Goal: Task Accomplishment & Management: Manage account settings

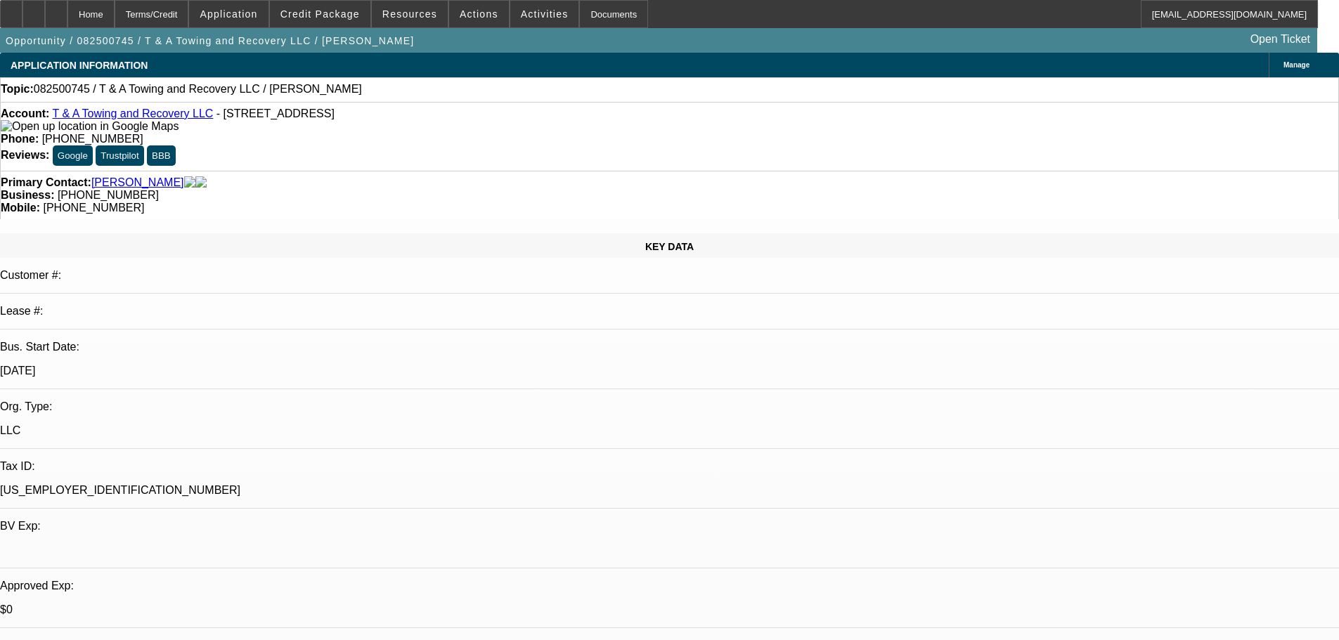
select select "0"
select select "2"
select select "0.1"
select select "4"
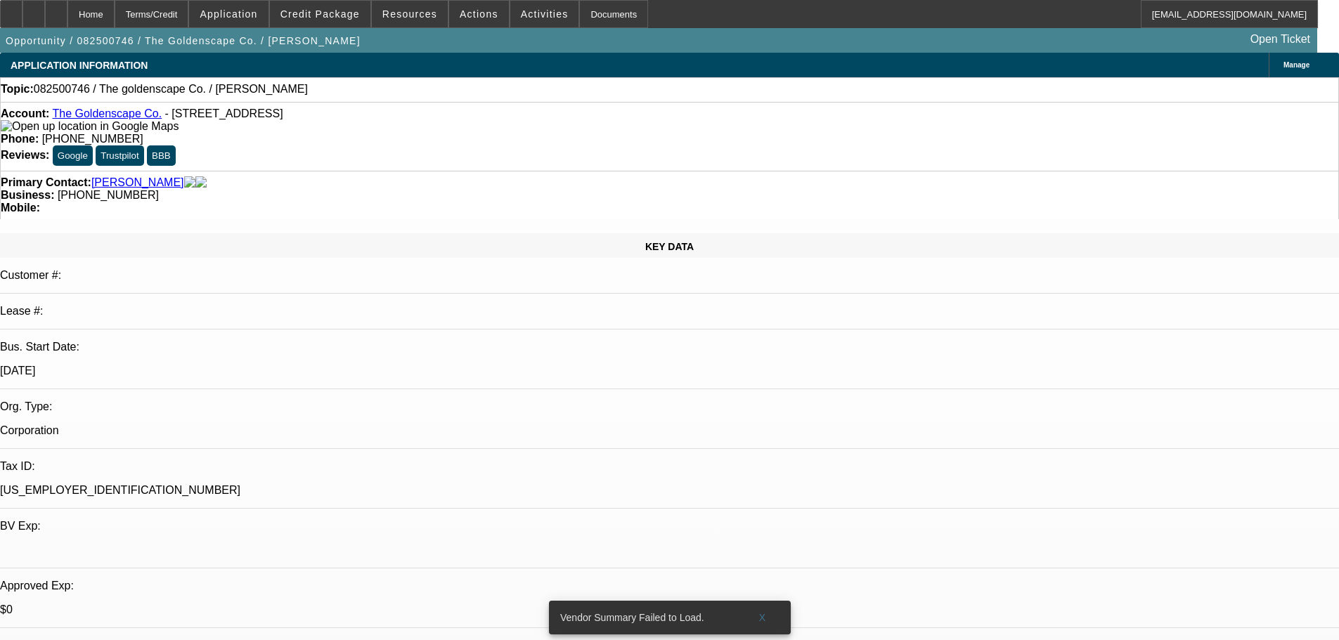
select select "0"
select select "2"
select select "0.1"
select select "4"
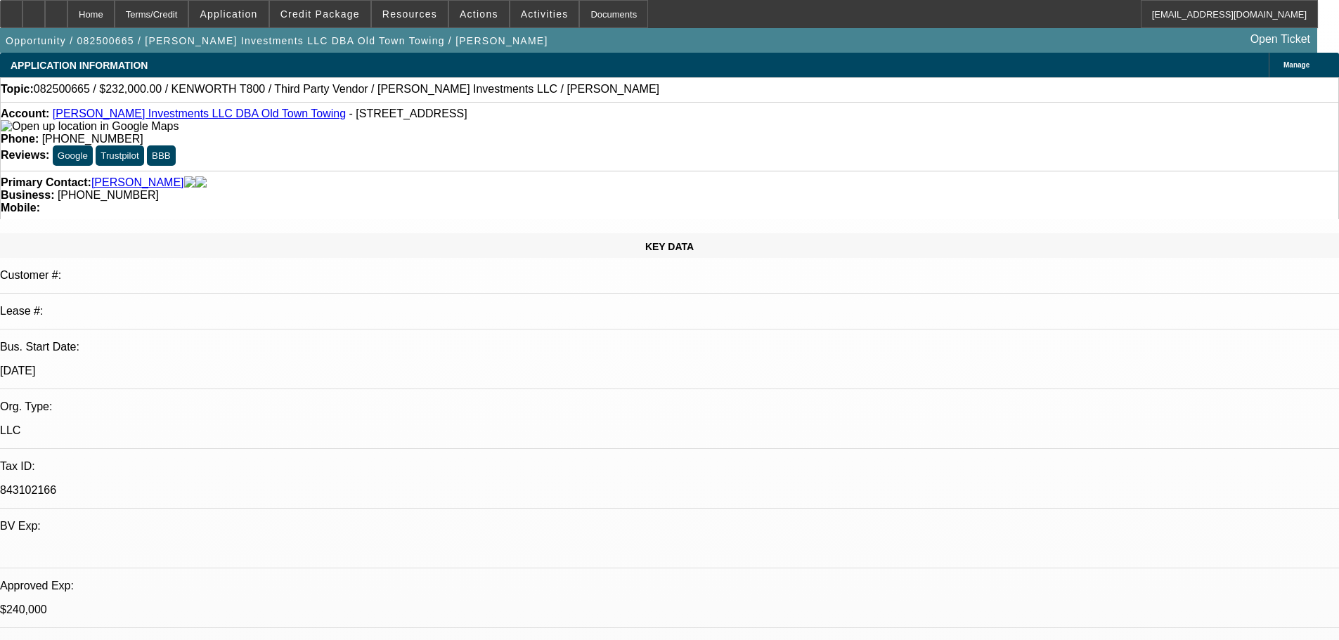
select select "0"
select select "2"
select select "0.1"
select select "4"
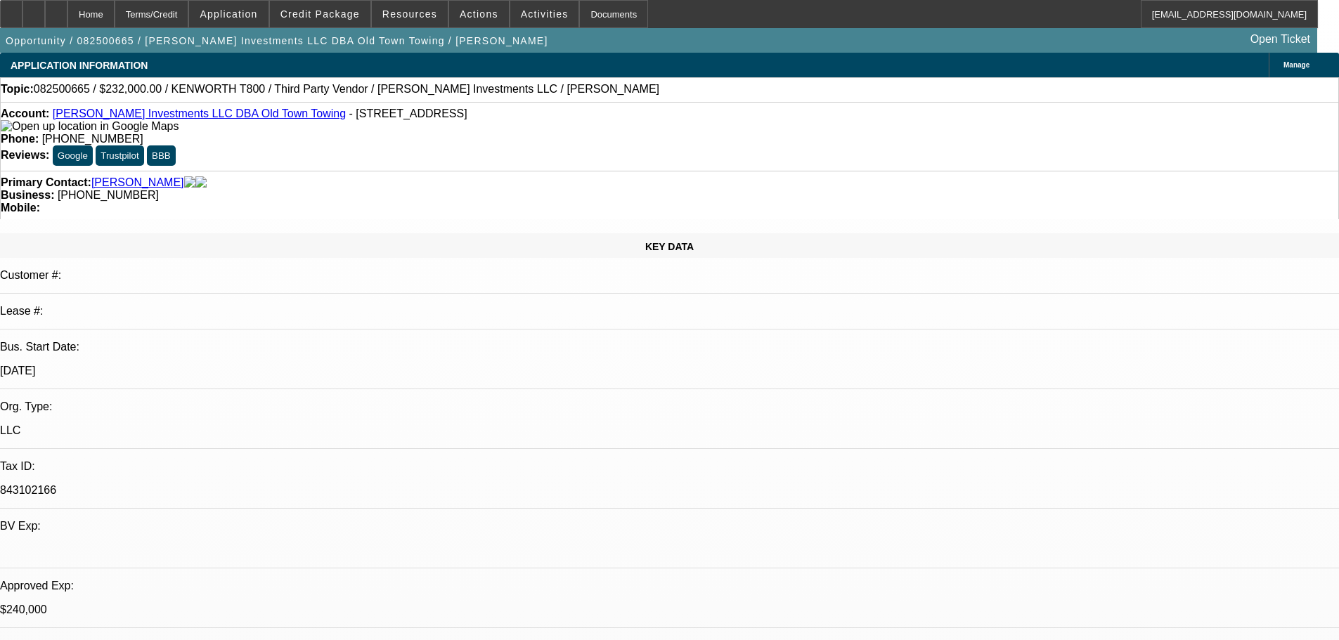
select select "0"
select select "2"
select select "0.1"
select select "4"
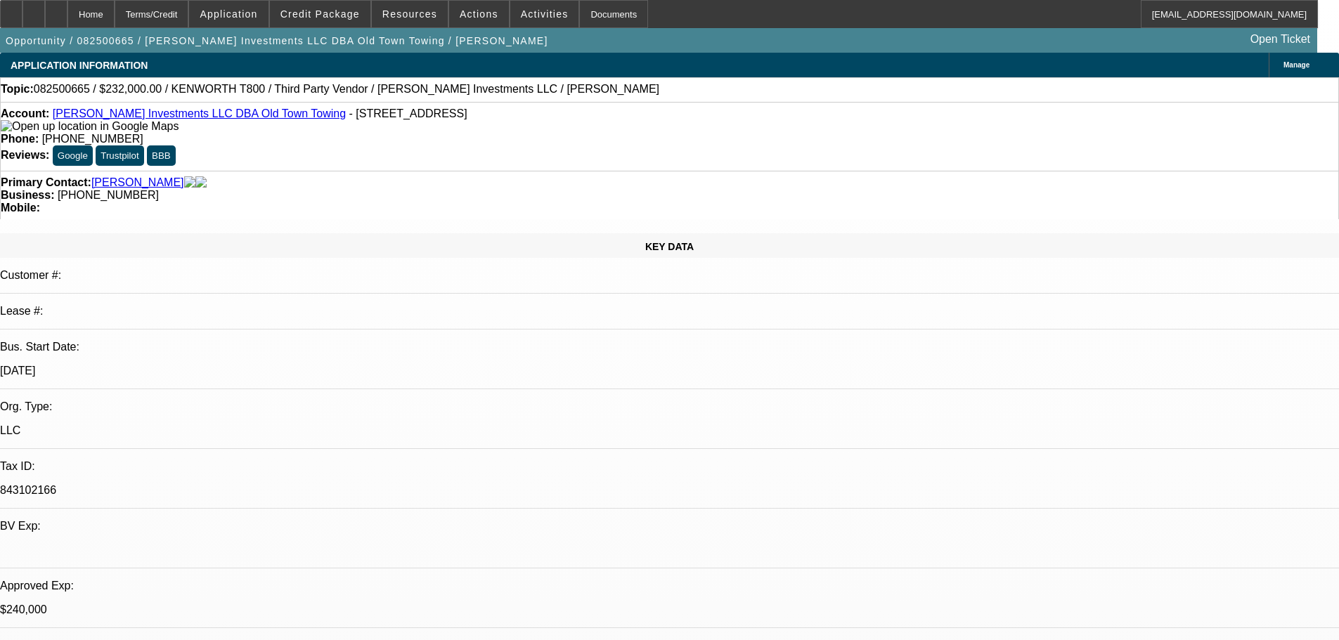
select select "0"
select select "2"
select select "0.1"
select select "4"
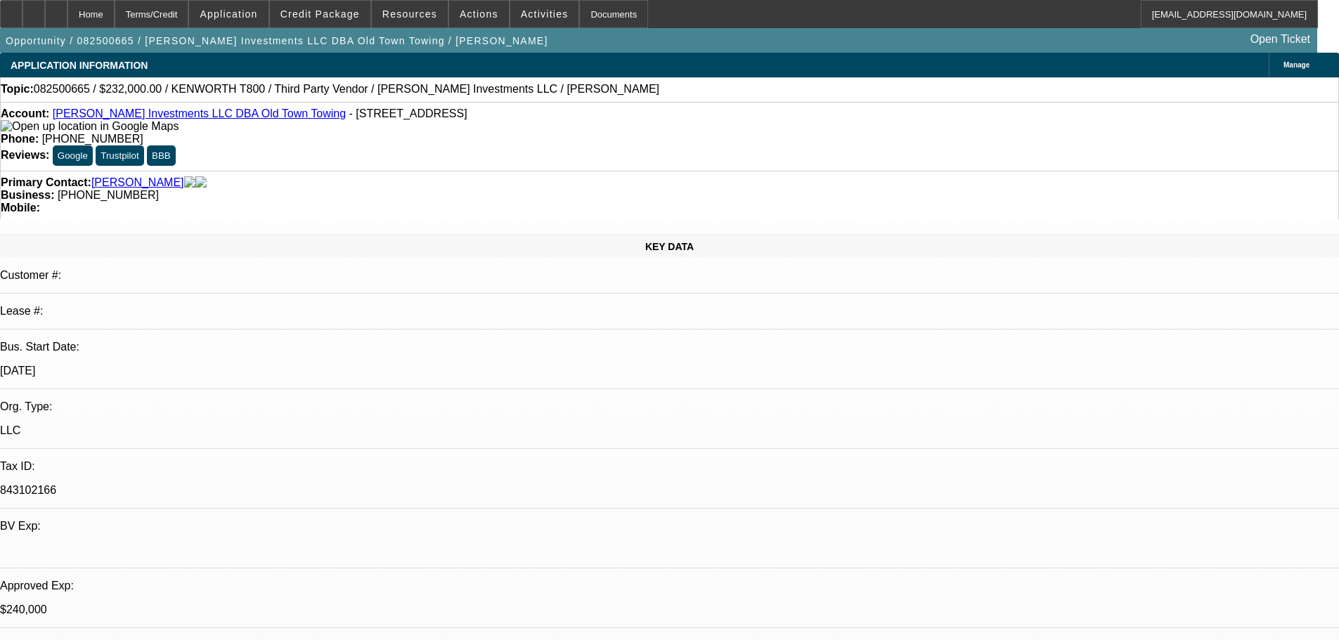
select select "0"
select select "0.1"
select select "4"
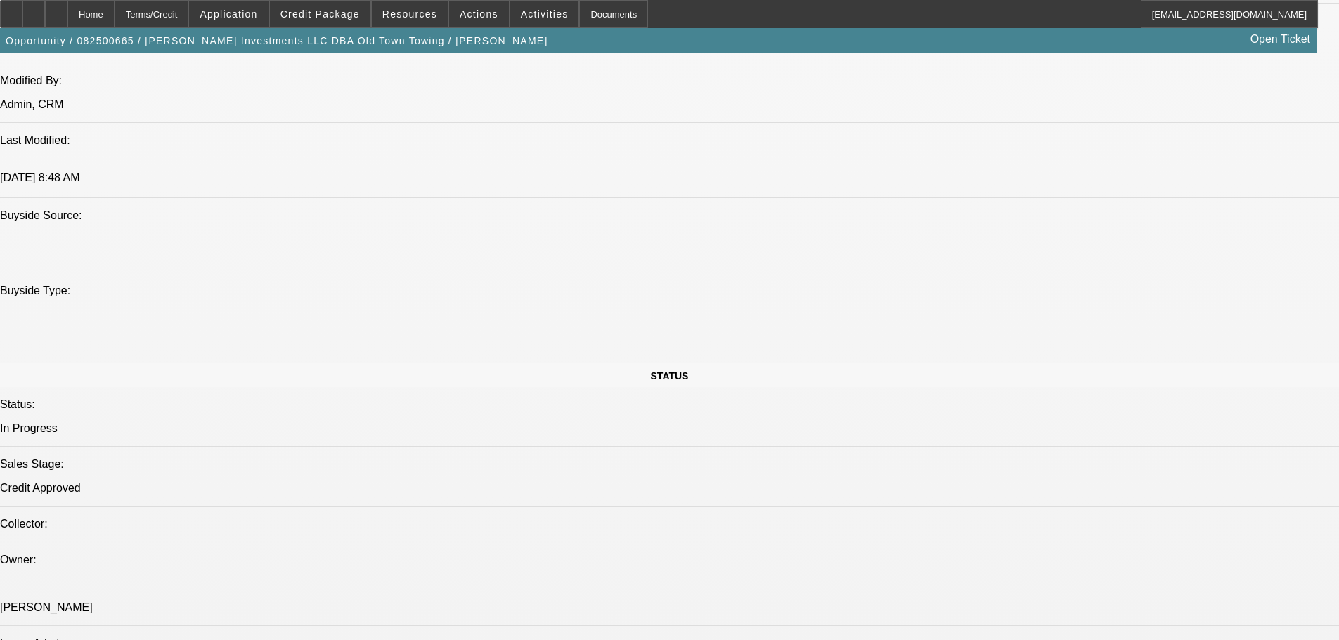
scroll to position [1476, 0]
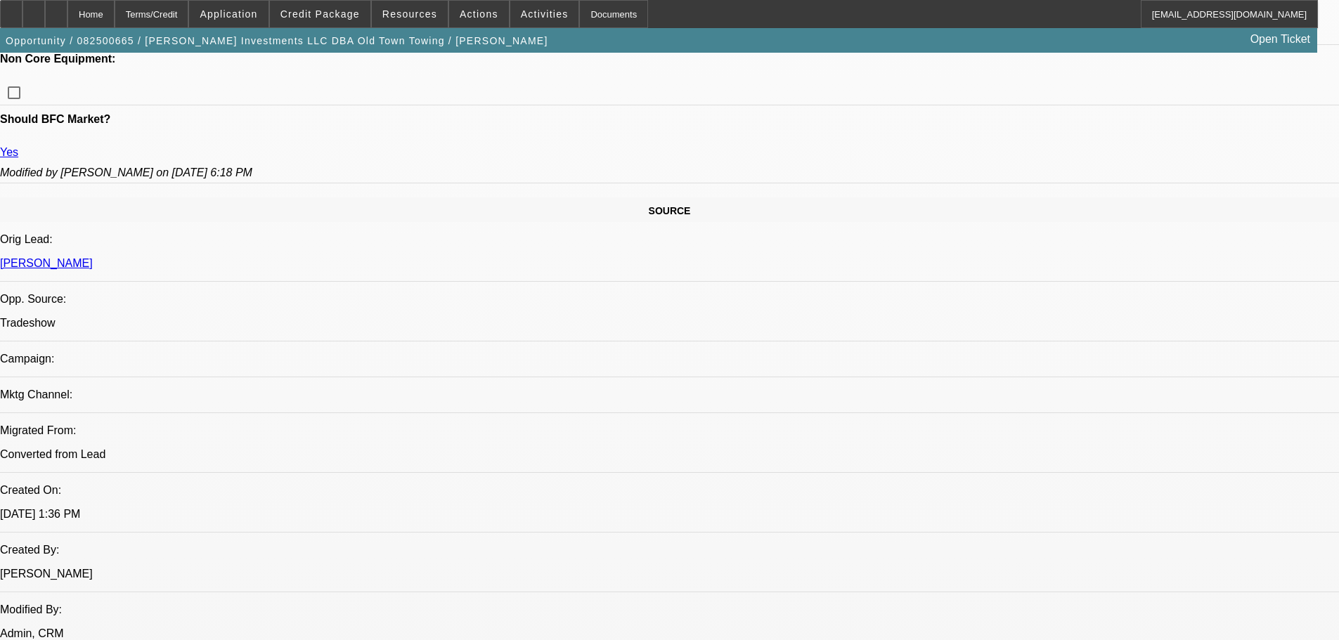
scroll to position [422, 0]
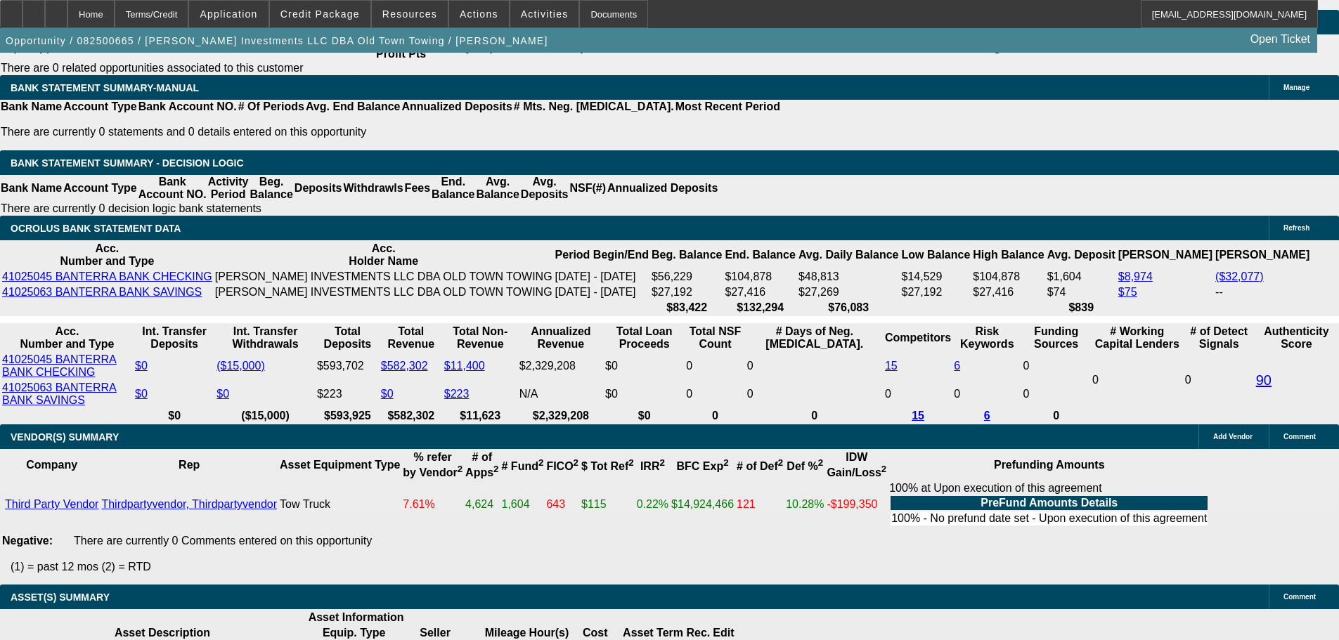
scroll to position [2110, 0]
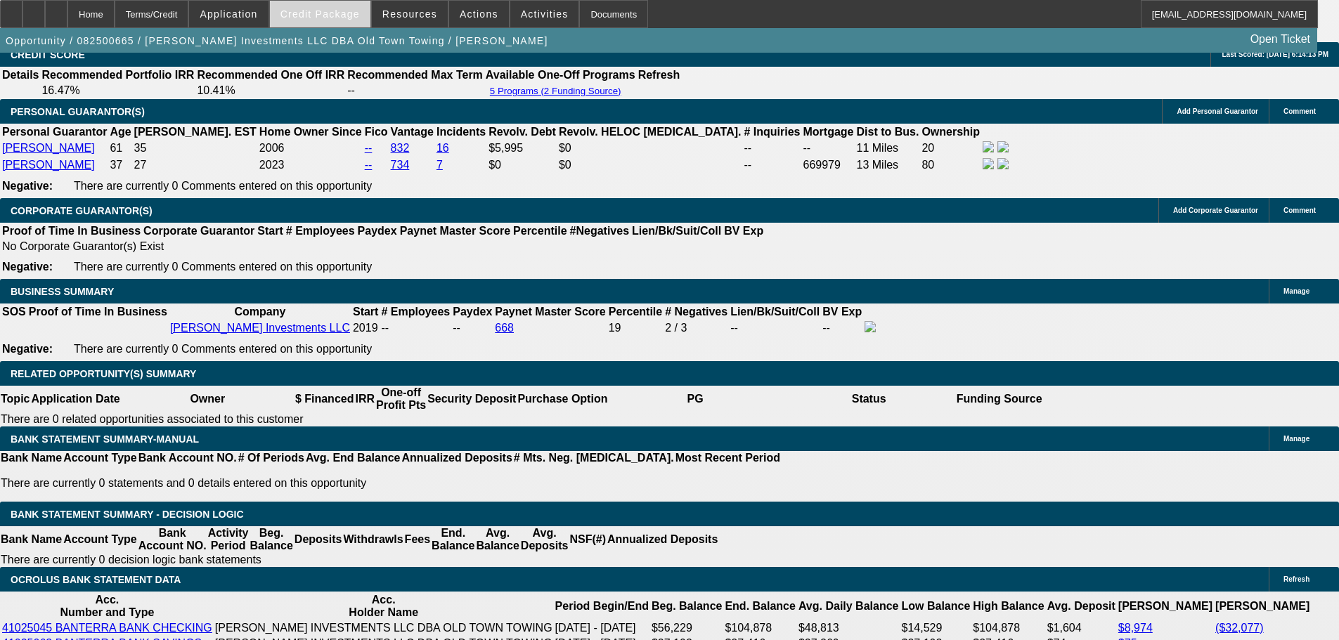
click at [347, 7] on span at bounding box center [320, 14] width 101 height 34
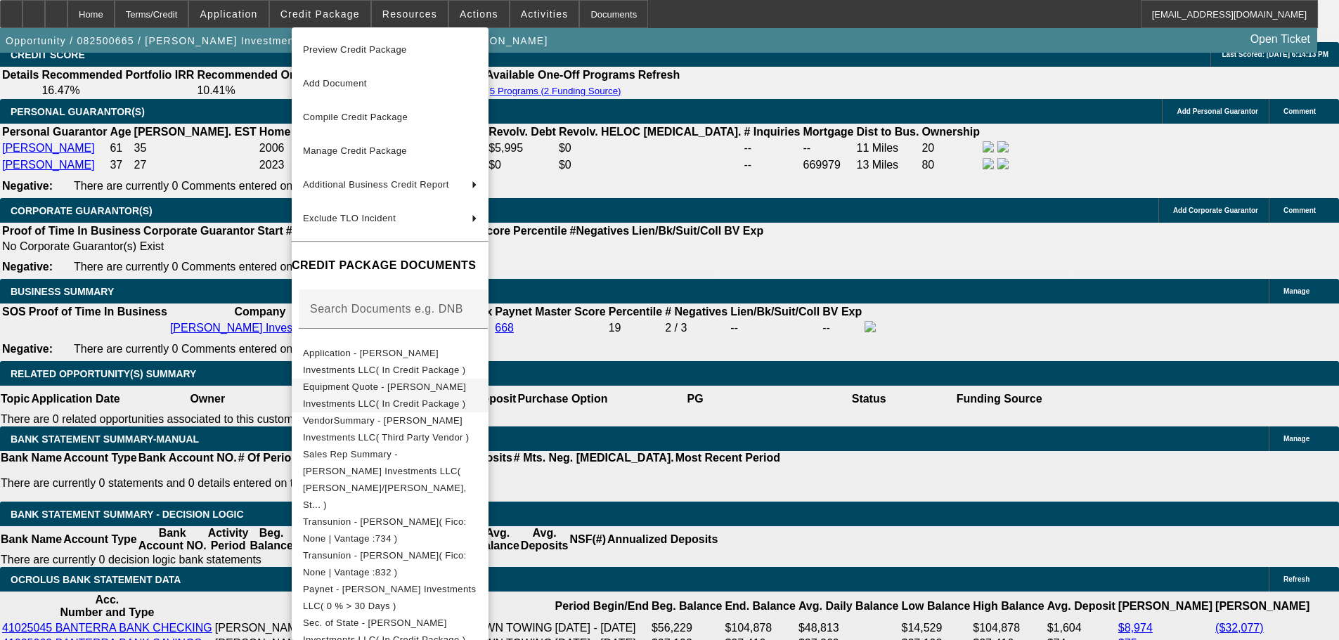
click at [395, 387] on span "Equipment Quote - Harrison Stone Investments LLC( In Credit Package )" at bounding box center [384, 395] width 163 height 27
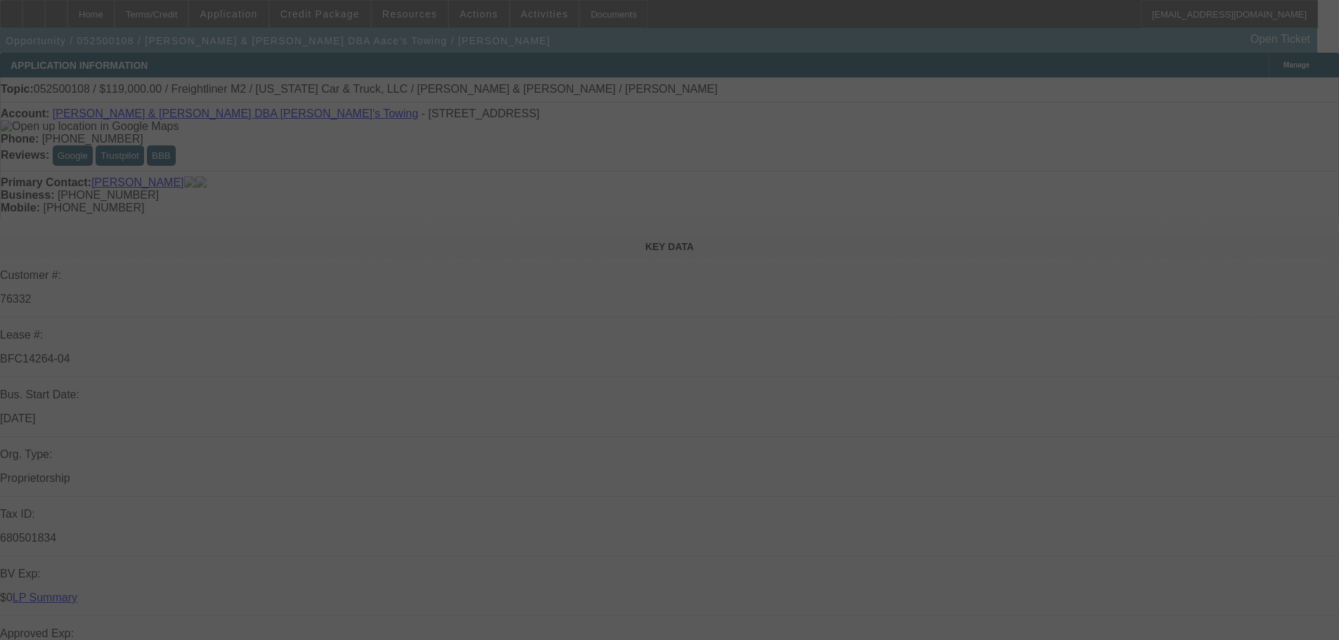
select select "0"
select select "2"
select select "0.1"
select select "4"
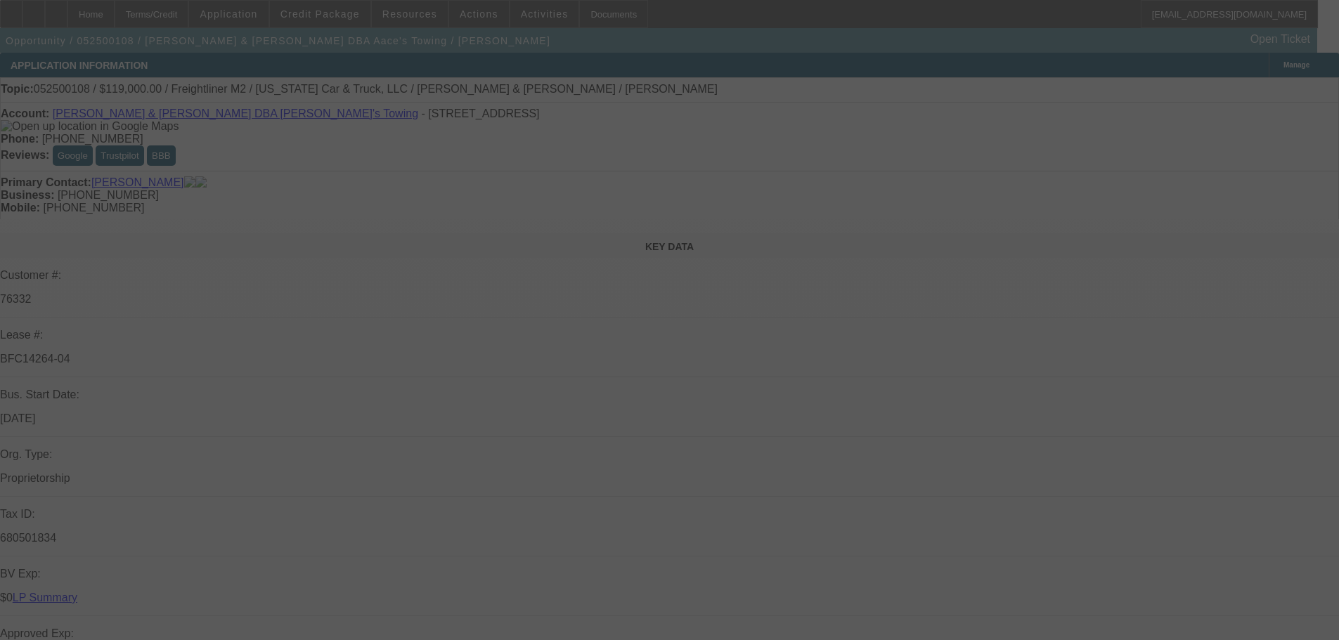
select select "0"
select select "2"
select select "0.1"
select select "4"
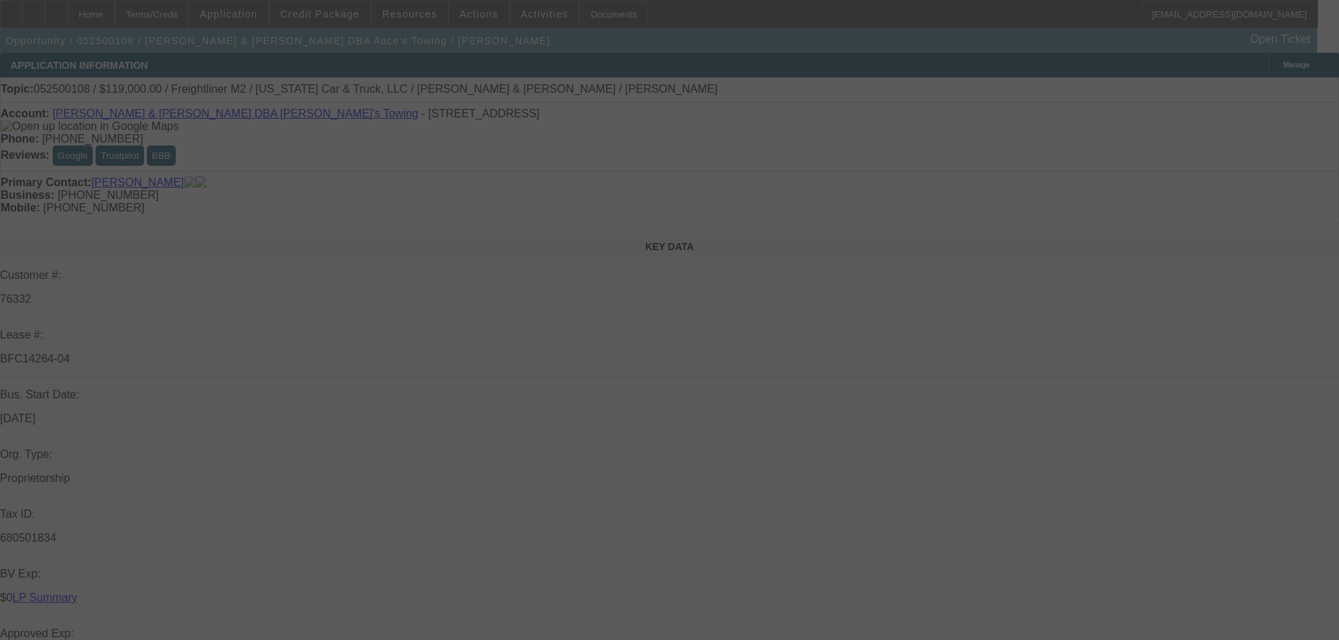
select select "0"
select select "2"
select select "0.1"
select select "4"
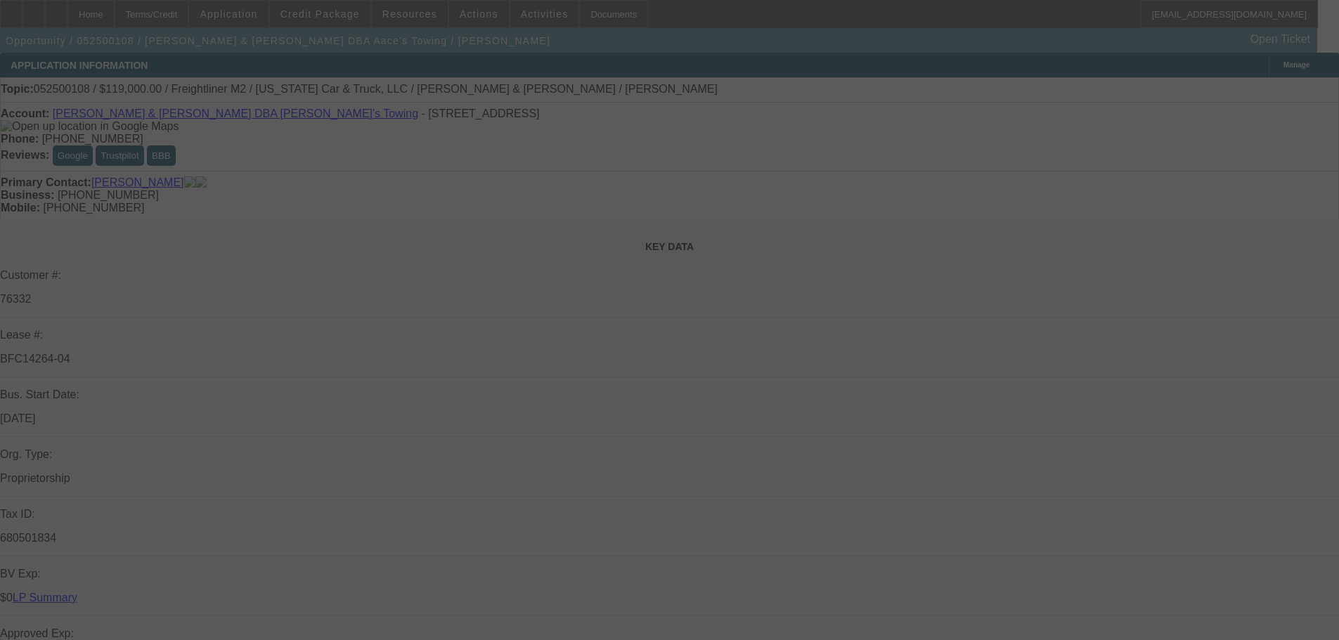
select select "0"
select select "2"
select select "0.1"
select select "4"
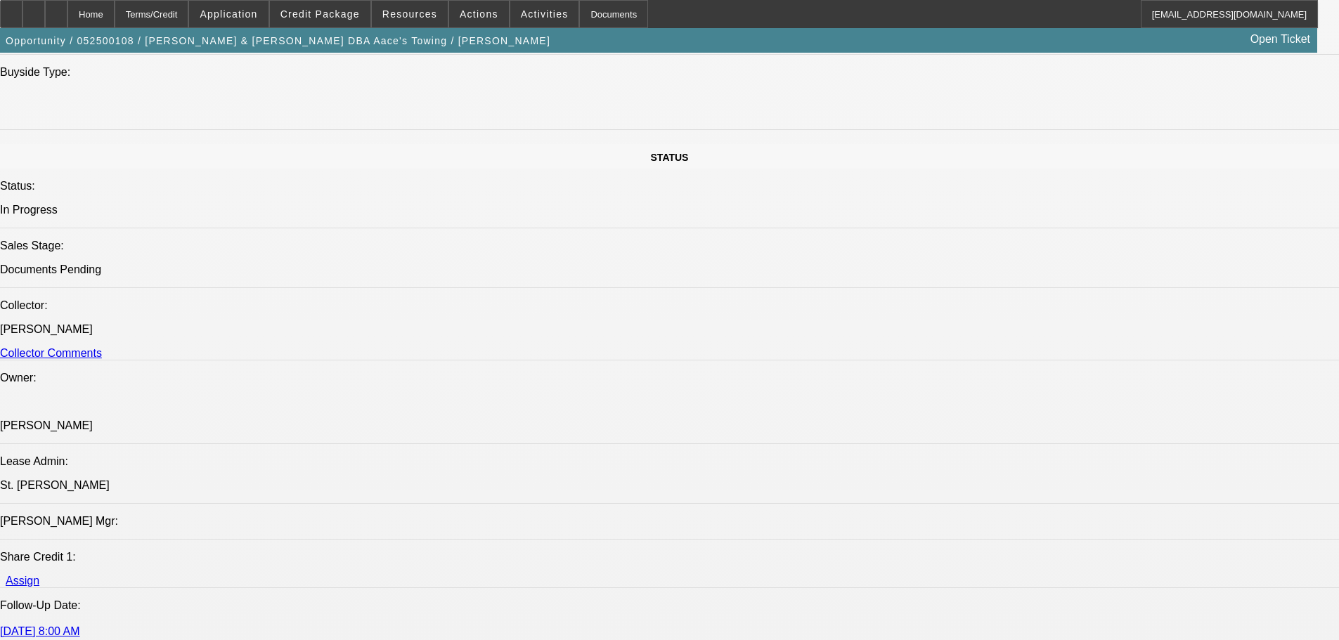
scroll to position [1419, 0]
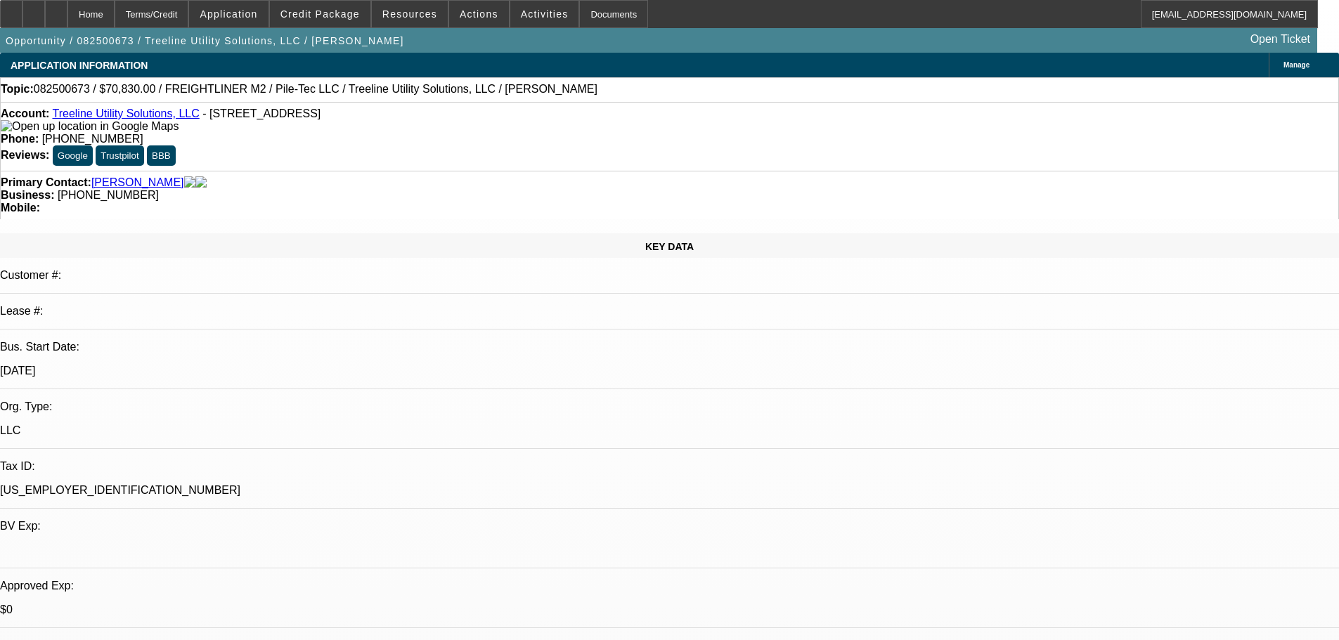
select select "0"
select select "2"
select select "0"
select select "6"
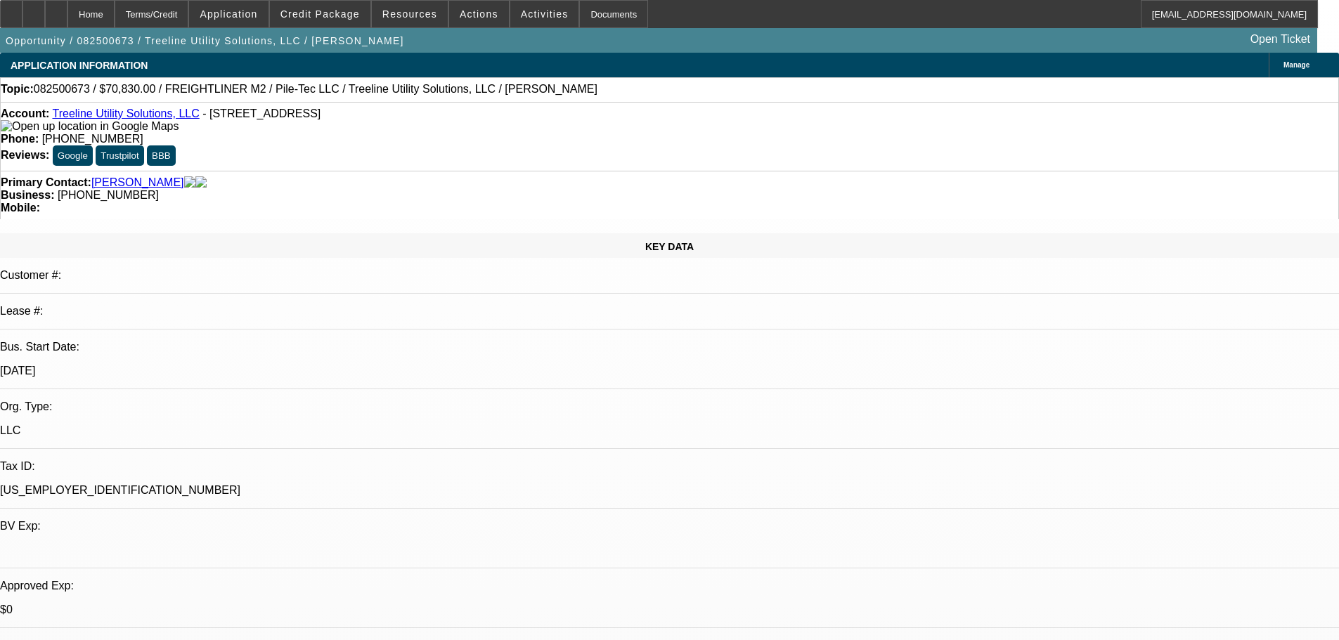
select select "0"
select select "2"
select select "0"
select select "6"
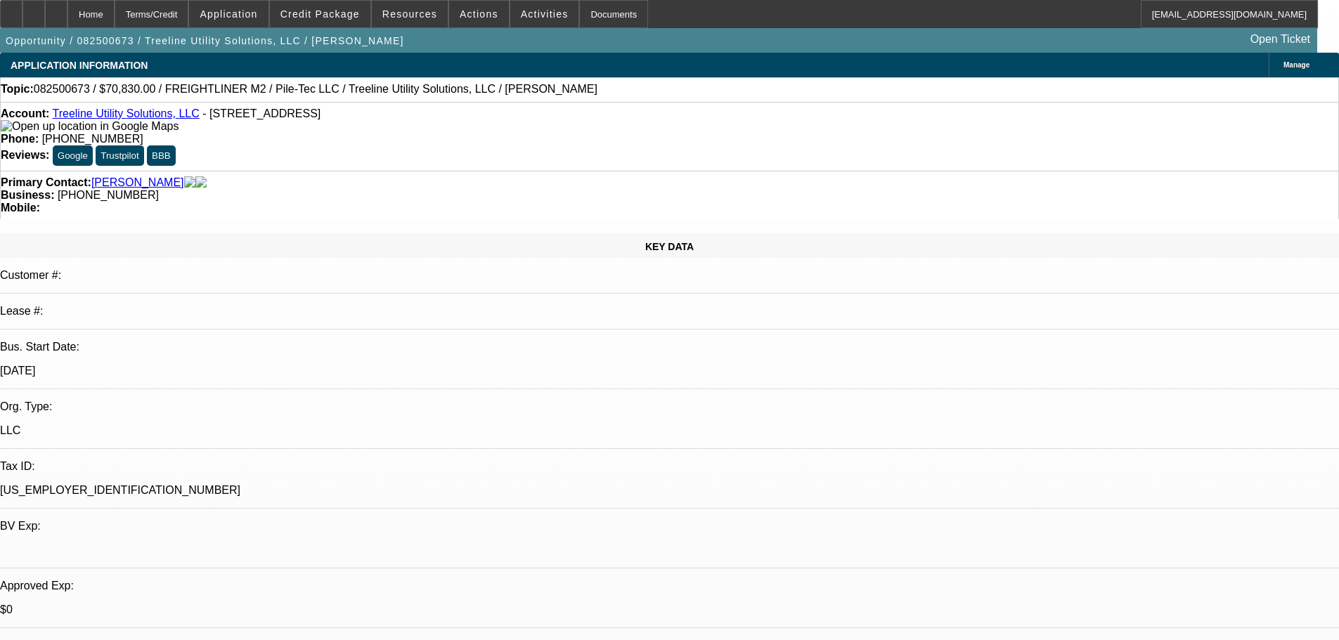
select select "0"
select select "2"
select select "0"
select select "6"
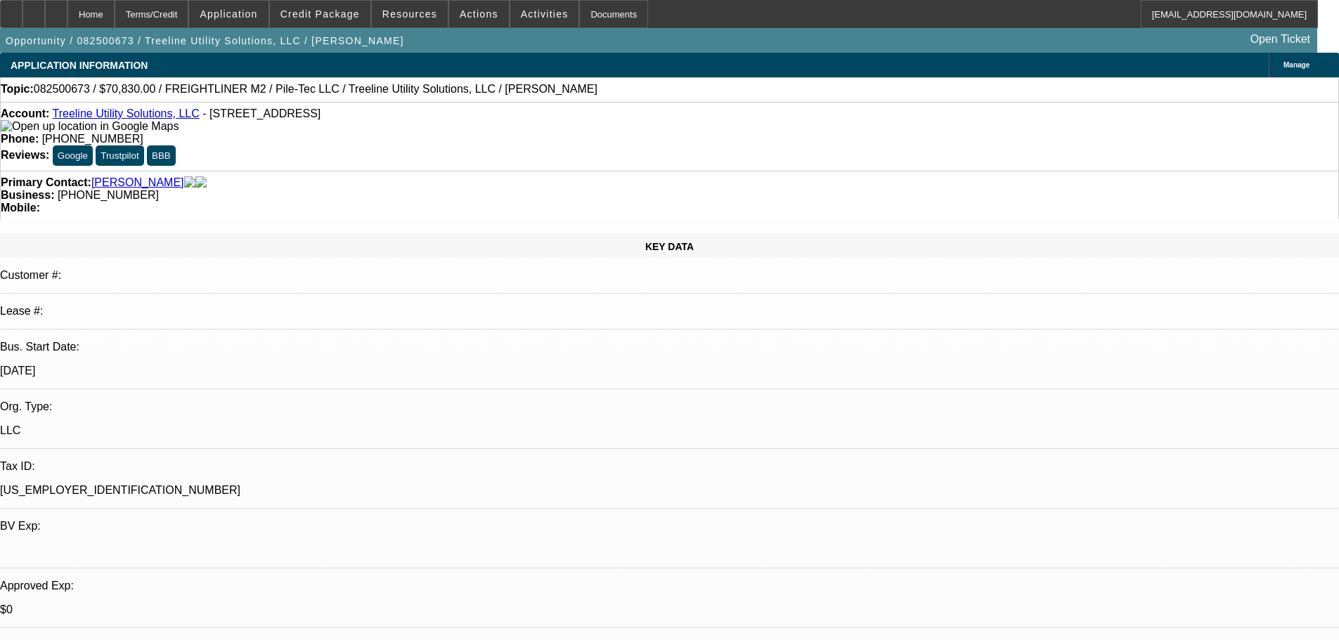
select select "0"
select select "2"
select select "0"
select select "6"
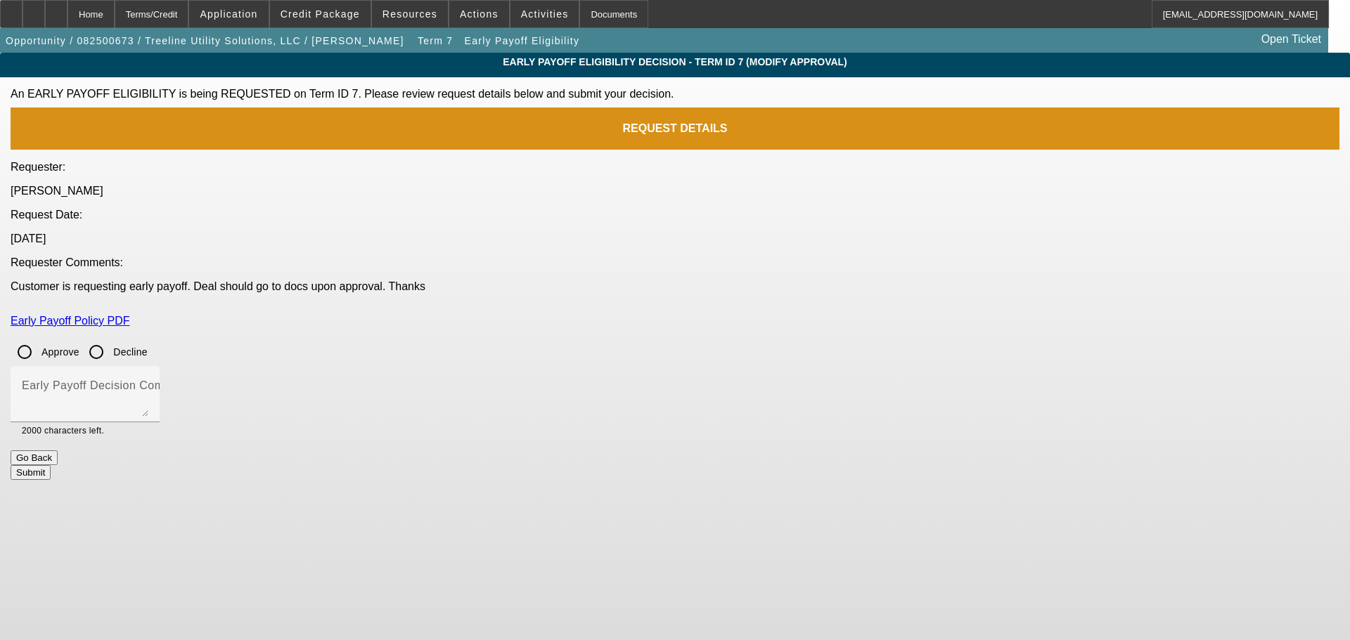
click at [39, 338] on input "Approve" at bounding box center [25, 352] width 28 height 28
radio input "true"
click at [190, 380] on mat-label "Early Payoff Decision Comment" at bounding box center [106, 386] width 169 height 12
click at [148, 383] on textarea "Early Payoff Decision Comment" at bounding box center [85, 400] width 127 height 34
type textarea "APPROVED"
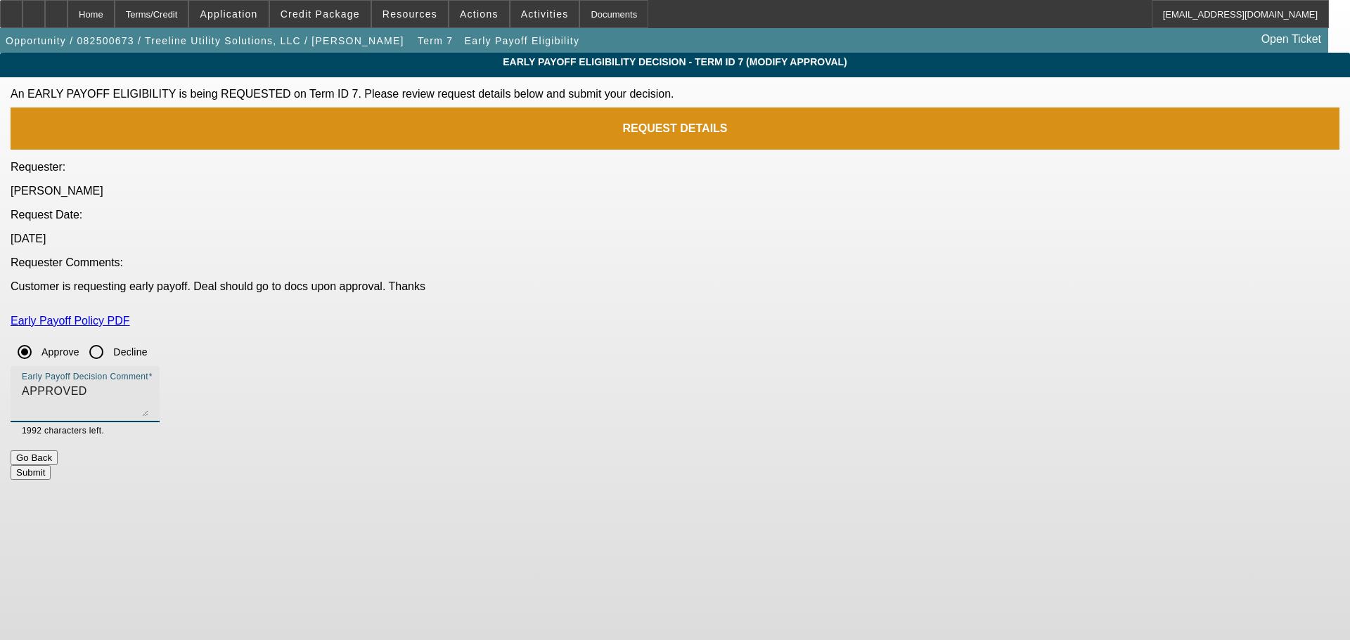
click at [51, 465] on button "Submit" at bounding box center [31, 472] width 40 height 15
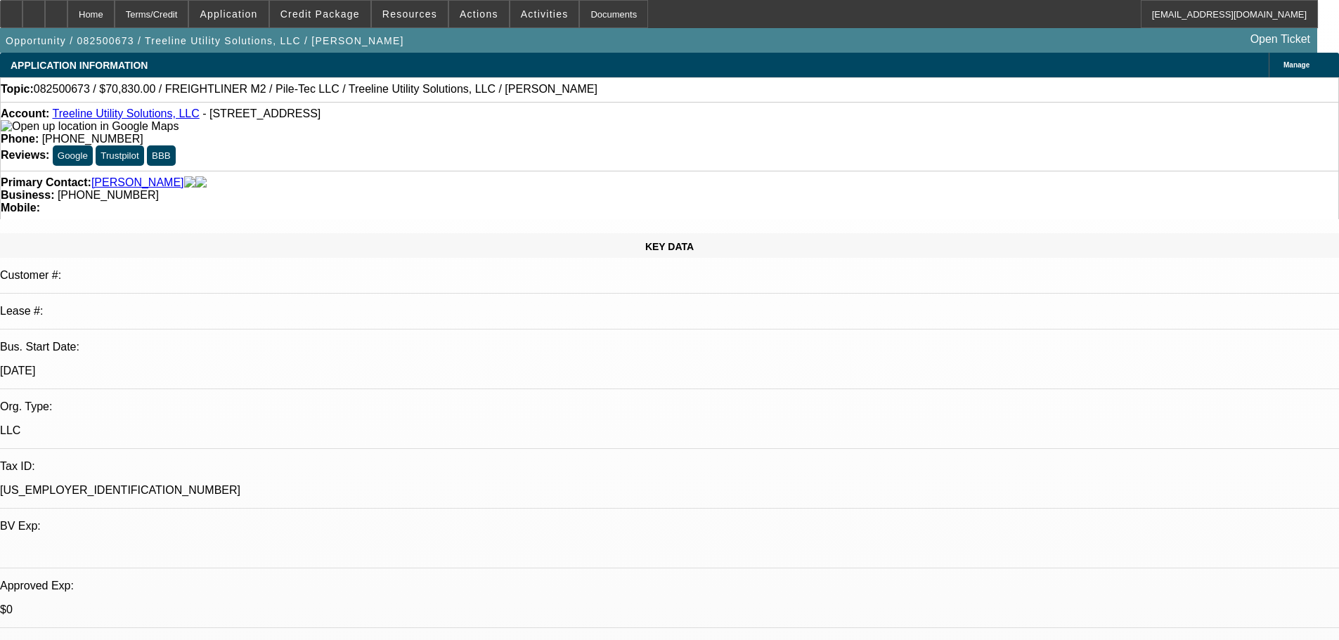
select select "0"
select select "2"
select select "0"
select select "6"
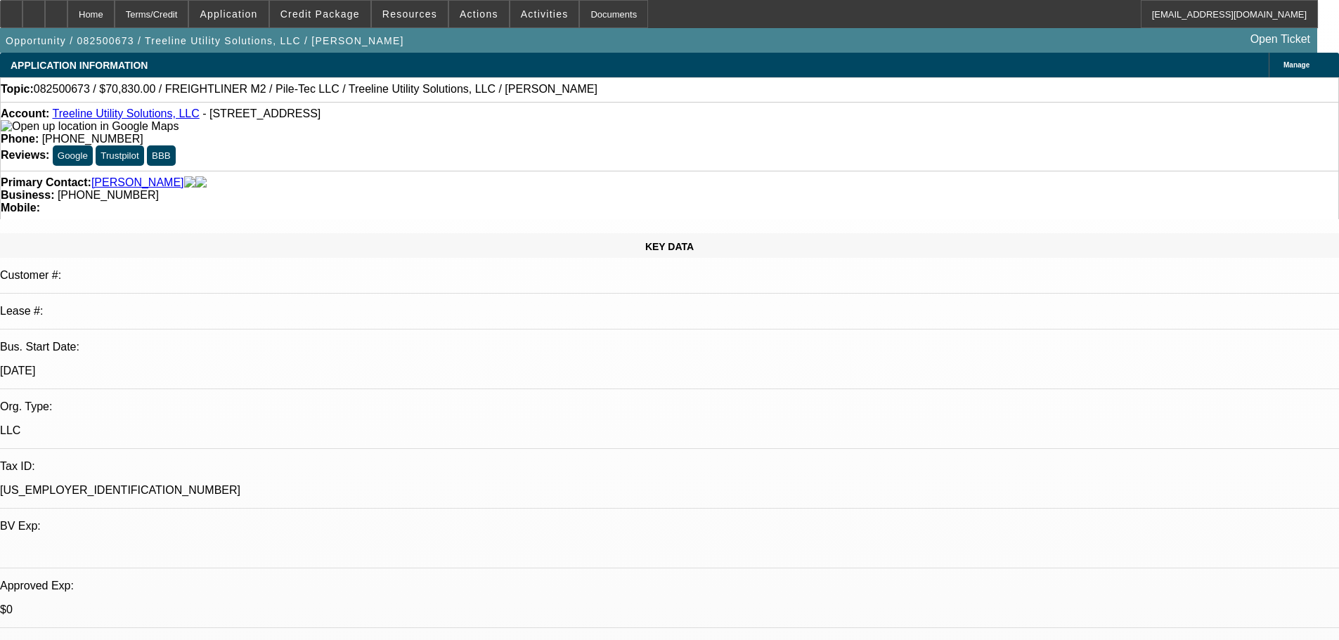
select select "0"
select select "2"
select select "0"
select select "6"
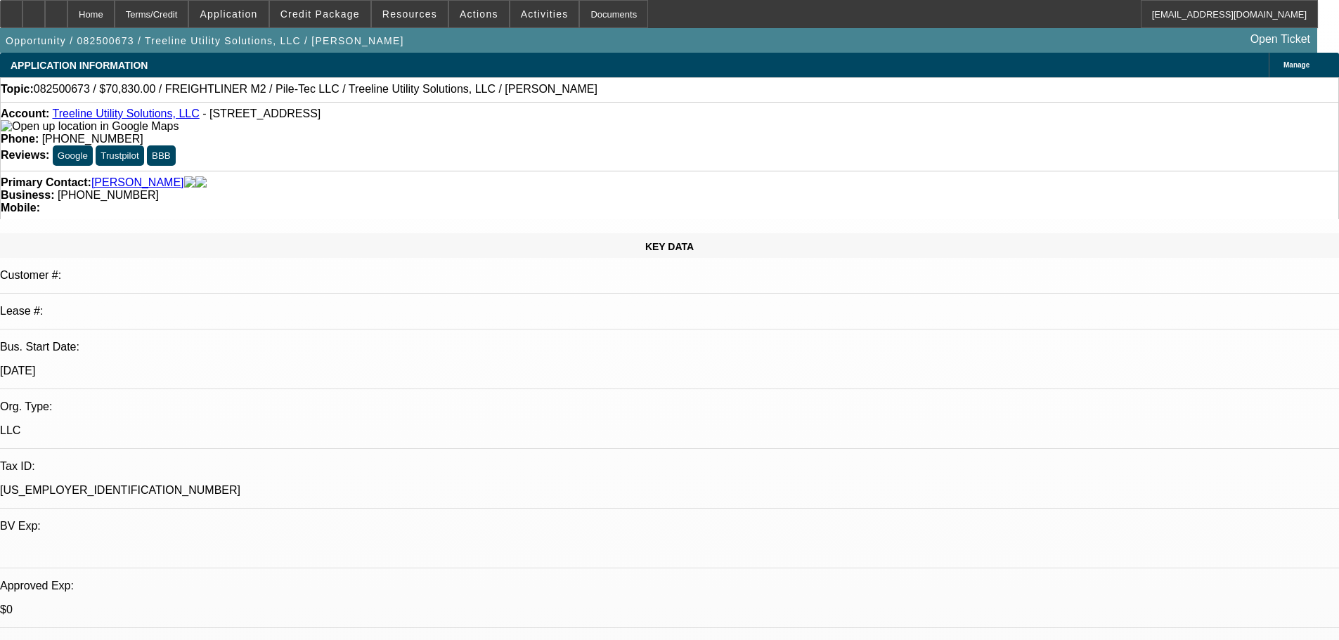
select select "0"
select select "2"
select select "0"
select select "6"
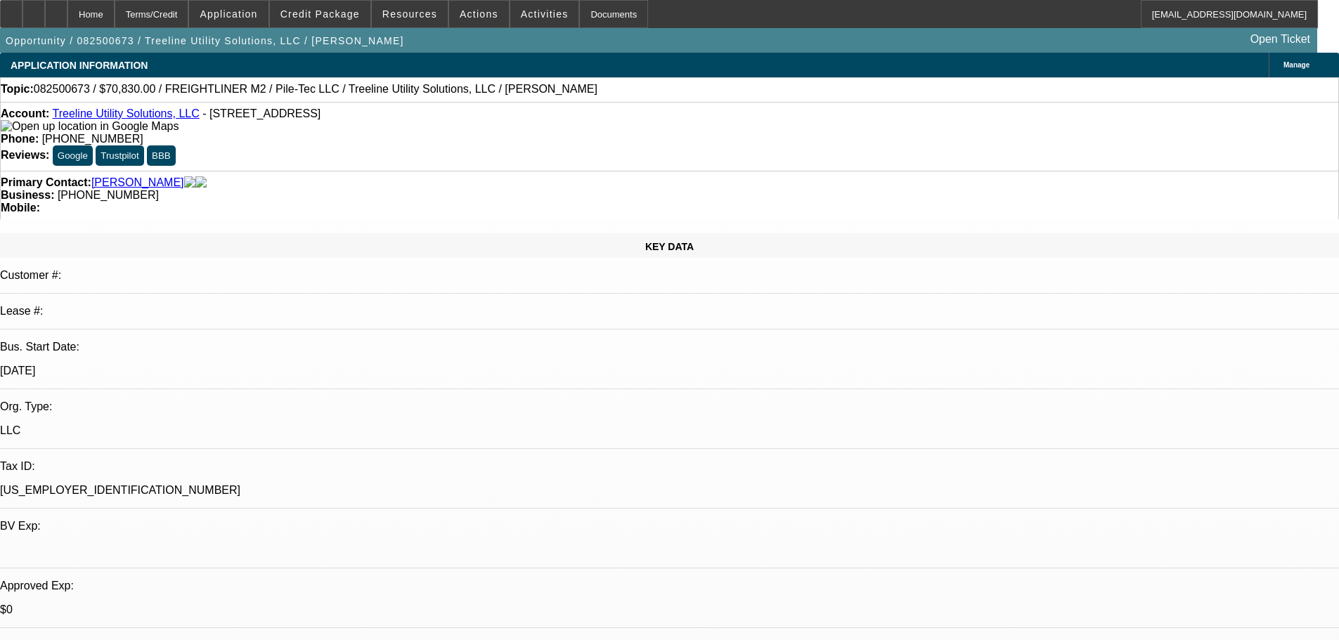
select select "0"
select select "2"
select select "0"
select select "6"
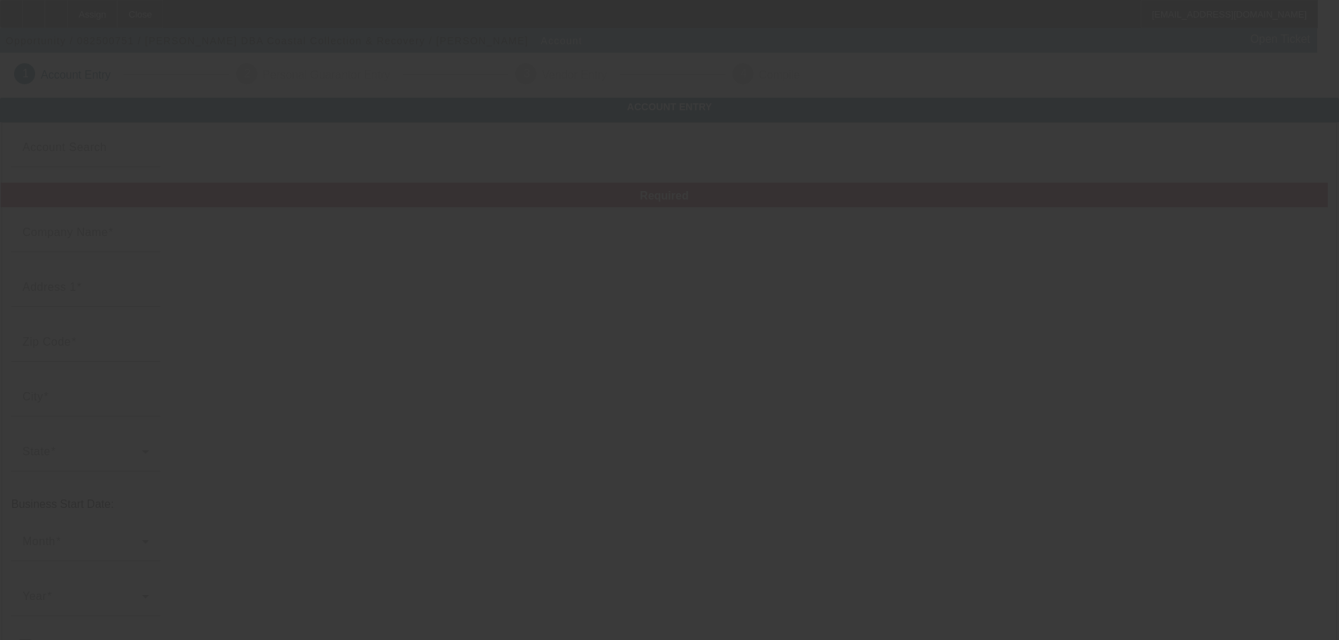
type input "James Longshore"
type input "2815 KNIGHT AVE"
type input "31503"
type input "WAYCROS"
type input "(912) 217-8280"
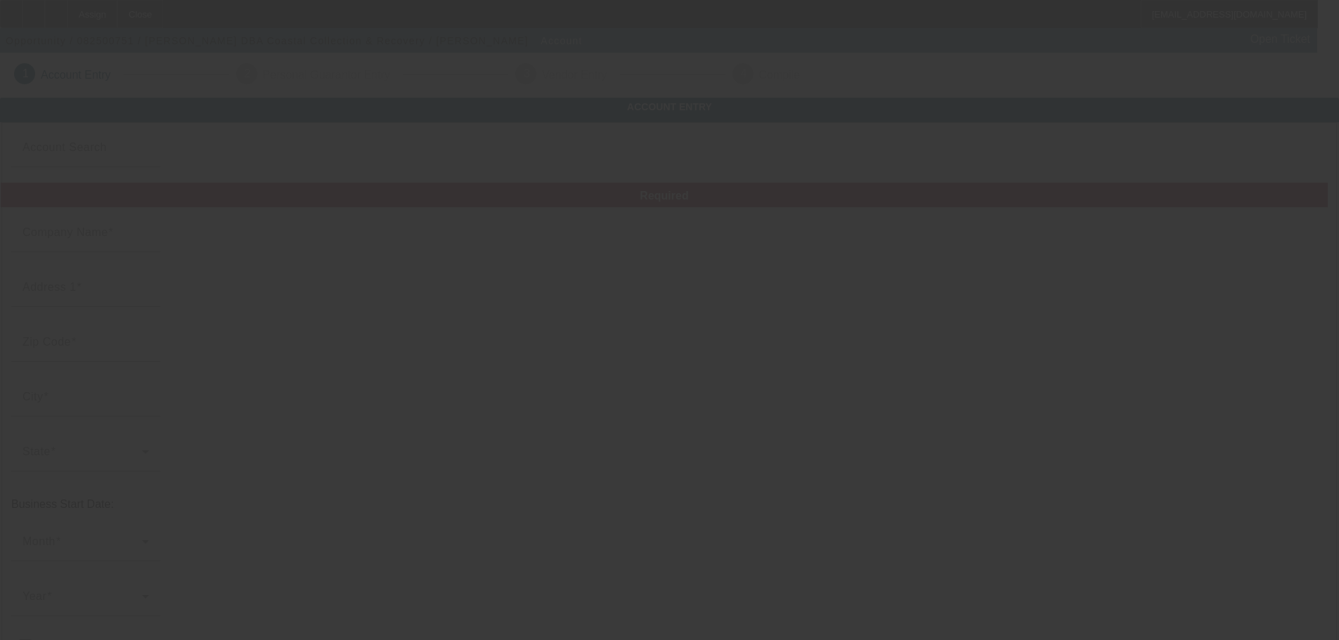
type input "Coastal Collection & Recovery"
type input "nicholas@coastalcollectionandrecovery.com"
type input "205919350"
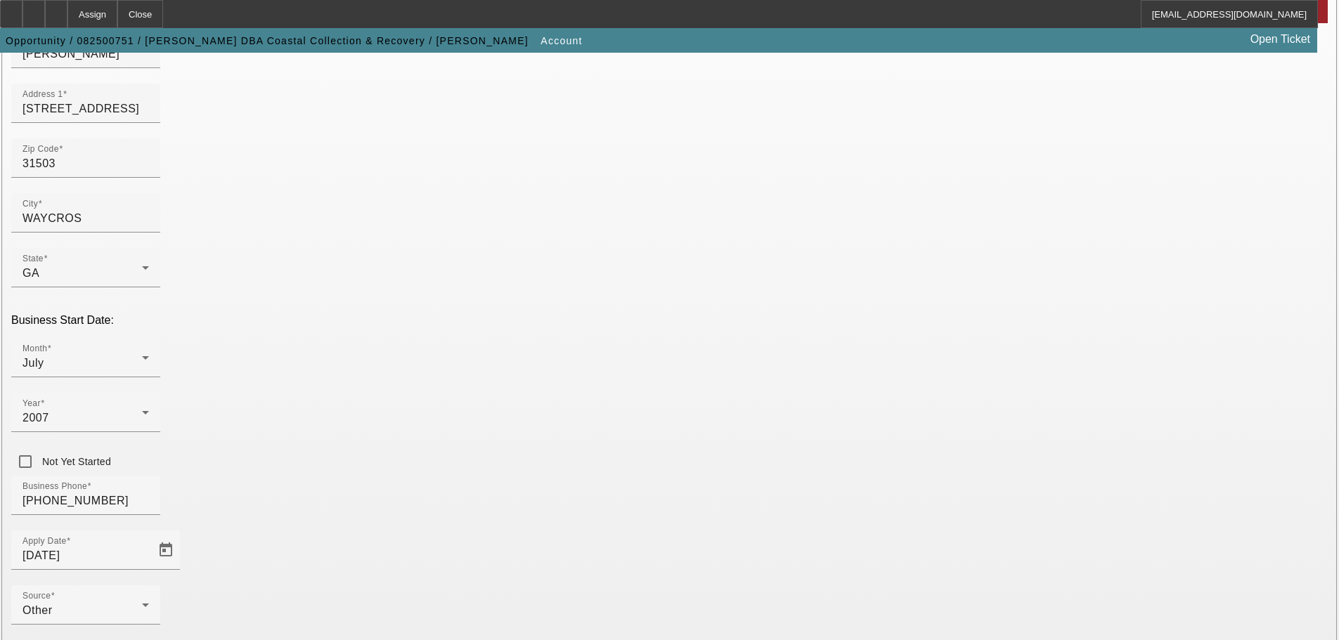
scroll to position [259, 0]
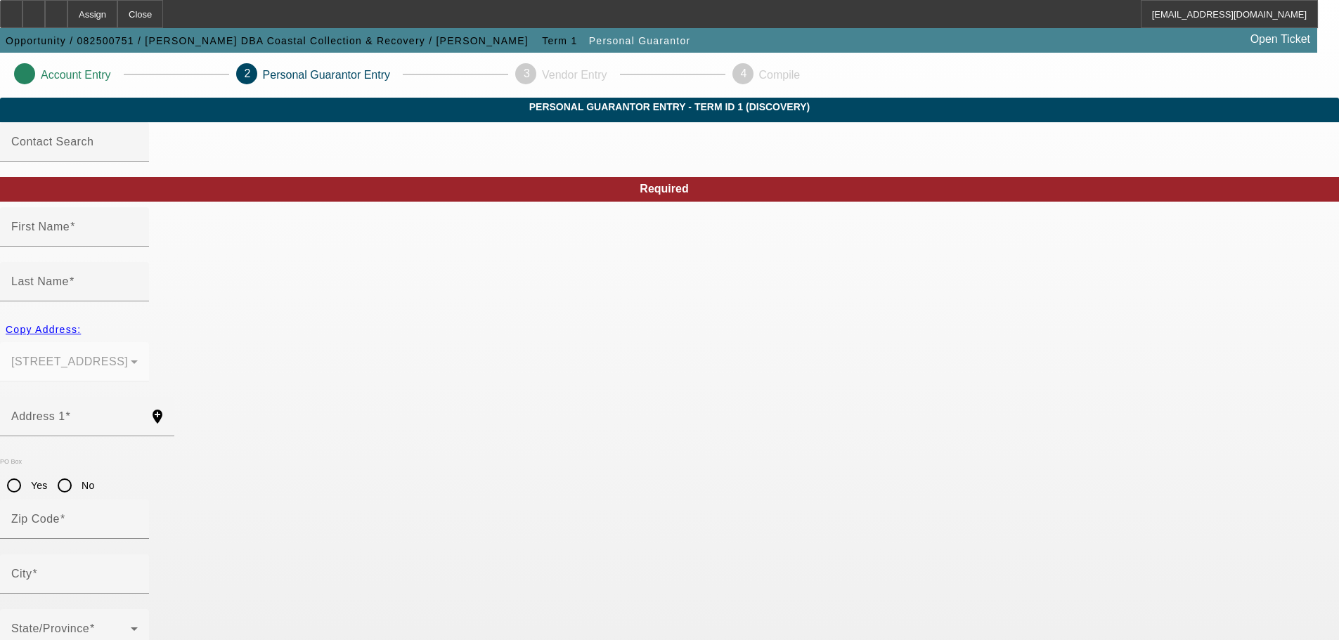
type input "James"
type input "Longshore"
type input "2815 KNIGHT AVE"
radio input "true"
type input "31503"
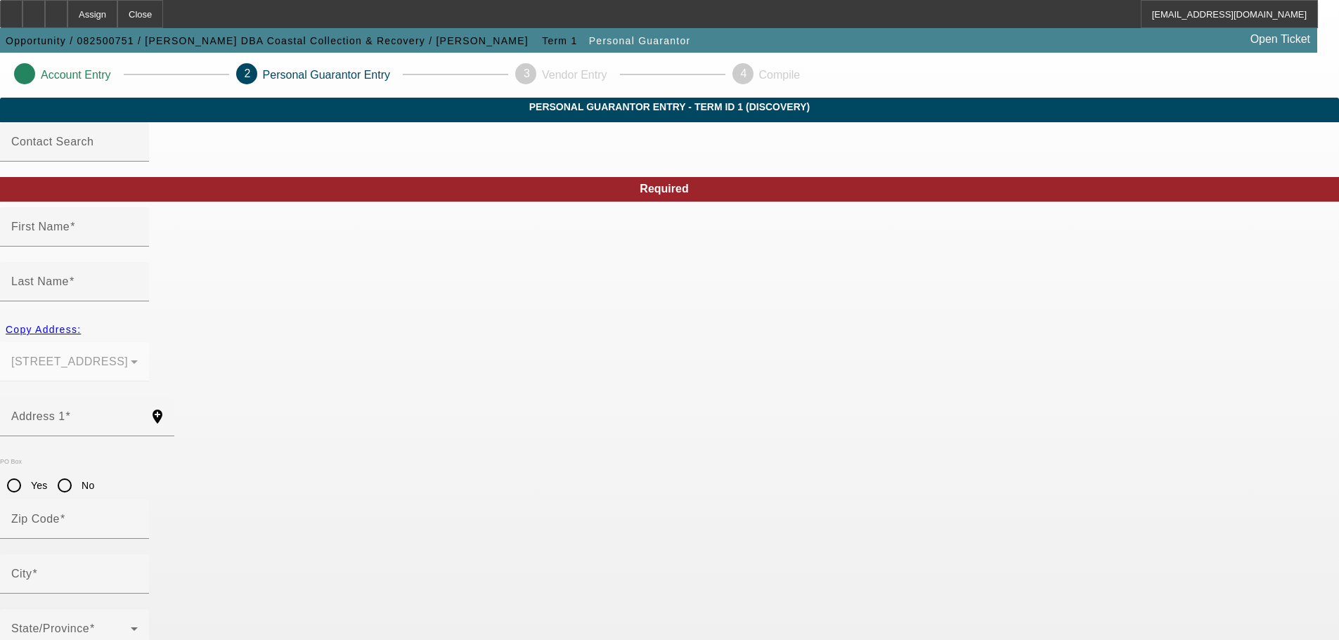
type input "WAYCROS"
type input "100"
type input "258-25-1965"
type input "nicholas@coastalwaycross.com"
type input "(912) 300-2399"
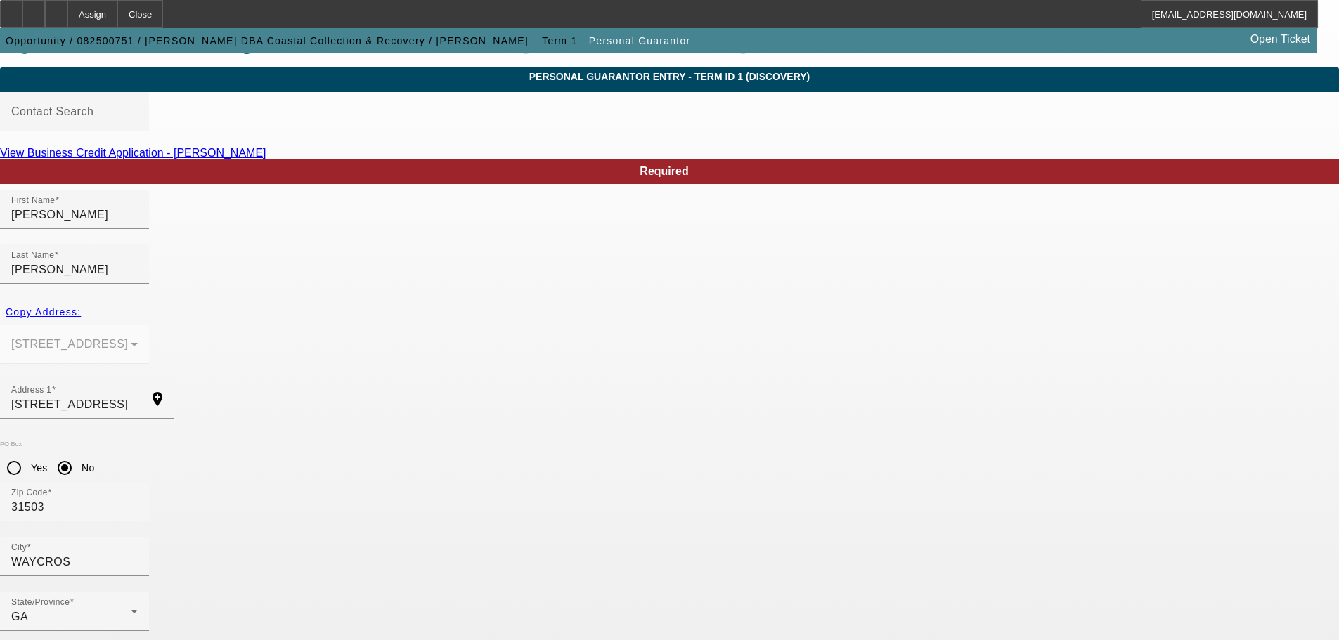
scroll to position [47, 0]
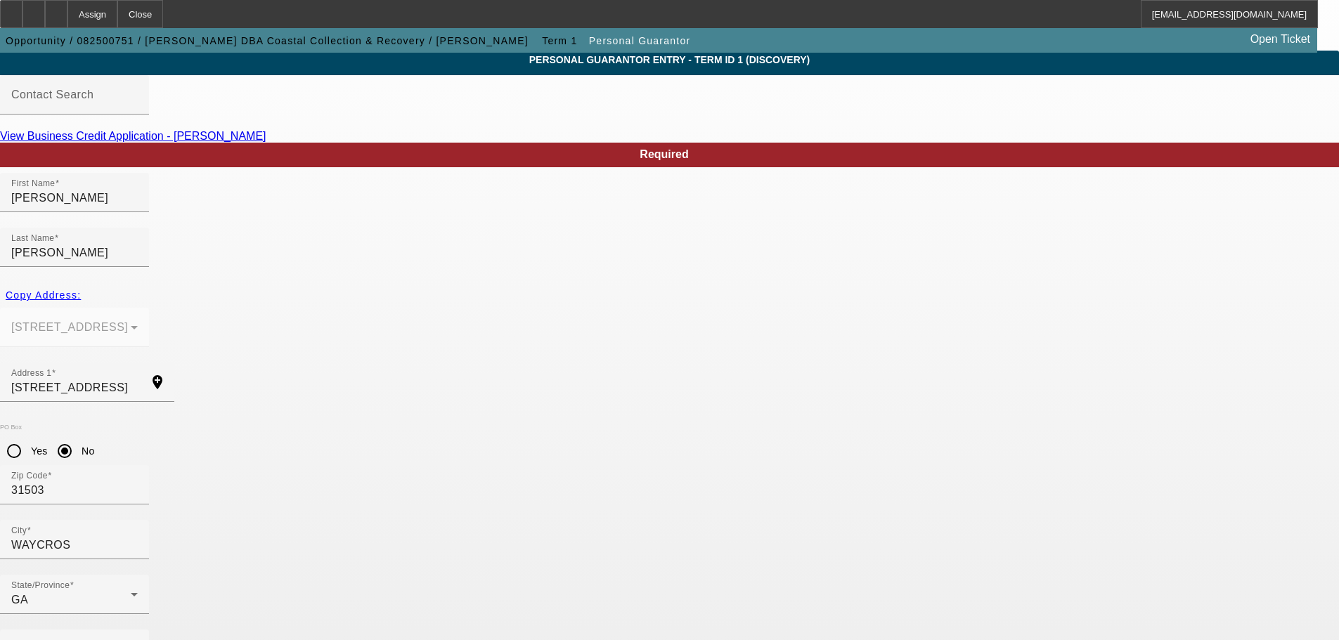
click at [266, 142] on link "View Business Credit Application - James Longshore" at bounding box center [133, 136] width 266 height 12
click at [98, 640] on mat-label "Business Phone" at bounding box center [54, 649] width 86 height 12
type input "(912) 300-2399"
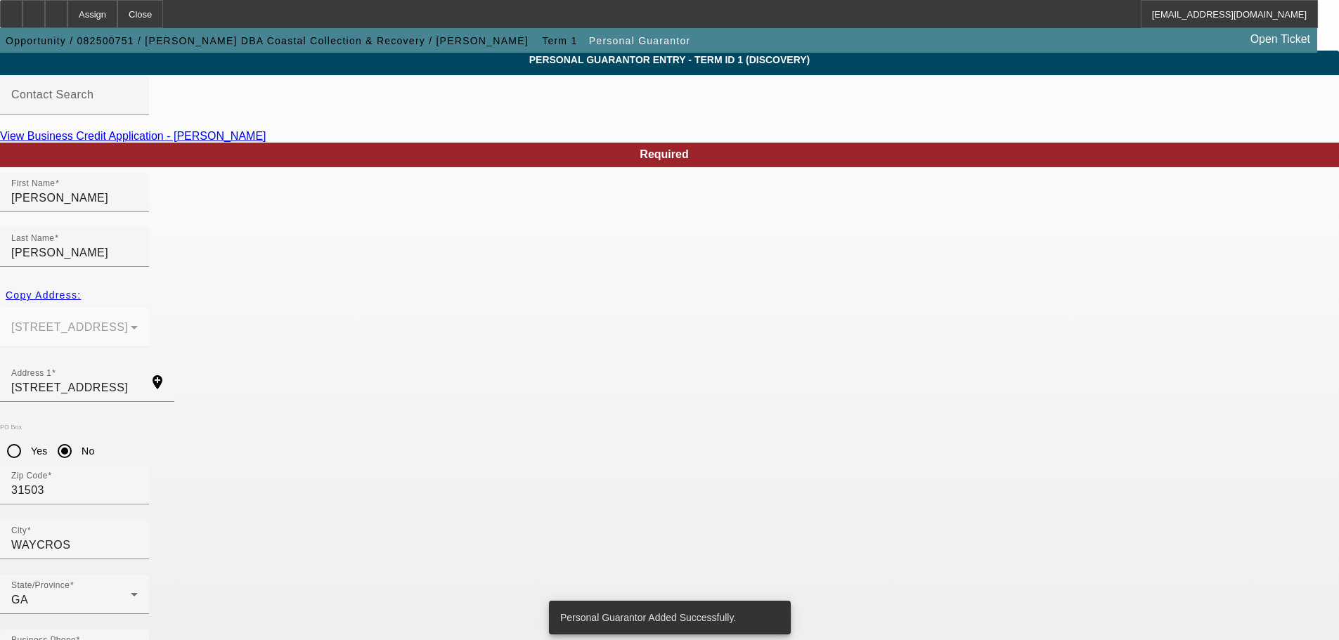
scroll to position [0, 0]
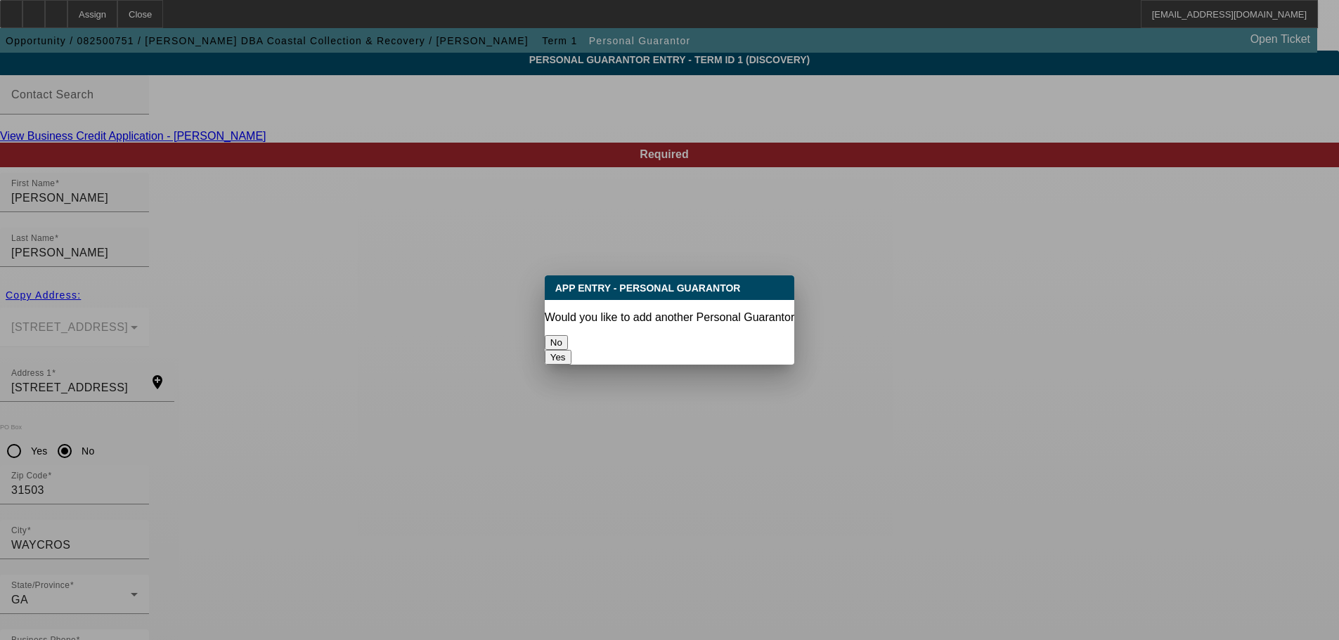
click at [568, 335] on button "No" at bounding box center [556, 342] width 23 height 15
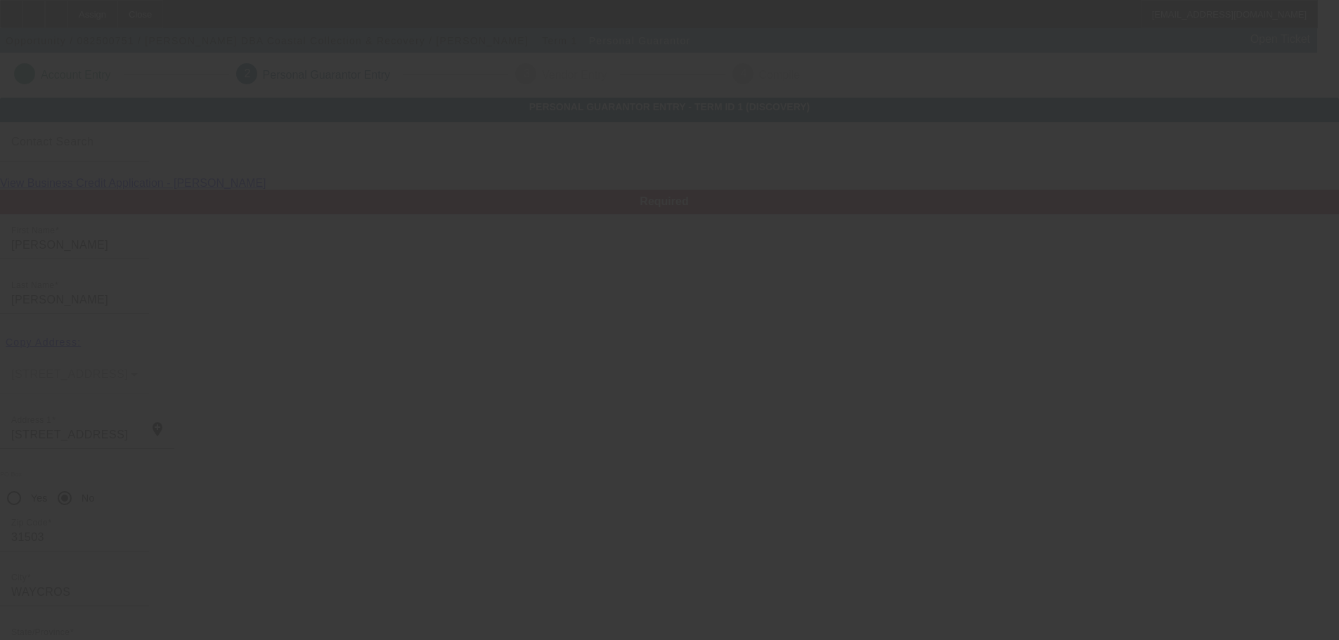
scroll to position [47, 0]
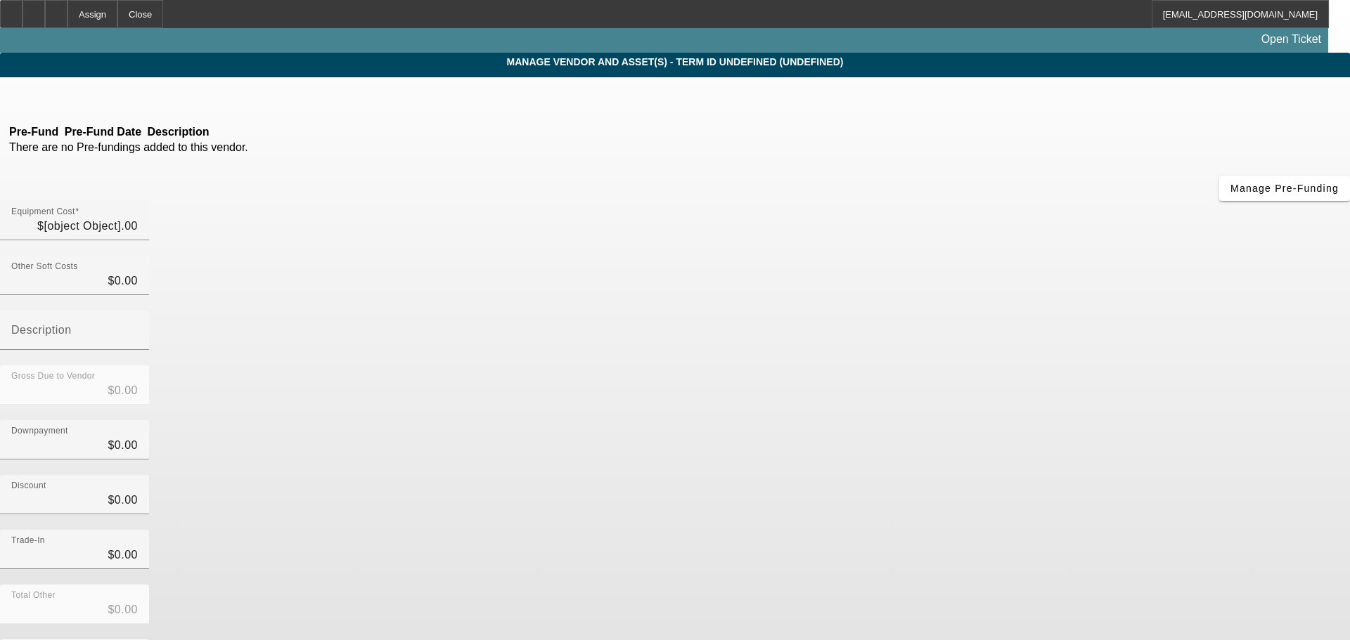
type input "$105,000.00"
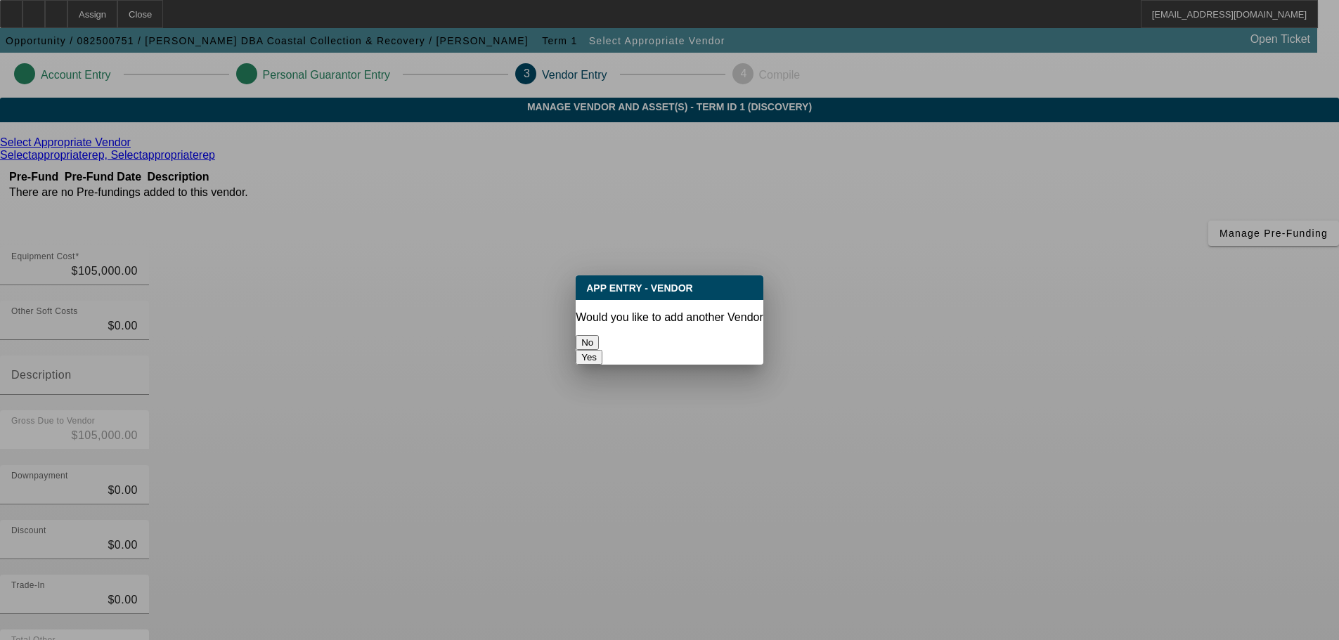
click at [599, 335] on button "No" at bounding box center [587, 342] width 23 height 15
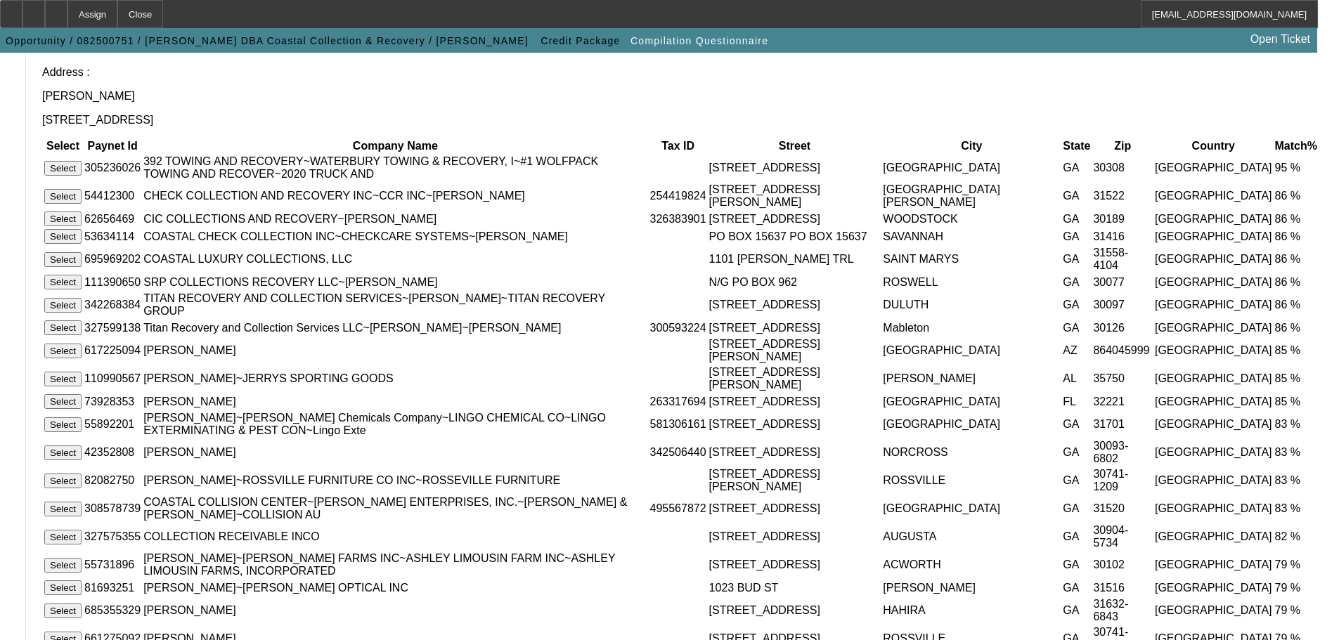
scroll to position [428, 0]
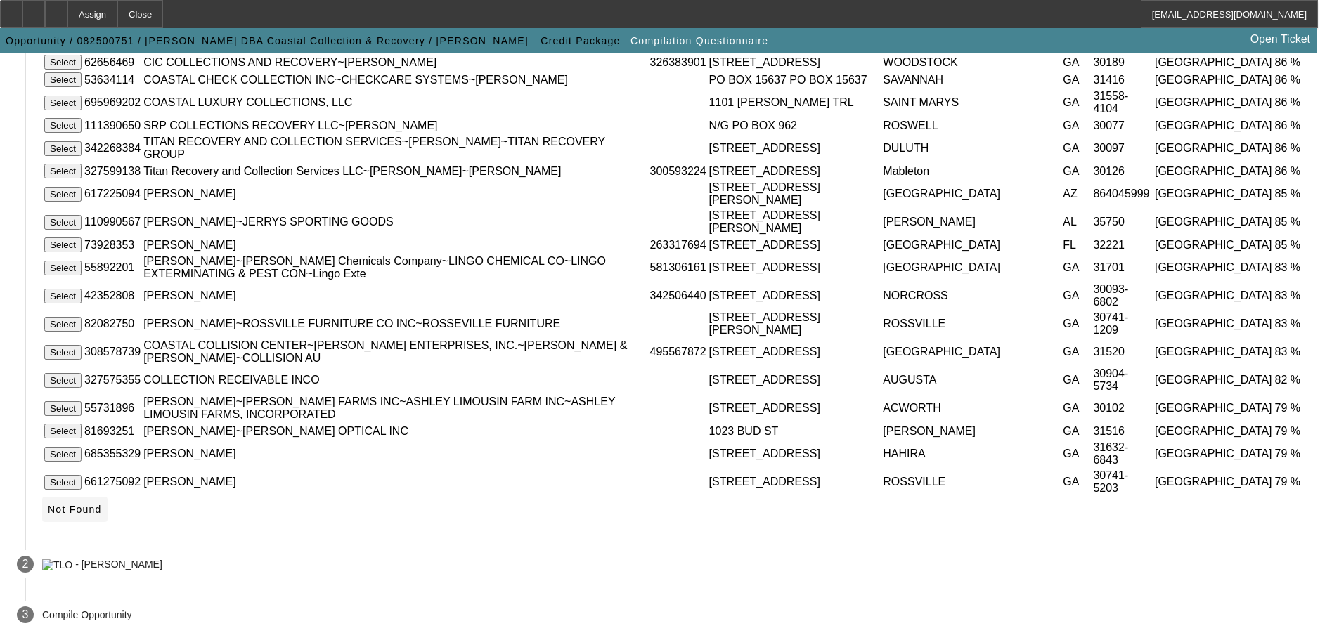
click at [102, 512] on span "Not Found" at bounding box center [75, 509] width 54 height 11
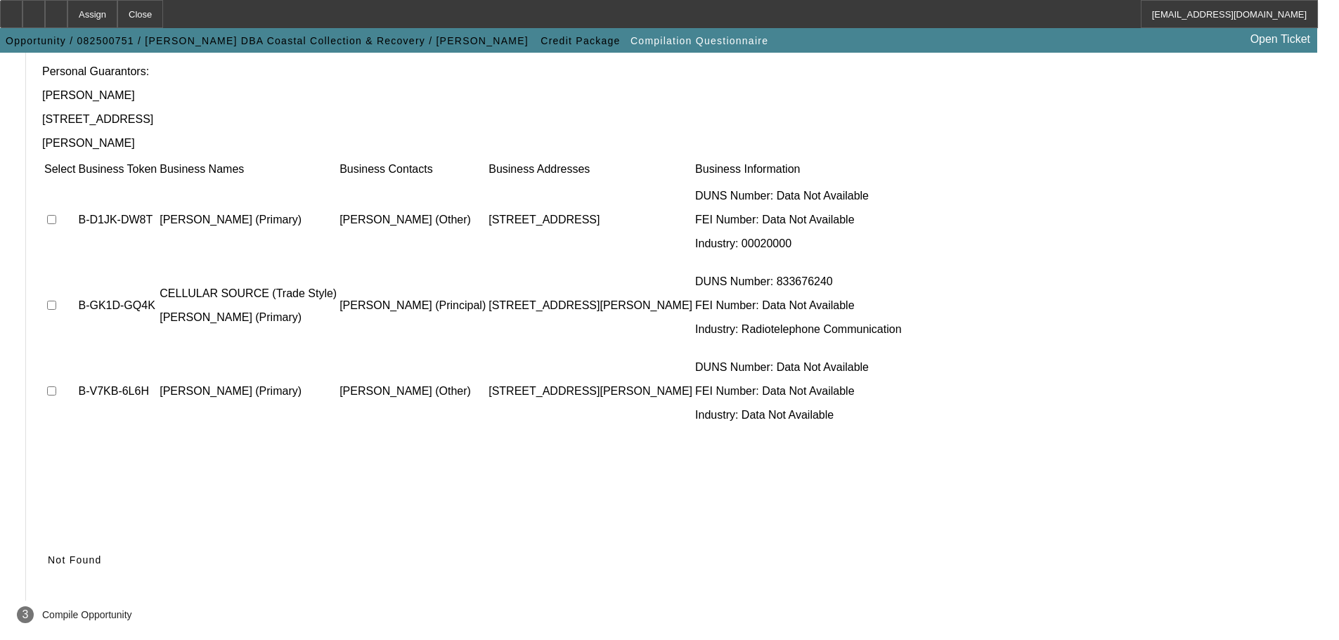
scroll to position [137, 0]
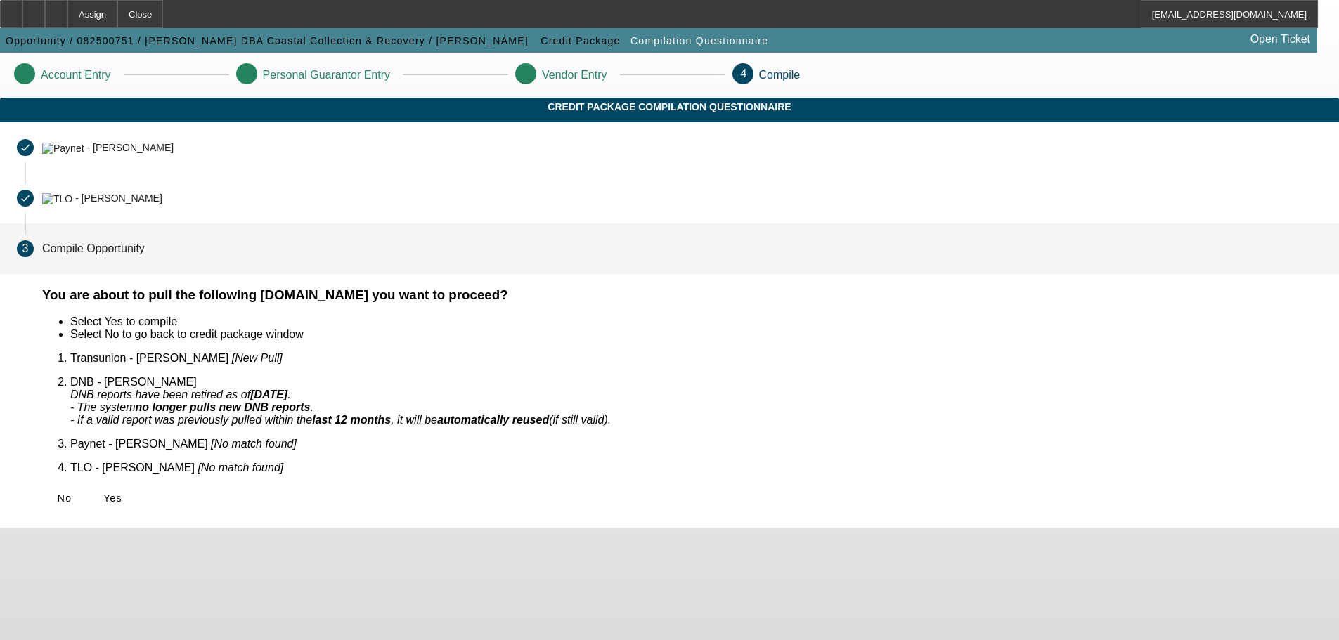
scroll to position [0, 0]
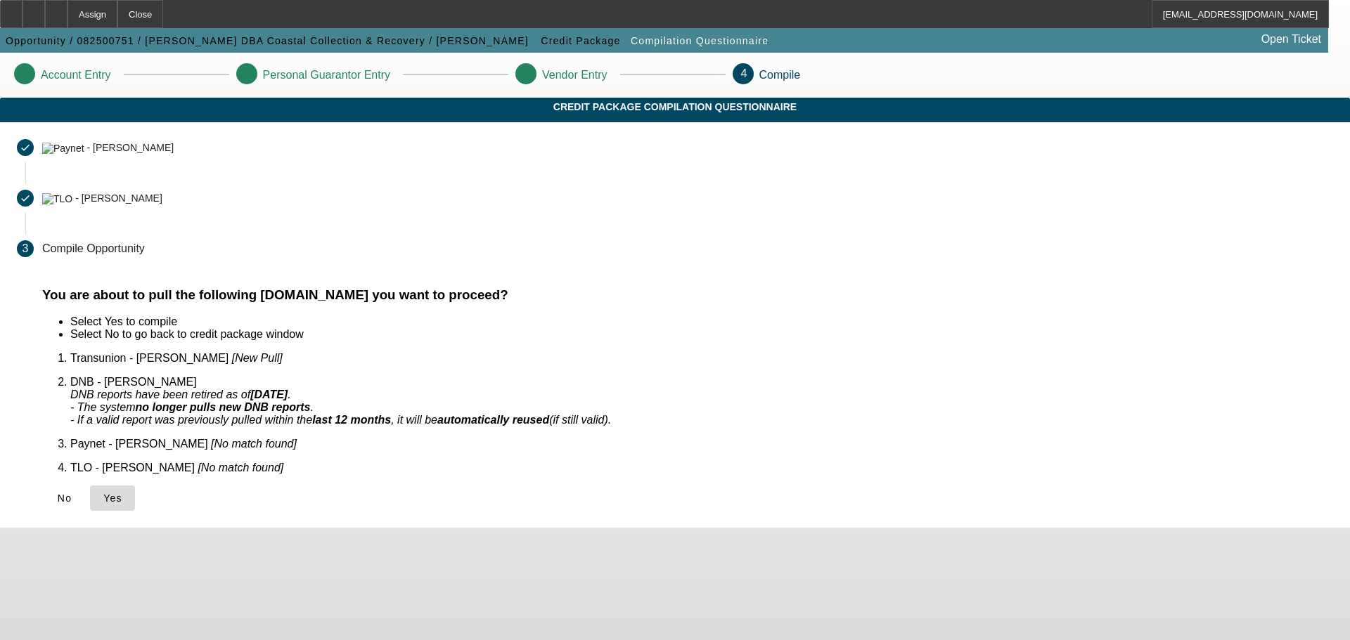
click at [122, 493] on span "Yes" at bounding box center [112, 498] width 19 height 11
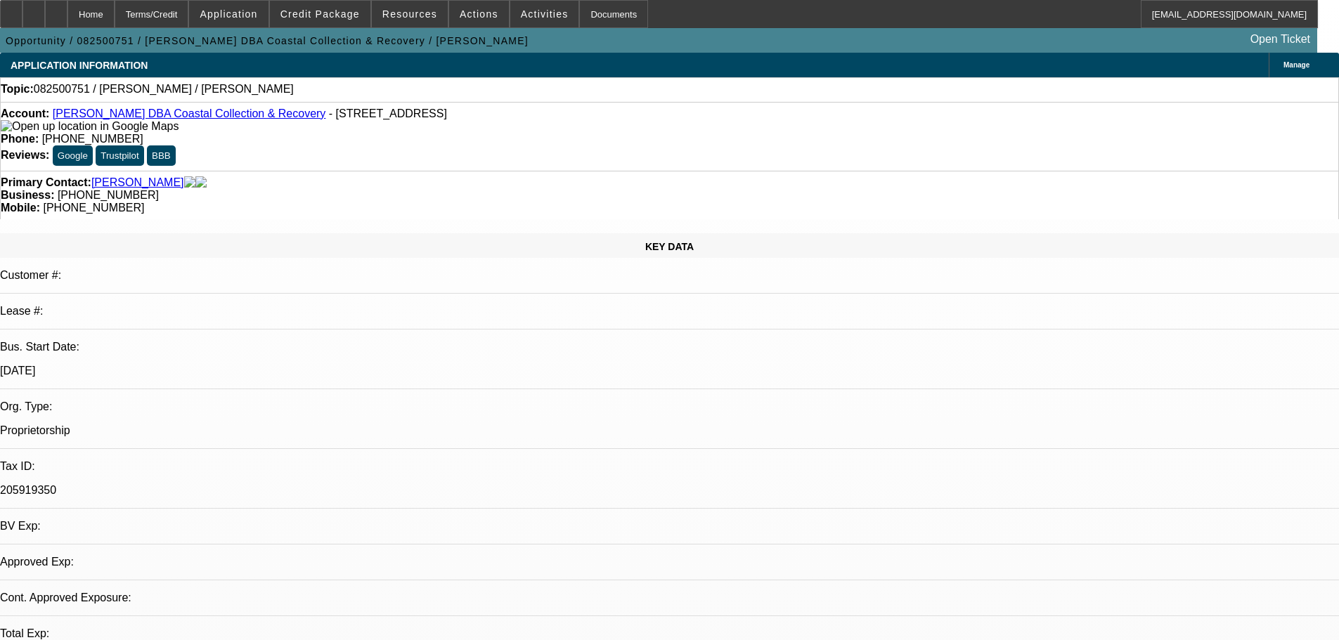
select select "0"
select select "2"
select select "0.1"
select select "4"
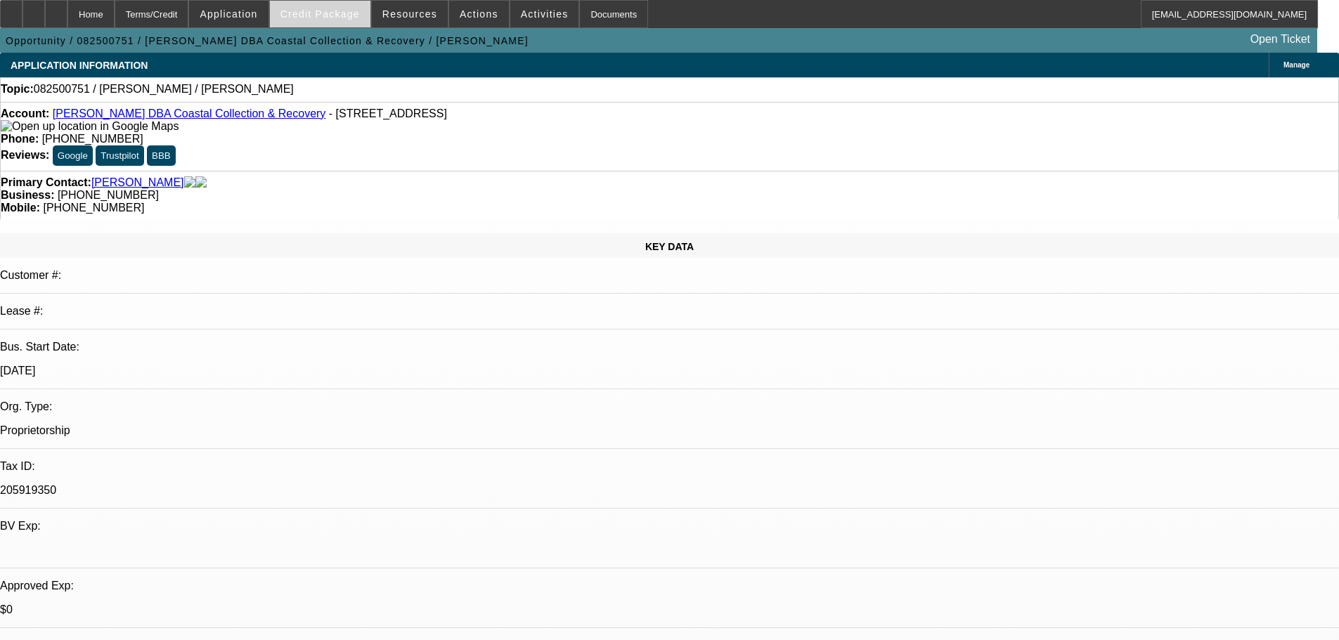
click at [346, 18] on span "Credit Package" at bounding box center [319, 13] width 79 height 11
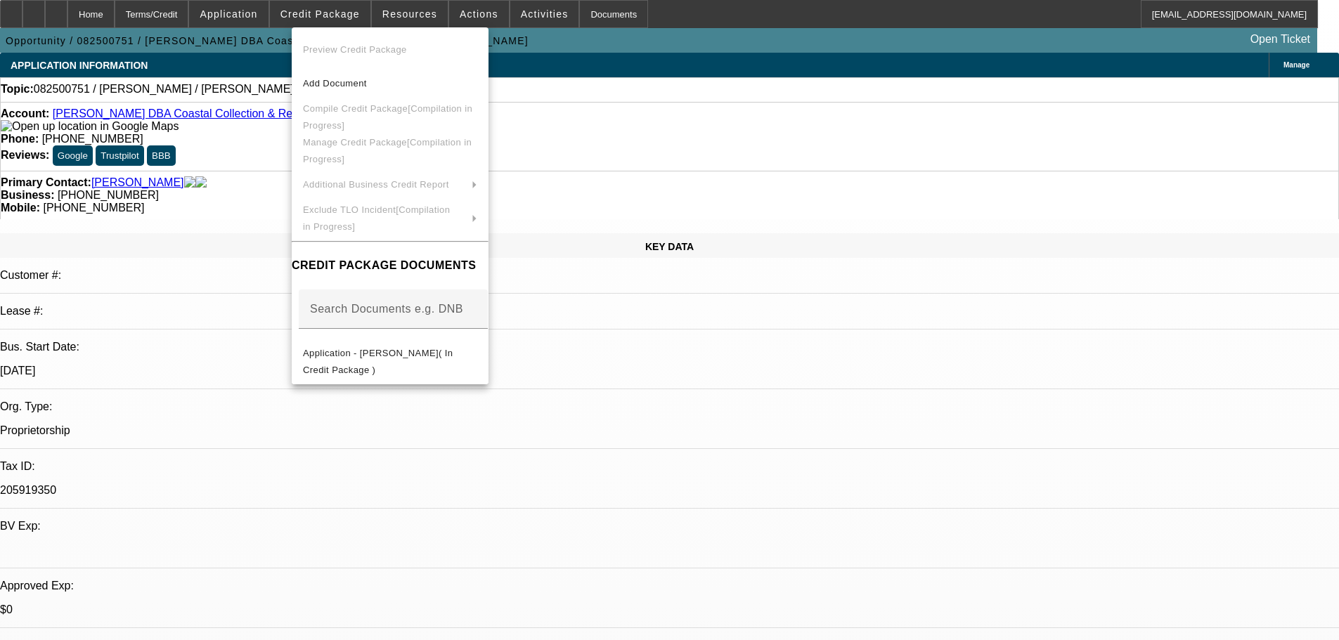
click at [247, 195] on div at bounding box center [669, 320] width 1339 height 640
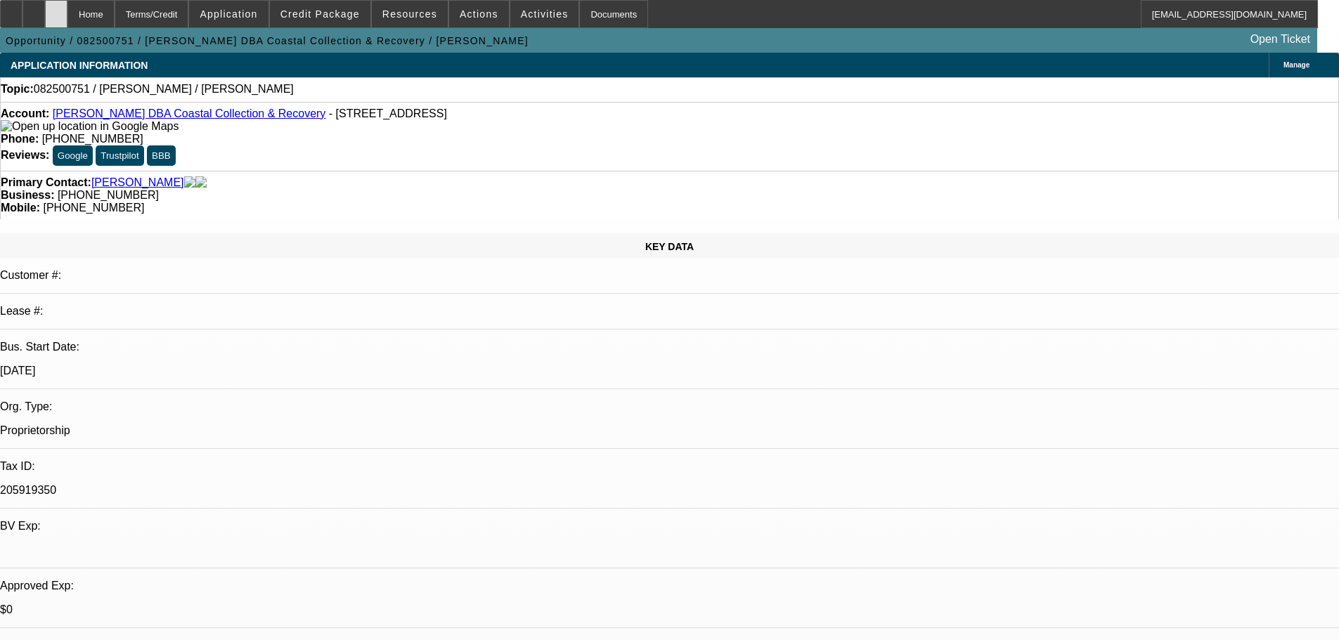
click at [56, 9] on icon at bounding box center [56, 9] width 0 height 0
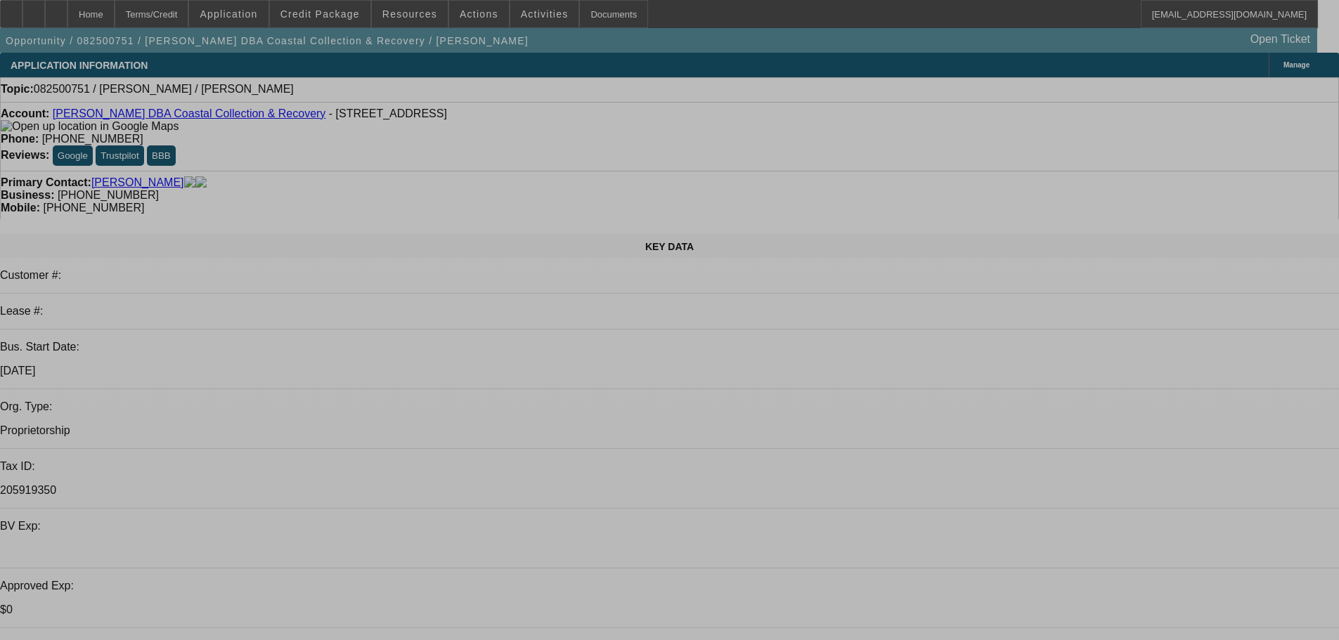
select select "0"
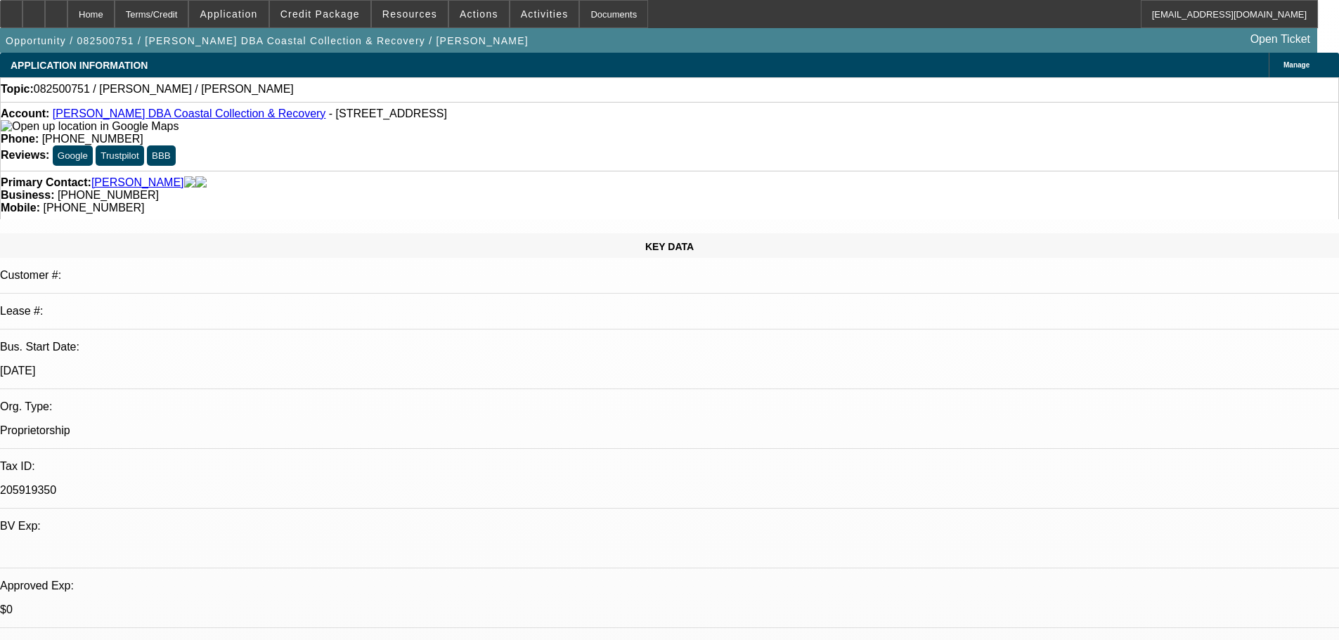
select select "2"
select select "0.1"
select select "4"
click at [336, 15] on span "Credit Package" at bounding box center [319, 13] width 79 height 11
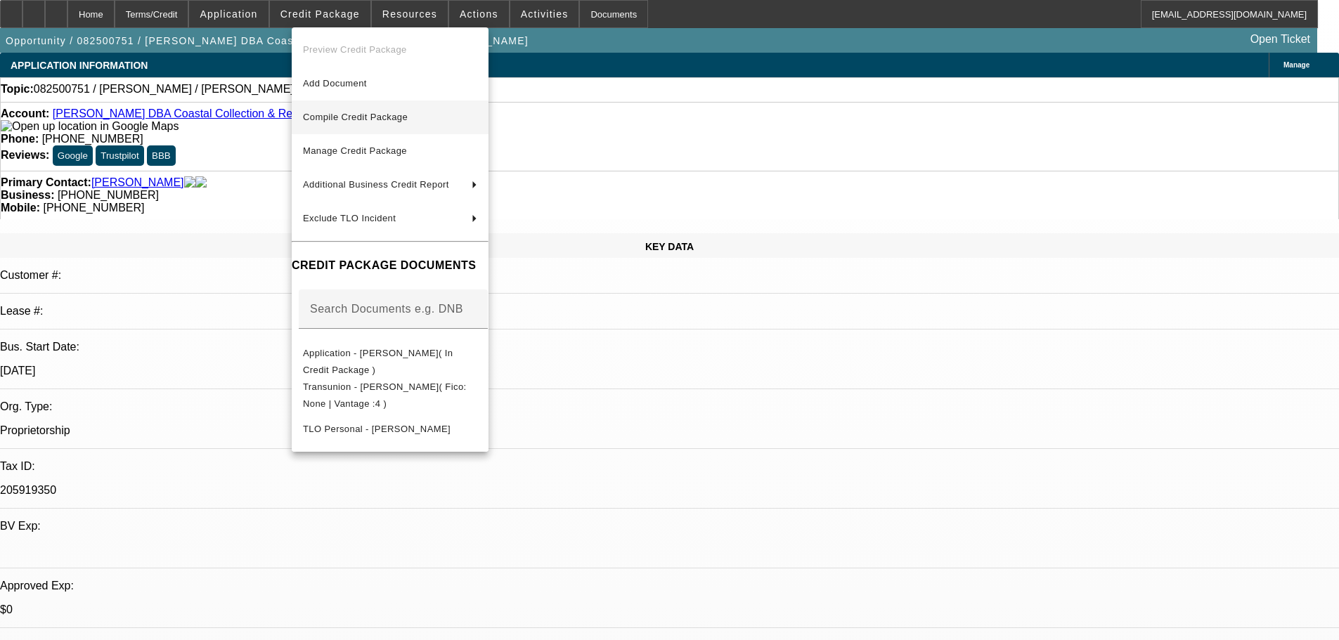
click at [356, 117] on span "Compile Credit Package" at bounding box center [355, 117] width 105 height 11
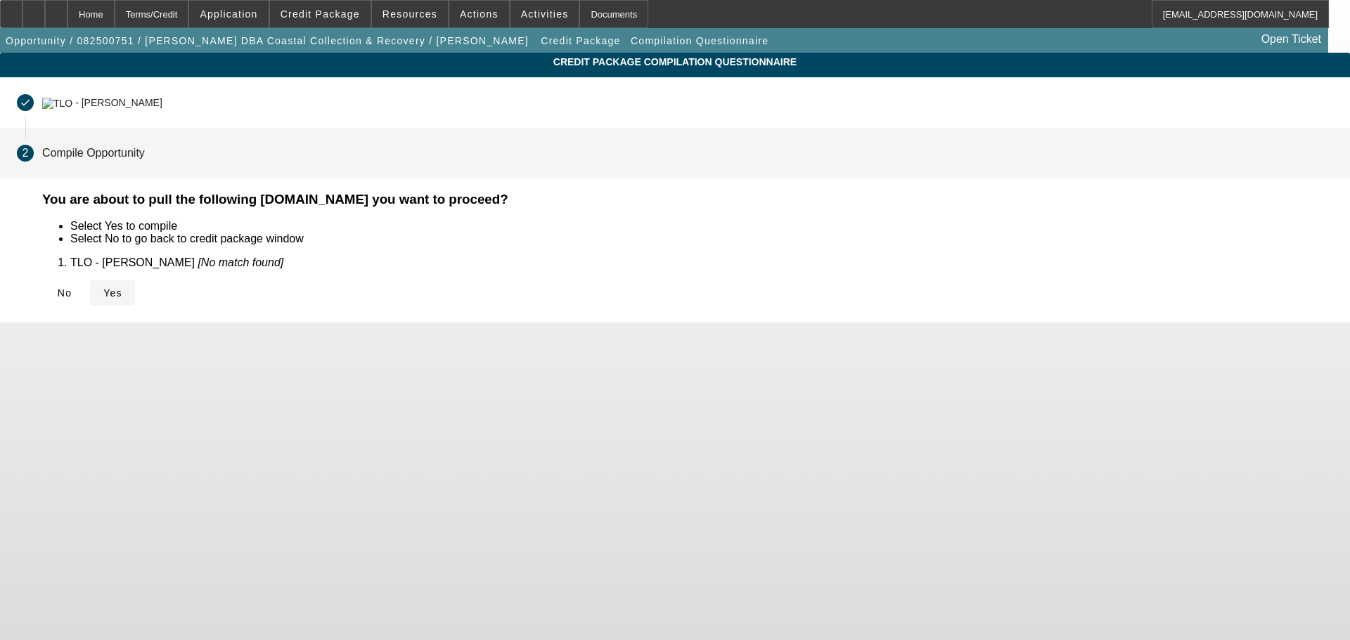
click at [103, 288] on icon at bounding box center [103, 293] width 0 height 11
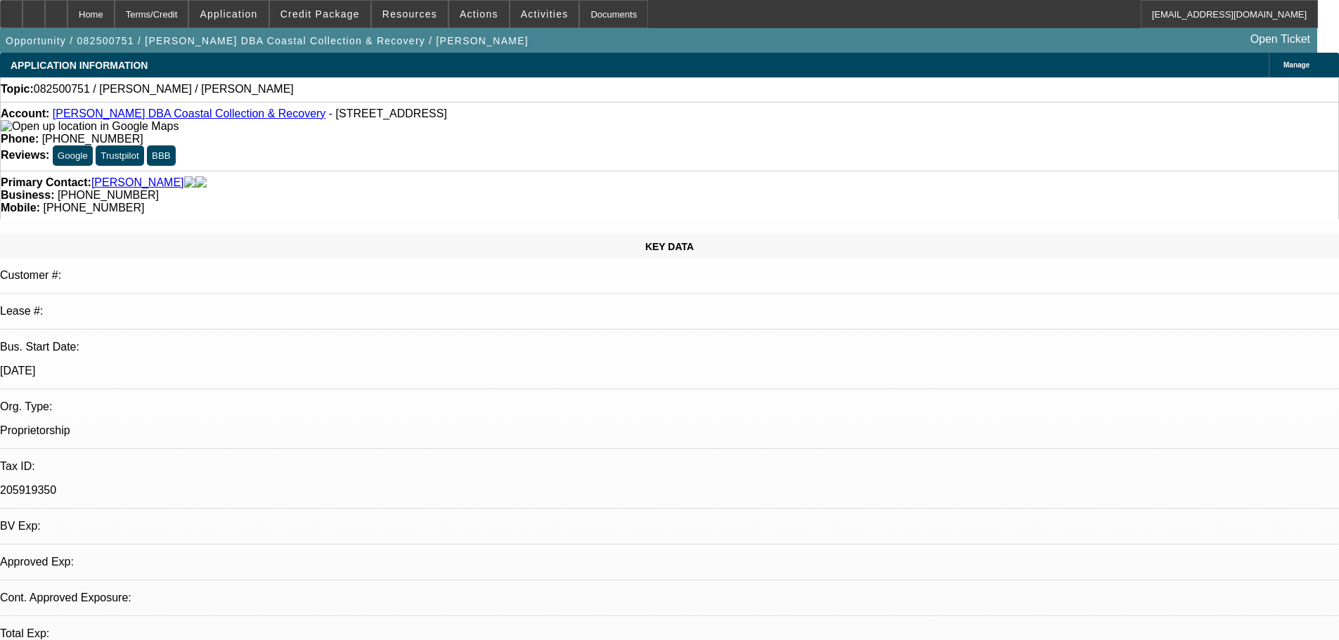
select select "0"
select select "2"
select select "0.1"
select select "4"
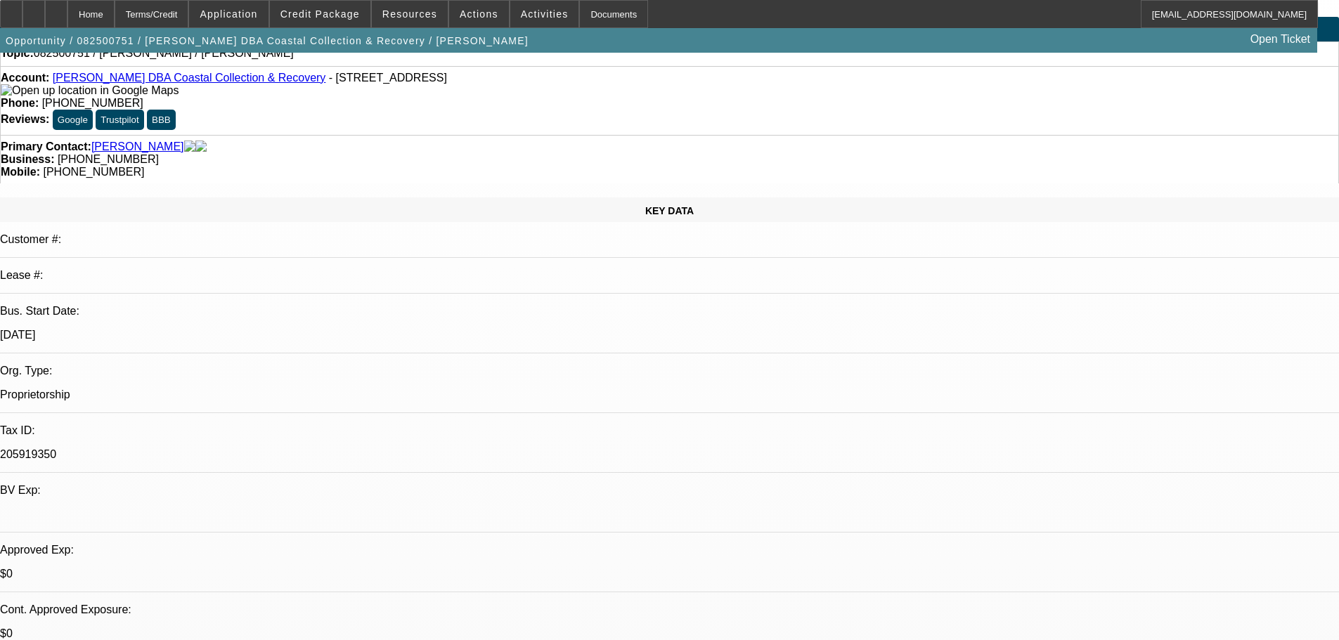
scroll to position [70, 0]
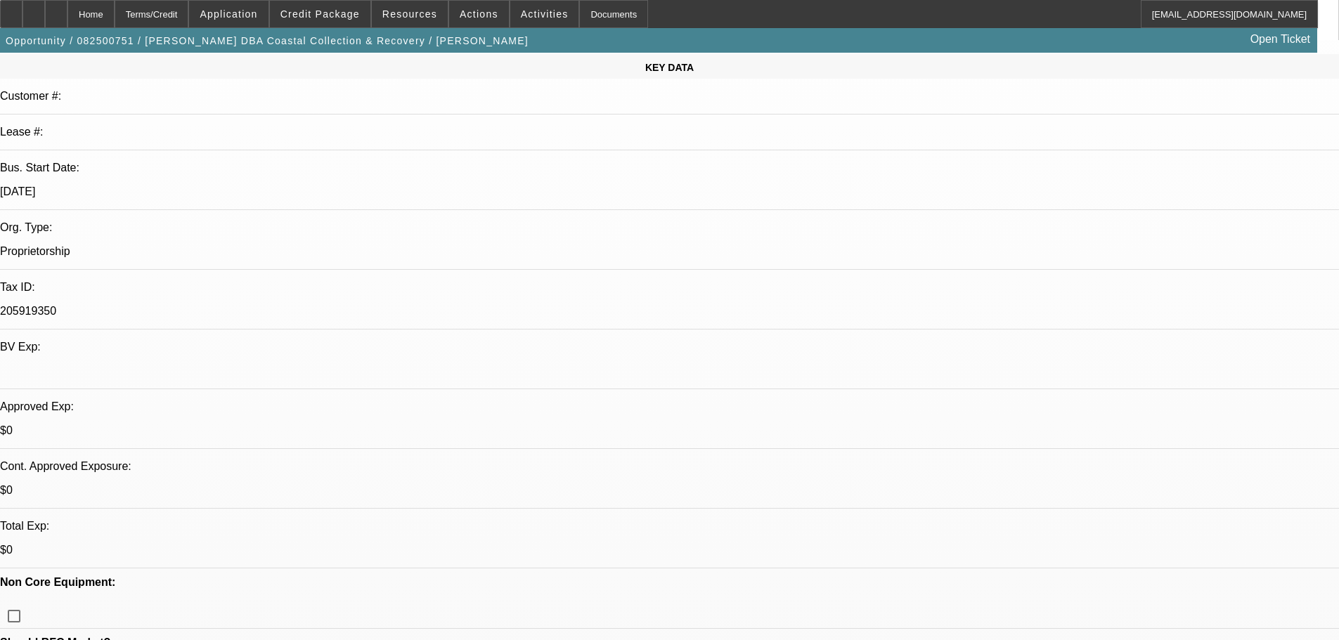
scroll to position [211, 0]
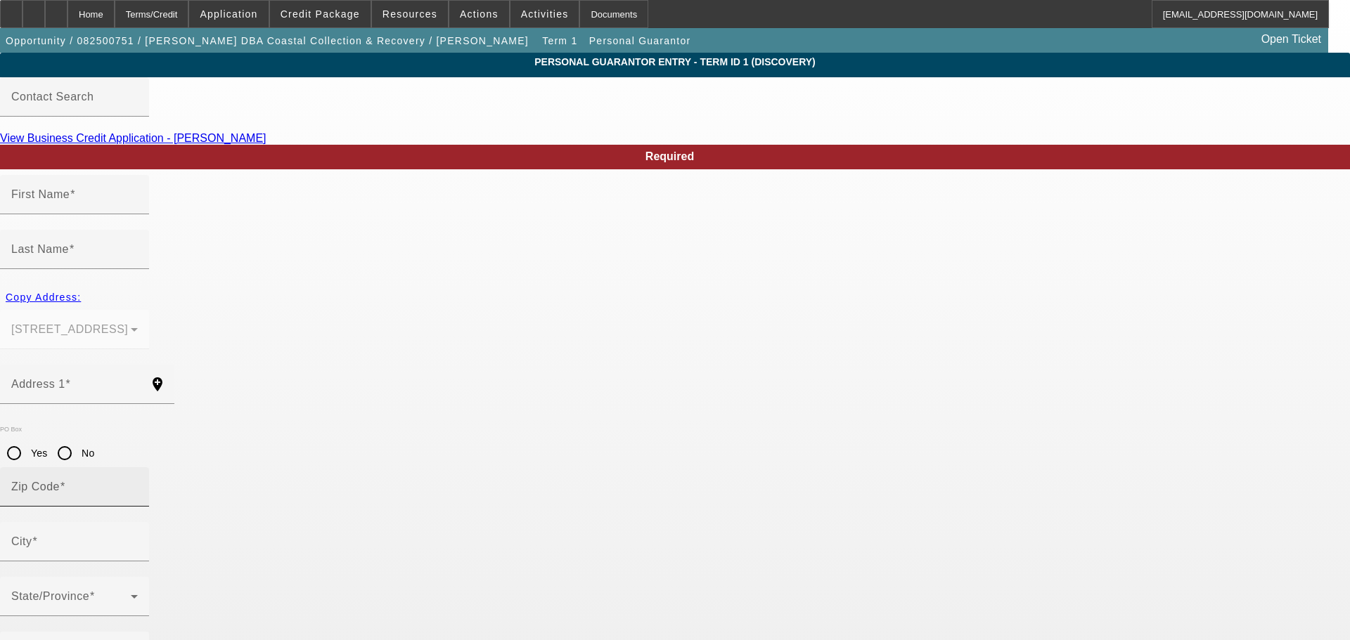
type input "[PERSON_NAME]"
type input "Longshore"
type input "2815 KNIGHT AVE"
radio input "true"
type input "31503"
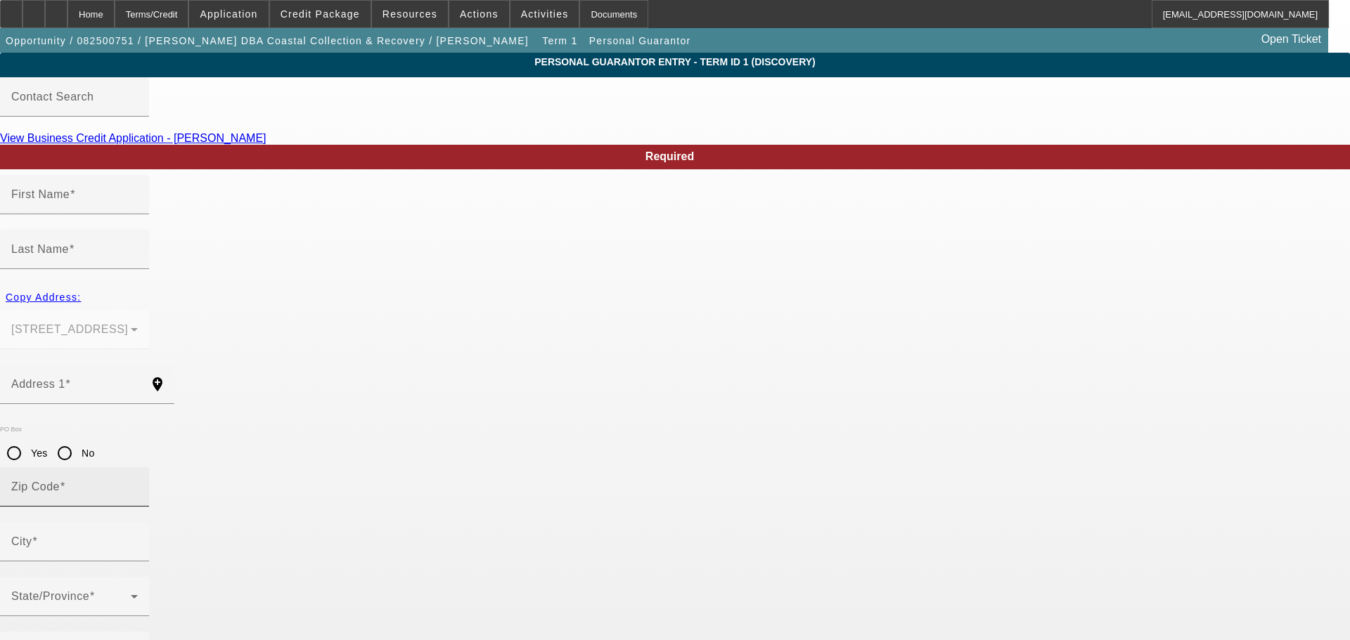
type input "WAYCROS"
type input "(912) 300-2399"
type input "100"
type input "258-25-1965"
type input "nicholas@coastalwaycross.com"
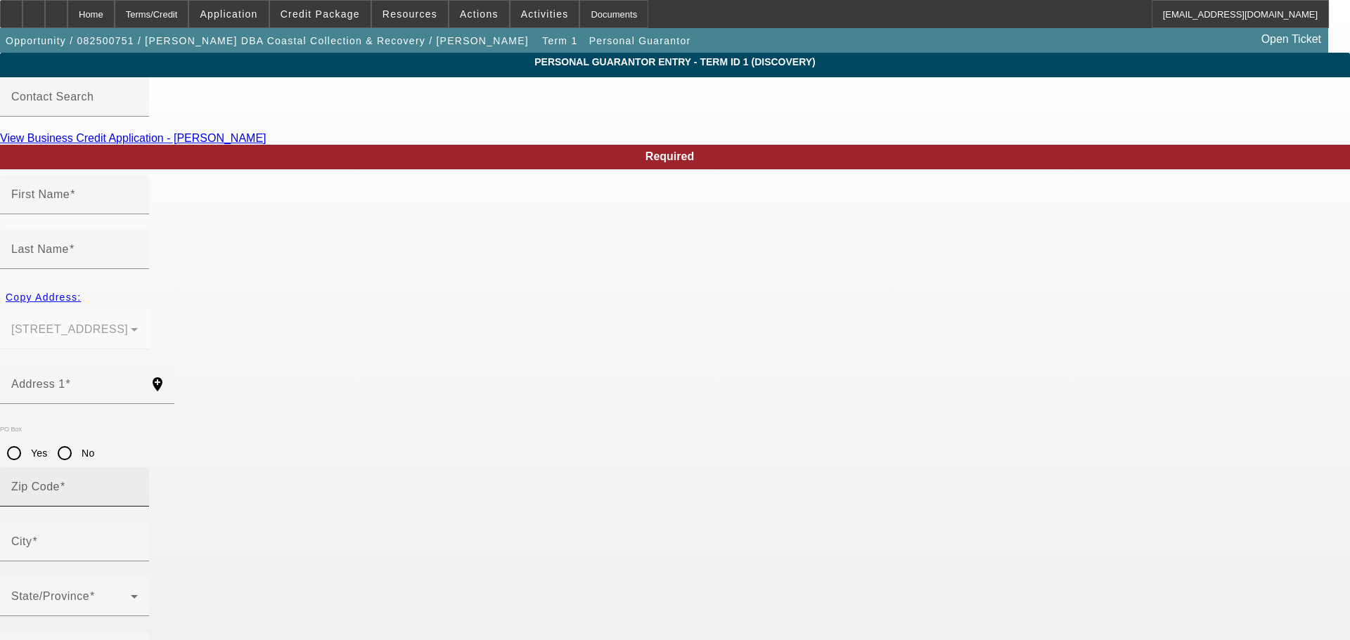
type input "(912) 300-2399"
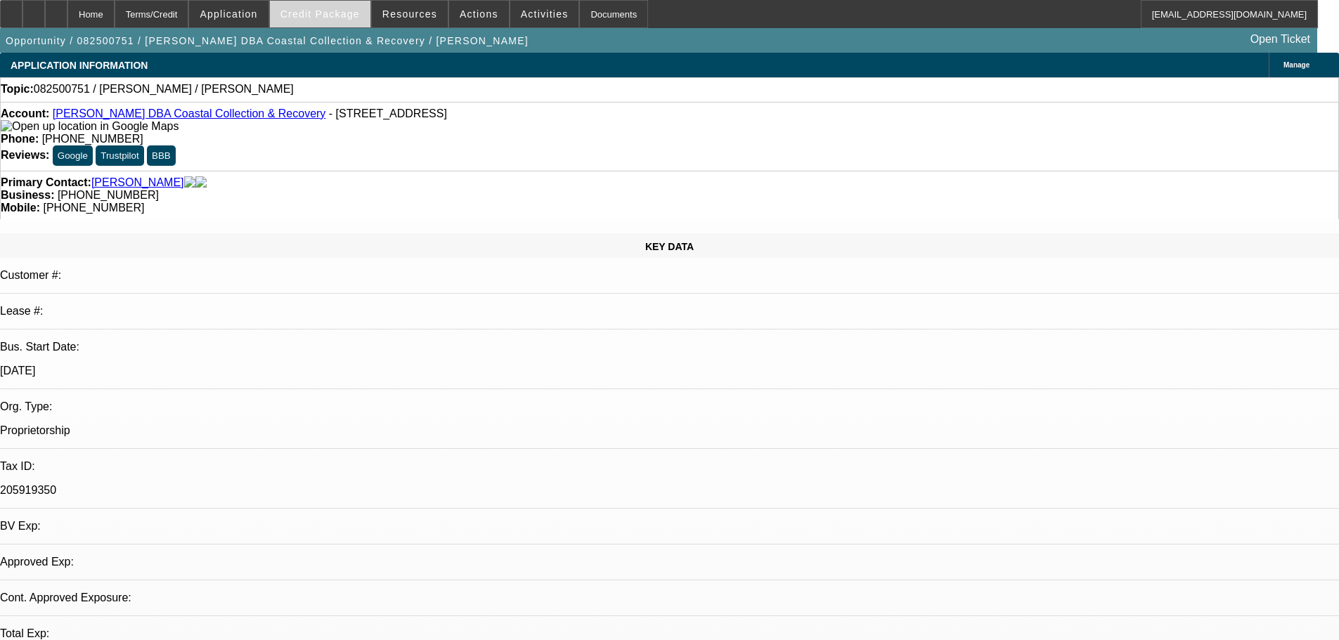
select select "0"
select select "2"
select select "0.1"
select select "4"
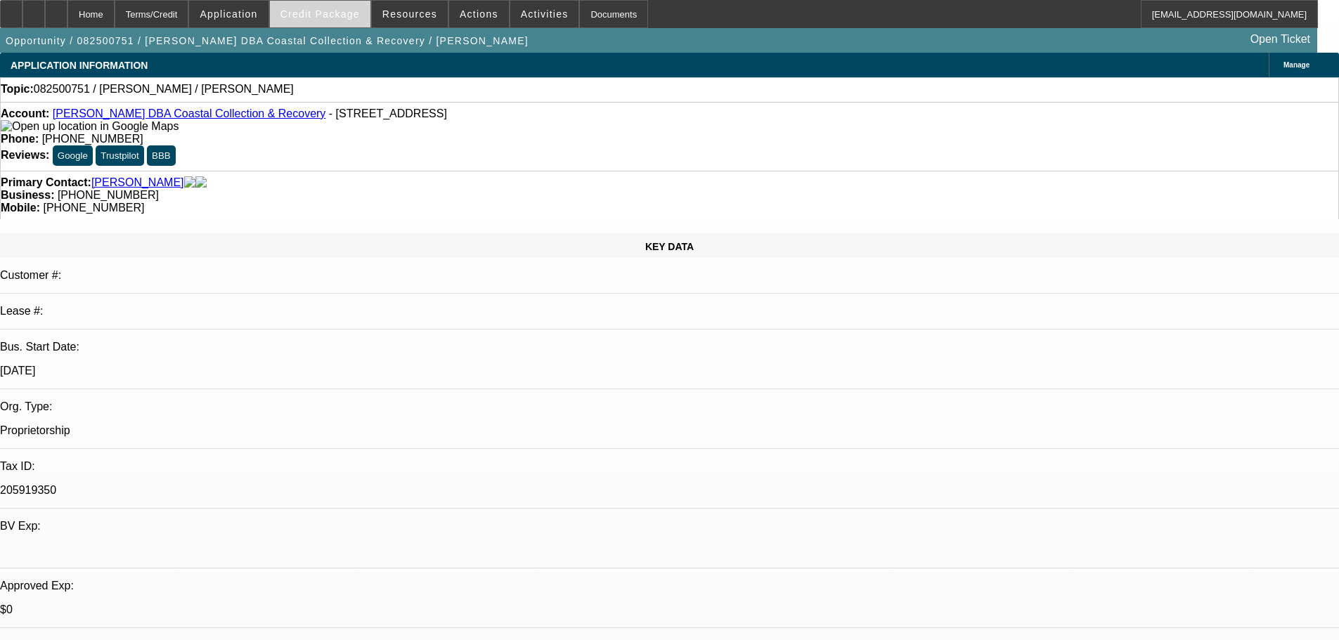
click at [335, 18] on span "Credit Package" at bounding box center [319, 13] width 79 height 11
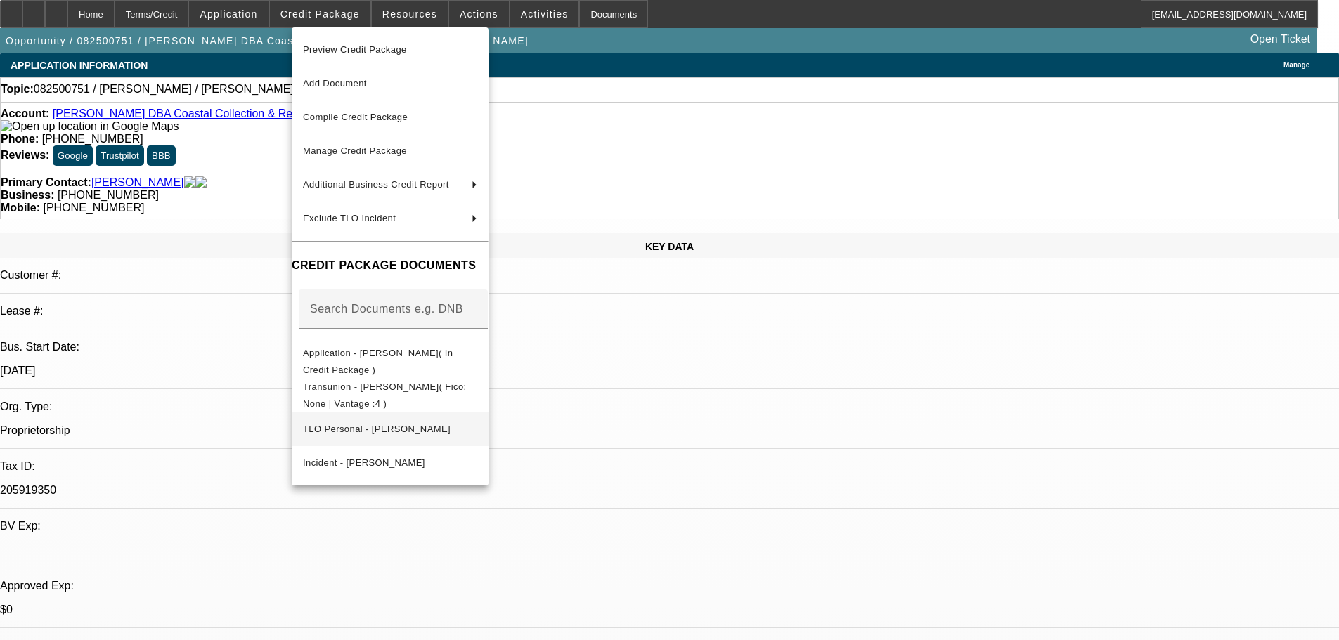
click at [402, 433] on button "TLO Personal - Longshore, James" at bounding box center [390, 430] width 197 height 34
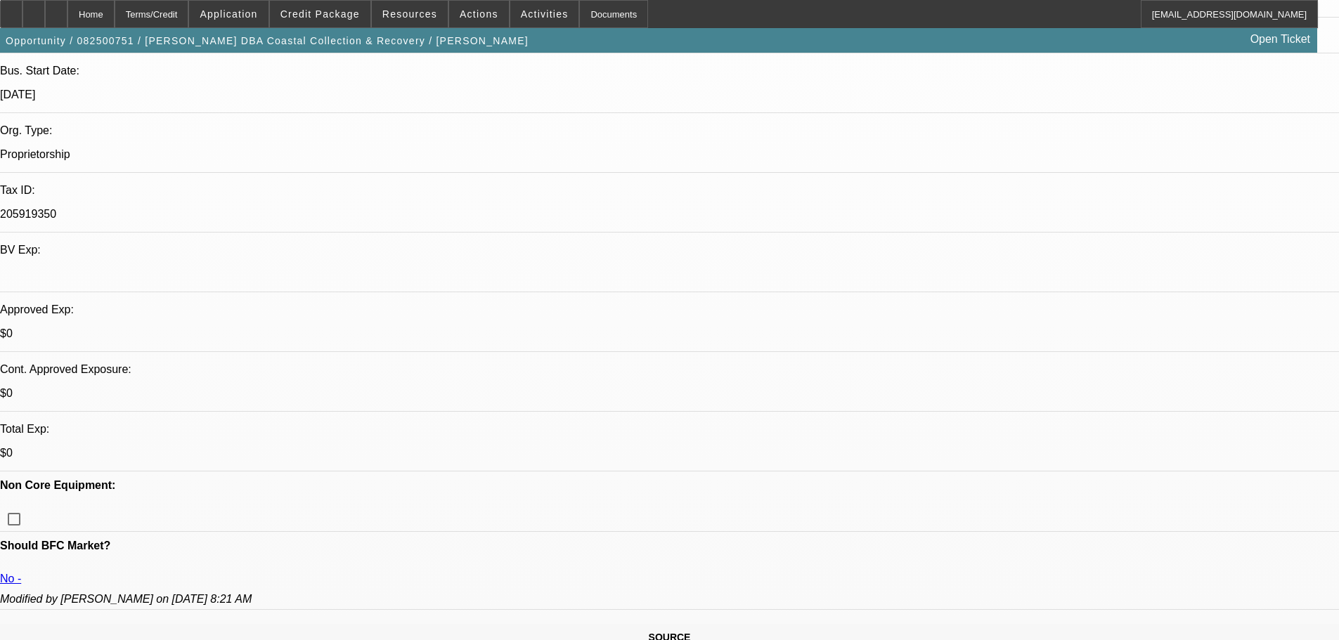
scroll to position [281, 0]
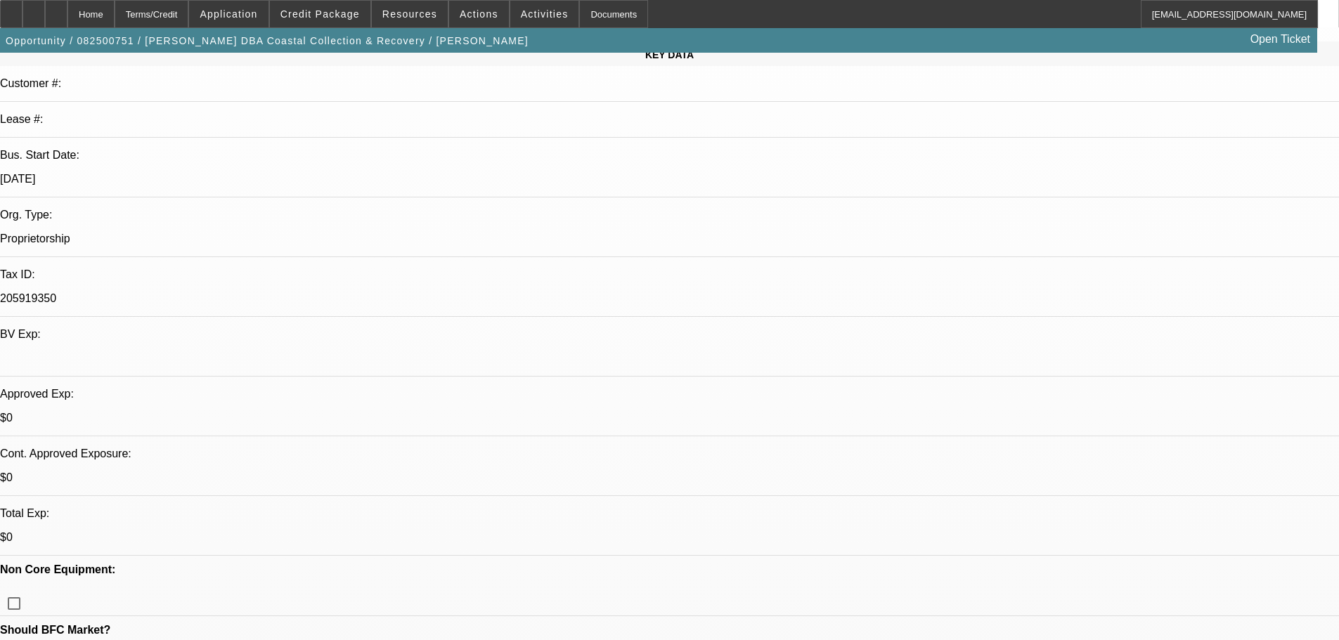
scroll to position [0, 0]
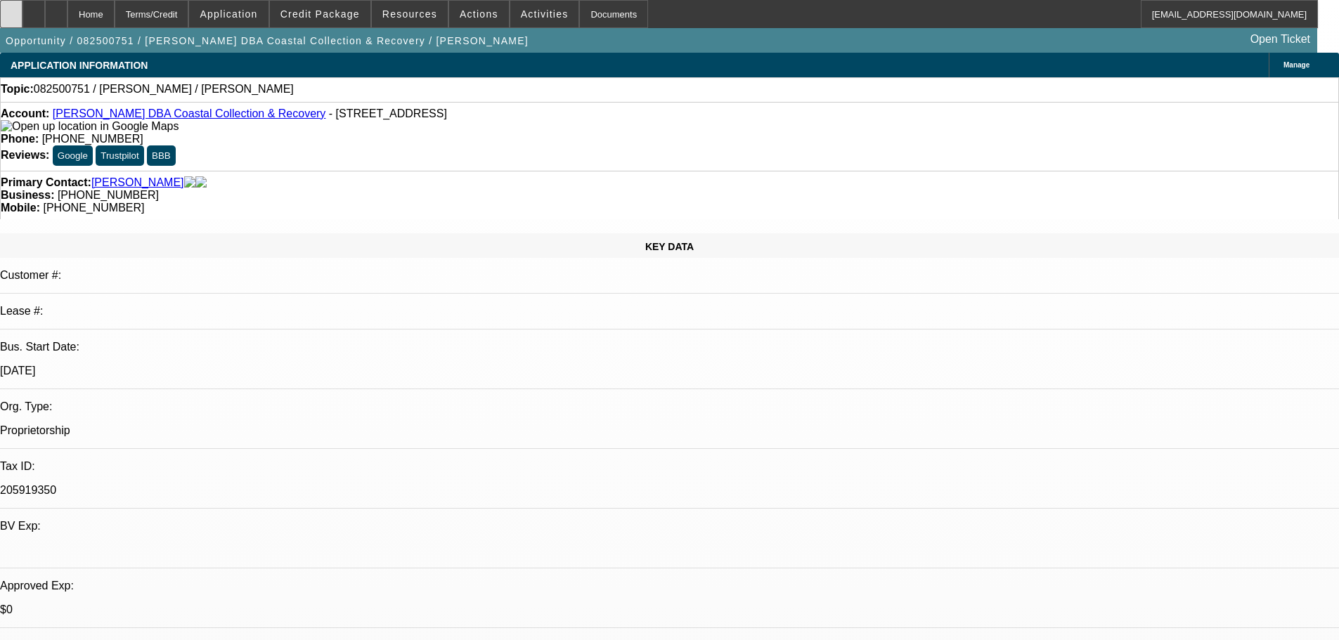
click at [22, 19] on div at bounding box center [11, 14] width 22 height 28
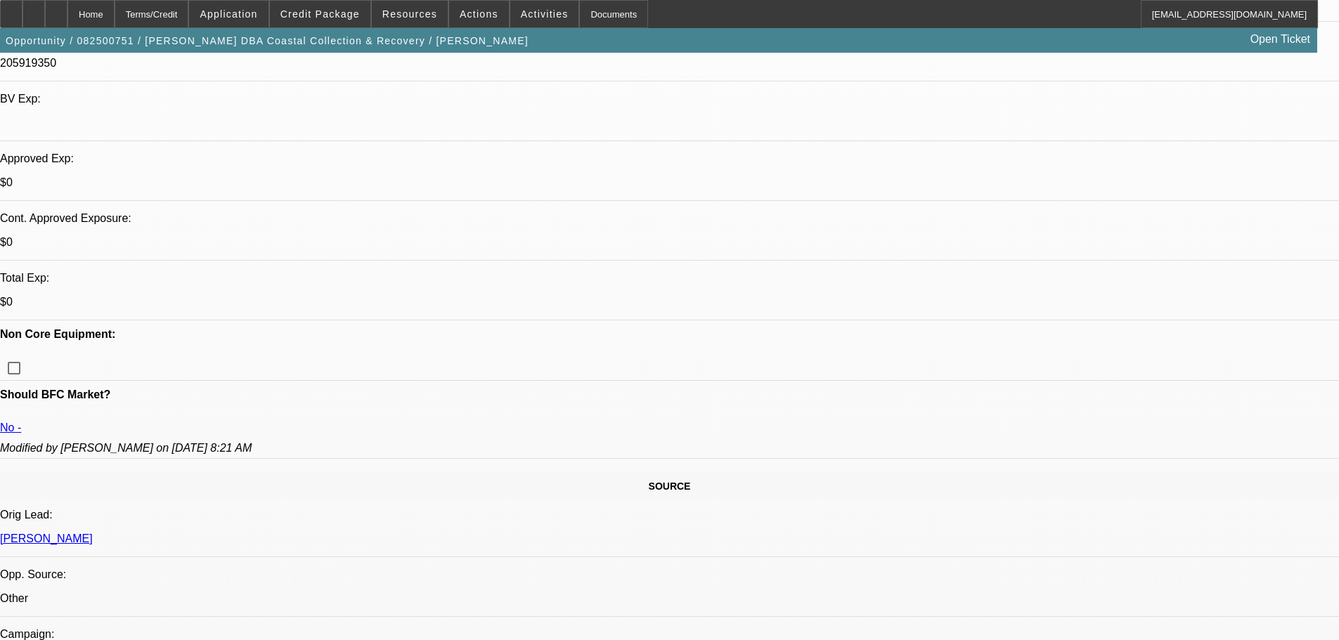
scroll to position [562, 0]
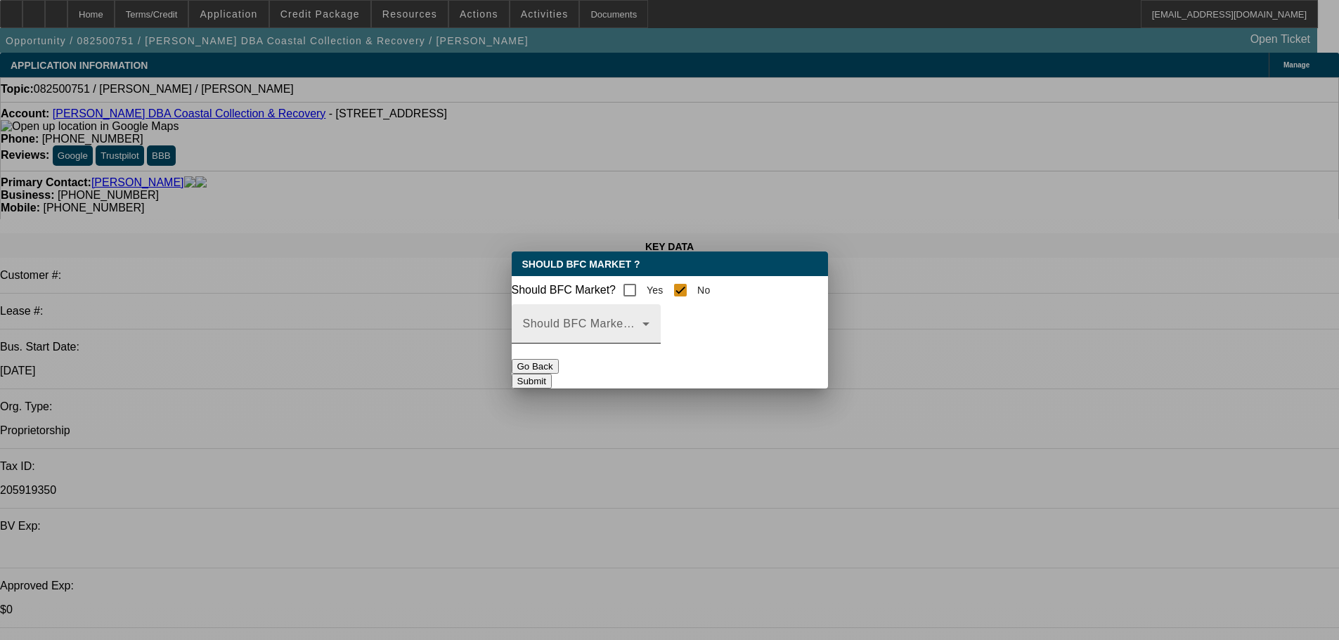
click at [650, 325] on div "Should BFC Market Status Reason" at bounding box center [586, 323] width 127 height 39
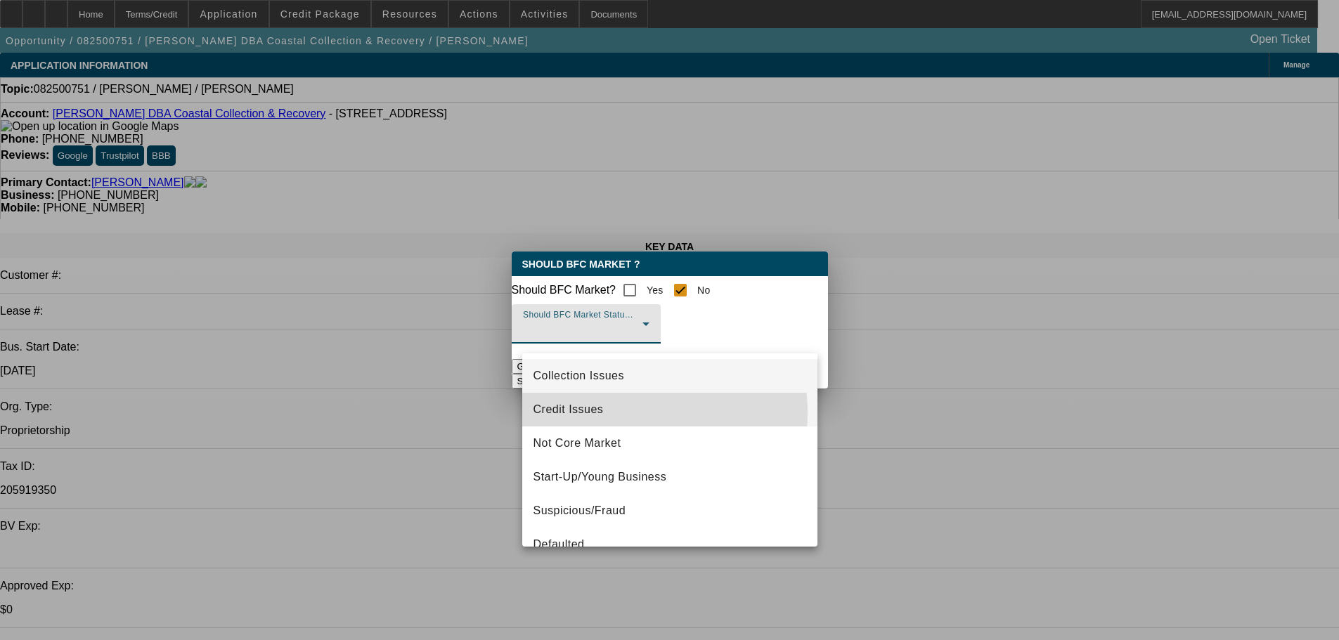
click at [614, 413] on mat-option "Credit Issues" at bounding box center [669, 410] width 295 height 34
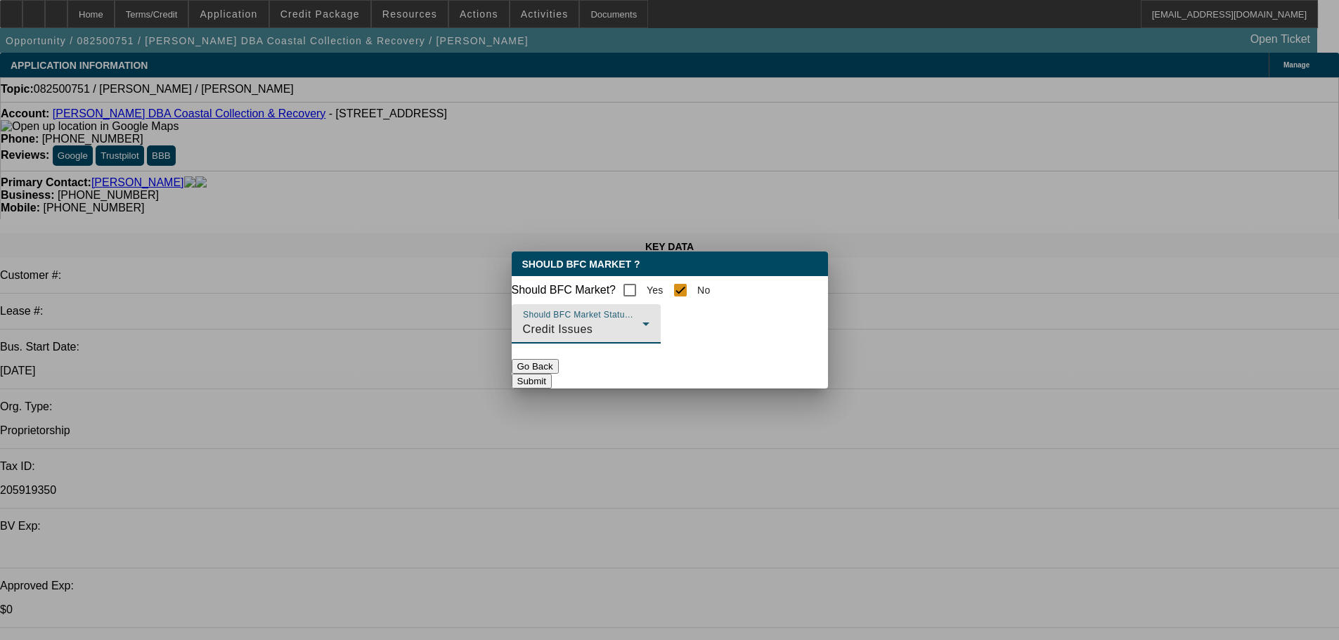
click at [552, 374] on button "Submit" at bounding box center [532, 381] width 40 height 15
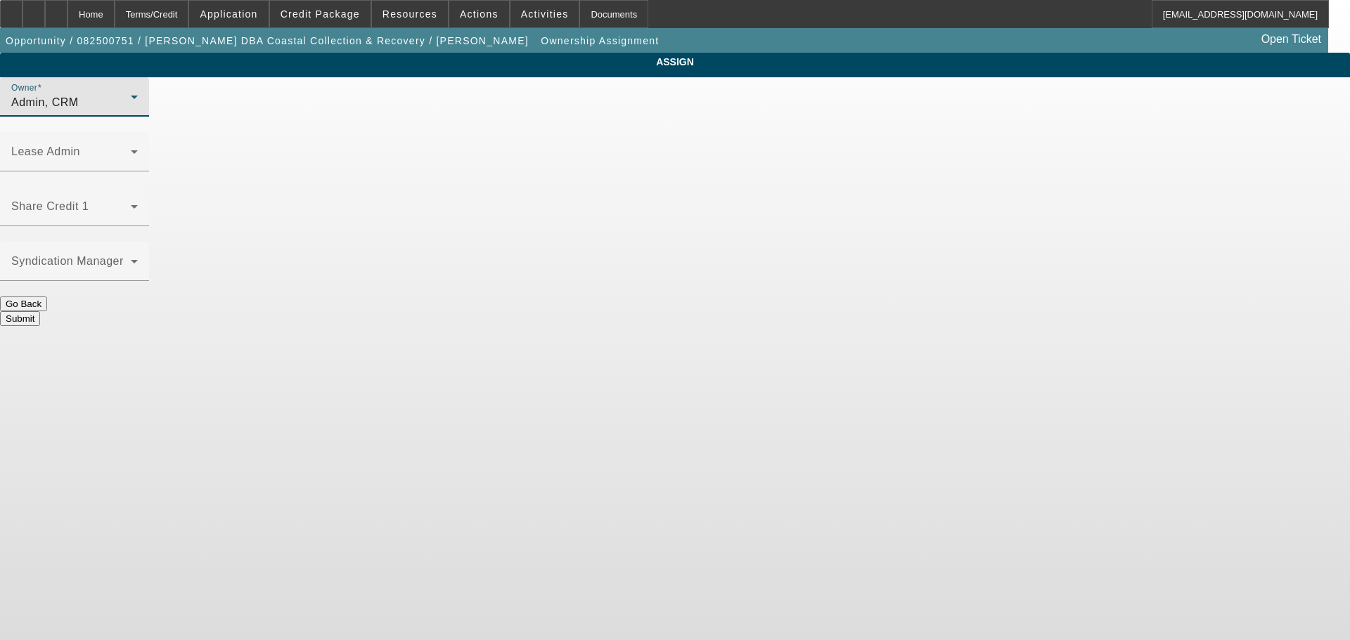
click at [131, 111] on div "Admin, CRM" at bounding box center [70, 102] width 119 height 17
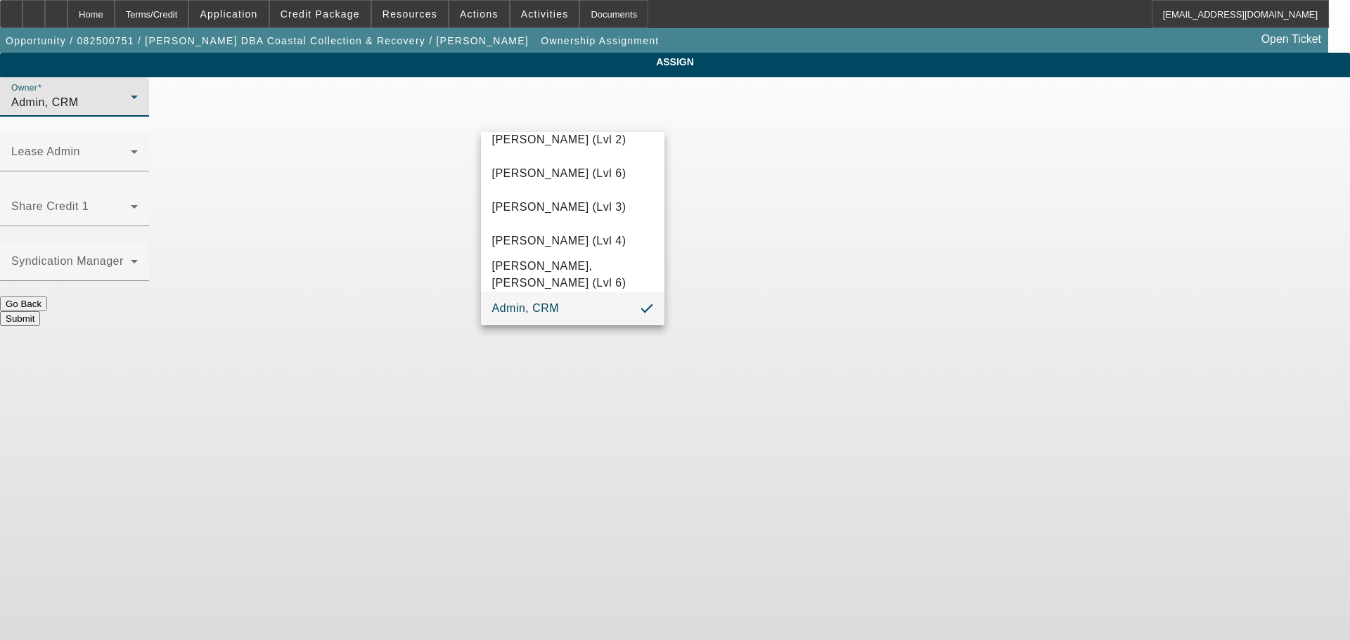
scroll to position [39, 0]
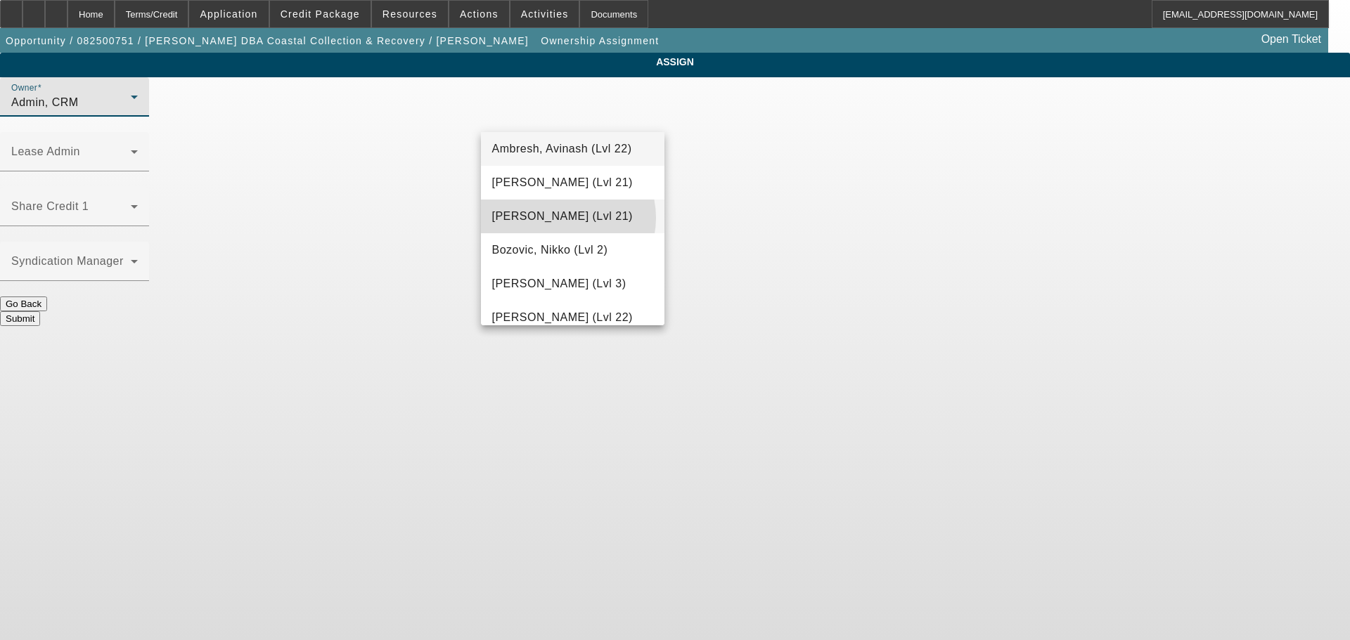
click at [566, 218] on span "Arida, Michael (Lvl 21)" at bounding box center [562, 216] width 141 height 17
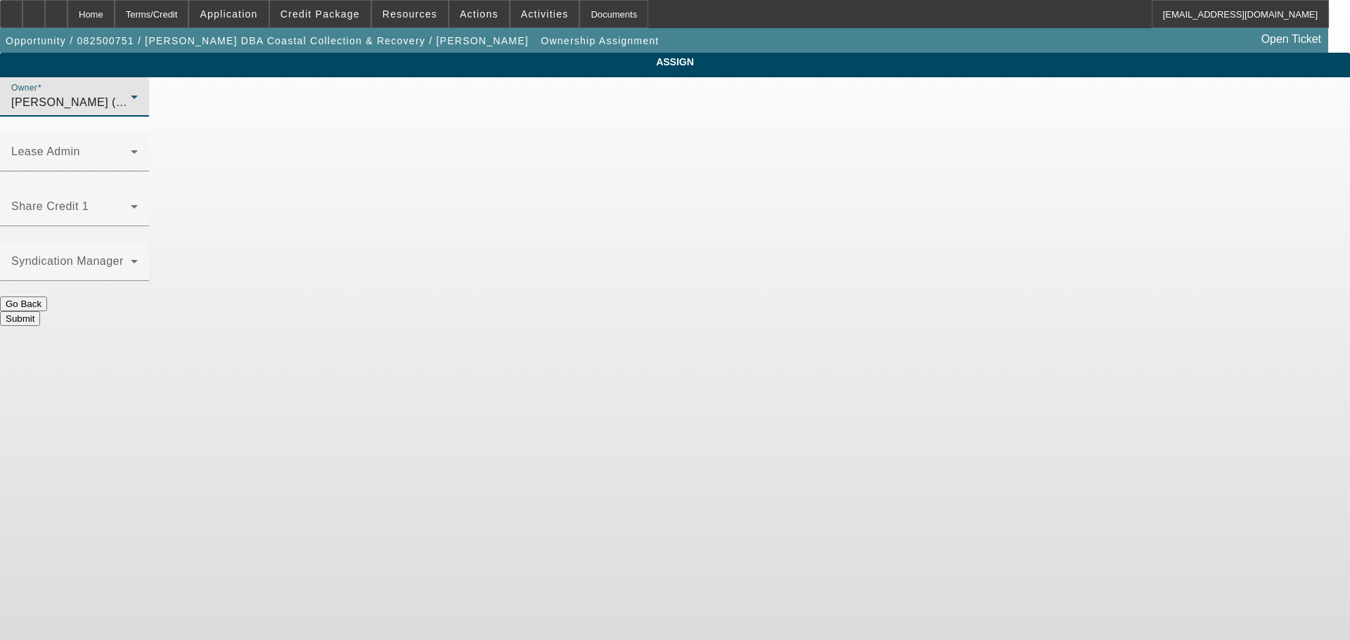
click at [40, 311] on button "Submit" at bounding box center [20, 318] width 40 height 15
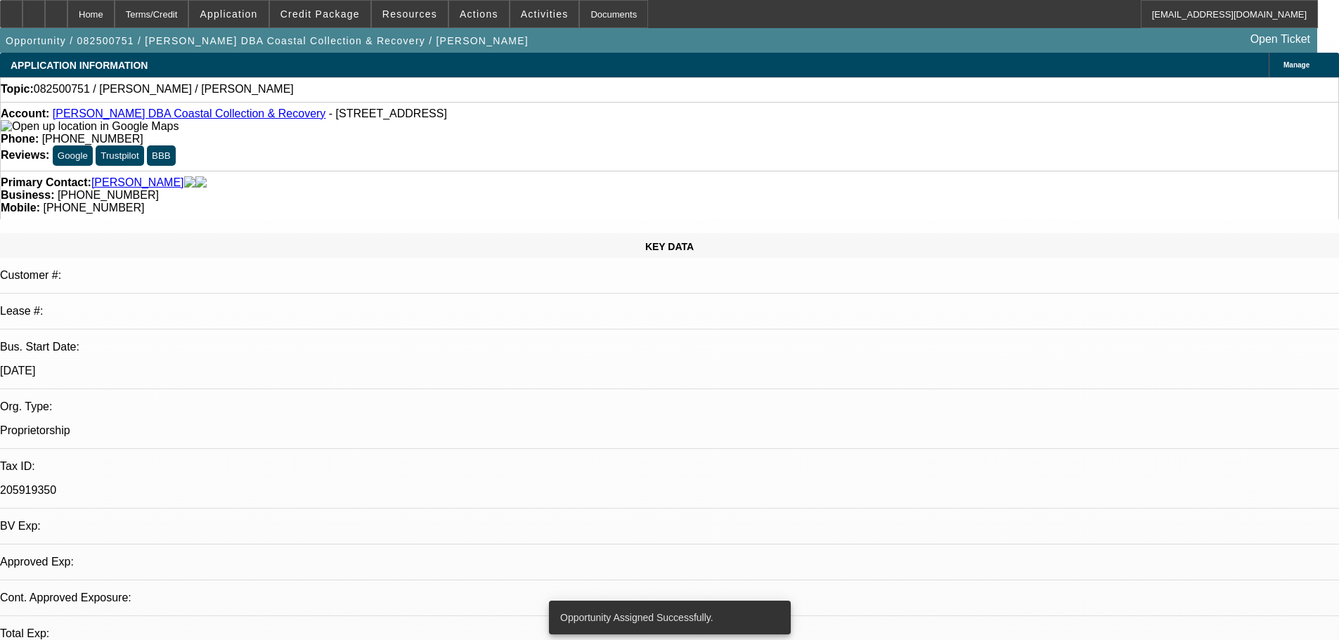
select select "0"
select select "2"
select select "0.1"
select select "4"
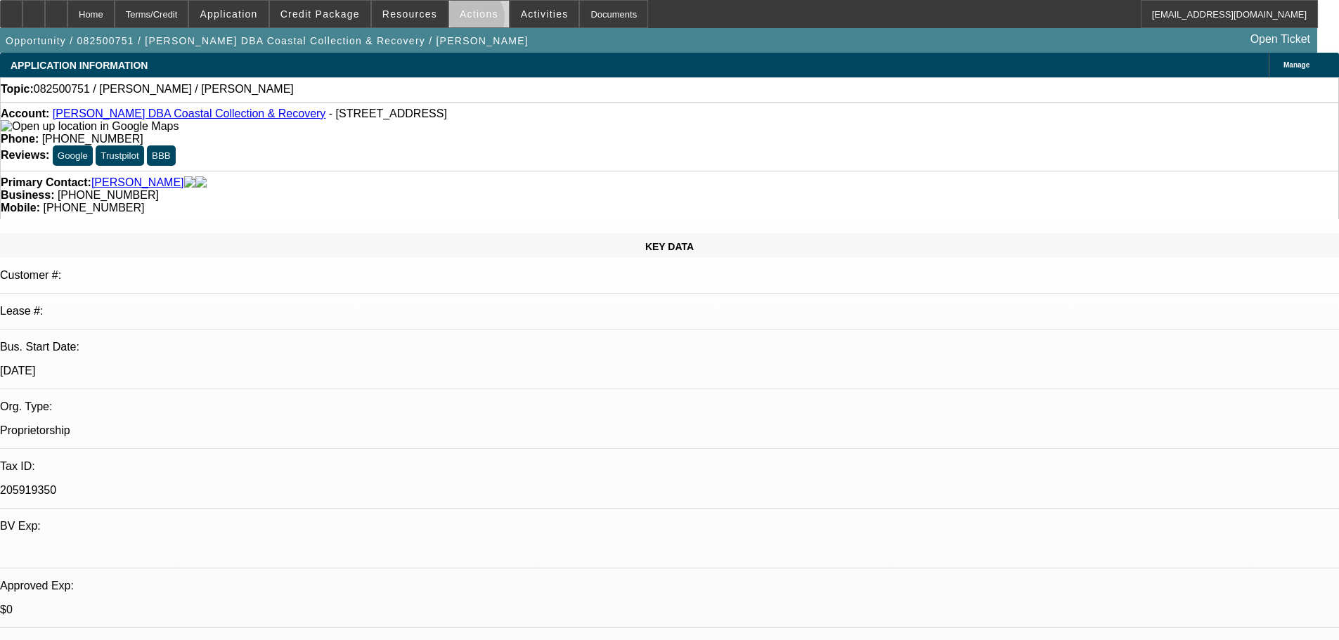
click at [466, 21] on span at bounding box center [479, 14] width 60 height 34
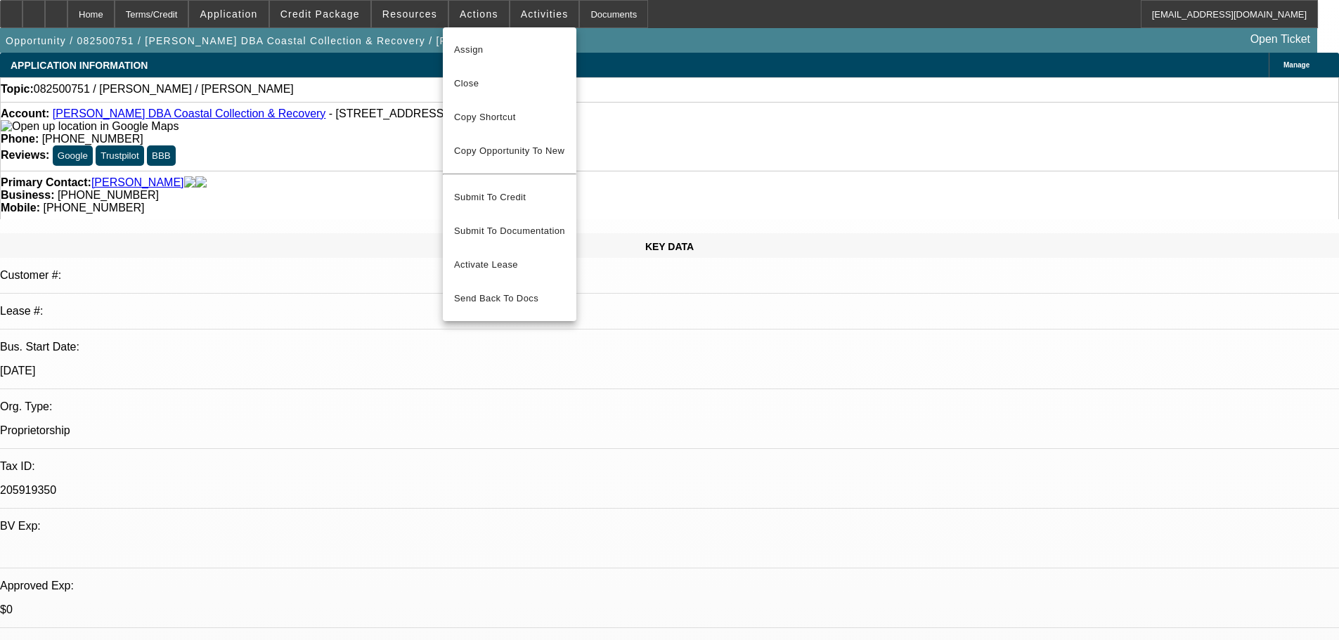
click at [535, 22] on div at bounding box center [669, 320] width 1339 height 640
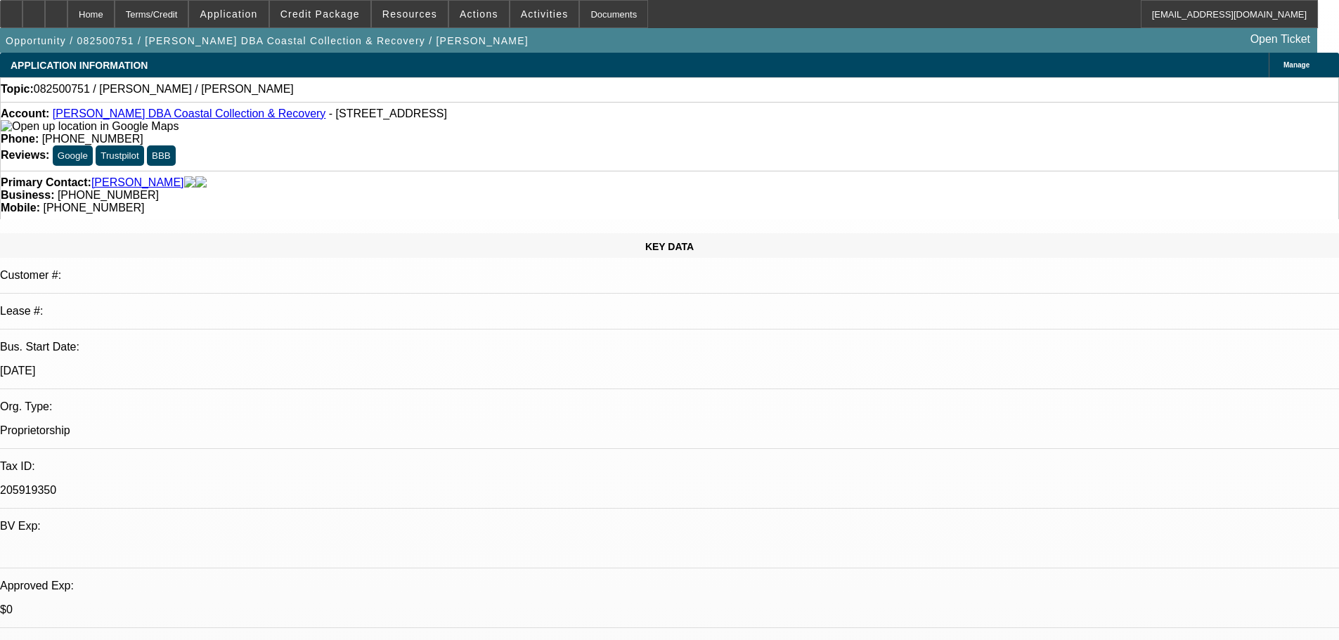
click at [534, 20] on span at bounding box center [544, 14] width 69 height 34
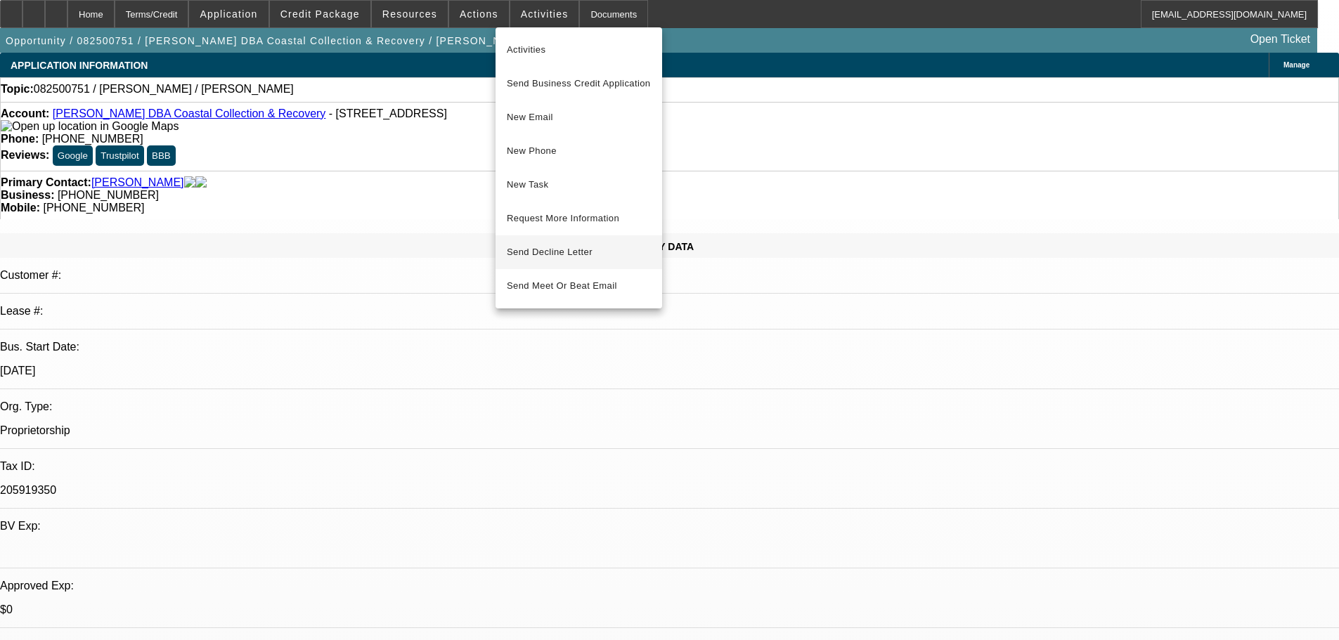
click at [570, 251] on span "Send Decline Letter" at bounding box center [550, 252] width 86 height 11
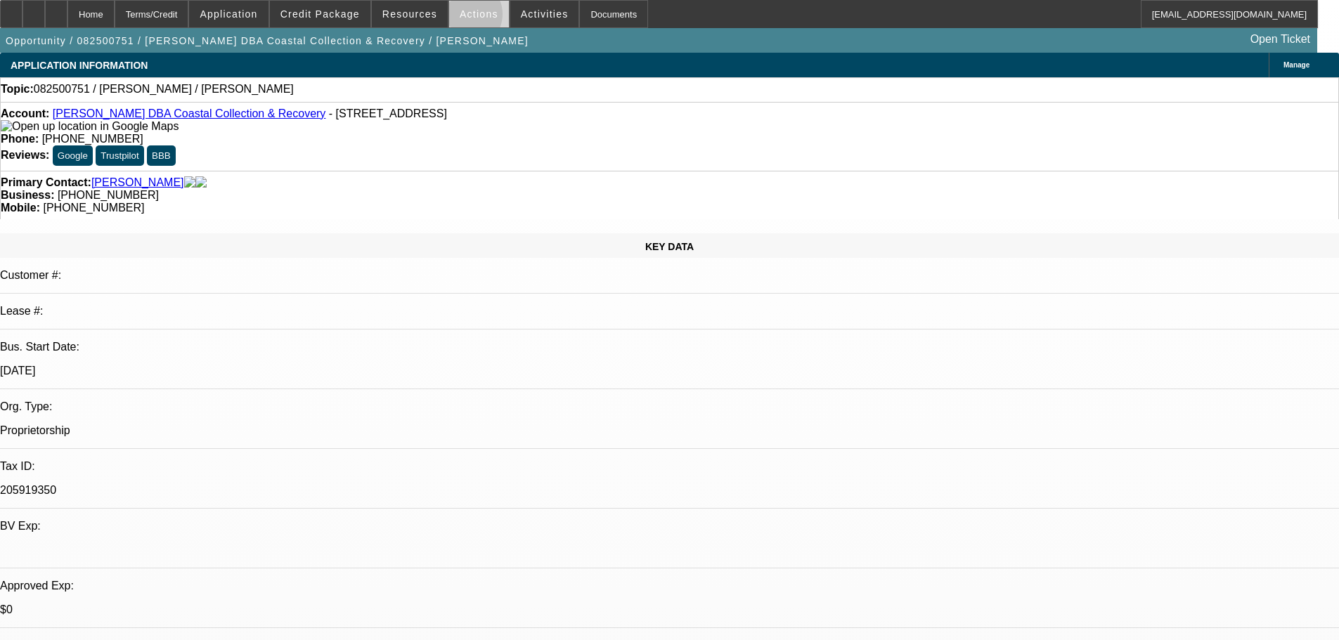
click at [460, 18] on span "Actions" at bounding box center [479, 13] width 39 height 11
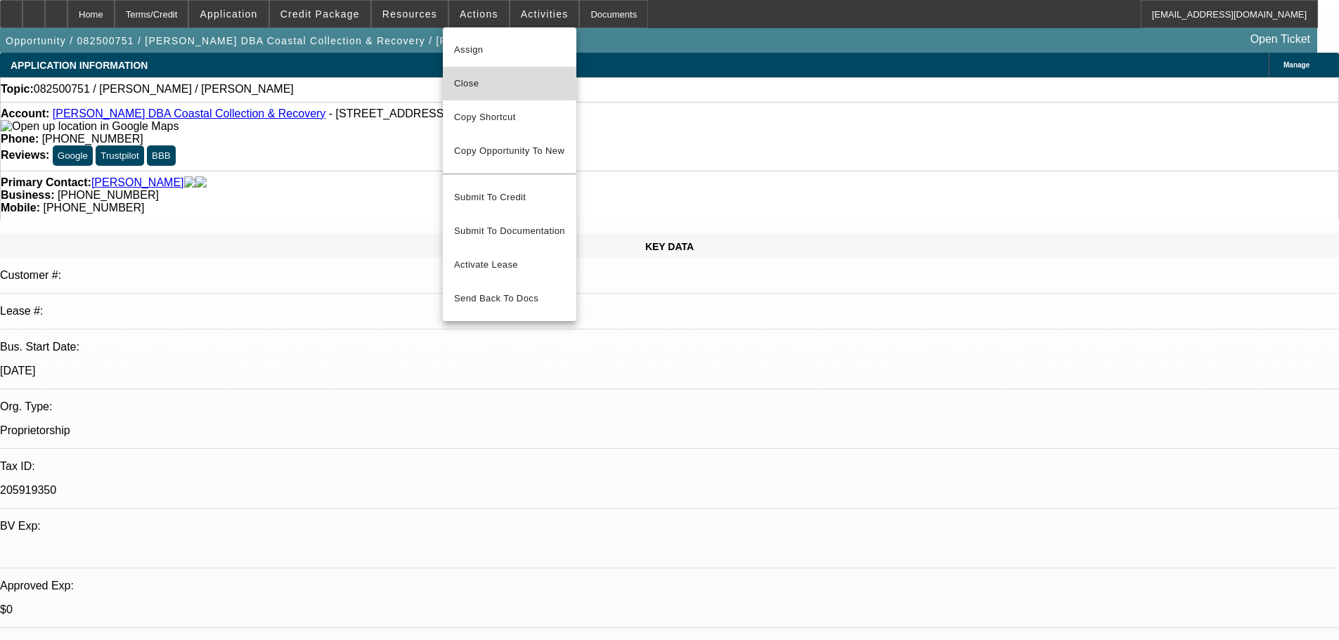
click at [473, 84] on span "Close" at bounding box center [509, 83] width 111 height 17
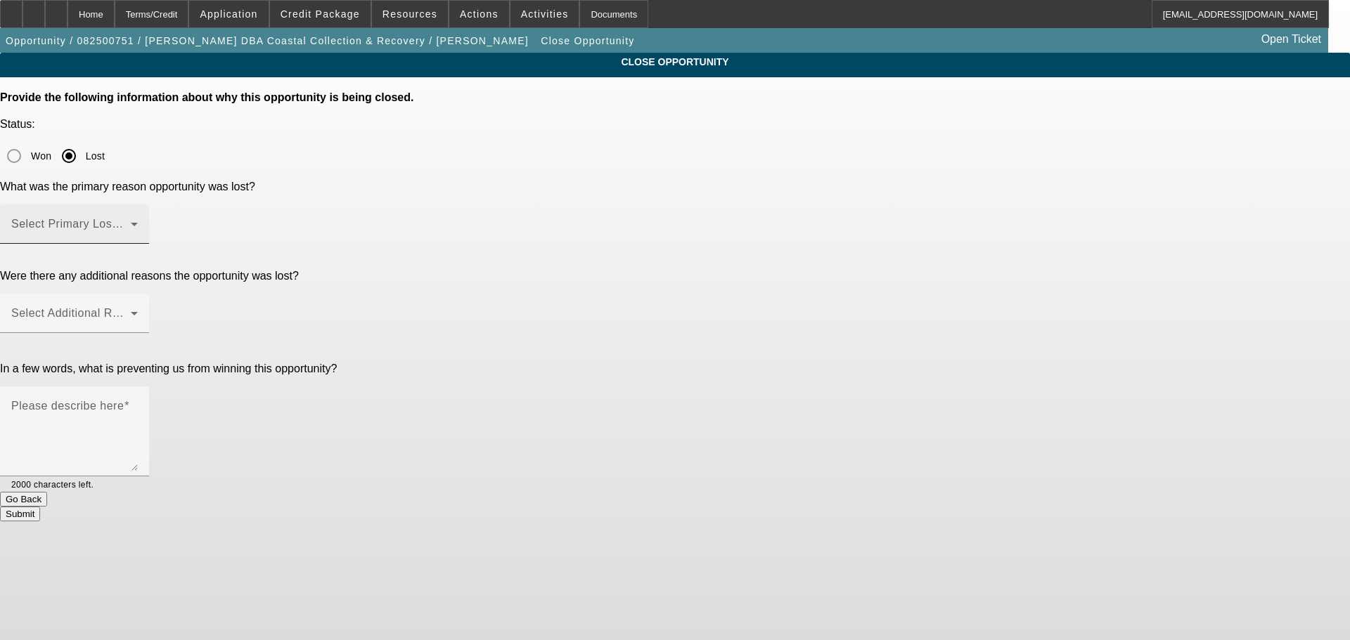
click at [131, 221] on span at bounding box center [70, 229] width 119 height 17
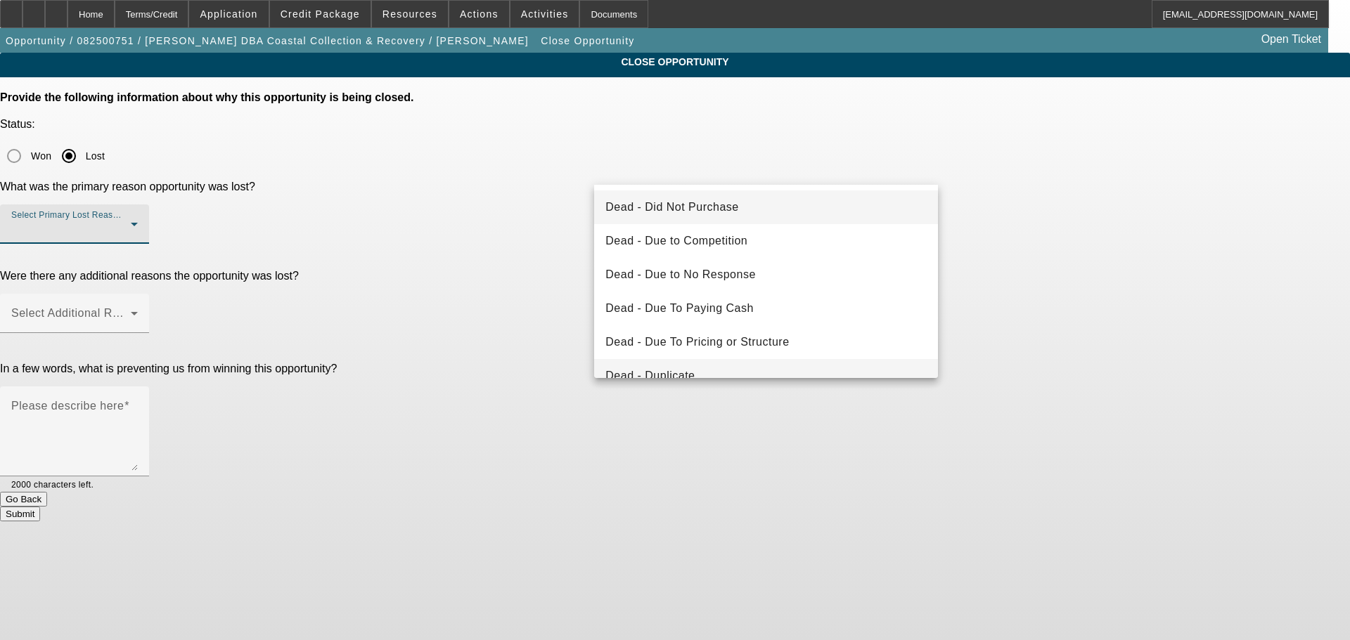
scroll to position [189, 0]
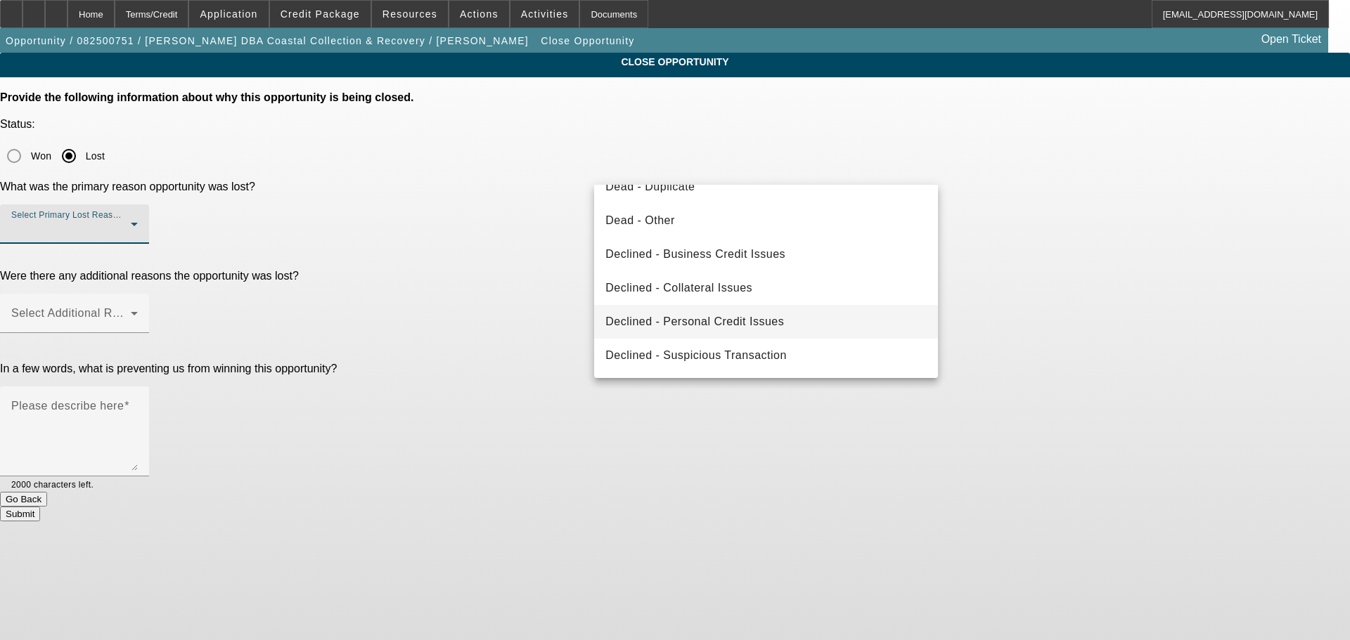
click at [699, 316] on span "Declined - Personal Credit Issues" at bounding box center [694, 322] width 179 height 17
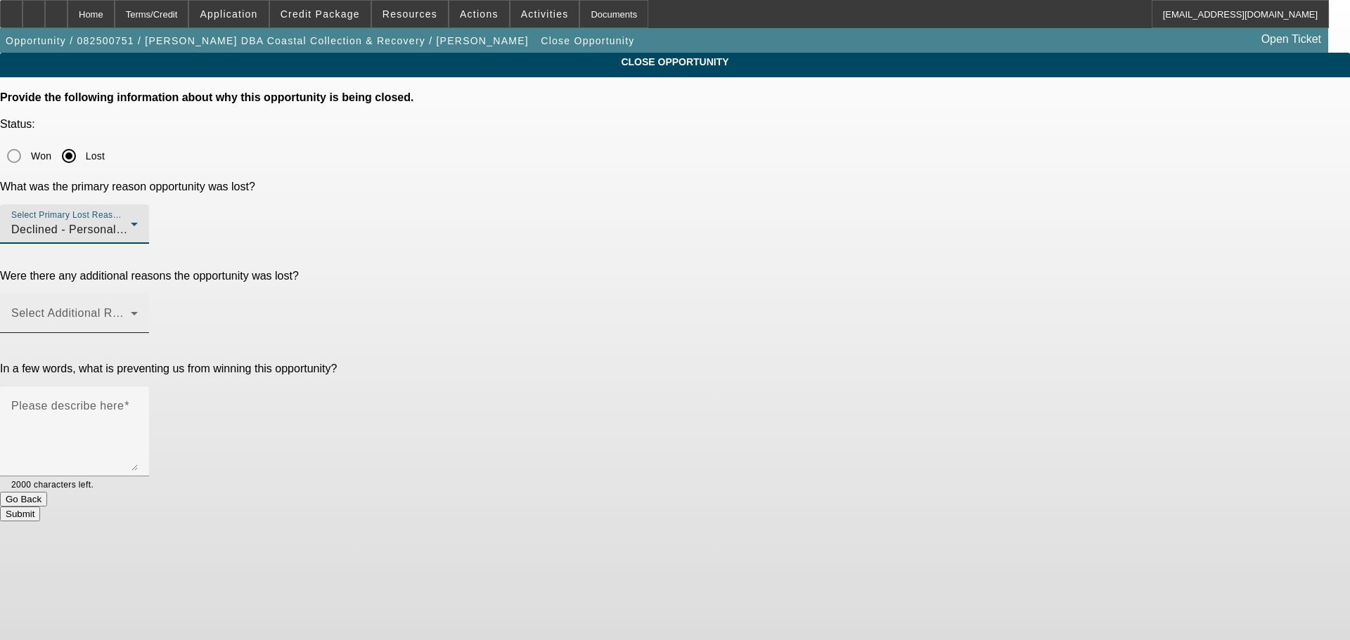
drag, startPoint x: 697, startPoint y: 249, endPoint x: 692, endPoint y: 240, distance: 10.1
click at [149, 333] on div at bounding box center [74, 340] width 149 height 15
click at [131, 311] on span at bounding box center [70, 319] width 119 height 17
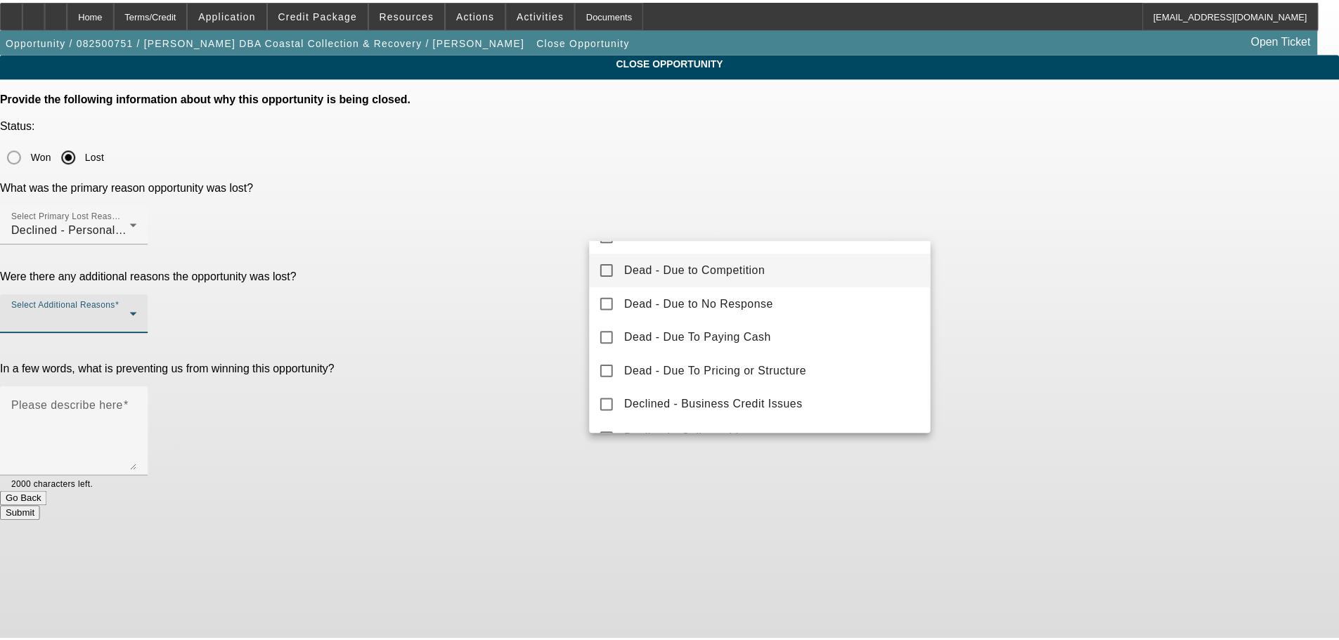
scroll to position [0, 0]
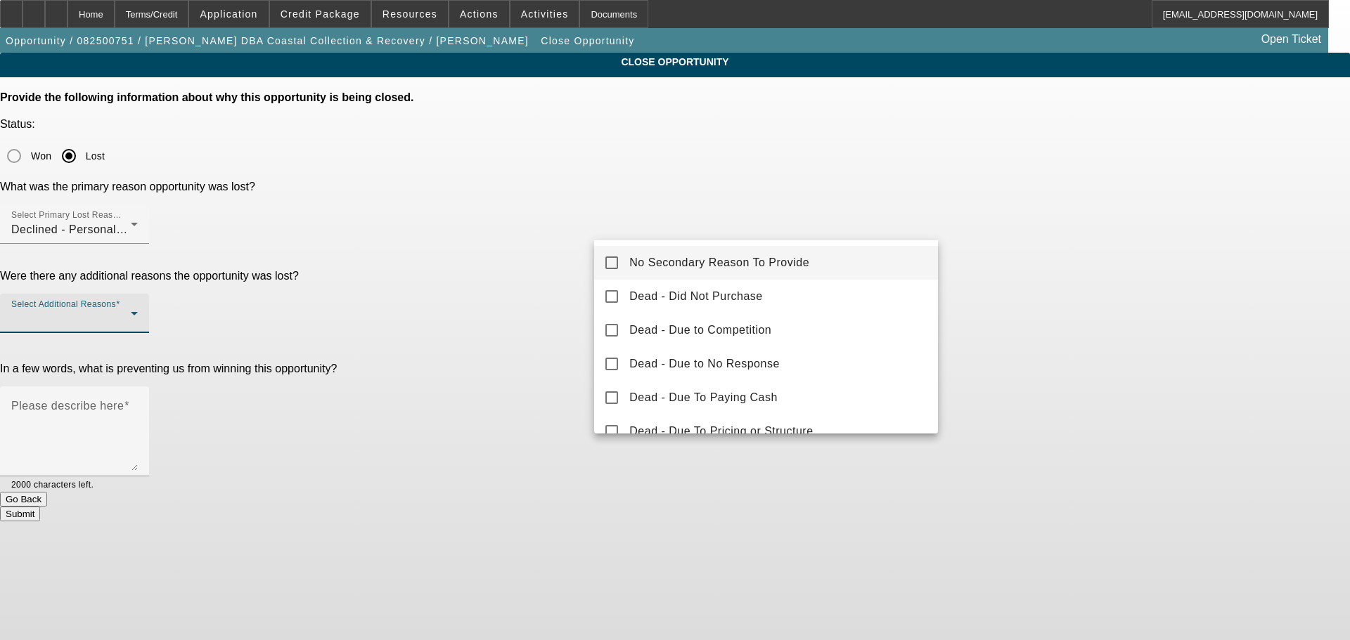
drag, startPoint x: 639, startPoint y: 260, endPoint x: 627, endPoint y: 257, distance: 12.3
click at [638, 260] on span "No Secondary Reason To Provide" at bounding box center [719, 262] width 180 height 17
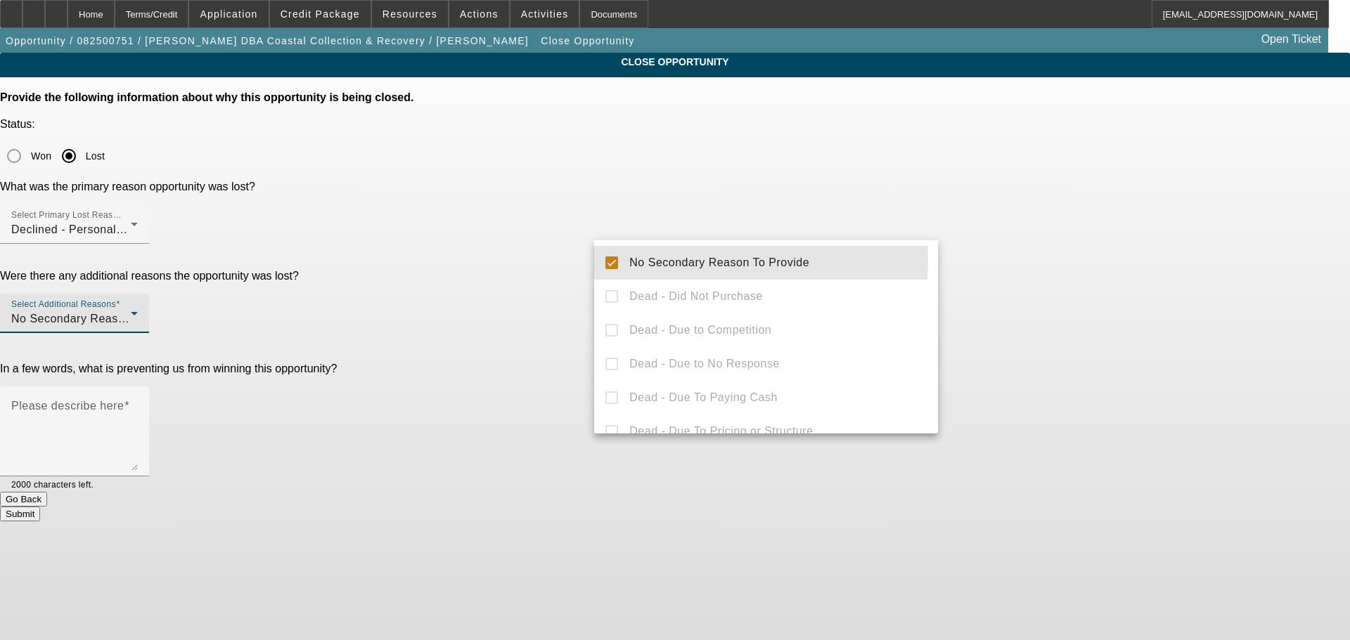
click at [501, 270] on div at bounding box center [675, 320] width 1350 height 640
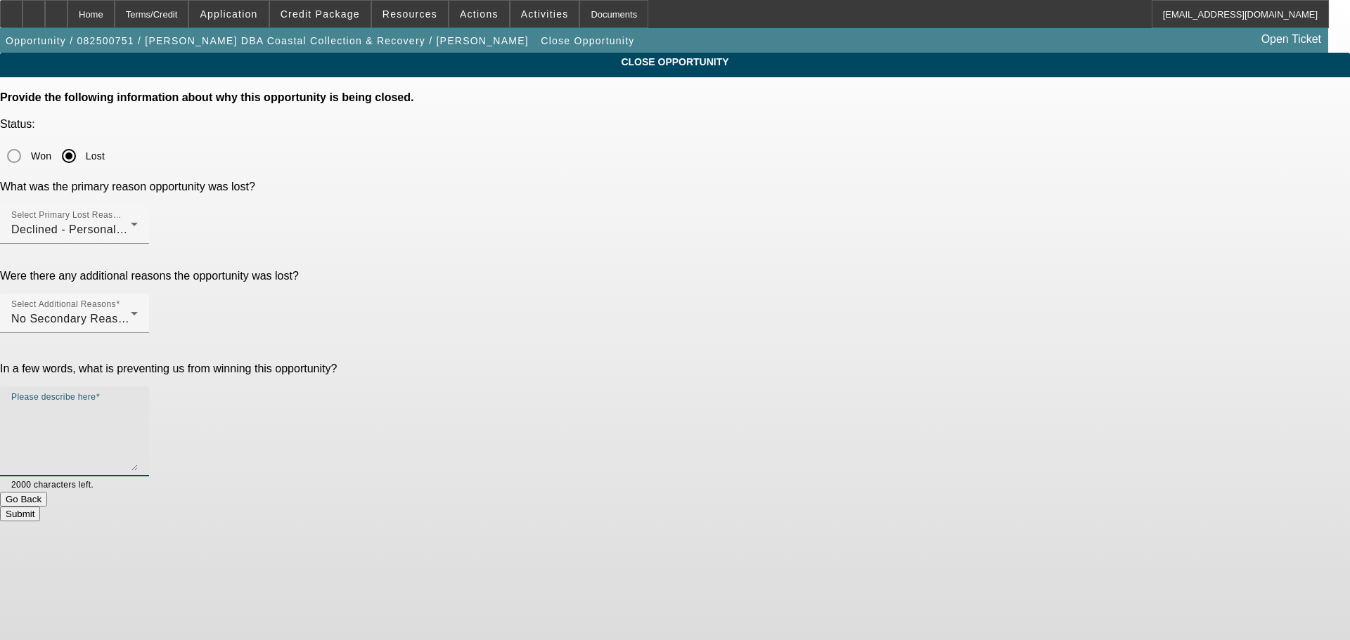
click at [138, 403] on textarea "Please describe here" at bounding box center [74, 436] width 127 height 67
type textarea "DECLINED IN THE PAST, NO CREDIT, TLO ISSUES, TOO MANY NEGATIVES. MARKED DNC, SE…"
click at [40, 507] on button "Submit" at bounding box center [20, 514] width 40 height 15
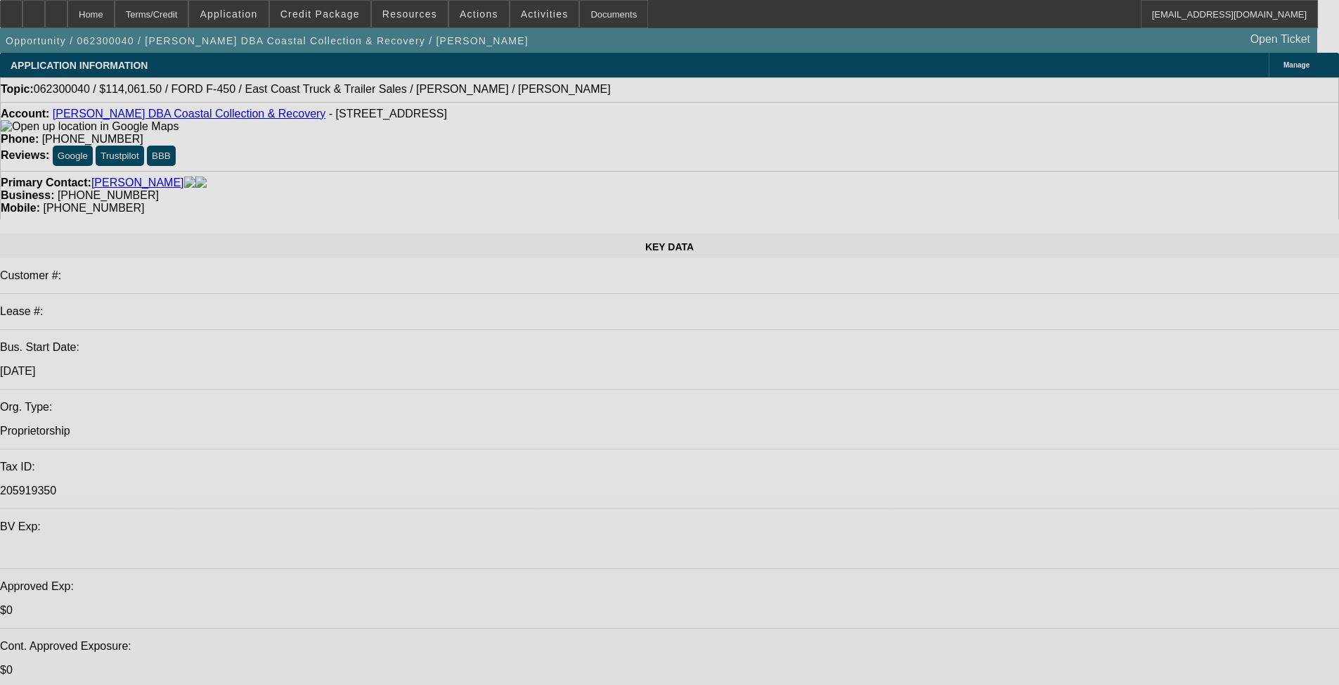
select select "0.1"
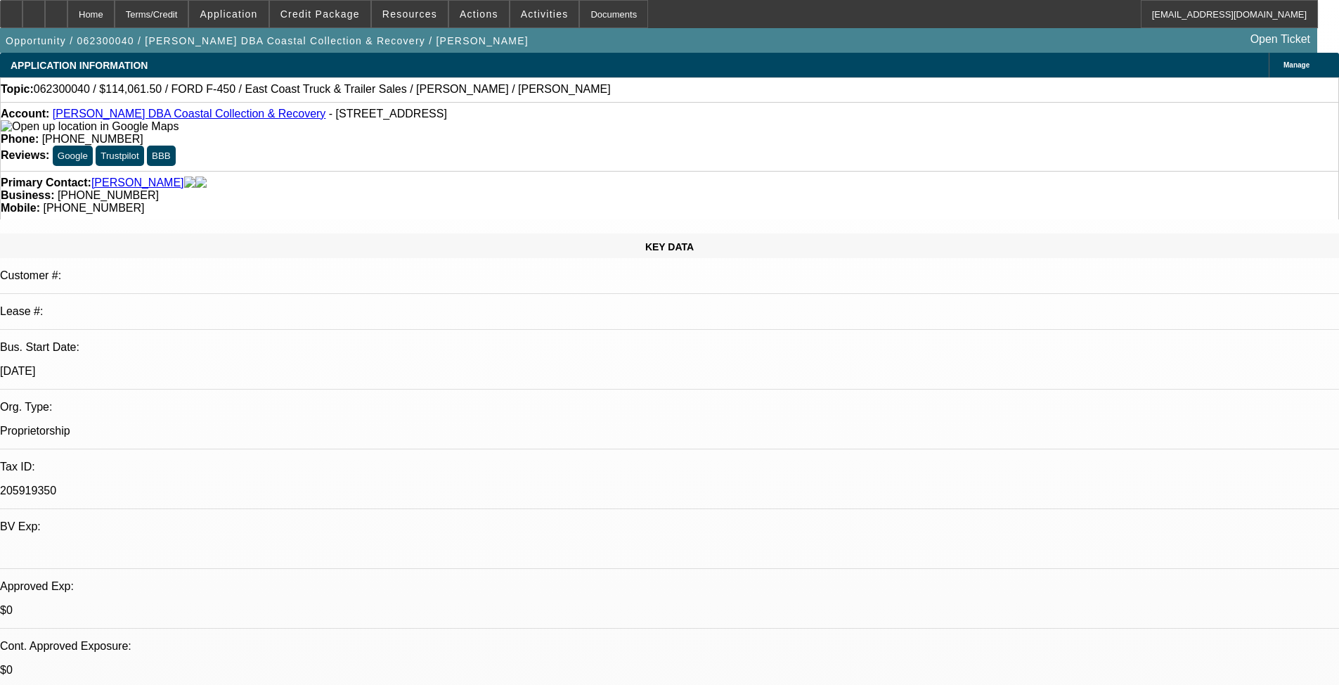
select select "0"
select select "0.1"
select select "4"
select select "0.1"
select select "0"
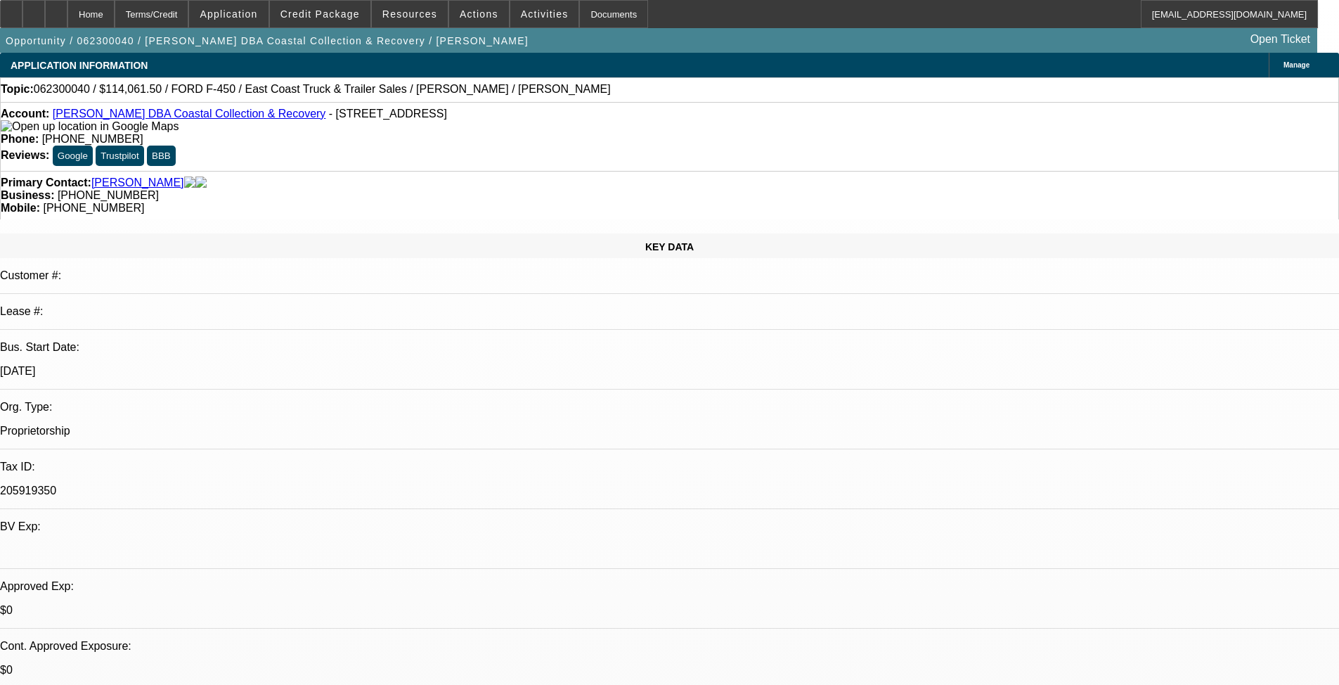
select select "0.1"
select select "4"
select select "0.15"
select select "2"
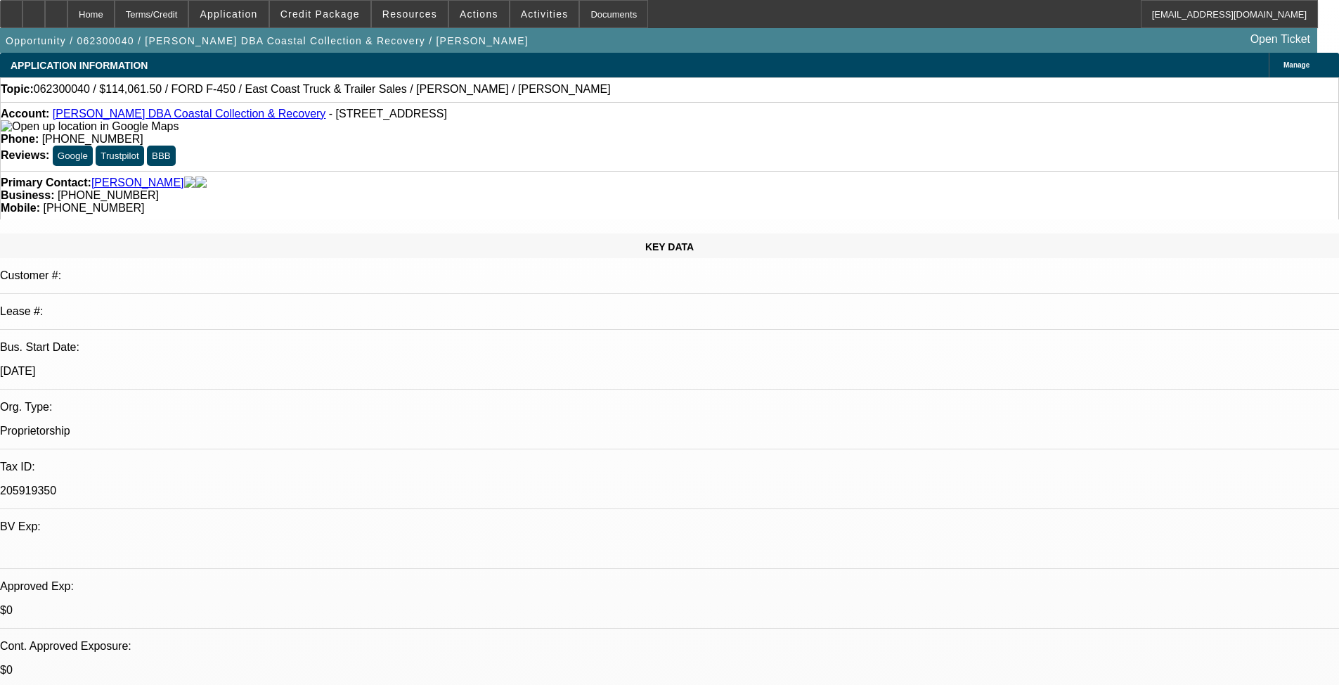
select select "0.1"
select select "4"
select select "0.1"
select select "2"
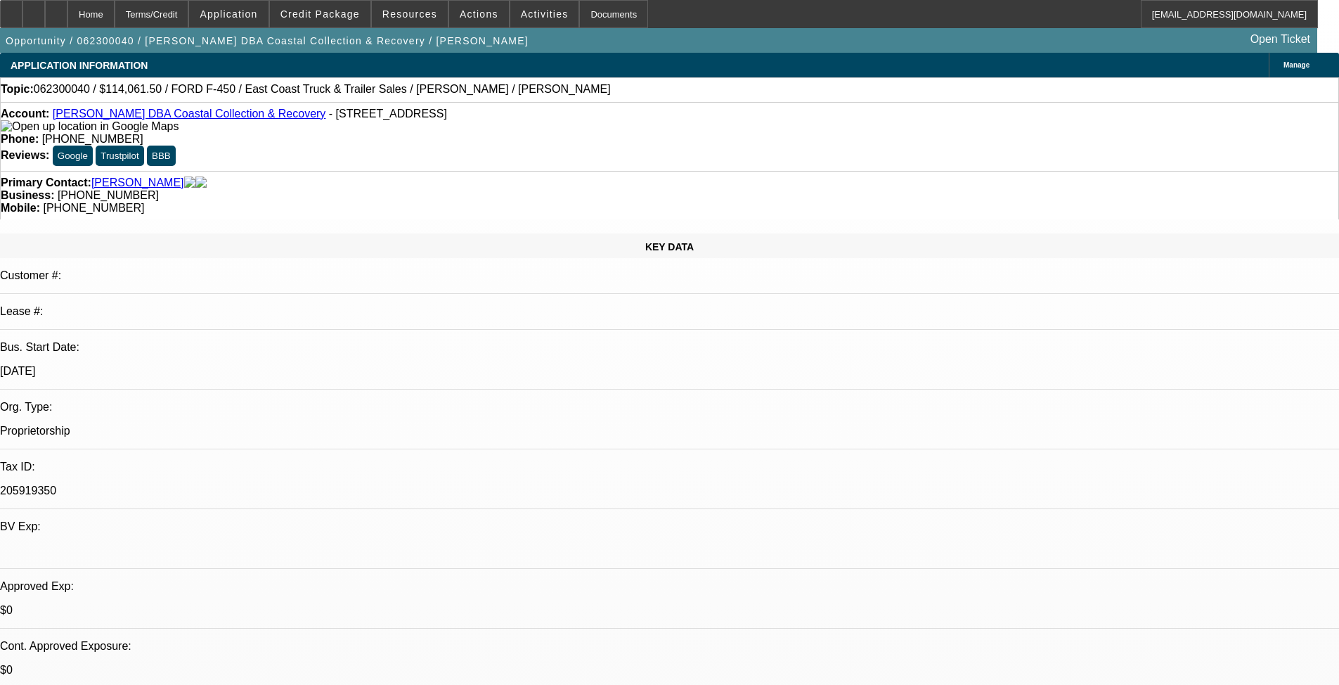
select select "0.1"
select select "4"
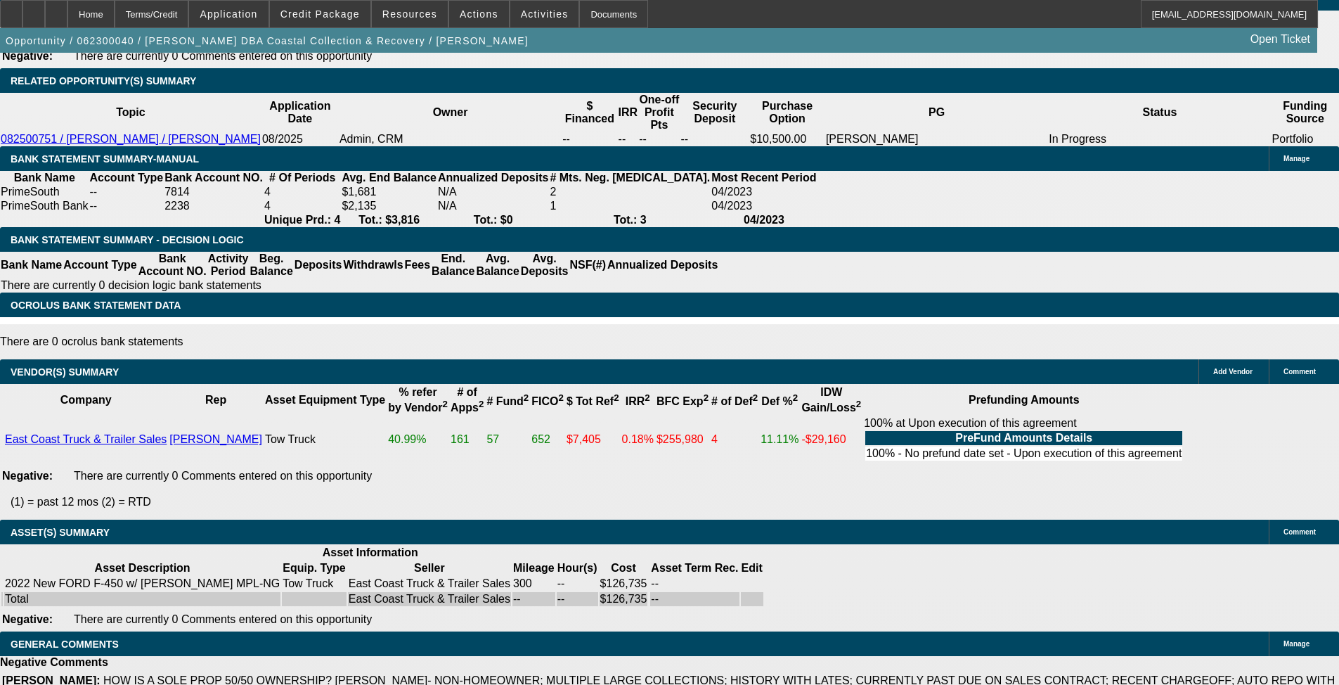
scroll to position [2499, 0]
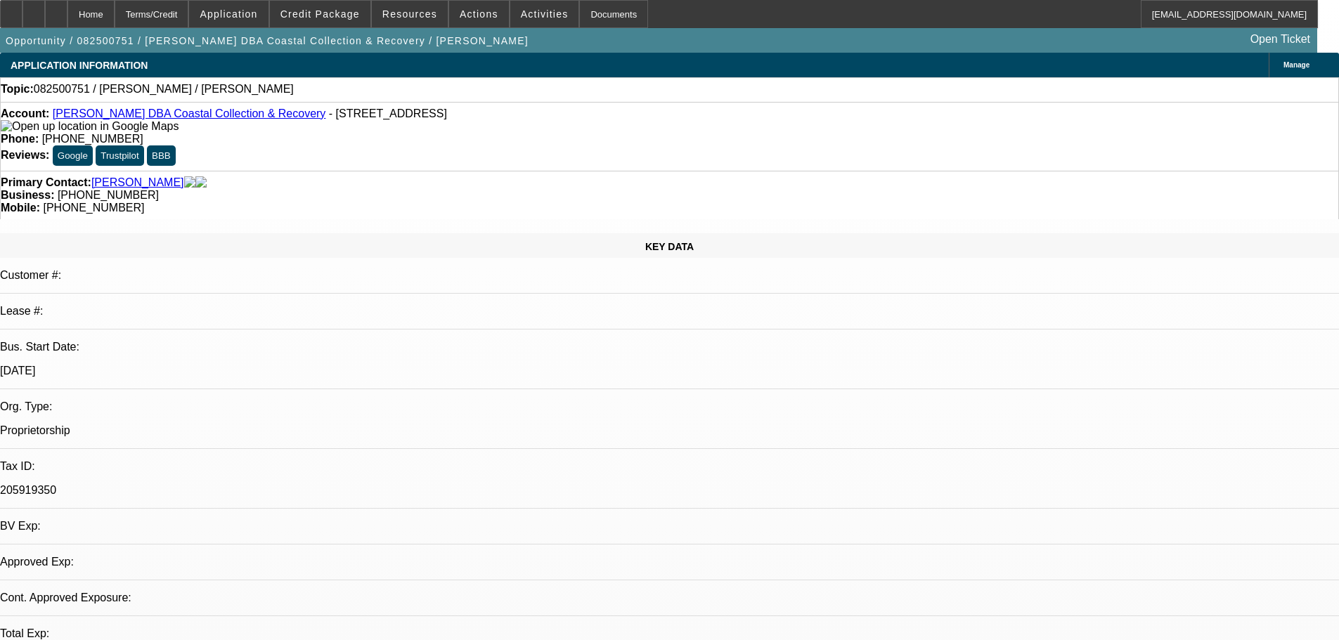
select select "0"
select select "2"
select select "0.1"
select select "1"
select select "2"
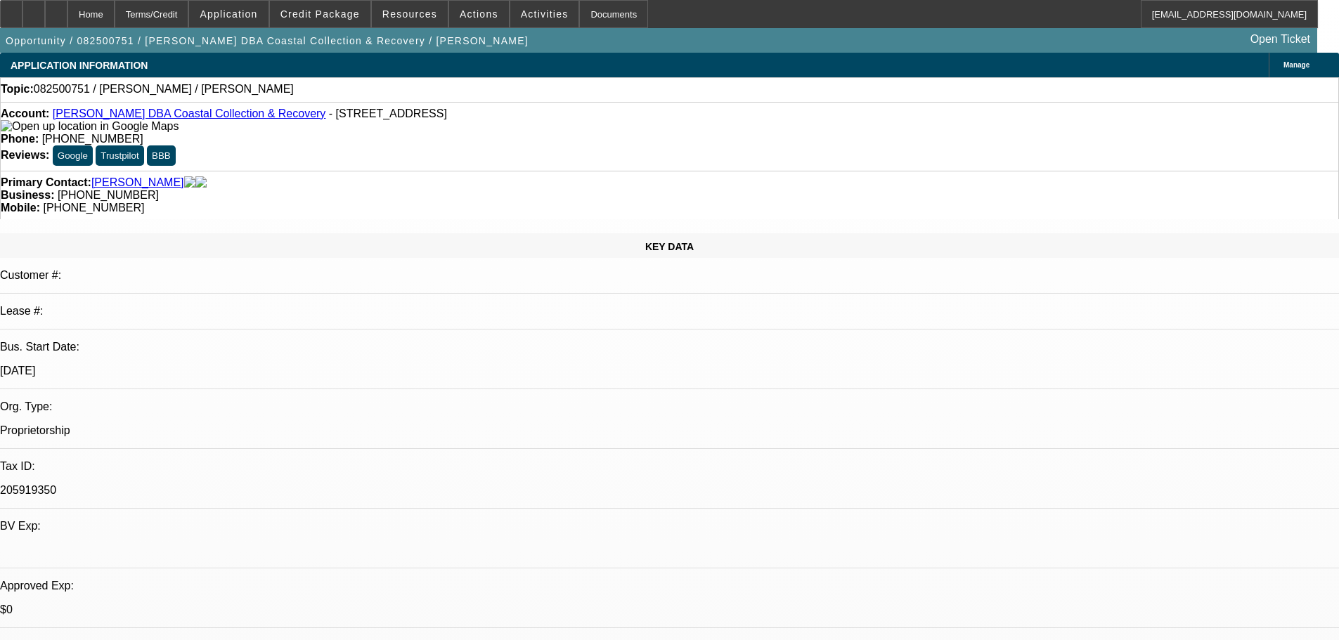
select select "4"
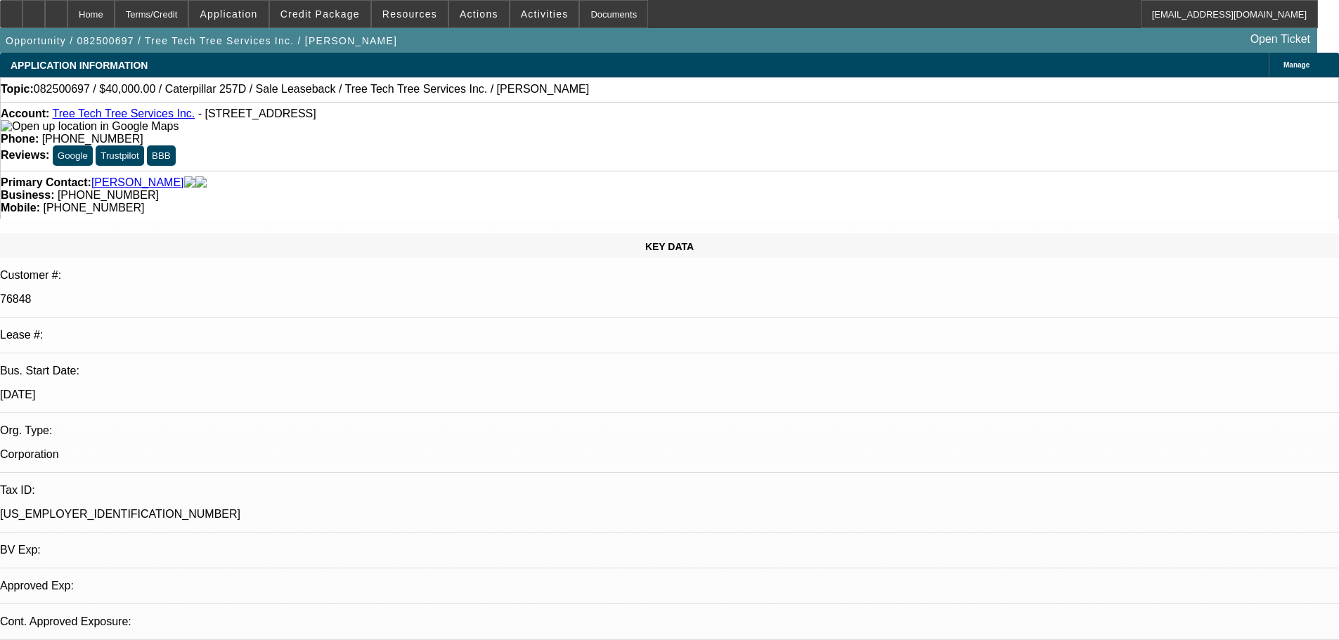
select select "0"
select select "2"
select select "0"
select select "6"
click at [318, 11] on span "Credit Package" at bounding box center [319, 13] width 79 height 11
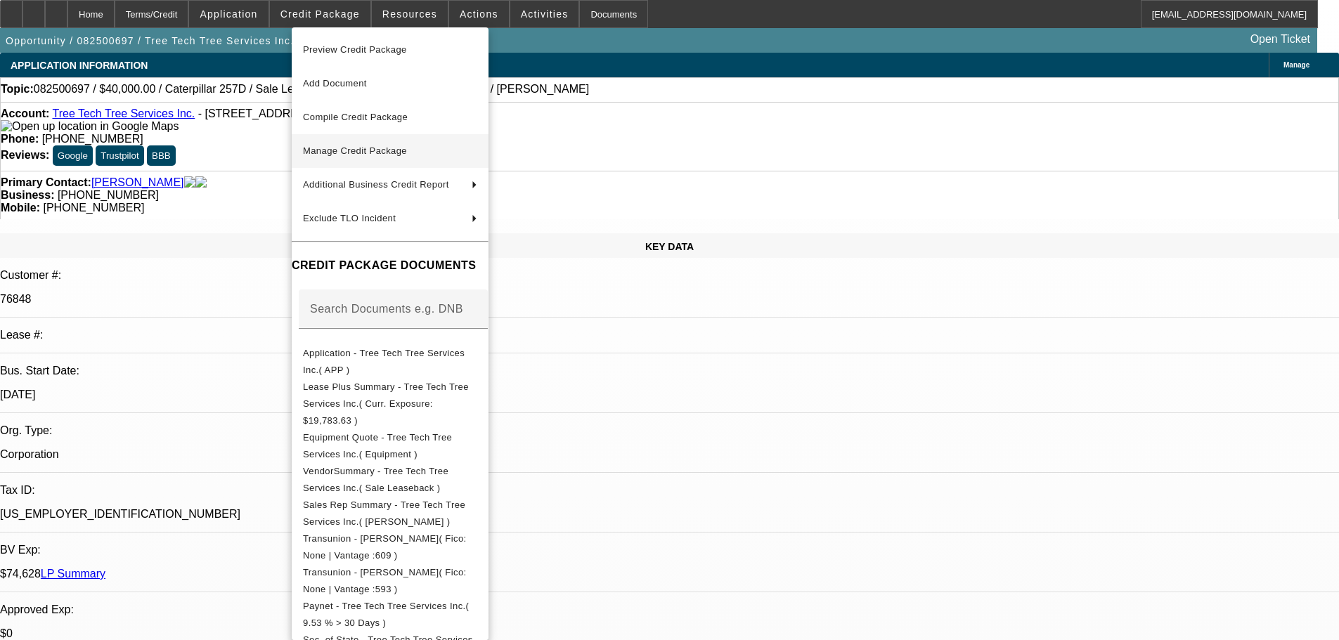
click at [361, 148] on span "Manage Credit Package" at bounding box center [355, 151] width 104 height 11
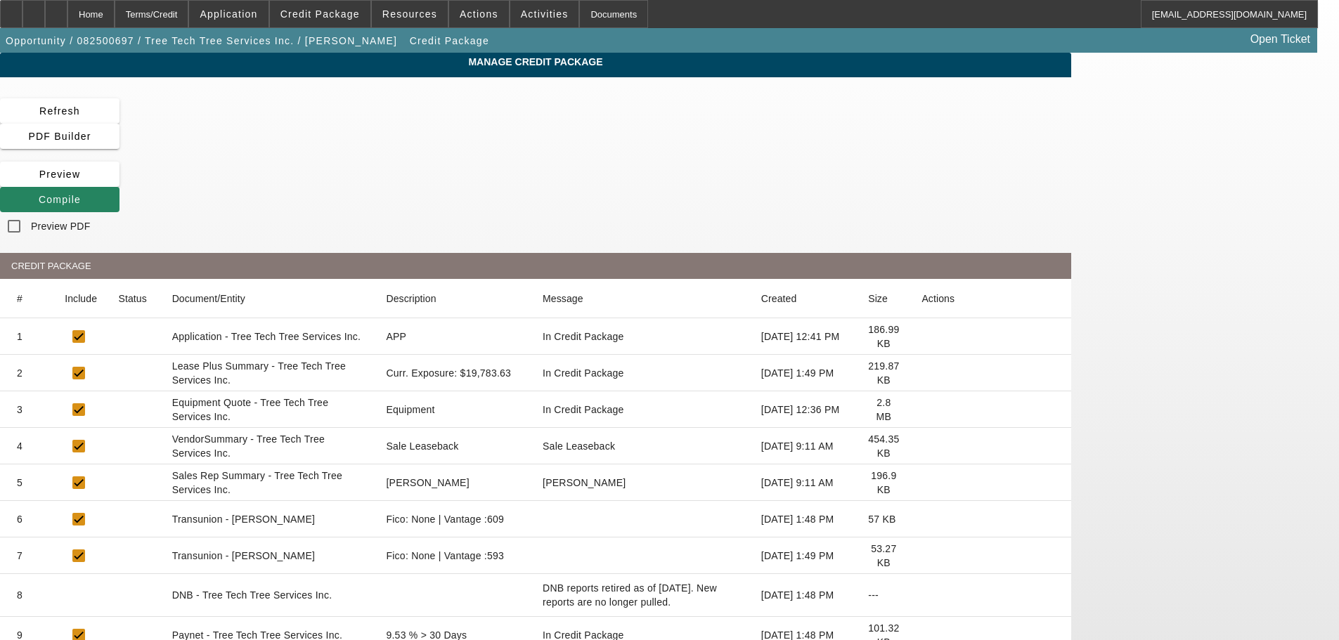
click at [922, 373] on icon at bounding box center [922, 373] width 0 height 0
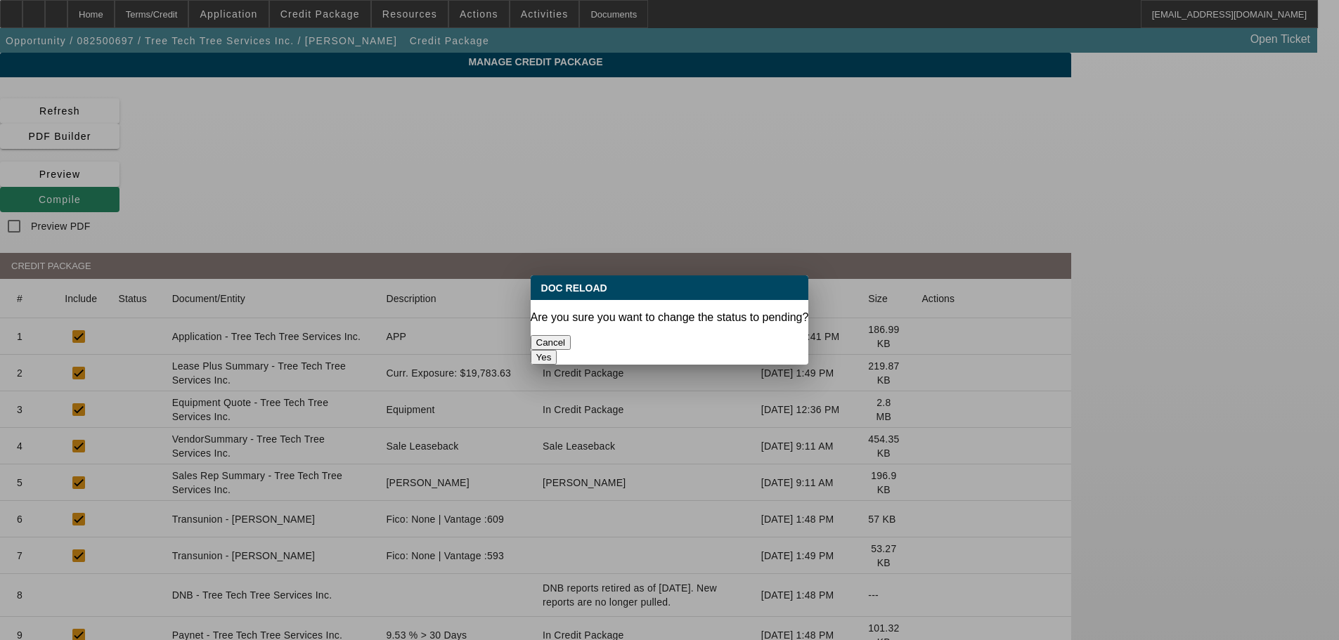
click at [557, 350] on button "Yes" at bounding box center [544, 357] width 27 height 15
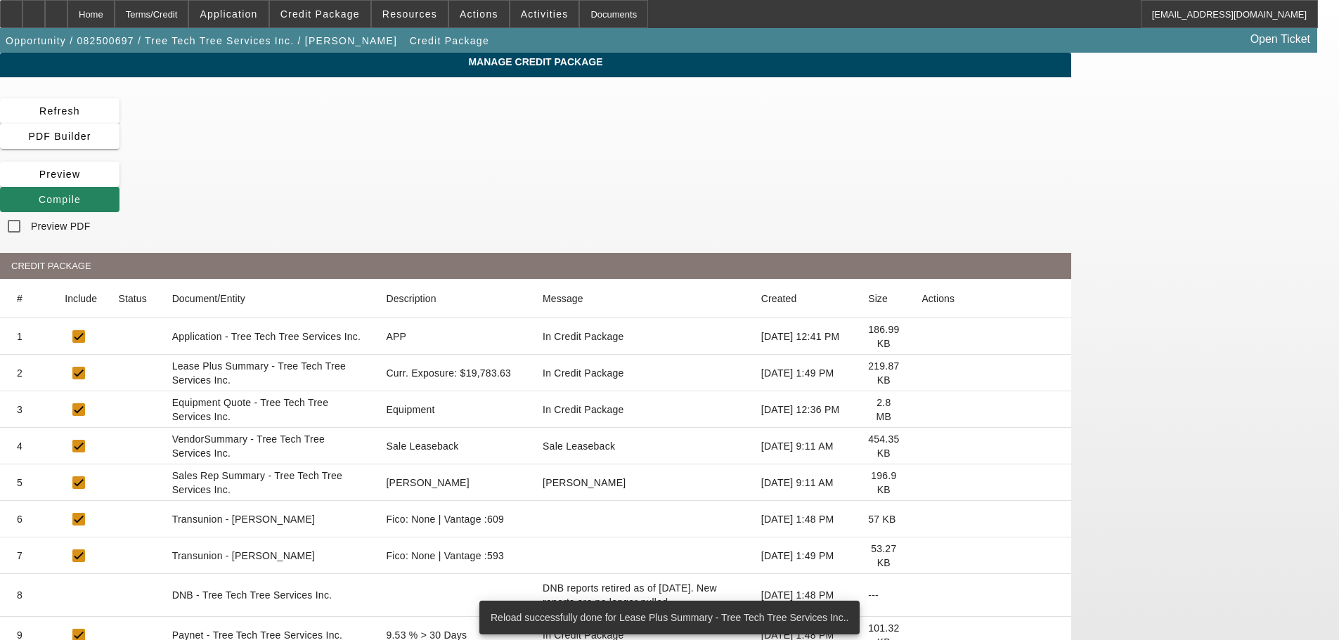
click at [922, 446] on icon at bounding box center [922, 446] width 0 height 0
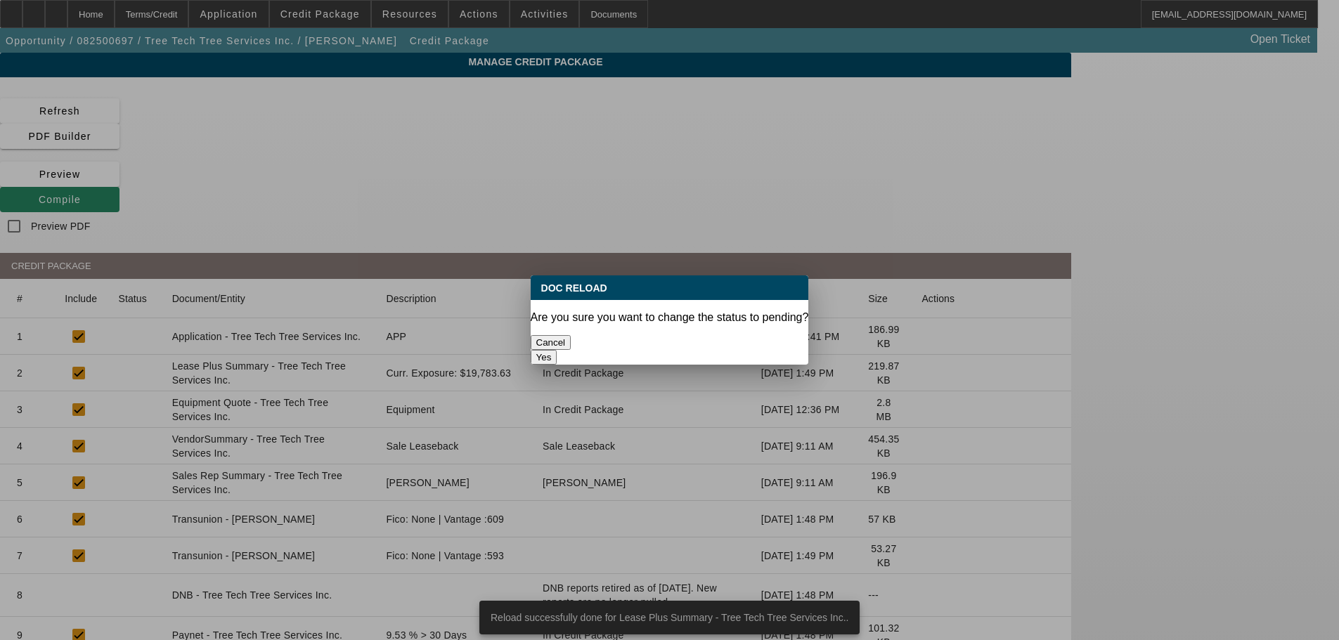
click at [557, 350] on button "Yes" at bounding box center [544, 357] width 27 height 15
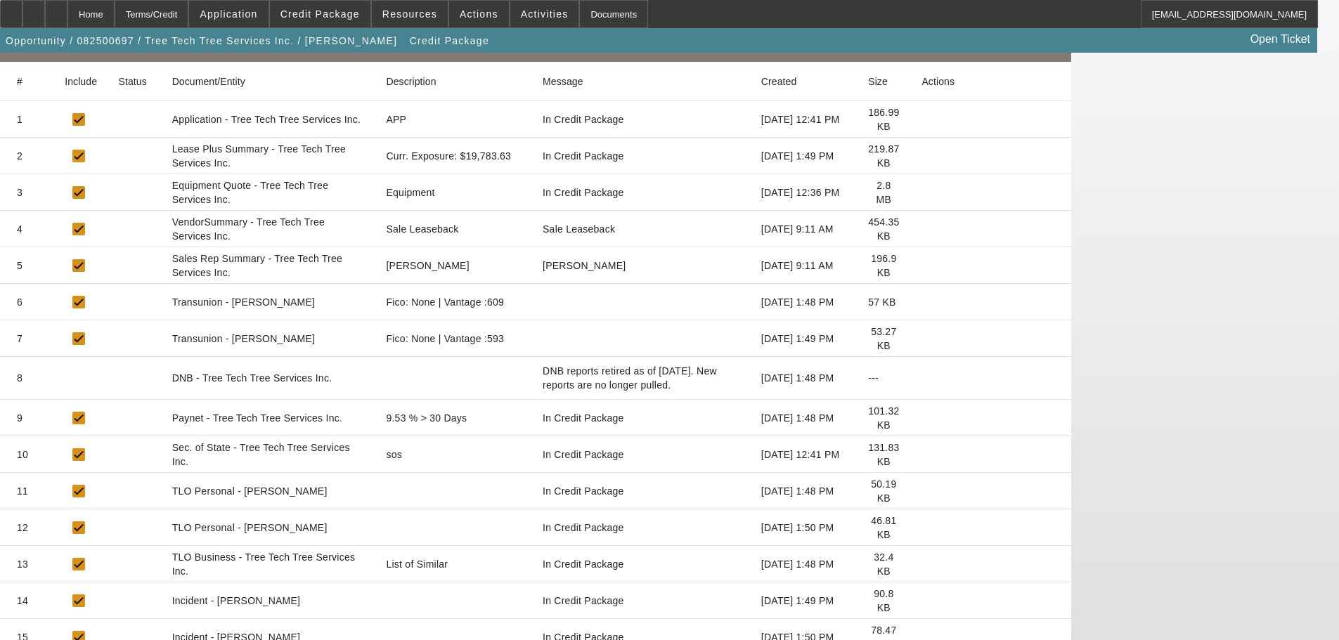
scroll to position [228, 0]
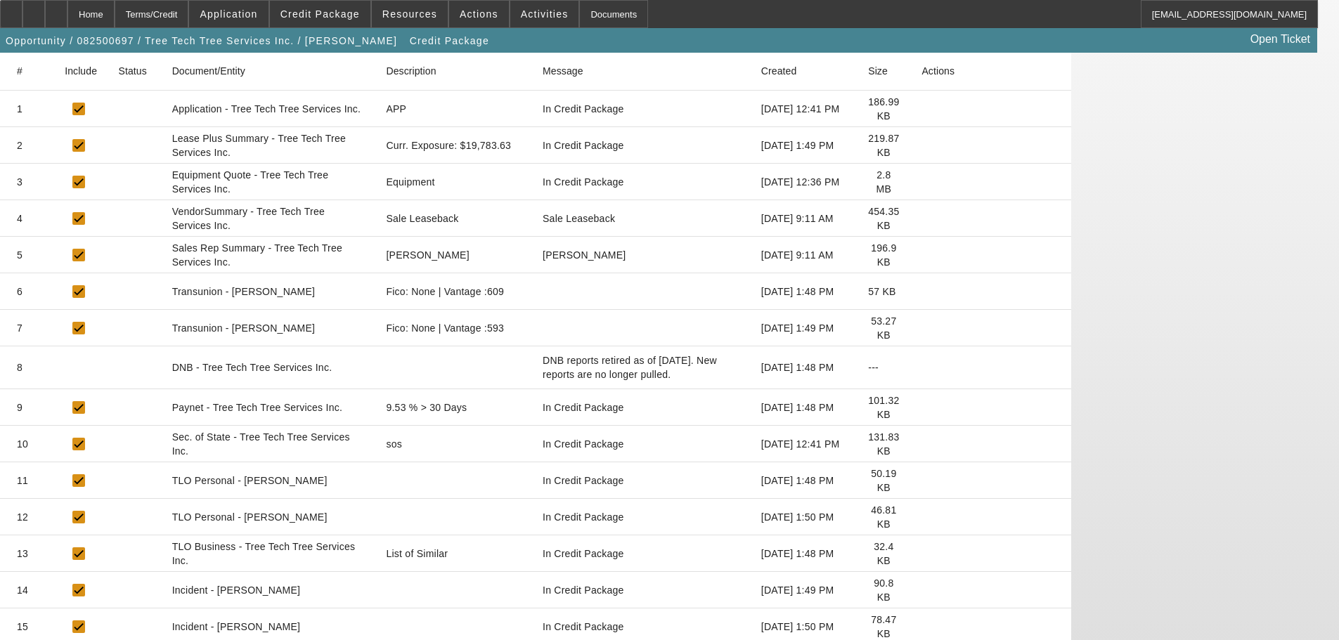
click at [922, 554] on icon at bounding box center [922, 554] width 0 height 0
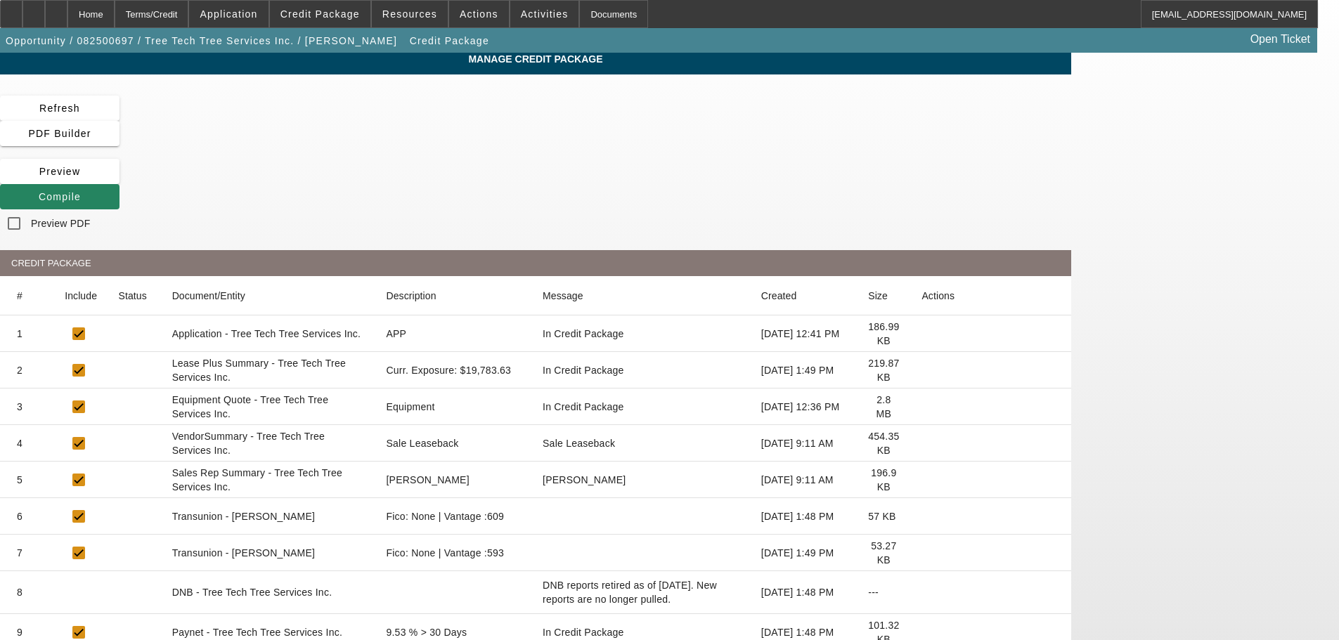
scroll to position [0, 0]
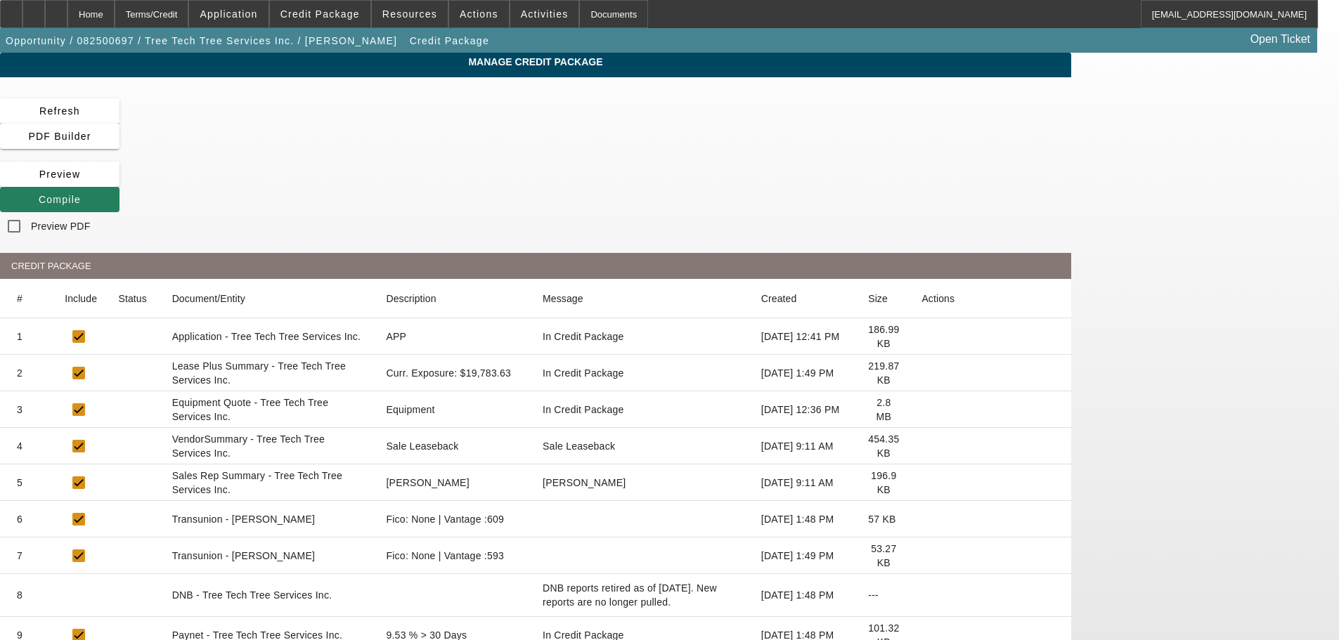
click at [39, 194] on icon at bounding box center [39, 199] width 0 height 11
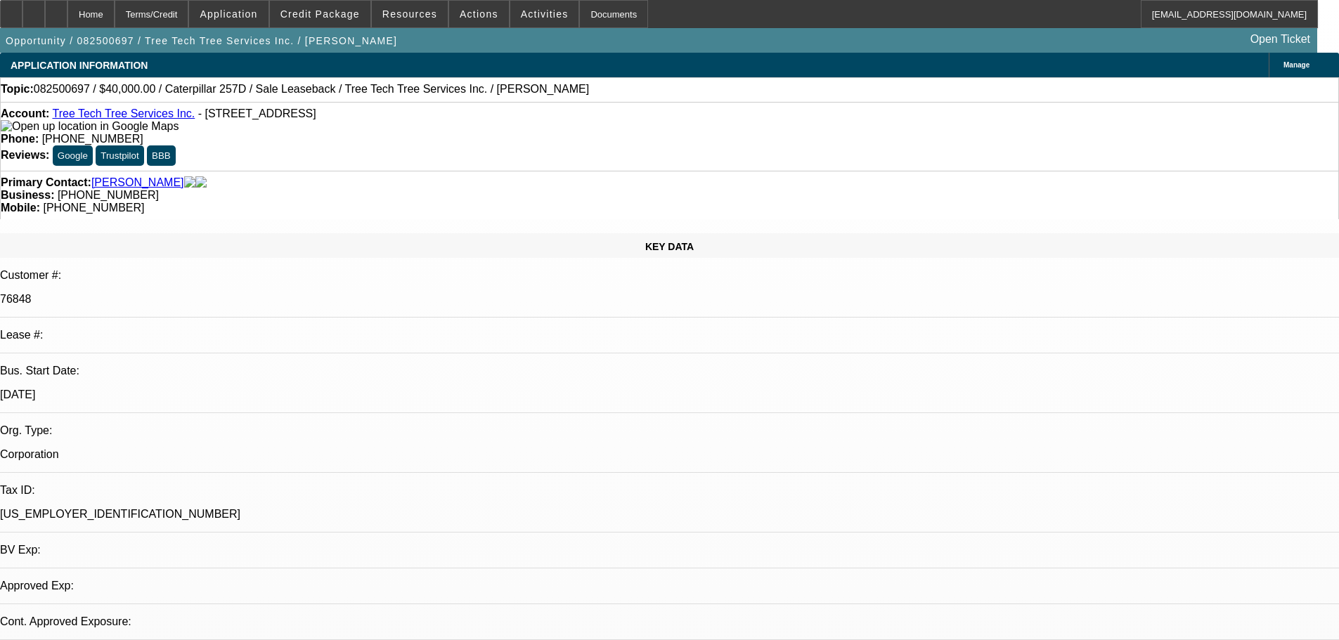
select select "0"
select select "2"
select select "0"
select select "6"
click at [343, 25] on span at bounding box center [320, 14] width 101 height 34
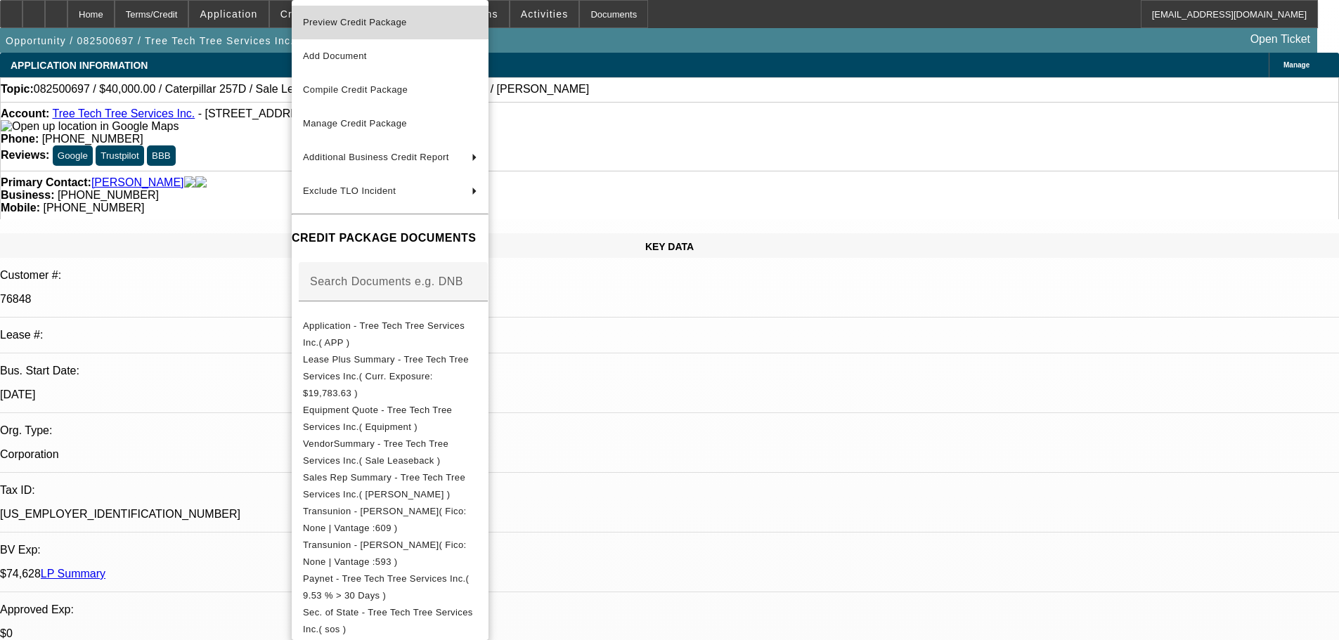
drag, startPoint x: 355, startPoint y: 28, endPoint x: 765, endPoint y: 137, distance: 424.7
click at [355, 27] on span "Preview Credit Package" at bounding box center [390, 22] width 174 height 17
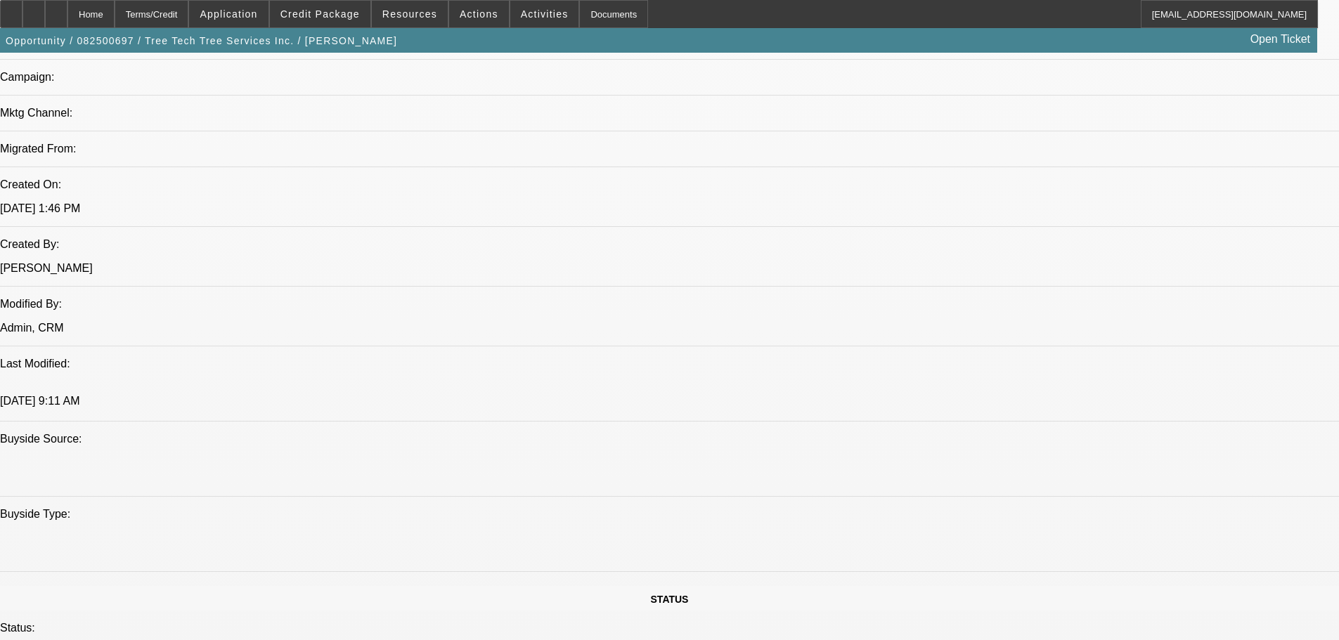
scroll to position [844, 0]
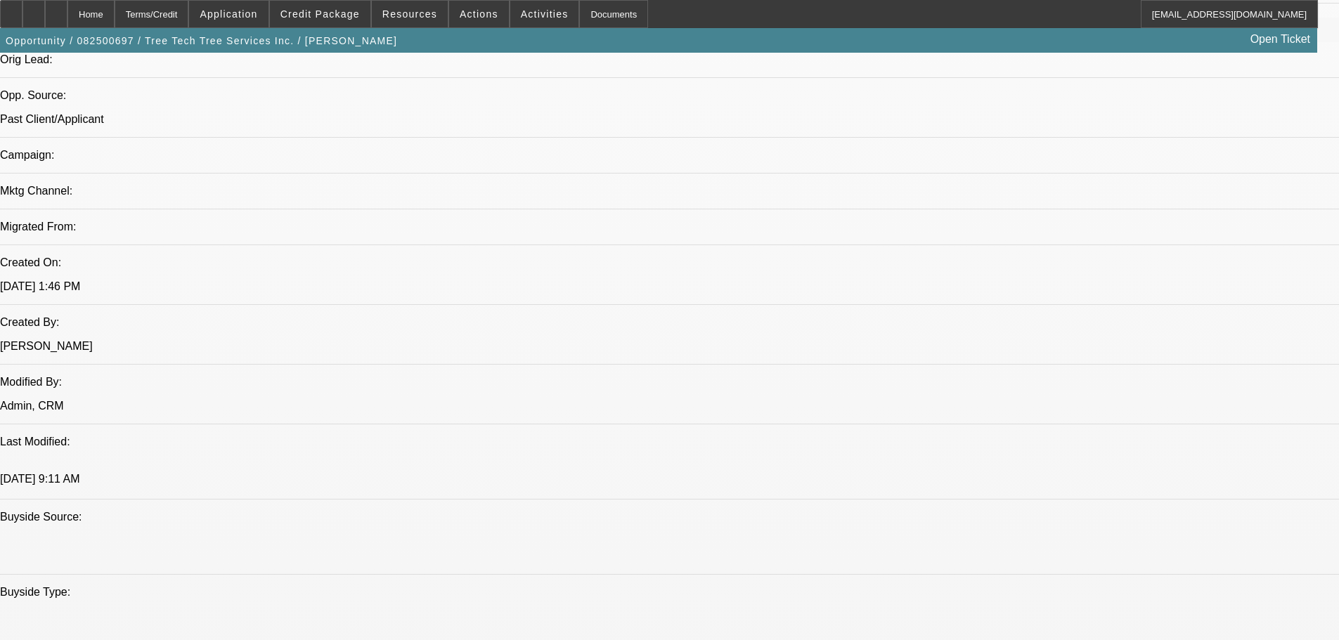
scroll to position [1195, 0]
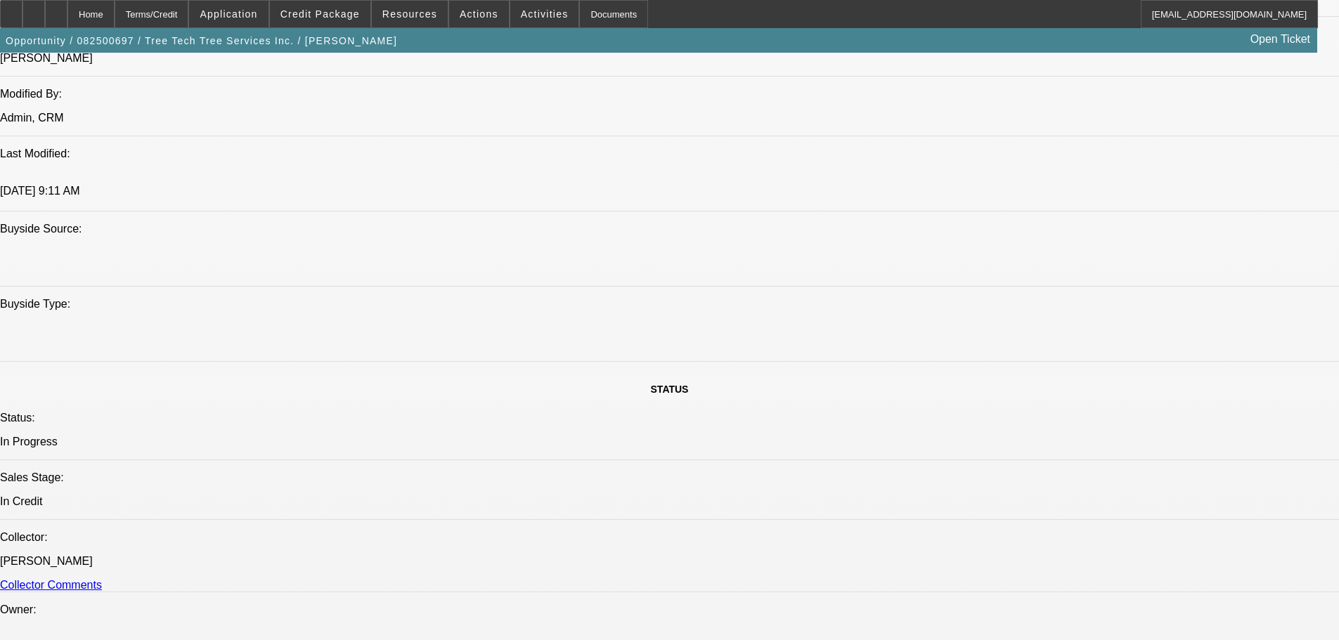
paste textarea "3 OPEN BFC LOANS, $75K IN BFC EXPOSURE, AND ASKING FOR A SALE LEASEBACK, MORE R…"
type textarea "3 OPEN BFC LOANS, $75K IN BFC EXPOSURE, AND ASKING FOR A SALE LEASEBACK, MORE R…"
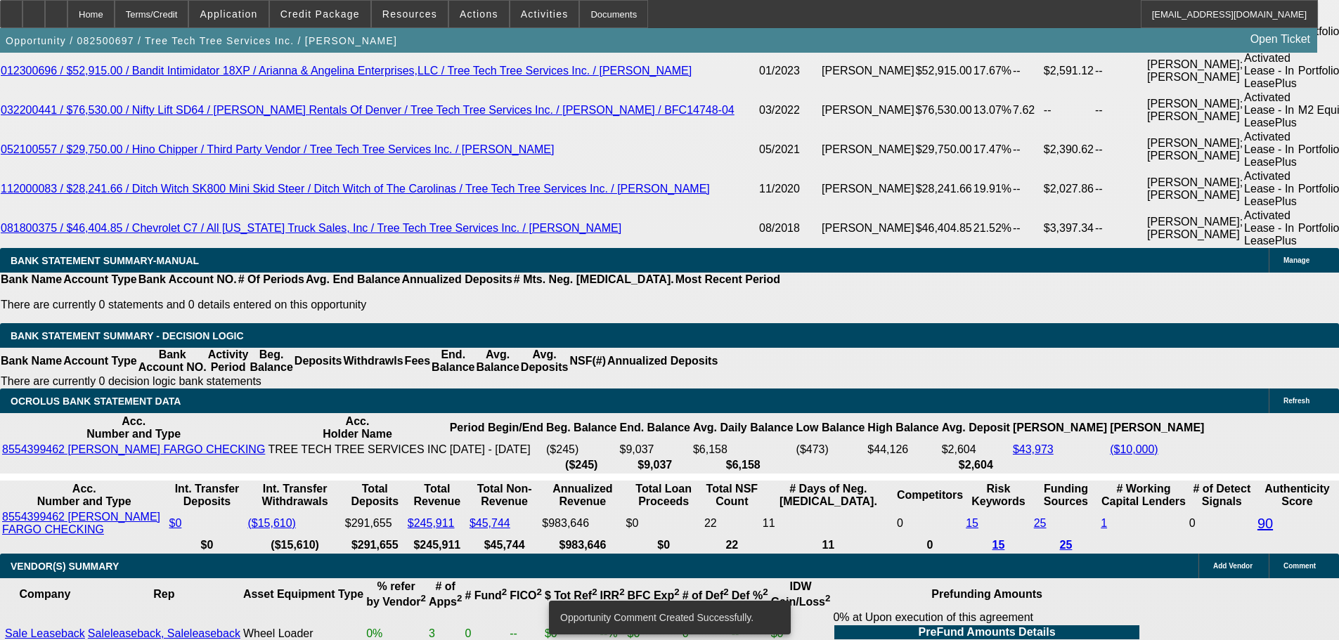
scroll to position [2869, 0]
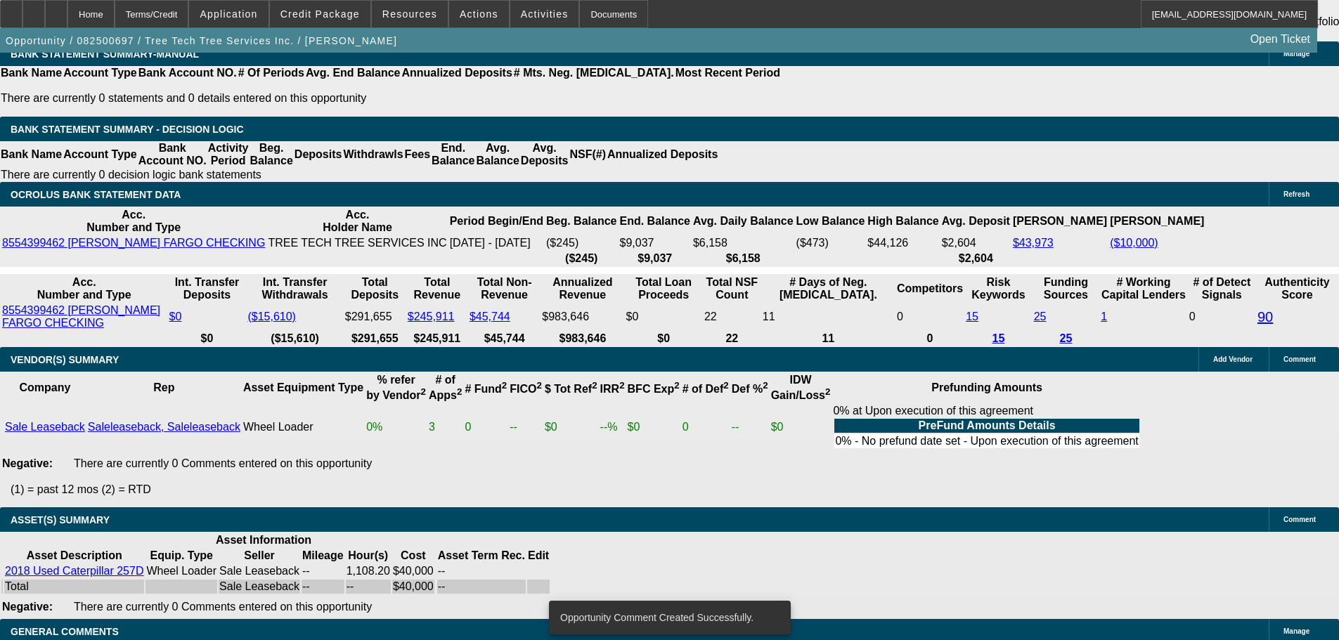
select select "5"
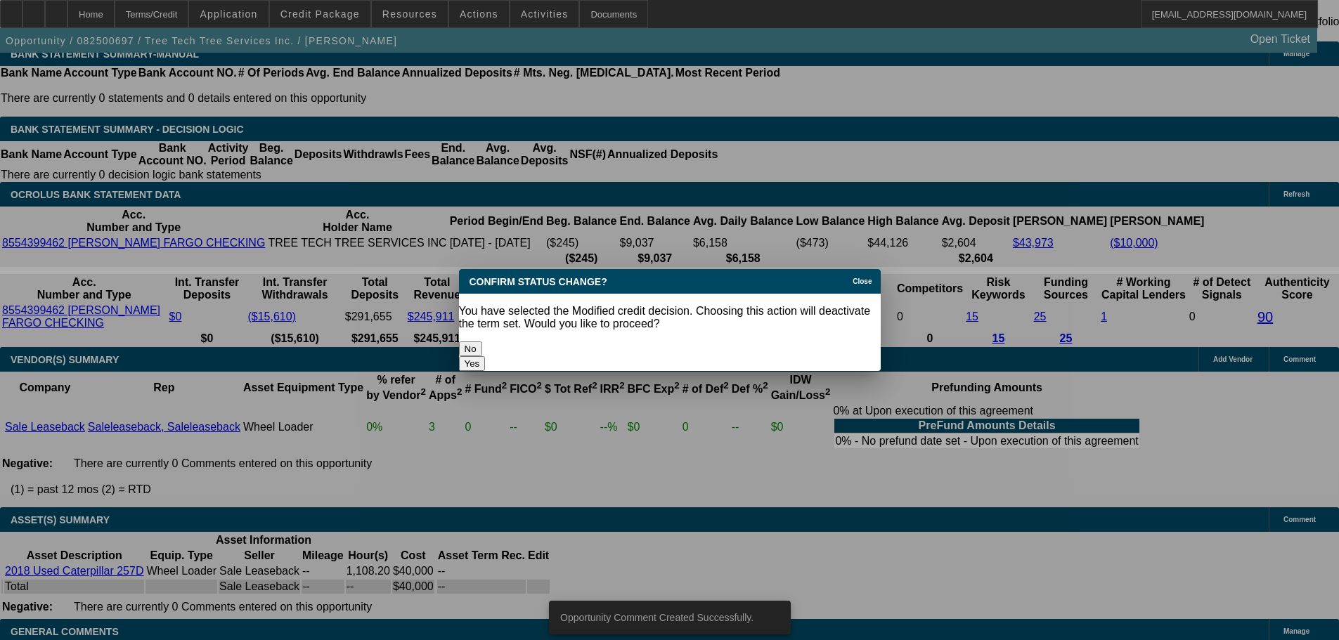
click at [486, 356] on button "Yes" at bounding box center [472, 363] width 27 height 15
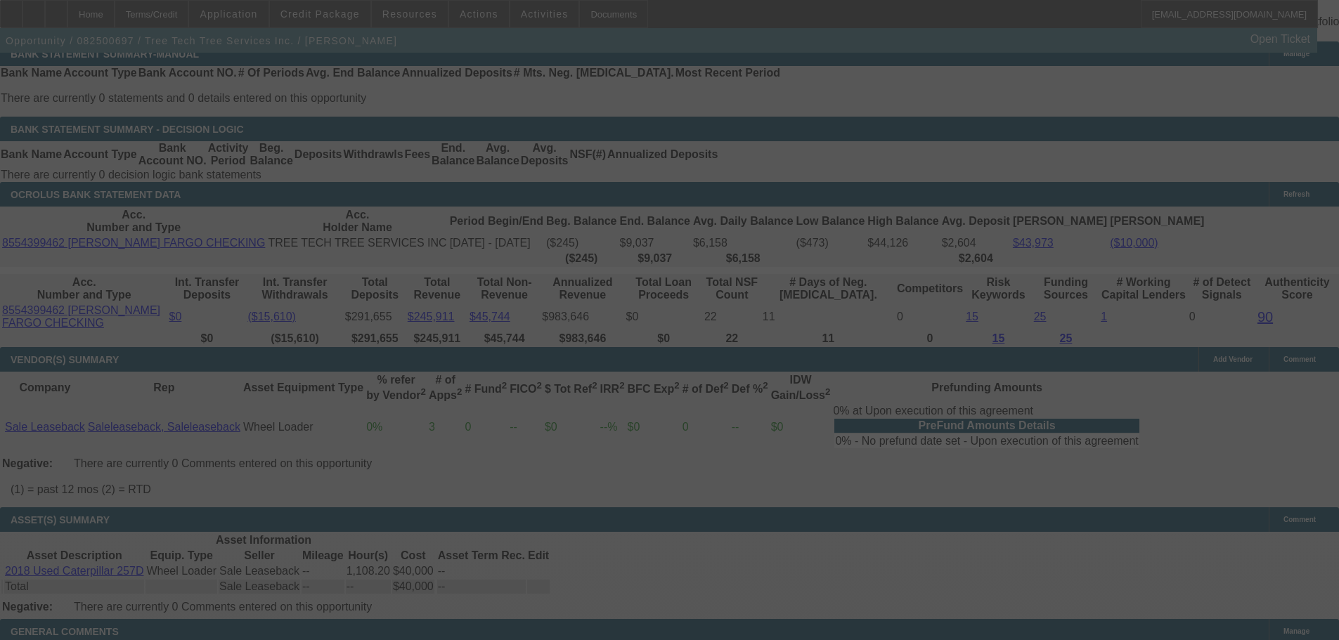
scroll to position [2839, 0]
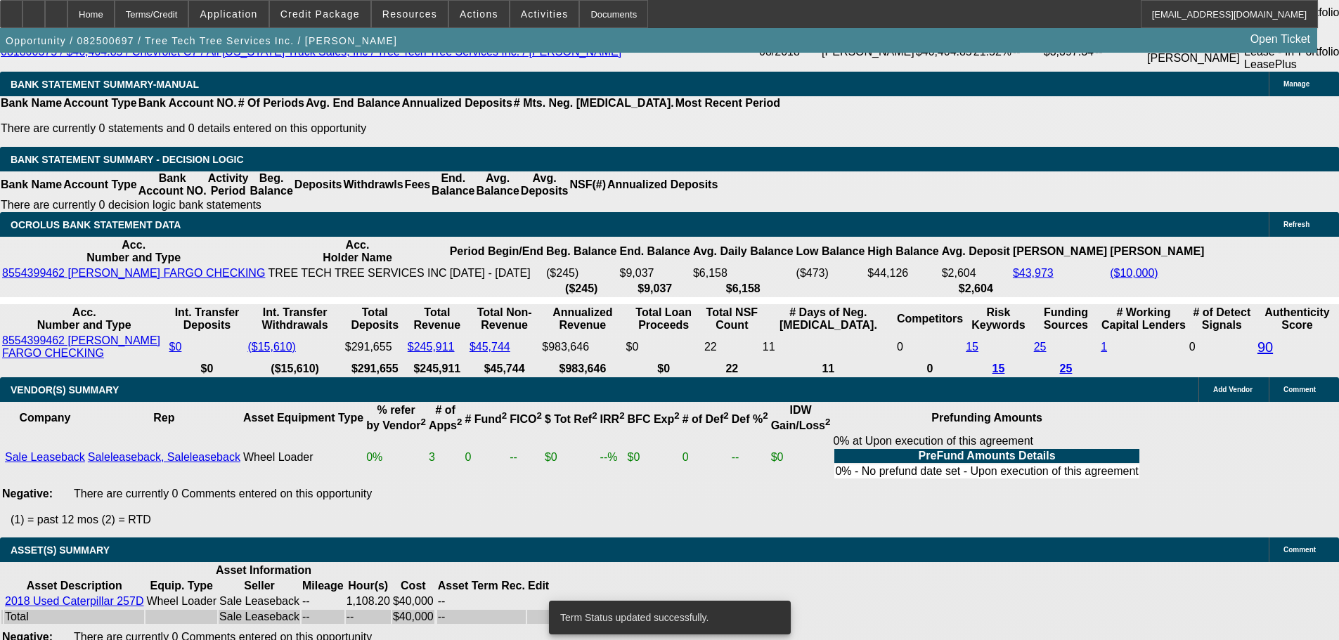
select select "0"
select select "2"
select select "0"
select select "6"
select select "0"
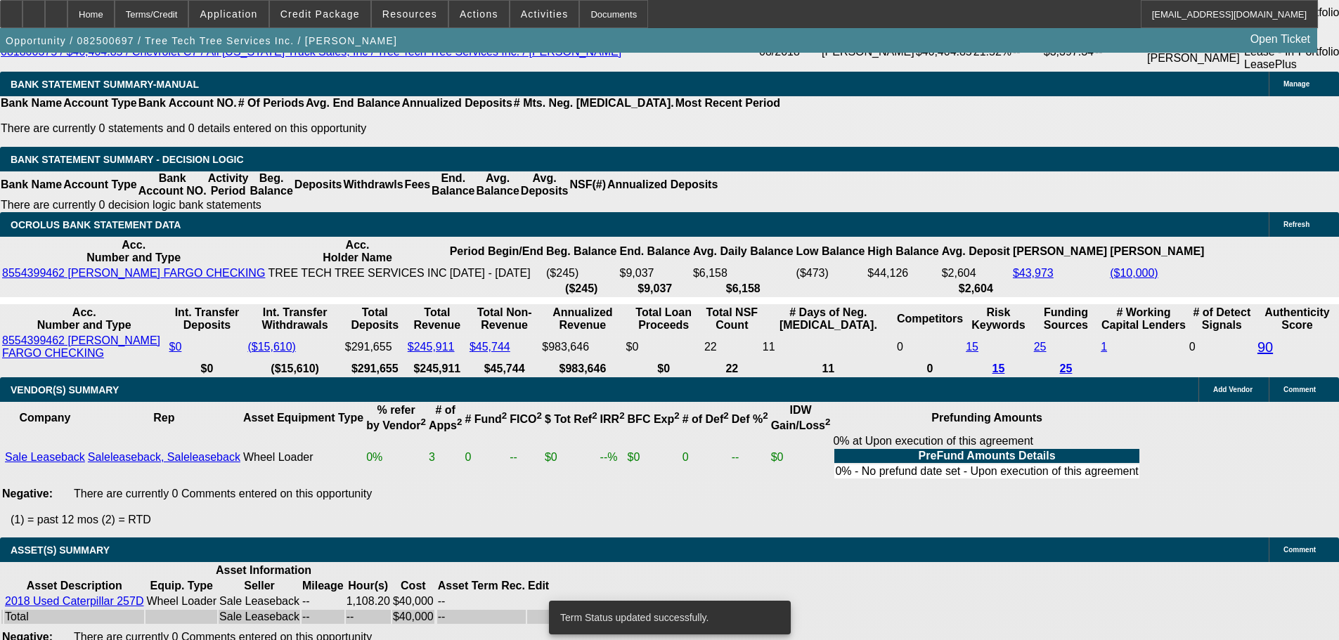
select select "2"
select select "0"
select select "6"
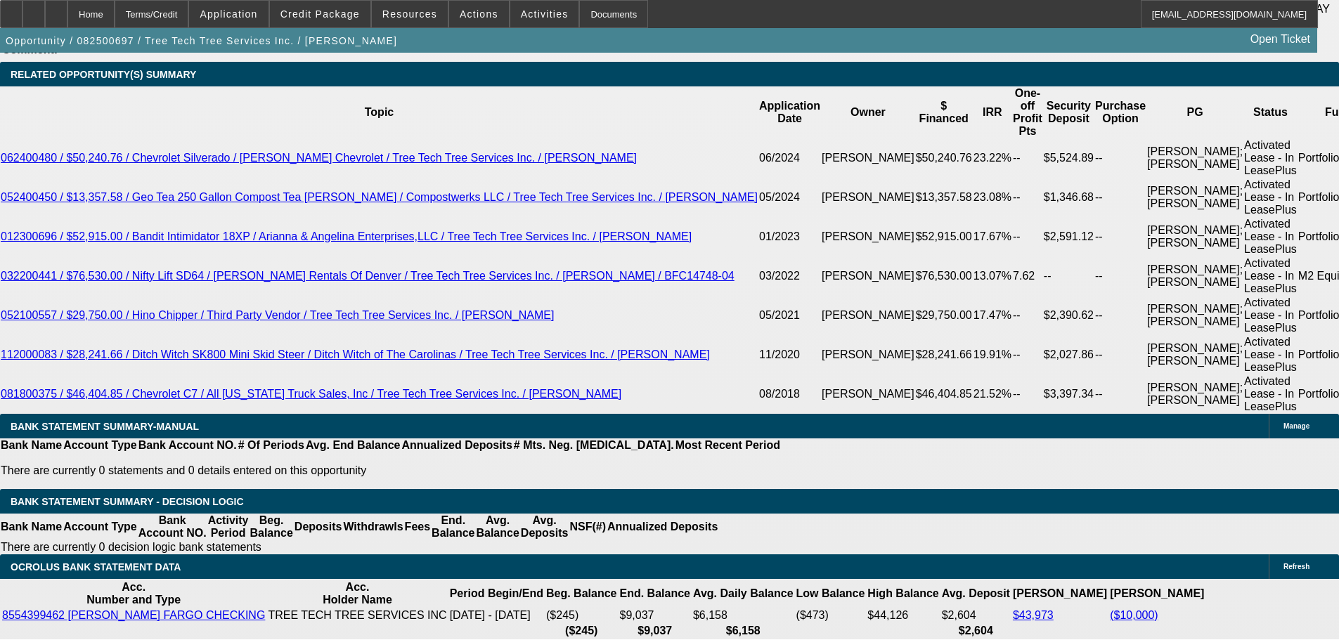
scroll to position [2307, 0]
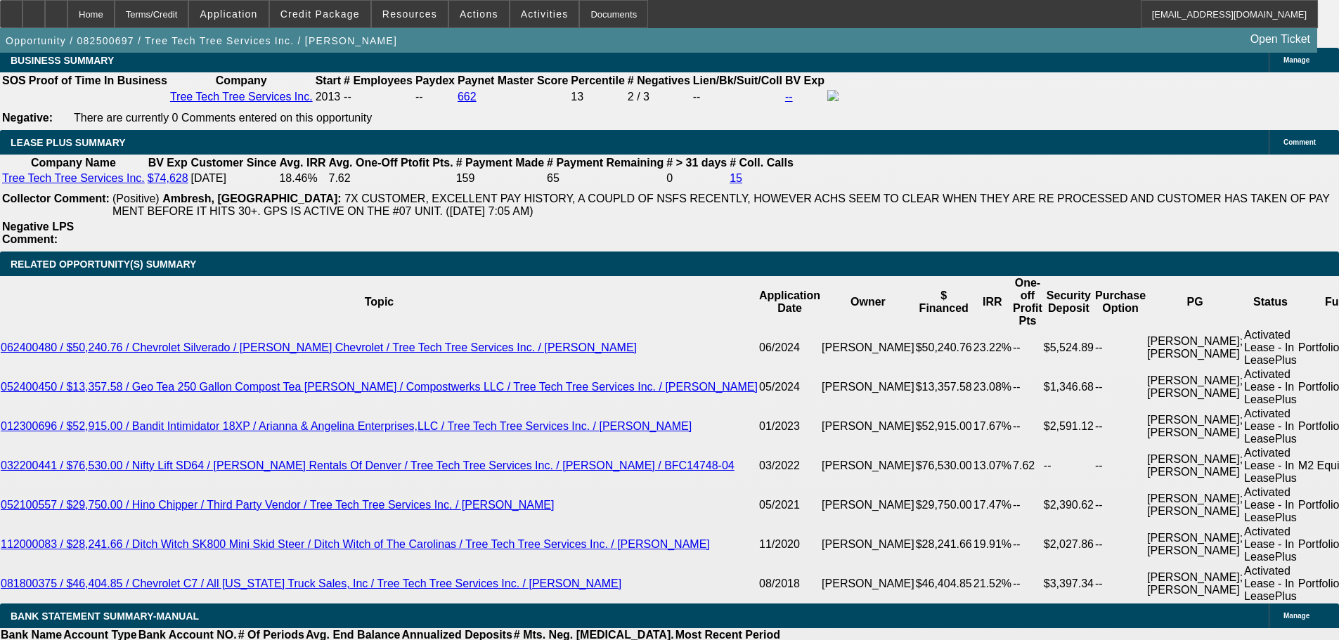
drag, startPoint x: 270, startPoint y: 495, endPoint x: 420, endPoint y: 491, distance: 149.8
type input "UNKNOWN"
type input "36"
type input "$13,710.64"
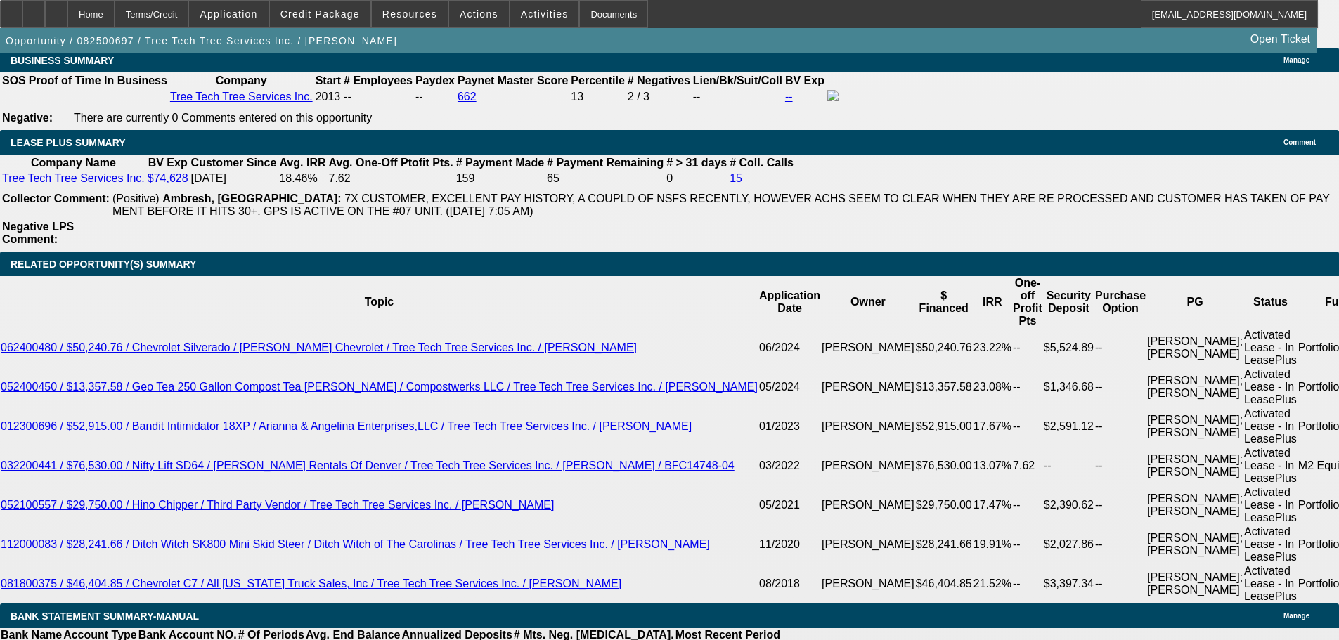
type input "$13,710.64"
type input "$1,424.12"
type input "25"
type input "$1,590.39"
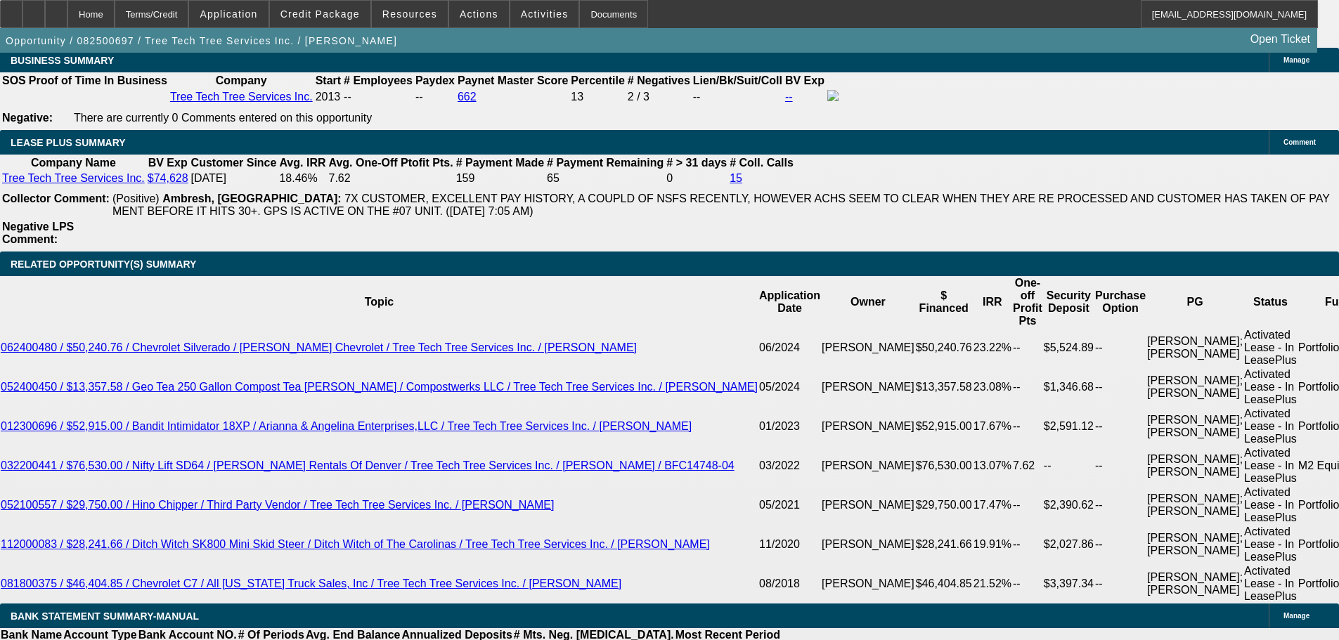
type input "$1,590.39"
type input "25"
type input "$1,145.70"
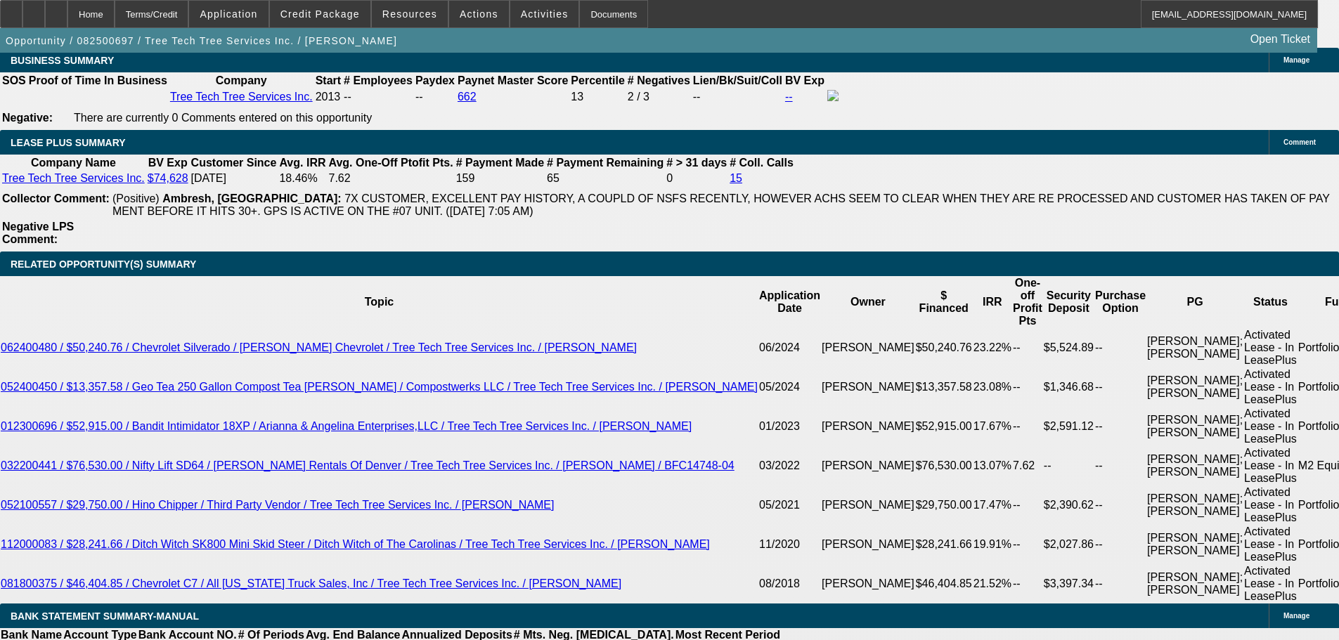
select select "2"
type input "$2,291.40"
drag, startPoint x: 147, startPoint y: 317, endPoint x: 167, endPoint y: 193, distance: 126.1
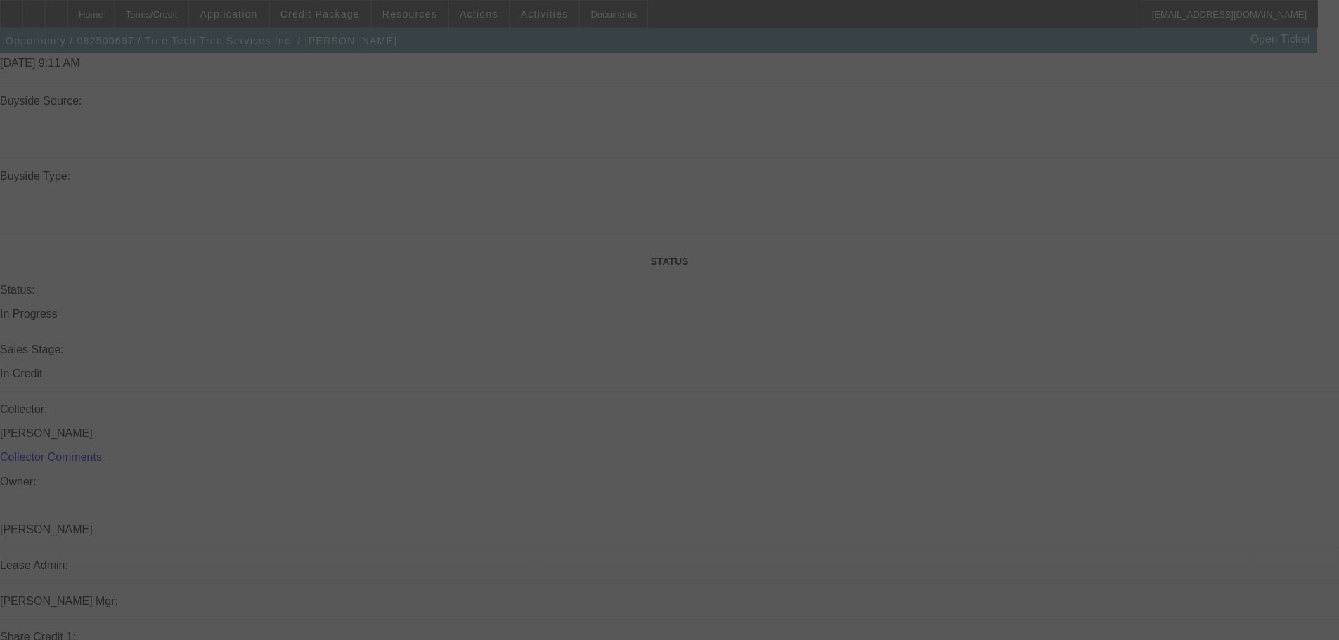
scroll to position [1253, 0]
select select "0"
select select "2"
select select "0"
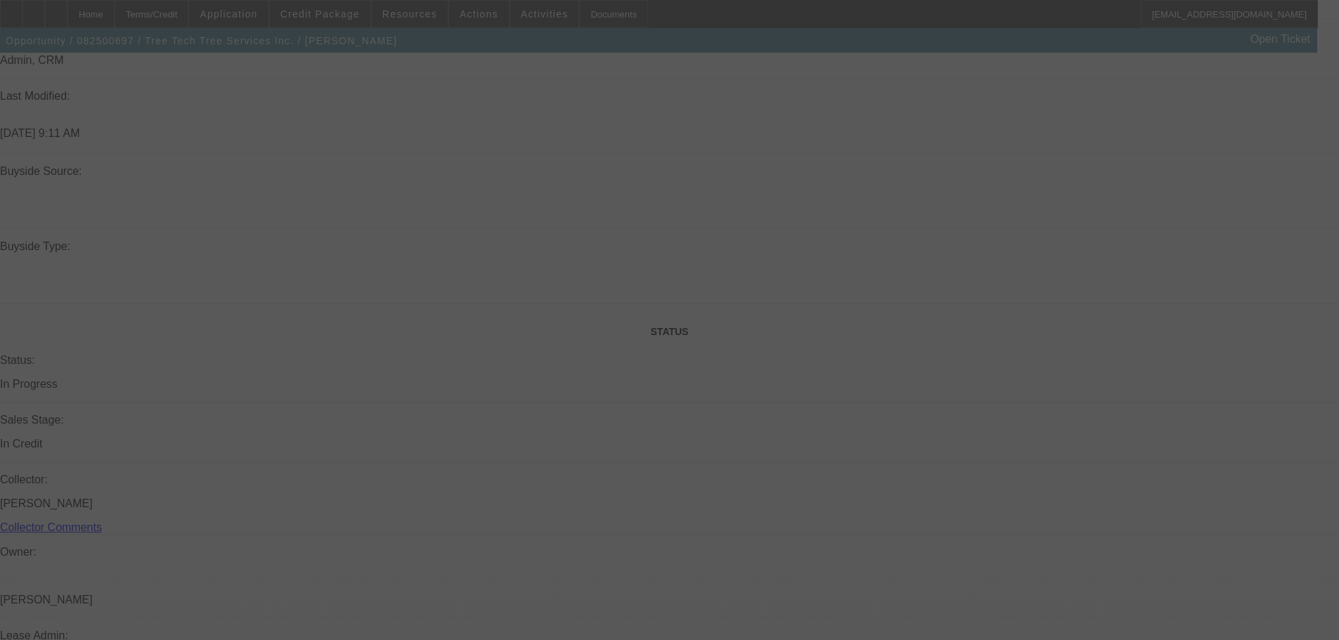
select select "6"
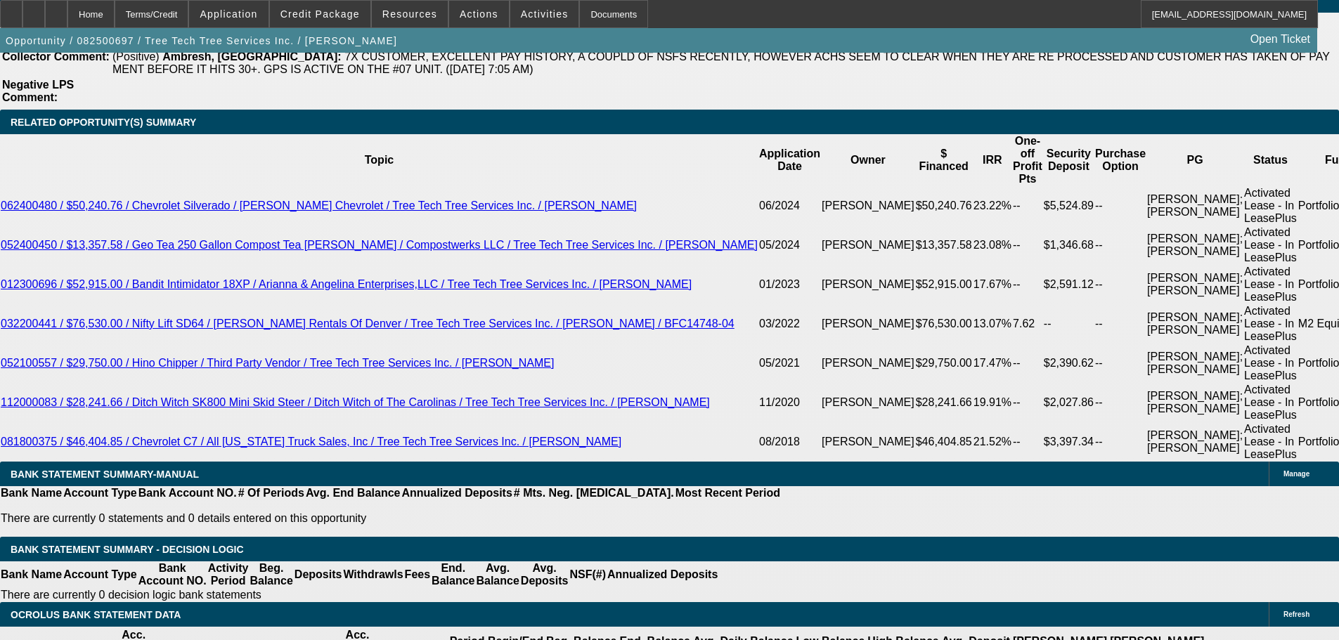
scroll to position [2448, 0]
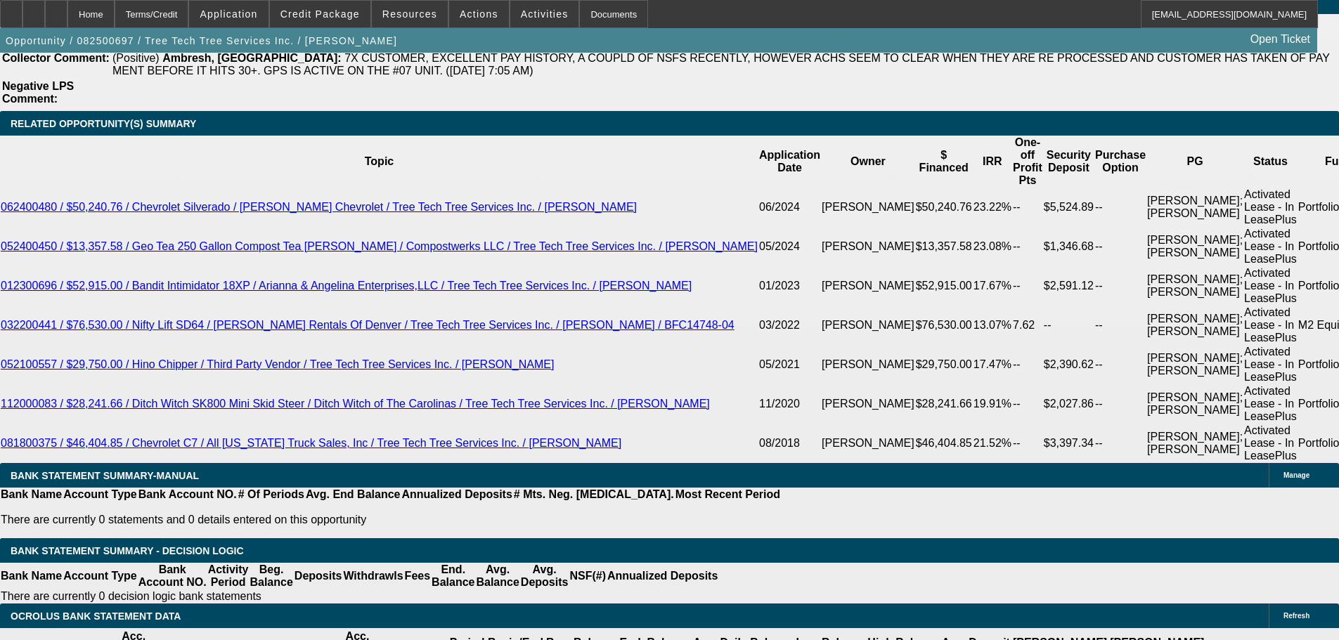
drag, startPoint x: 309, startPoint y: 352, endPoint x: 392, endPoint y: 335, distance: 84.1
type input "25"
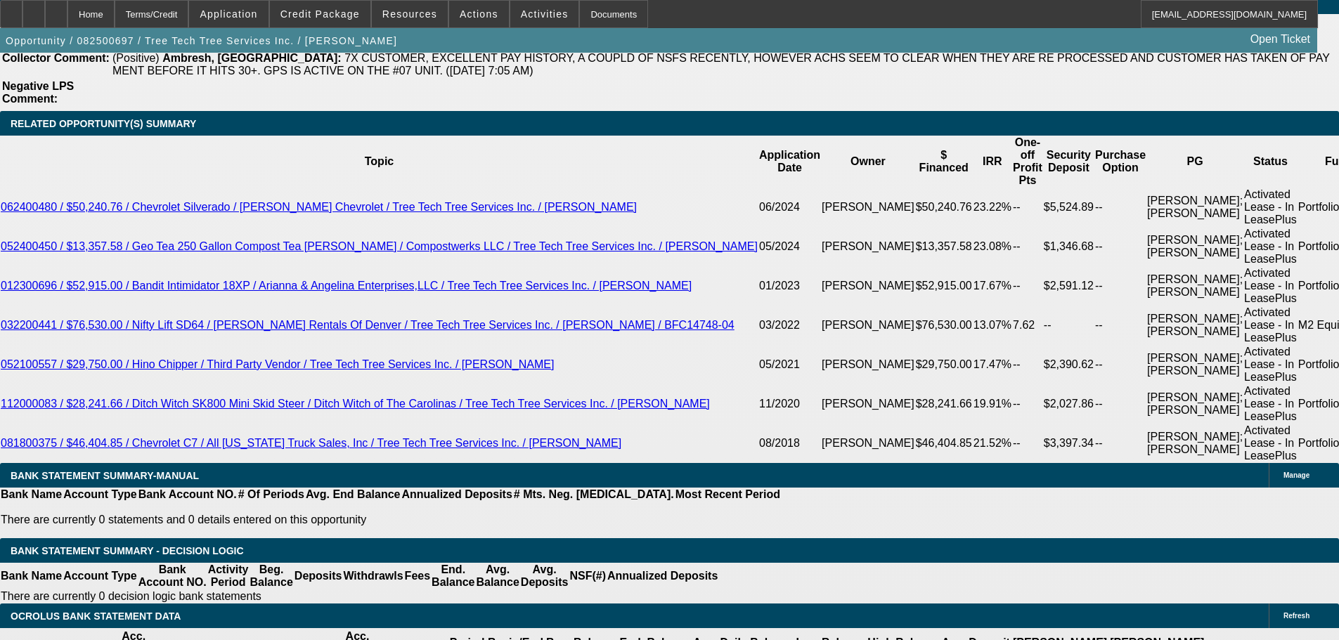
type input "UNKNOWN"
type input "$1,590.39"
type input "$3,180.78"
type input "25"
drag, startPoint x: 207, startPoint y: 354, endPoint x: 375, endPoint y: 337, distance: 168.8
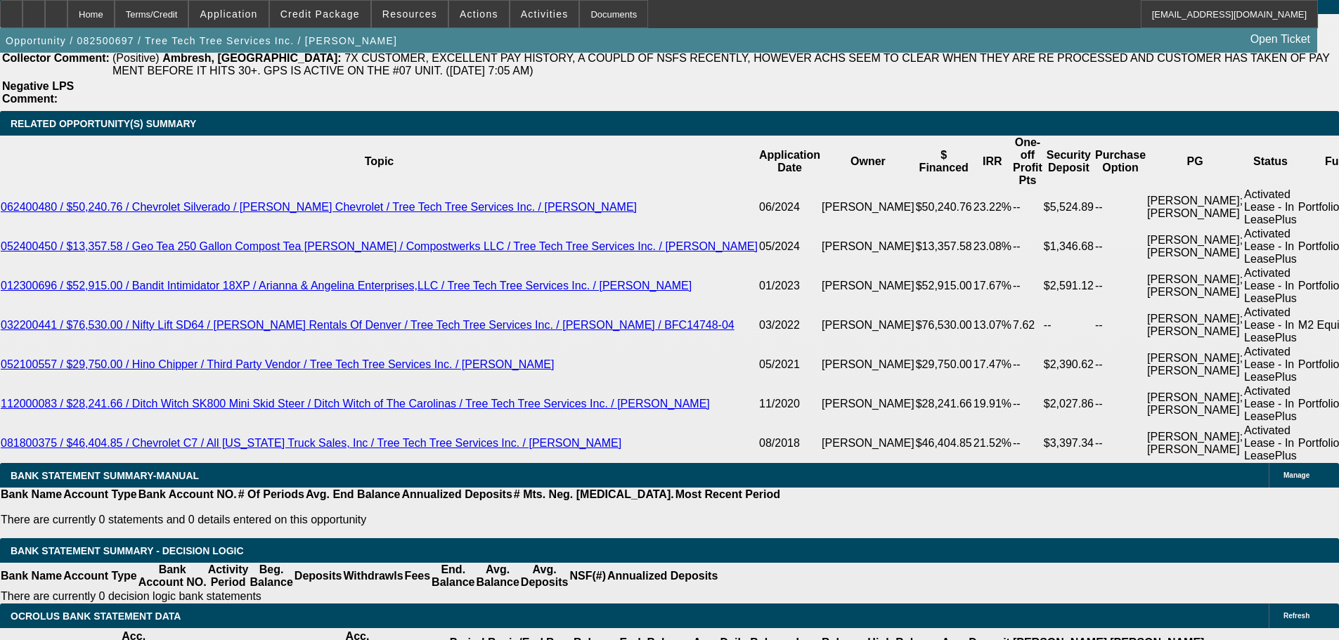
type input "1"
type input "$2.00"
type input "1595"
type input "25.2"
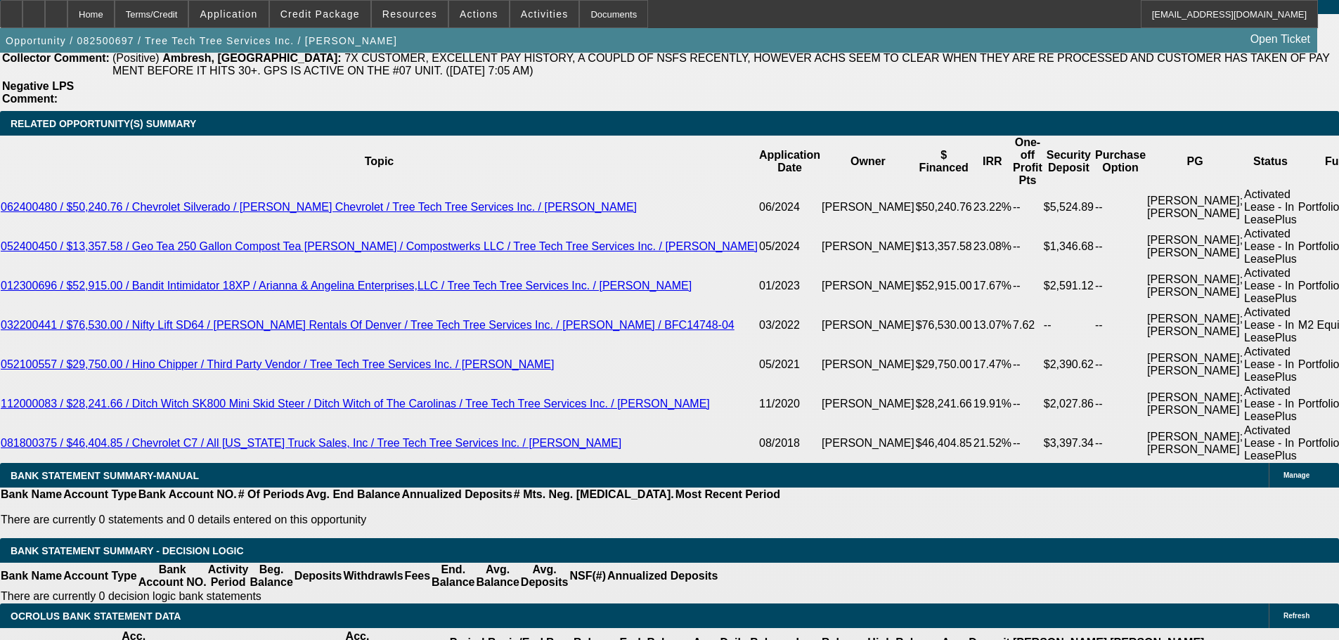
type input "$3,190.00"
type input "$1,595.00"
drag, startPoint x: 635, startPoint y: 387, endPoint x: 597, endPoint y: 382, distance: 38.3
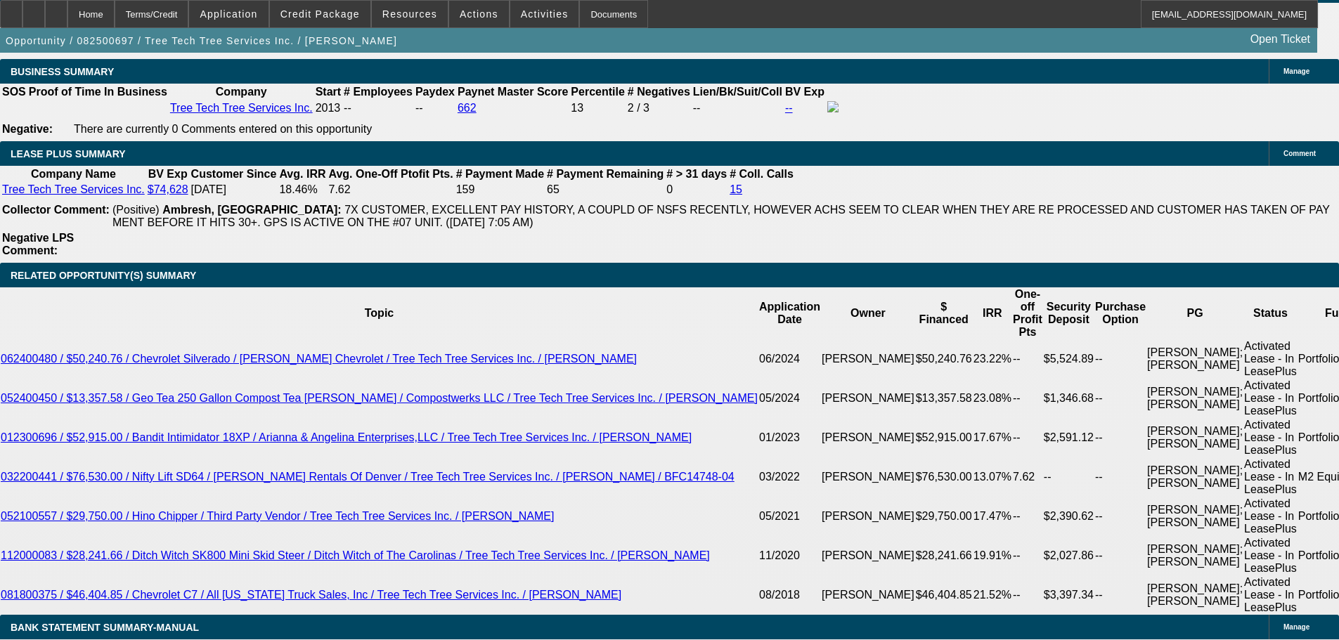
scroll to position [2096, 0]
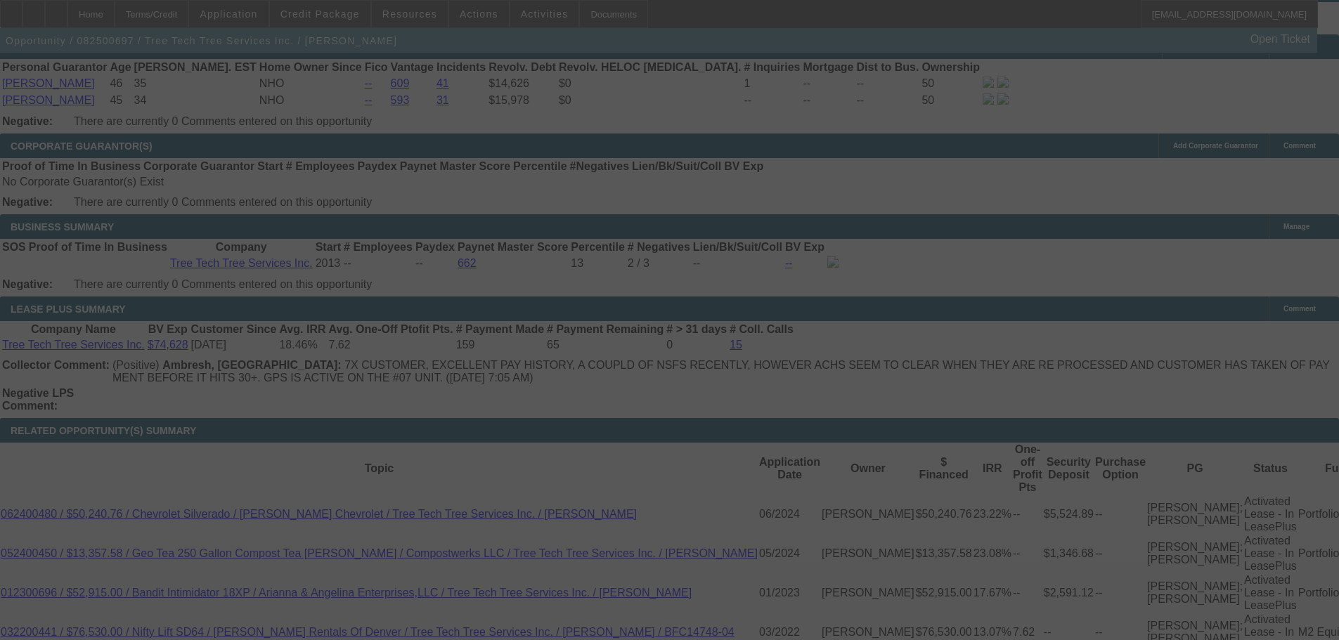
scroll to position [1956, 0]
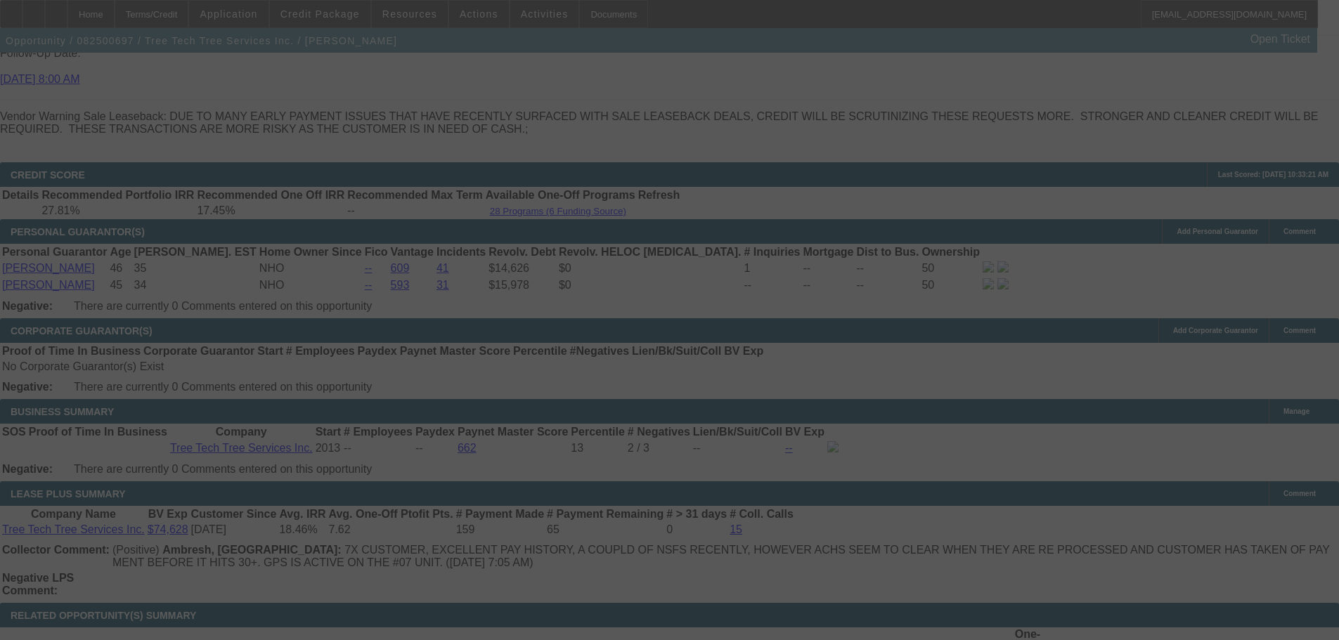
select select "0"
select select "2"
select select "0"
select select "6"
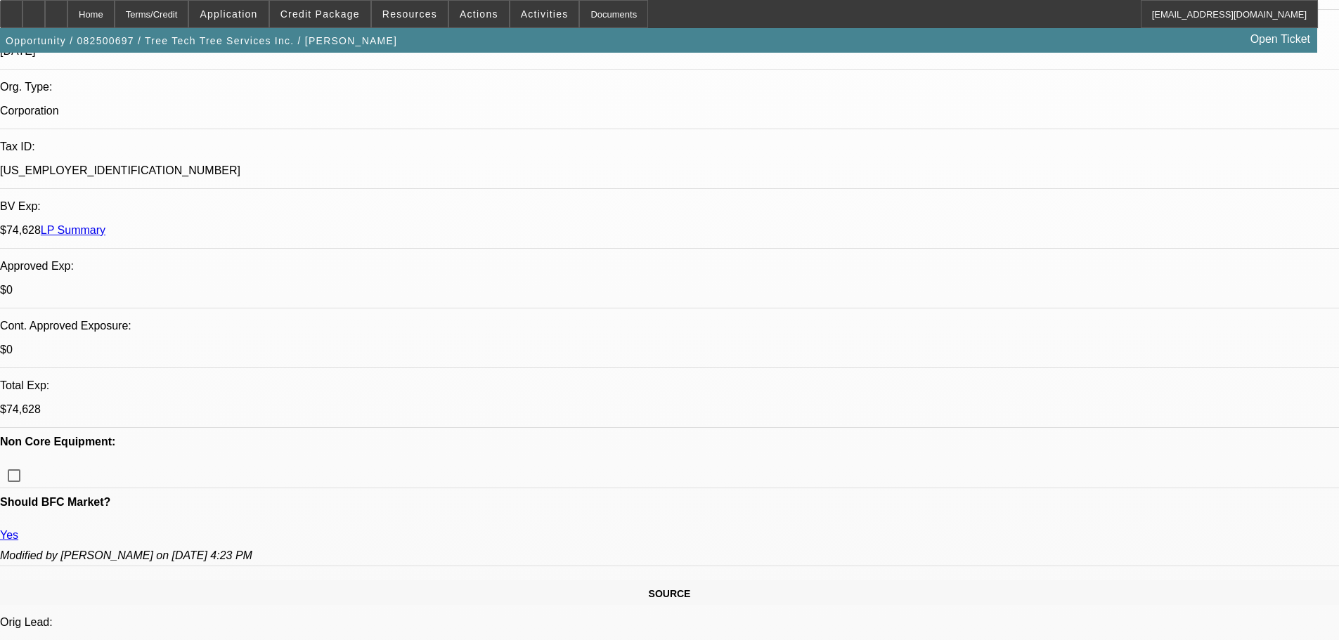
scroll to position [339, 0]
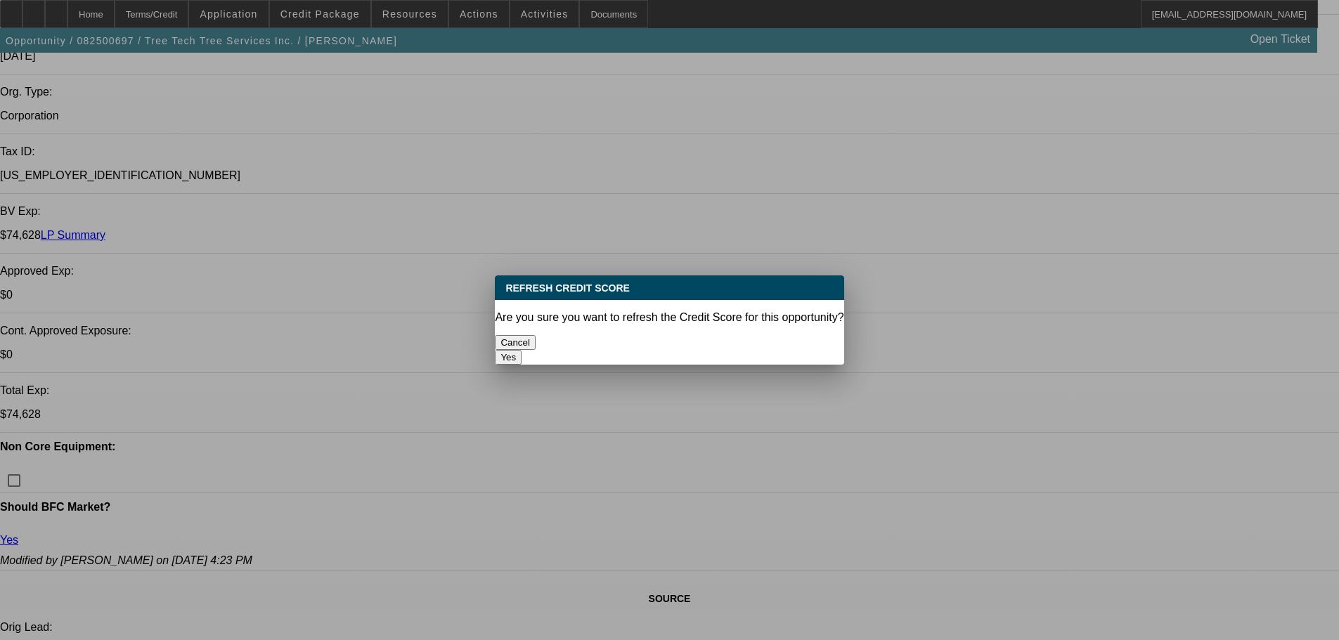
scroll to position [0, 0]
click at [522, 350] on button "Yes" at bounding box center [508, 357] width 27 height 15
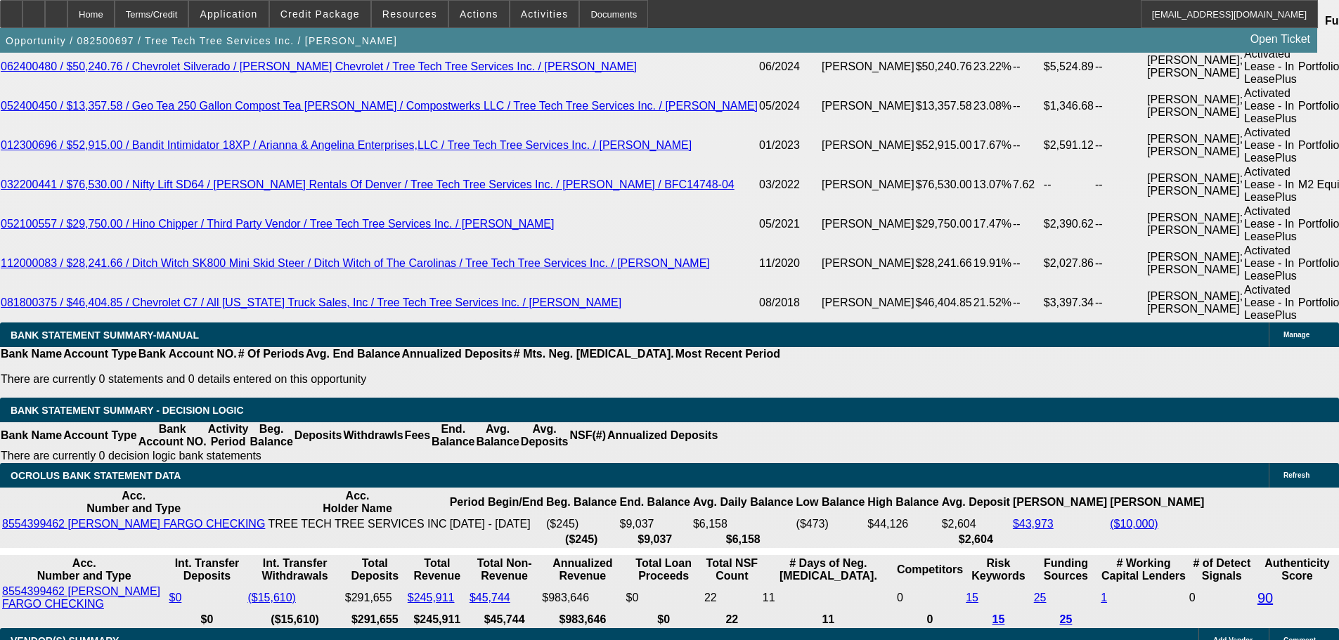
scroll to position [2869, 0]
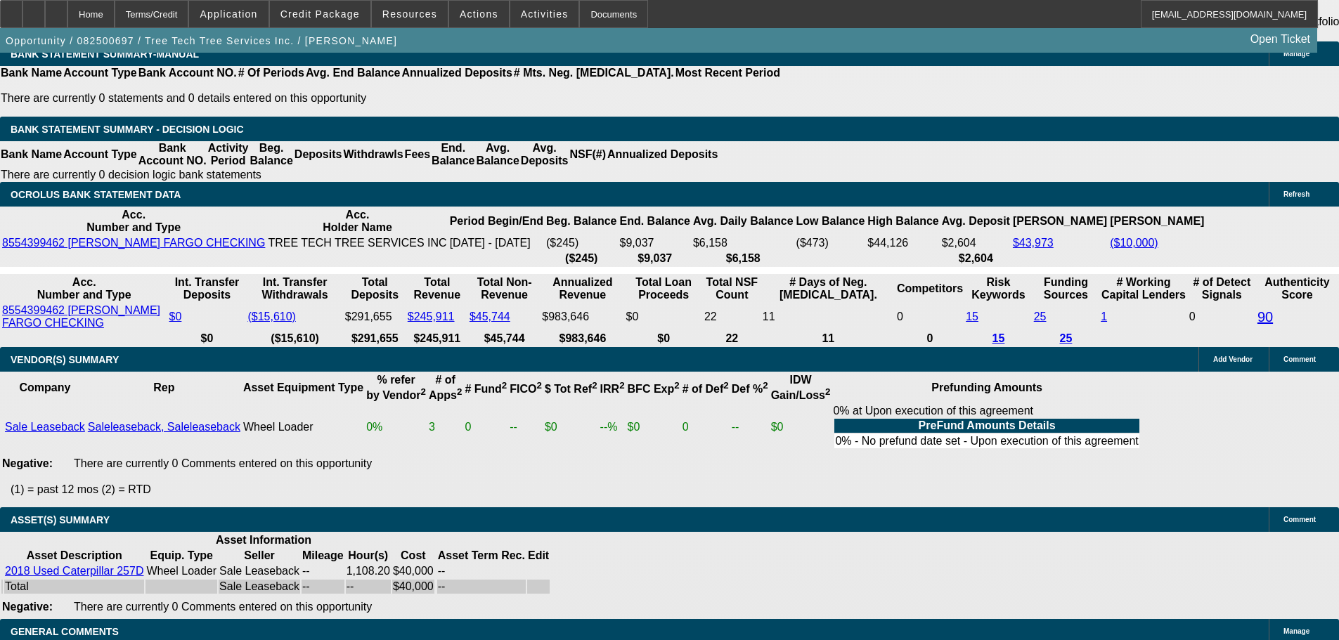
select select "4"
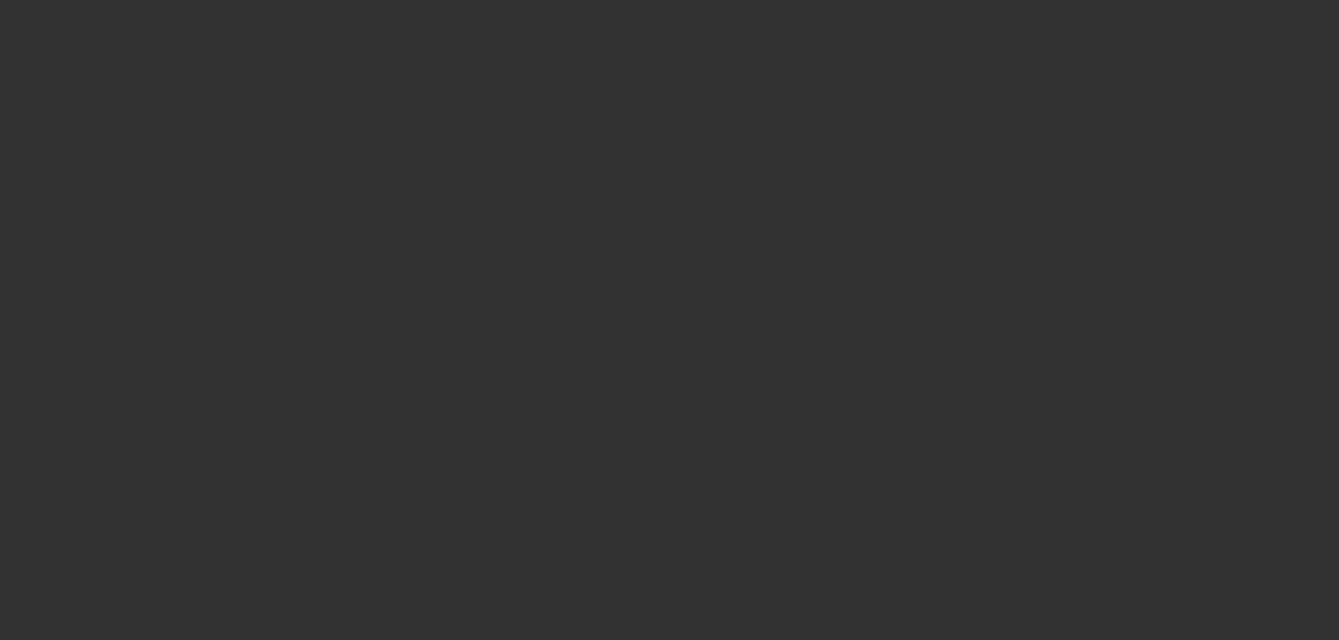
scroll to position [0, 0]
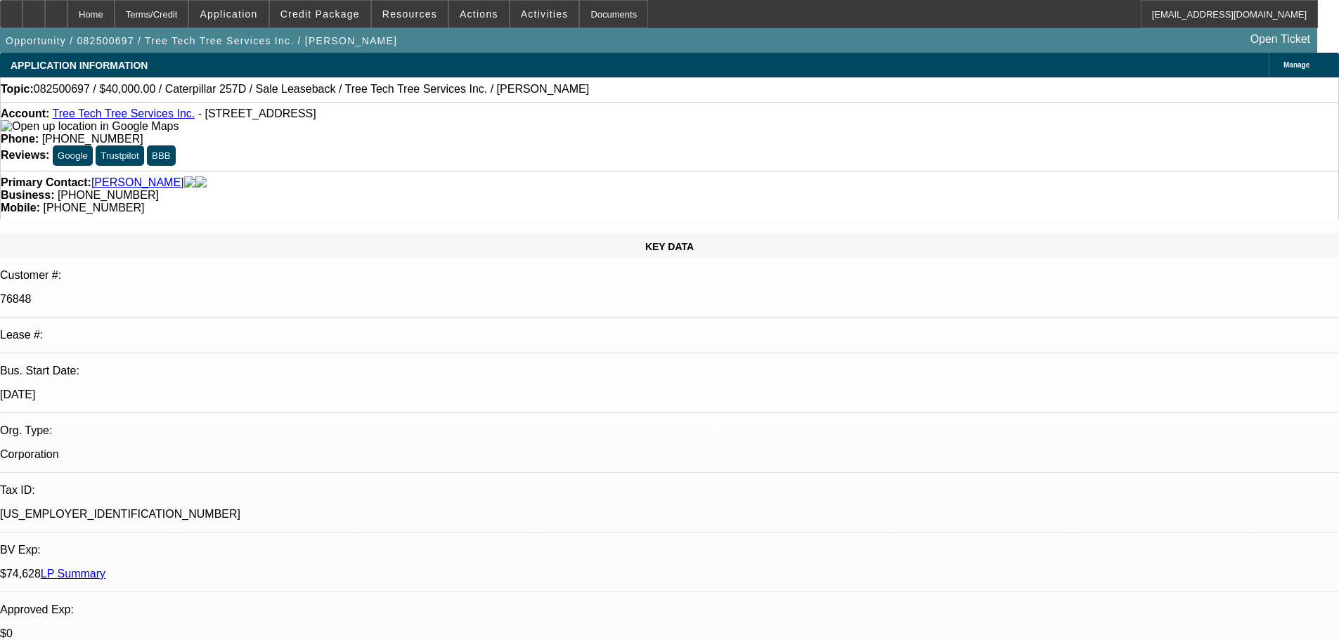
paste textarea "FAR TOO MANY NEGATIVES TO CONSIDER. LETS HOPE OUR 3 ACTIVE DEALS MAKE IT…"
type textarea "FAR TOO MANY NEGATIVES TO CONSIDER. LETS HOPE OUR 3 ACTIVE DEALS MAKE IT…"
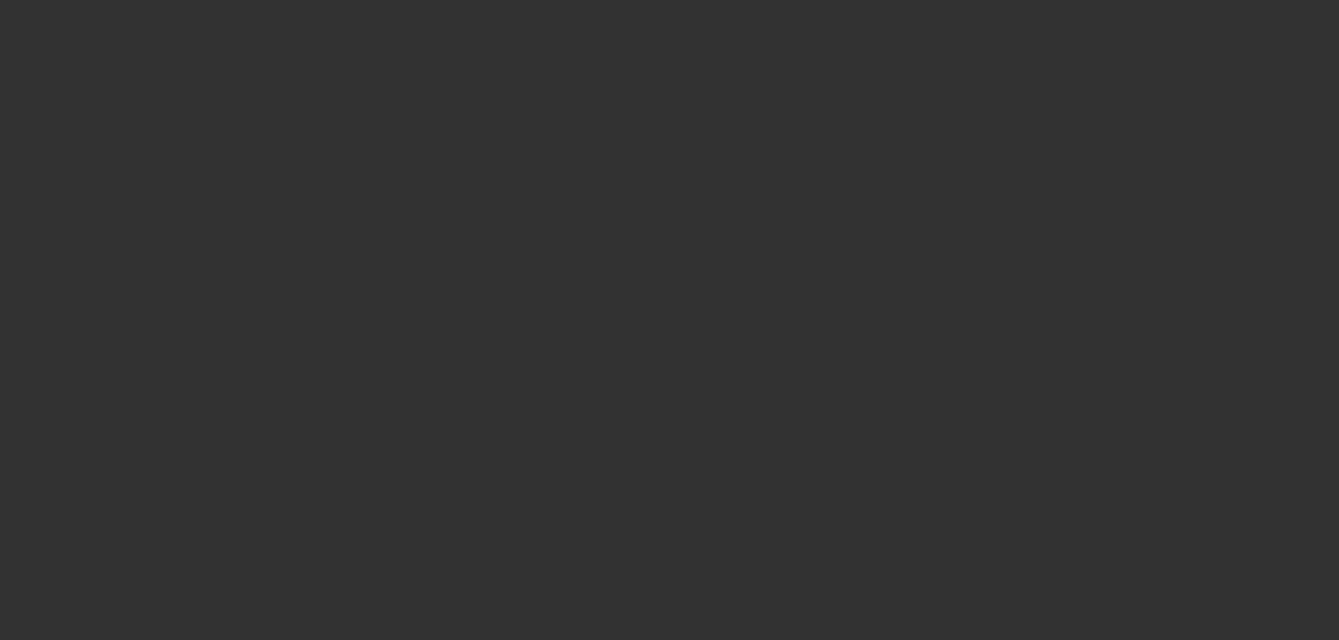
select select "0"
select select "2"
select select "0"
select select "6"
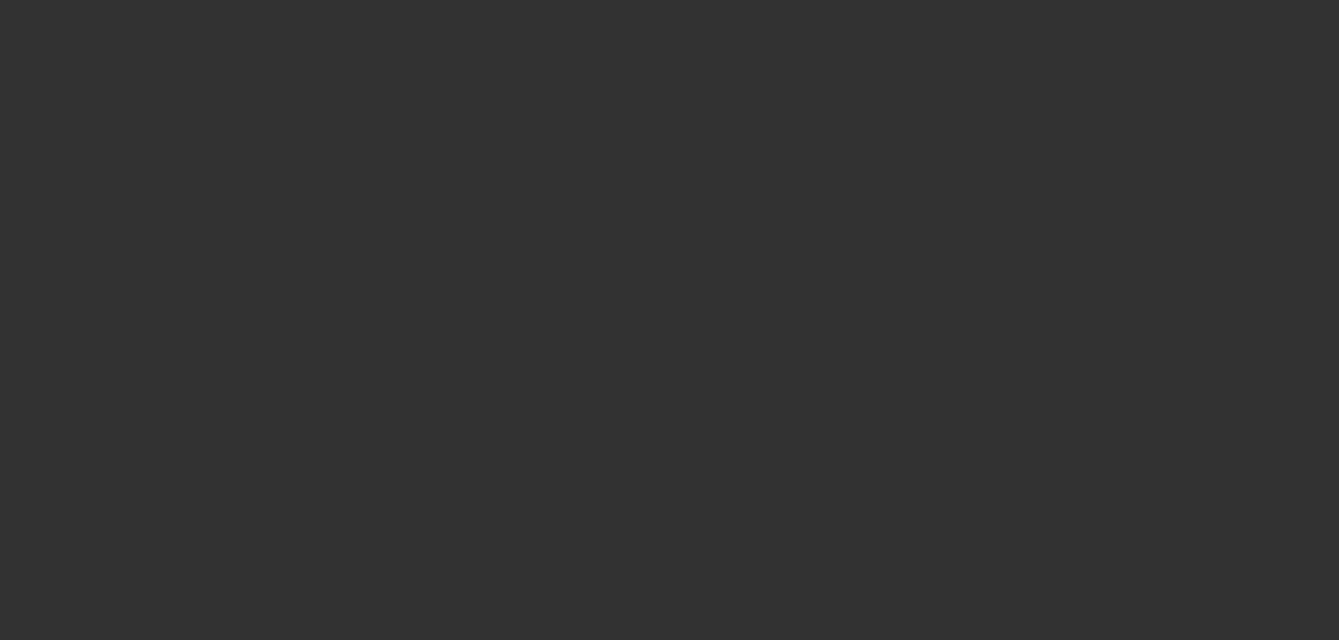
select select "0"
select select "2"
select select "0"
select select "6"
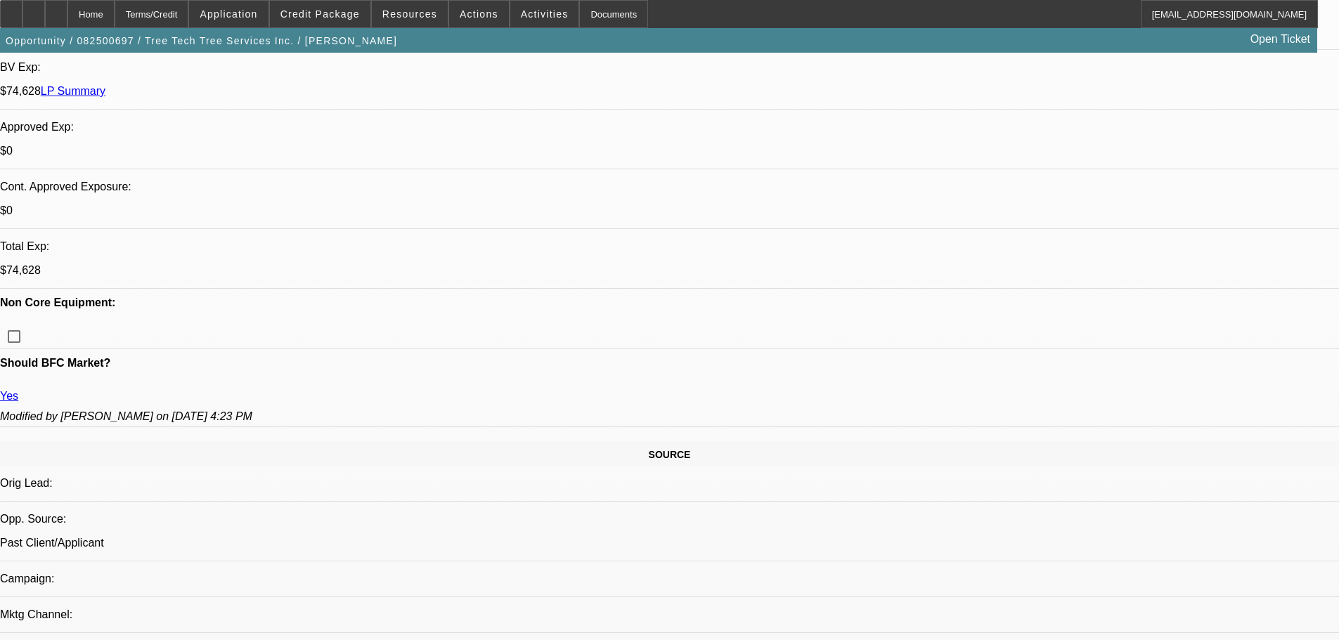
scroll to position [211, 0]
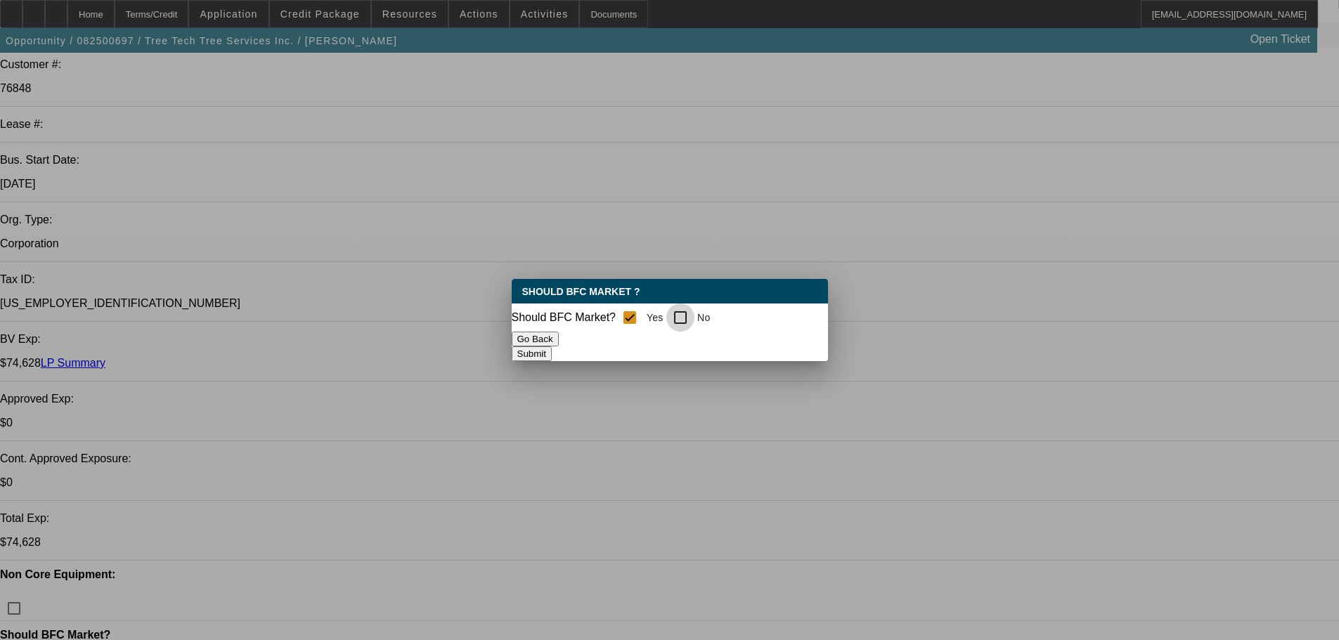
click at [695, 316] on input "No" at bounding box center [680, 318] width 28 height 28
checkbox input "true"
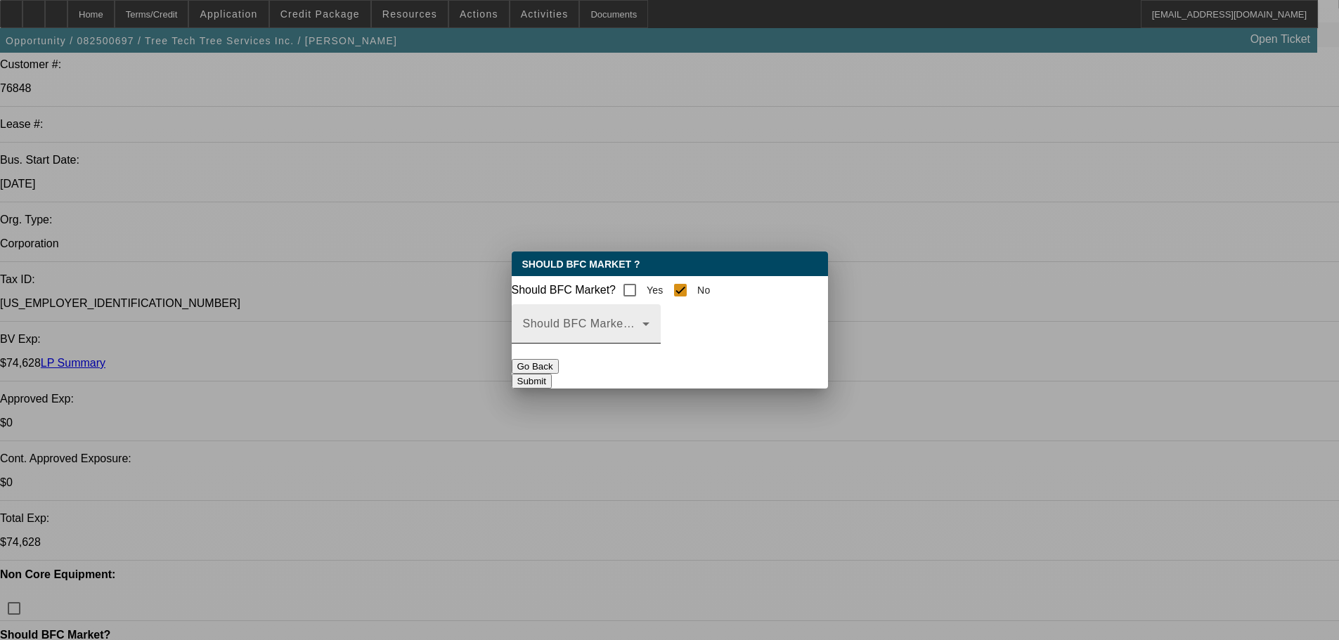
click at [650, 323] on div "Should BFC Market Status Reason" at bounding box center [586, 323] width 127 height 39
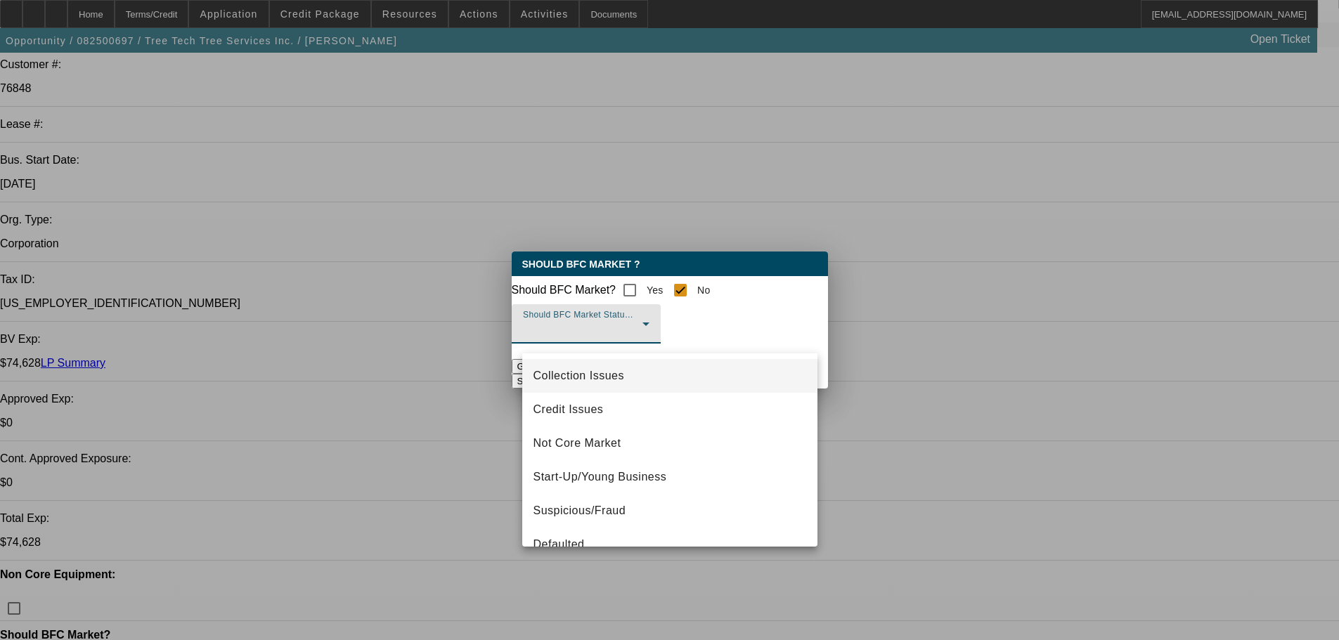
click at [640, 287] on div at bounding box center [669, 320] width 1339 height 640
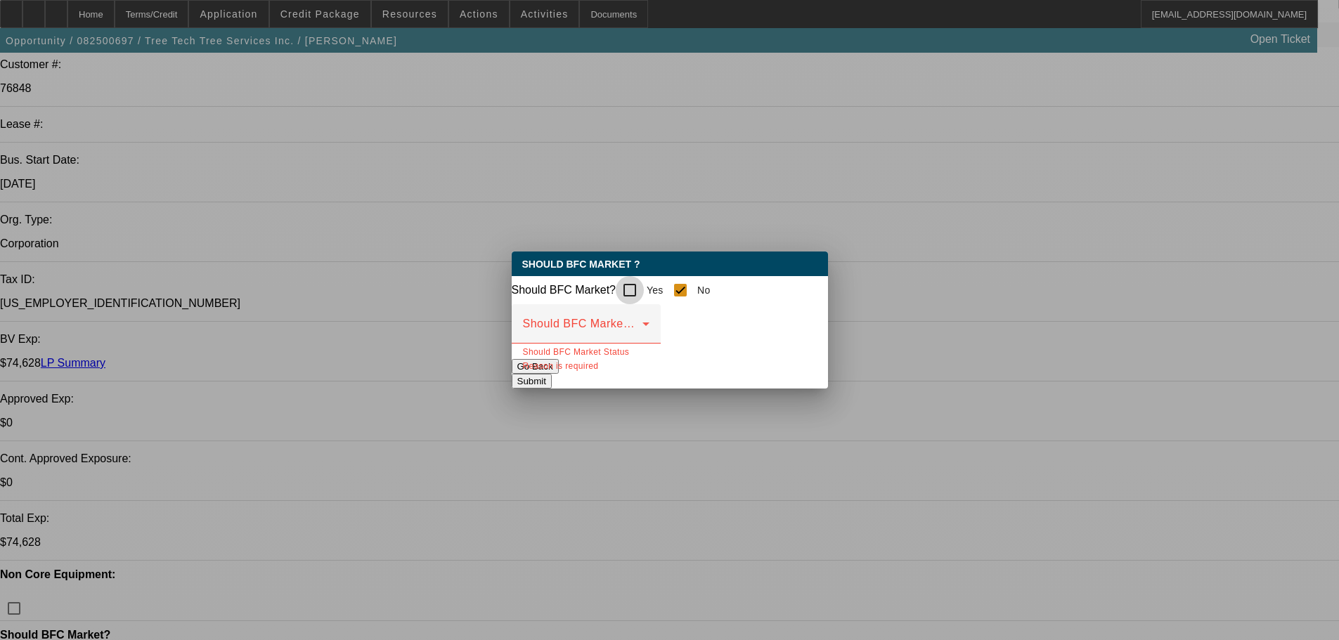
click at [644, 280] on input "Yes" at bounding box center [630, 290] width 28 height 28
checkbox input "true"
checkbox input "false"
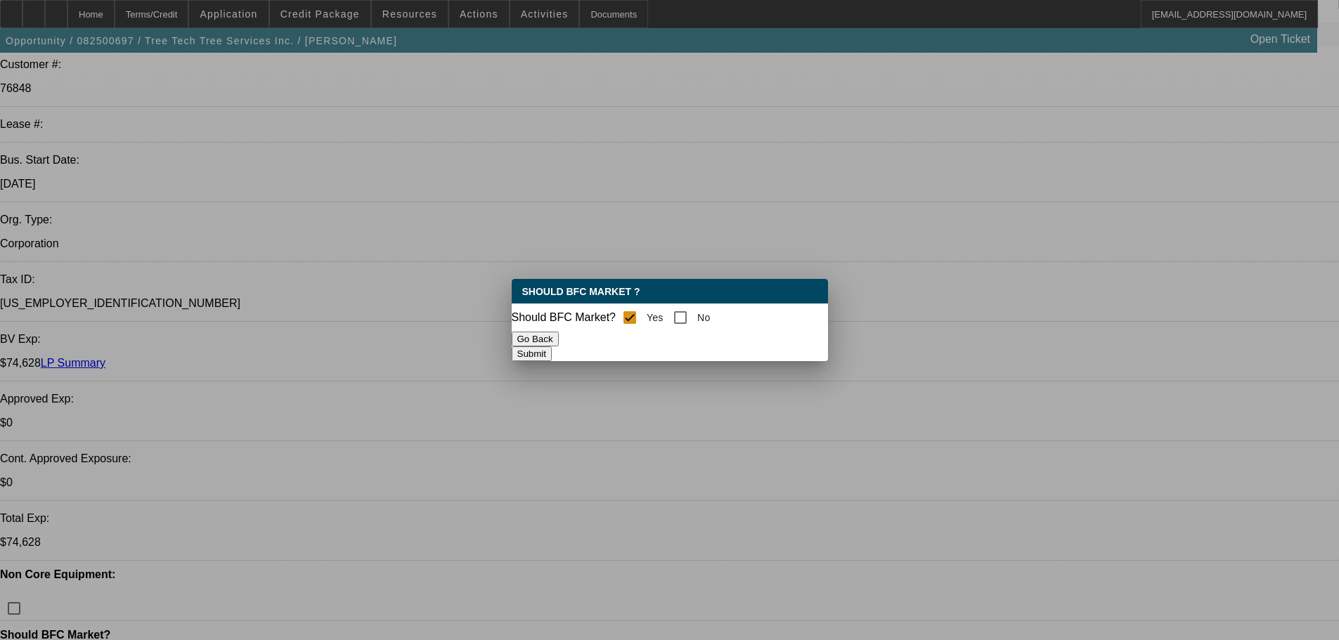
click at [552, 354] on button "Submit" at bounding box center [532, 354] width 40 height 15
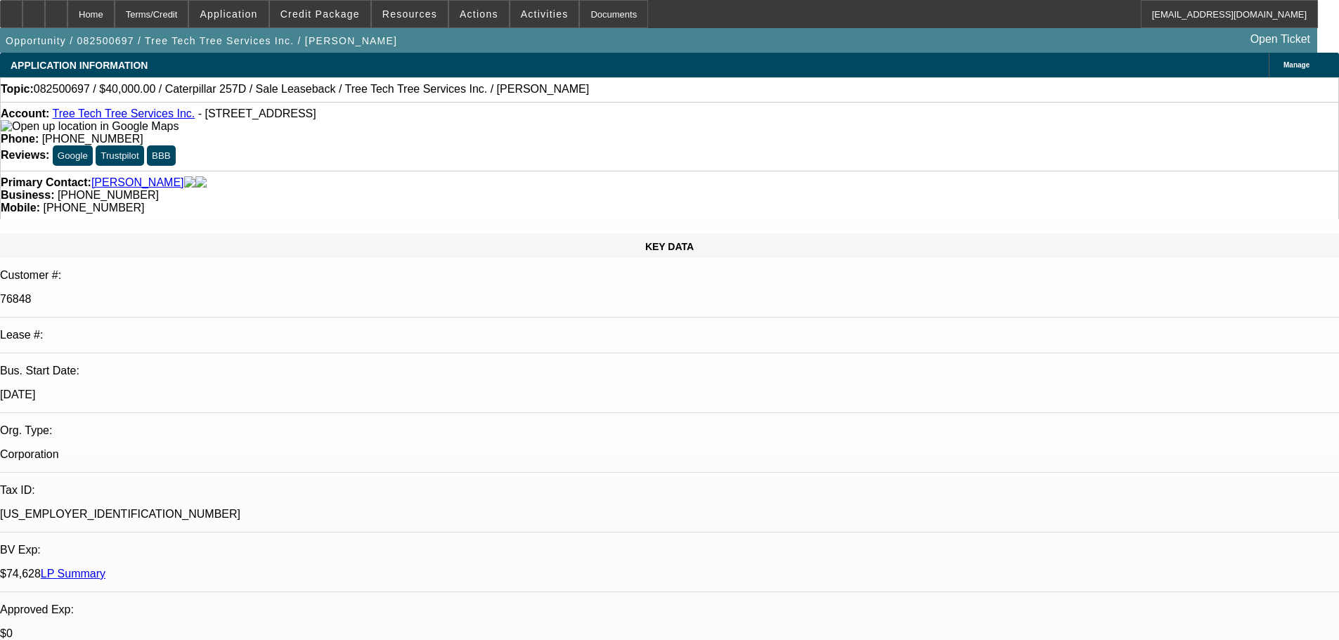
scroll to position [211, 0]
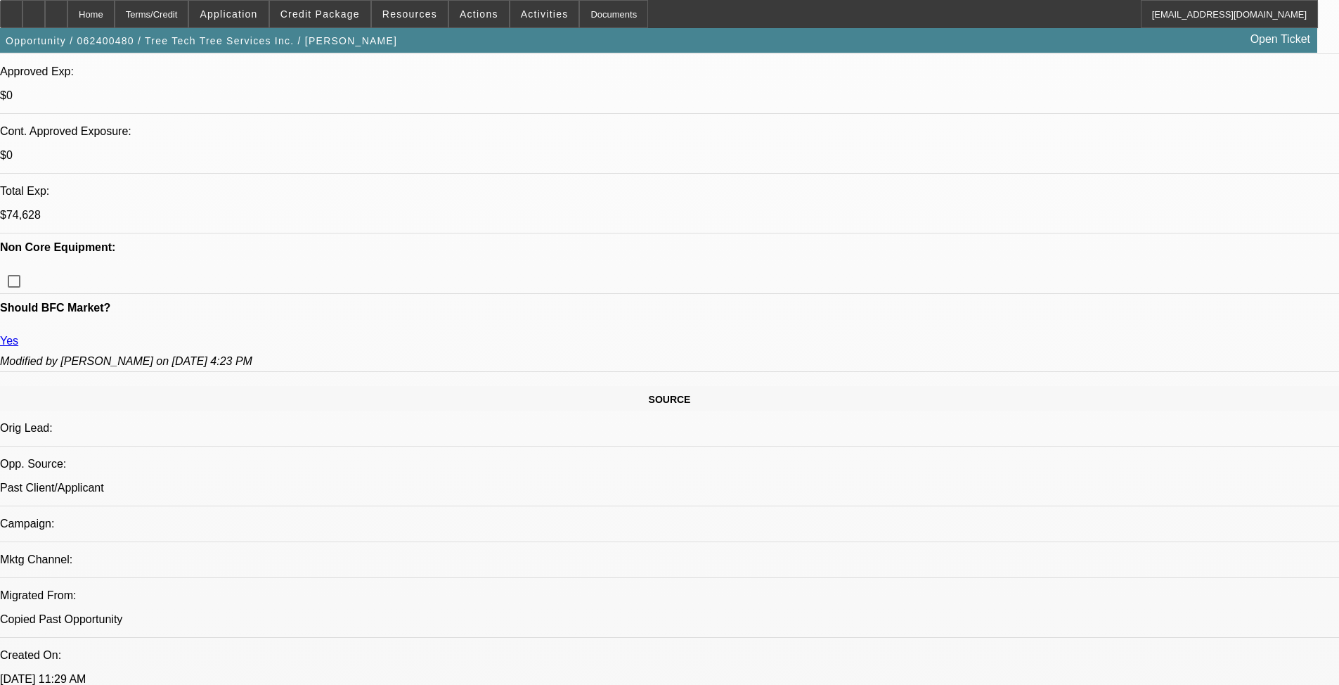
select select "0"
select select "3"
select select "2"
select select "0"
select select "6"
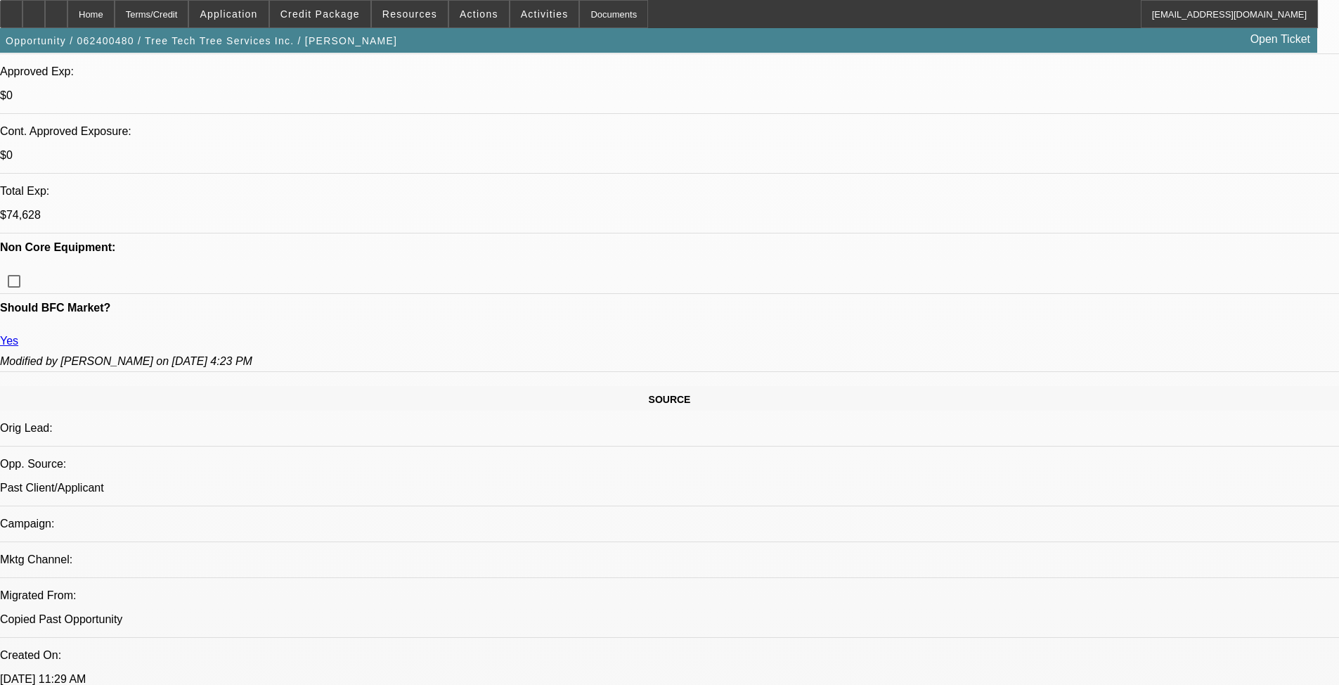
select select "0"
select select "3"
select select "2"
select select "0"
select select "6"
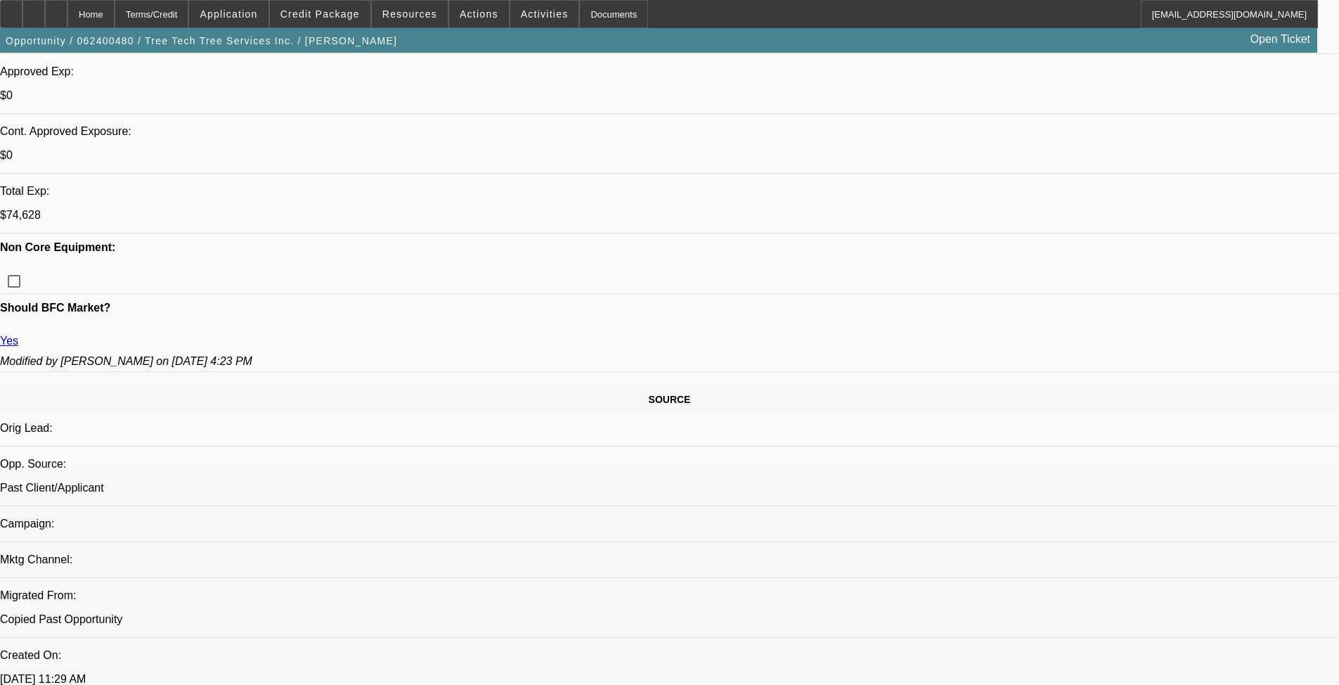
select select "0"
select select "2"
select select "0"
select select "6"
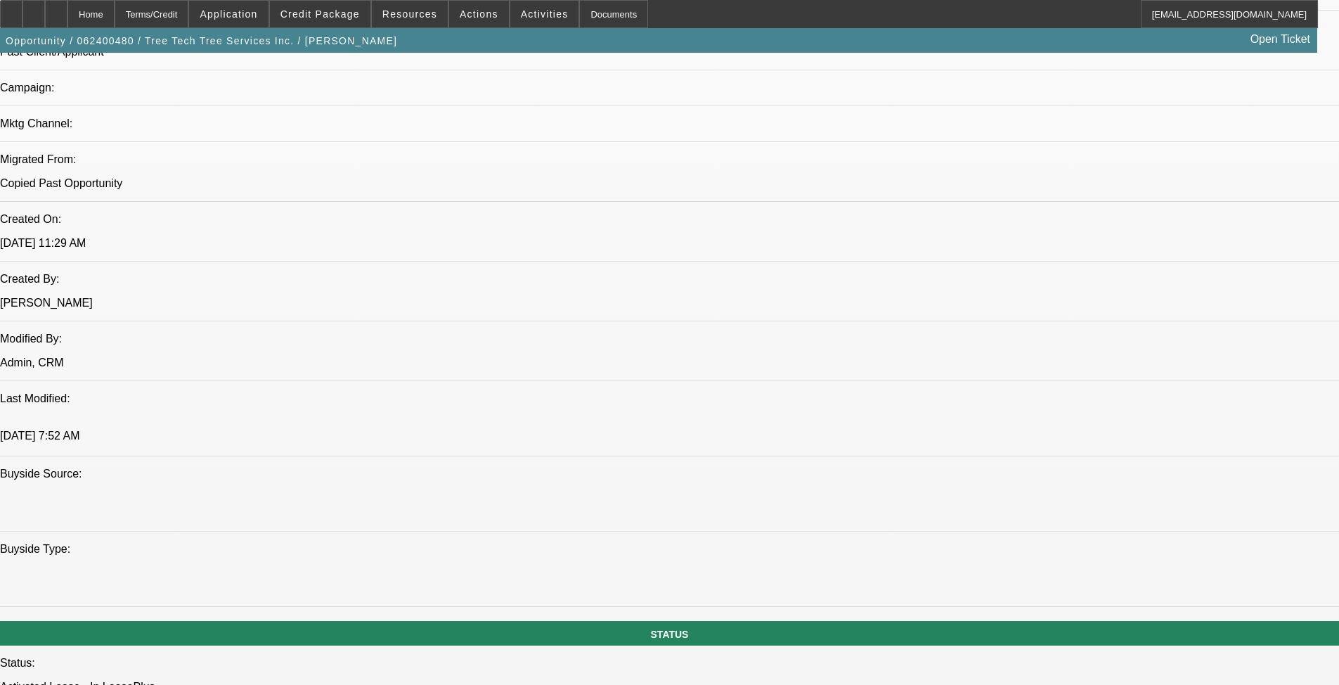
scroll to position [717, 0]
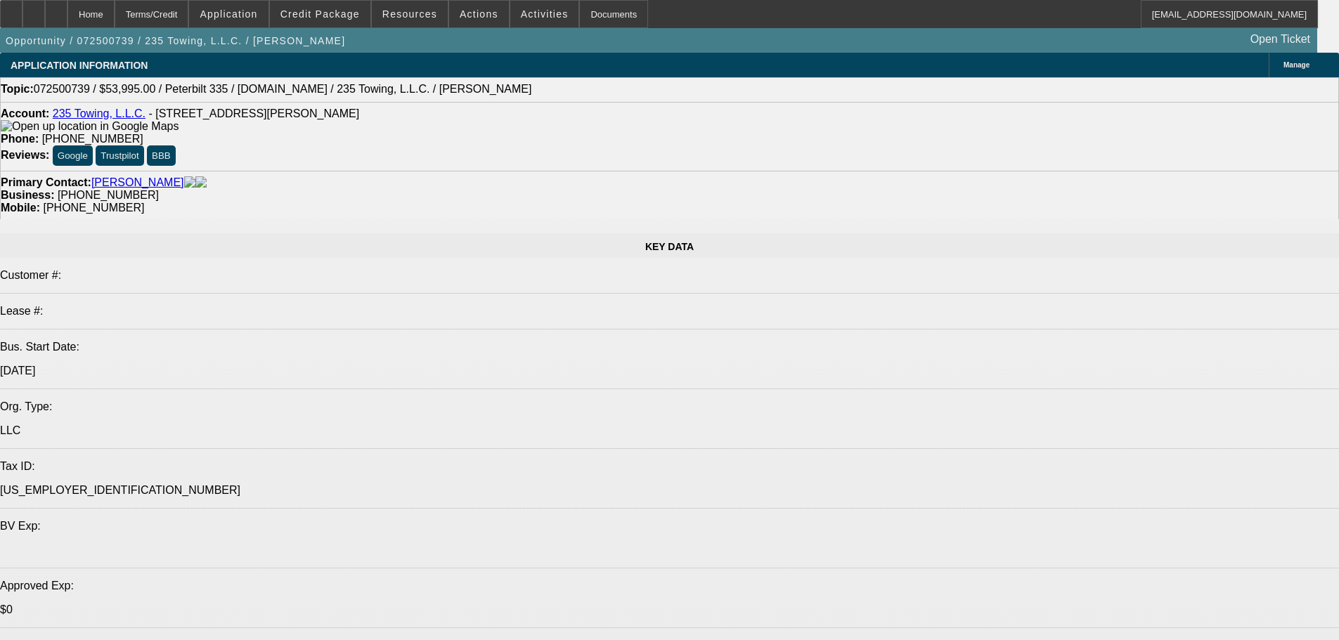
select select "0"
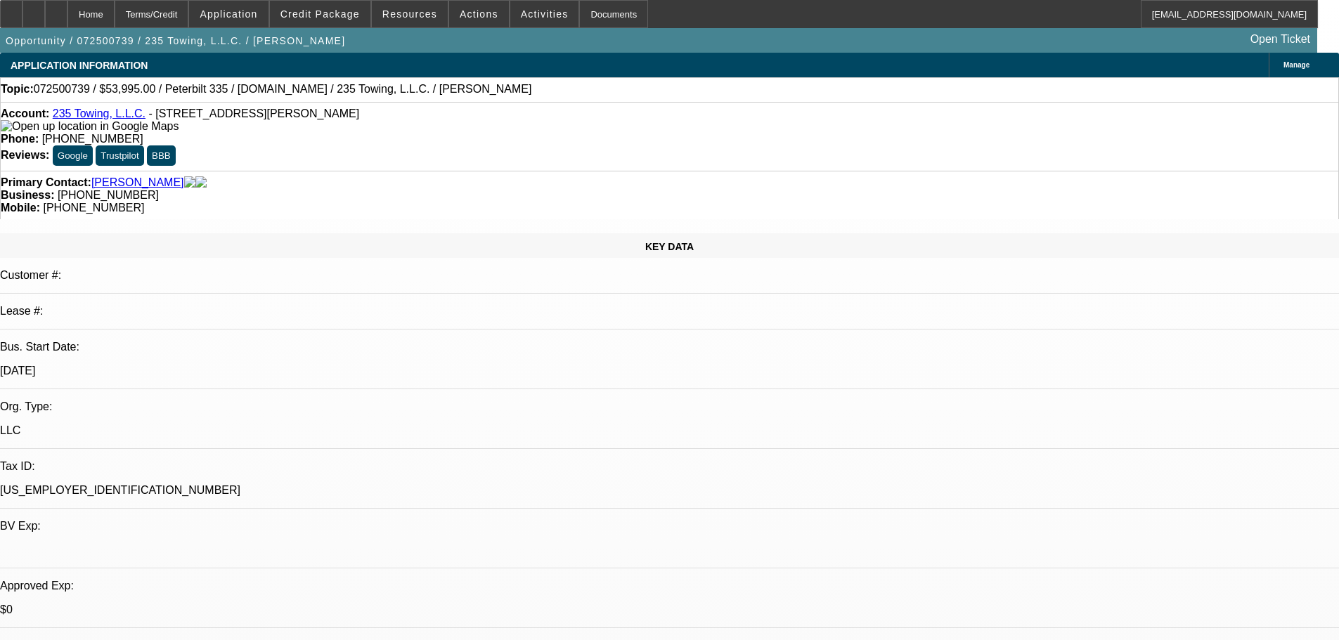
select select "2"
select select "0.1"
select select "1"
select select "2"
select select "4"
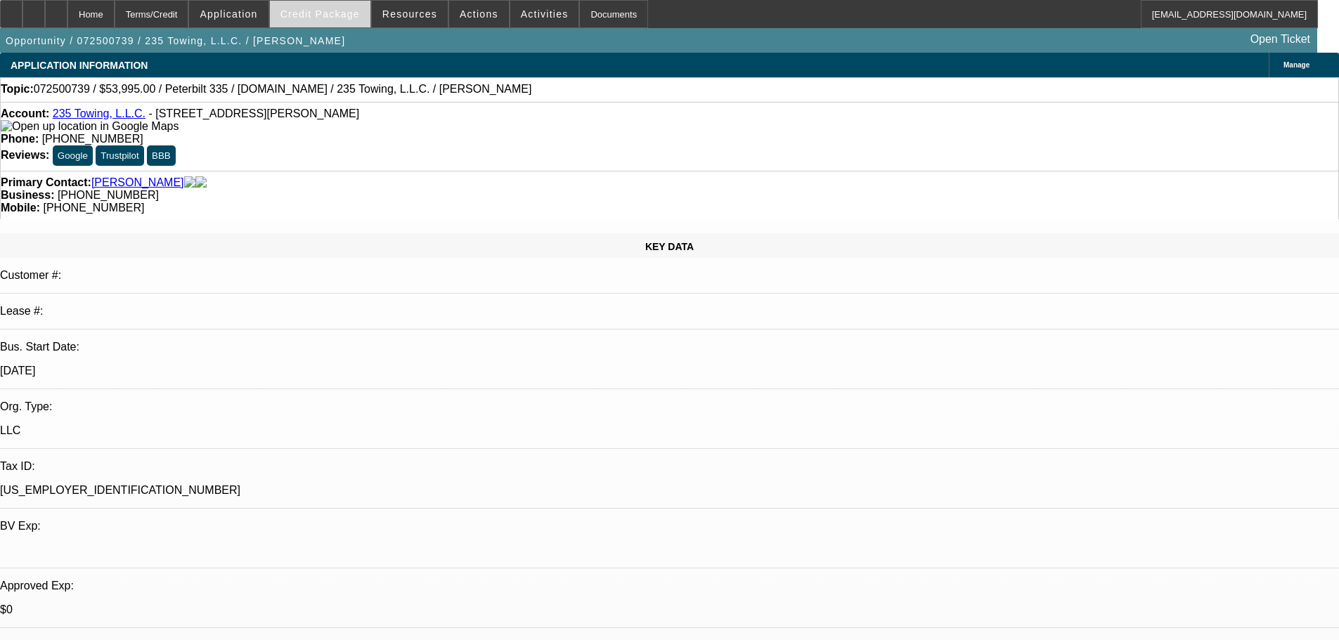
click at [323, 20] on span at bounding box center [320, 14] width 101 height 34
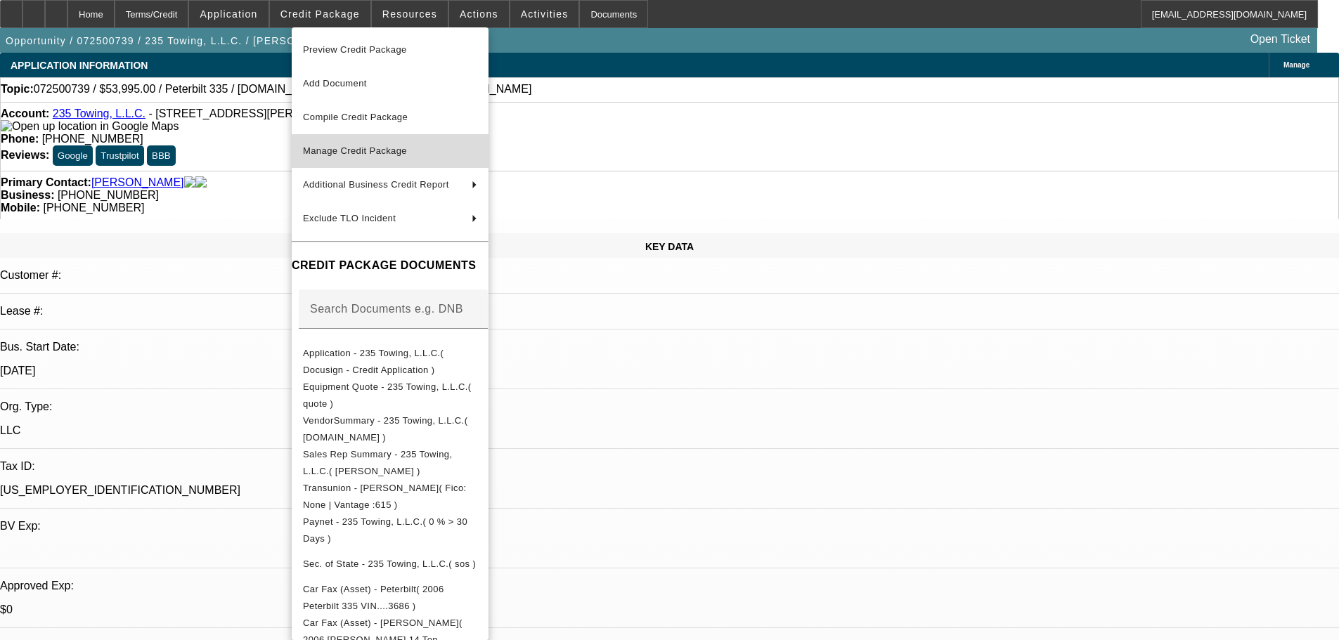
click at [349, 146] on span "Manage Credit Package" at bounding box center [355, 151] width 104 height 11
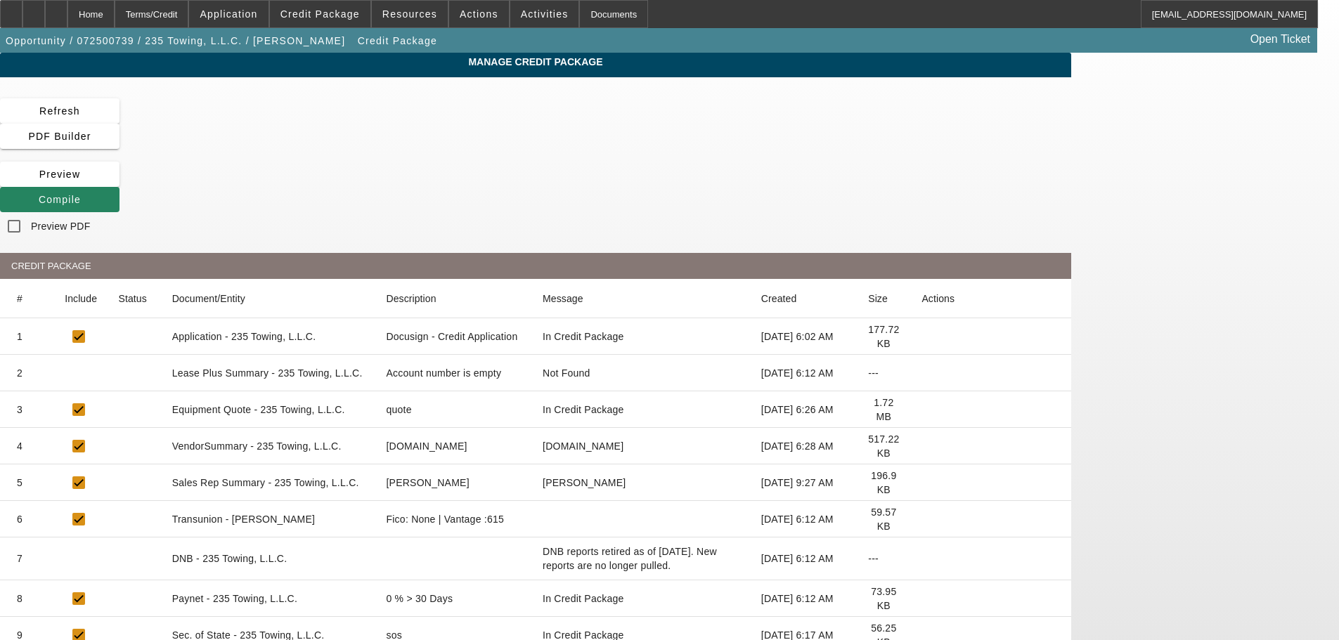
click at [922, 373] on icon at bounding box center [922, 373] width 0 height 0
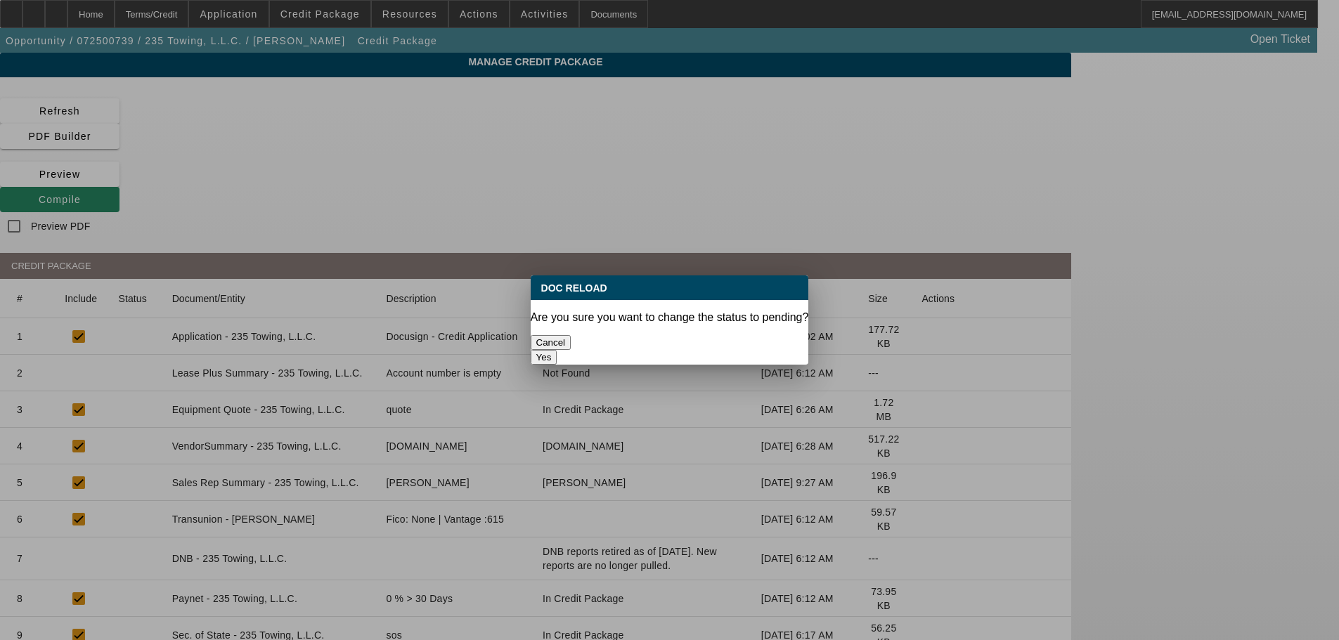
click at [557, 350] on button "Yes" at bounding box center [544, 357] width 27 height 15
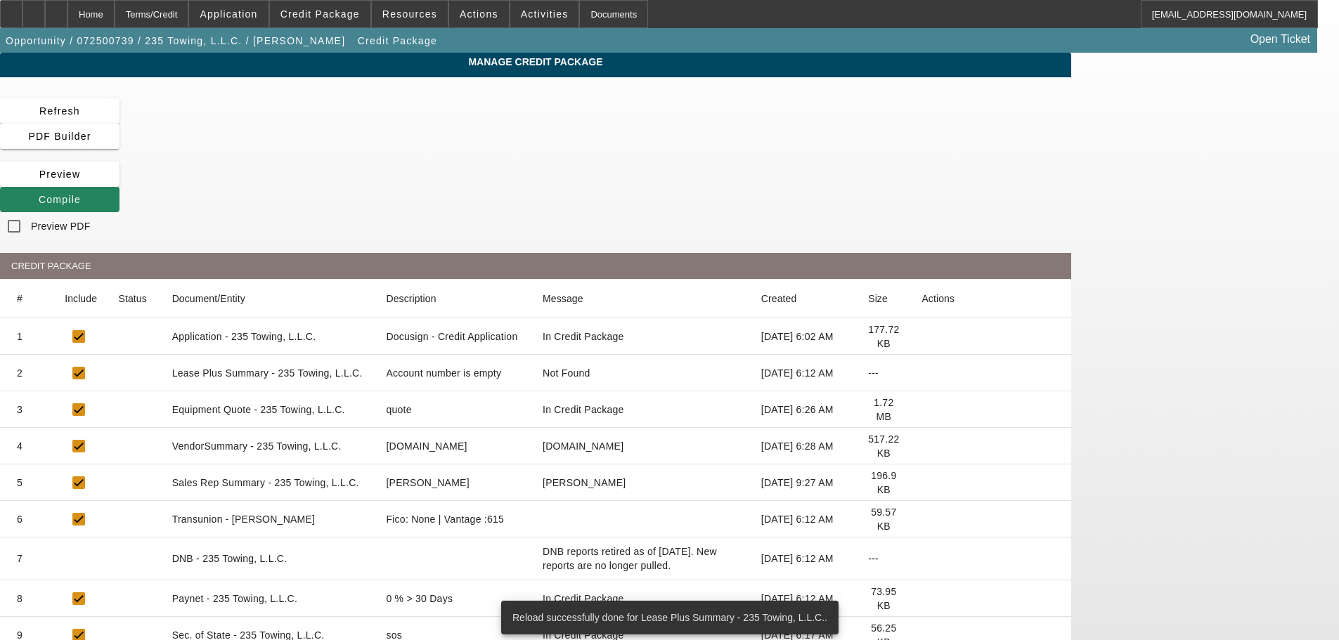
click at [922, 446] on icon at bounding box center [922, 446] width 0 height 0
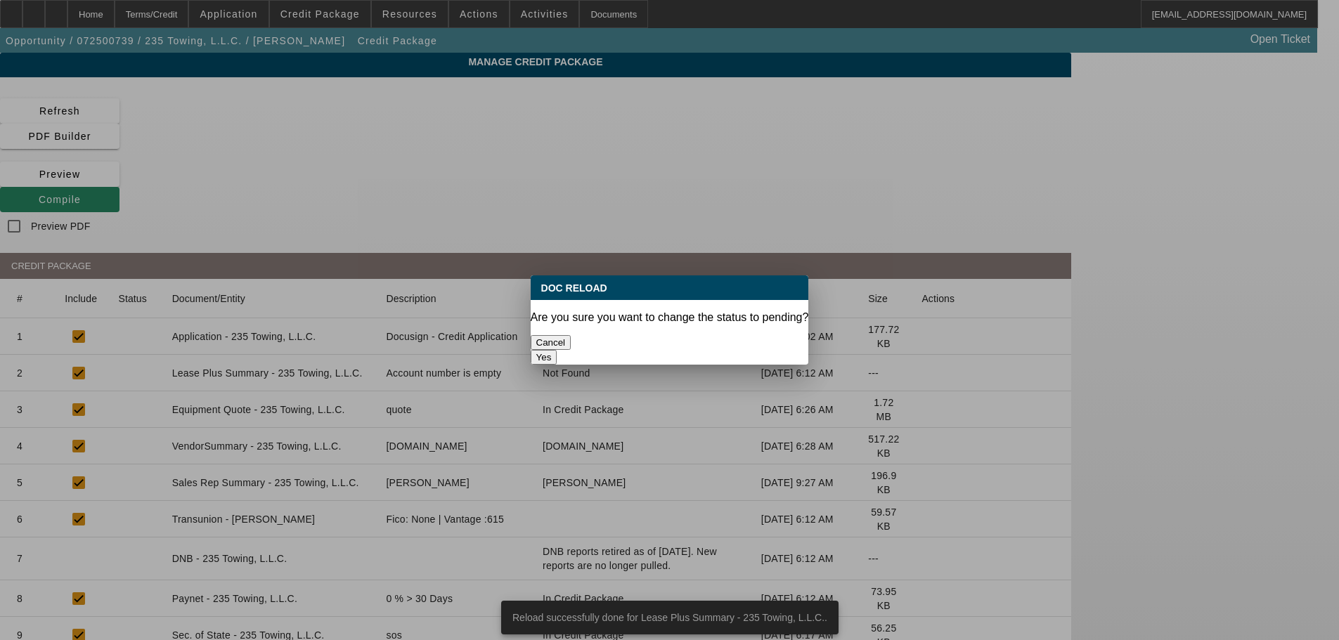
click at [557, 350] on button "Yes" at bounding box center [544, 357] width 27 height 15
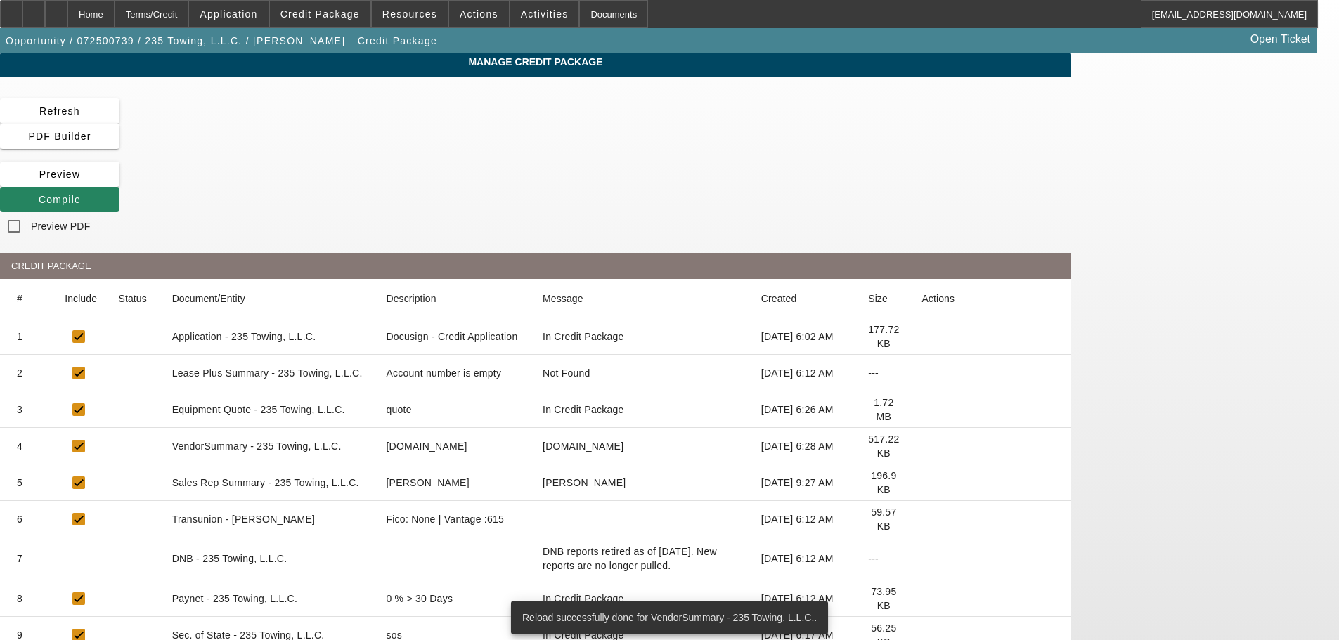
click at [922, 519] on icon at bounding box center [922, 519] width 0 height 0
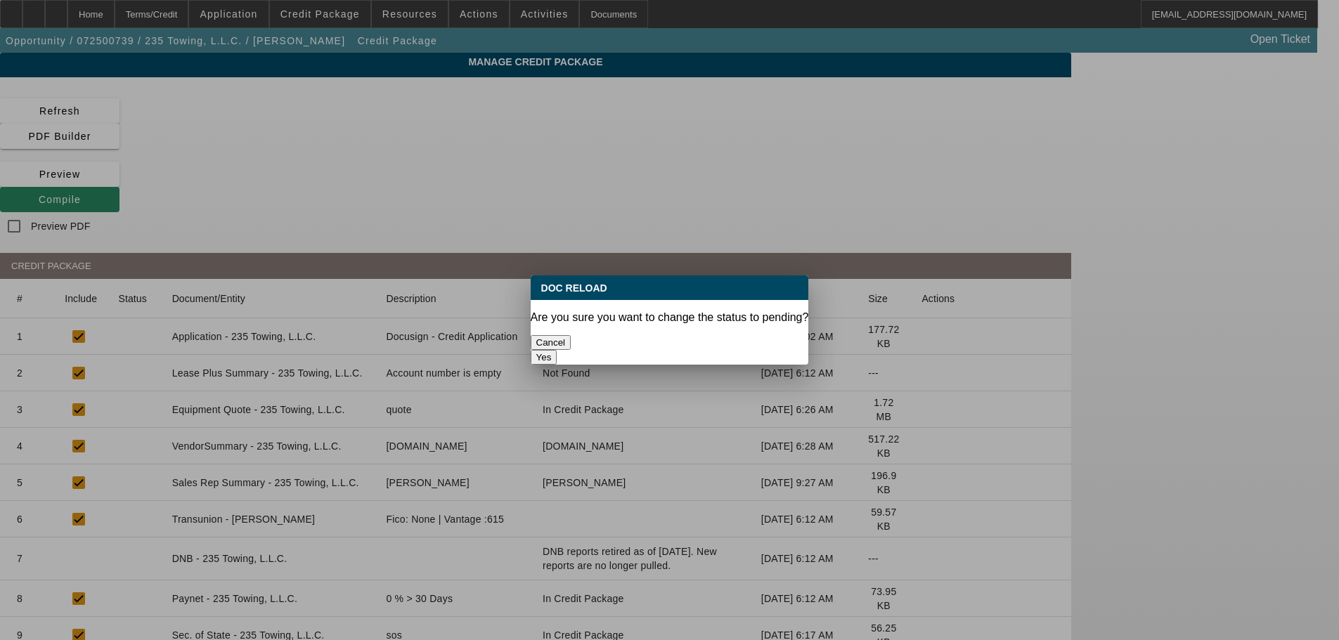
click at [571, 335] on button "Cancel" at bounding box center [551, 342] width 41 height 15
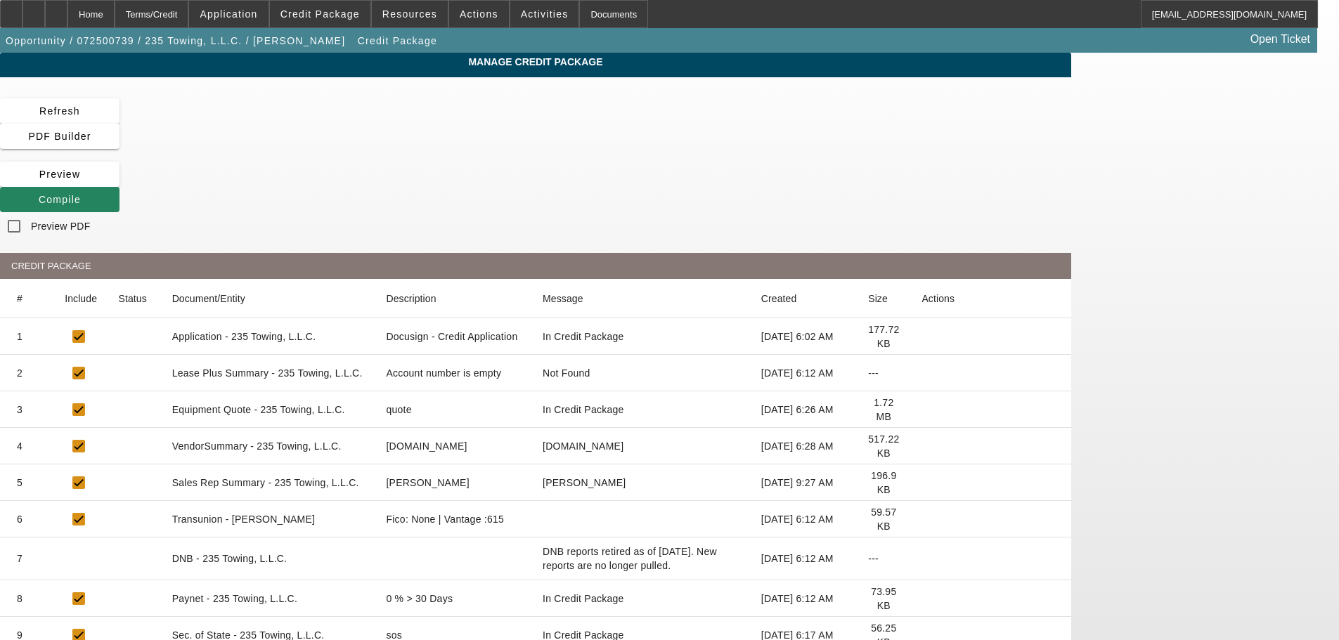
click at [922, 519] on icon at bounding box center [922, 519] width 0 height 0
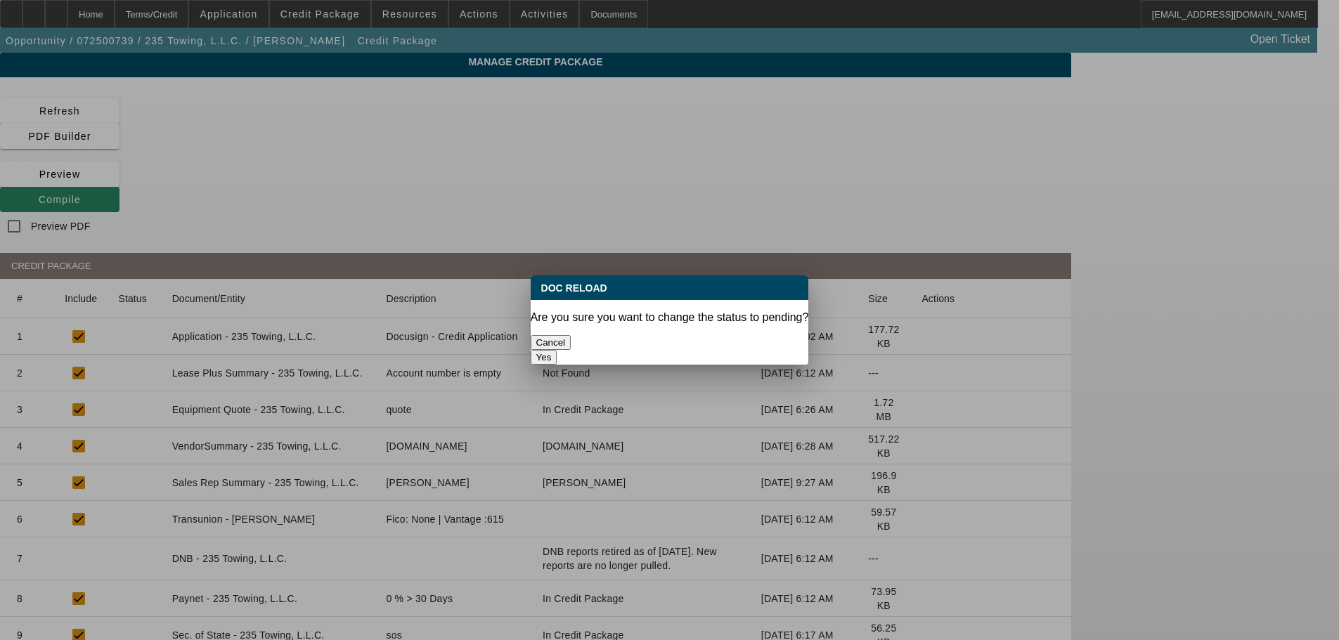
click at [557, 350] on button "Yes" at bounding box center [544, 357] width 27 height 15
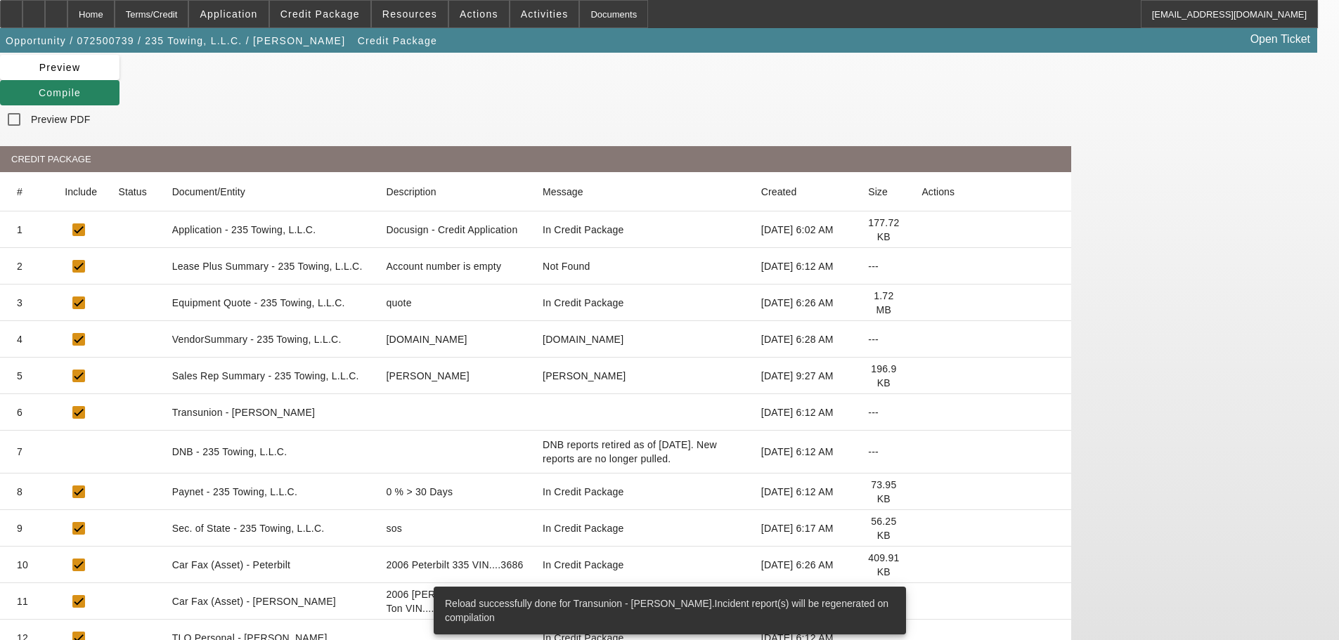
scroll to position [141, 0]
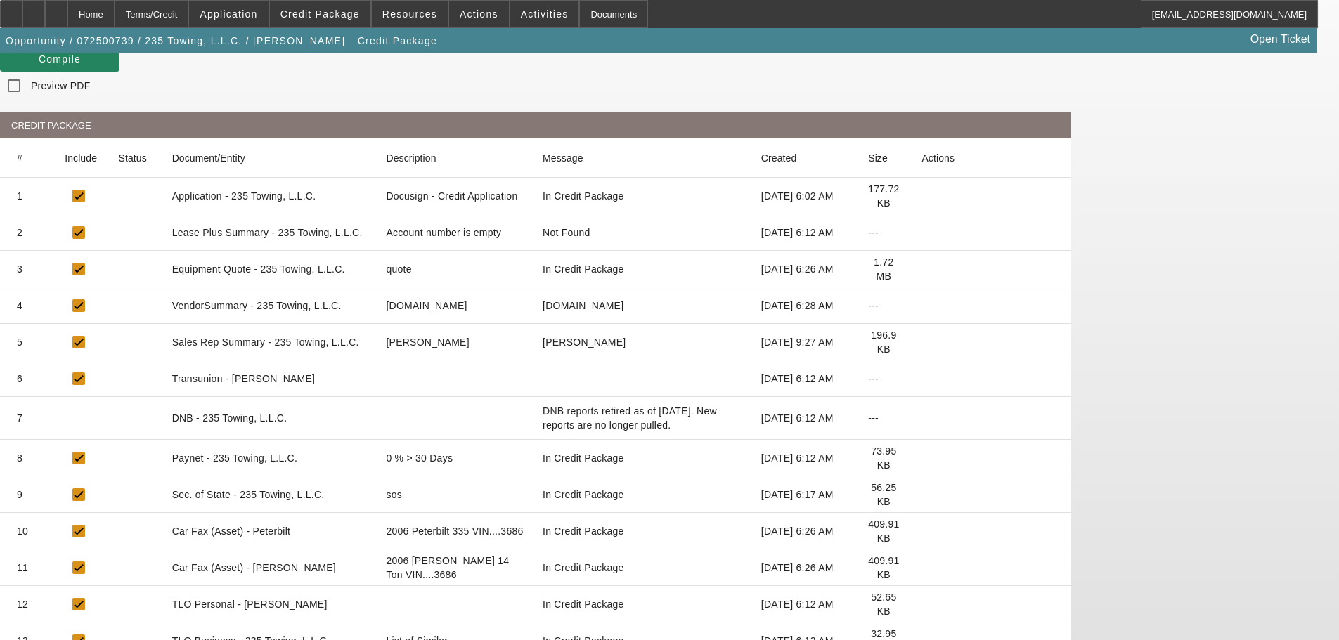
click at [922, 531] on icon at bounding box center [922, 531] width 0 height 0
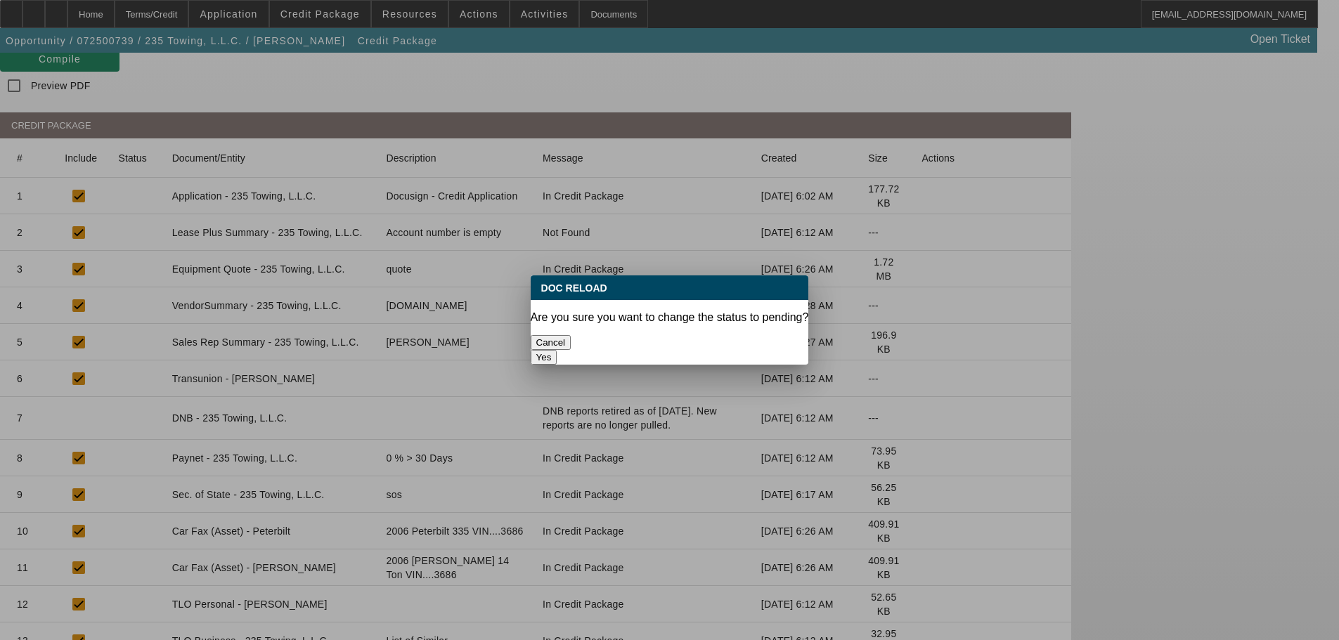
click at [557, 350] on button "Yes" at bounding box center [544, 357] width 27 height 15
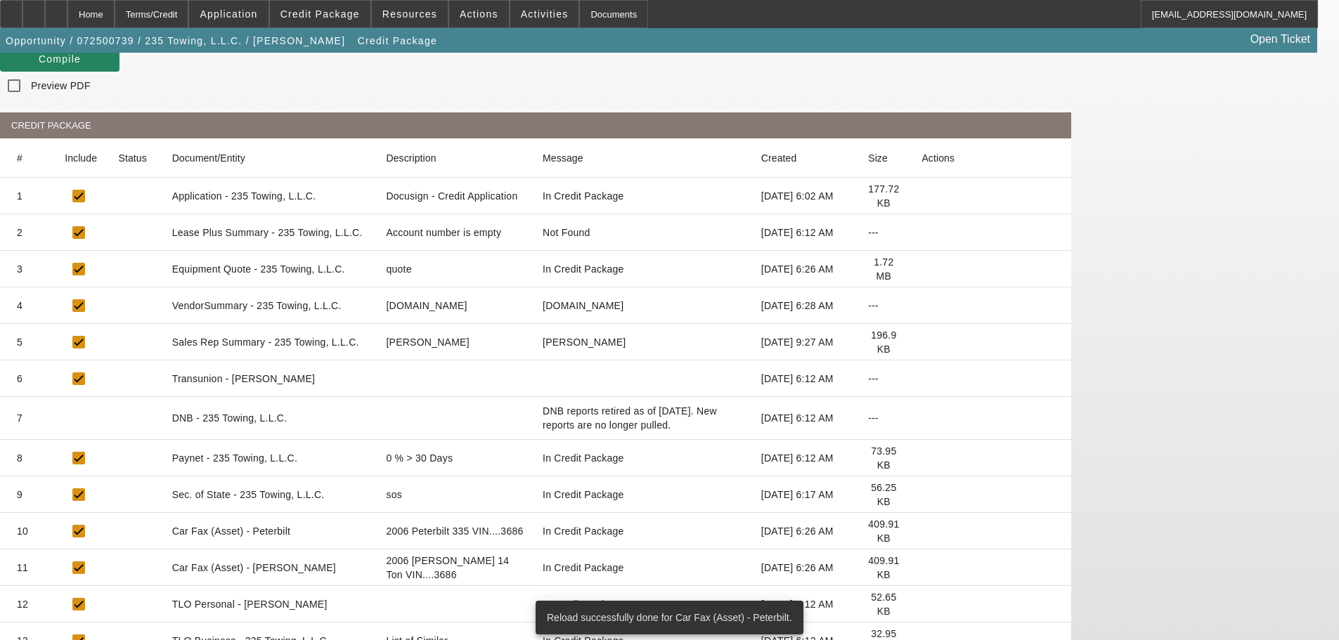
click at [922, 568] on icon at bounding box center [922, 568] width 0 height 0
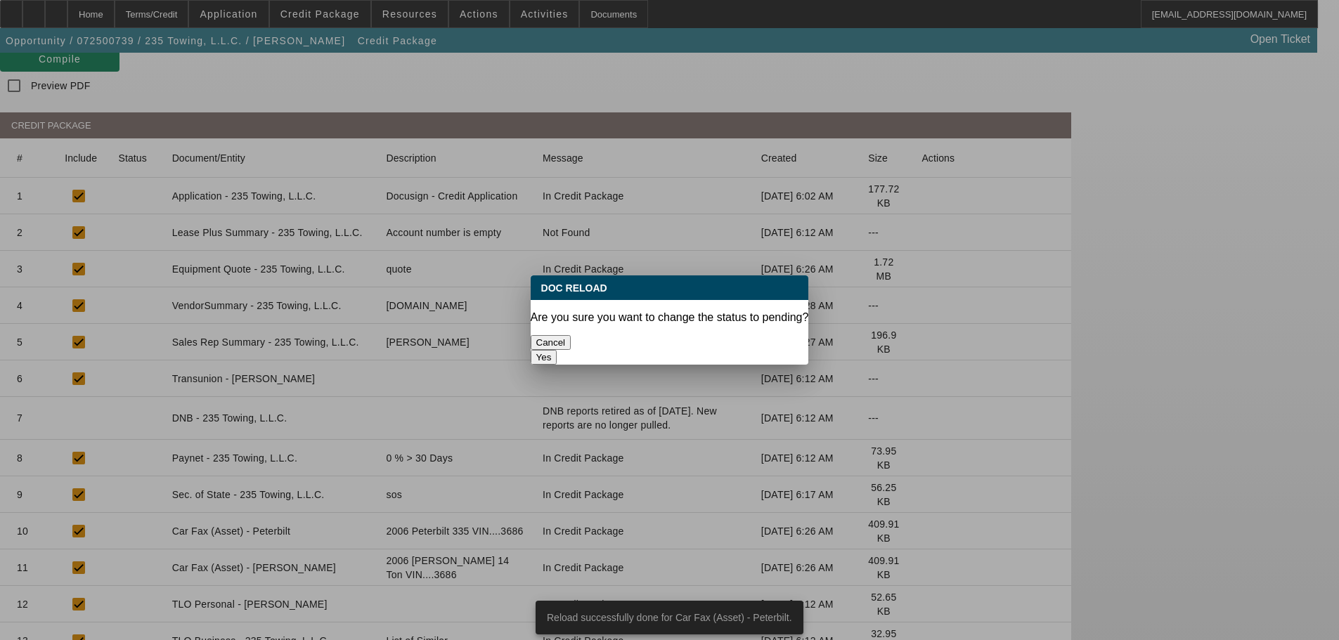
scroll to position [0, 0]
click at [557, 350] on button "Yes" at bounding box center [544, 357] width 27 height 15
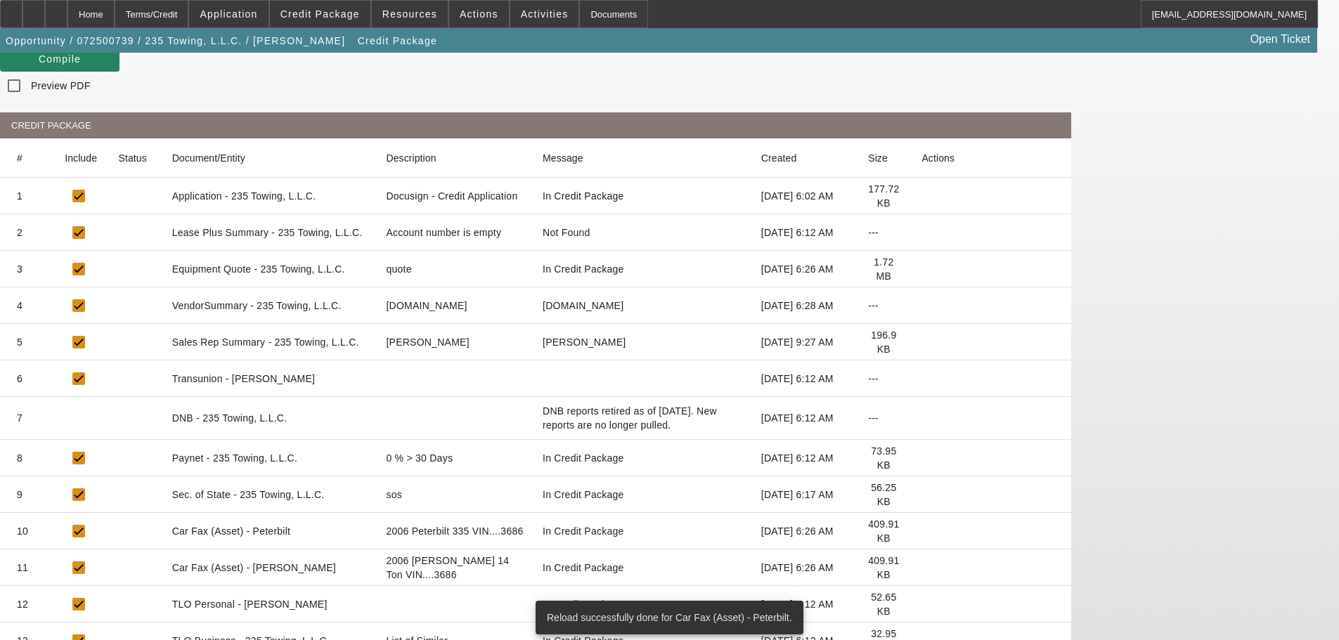
scroll to position [141, 0]
click at [922, 605] on icon at bounding box center [922, 605] width 0 height 0
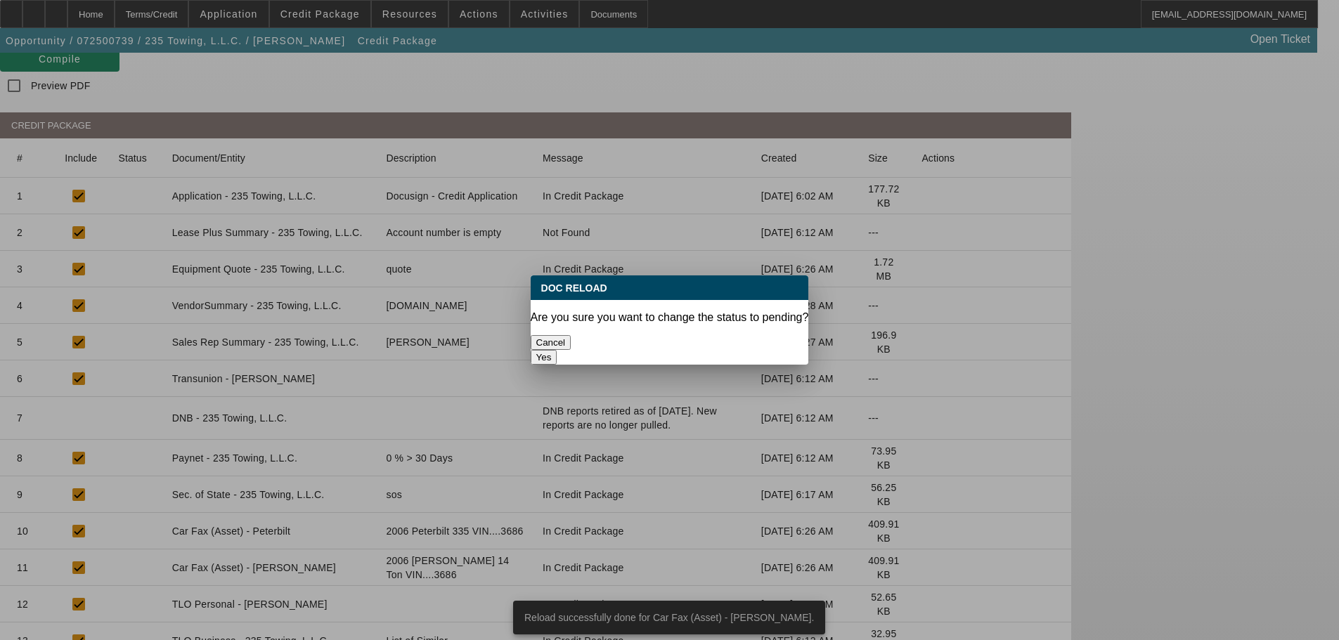
scroll to position [0, 0]
click at [557, 350] on button "Yes" at bounding box center [544, 357] width 27 height 15
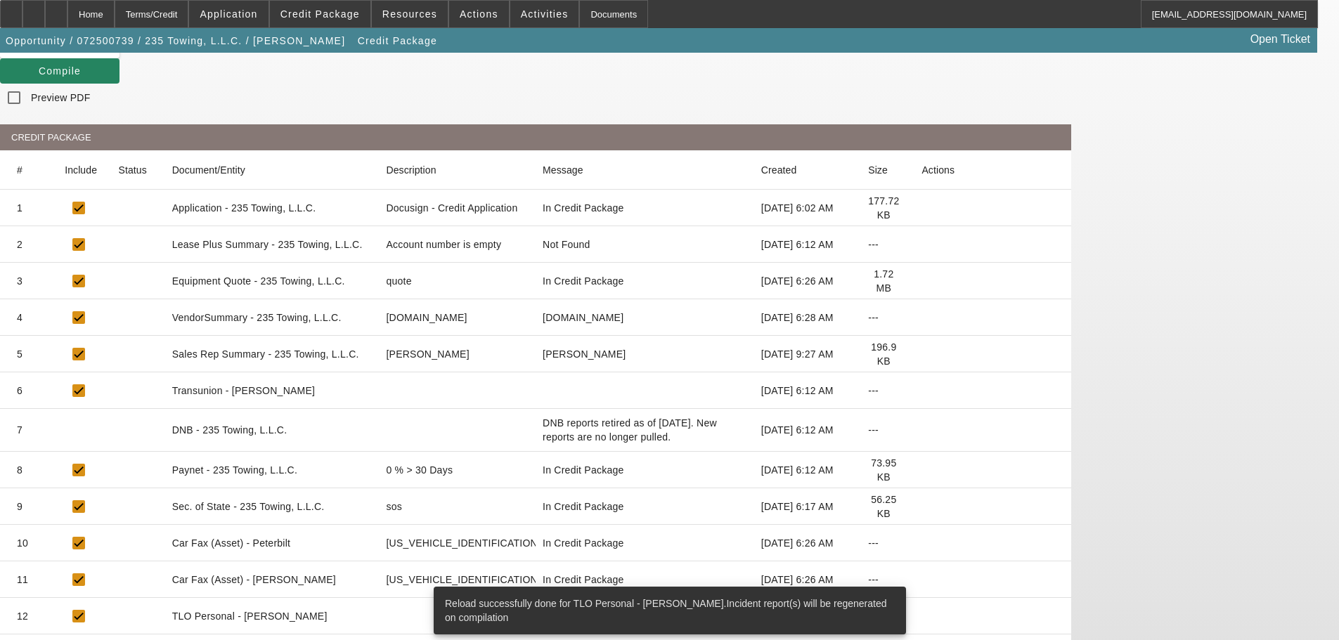
scroll to position [141, 0]
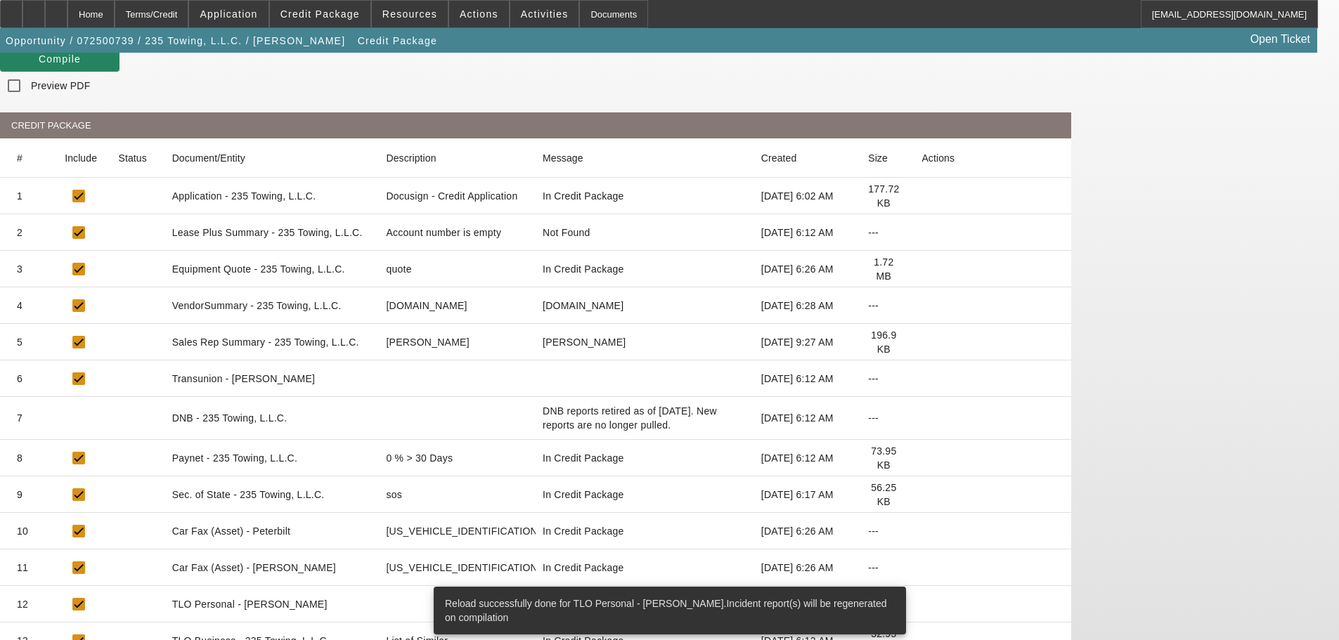
click at [922, 640] on icon at bounding box center [922, 641] width 0 height 0
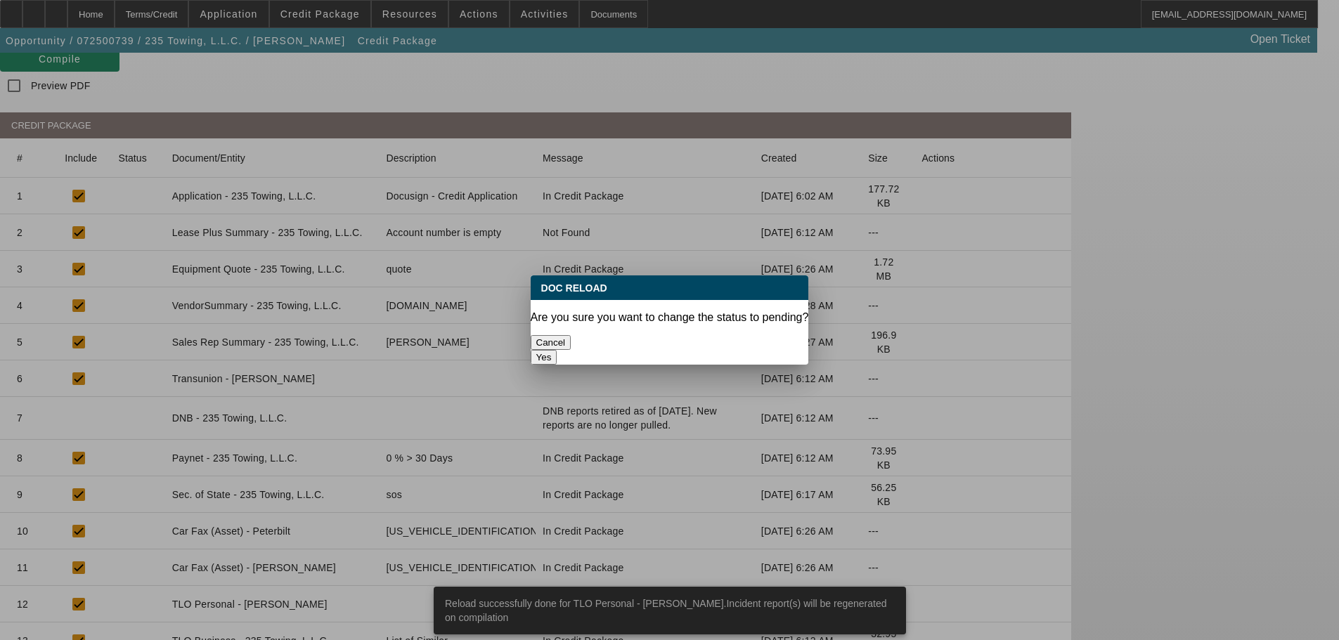
scroll to position [0, 0]
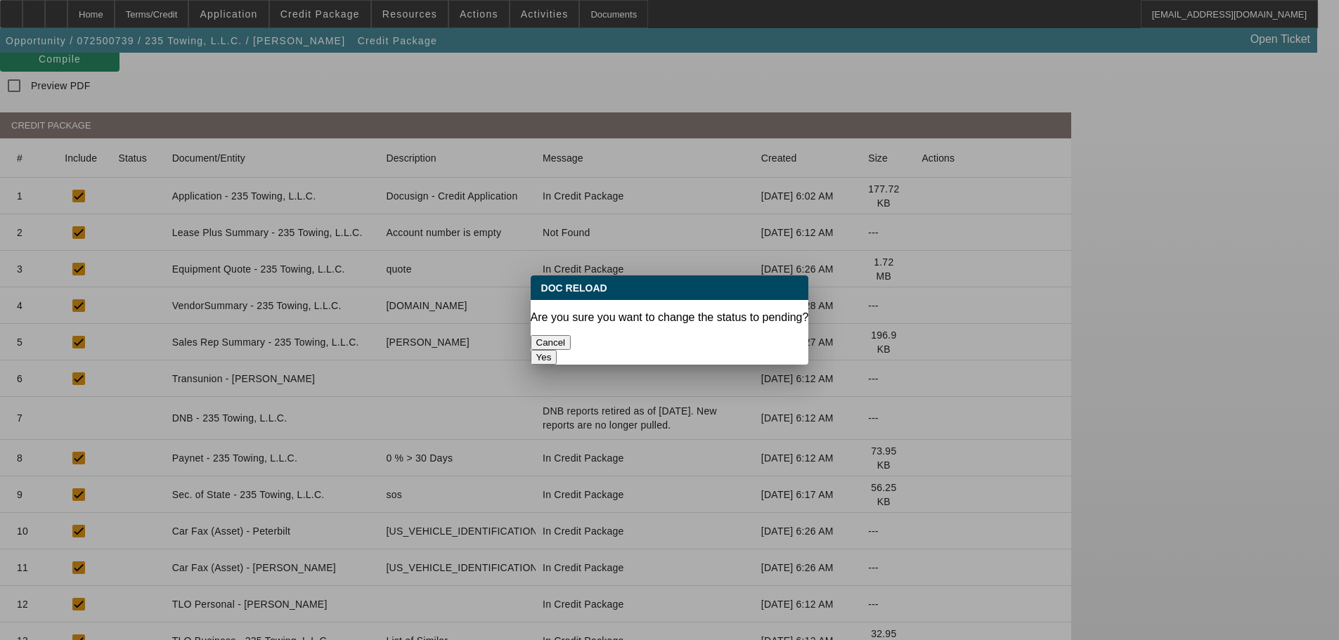
click at [557, 350] on button "Yes" at bounding box center [544, 357] width 27 height 15
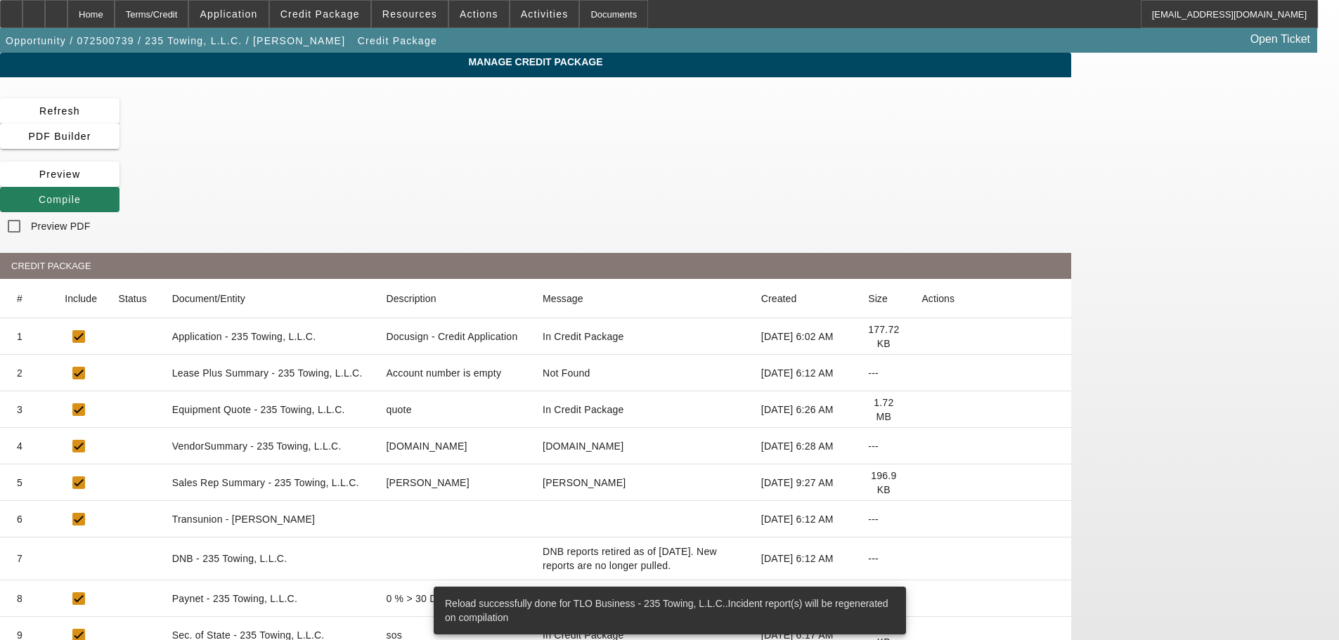
click at [39, 194] on icon at bounding box center [39, 199] width 0 height 11
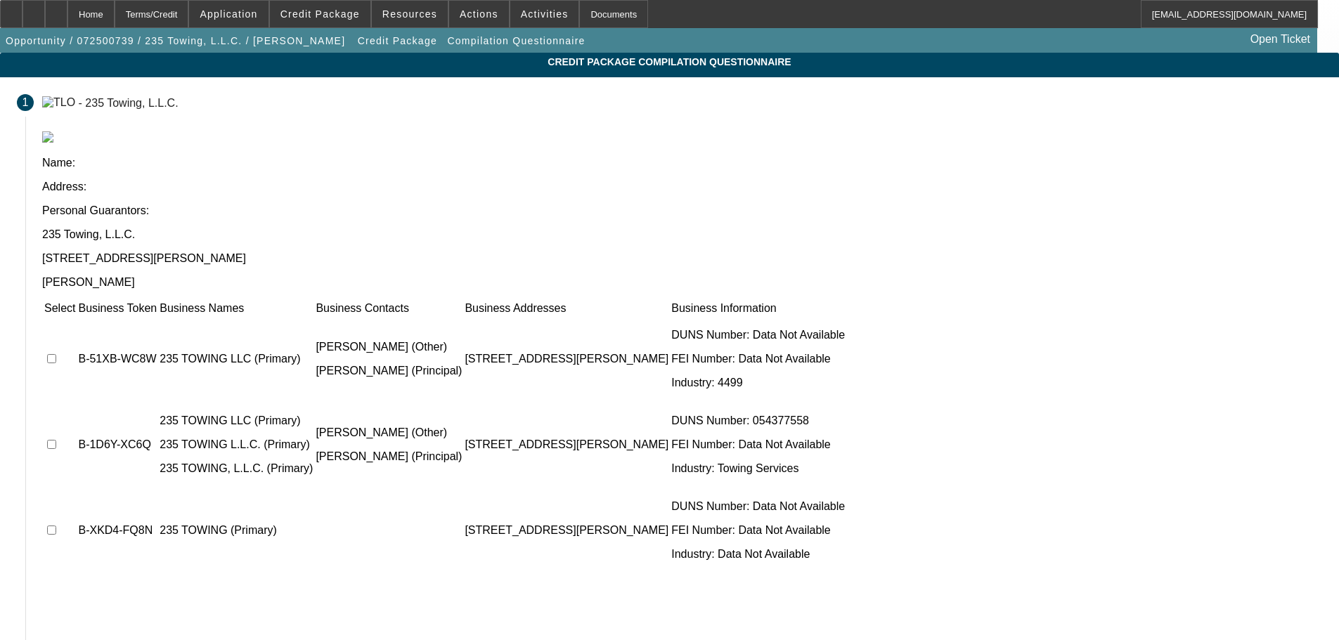
click at [56, 354] on input "checkbox" at bounding box center [51, 358] width 9 height 9
checkbox input "true"
click at [56, 440] on input "checkbox" at bounding box center [51, 444] width 9 height 9
checkbox input "true"
click at [56, 526] on input "checkbox" at bounding box center [51, 530] width 9 height 9
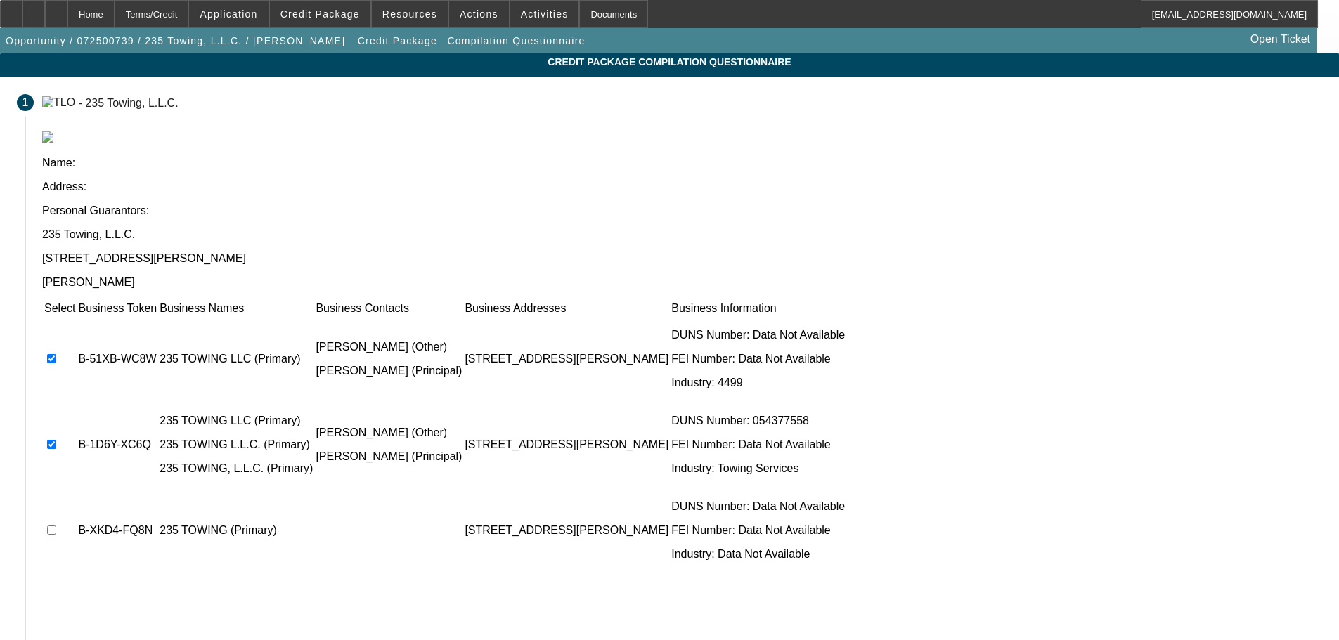
checkbox input "true"
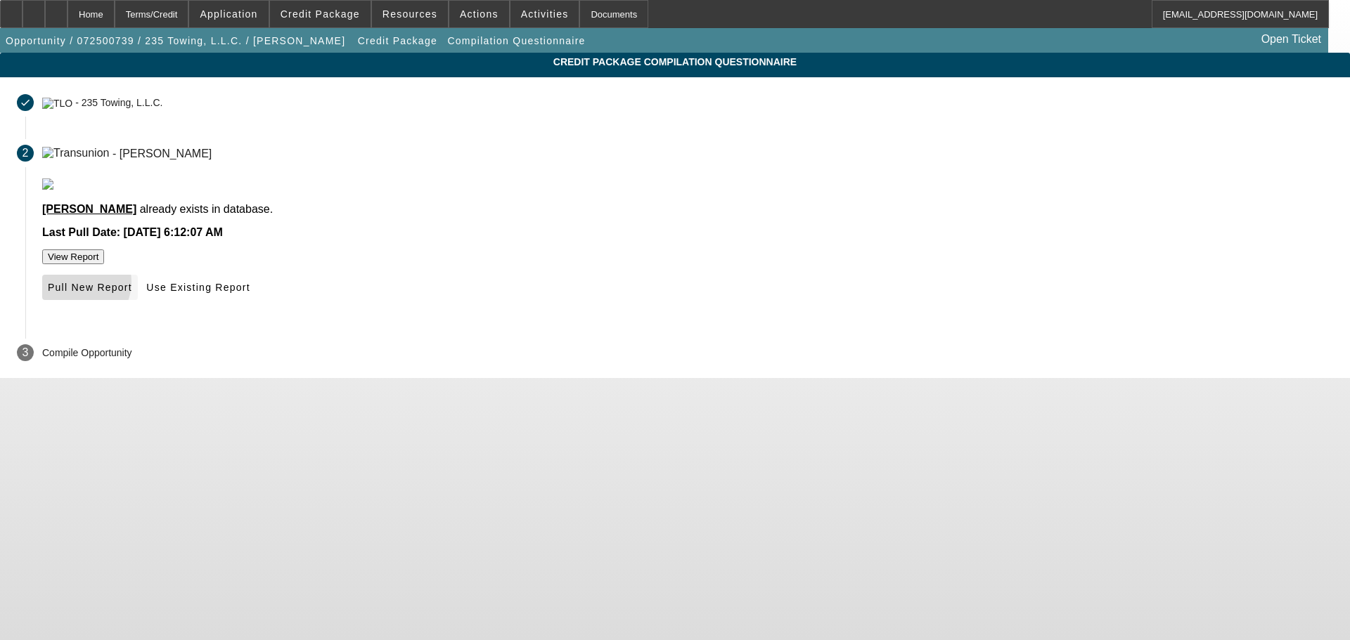
click at [132, 293] on span "Pull New Report" at bounding box center [90, 287] width 84 height 11
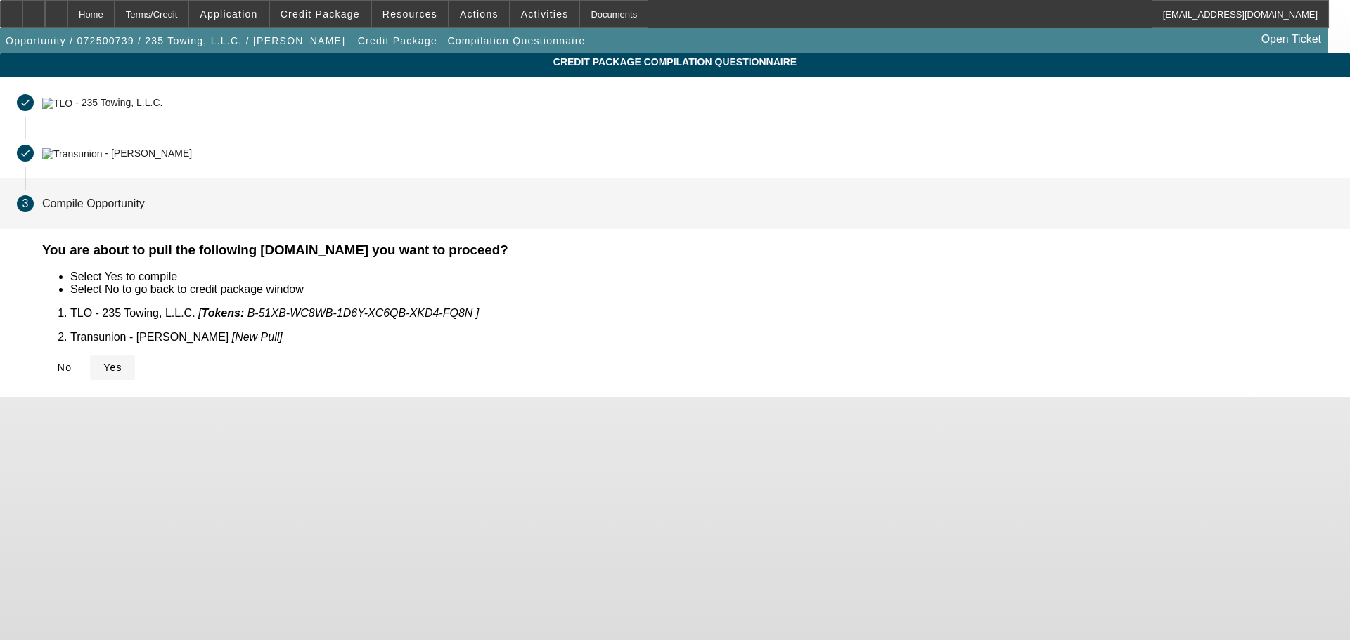
click at [122, 362] on span "Yes" at bounding box center [112, 367] width 19 height 11
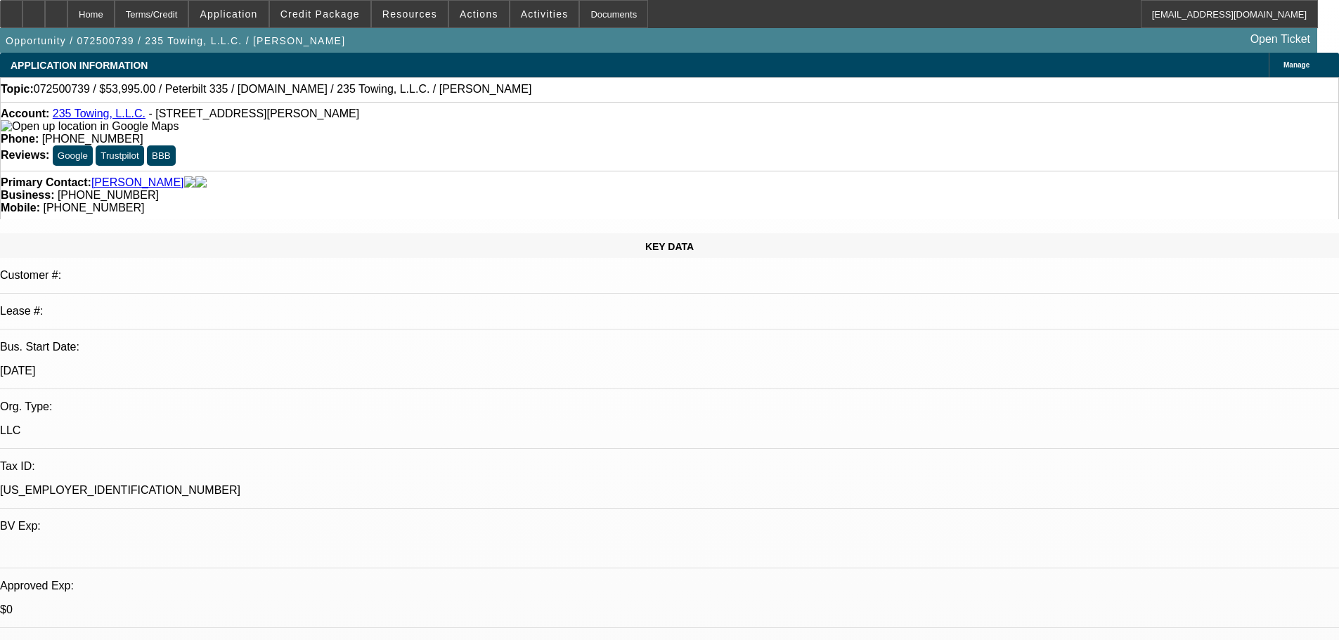
select select "0"
select select "2"
select select "0.1"
select select "4"
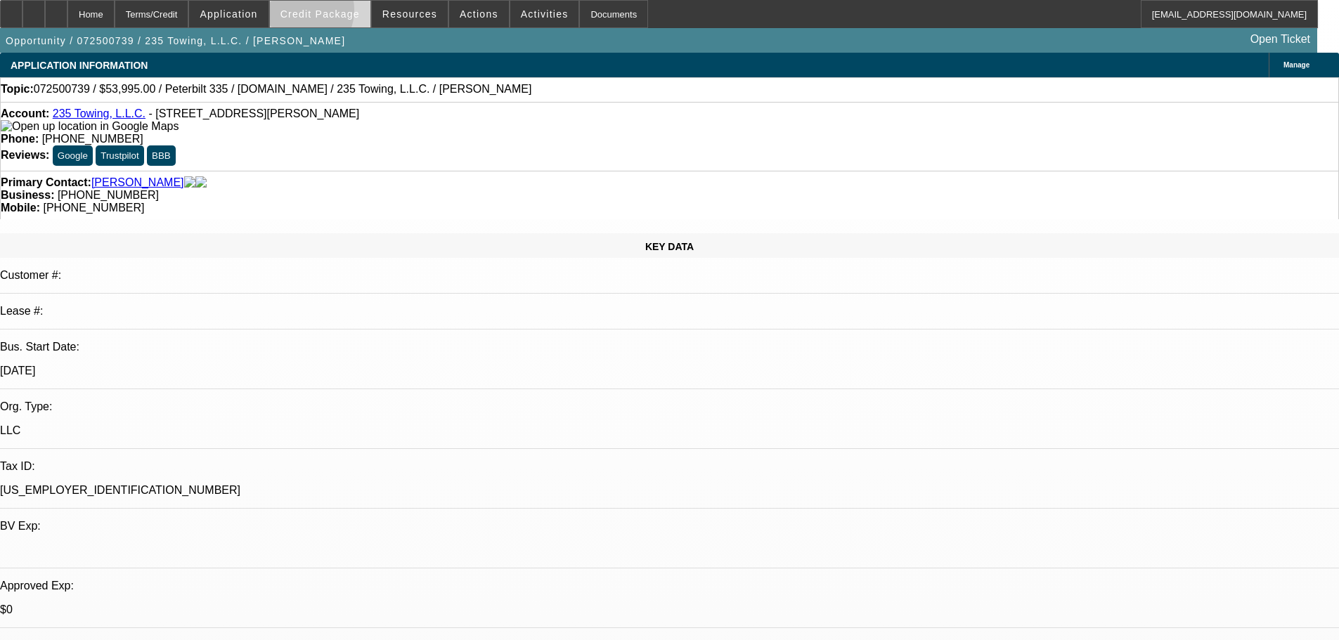
click at [321, 13] on span "Credit Package" at bounding box center [319, 13] width 79 height 11
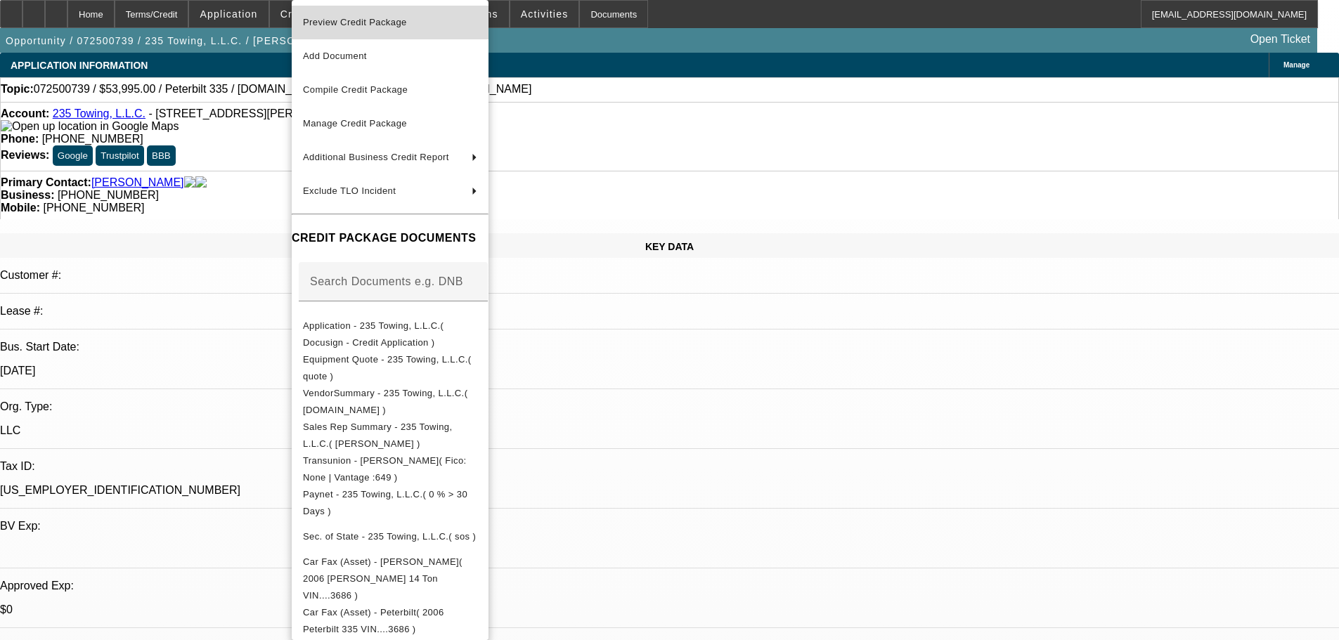
click at [340, 23] on span "Preview Credit Package" at bounding box center [355, 22] width 104 height 11
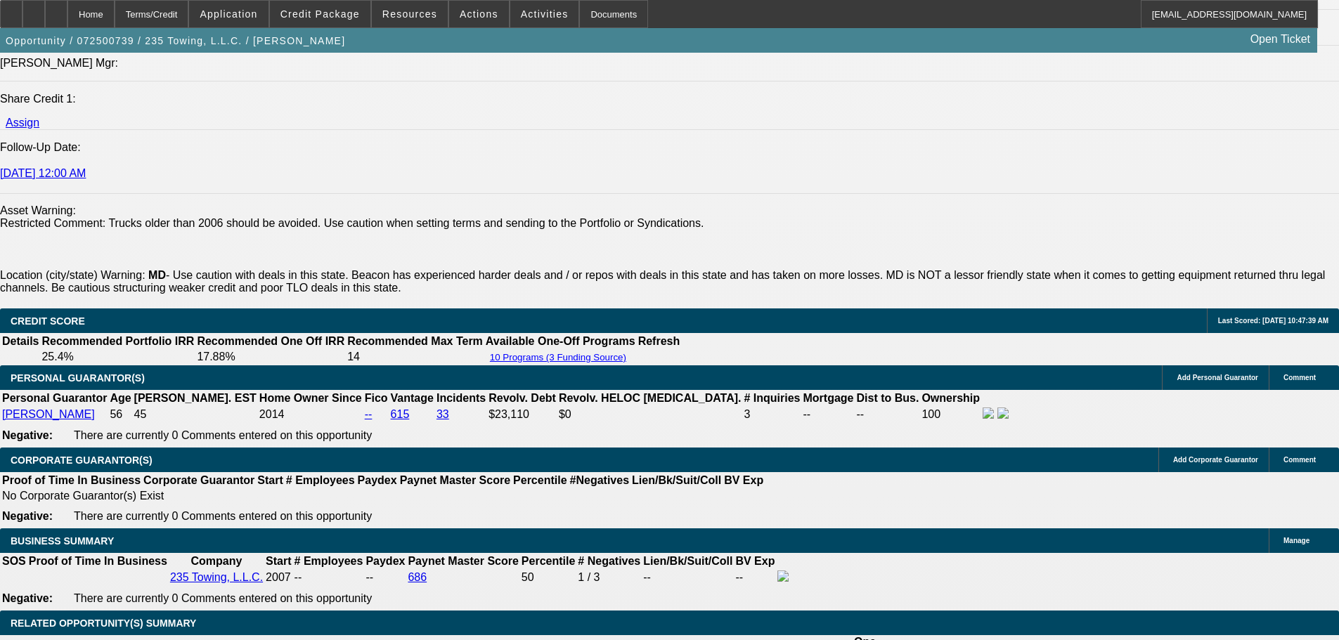
scroll to position [1617, 0]
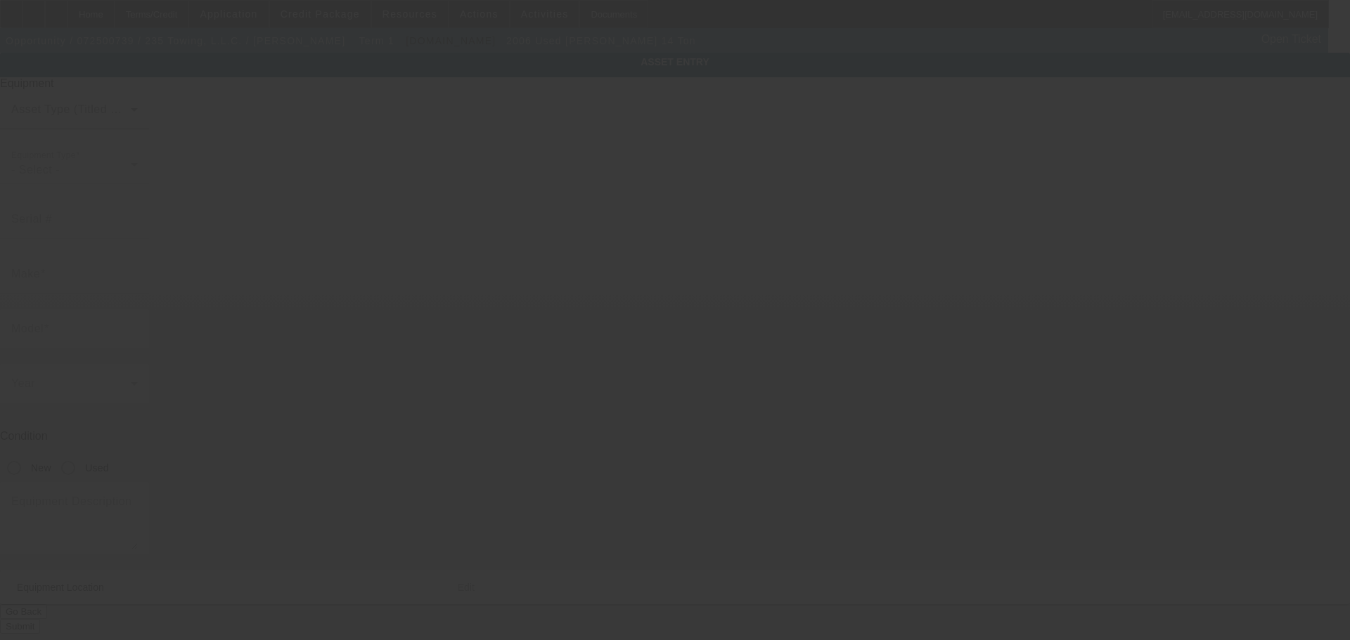
type input "[US_VEHICLE_IDENTIFICATION_NUMBER]"
type input "[PERSON_NAME]"
type input "14 ton"
radio input "true"
type textarea "[PERSON_NAME] 14 Ton"
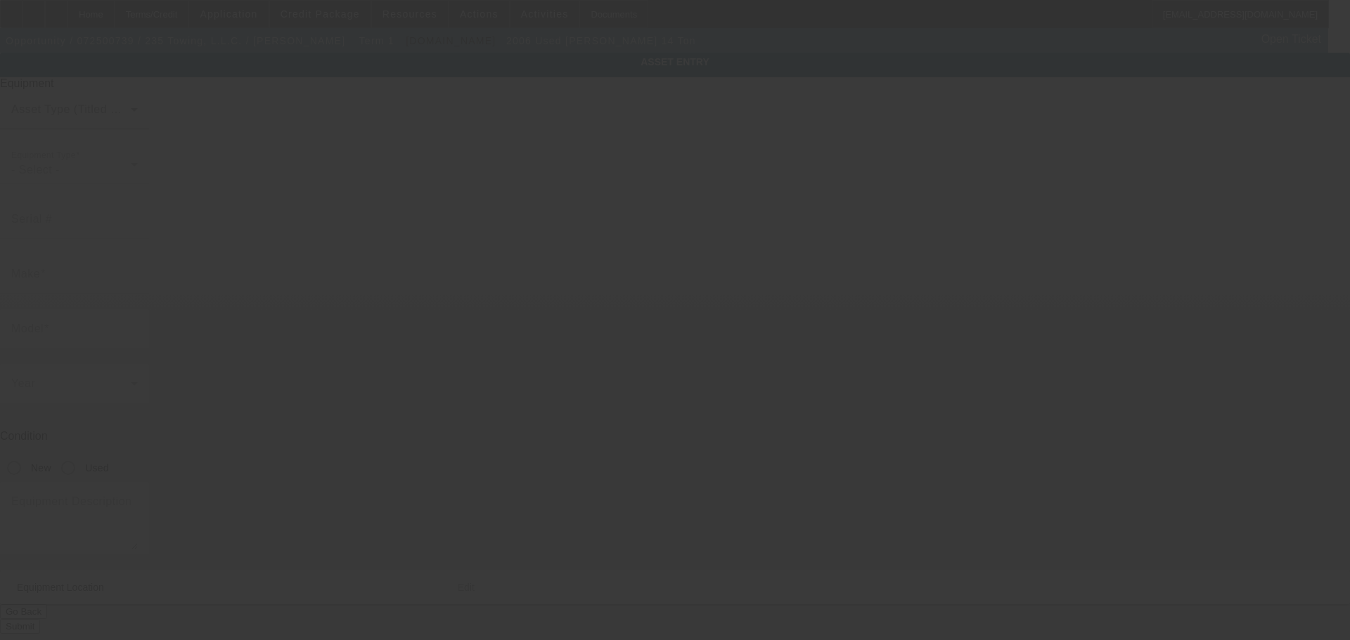
type input "38084 E [PERSON_NAME]"
type input "[GEOGRAPHIC_DATA]"
type input "20659"
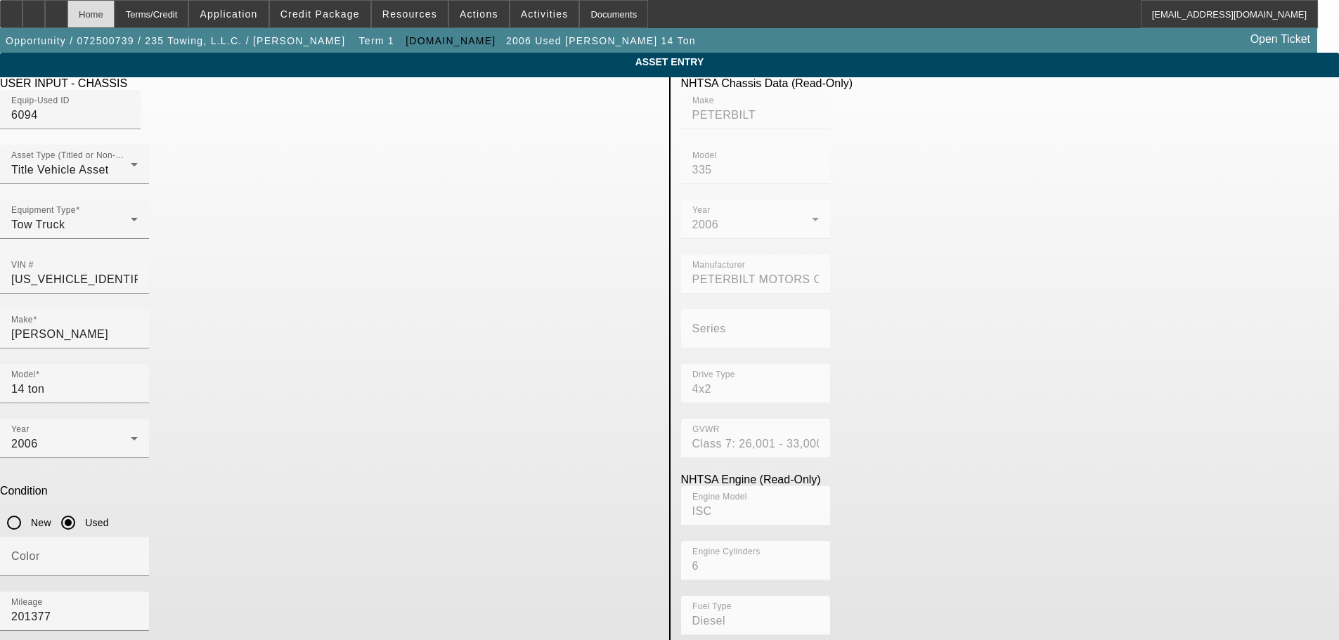
click at [115, 13] on div "Home" at bounding box center [90, 14] width 47 height 28
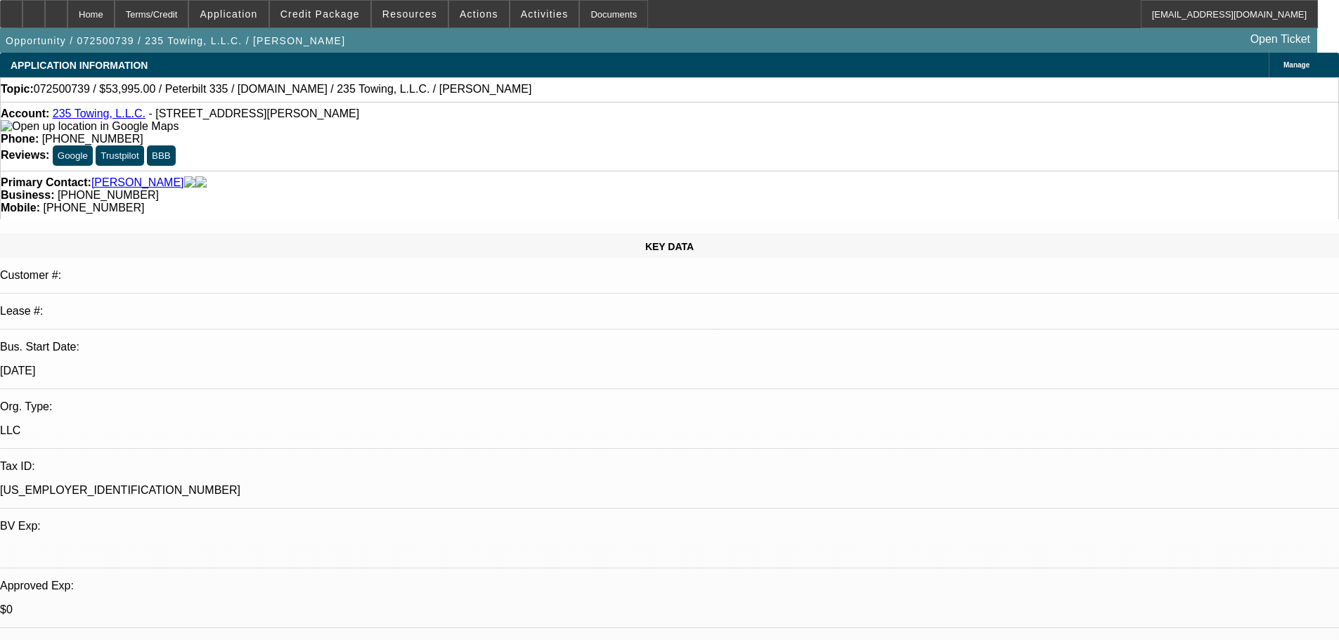
select select "0"
select select "2"
select select "0.1"
select select "4"
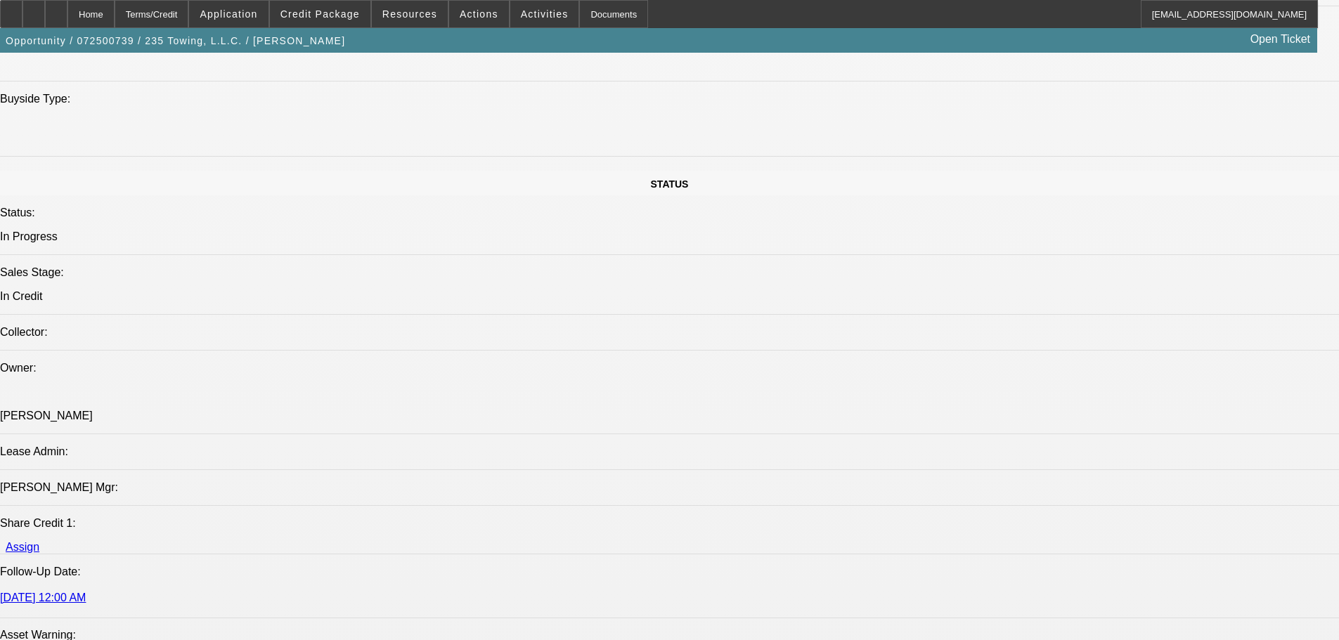
scroll to position [1406, 0]
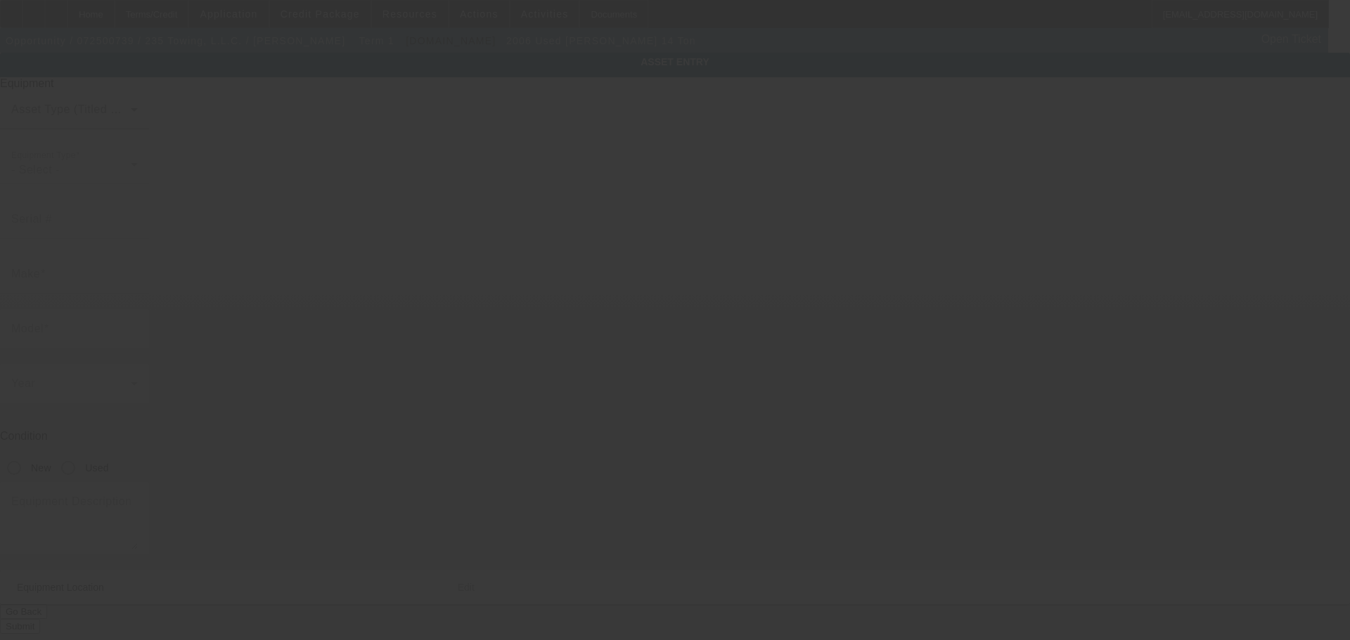
type input "2NPLHZ7XX6M633686"
type input "Jerr-Dan"
type input "14 ton"
radio input "true"
type textarea "Jerr-Dan 14 Ton"
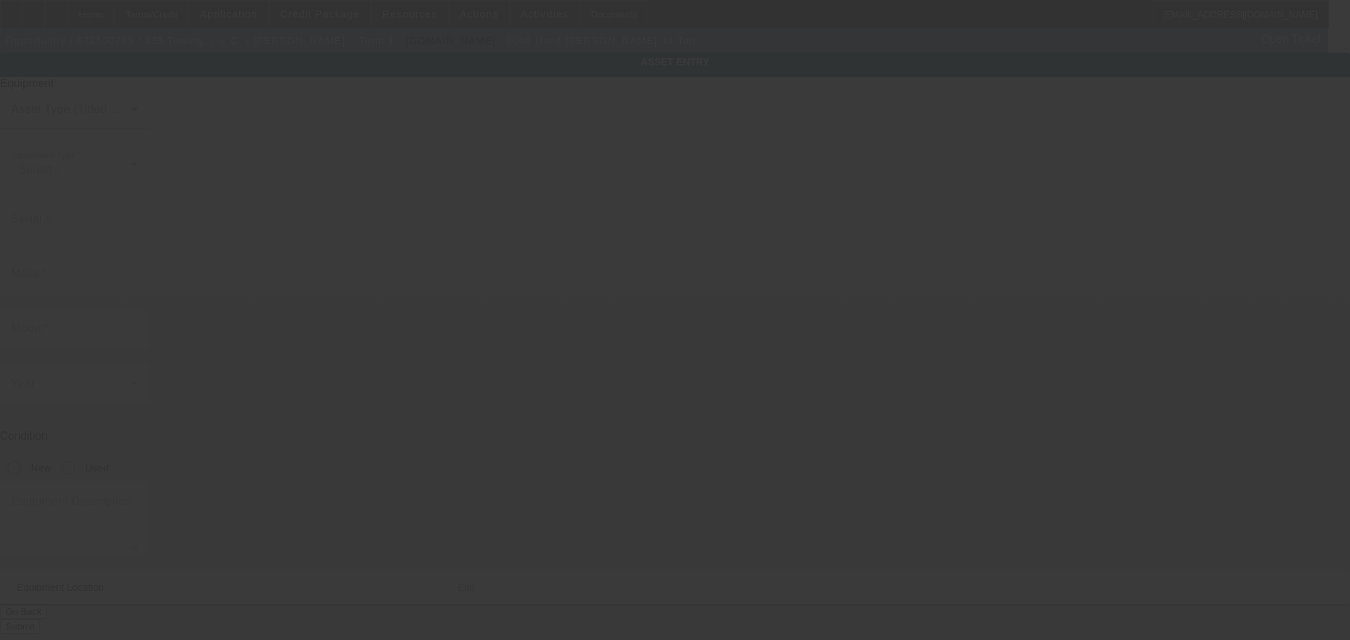
type input "38084 E Theresa Ct"
type input "Mechanicsville"
type input "20659"
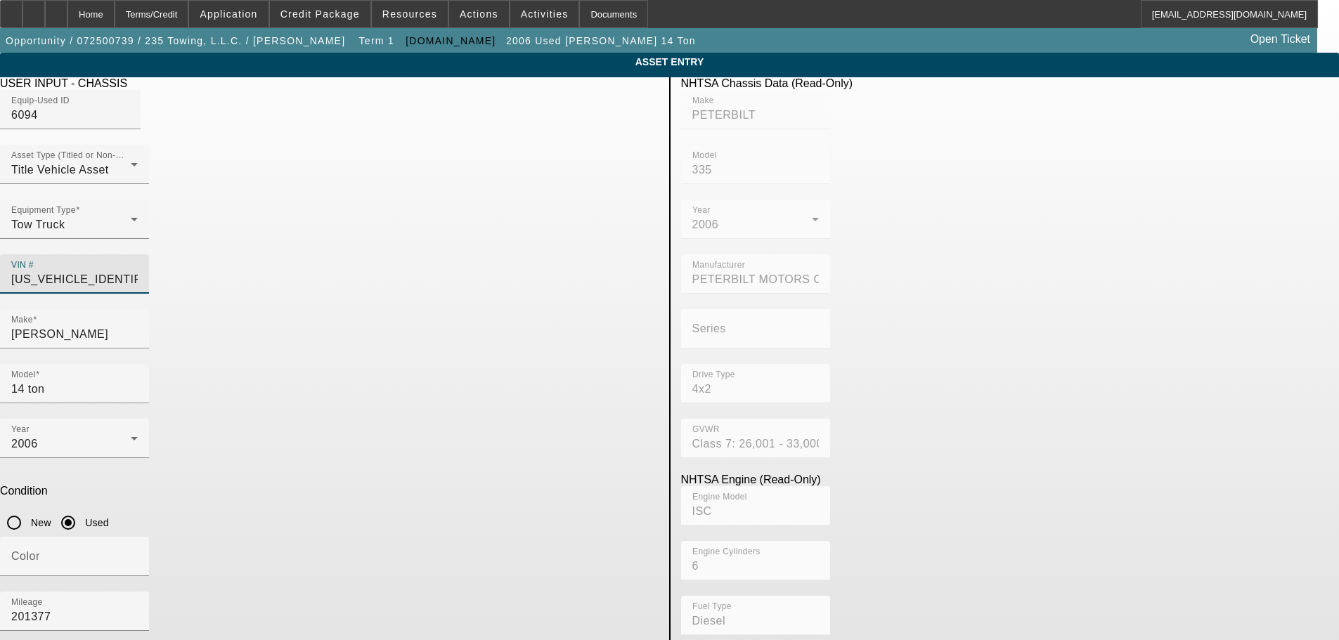
click at [138, 271] on input "2NPLHZ7XX6M633686" at bounding box center [74, 279] width 127 height 17
type input "2NPLHZ7XX6M63368"
type input "2NPLHZ7XX6M633685"
type input "PETERBILT"
type input "335"
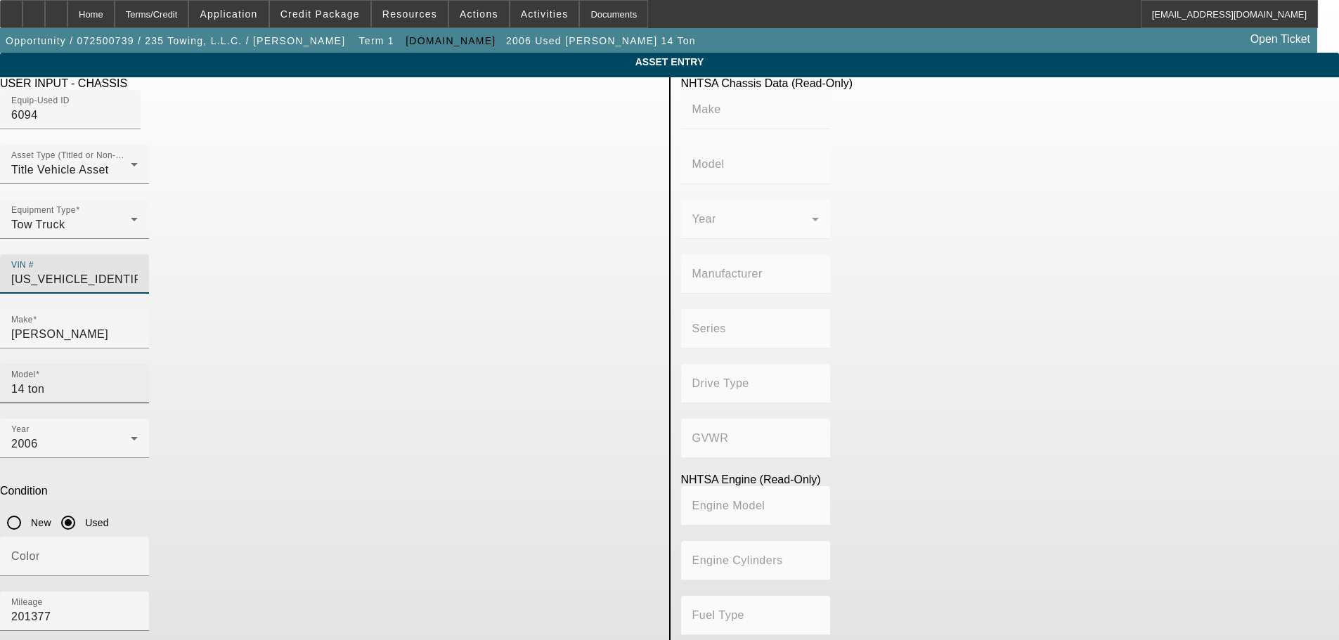
type input "PETERBILT MOTORS COMPANY"
type input "4x2"
type input "Class 7: 26,001 - 33,000 lb (11,794 - 14,969 kg)"
type input "ISC"
type input "6"
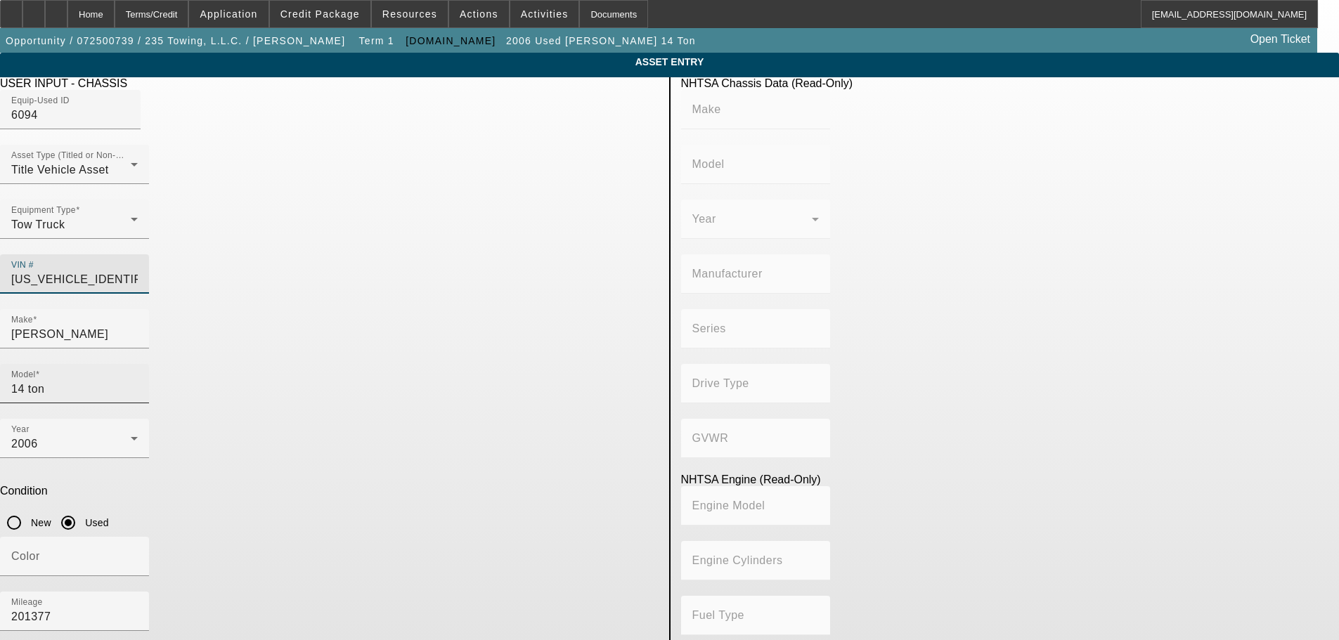
type input "Diesel"
type input "506.49707598627"
type input "8.3"
drag, startPoint x: 587, startPoint y: 258, endPoint x: 593, endPoint y: 252, distance: 8.0
click at [138, 271] on input "2NPLHZ7XX6M633685" at bounding box center [74, 279] width 127 height 17
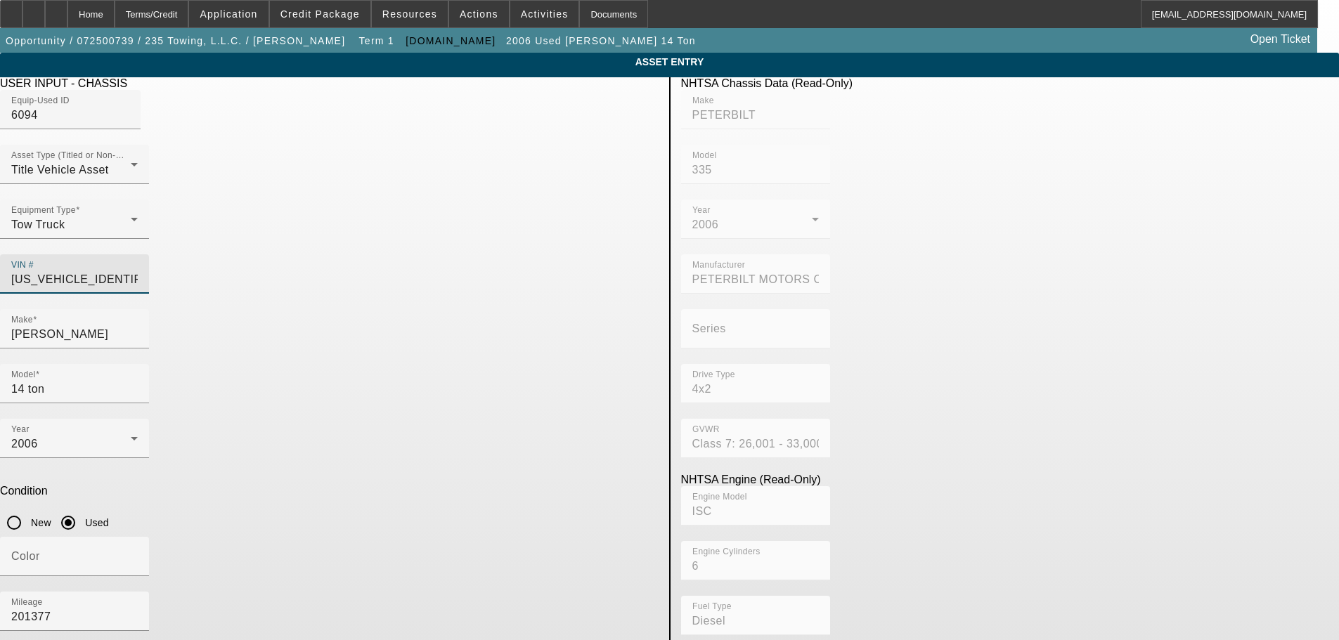
type input "2NPLHZ7XX6M63368"
type input "2NPLHZ7XX6M633686"
type input "PETERBILT"
type input "335"
type input "PETERBILT MOTORS COMPANY"
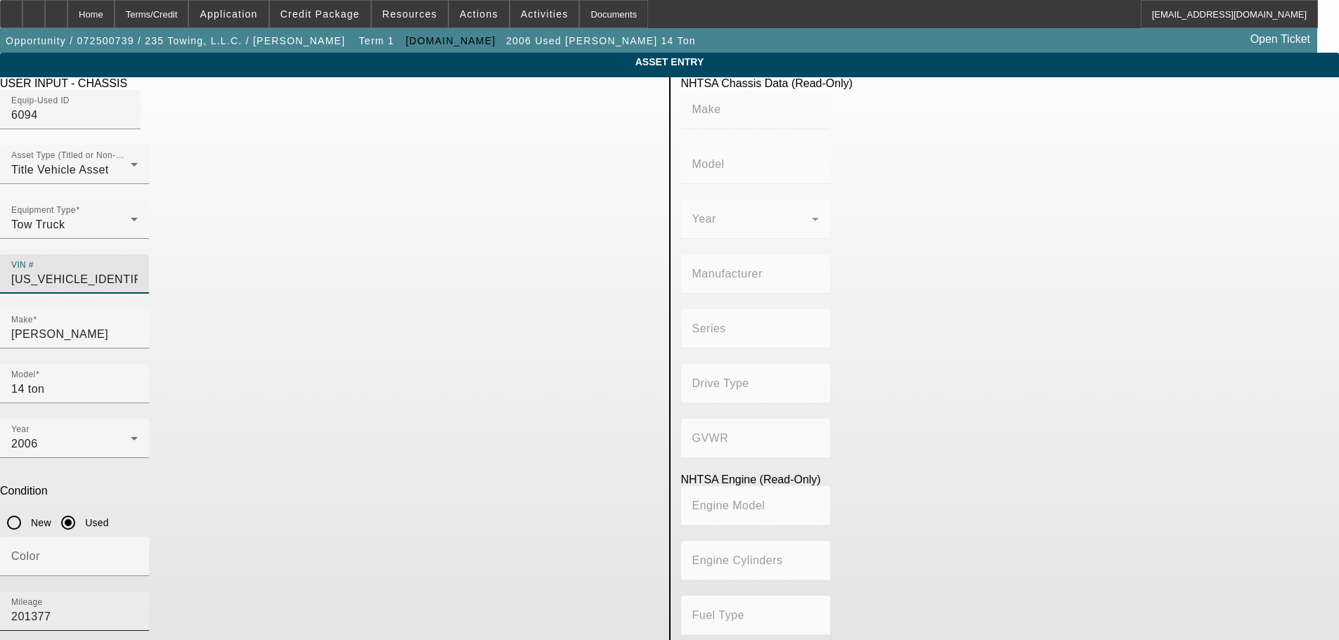
type input "4x2"
type input "Class 7: 26,001 - 33,000 lb (11,794 - 14,969 kg)"
type input "ISC"
type input "6"
type input "Diesel"
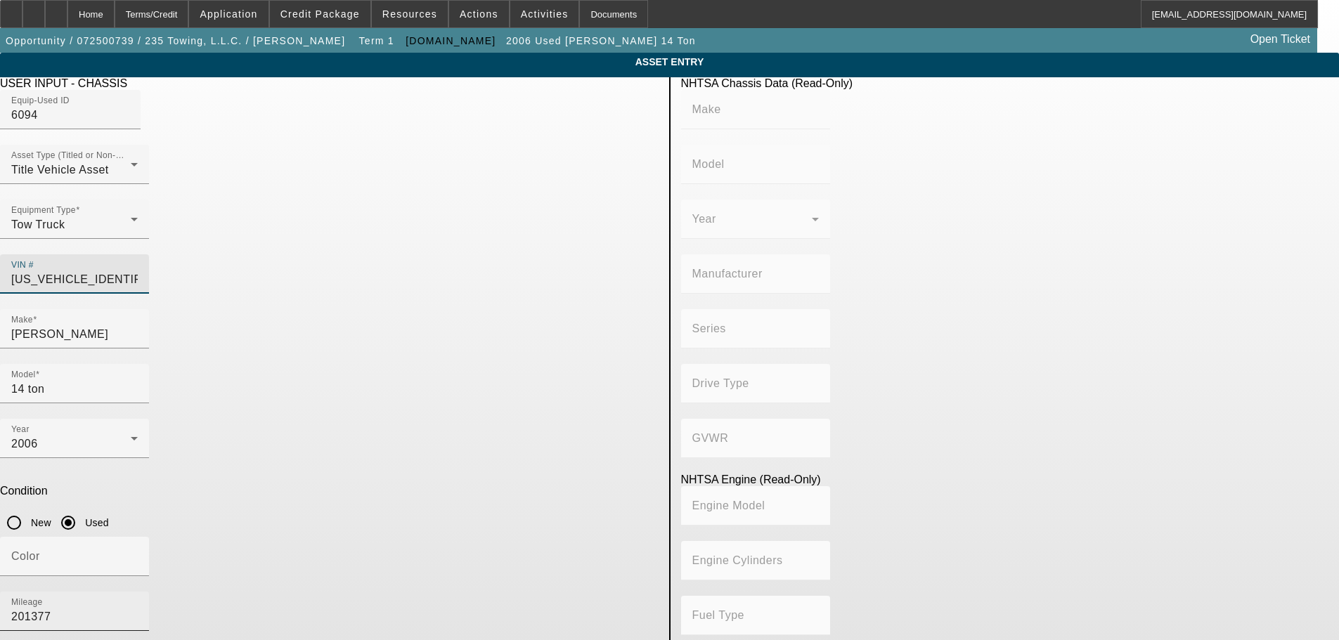
type input "506.49707598627"
type input "8.3"
click at [138, 609] on input "201377" at bounding box center [74, 617] width 127 height 17
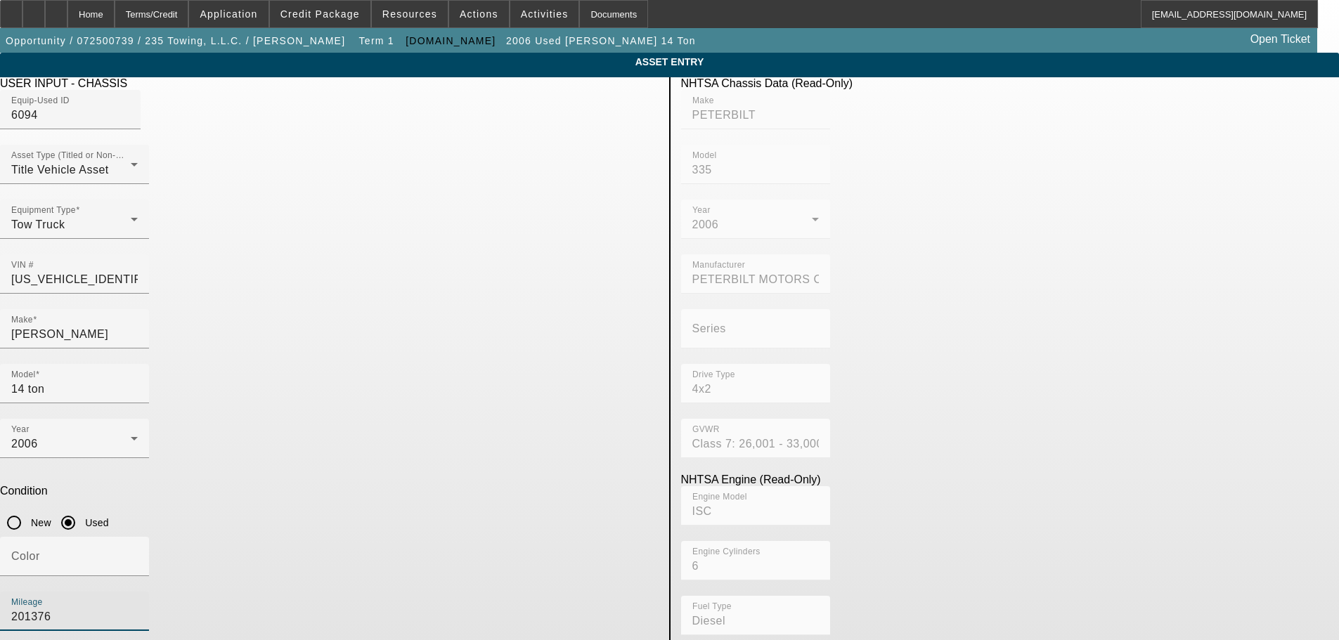
type input "201376"
click at [207, 417] on app-asset-collateral-manage "ASSET ENTRY Delete asset USER INPUT - CHASSIS Equip-Used ID 6094 Asset Type (Ti…" at bounding box center [669, 443] width 1339 height 780
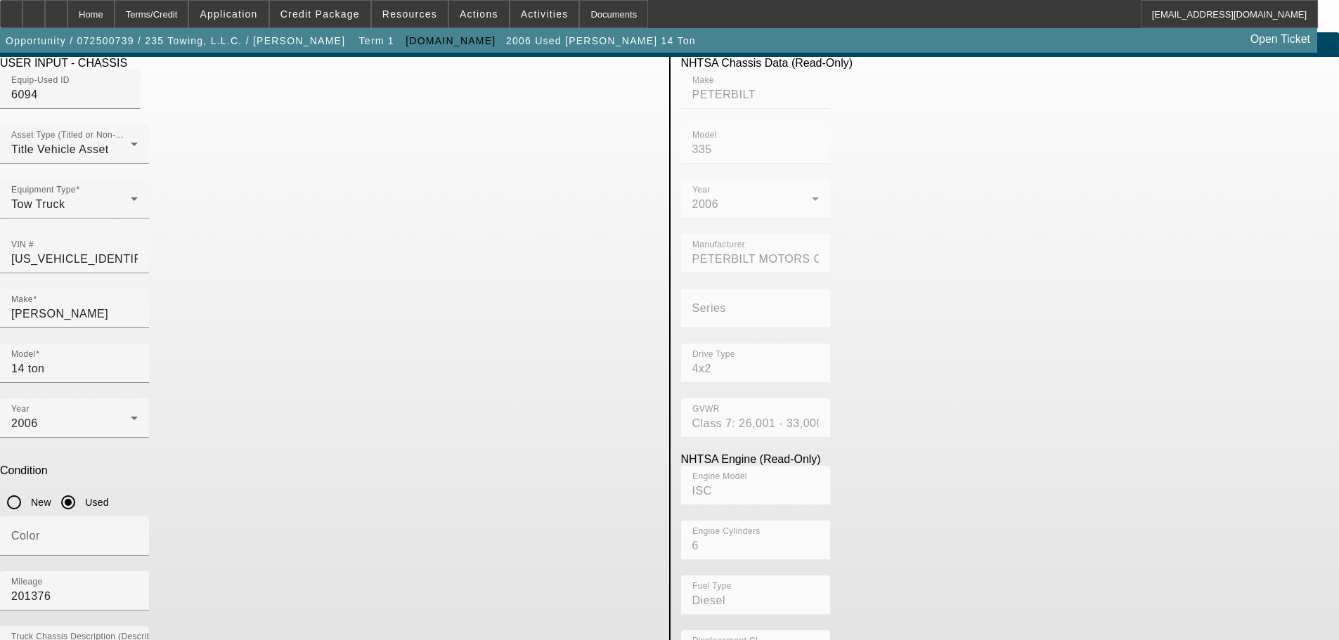
scroll to position [27, 0]
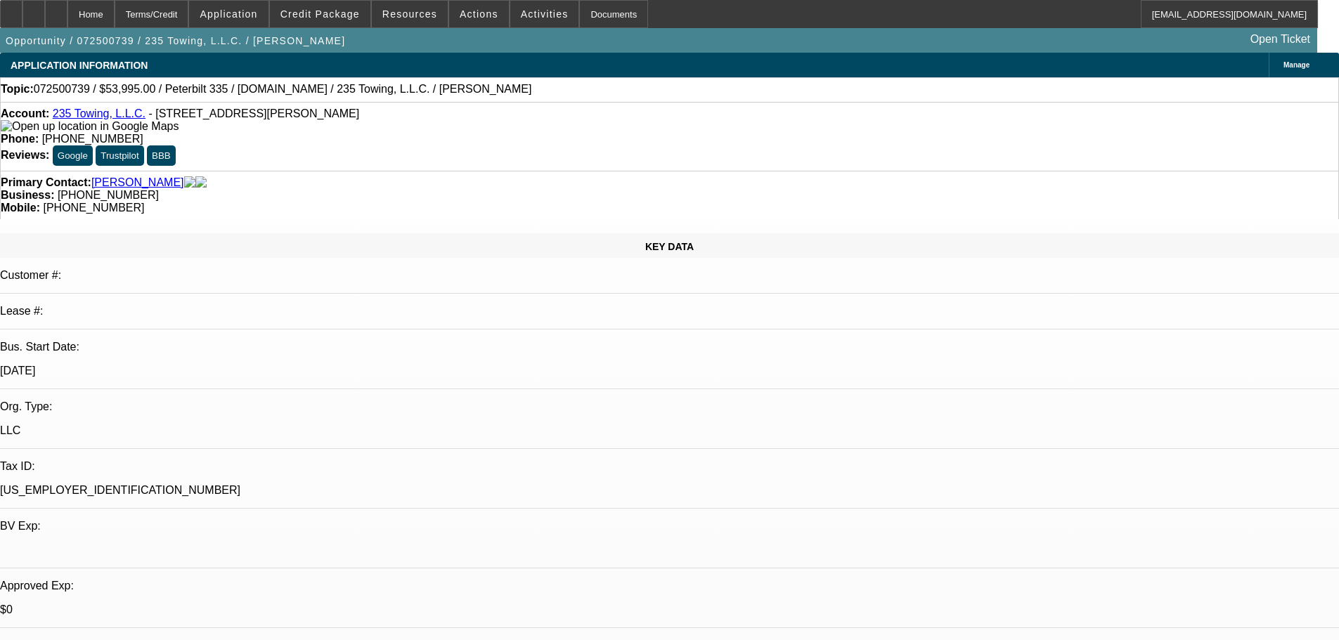
select select "0"
select select "2"
select select "0.1"
select select "4"
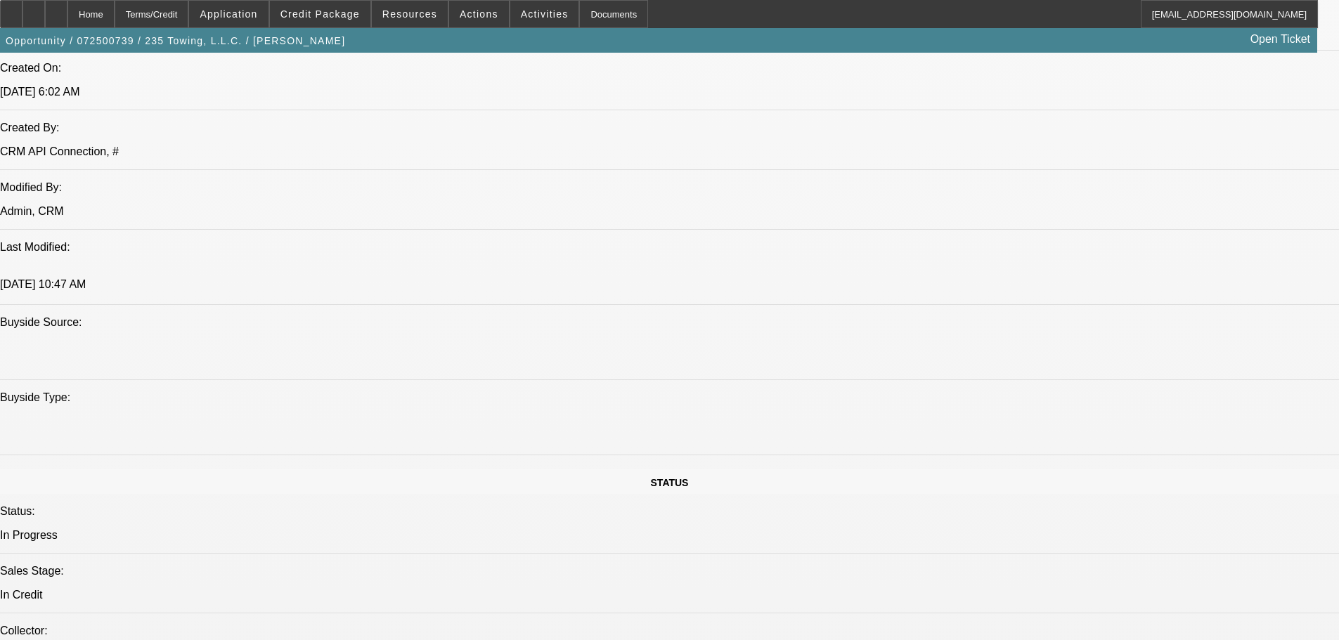
scroll to position [1265, 0]
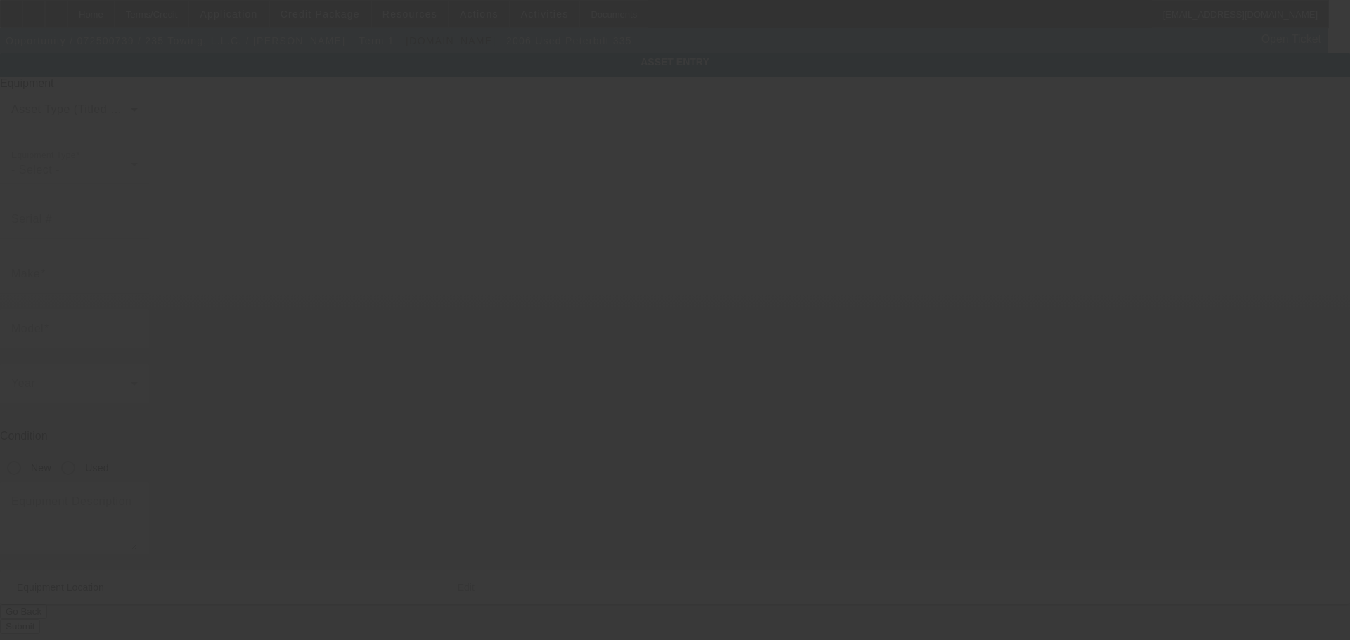
type input "2NPLHZ7XX6M633686"
type input "Peterbilt"
type input "335"
radio input "true"
type textarea "Peterbilt 335"
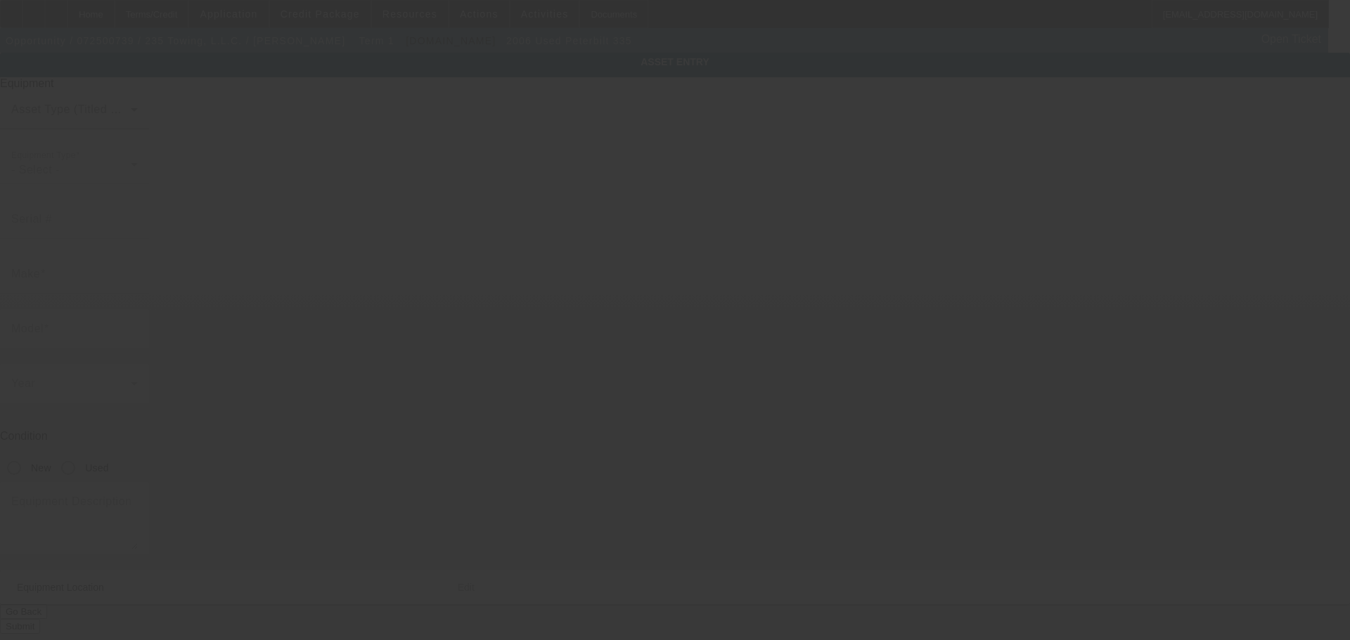
type input "38084 E Theresa Ct"
type input "Mechanicsville"
type input "20659"
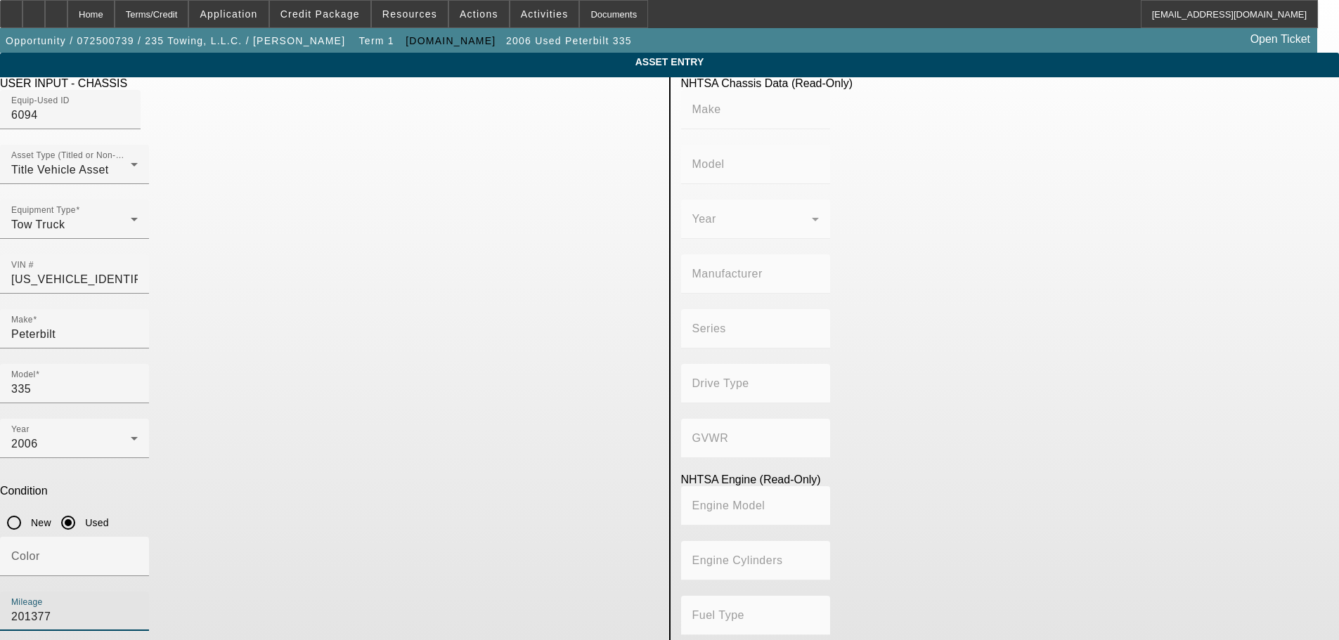
click at [138, 609] on input "201377" at bounding box center [74, 617] width 127 height 17
type input "201376"
click at [138, 271] on input "2NPLHZ7XX6M633686" at bounding box center [74, 279] width 127 height 17
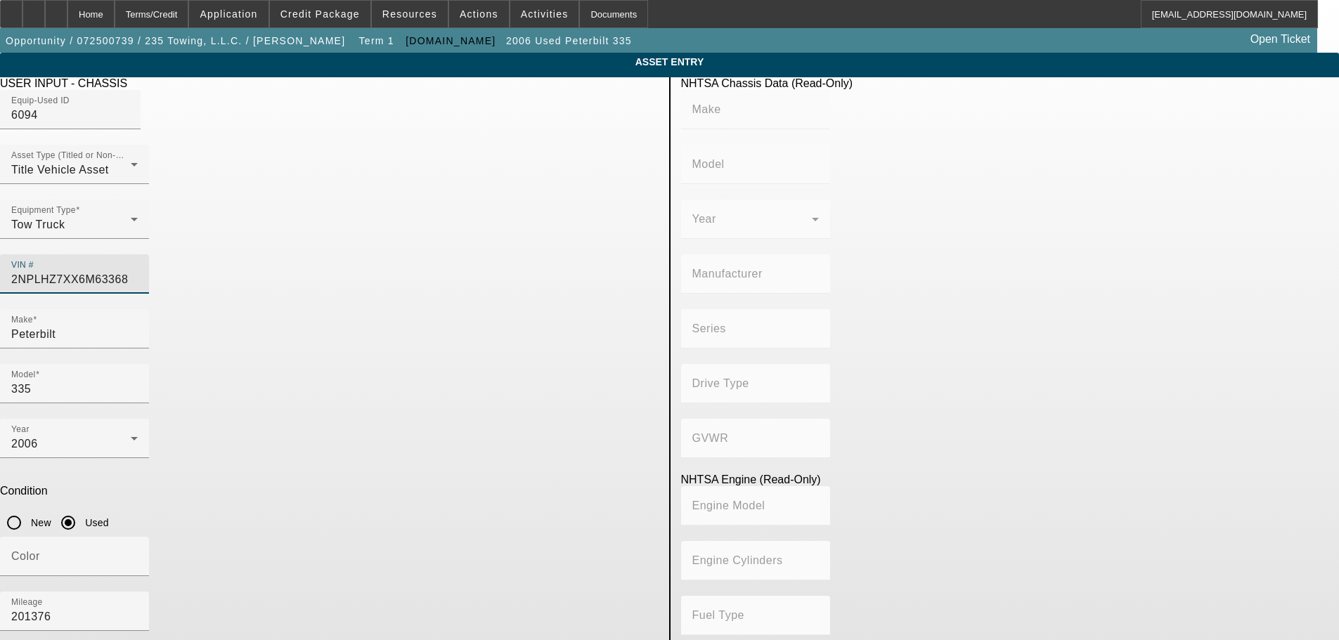
type input "2NPLHZ7XX6M633685"
type input "PETERBILT"
type input "335"
type input "PETERBILT MOTORS COMPANY"
type input "4x2"
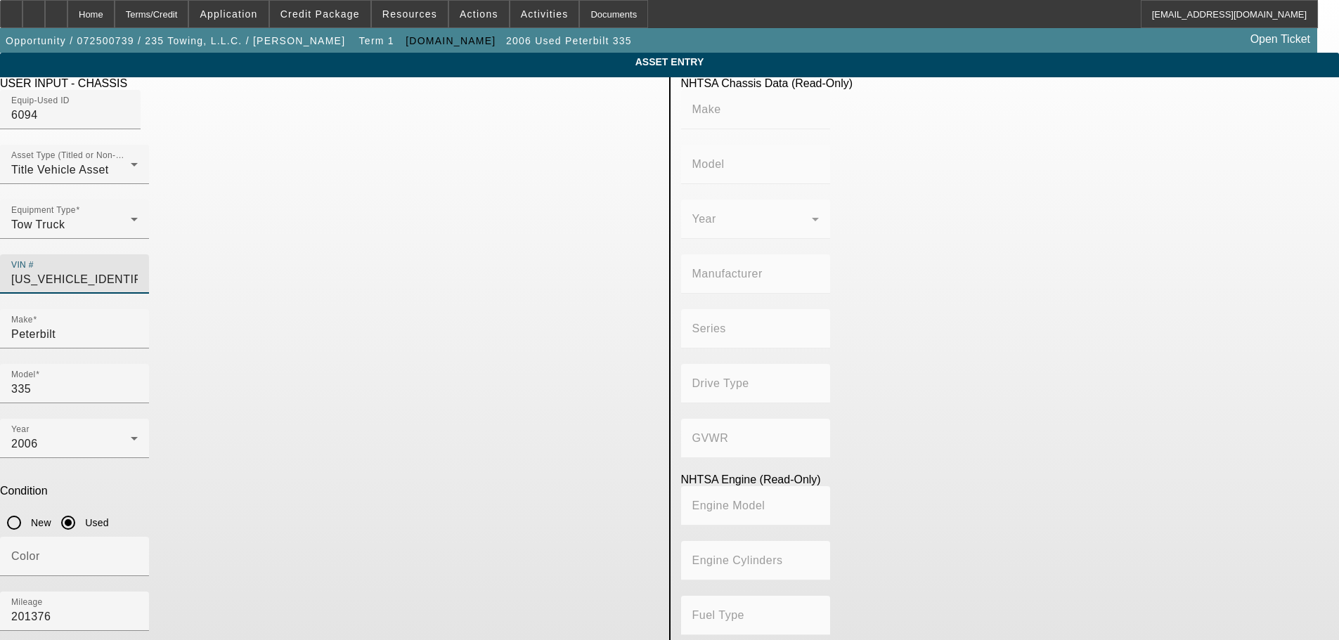
type input "Class 7: 26,001 - 33,000 lb (11,794 - 14,969 kg)"
type input "ISC"
type input "6"
type input "Diesel"
type input "506.49707598627"
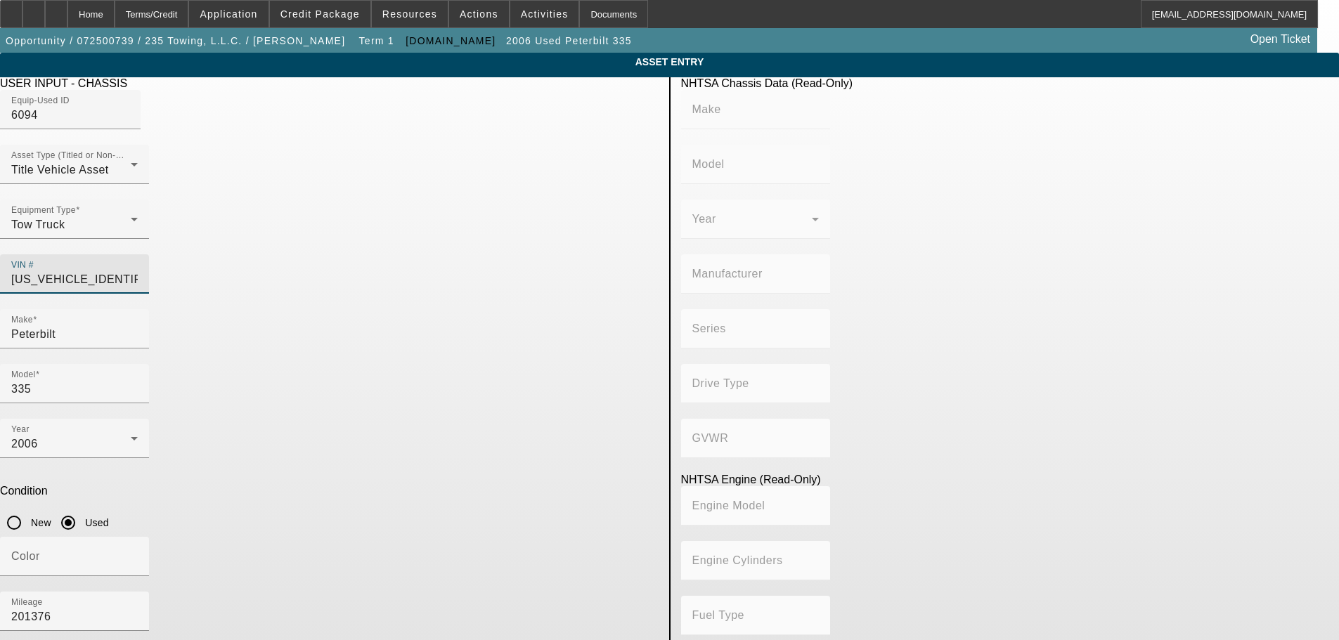
type input "8.3"
click at [138, 271] on input "2NPLHZ7XX6M633685" at bounding box center [74, 279] width 127 height 17
type input "2NPLHZ7XX6M63368"
type input "2NPLHZ7XX6M633686"
type input "PETERBILT"
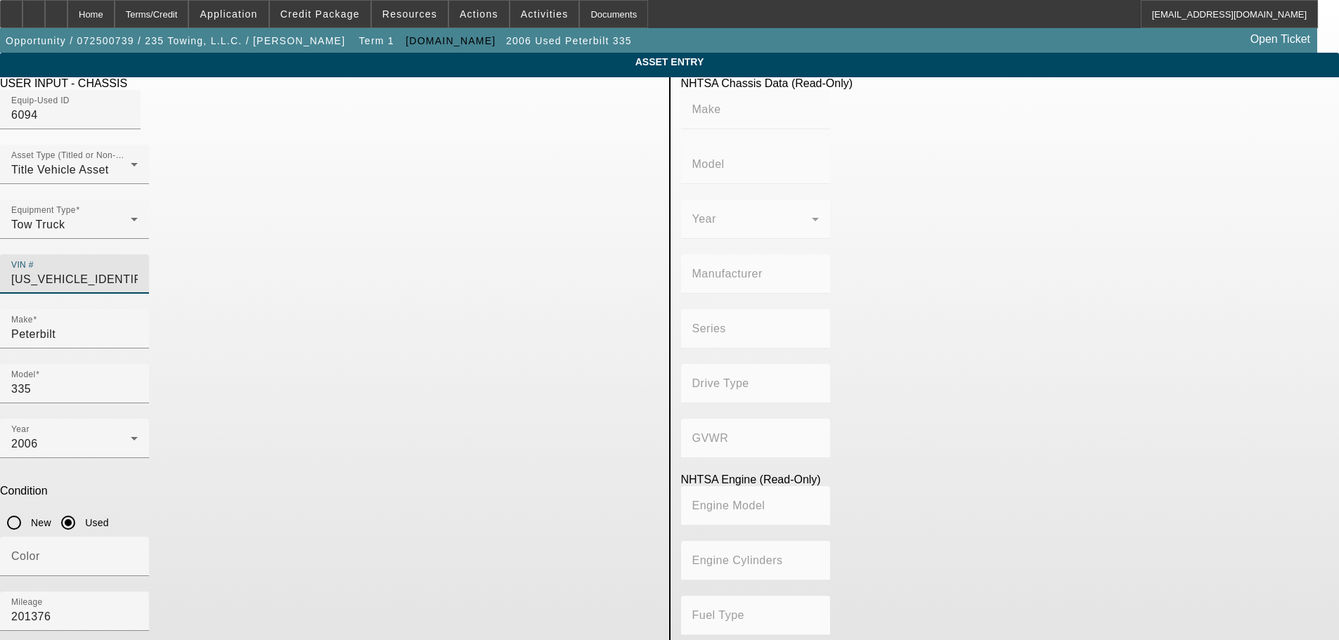
type input "335"
type input "PETERBILT MOTORS COMPANY"
type input "4x2"
type input "Class 7: 26,001 - 33,000 lb (11,794 - 14,969 kg)"
type input "ISC"
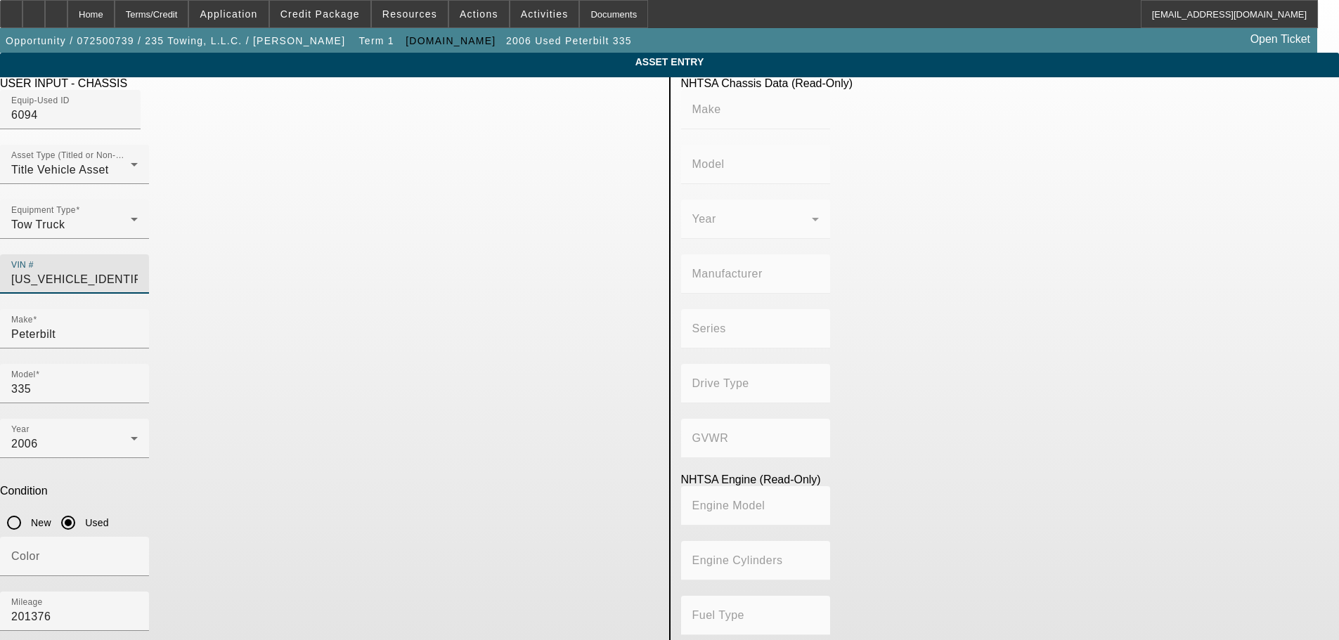
type input "6"
type input "Diesel"
type input "506.49707598627"
type input "8.3"
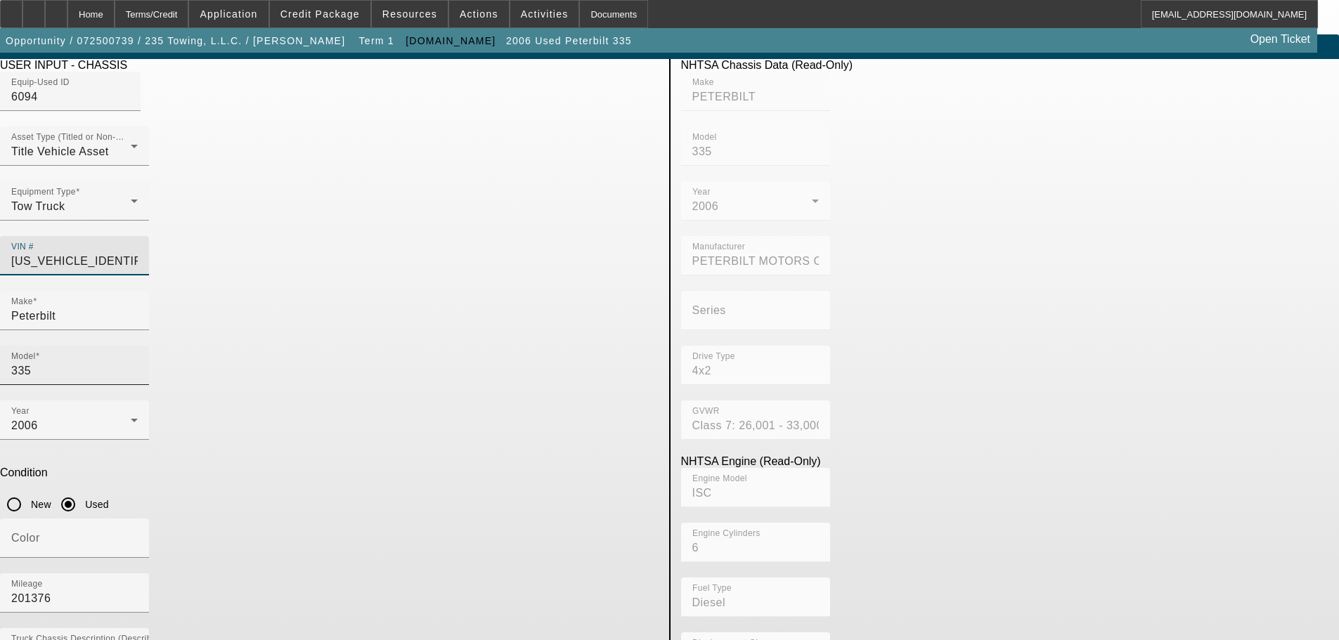
scroll to position [27, 0]
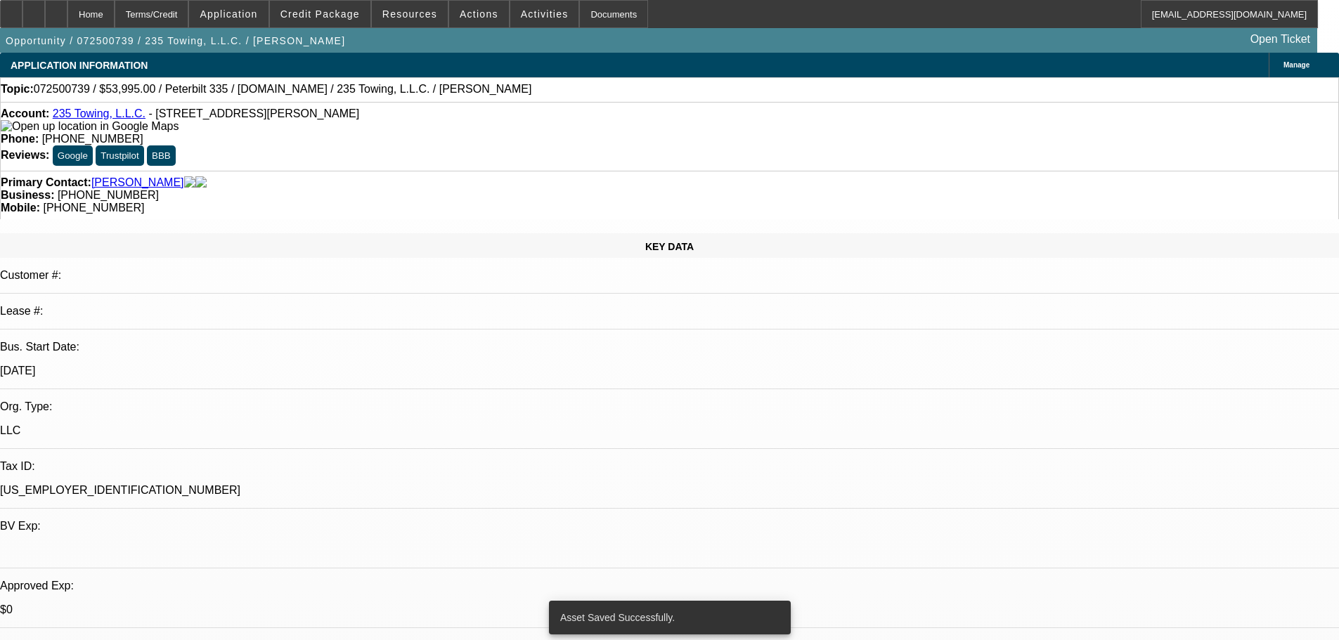
select select "0"
select select "2"
select select "0.1"
select select "4"
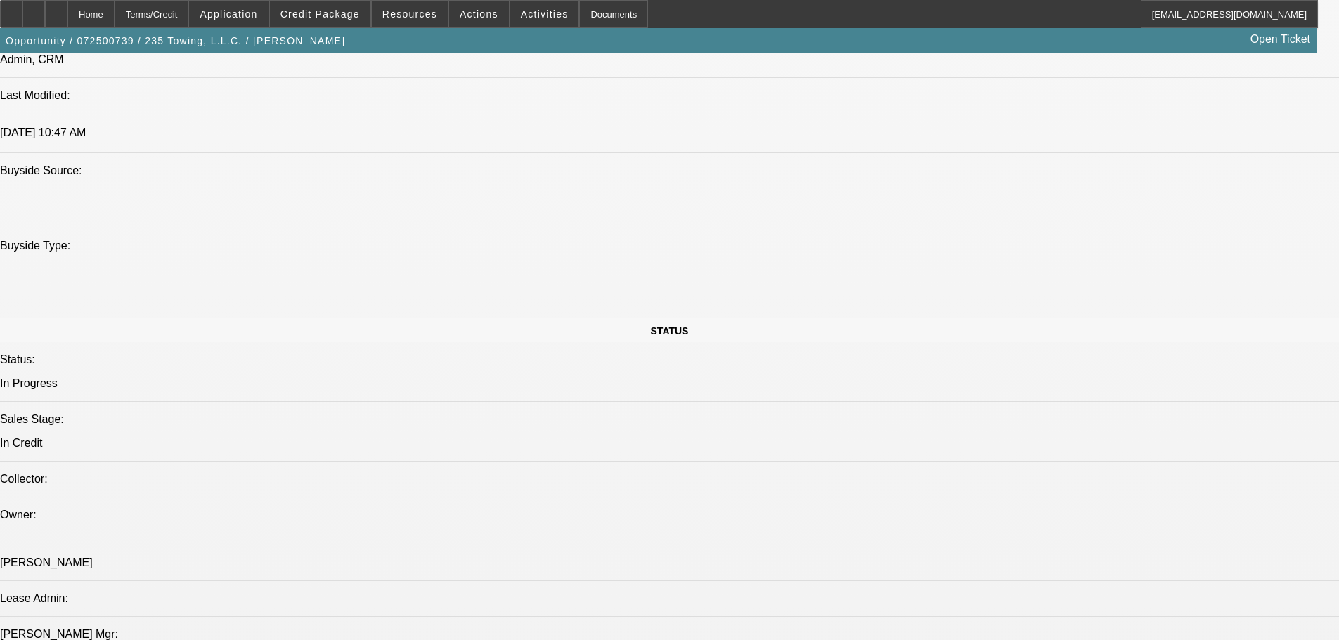
scroll to position [1195, 0]
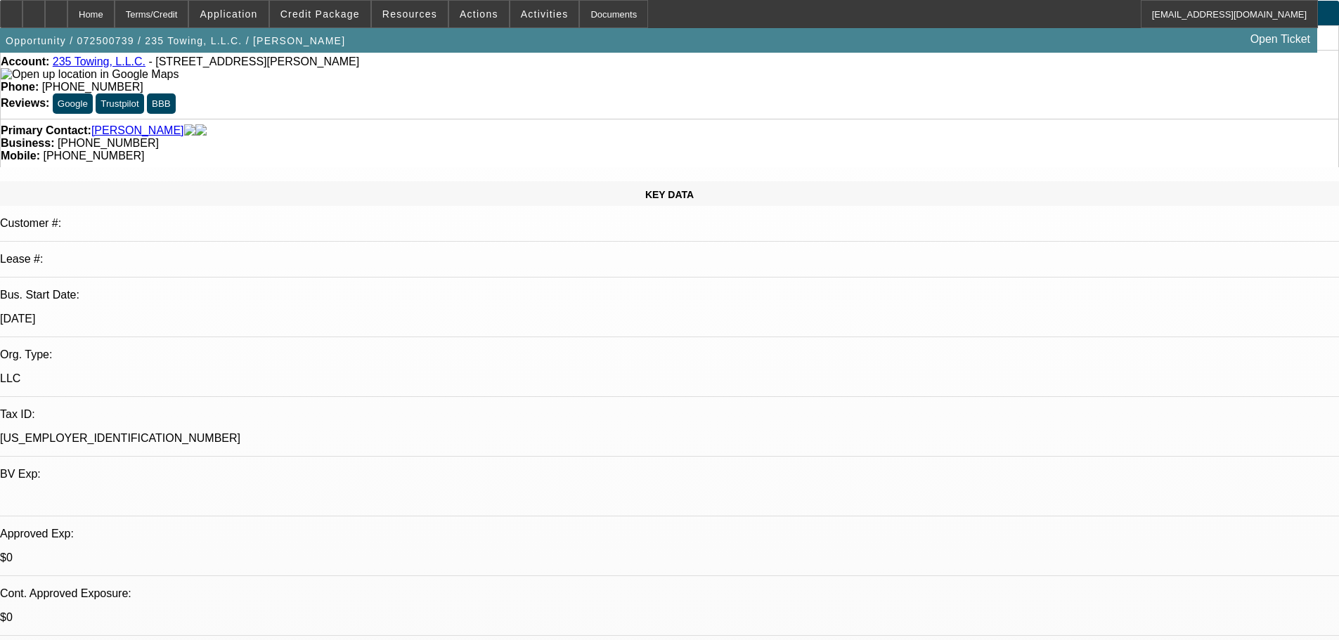
scroll to position [0, 0]
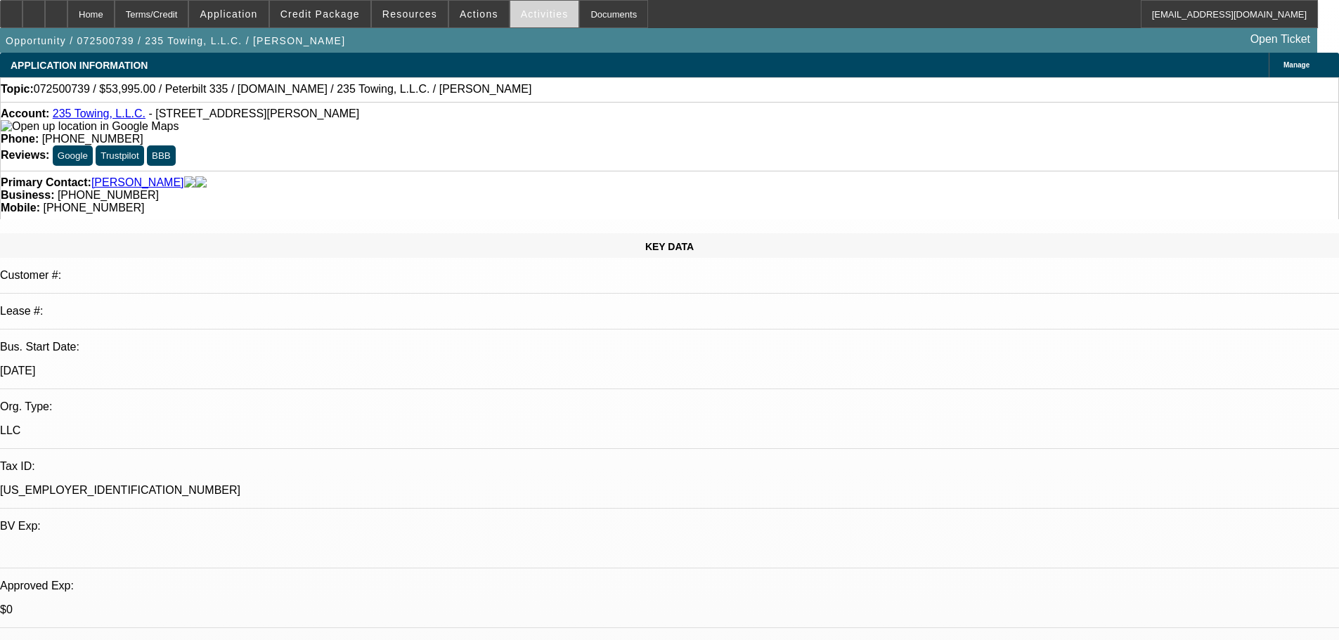
click at [526, 11] on span "Activities" at bounding box center [545, 13] width 48 height 11
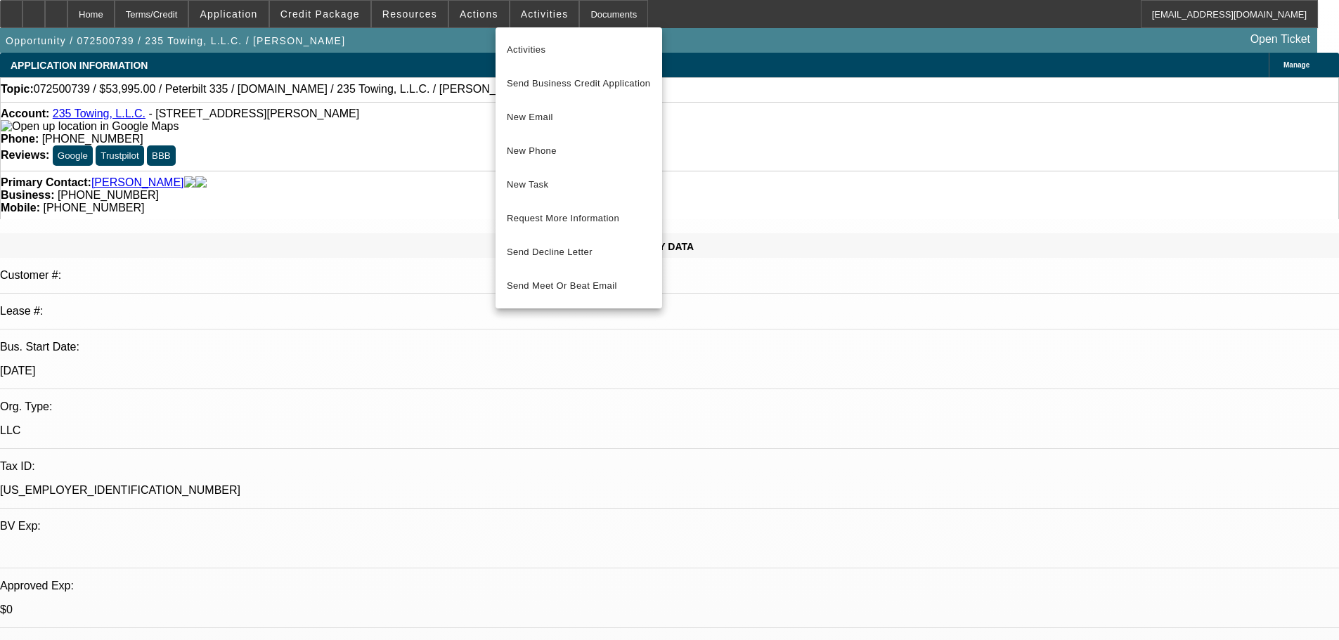
click at [458, 18] on div at bounding box center [669, 320] width 1339 height 640
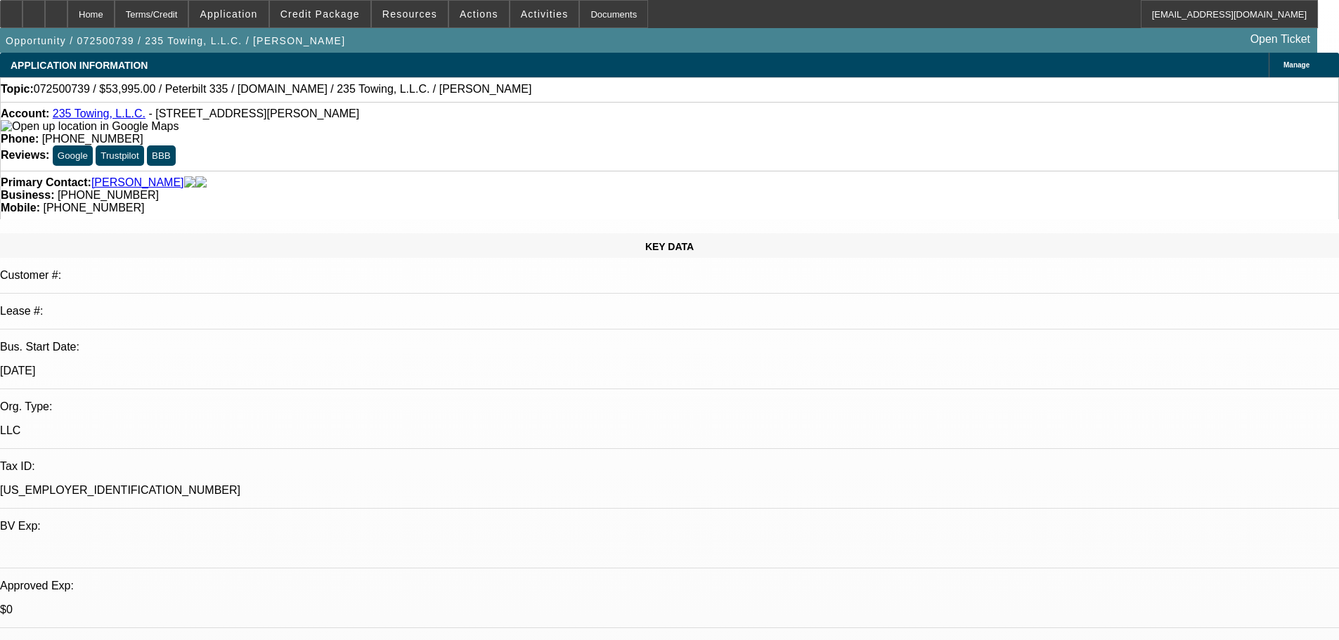
click at [460, 17] on span "Actions" at bounding box center [479, 13] width 39 height 11
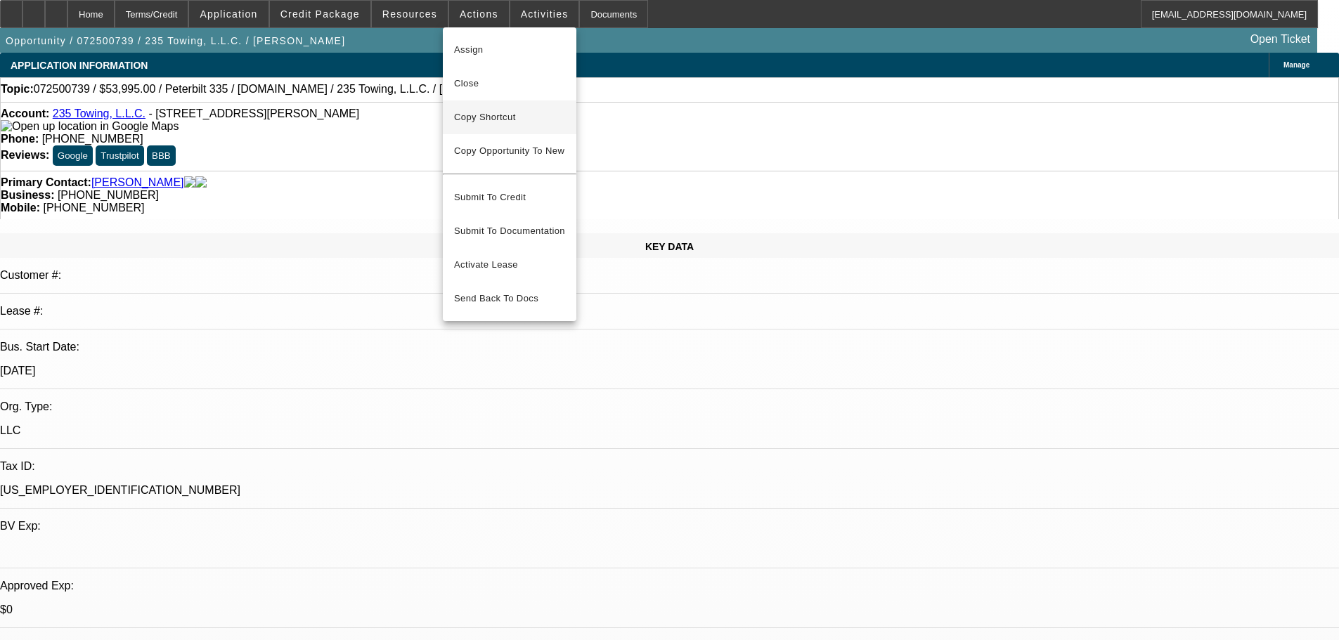
click at [477, 117] on span "Copy Shortcut" at bounding box center [509, 117] width 111 height 17
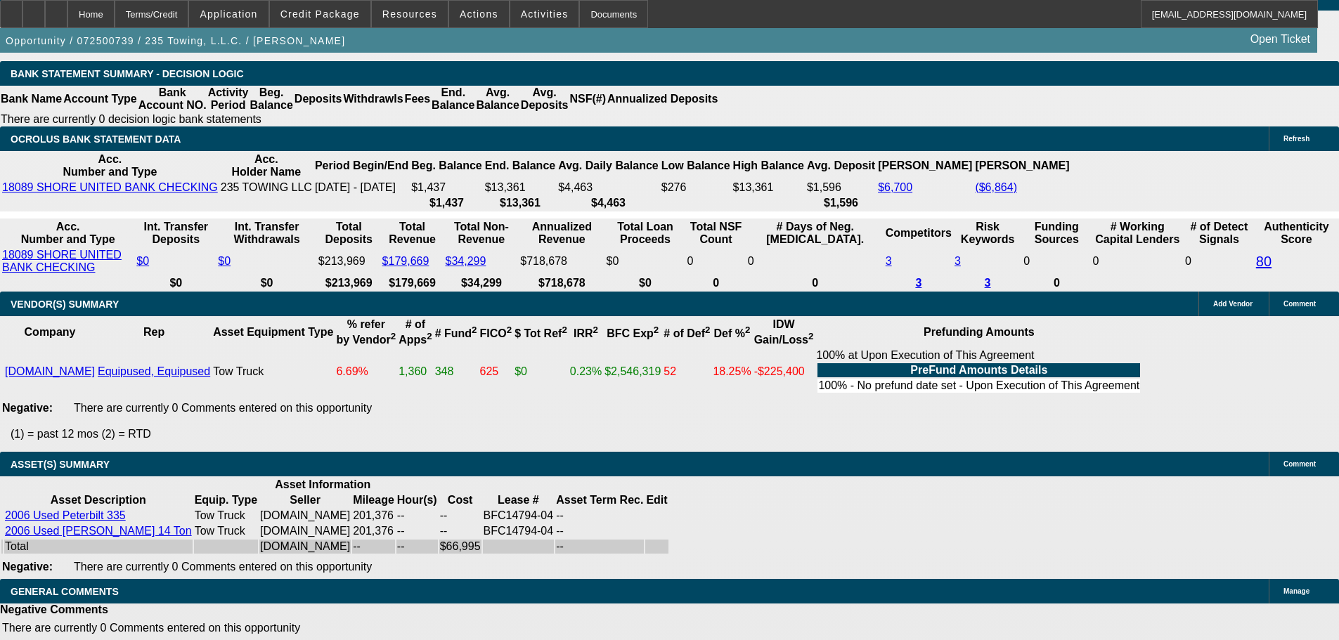
scroll to position [2631, 0]
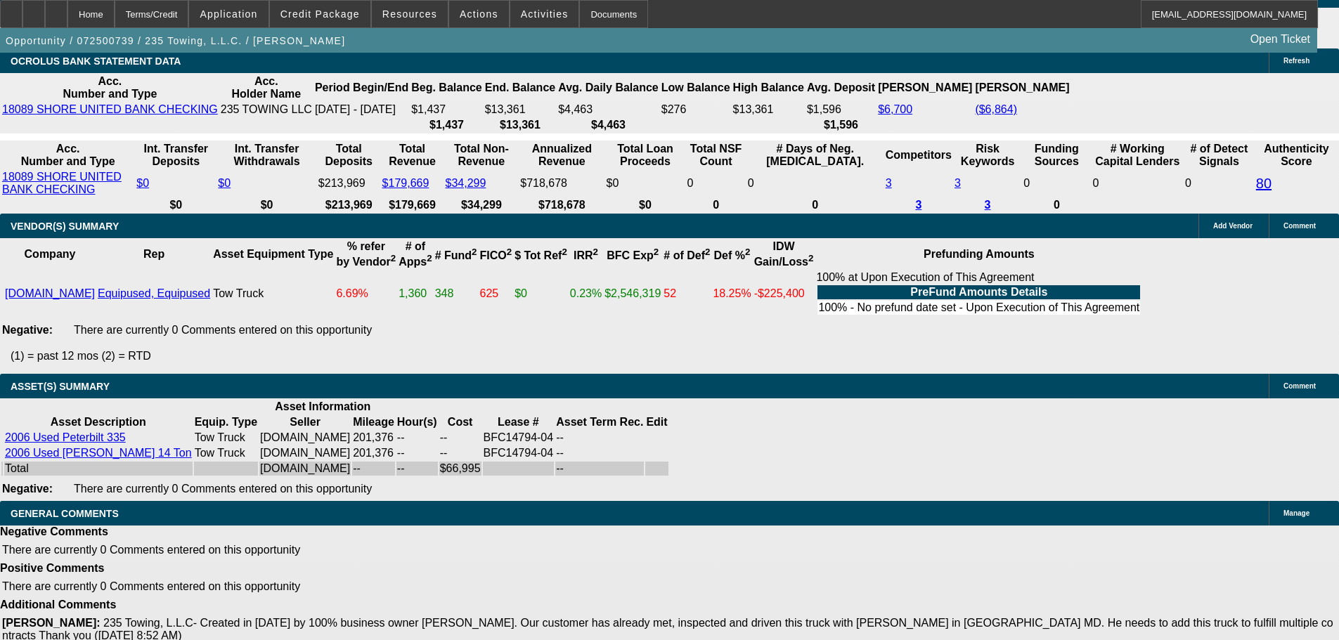
select select "5"
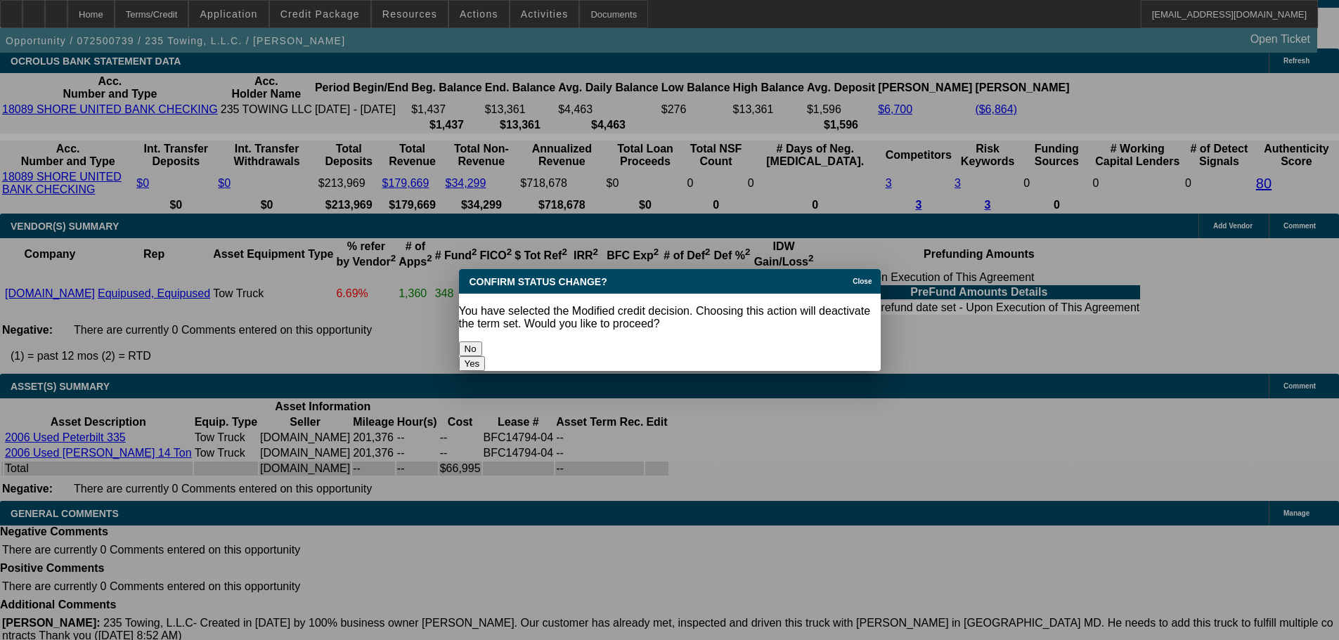
scroll to position [0, 0]
click at [486, 356] on button "Yes" at bounding box center [472, 363] width 27 height 15
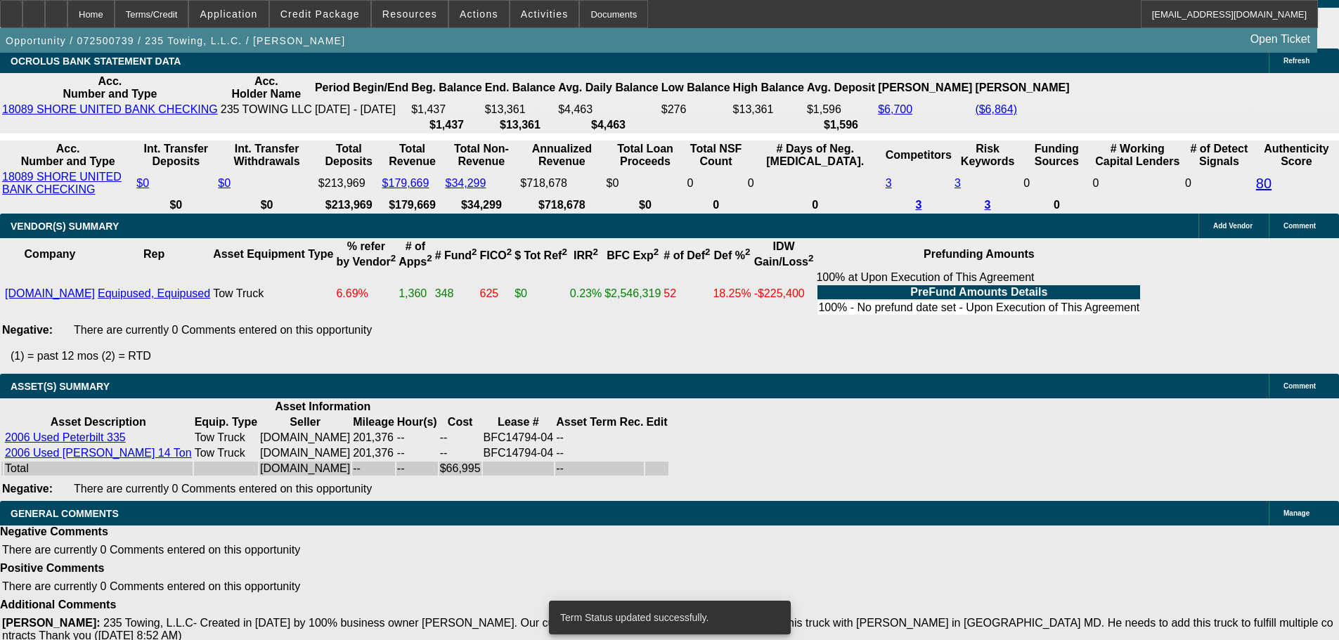
scroll to position [2618, 0]
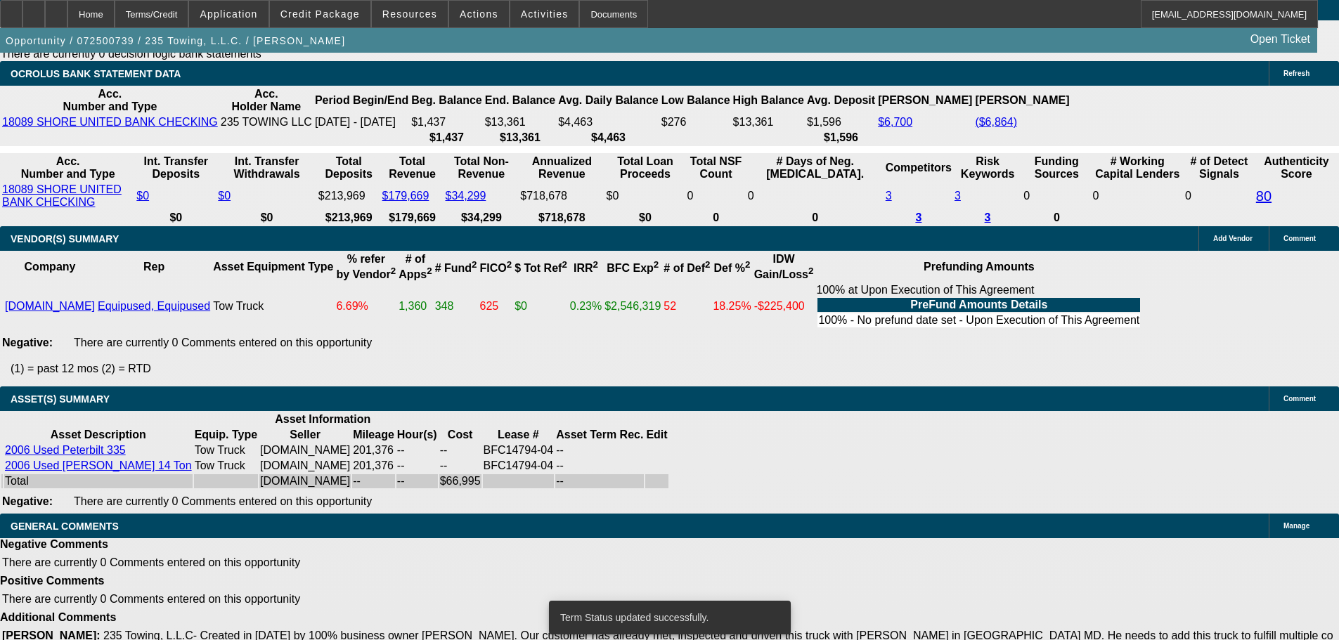
select select "0"
select select "2"
select select "0.1"
select select "4"
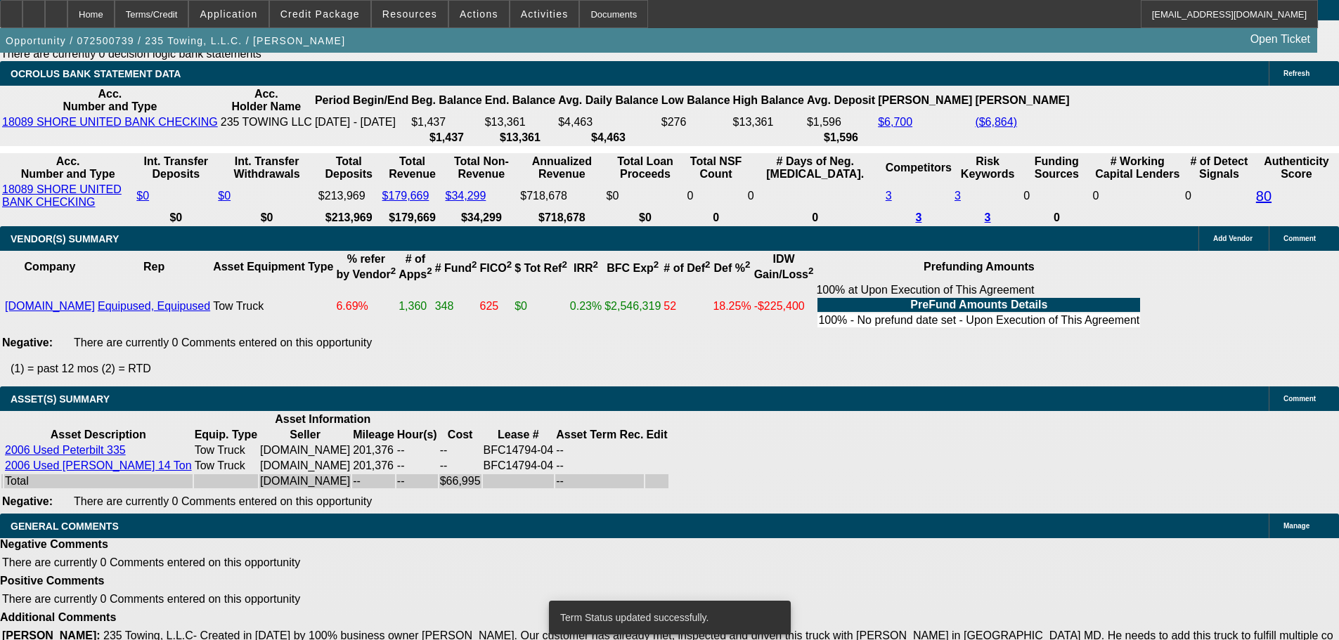
select select "0"
select select "2"
select select "0.1"
select select "4"
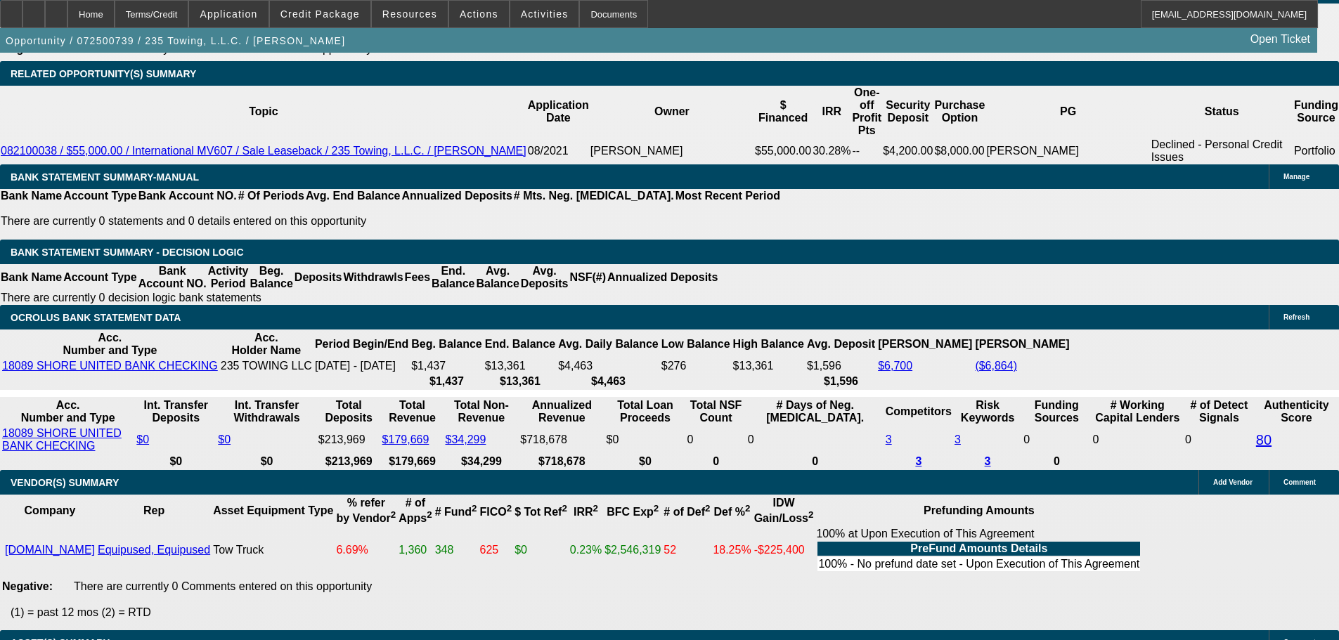
scroll to position [2350, 0]
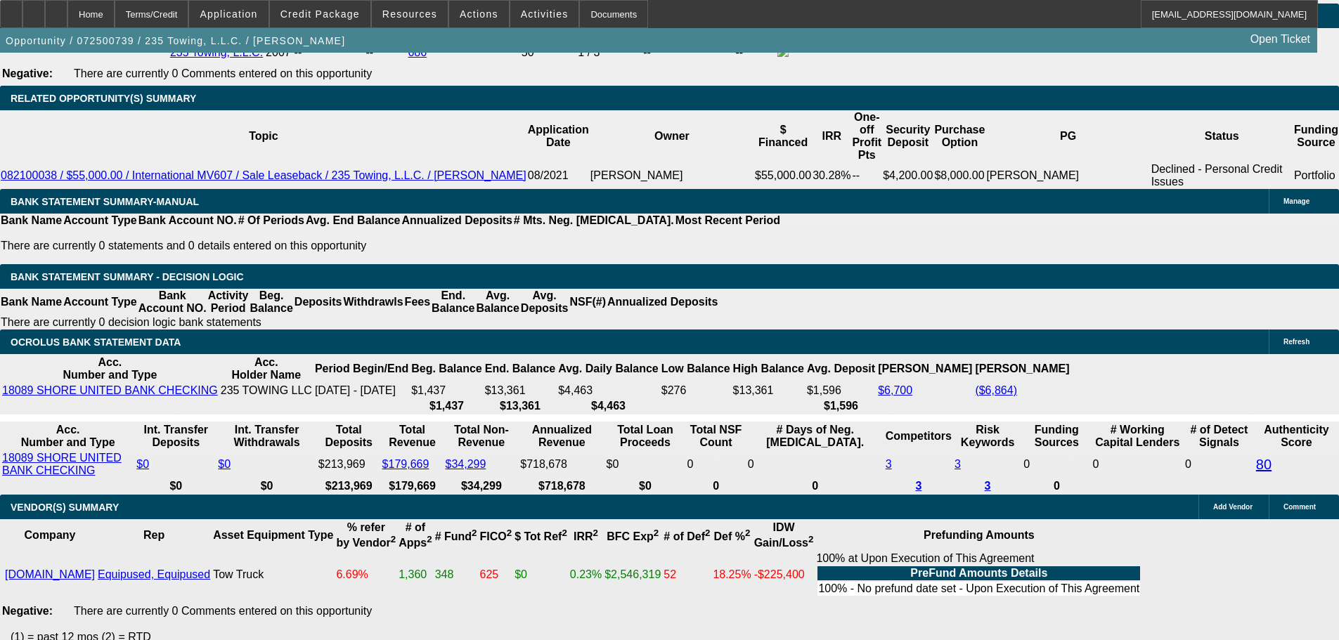
drag, startPoint x: 354, startPoint y: 227, endPoint x: 388, endPoint y: 226, distance: 34.5
type input "UNKNOWN"
type input "16."
type input "$3,318.98"
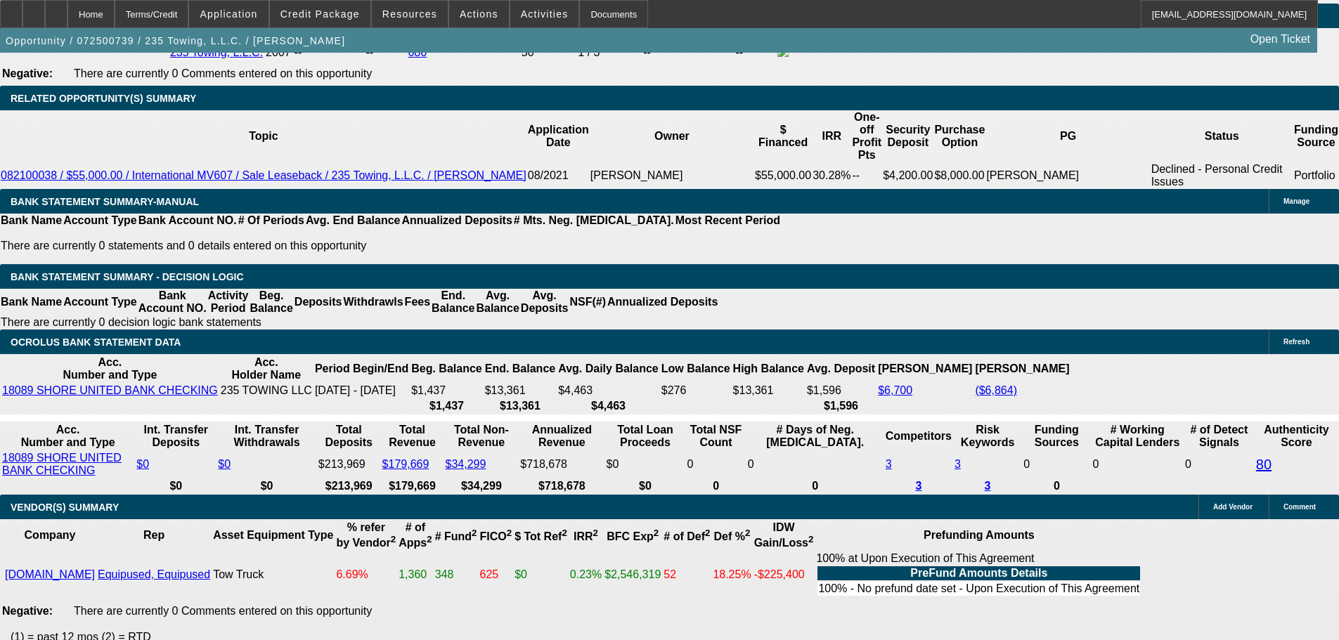
type input "$1,659.49"
type input "$4,066.40"
type input "$2,033.20"
type input "16.5"
type input "$4,092.88"
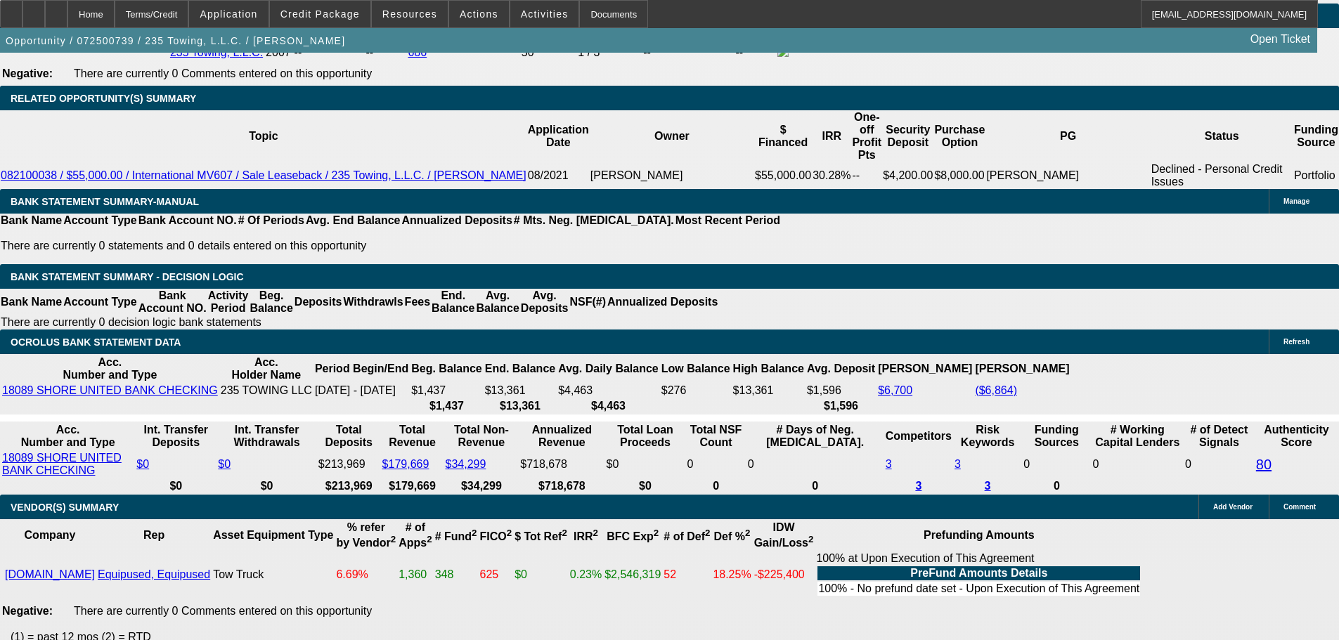
type input "$2,046.44"
type input "16.5"
drag, startPoint x: 212, startPoint y: 230, endPoint x: 403, endPoint y: 228, distance: 191.2
type input "20"
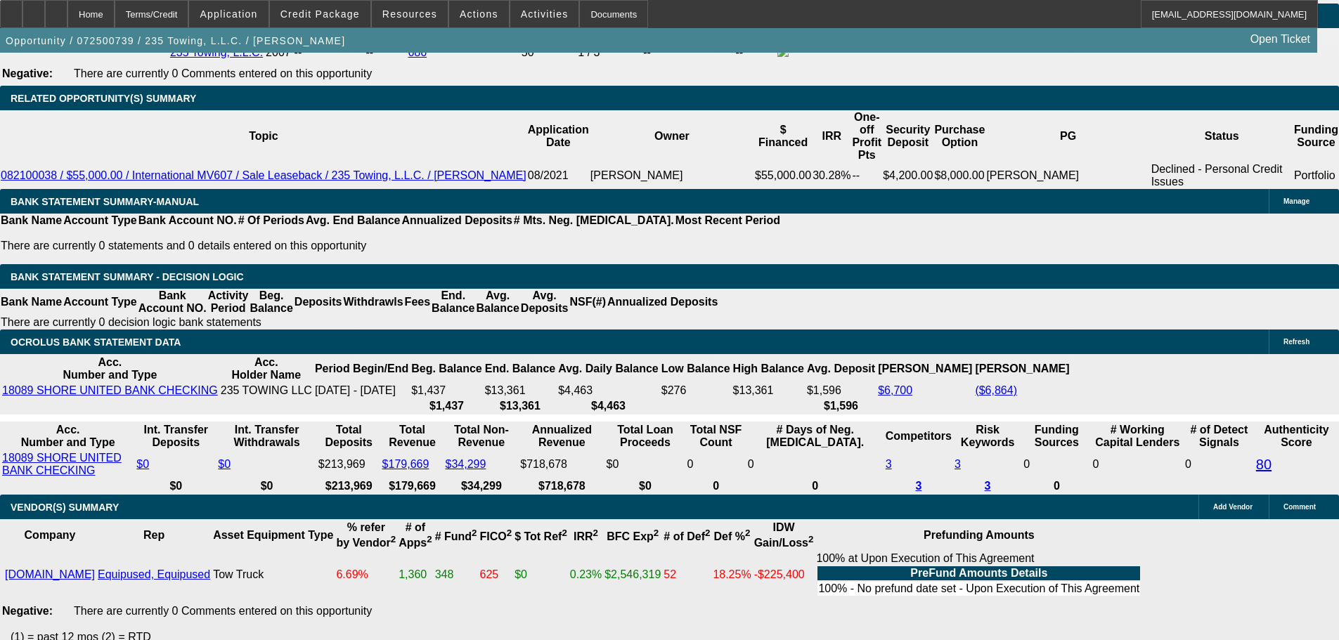
type input "$40.00"
type input "2050"
type input "$4,100.00"
type input "16.6"
type input "$2,050.00"
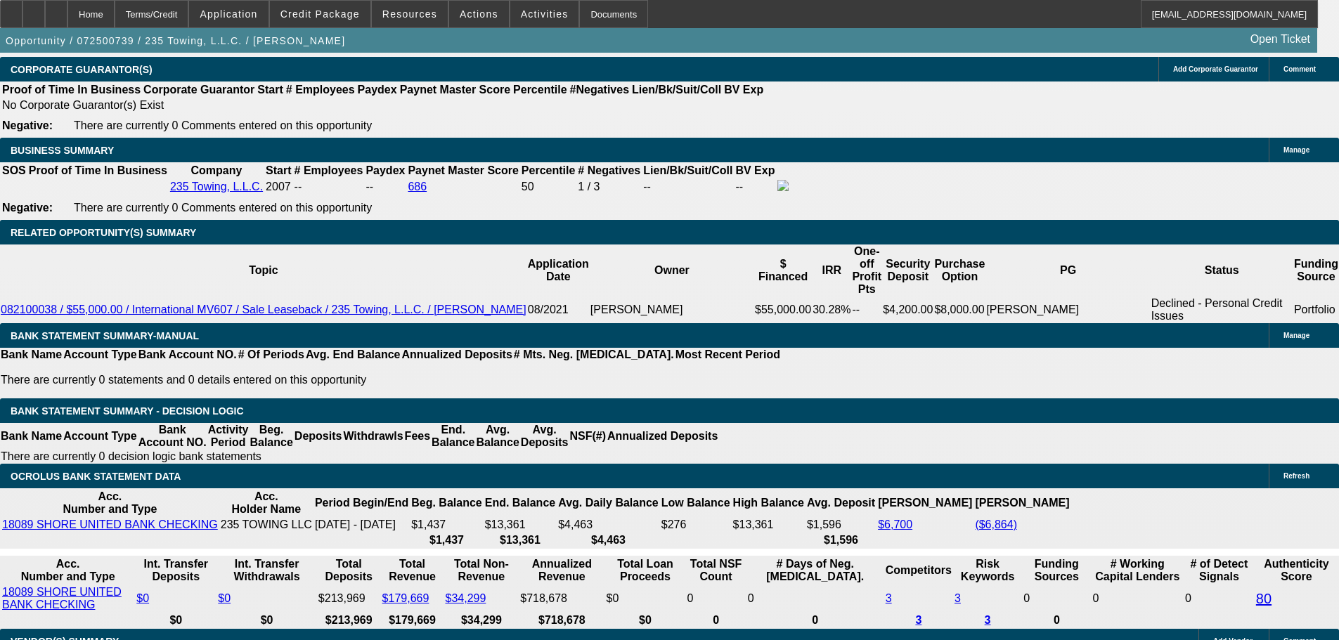
scroll to position [1998, 0]
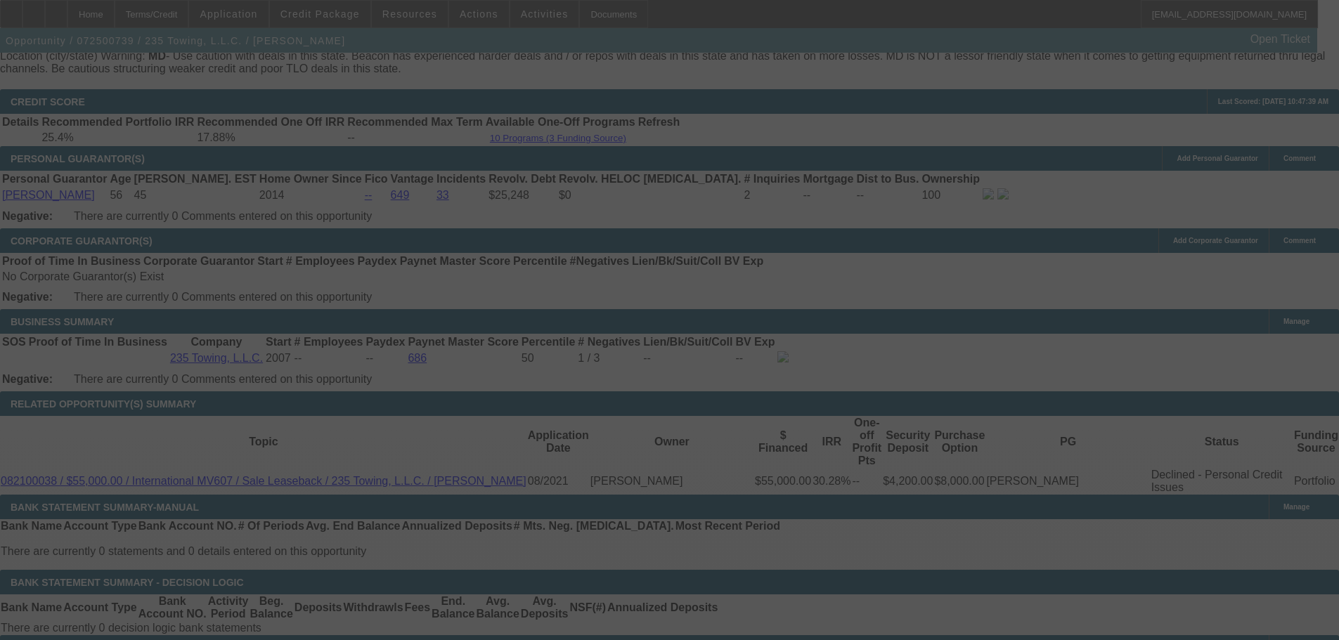
scroll to position [2139, 0]
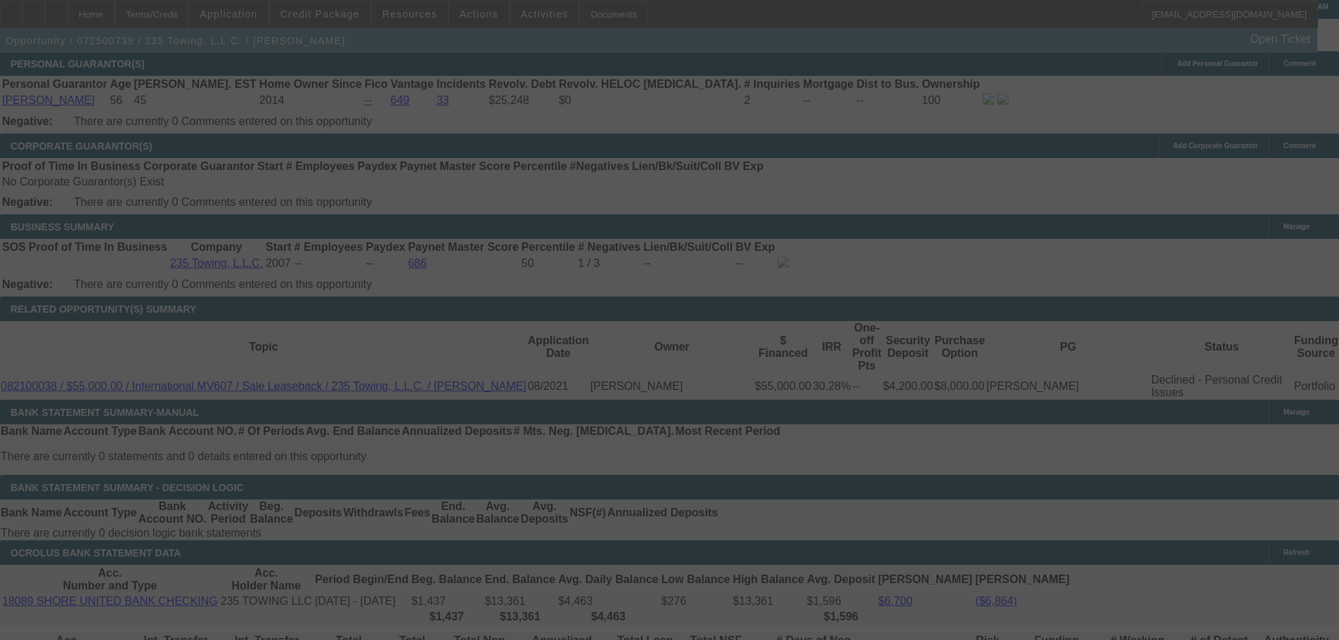
select select "0"
select select "2"
select select "0.1"
select select "4"
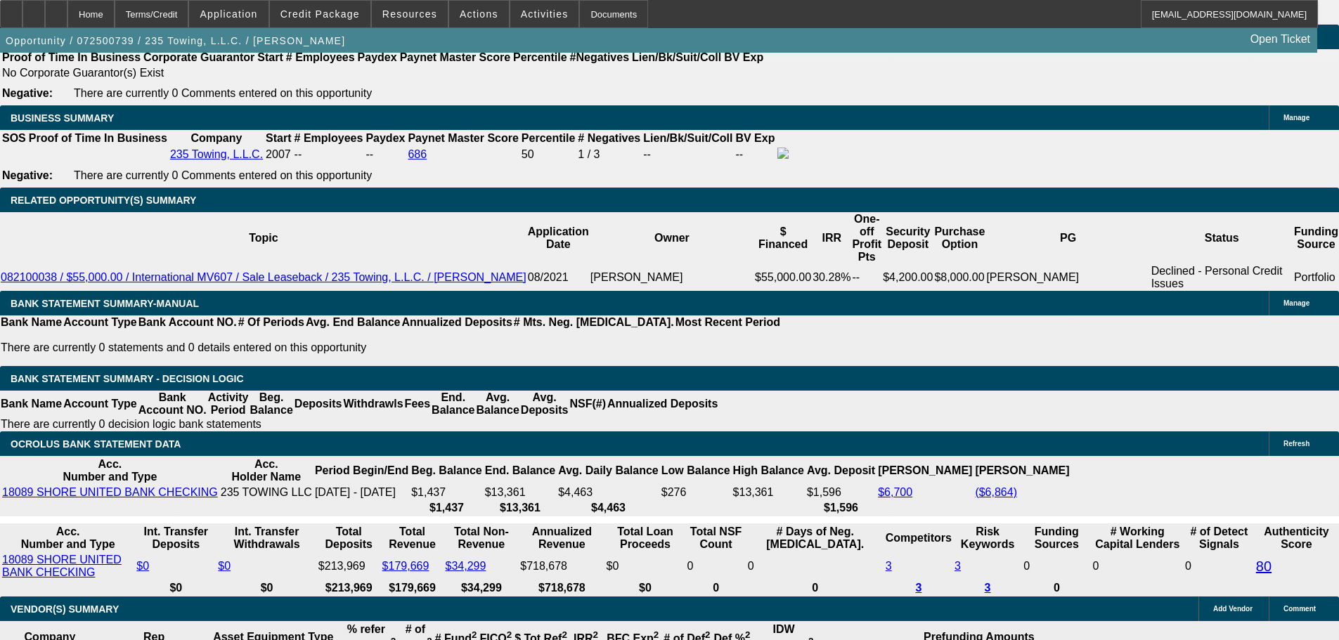
scroll to position [1998, 0]
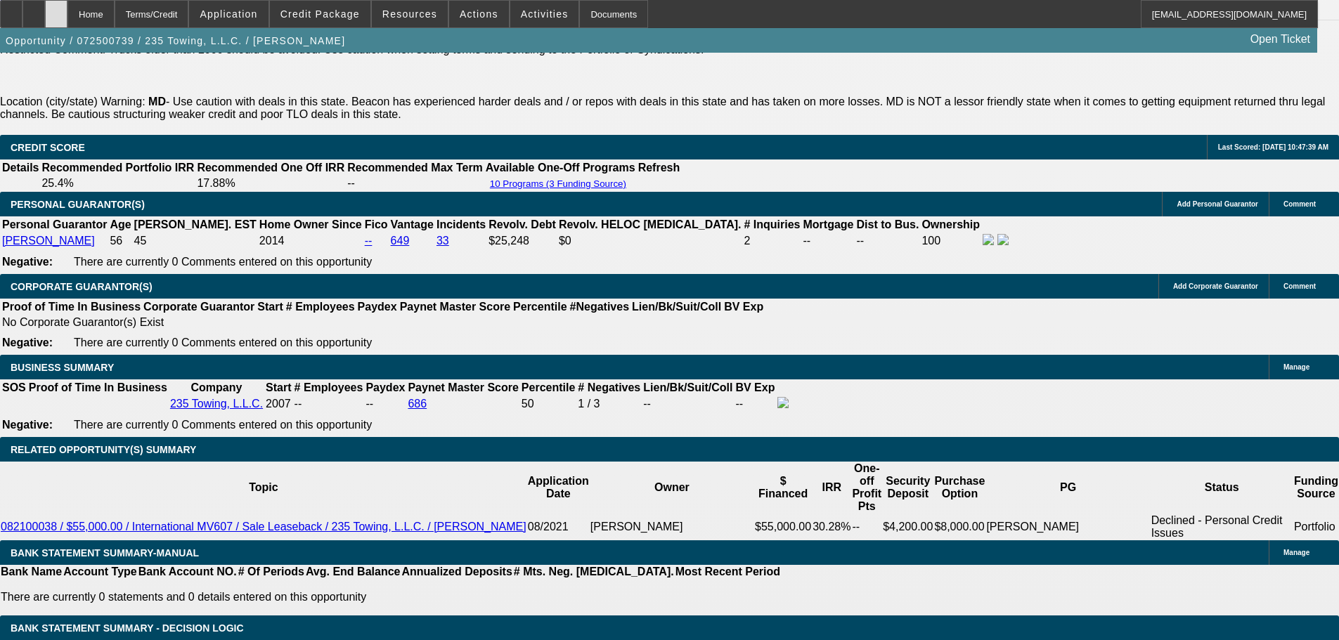
click at [56, 9] on icon at bounding box center [56, 9] width 0 height 0
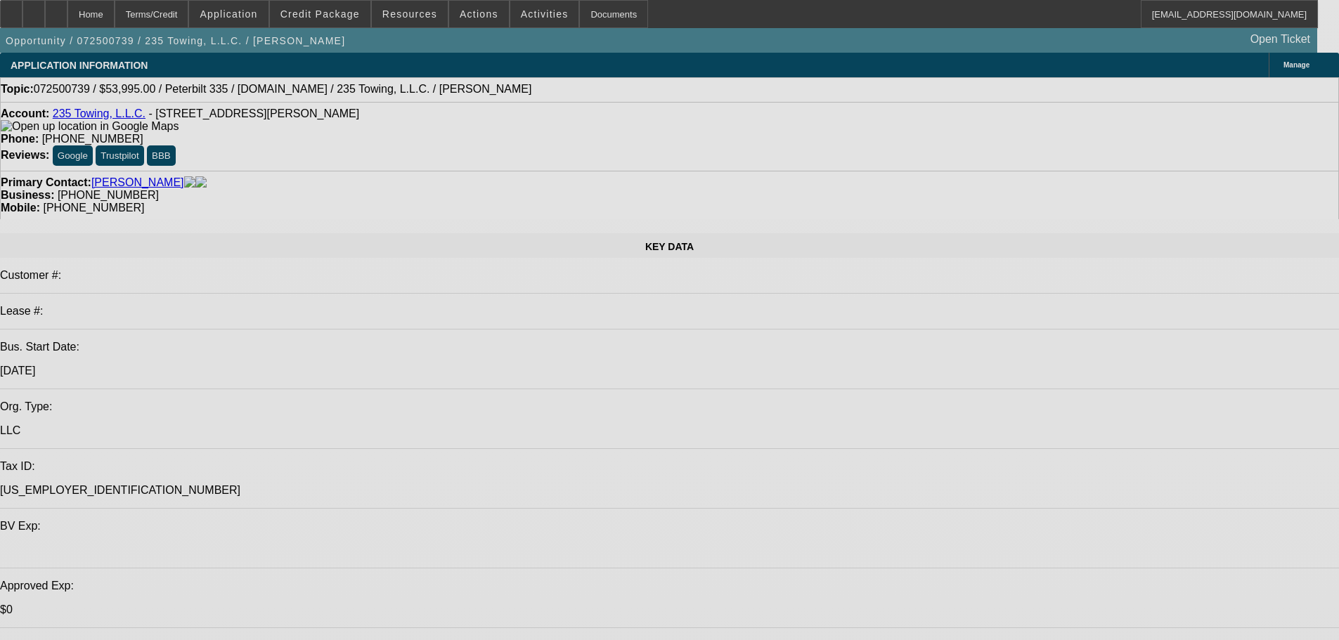
select select "0"
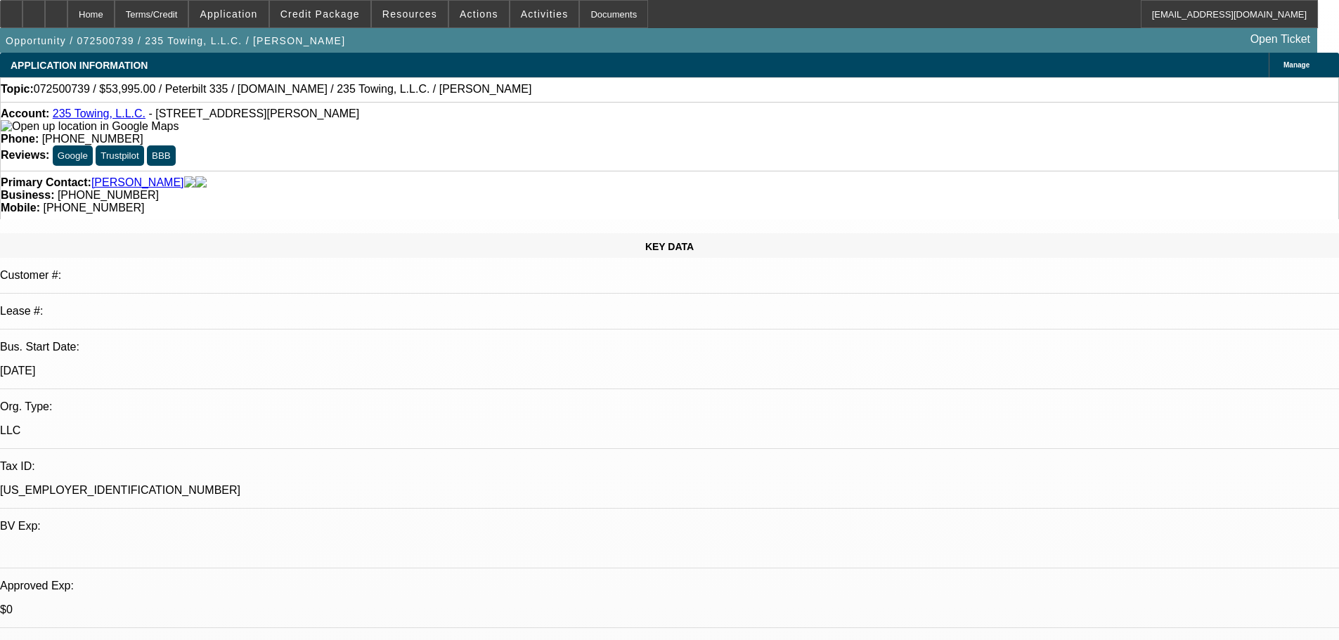
select select "2"
select select "0.1"
select select "4"
select select "0"
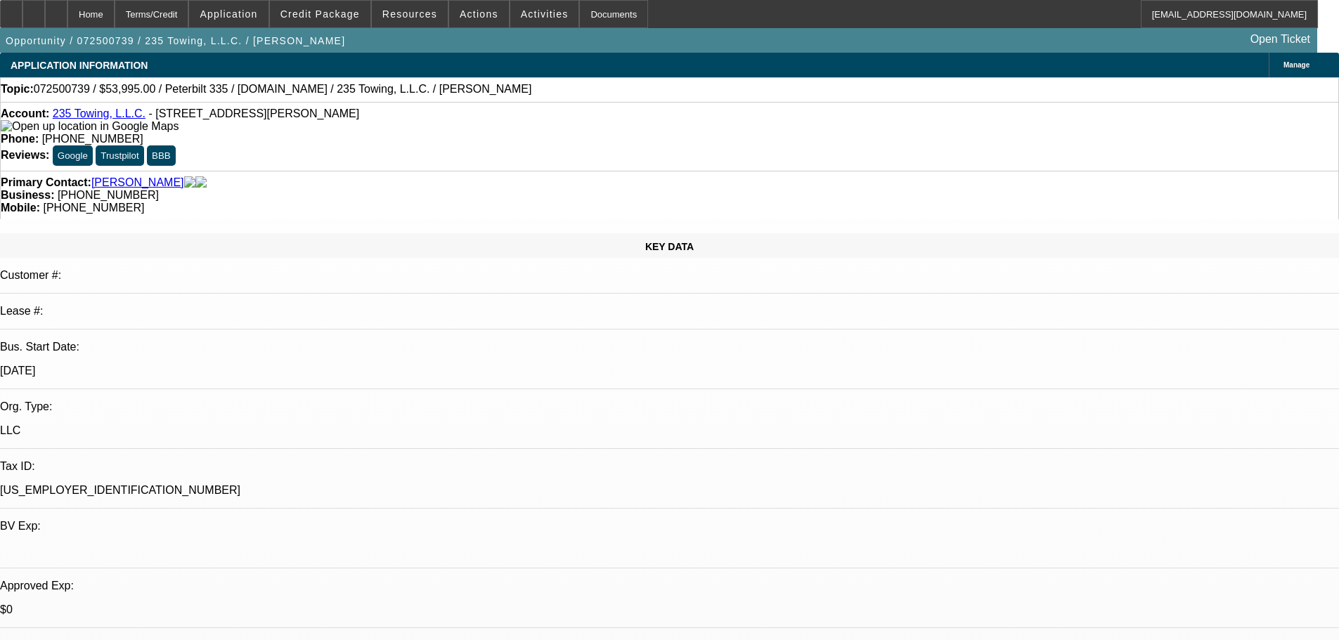
select select "2"
select select "0.1"
select select "4"
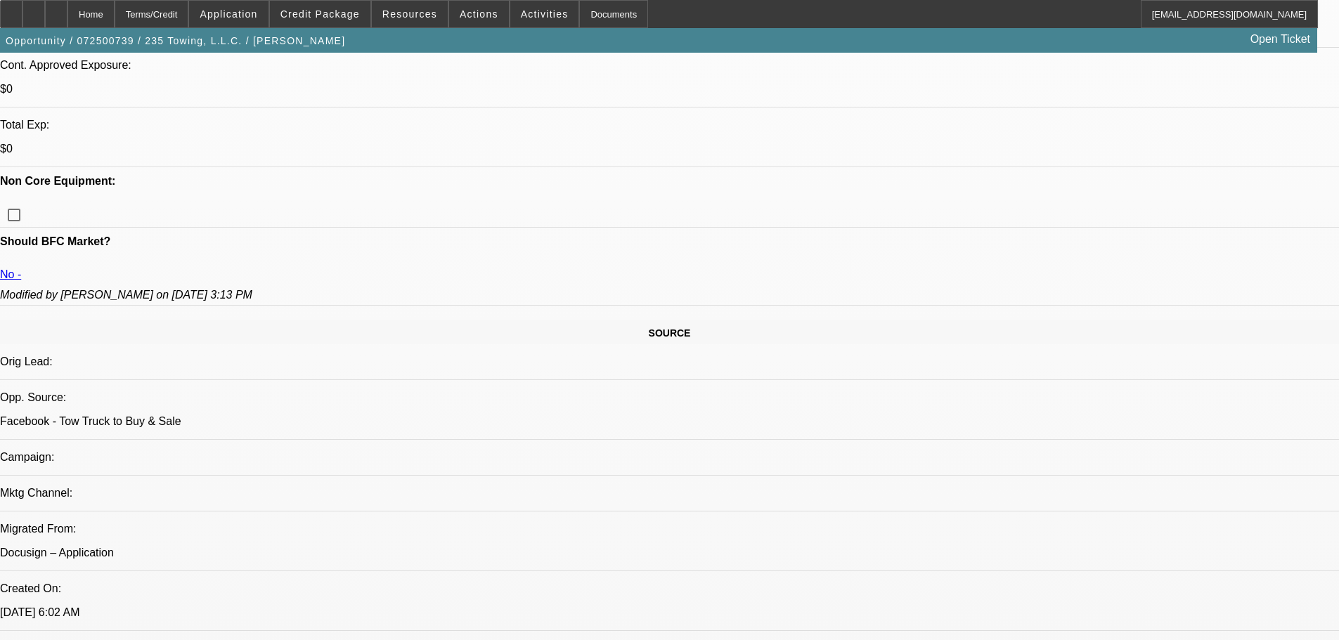
scroll to position [703, 0]
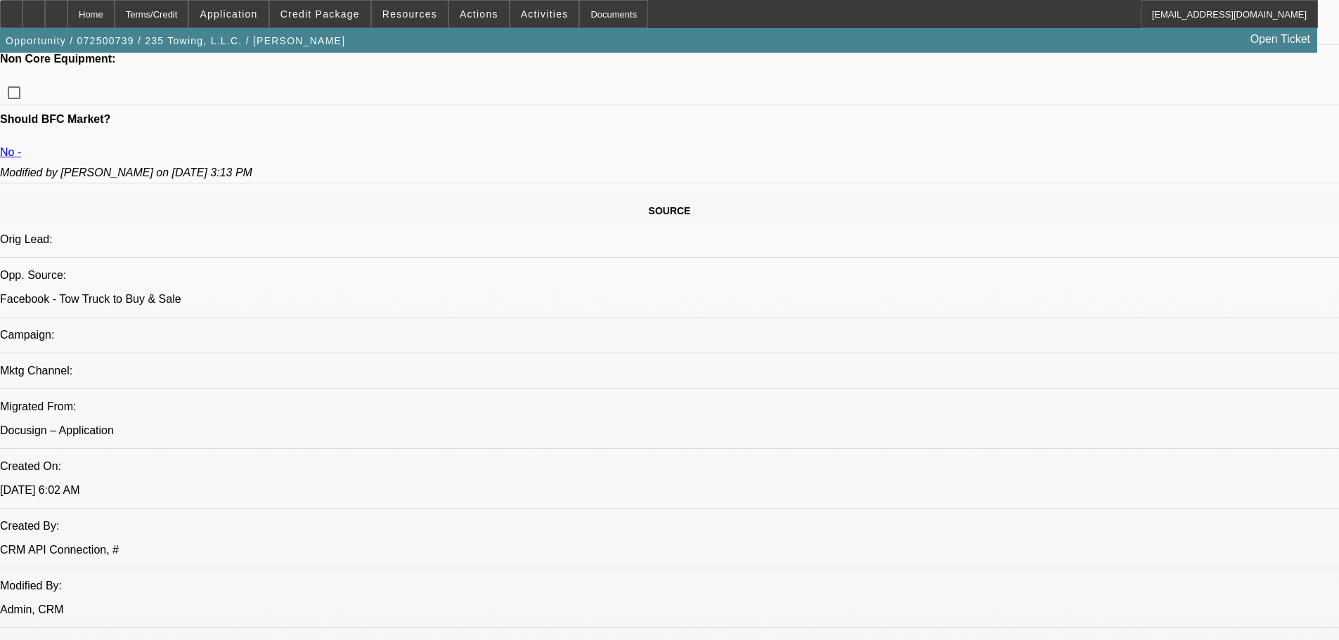
paste textarea "ALREADY MARKED DNC, DECLINED BY [PERSON_NAME] AND I IN THE PAST; MD DEAL; OLDER…"
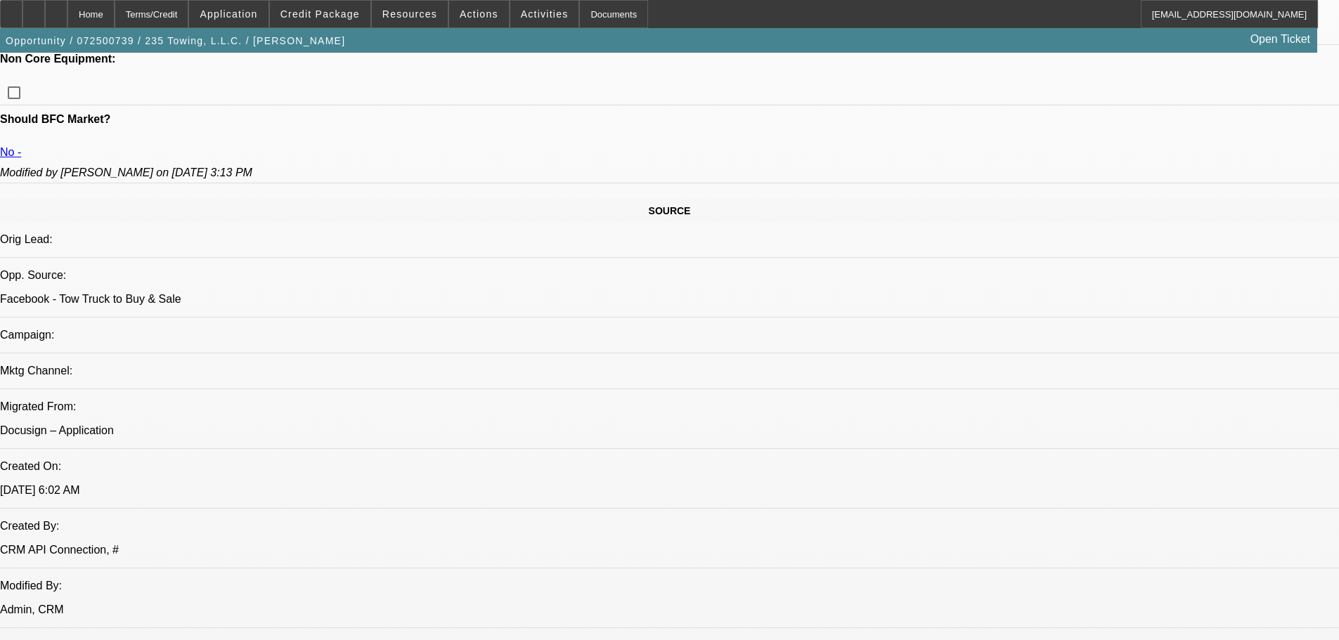
scroll to position [81, 0]
type textarea "ALREADY MARKED DNC, DECLINED BY [PERSON_NAME] AND I IN THE PAST; MD DEAL; OLDER…"
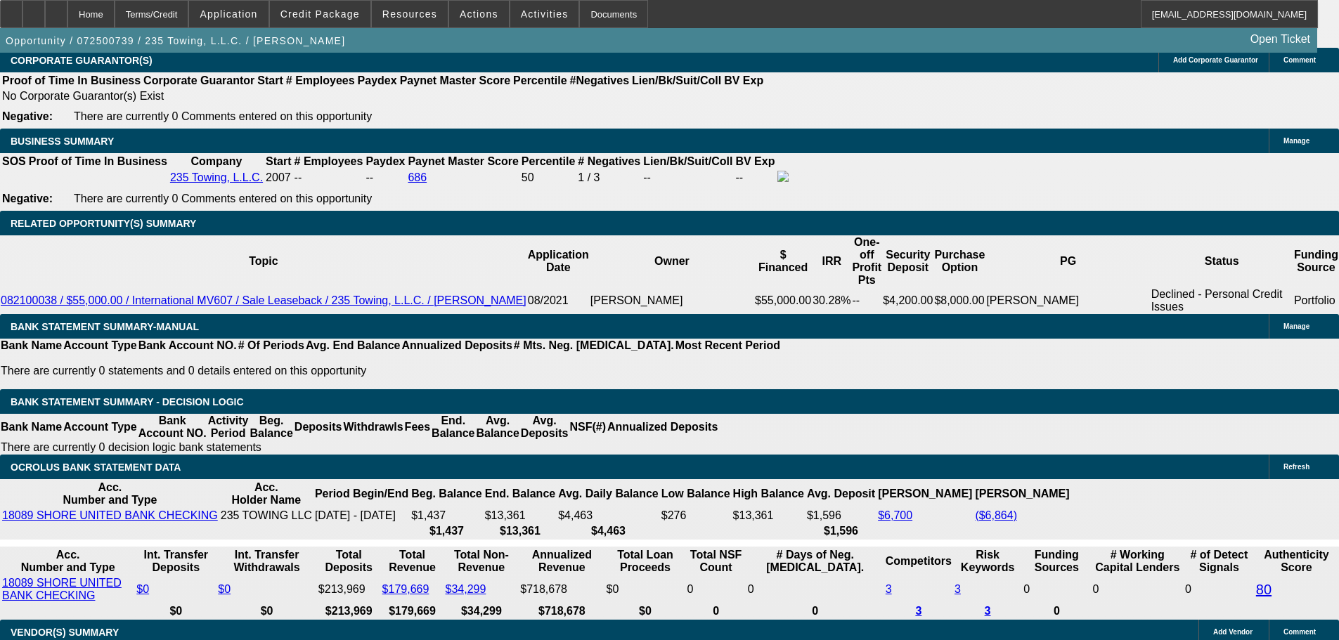
scroll to position [2249, 0]
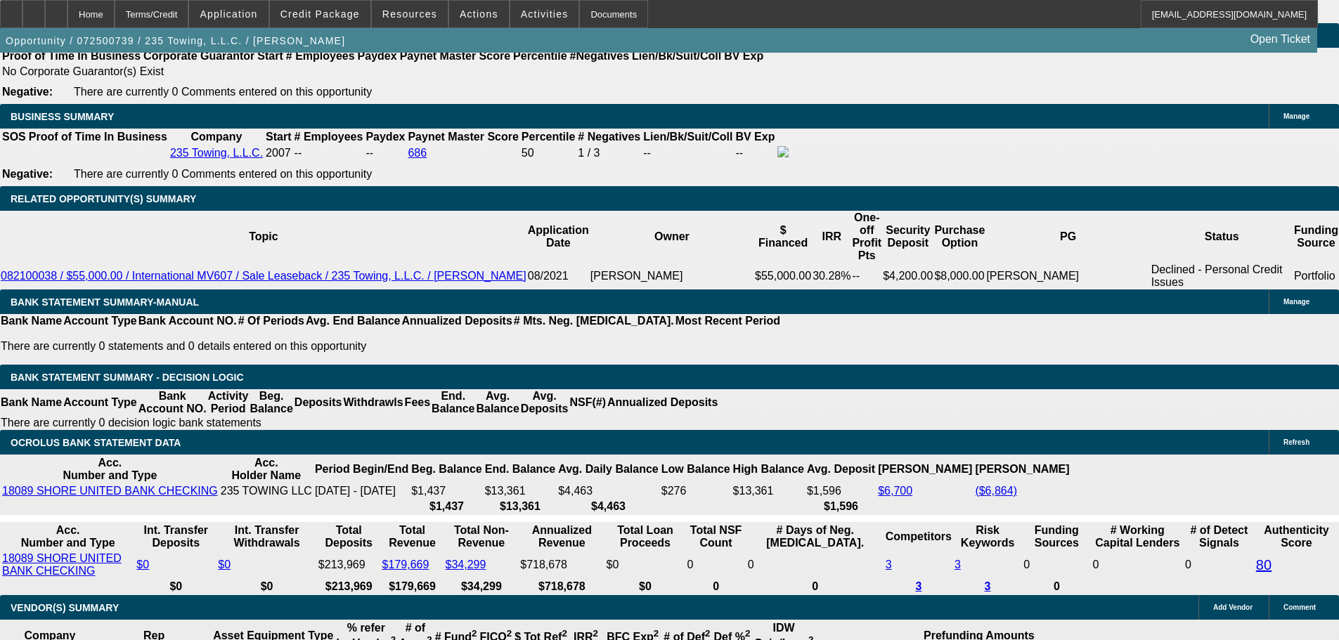
drag, startPoint x: 212, startPoint y: 332, endPoint x: 413, endPoint y: 300, distance: 203.6
type input "20"
type input "$40.00"
type input "UNKNOWN"
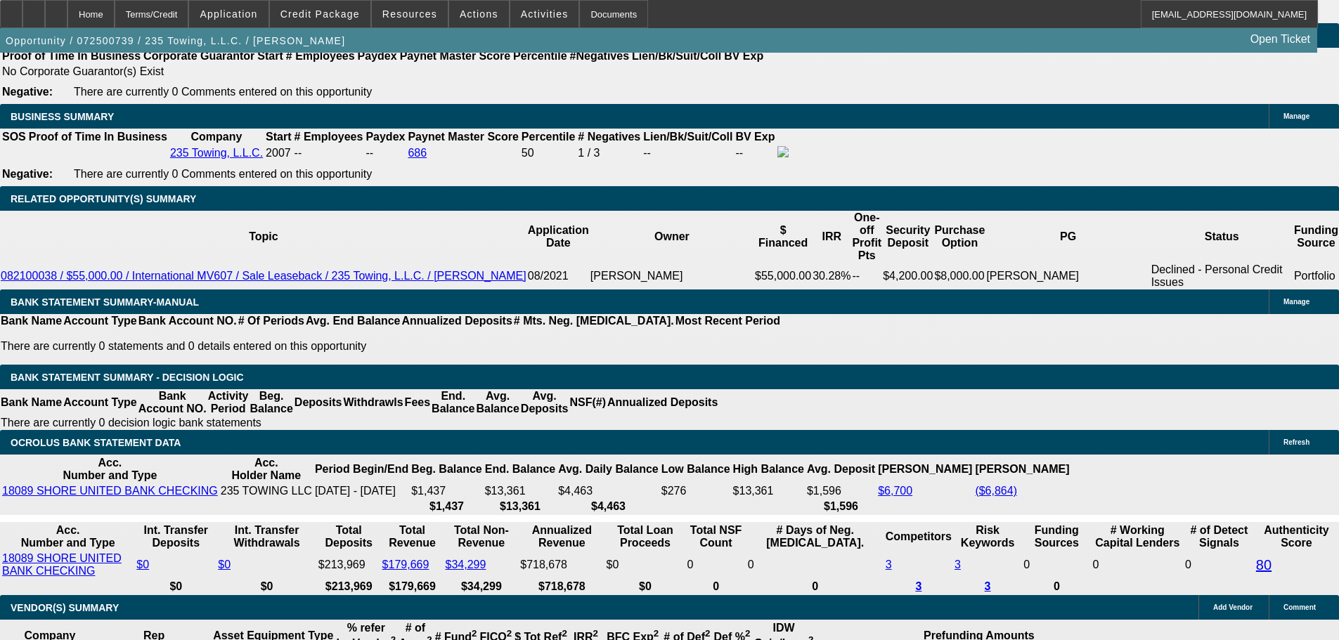
type input "2095"
type input "18.3"
type input "$4,190.00"
type input "$2,095.00"
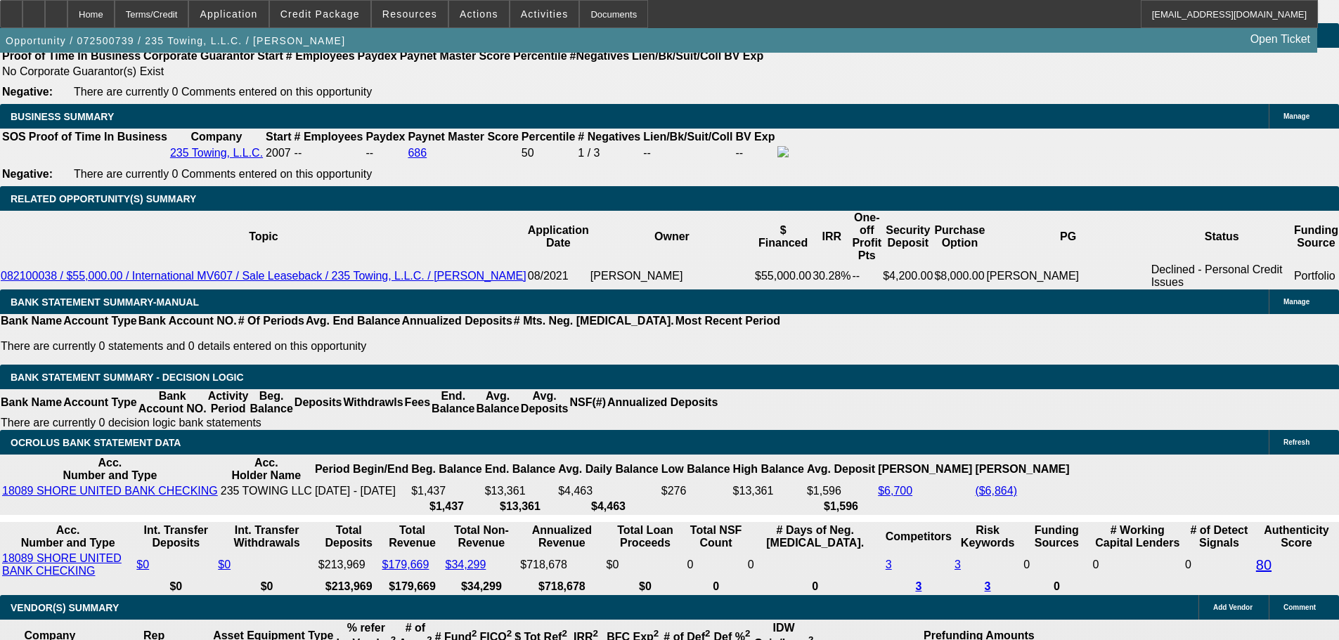
scroll to position [1898, 0]
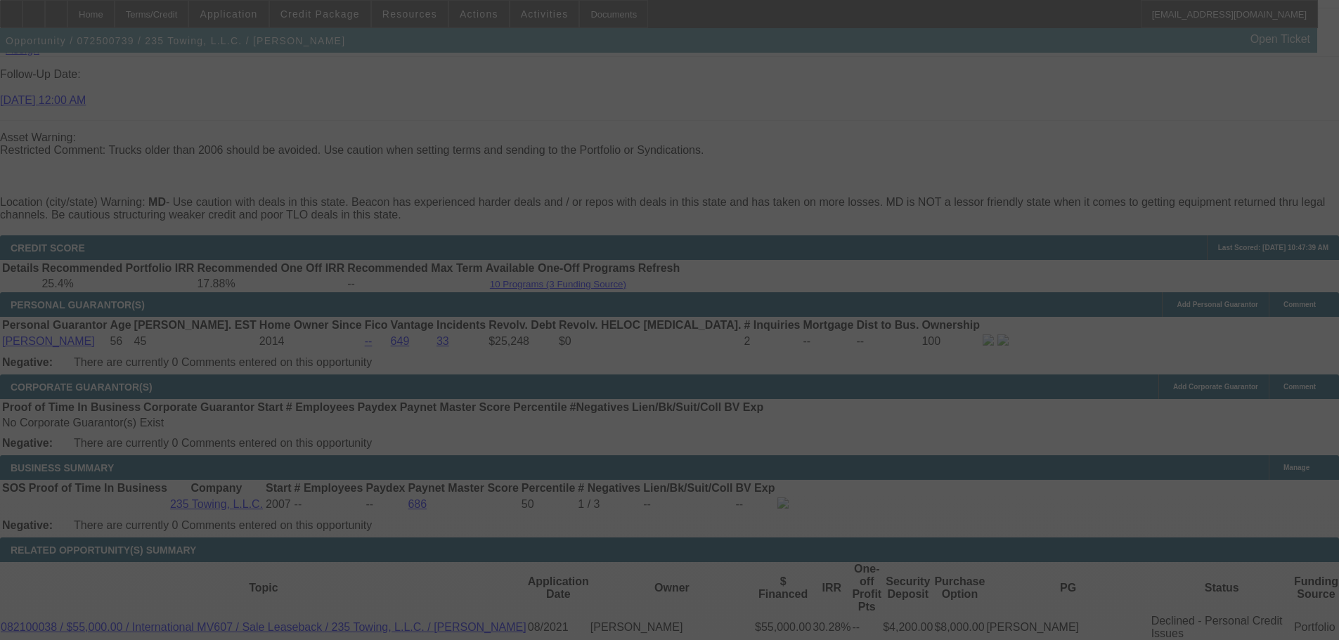
select select "0"
select select "2"
select select "0.1"
select select "4"
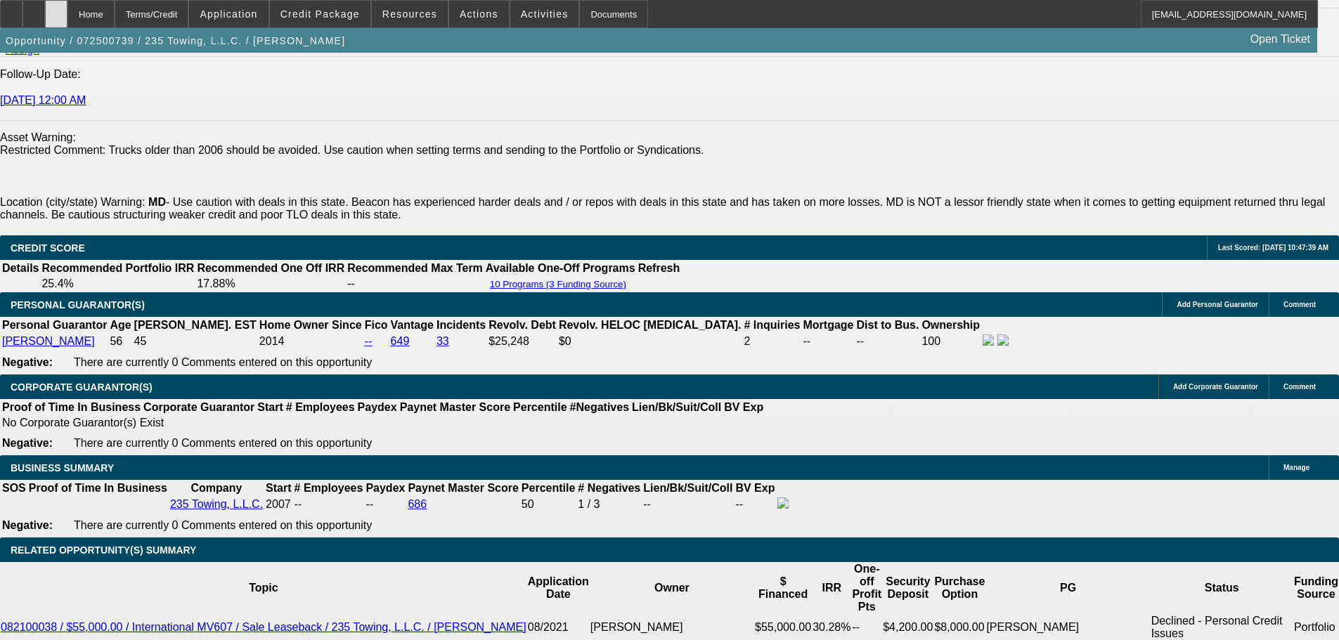
click at [67, 24] on div at bounding box center [56, 14] width 22 height 28
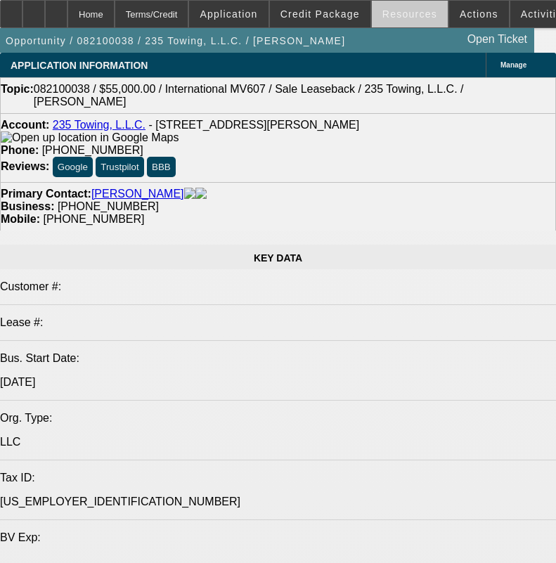
select select "0"
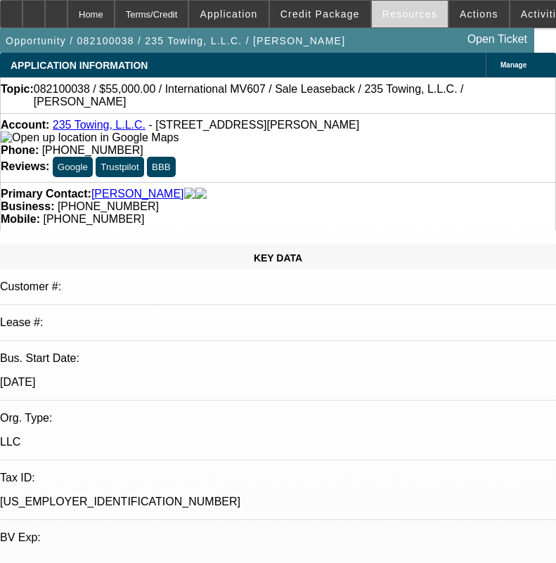
select select "2"
select select "0.1"
select select "6"
select select "0"
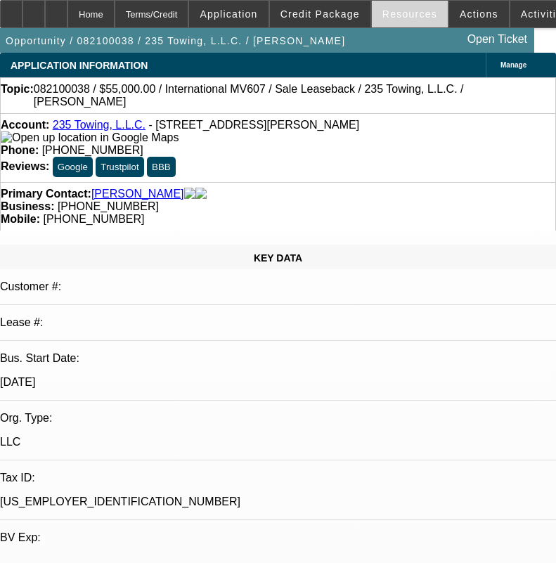
select select "2"
select select "0.1"
select select "6"
select select "0.2"
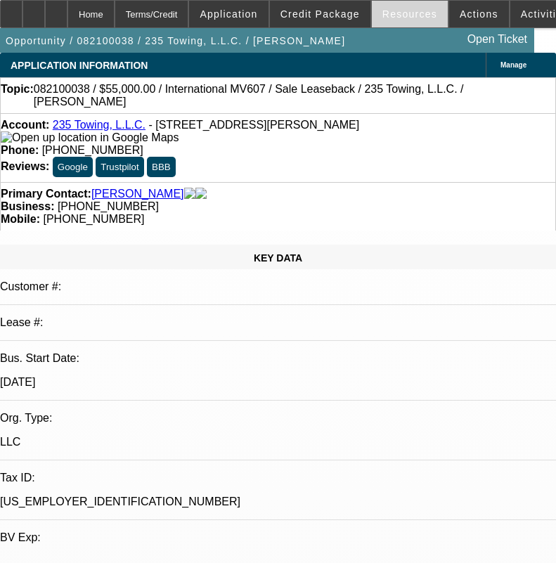
select select "2"
select select "0.1"
select select "4"
select select "0.2"
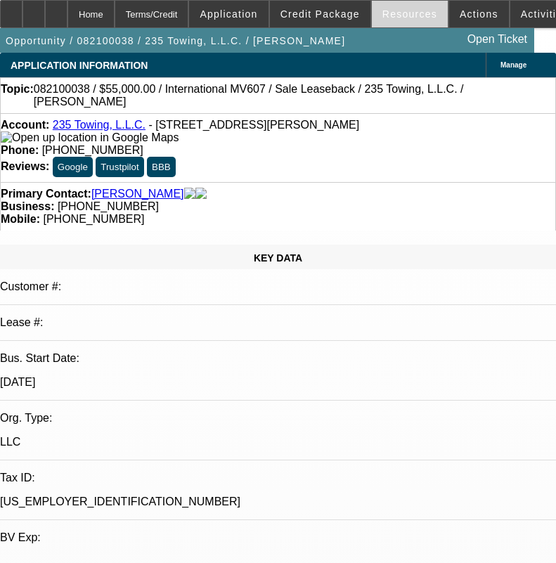
select select "2"
select select "0.1"
select select "4"
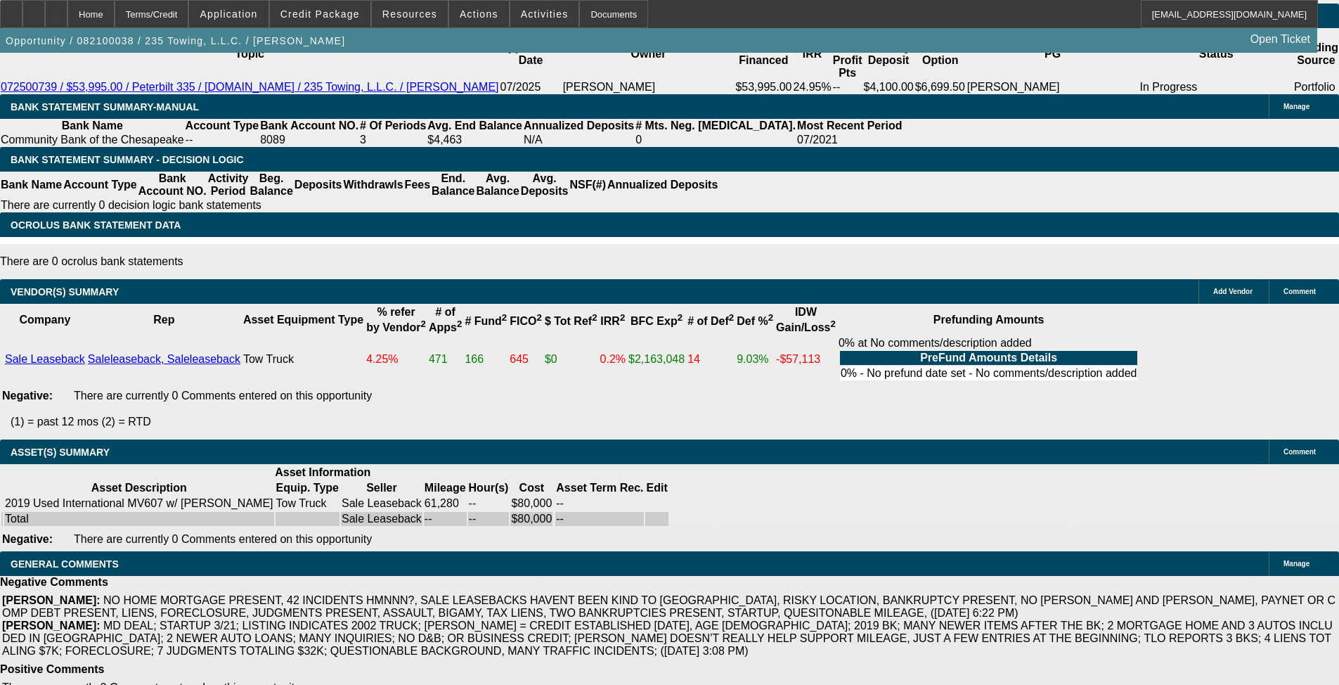
scroll to position [2512, 0]
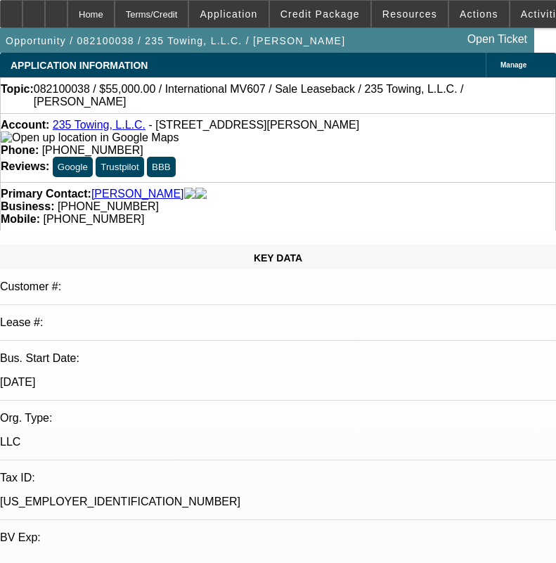
select select "0"
select select "2"
select select "0.1"
select select "6"
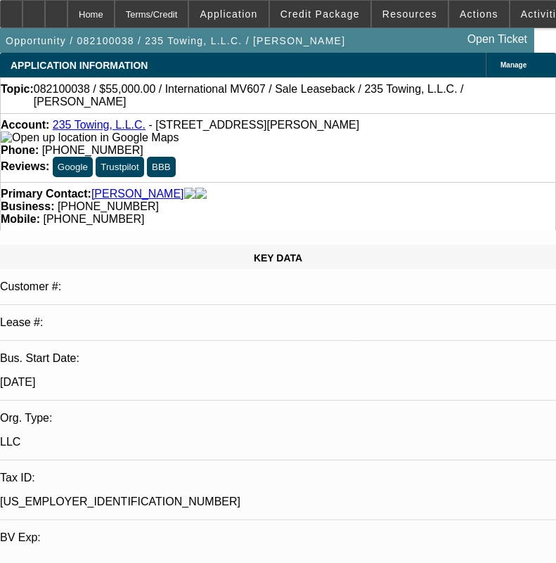
select select "0"
select select "2"
select select "0.1"
select select "6"
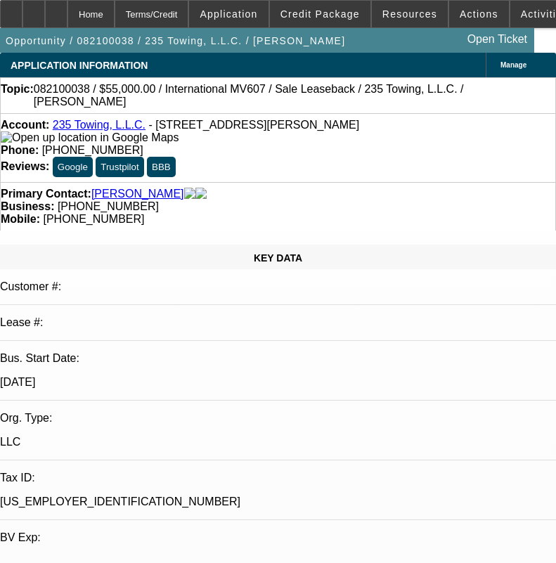
select select "0.2"
select select "2"
select select "0.1"
select select "4"
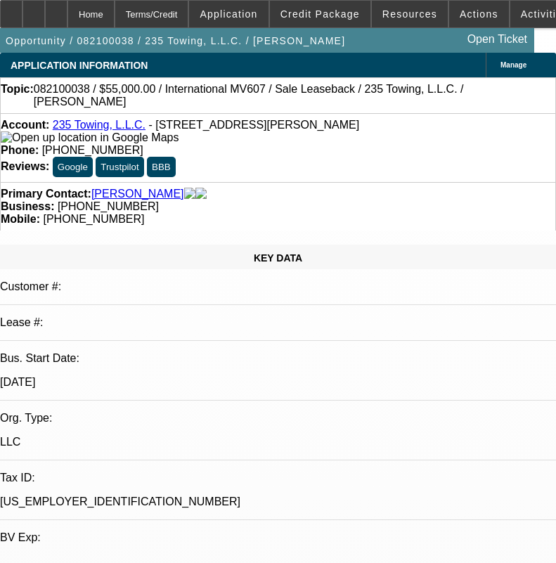
select select "0.2"
select select "2"
select select "0.1"
select select "4"
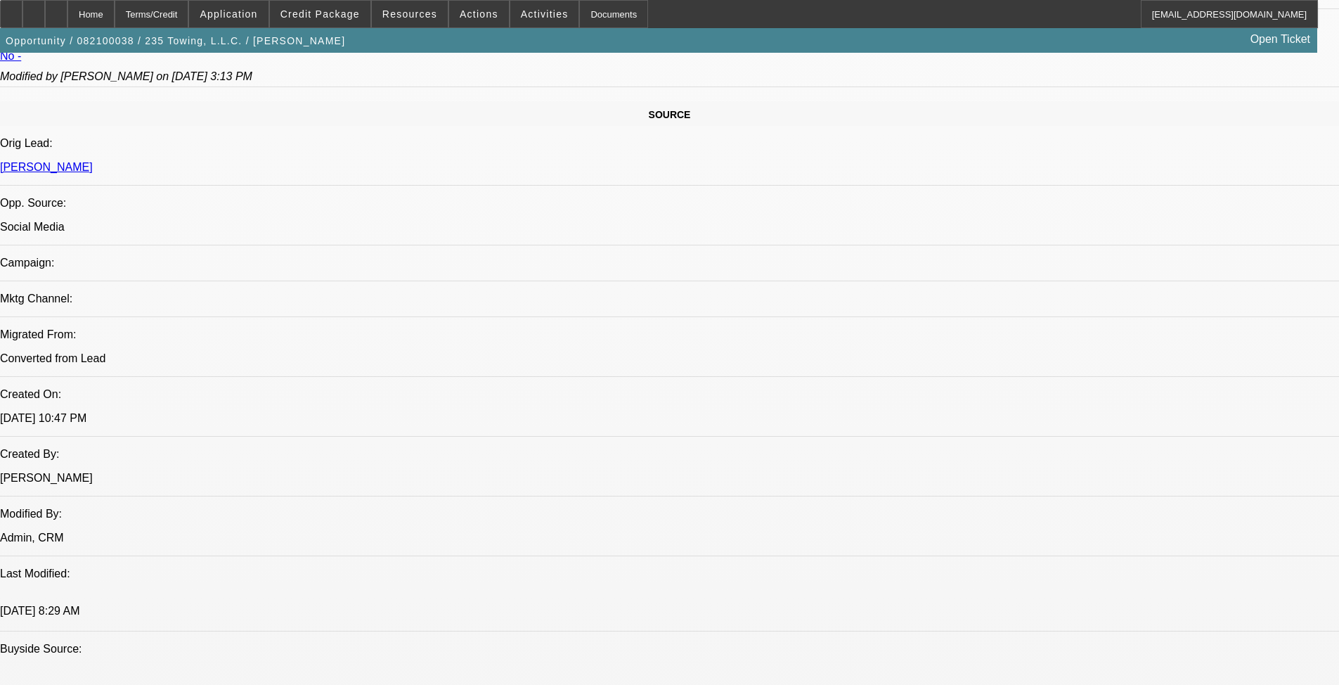
scroll to position [684, 0]
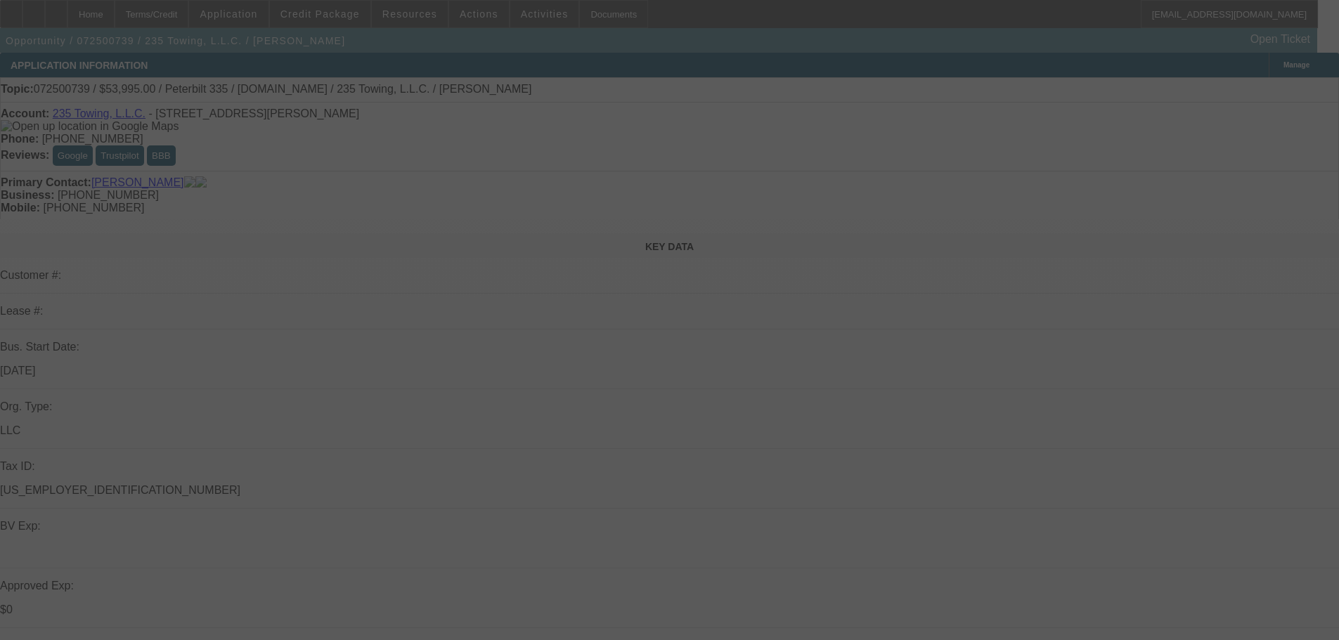
select select "0"
select select "2"
select select "0.1"
select select "4"
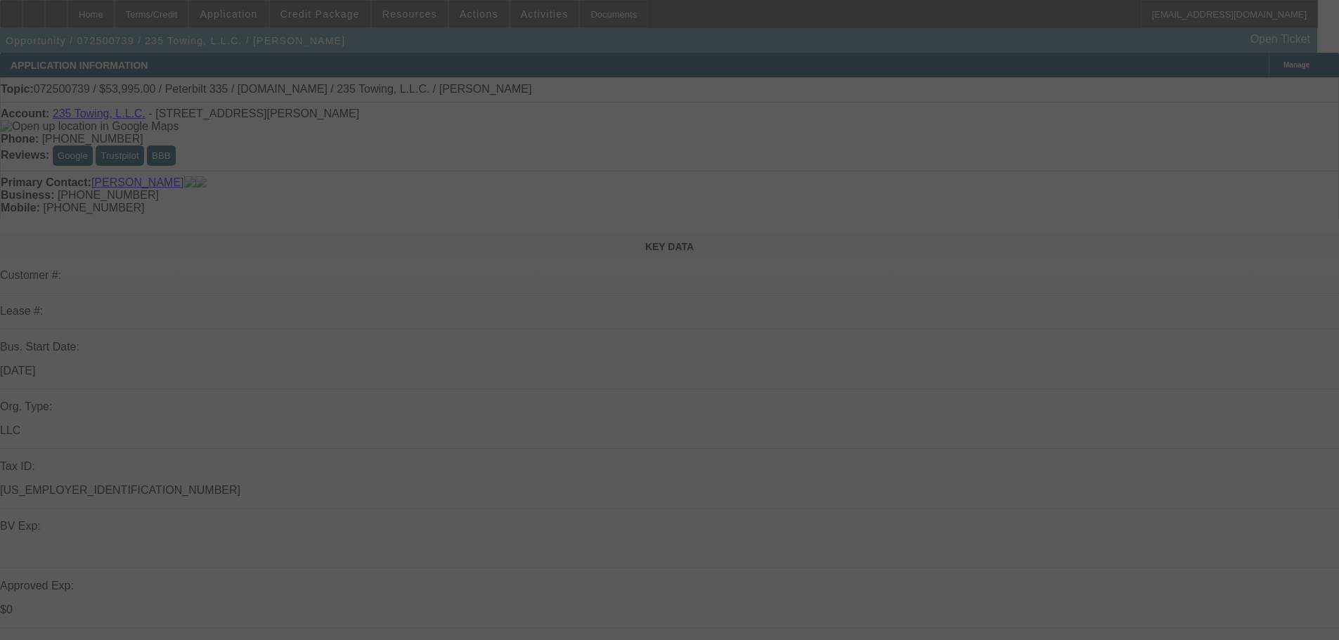
select select "0"
select select "2"
select select "0.1"
select select "4"
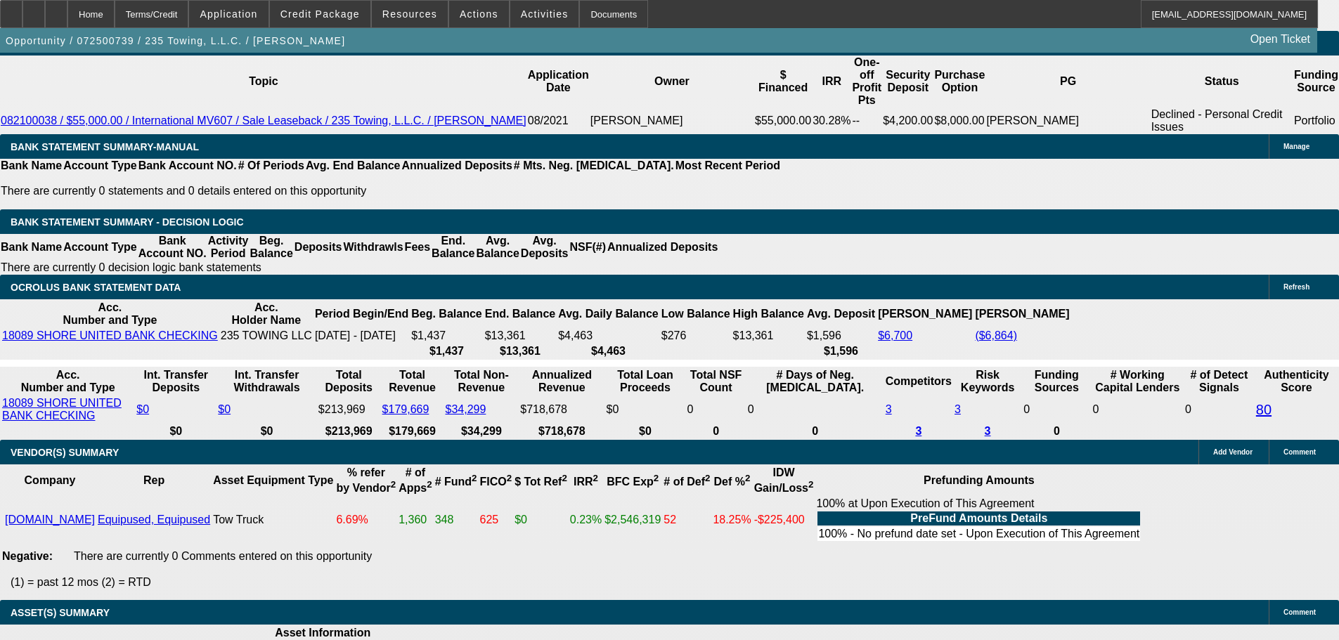
scroll to position [2669, 0]
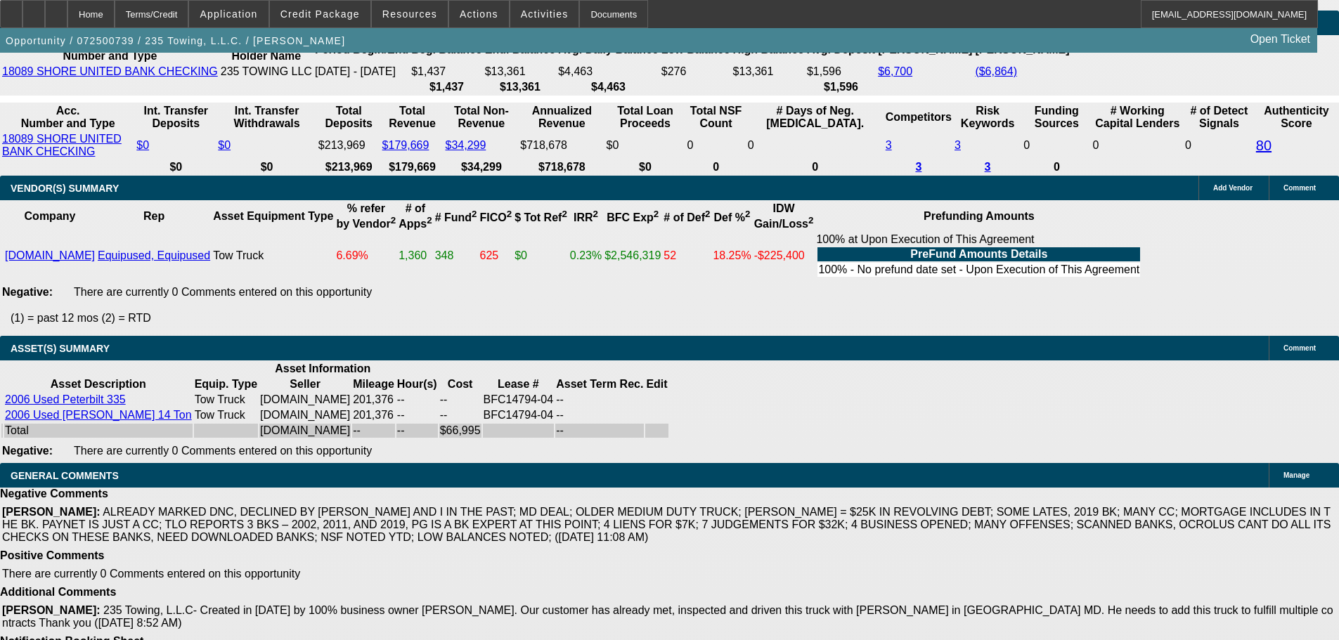
select select "4"
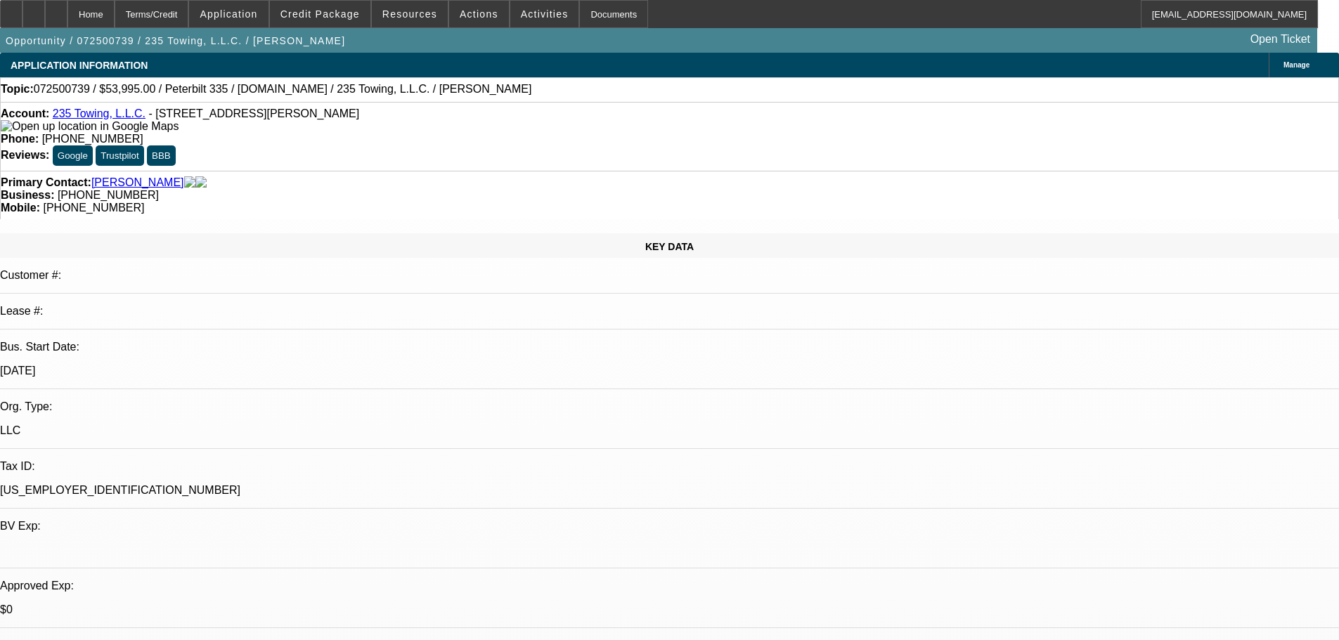
paste textarea "PASS, JUST TOO MANY NOTED NEGATIVES ON THIS DEAL."
type textarea "PASS, JUST TOO MANY NOTED NEGATIVES ON THIS DEAL."
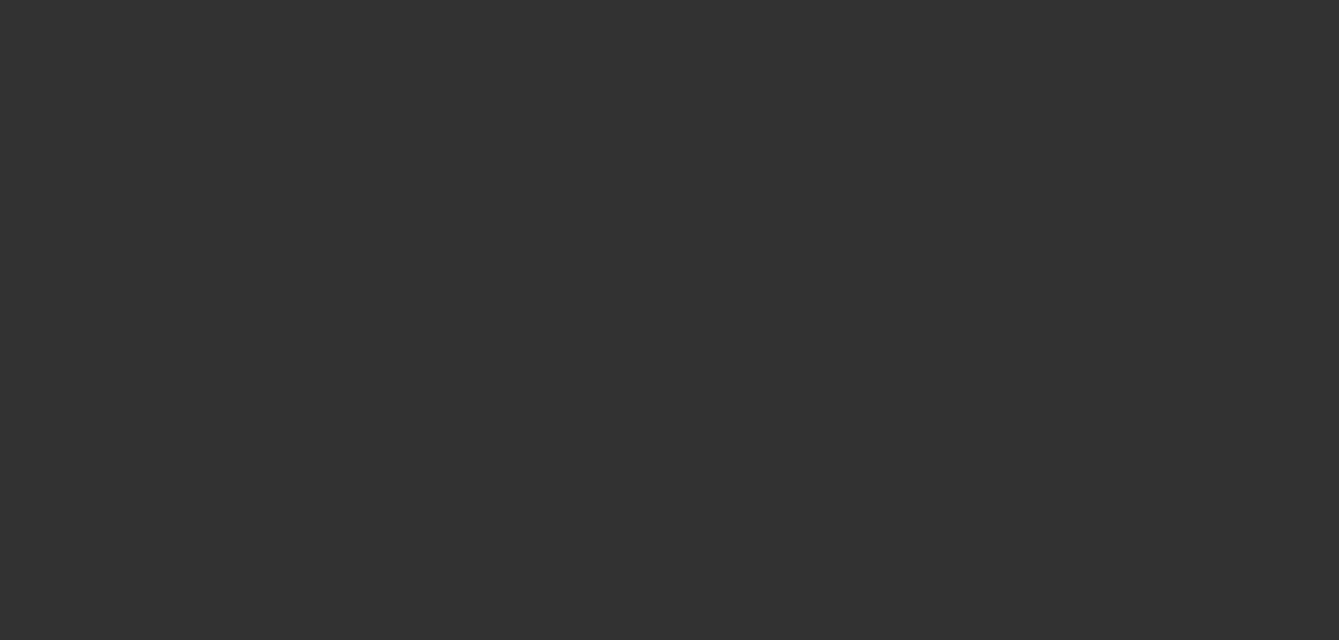
select select "0"
select select "2"
select select "0.1"
select select "4"
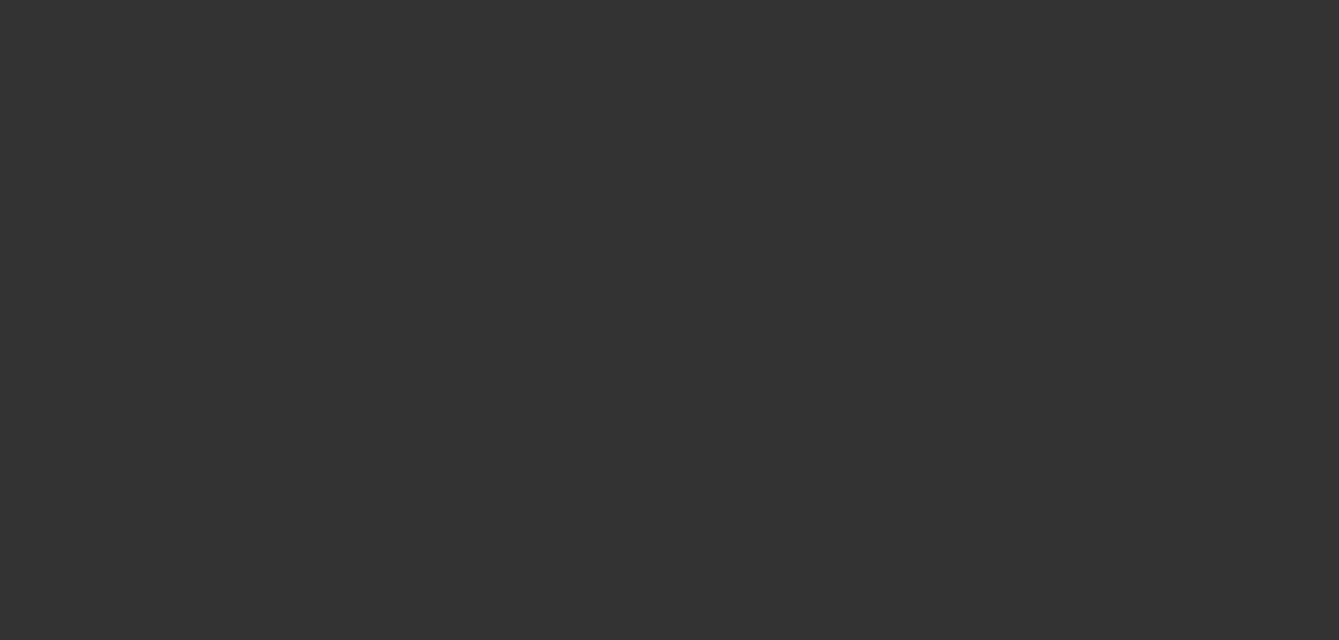
select select "0"
select select "2"
select select "0.1"
select select "4"
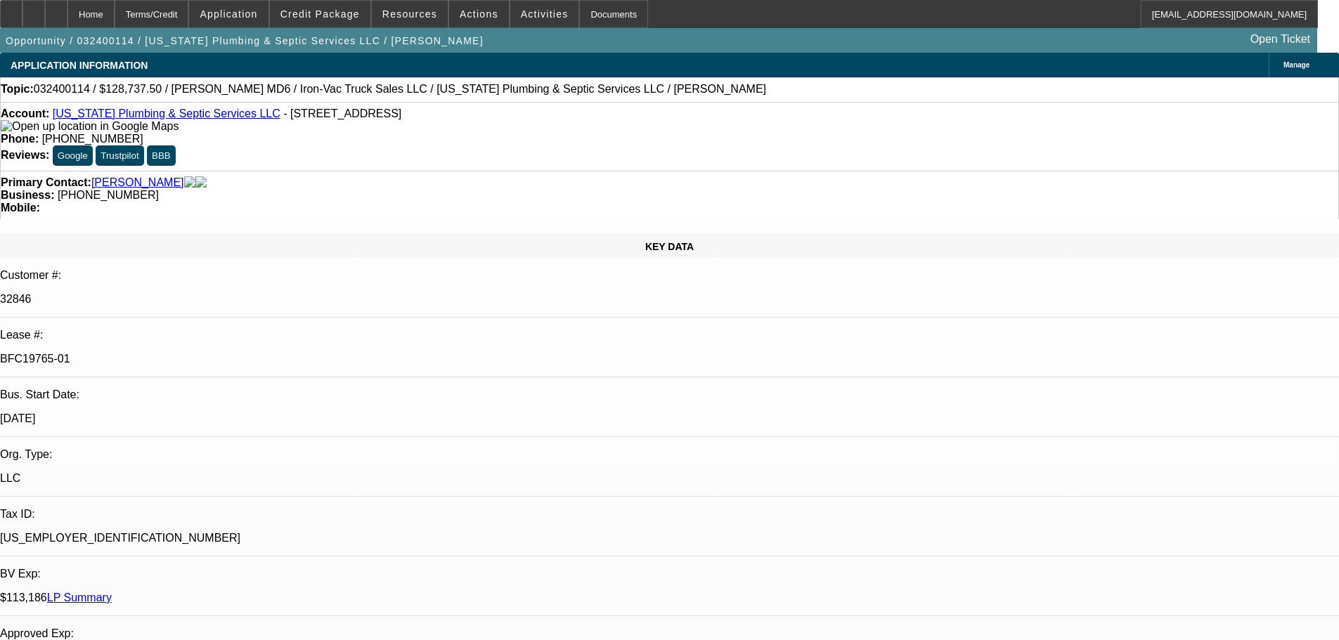
select select "0"
select select "2"
select select "0"
select select "6"
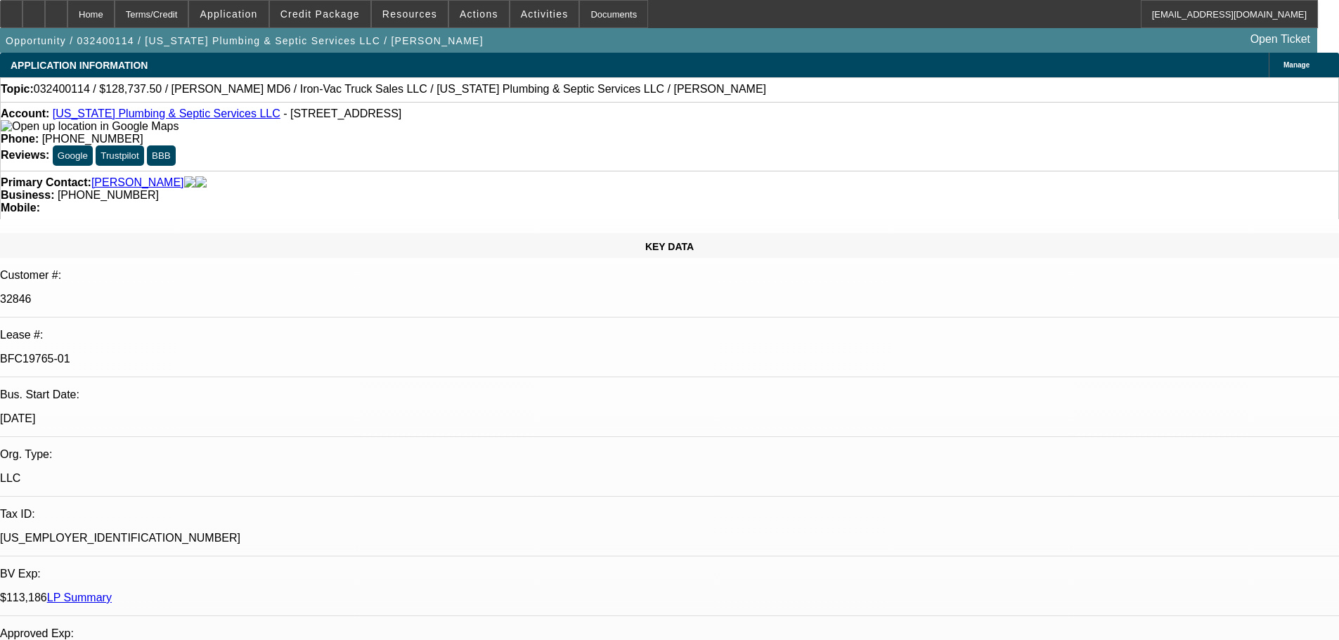
select select "0"
select select "2"
select select "0"
select select "6"
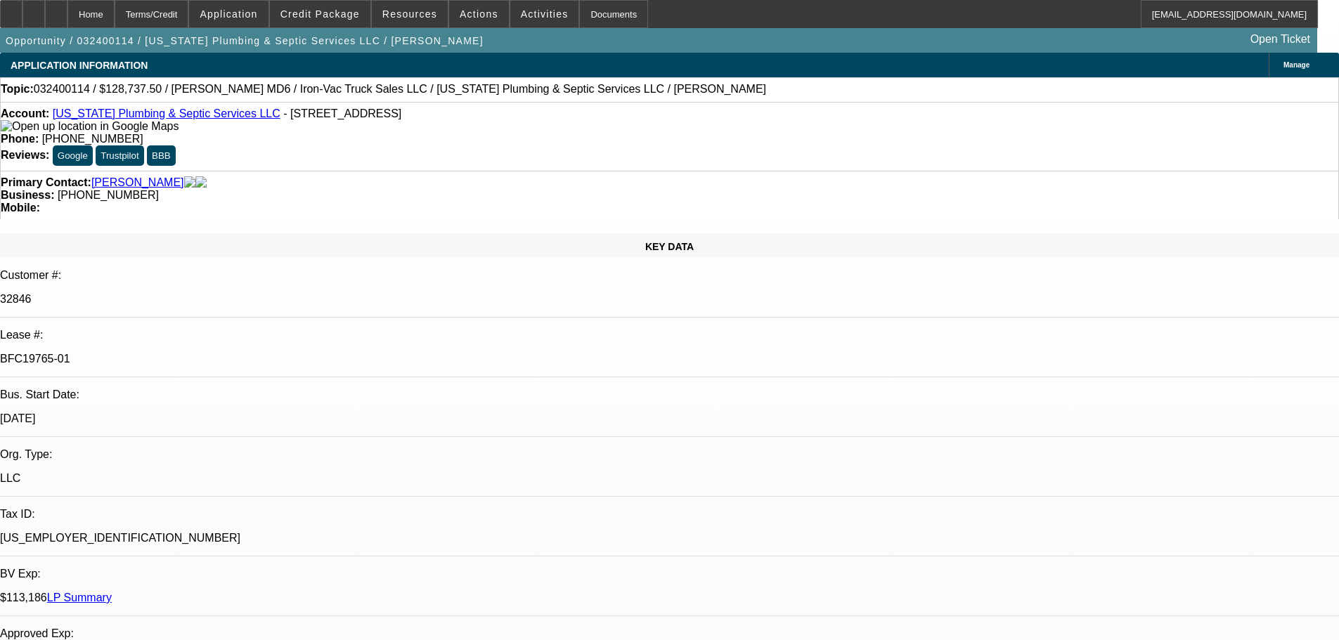
select select "0"
select select "2"
select select "0"
select select "6"
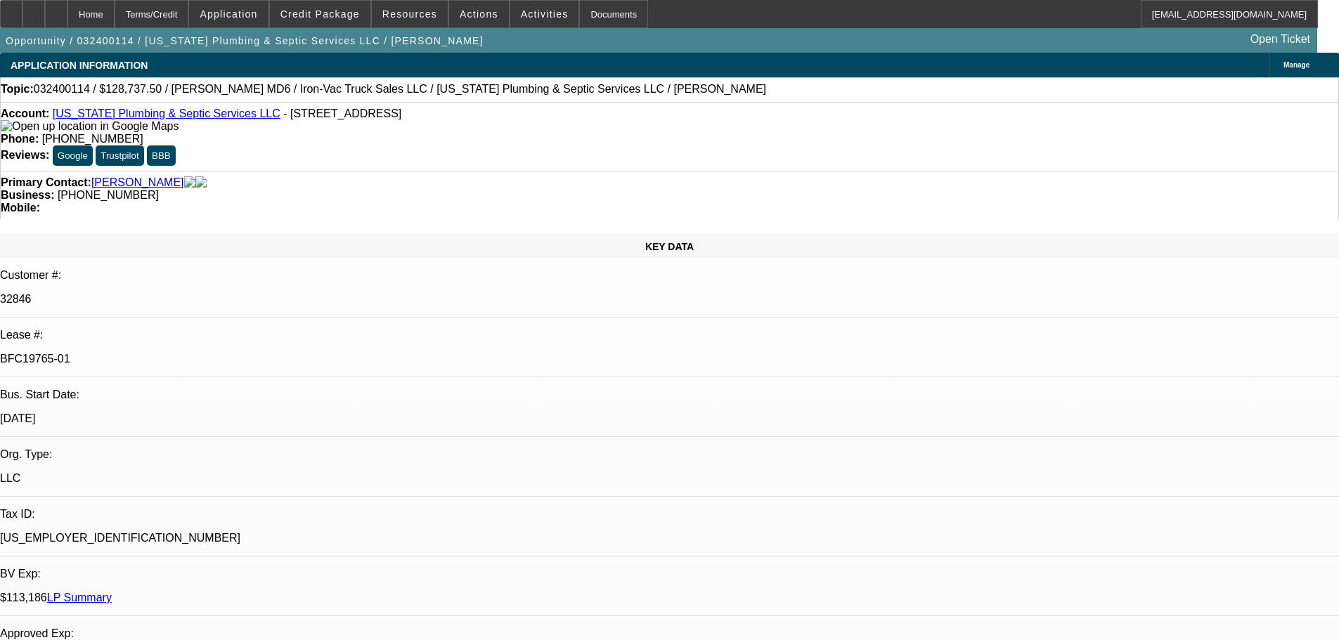
select select "0"
select select "2"
select select "0"
select select "6"
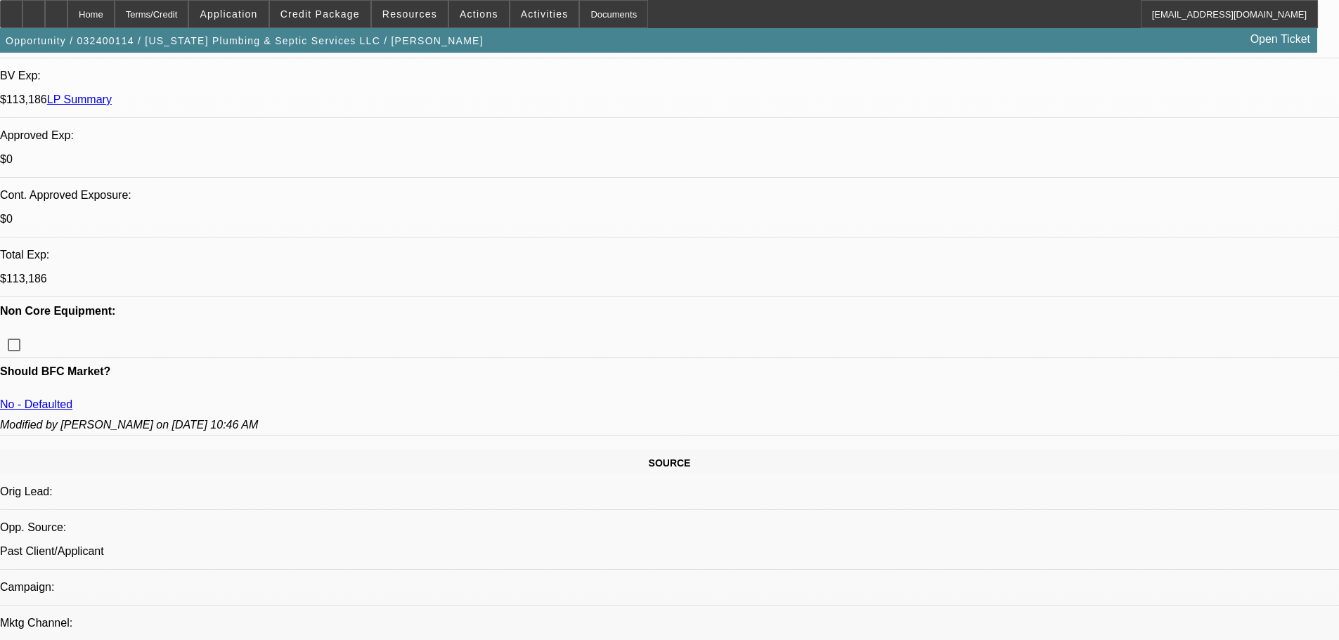
scroll to position [280, 0]
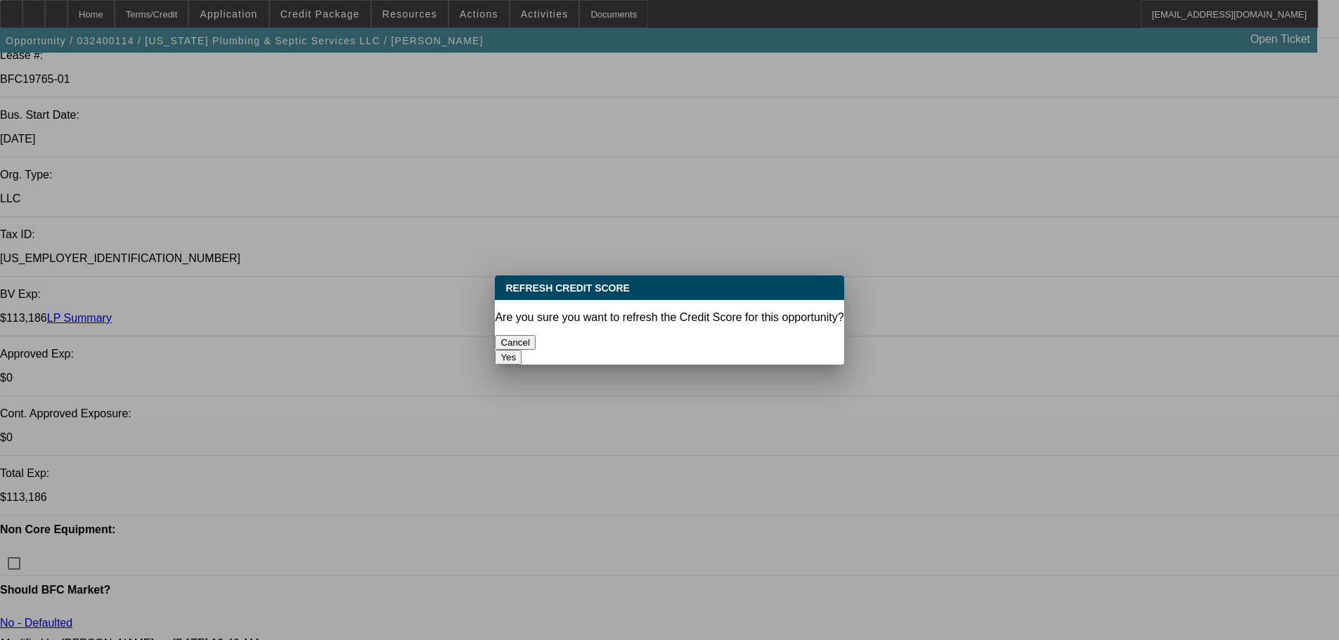
scroll to position [0, 0]
click at [522, 350] on button "Yes" at bounding box center [508, 357] width 27 height 15
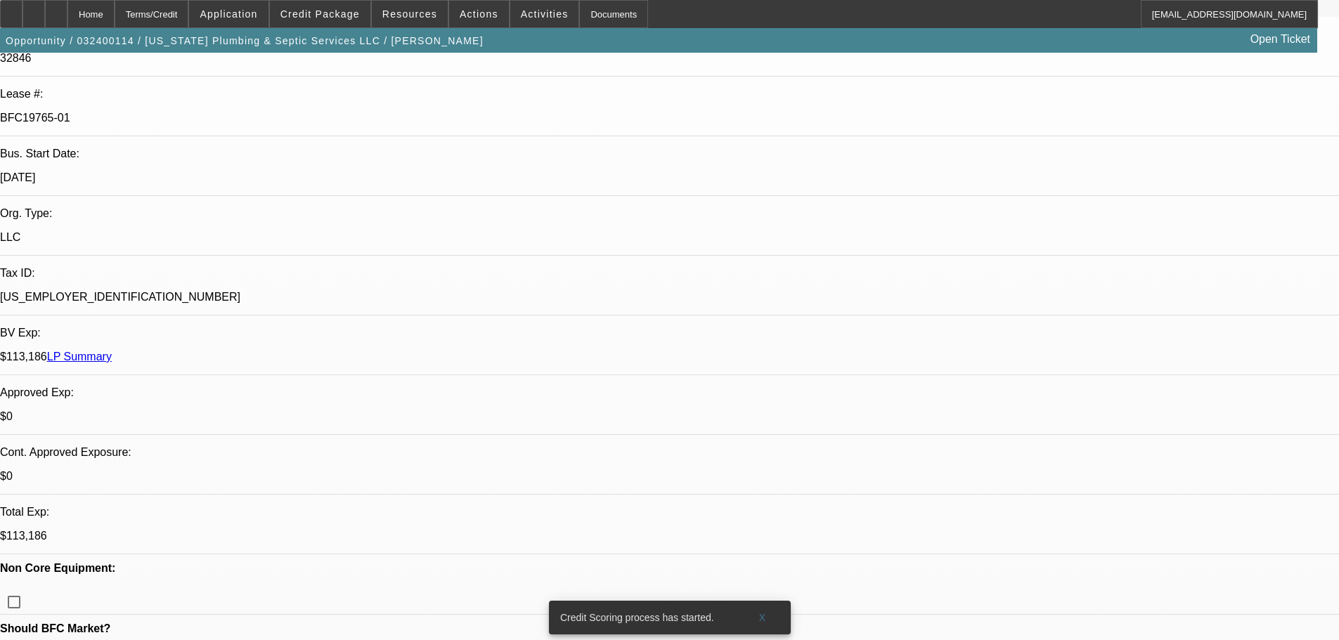
scroll to position [209, 0]
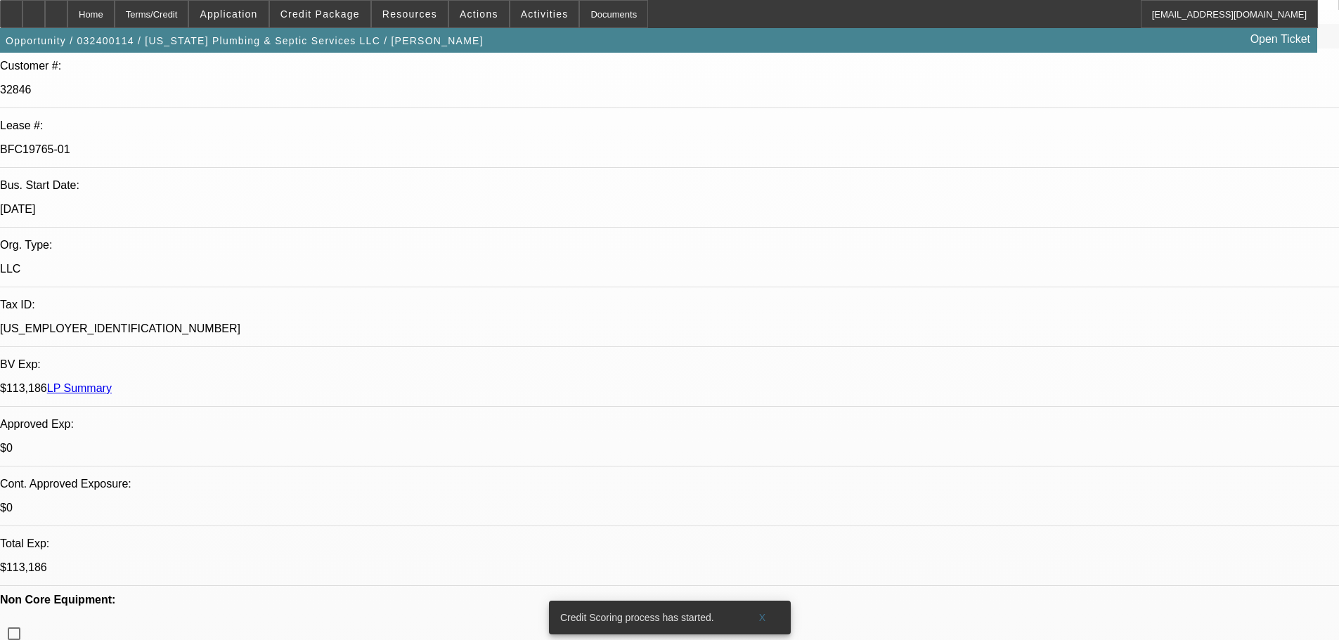
click at [112, 382] on link "LP Summary" at bounding box center [79, 388] width 65 height 12
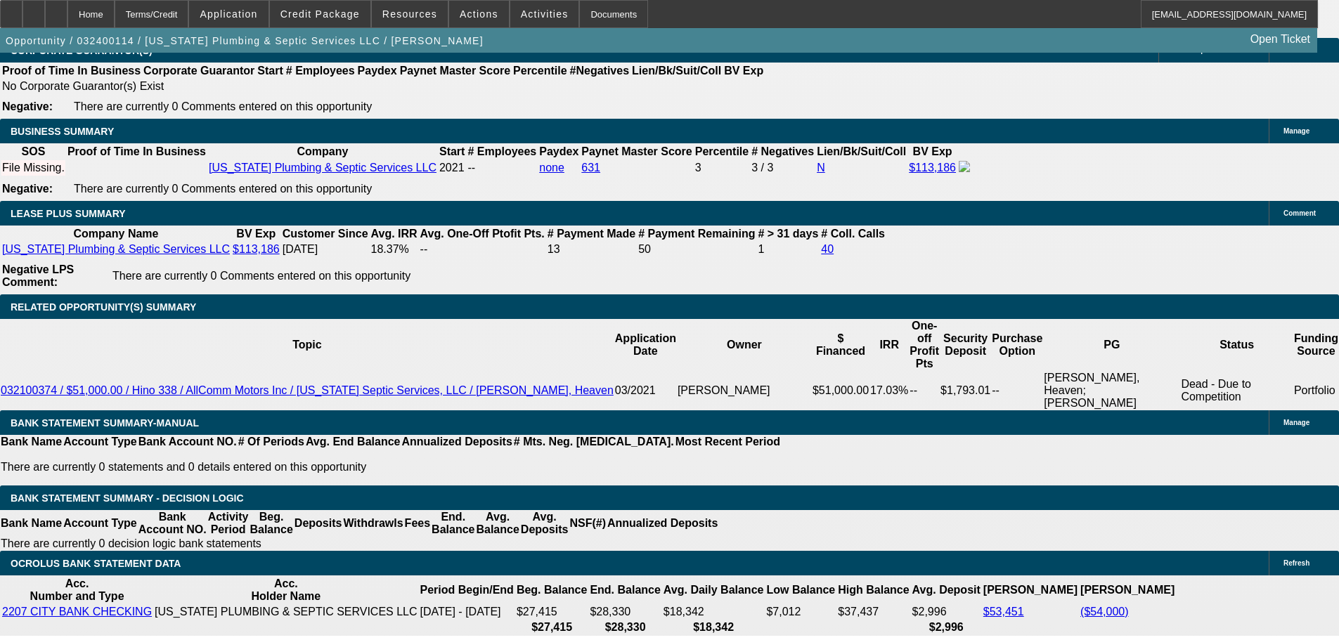
scroll to position [2320, 0]
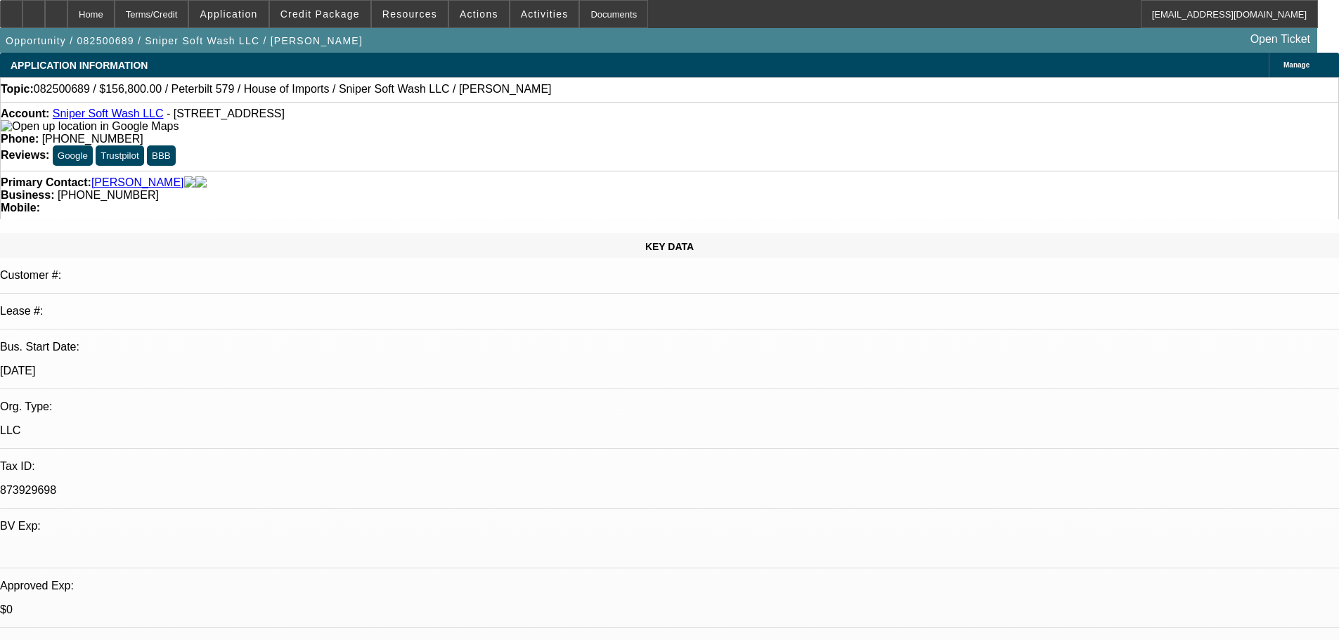
select select "0"
select select "2"
select select "0"
select select "6"
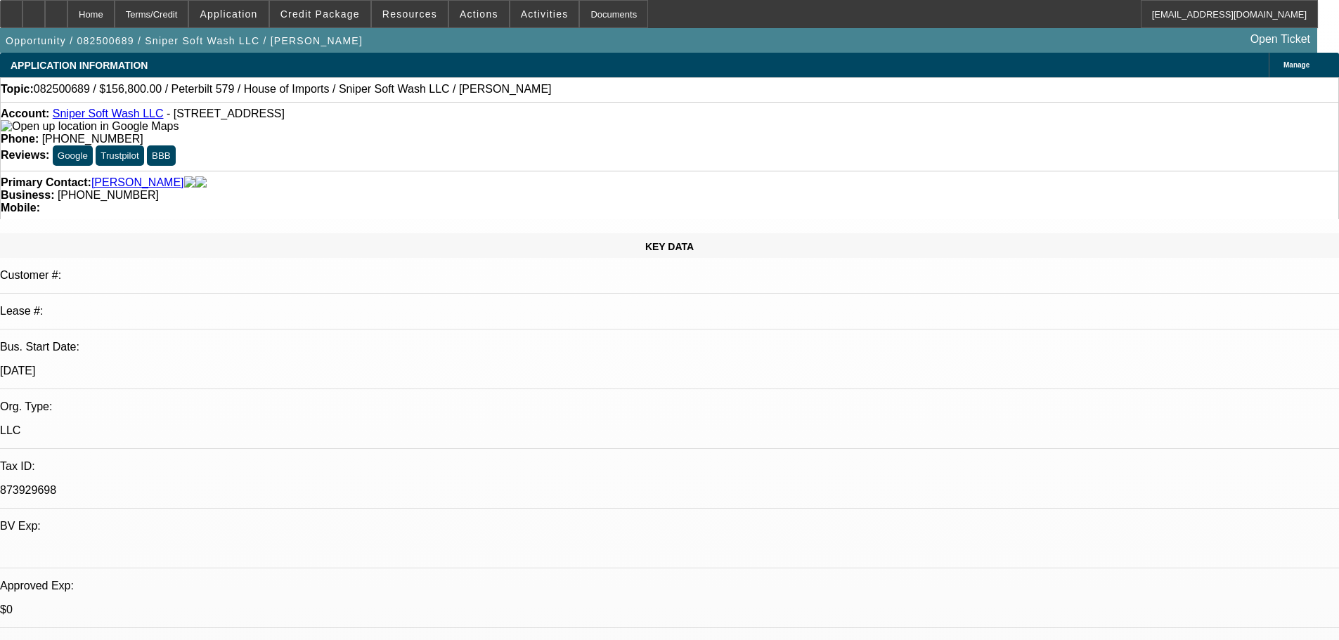
select select "0"
select select "6"
select select "0"
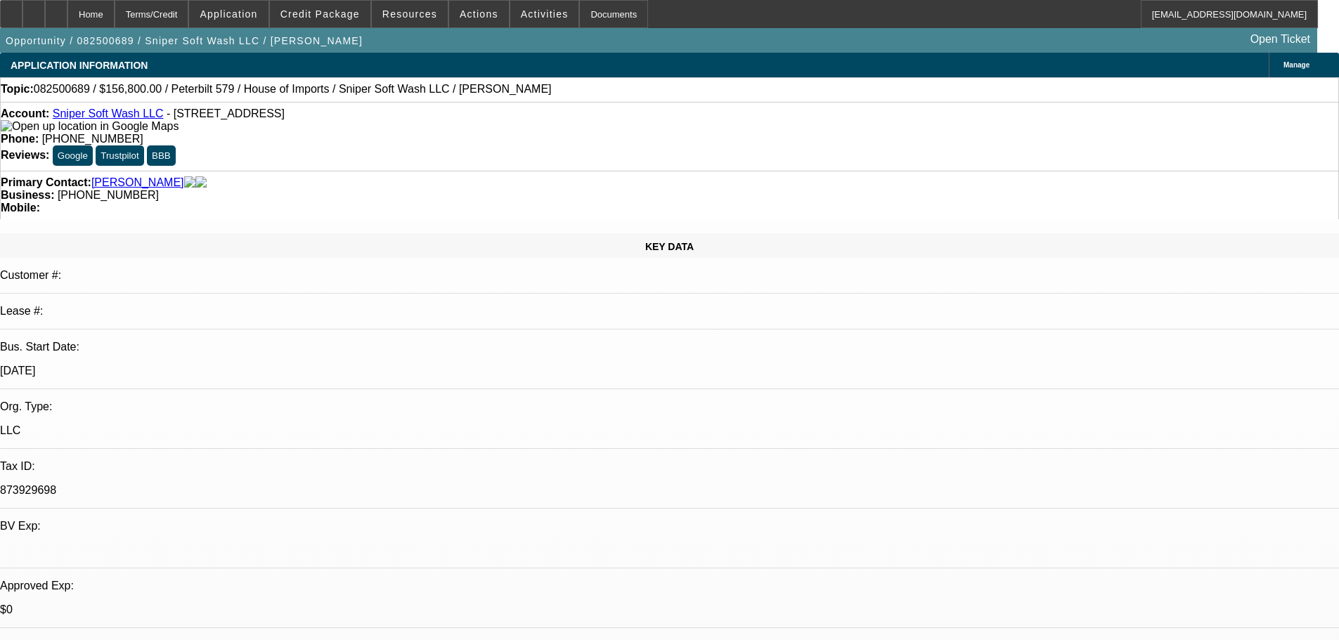
select select "0"
select select "6"
select select "0"
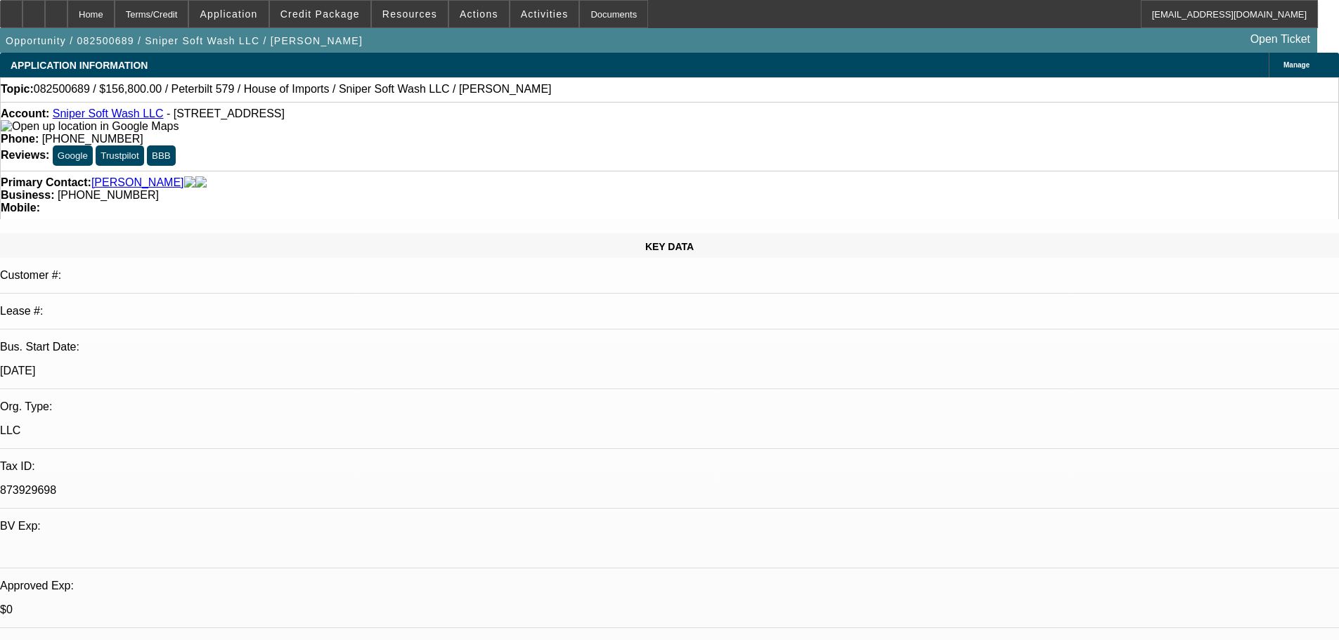
select select "0"
select select "6"
click at [333, 20] on span at bounding box center [320, 14] width 101 height 34
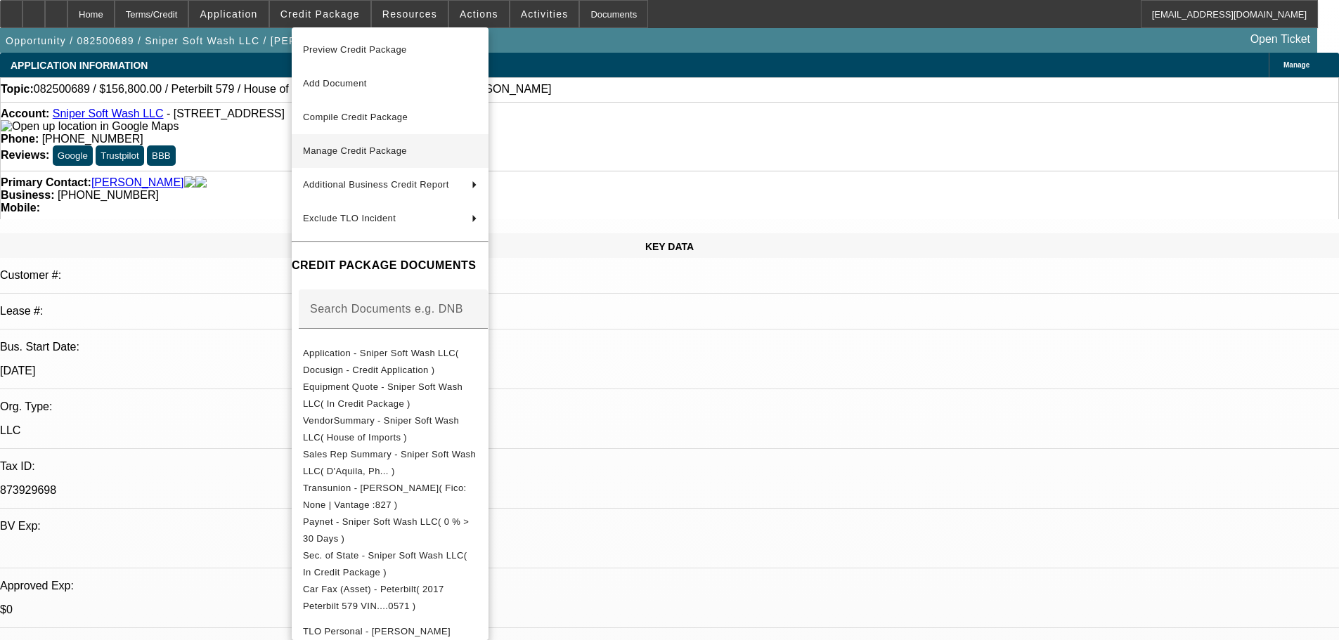
click at [370, 151] on span "Manage Credit Package" at bounding box center [355, 151] width 104 height 11
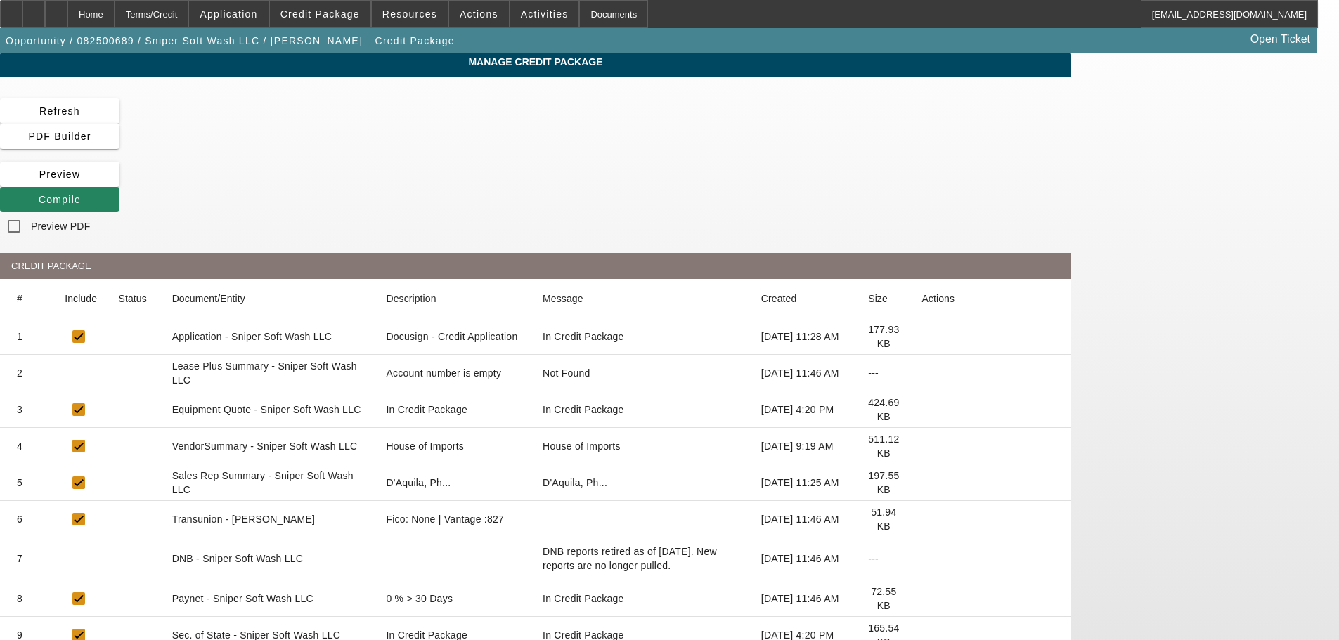
click at [922, 373] on icon at bounding box center [922, 373] width 0 height 0
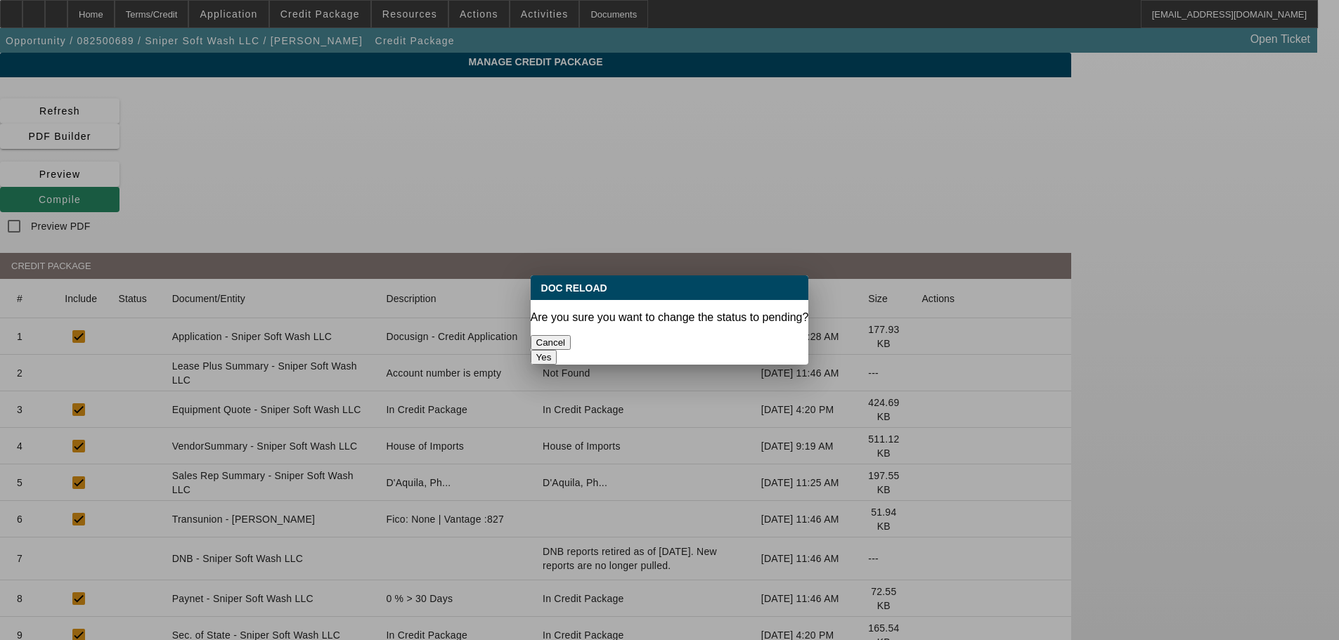
click at [557, 350] on button "Yes" at bounding box center [544, 357] width 27 height 15
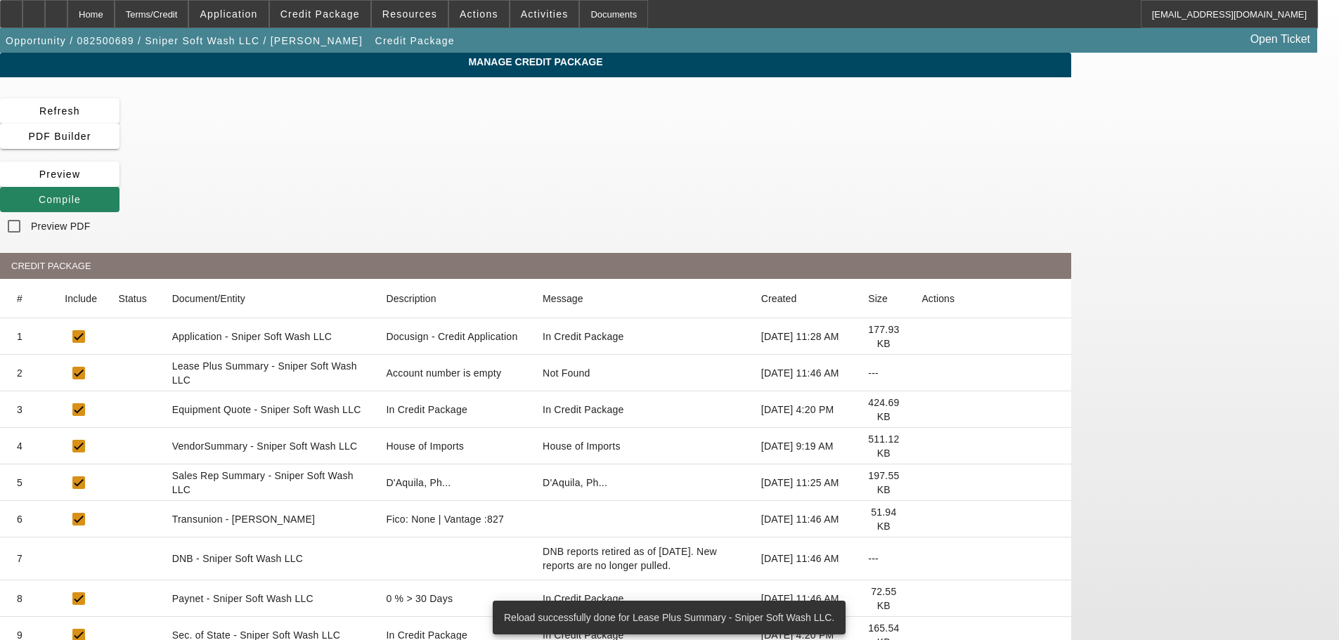
click at [922, 446] on icon at bounding box center [922, 446] width 0 height 0
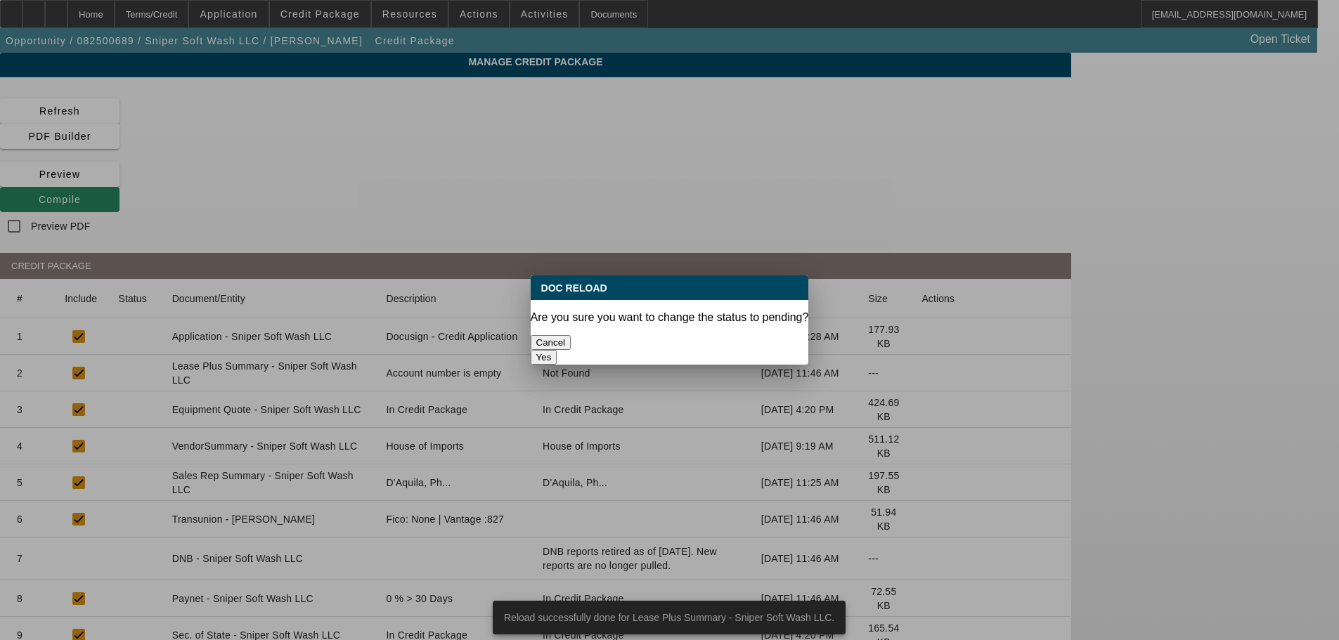
click at [557, 350] on button "Yes" at bounding box center [544, 357] width 27 height 15
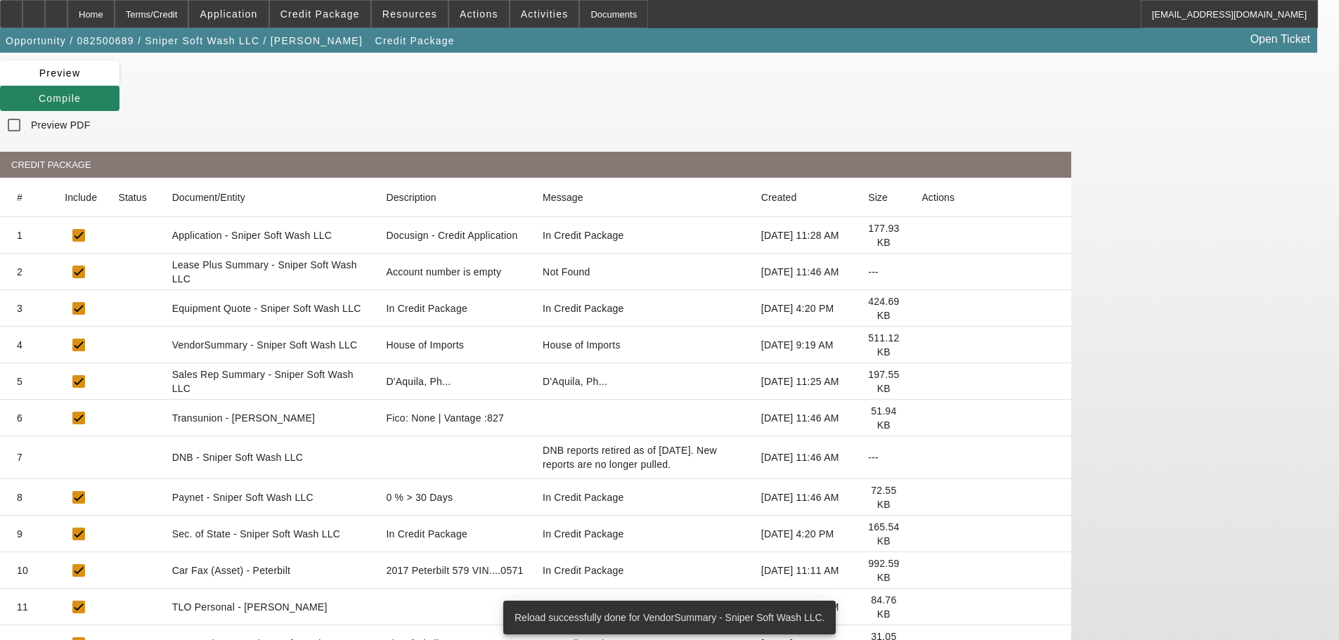
scroll to position [141, 0]
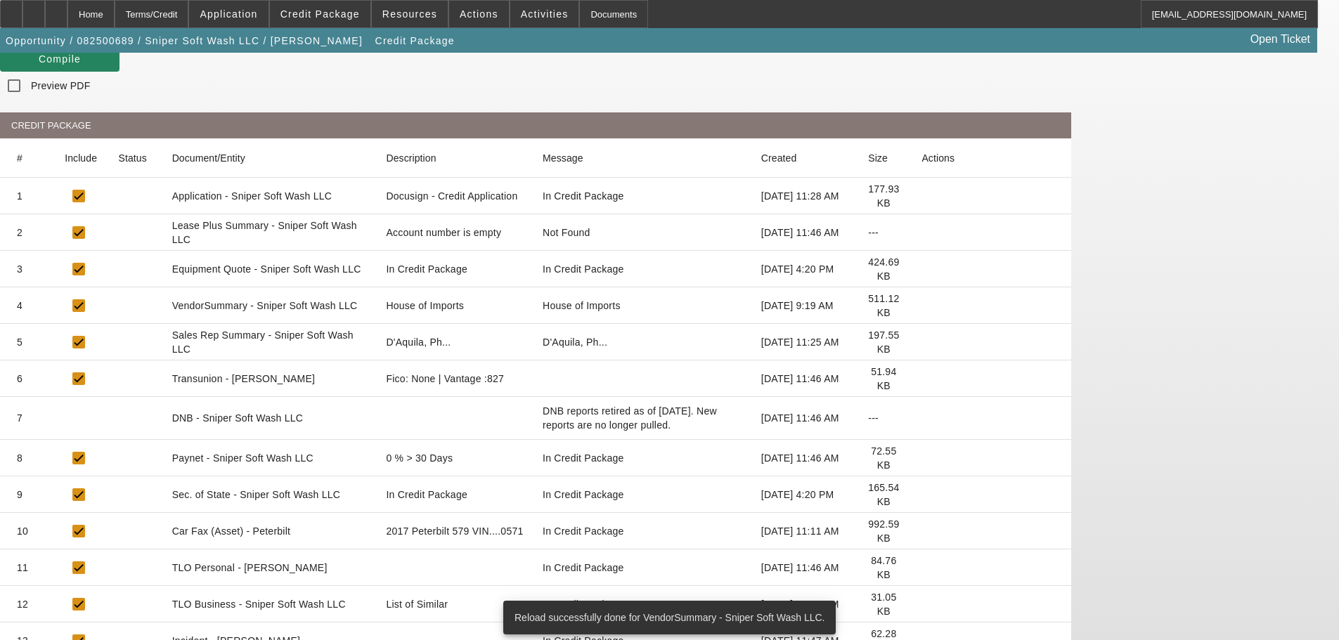
click at [922, 605] on icon at bounding box center [922, 605] width 0 height 0
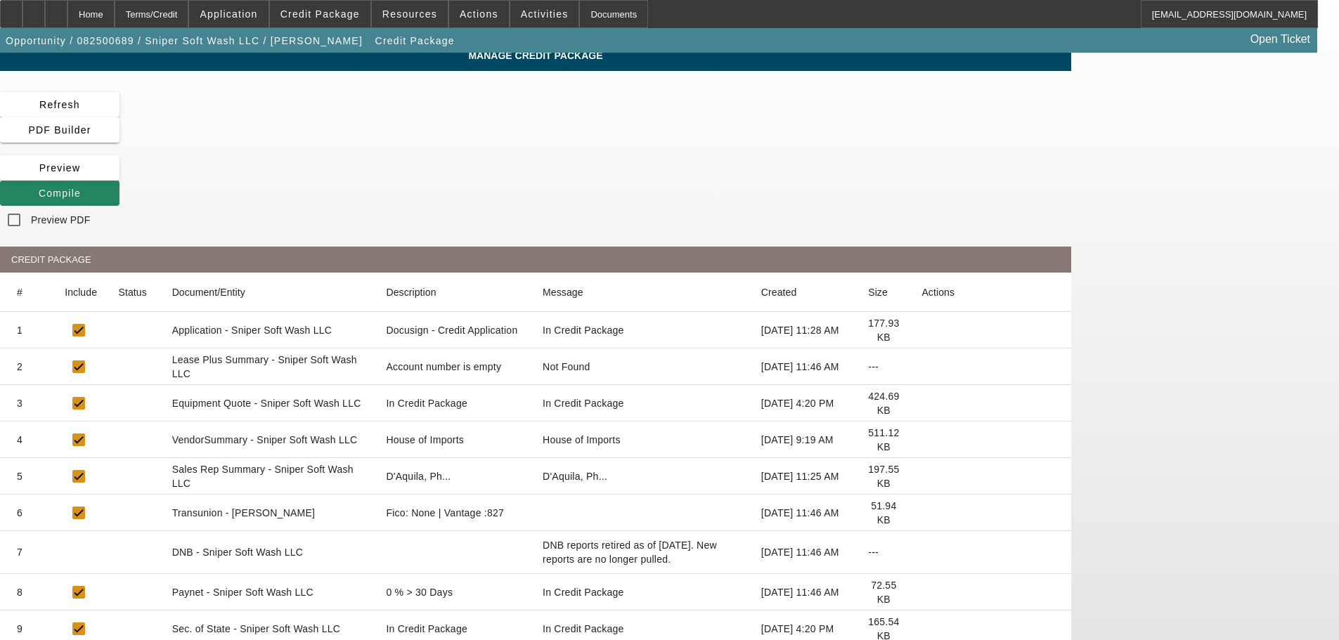
scroll to position [0, 0]
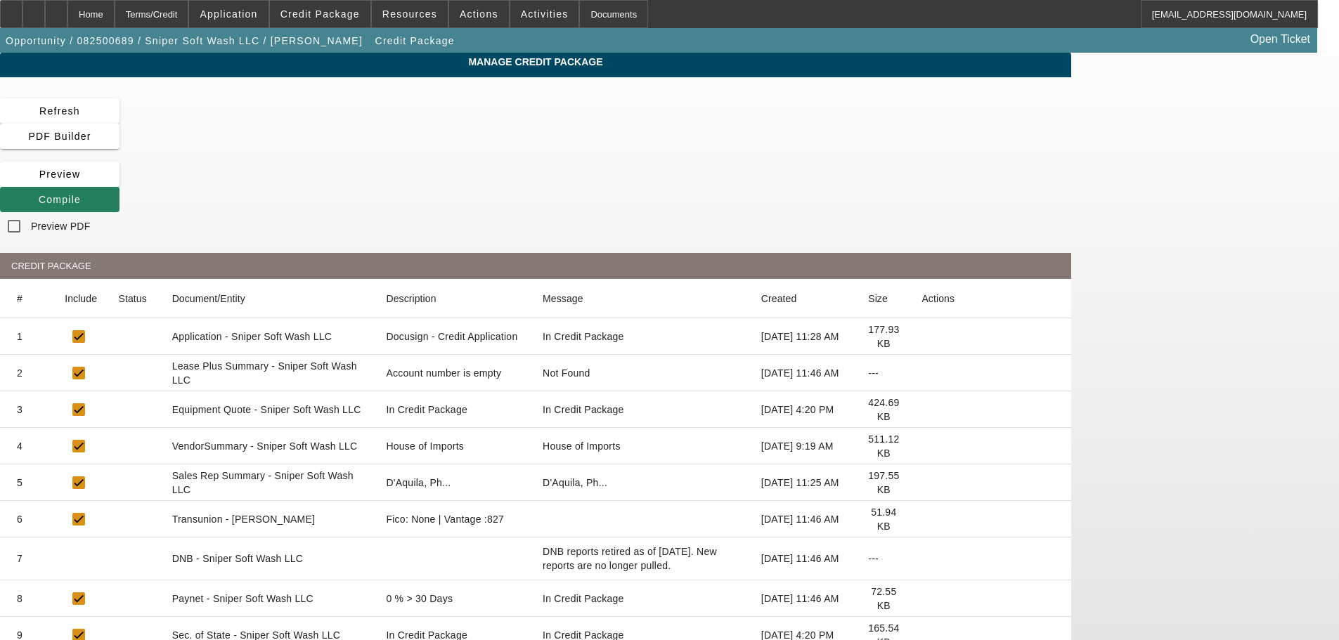
click at [81, 194] on span "Compile" at bounding box center [60, 199] width 42 height 11
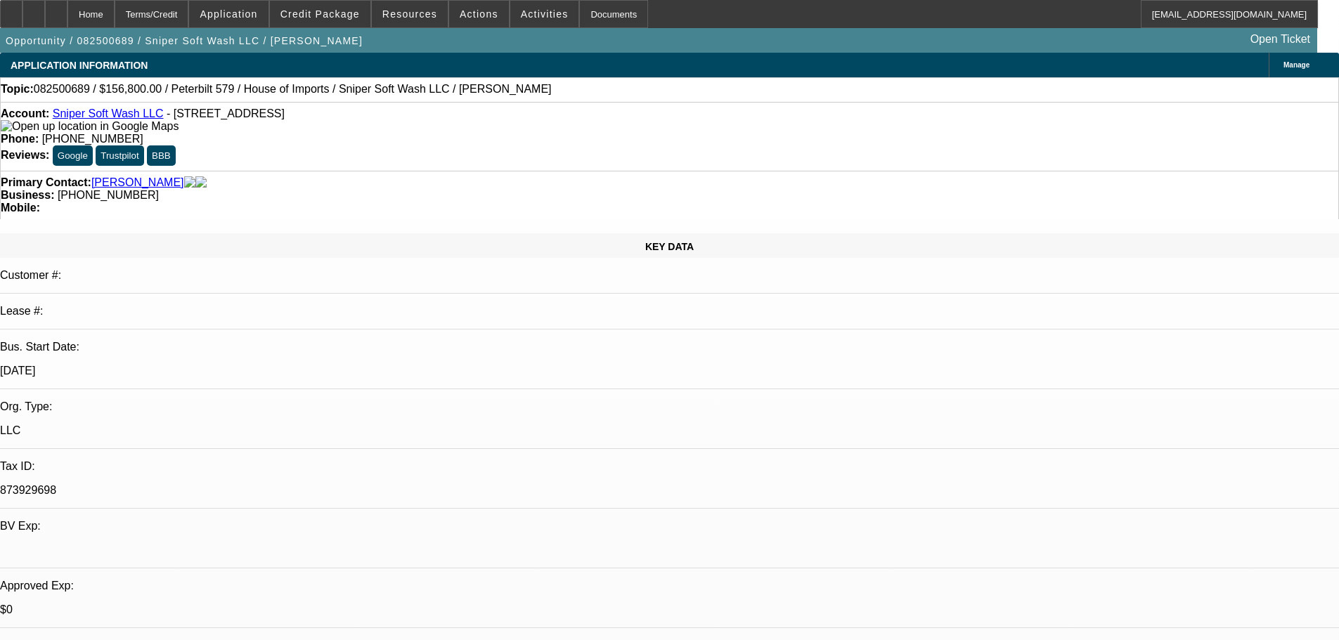
select select "0"
select select "2"
select select "0"
select select "6"
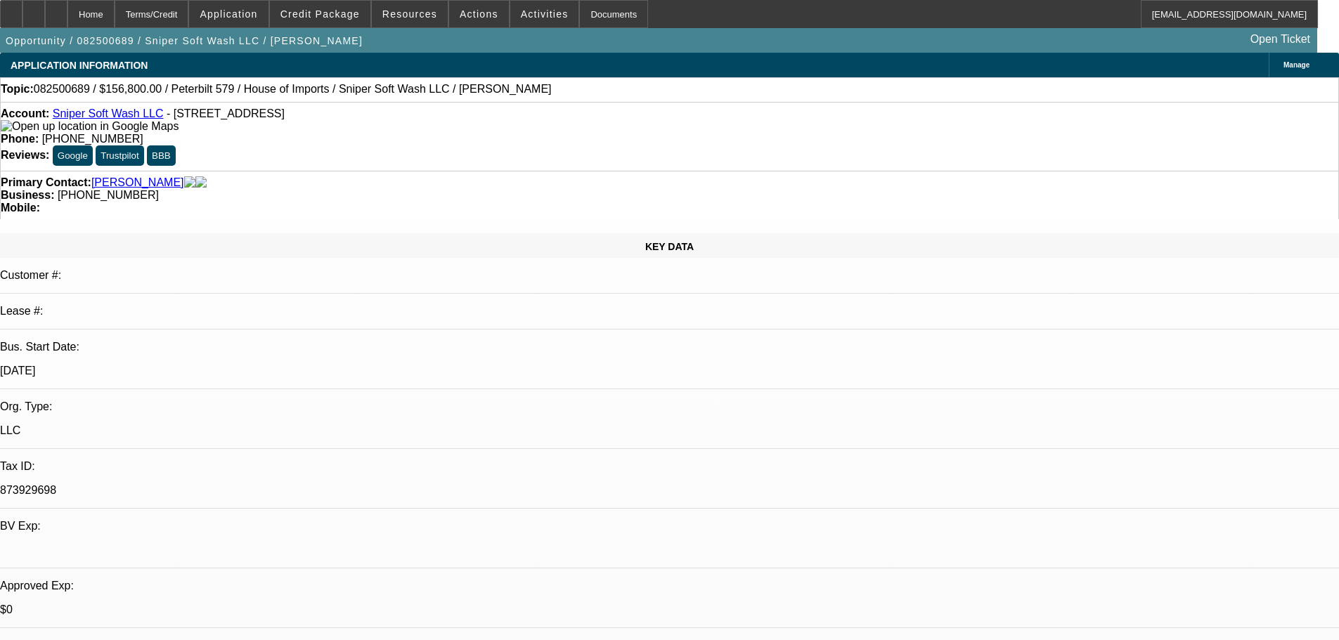
select select "0"
select select "6"
select select "0"
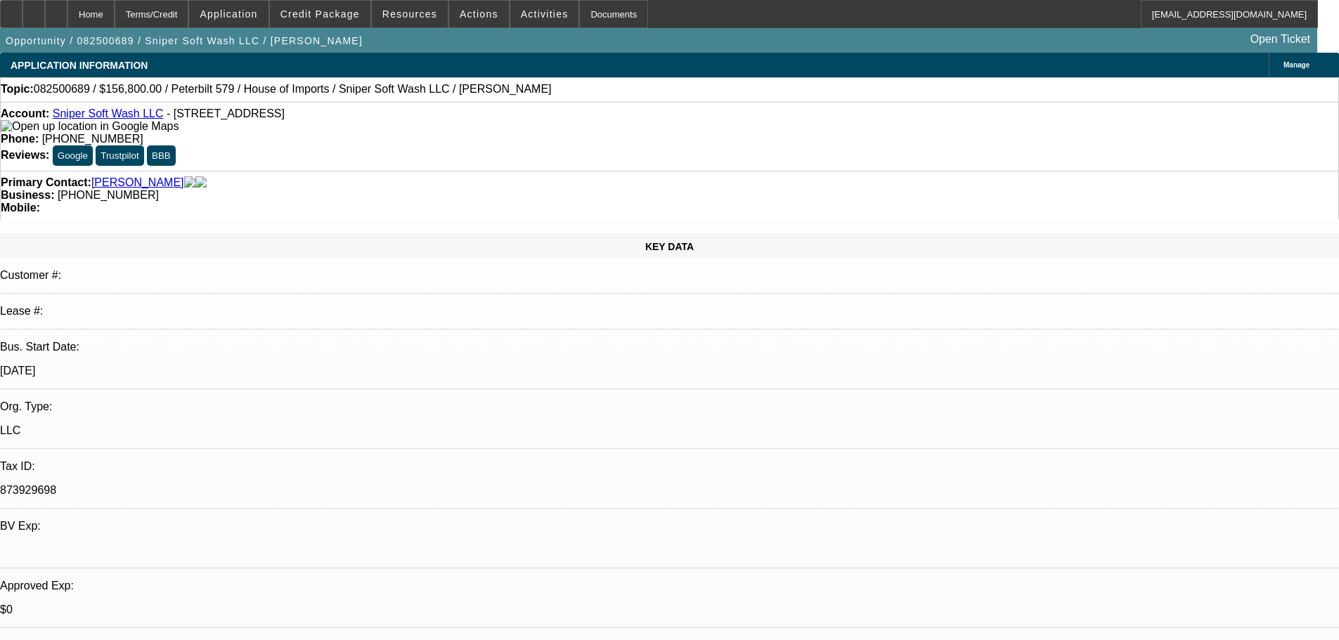
select select "0"
select select "6"
select select "0"
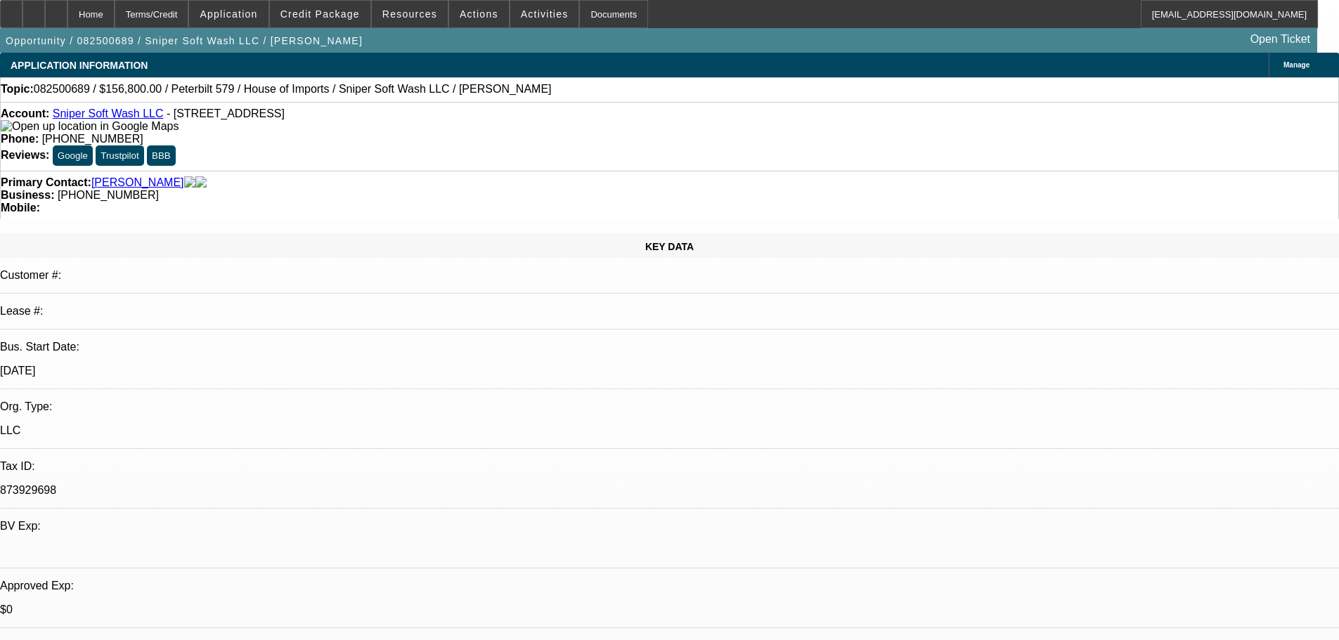
select select "0"
select select "6"
click at [356, 24] on span at bounding box center [320, 14] width 101 height 34
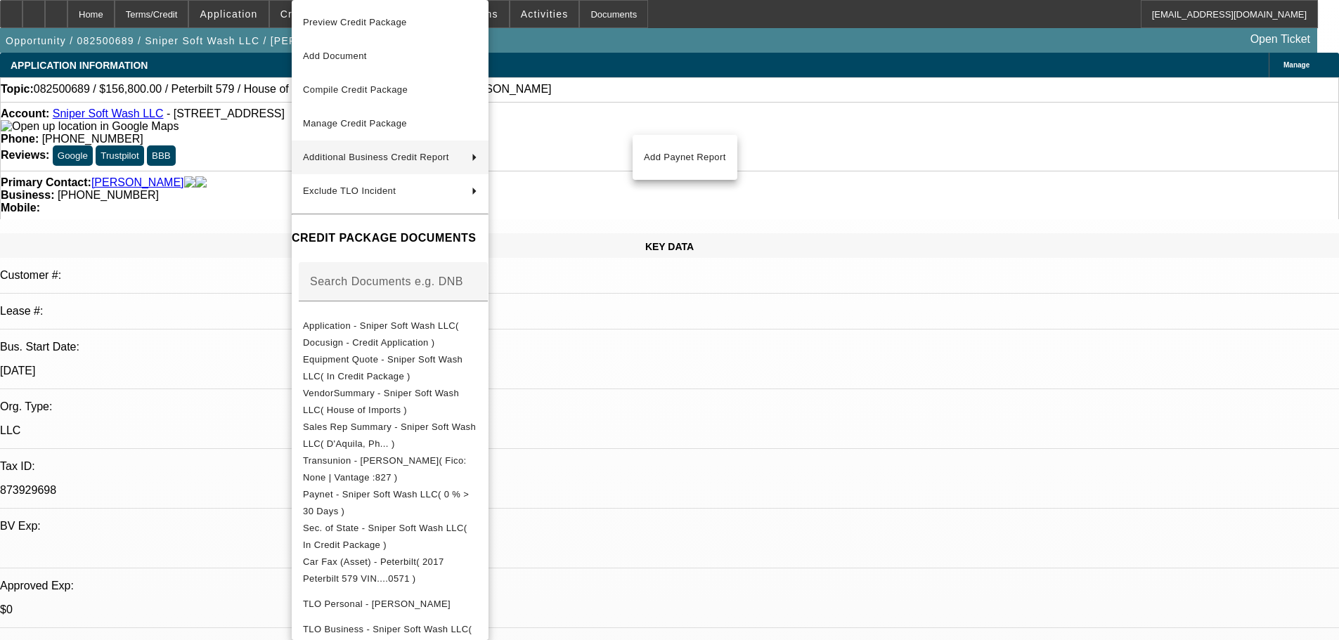
click at [242, 178] on div at bounding box center [669, 320] width 1339 height 640
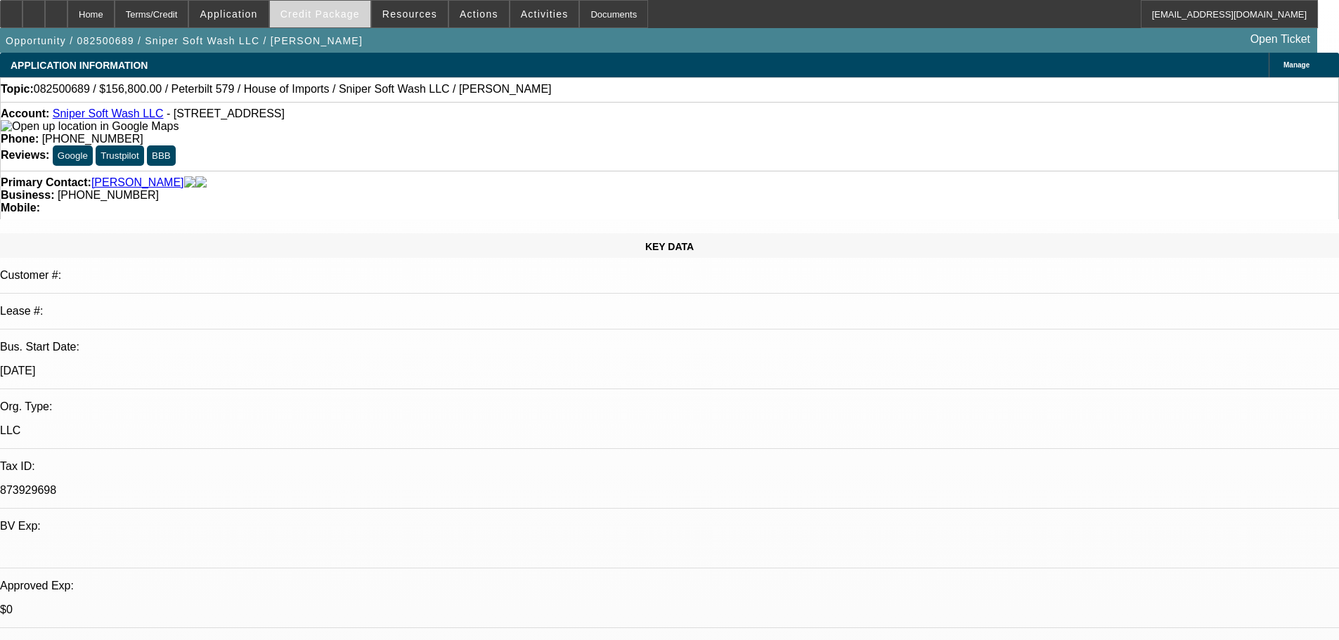
click at [358, 11] on span "Credit Package" at bounding box center [319, 13] width 79 height 11
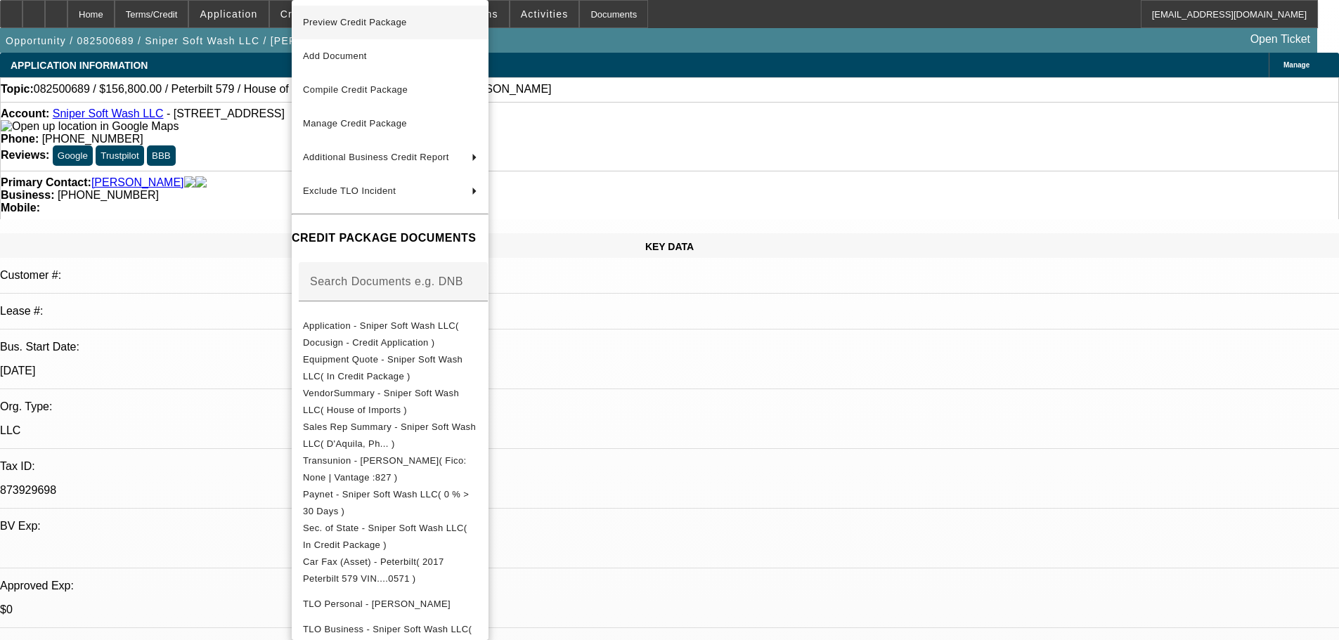
drag, startPoint x: 387, startPoint y: 22, endPoint x: 730, endPoint y: 96, distance: 350.7
click at [387, 22] on span "Preview Credit Package" at bounding box center [355, 22] width 104 height 11
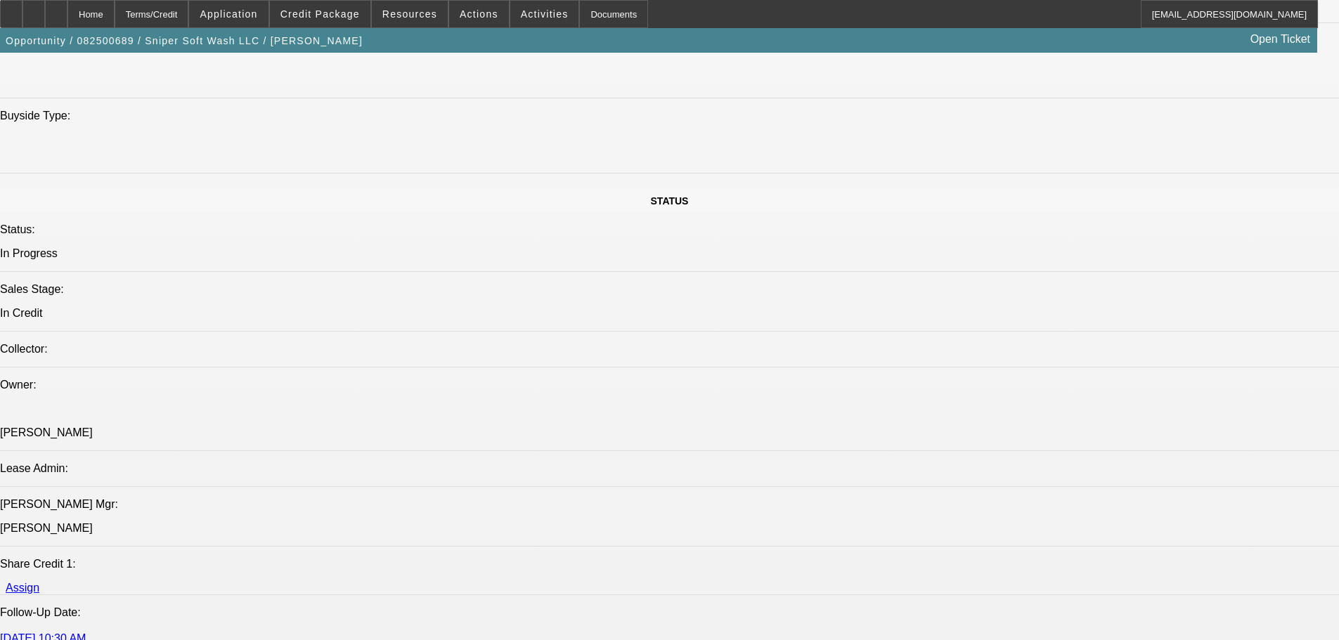
scroll to position [1406, 0]
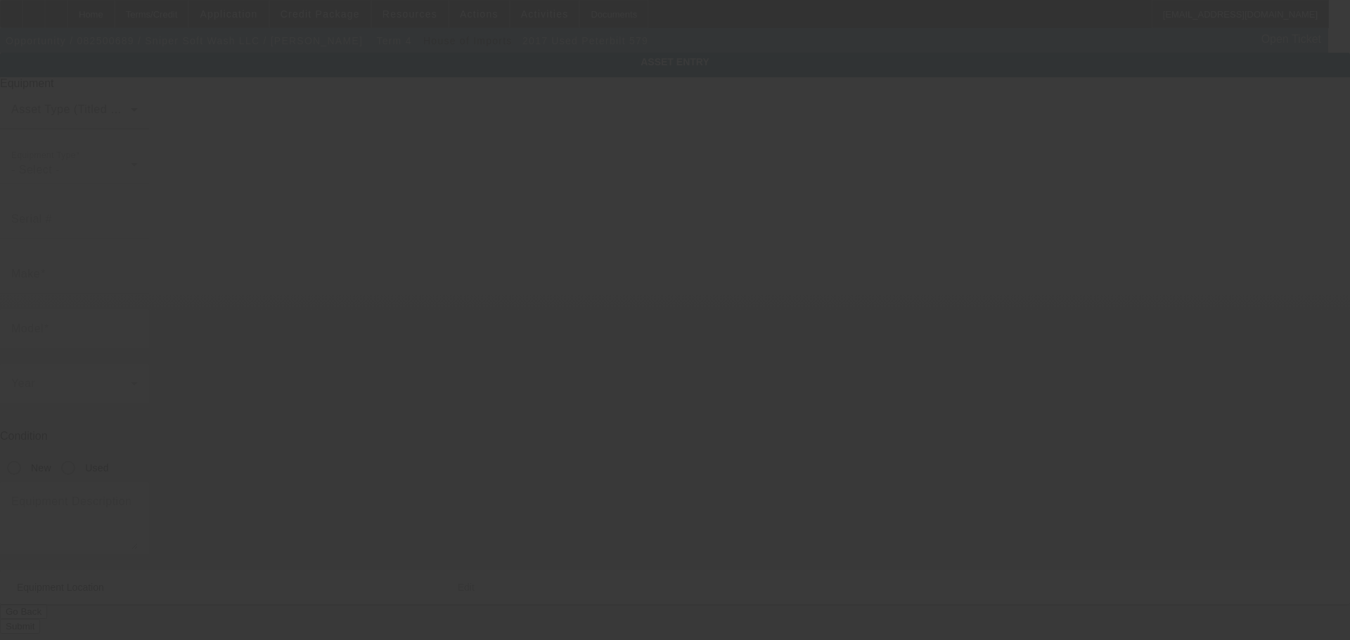
type input "1XPBD79XXHD450571"
type input "Peterbilt"
type input "579"
radio input "true"
type textarea "Peterbilt 579 with"
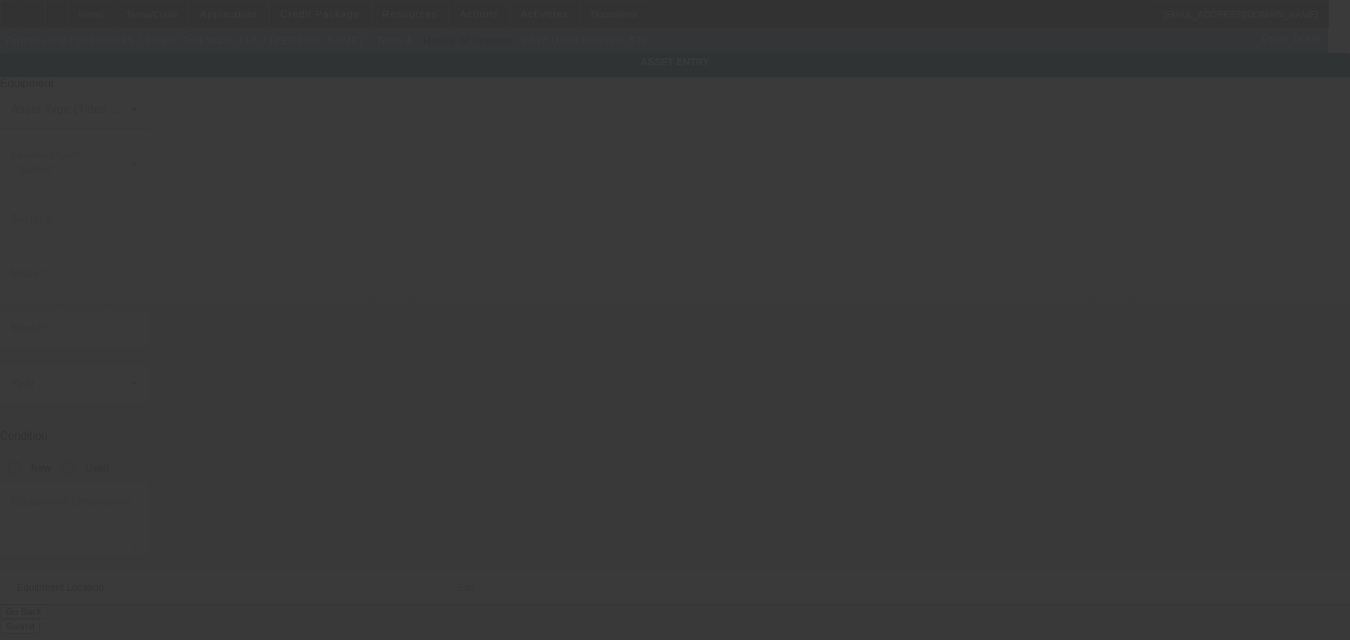
type input "1"
type input "11"
type input "11111"
type input "1"
type input "1111"
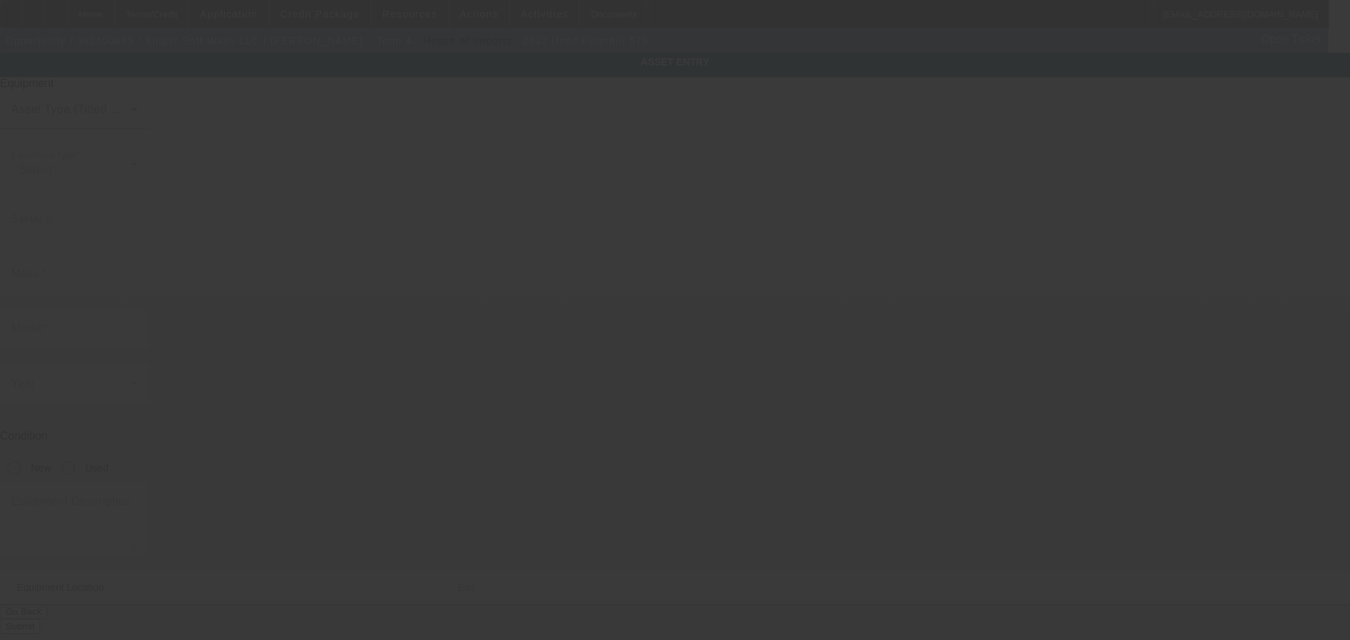
type input "(111) 111-1111"
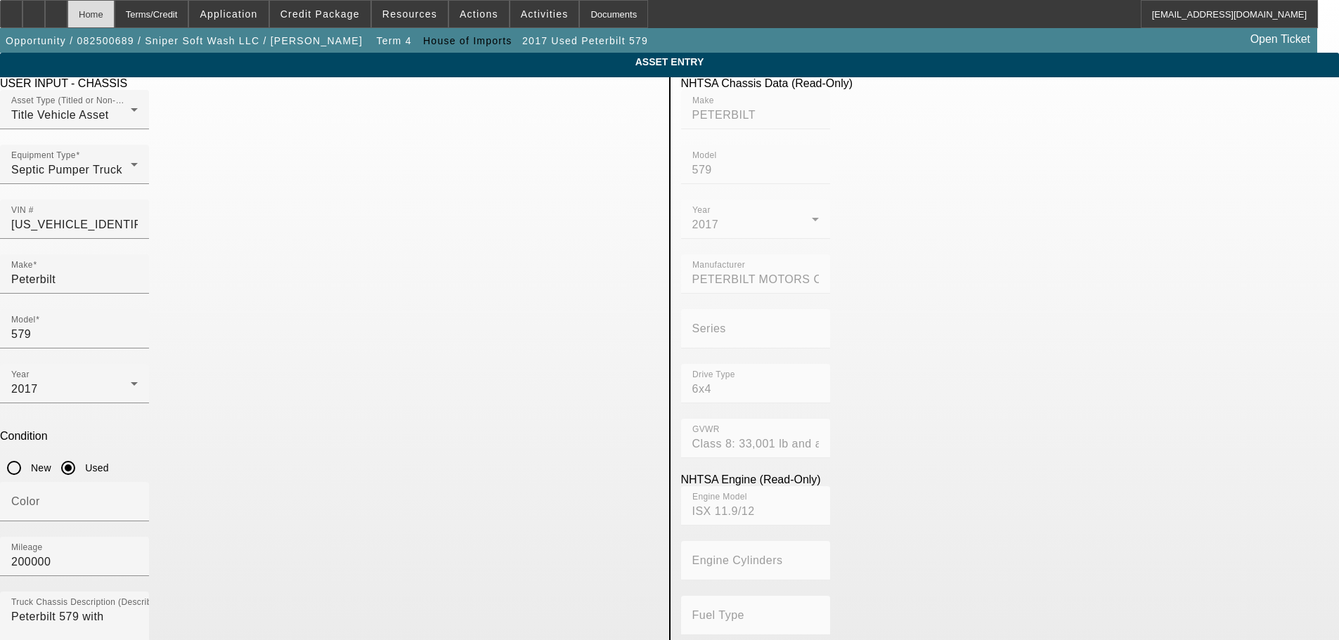
click at [115, 20] on div "Home" at bounding box center [90, 14] width 47 height 28
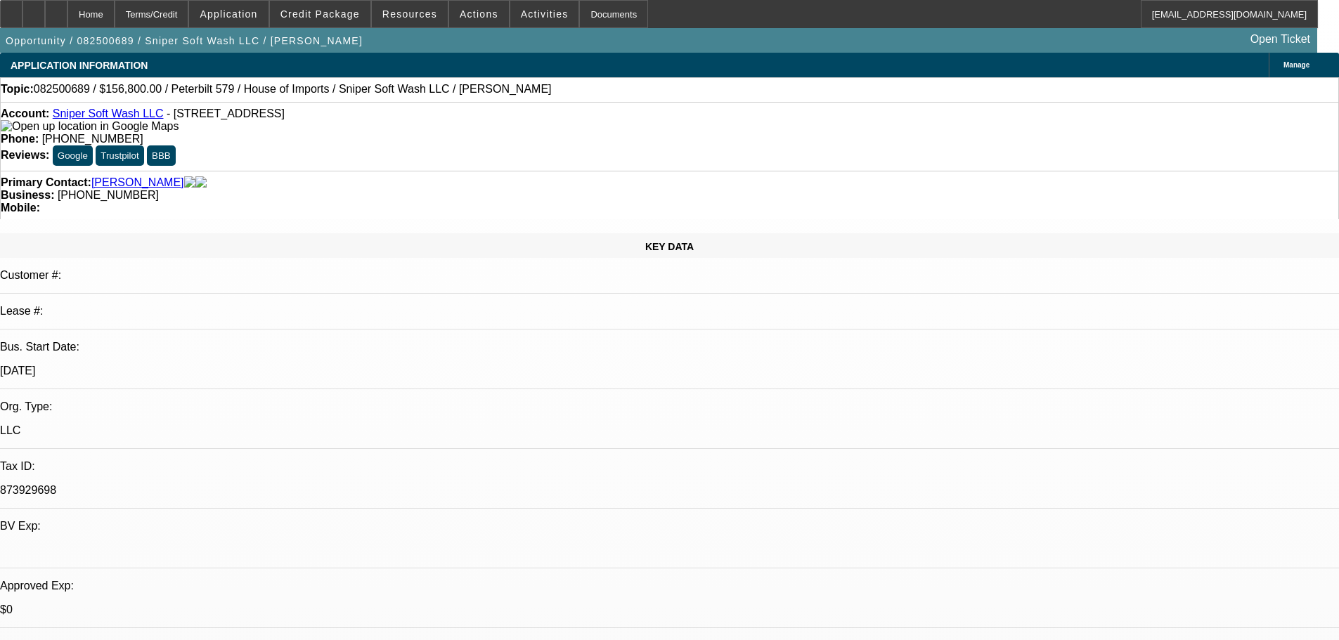
select select "0"
select select "2"
select select "0"
select select "6"
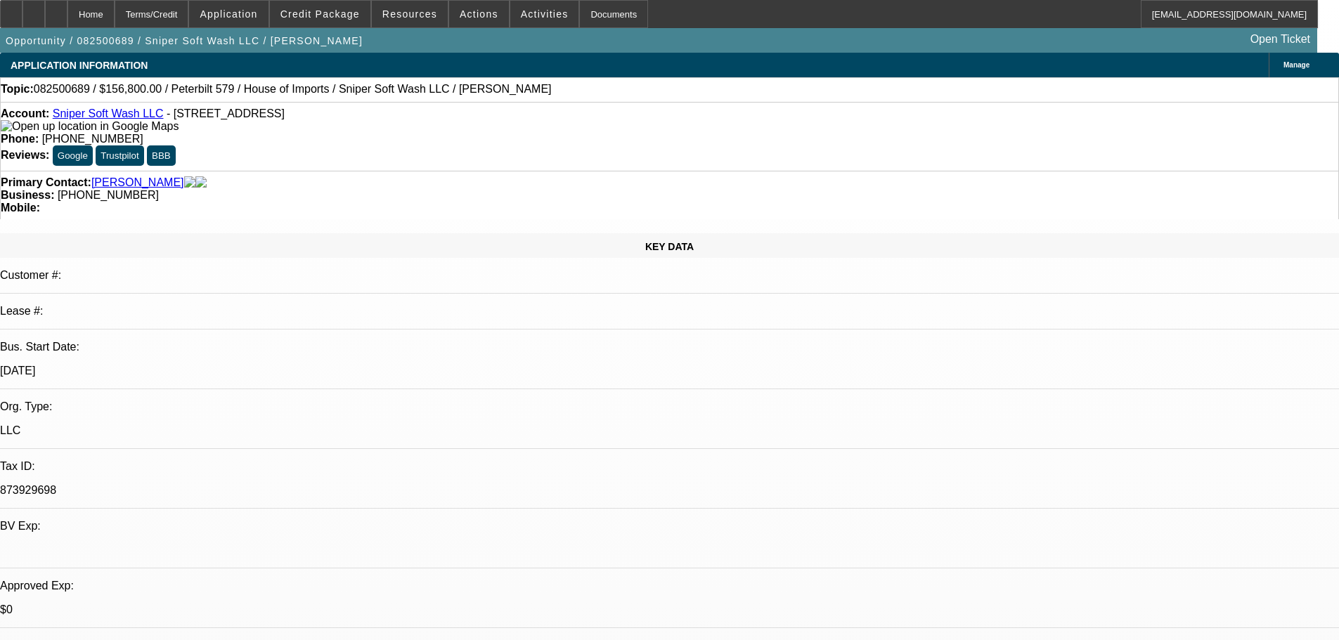
select select "0"
select select "6"
select select "0"
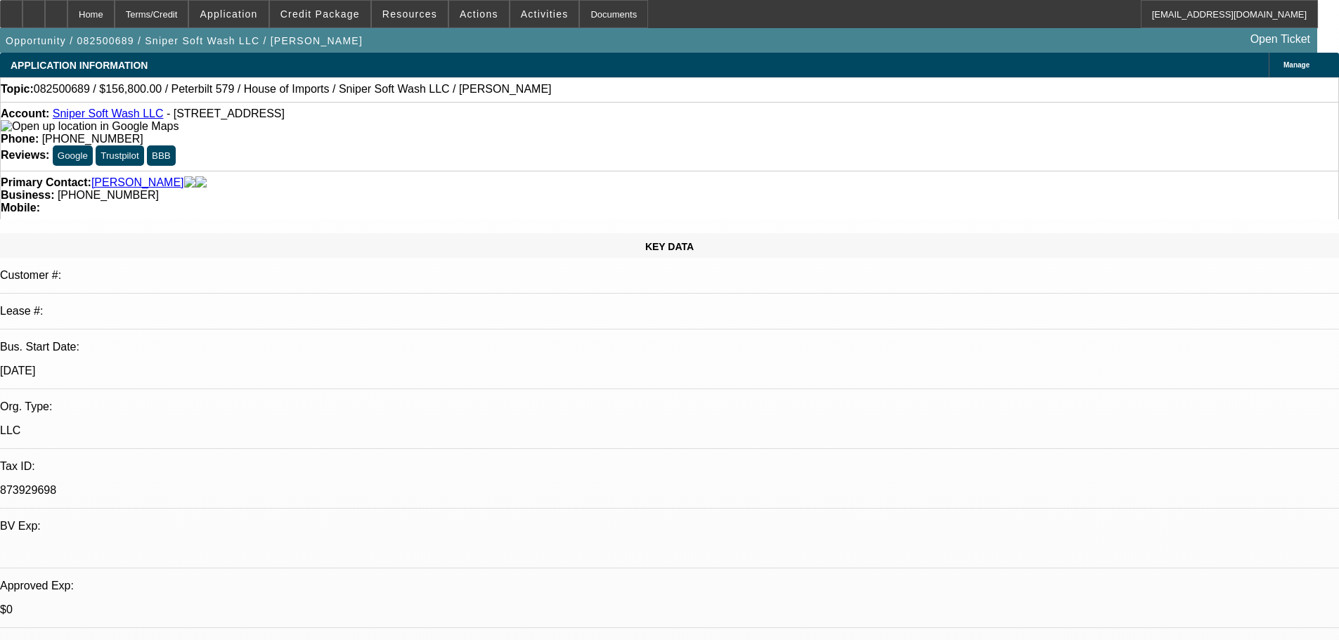
select select "0"
select select "6"
select select "0"
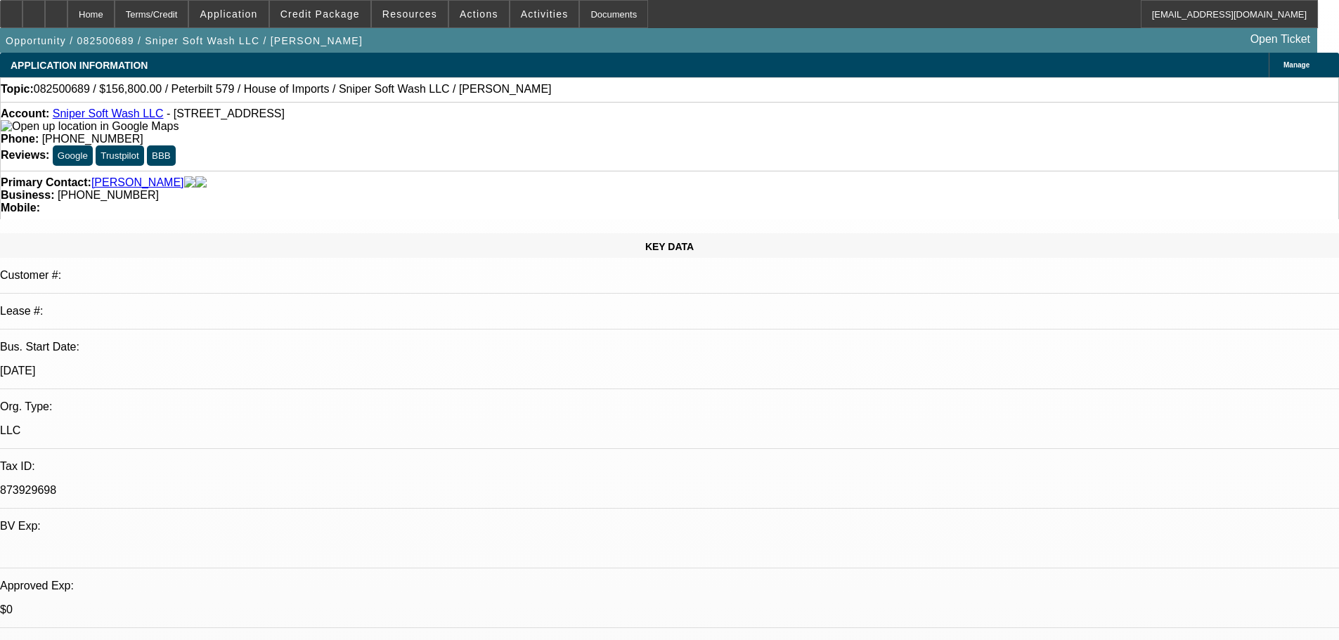
select select "0"
select select "6"
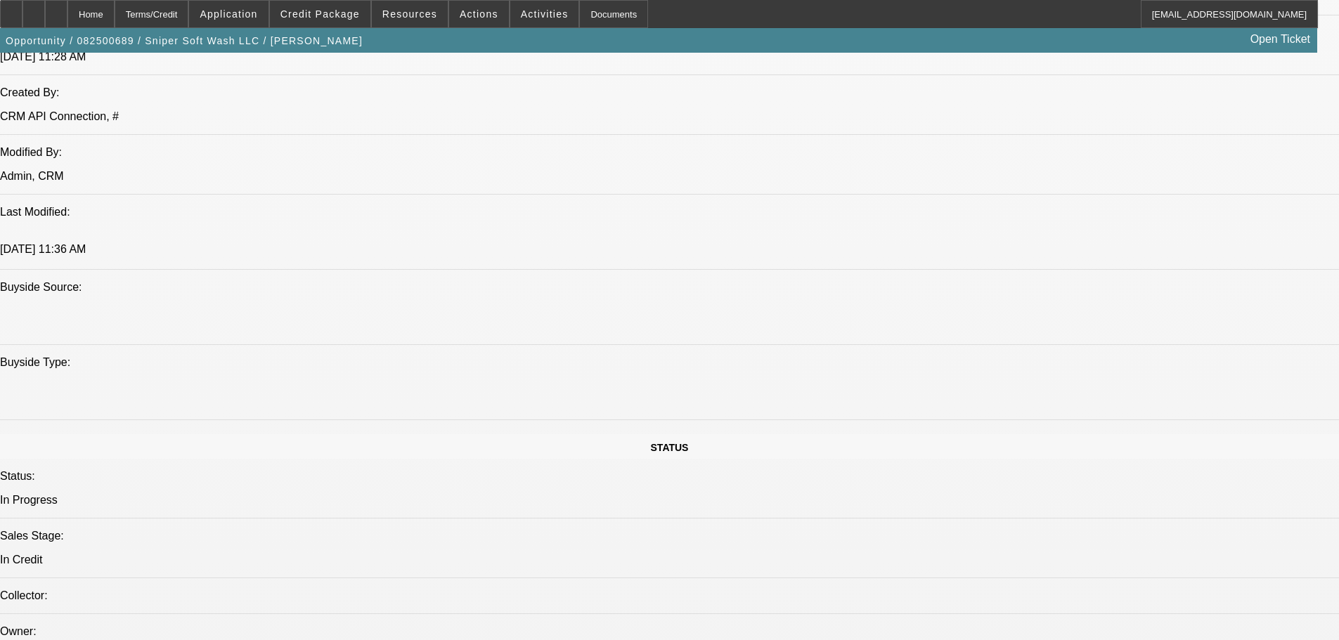
scroll to position [1125, 0]
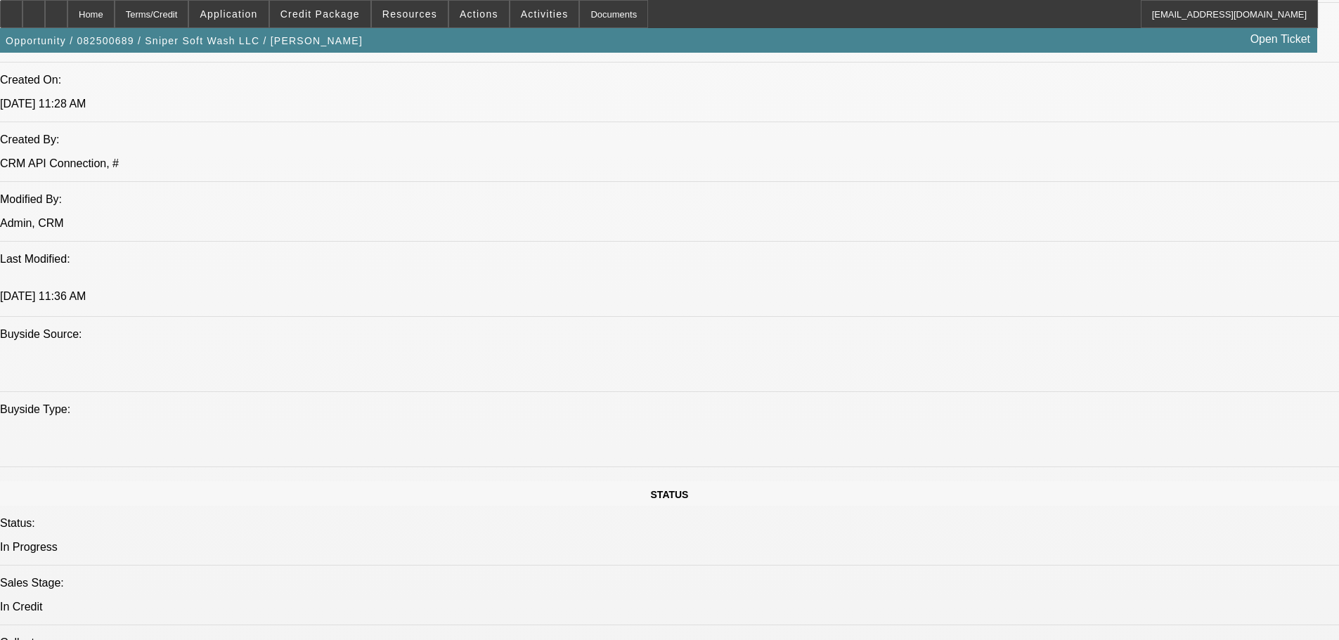
scroll to position [1054, 0]
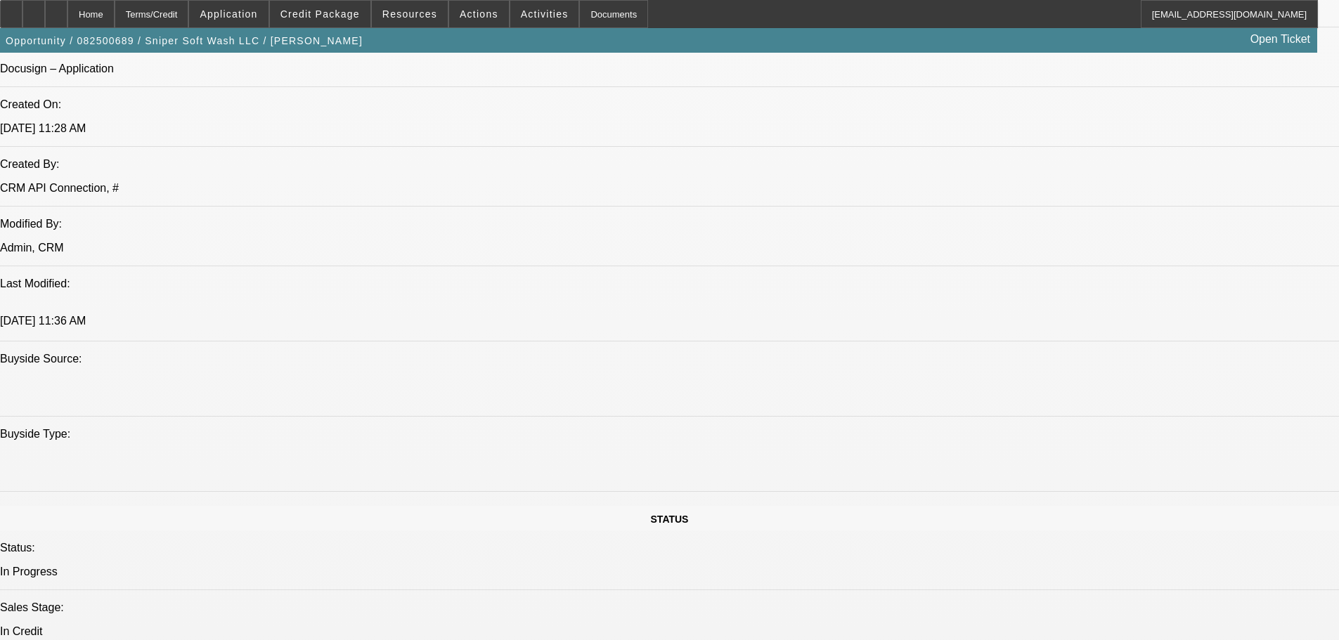
drag, startPoint x: 1035, startPoint y: 65, endPoint x: 1024, endPoint y: 65, distance: 11.2
paste textarea "CAR WAS BUSINESS? FL DEAL; HIGH MILEAGE SEPTIC TRUCK; LENIN = (CLEAN CREDIT) PA…"
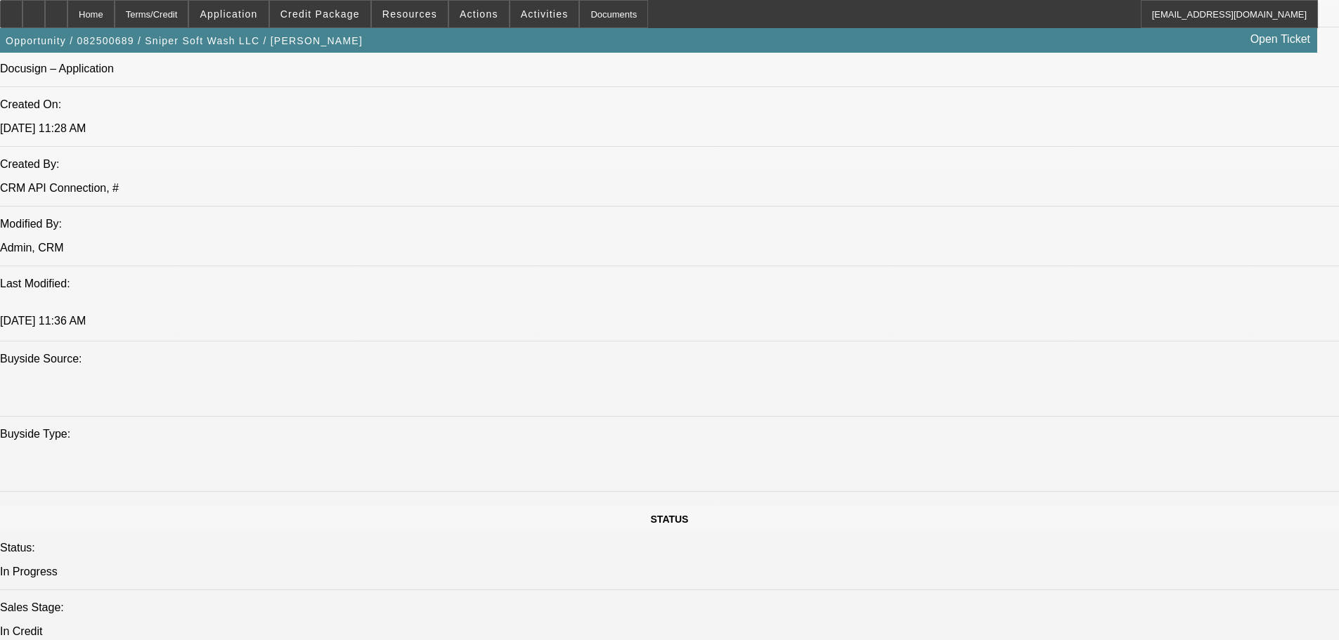
type textarea "CAR WAS BUSINESS? FL DEAL; HIGH MILEAGE SEPTIC TRUCK; LENIN = (CLEAN CREDIT) PA…"
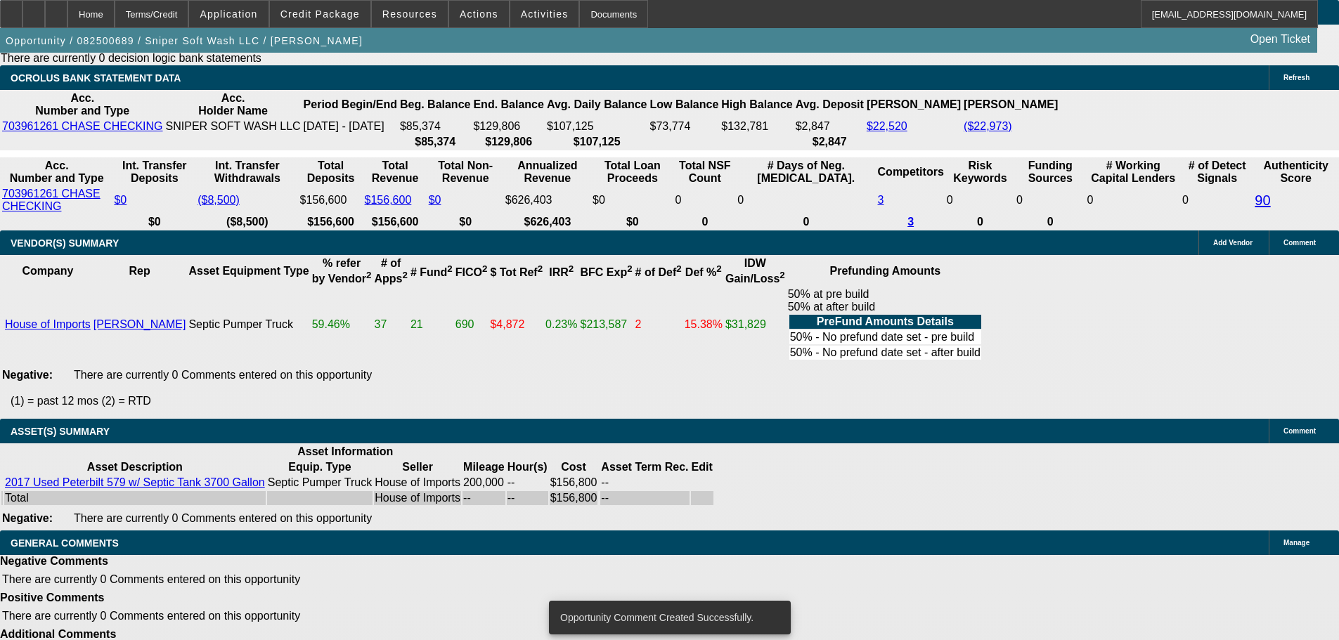
scroll to position [2585, 0]
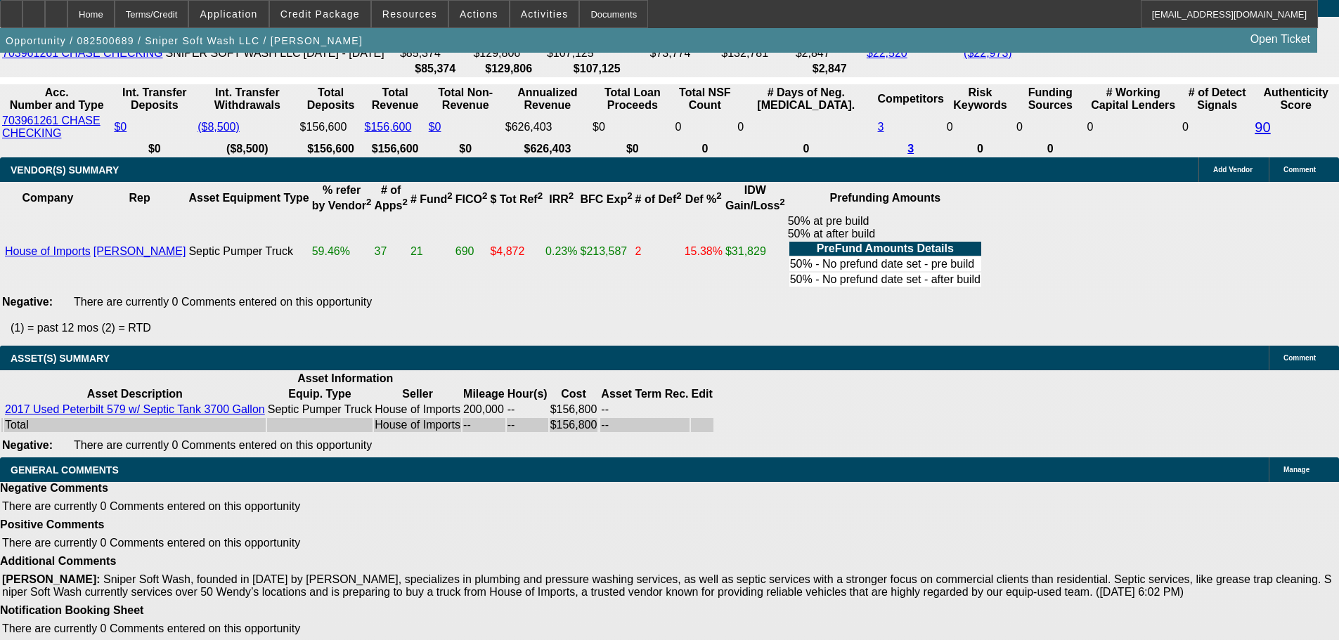
click at [1031, 137] on button "reply Reply" at bounding box center [1038, 141] width 89 height 34
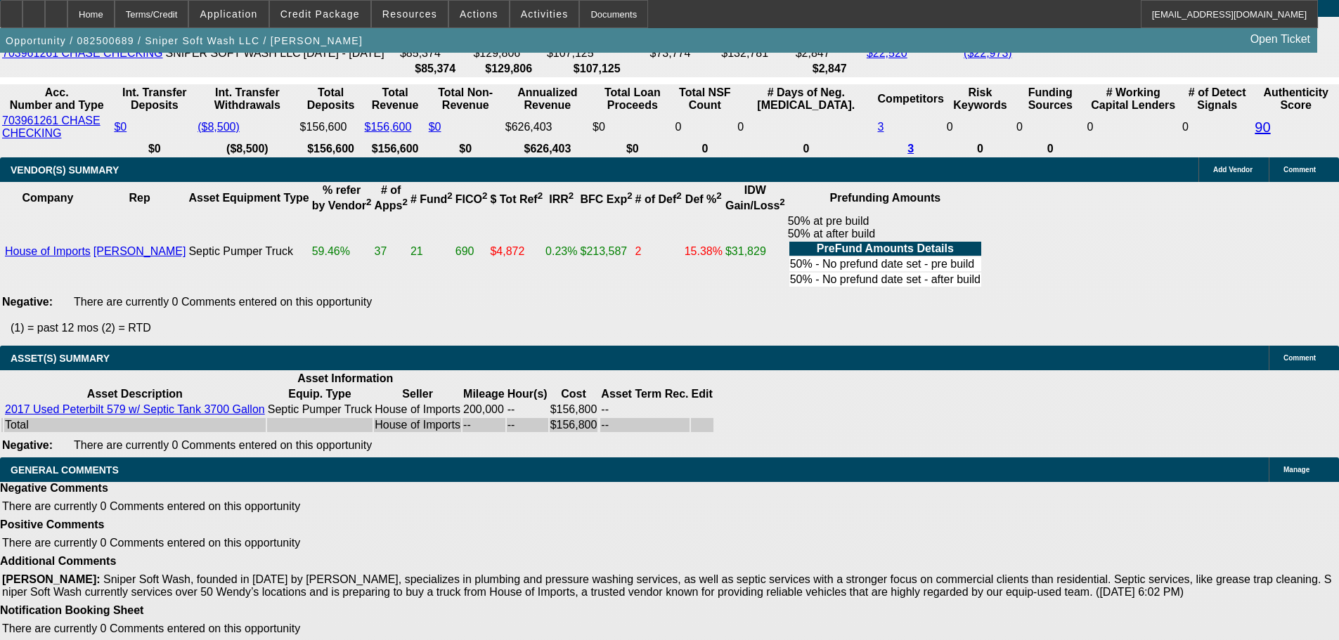
type textarea "NORTH MILL CALLS OUT CHILD SUPPORT ISSUES"
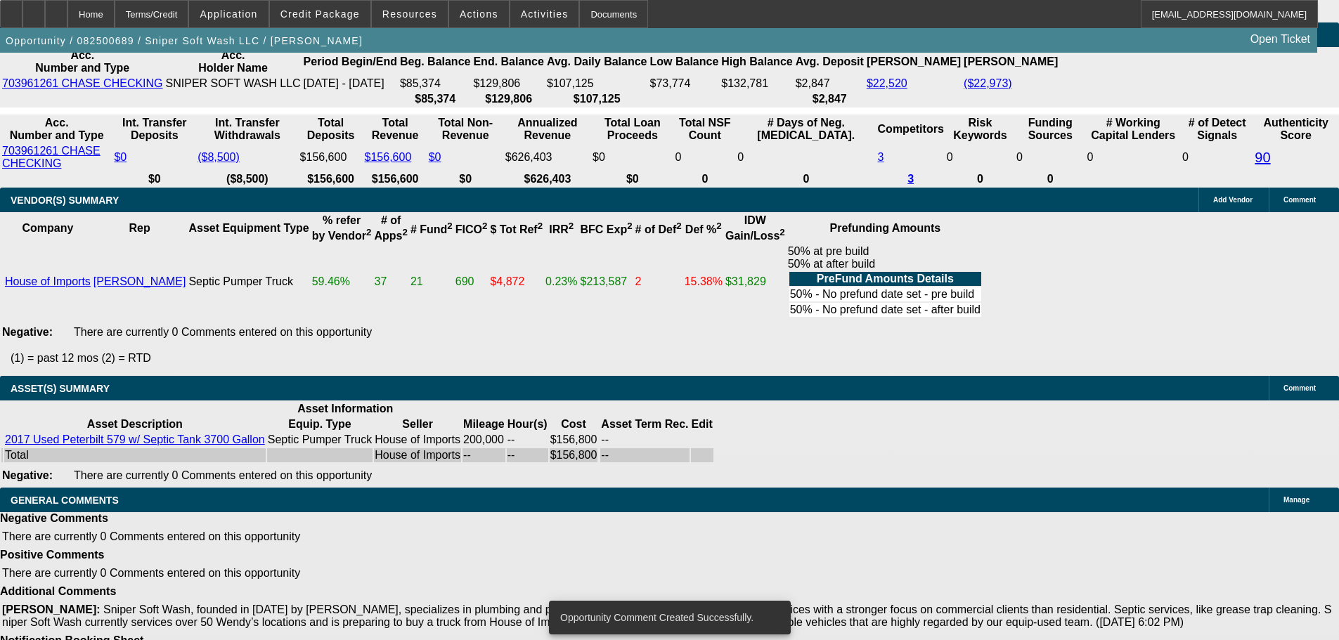
select select "5"
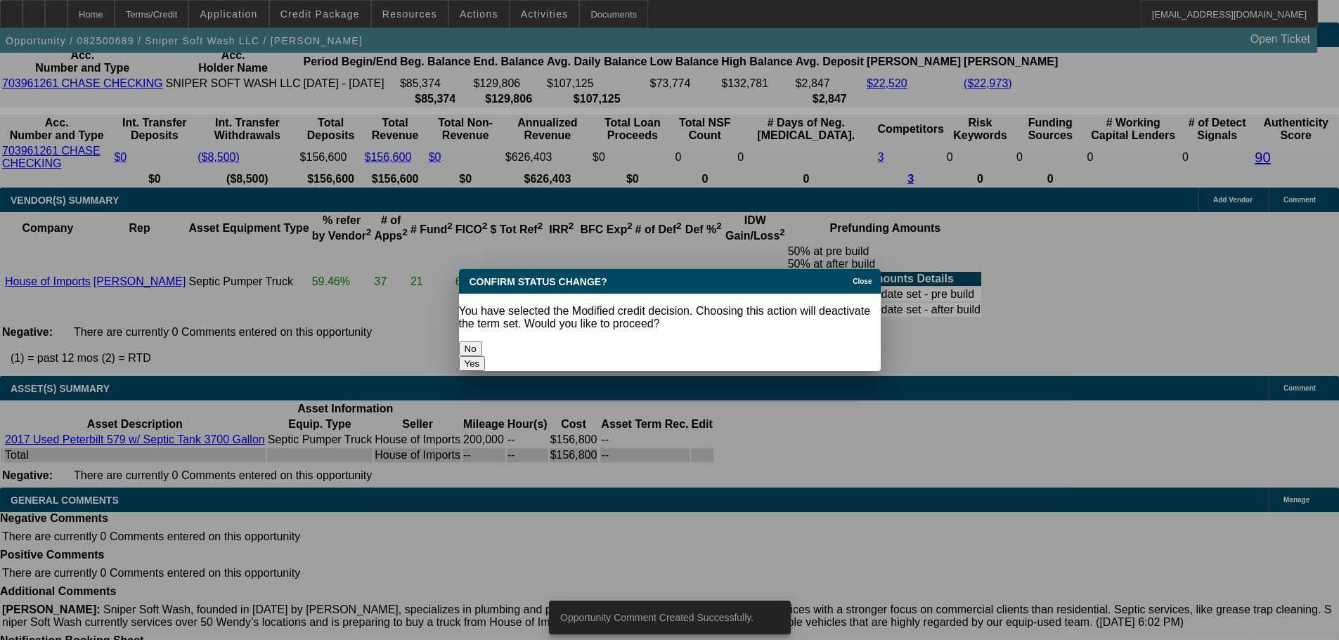
scroll to position [0, 0]
click at [486, 356] on button "Yes" at bounding box center [472, 363] width 27 height 15
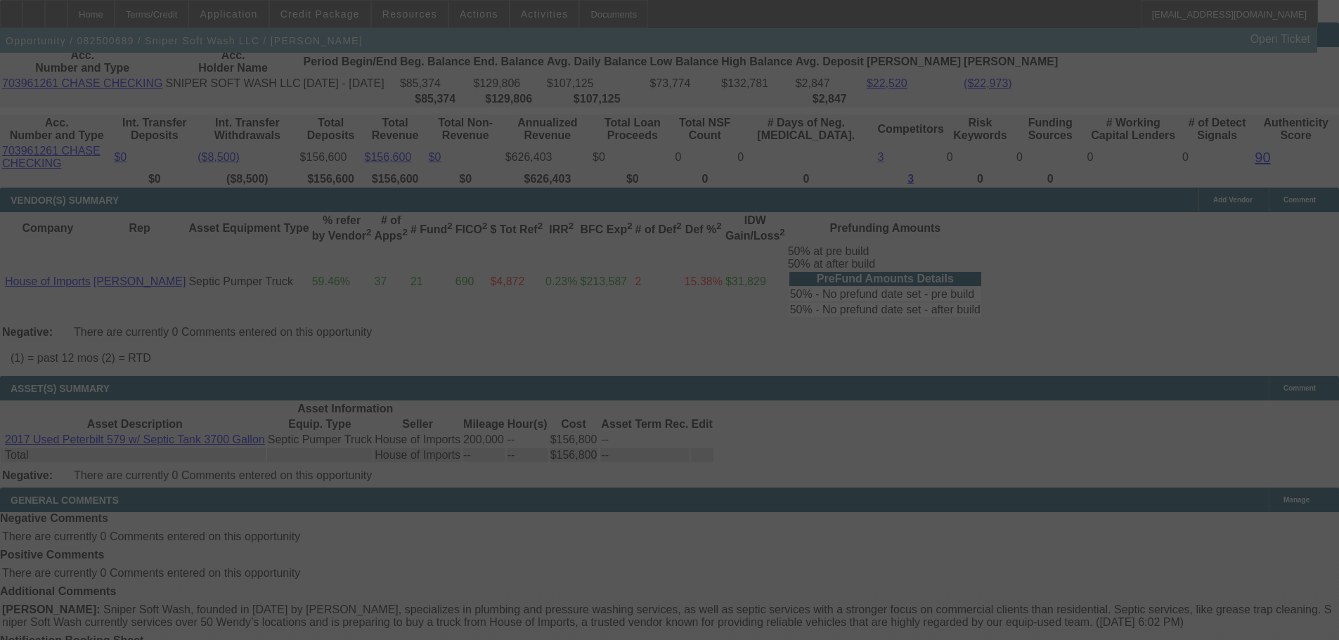
scroll to position [2554, 0]
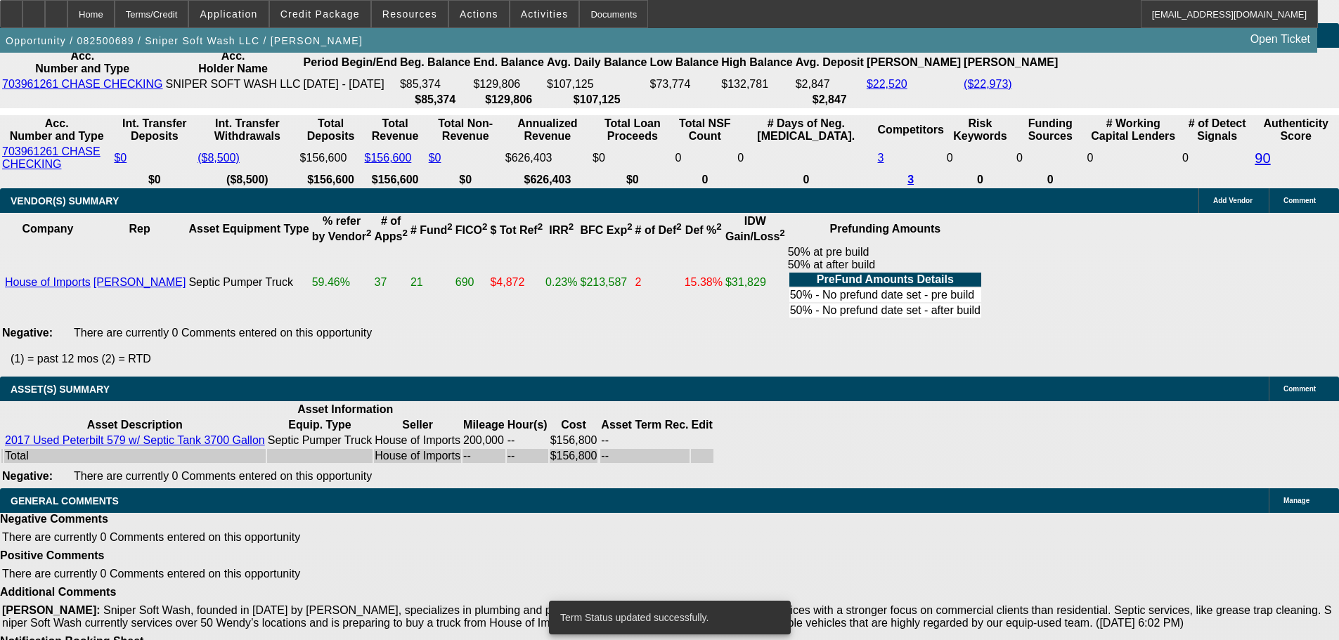
select select "0"
select select "2"
select select "0"
select select "6"
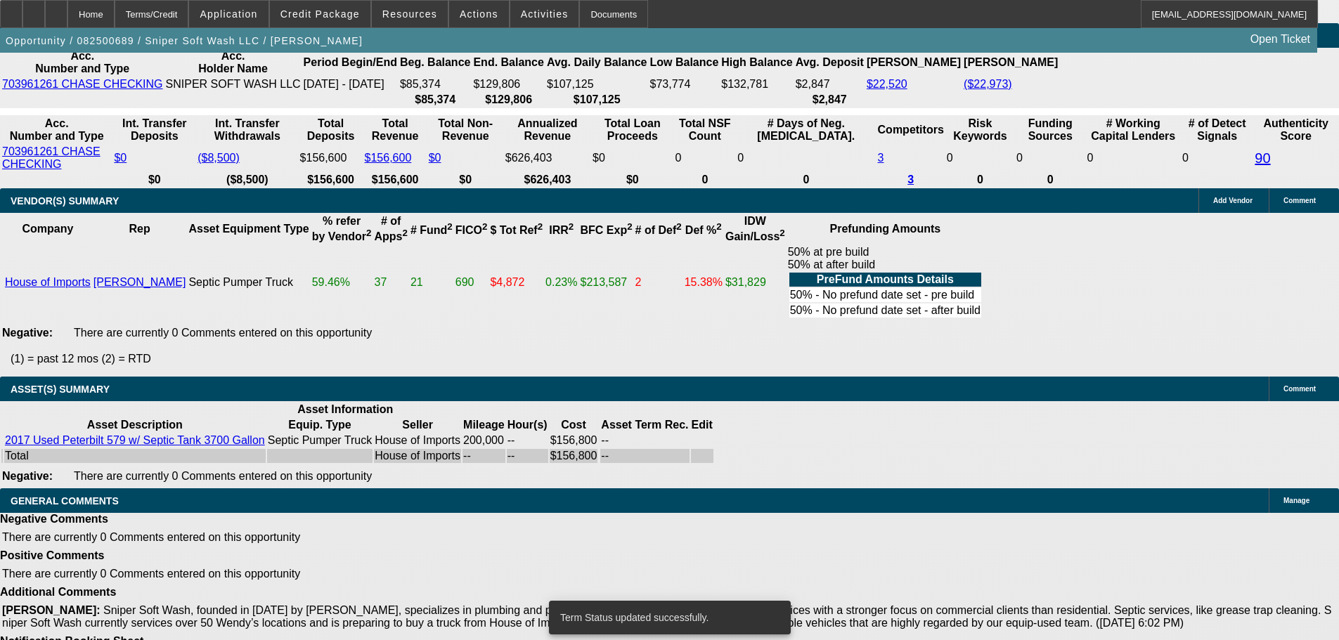
select select "0"
select select "2"
select select "0"
select select "6"
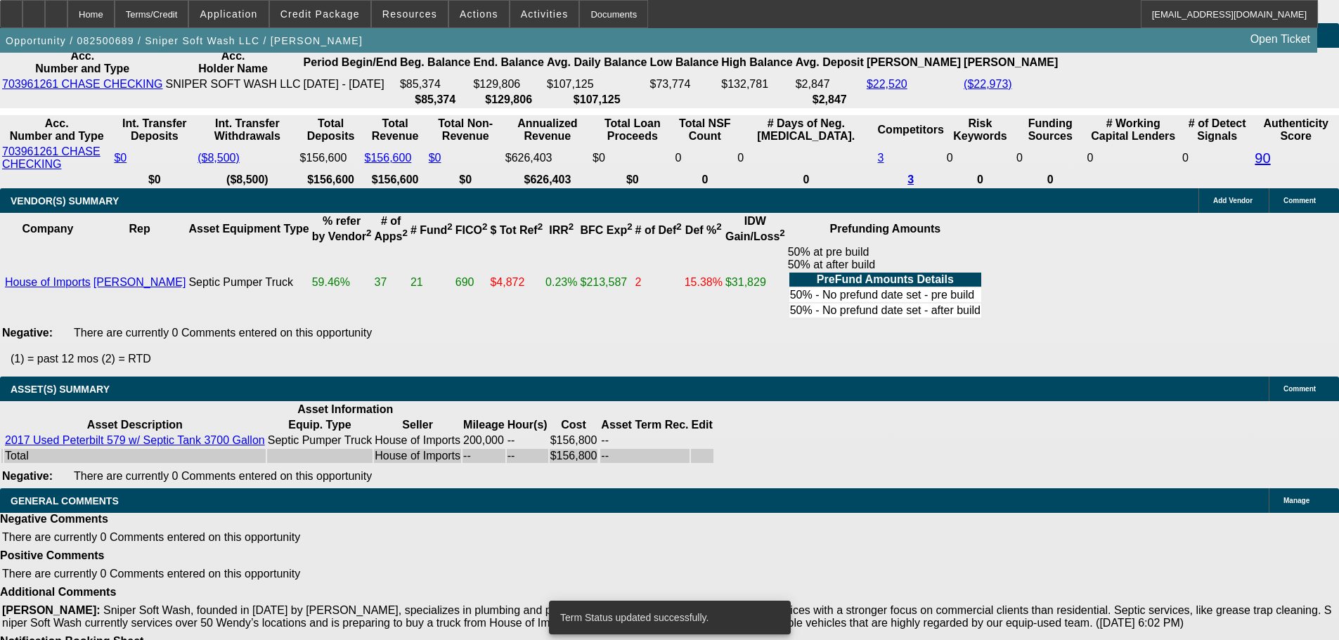
select select "0"
select select "6"
select select "0"
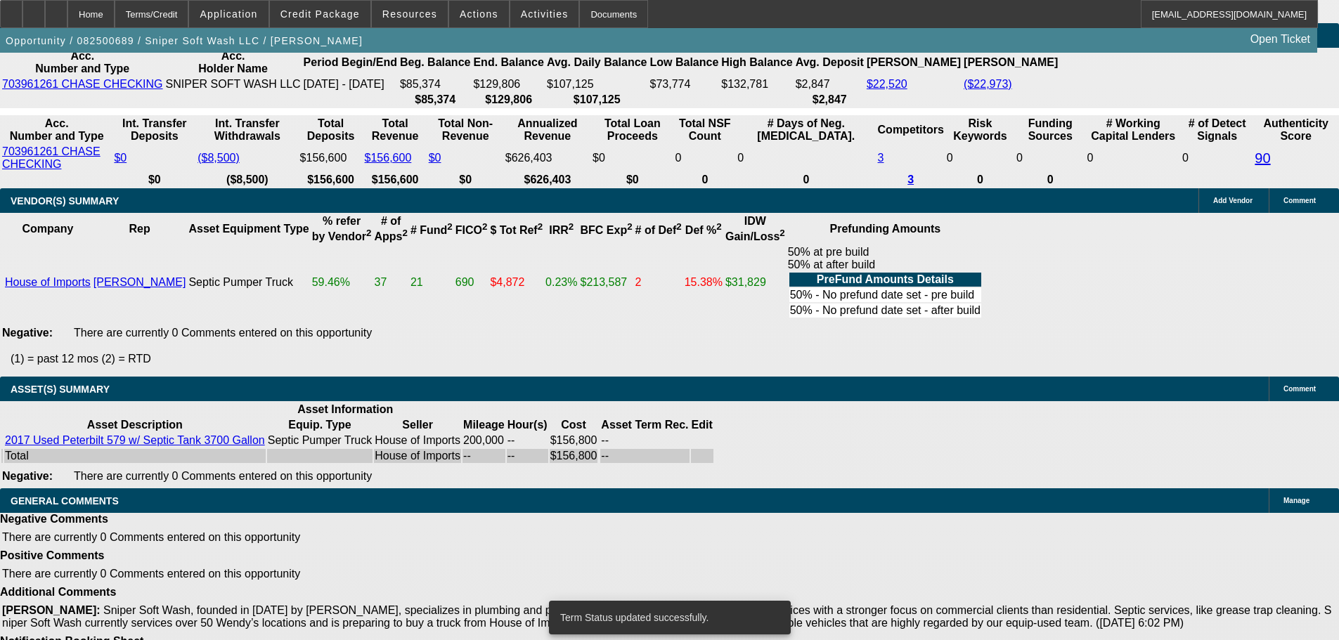
select select "0"
select select "6"
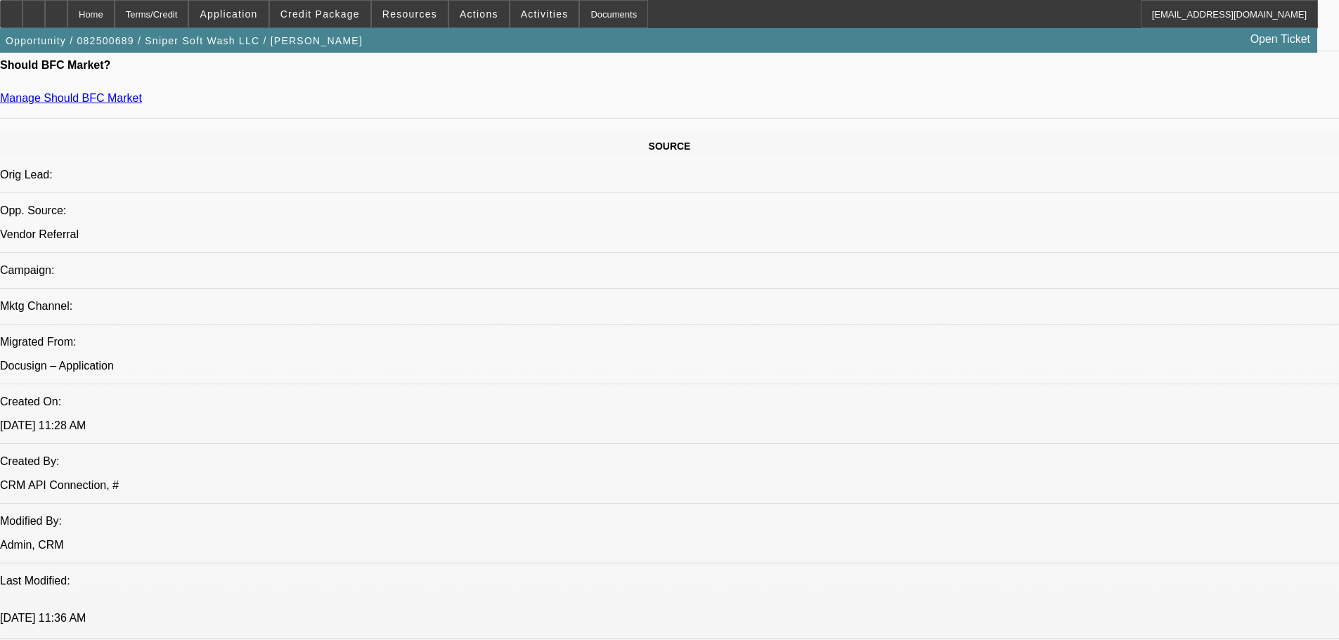
scroll to position [124, 0]
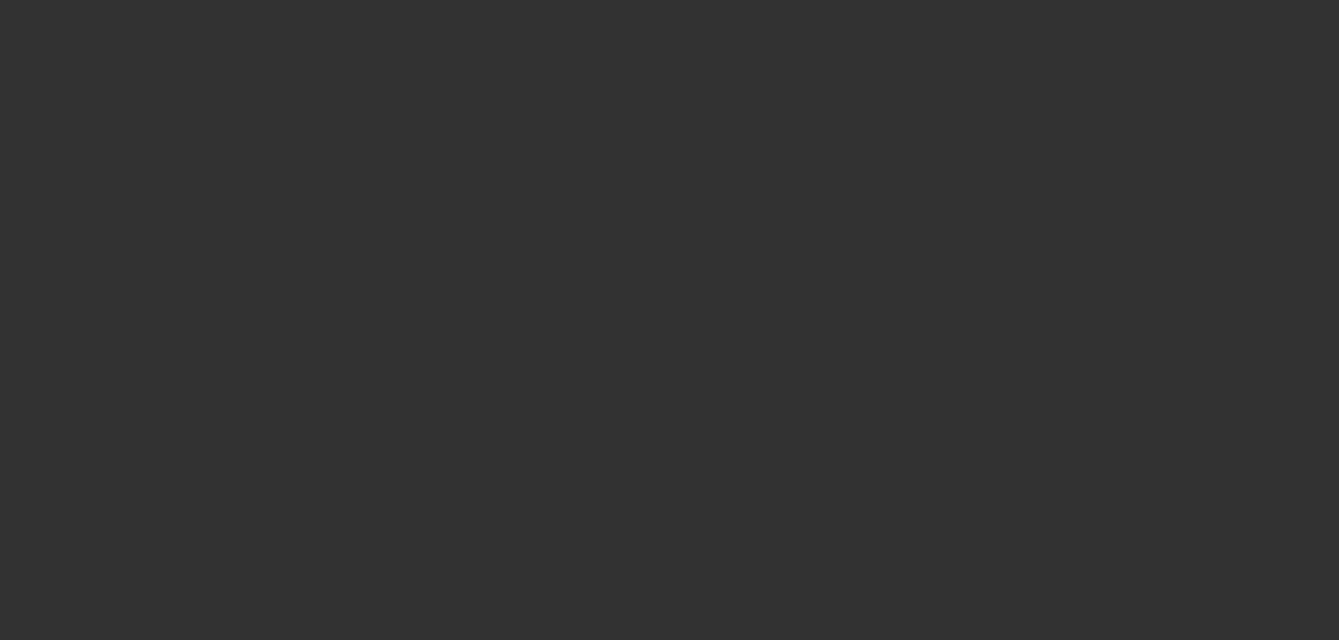
scroll to position [0, 0]
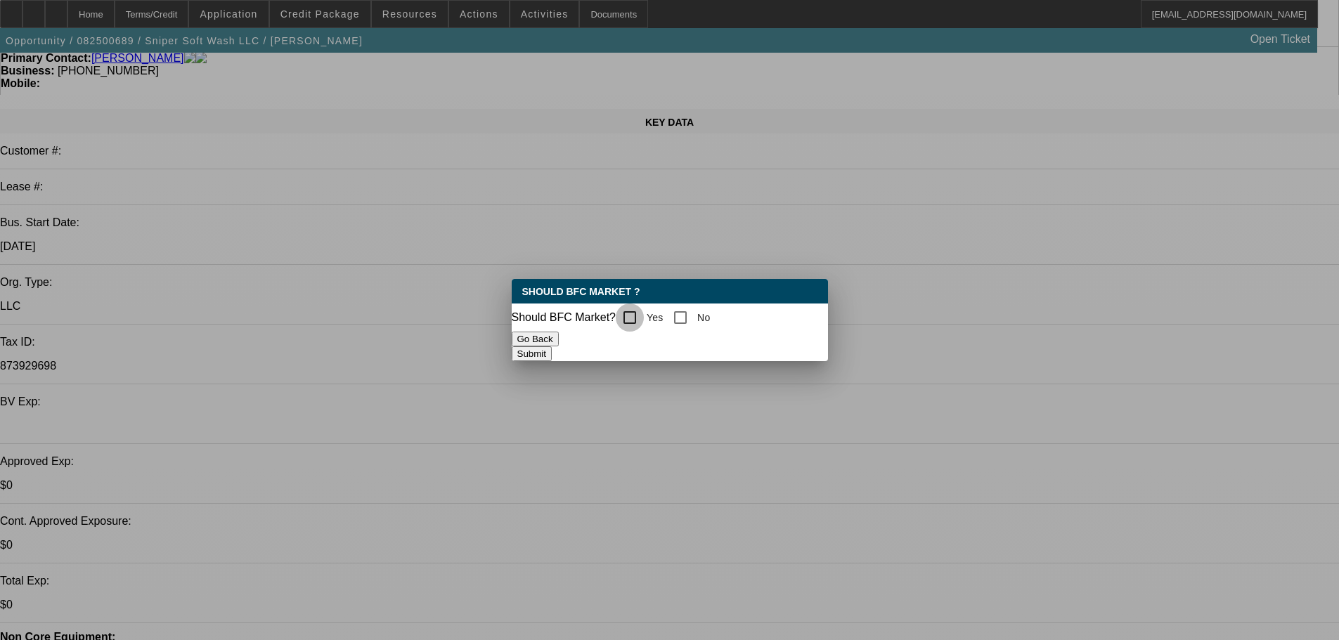
click at [634, 313] on input "Yes" at bounding box center [630, 318] width 28 height 28
checkbox input "true"
click at [552, 347] on button "Submit" at bounding box center [532, 354] width 40 height 15
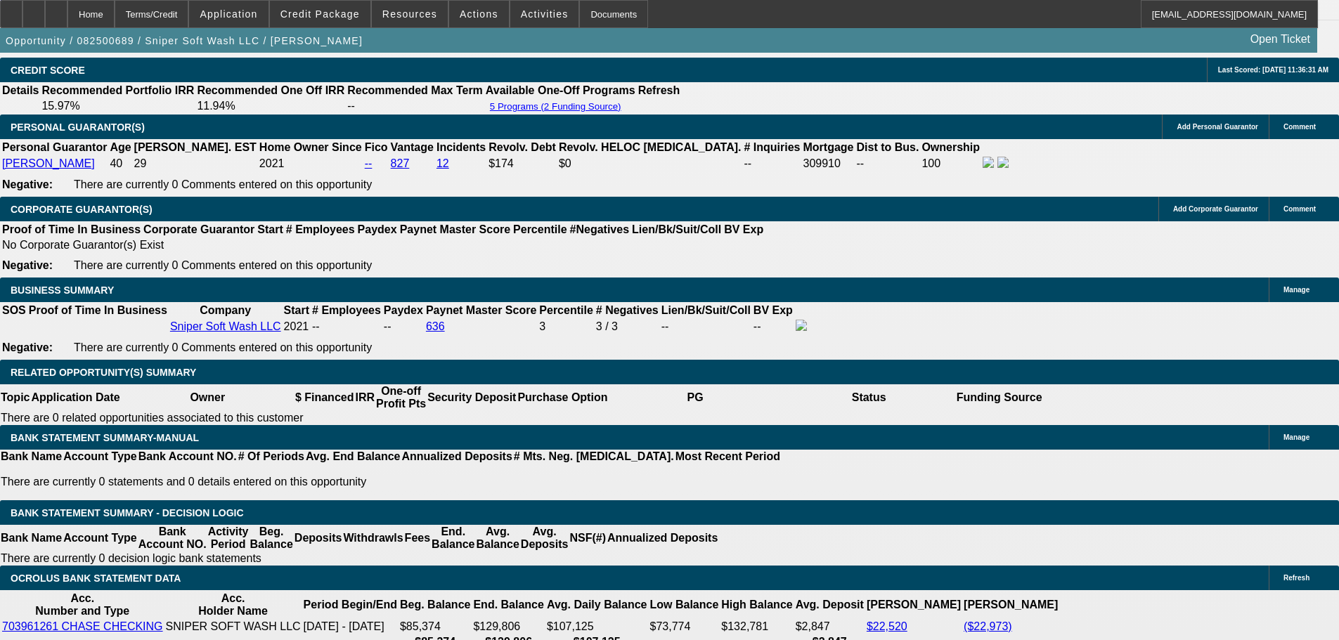
scroll to position [2093, 0]
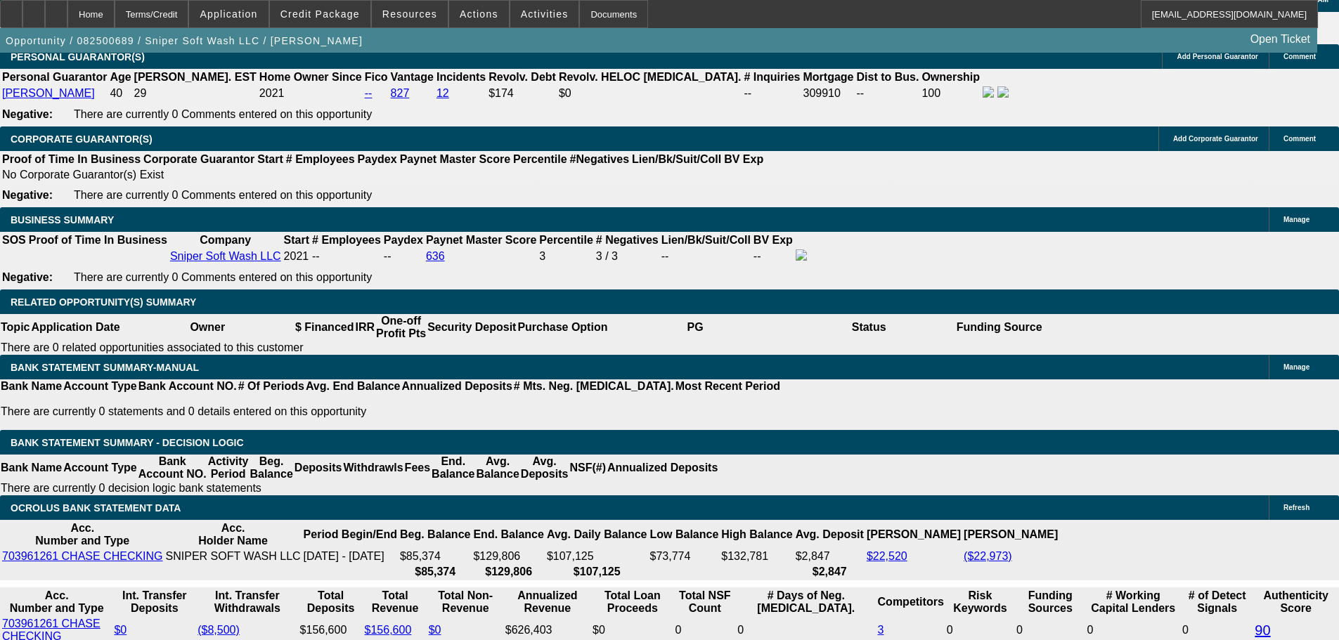
select select "0.05"
type input "$7,840.00"
type input "UNKNOWN"
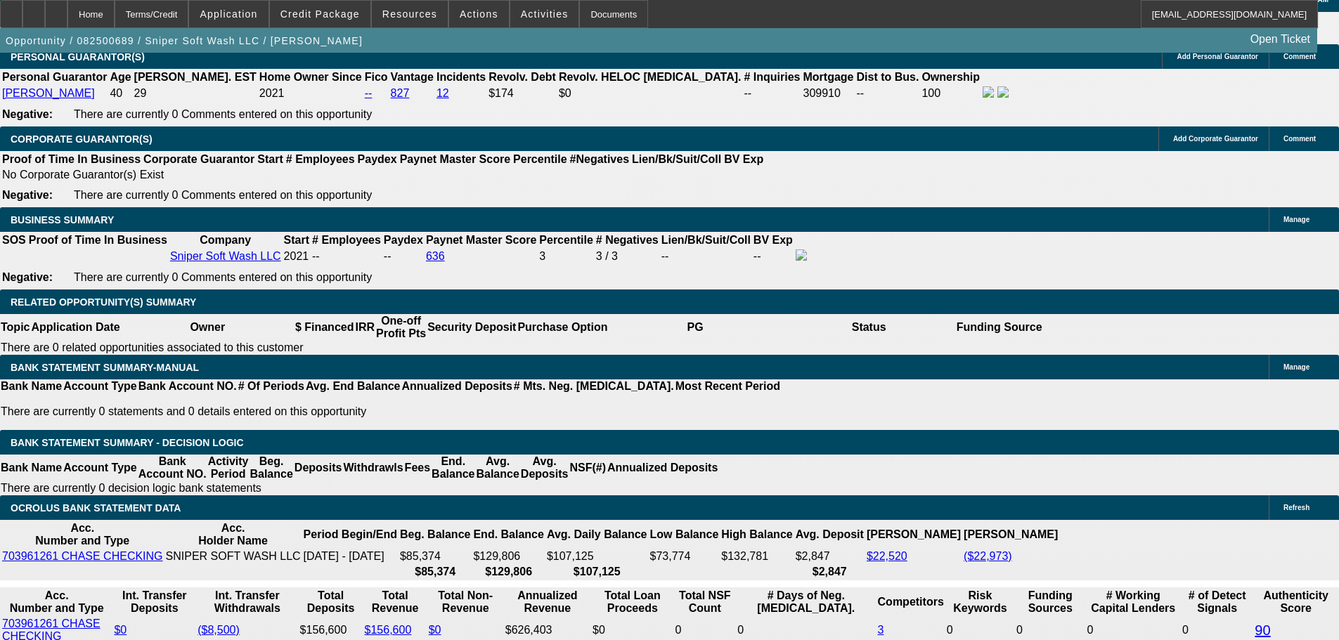
type input "$3,782.60"
type input "$7,565.20"
drag, startPoint x: 240, startPoint y: 264, endPoint x: 396, endPoint y: 263, distance: 156.8
type input "$9,800.00"
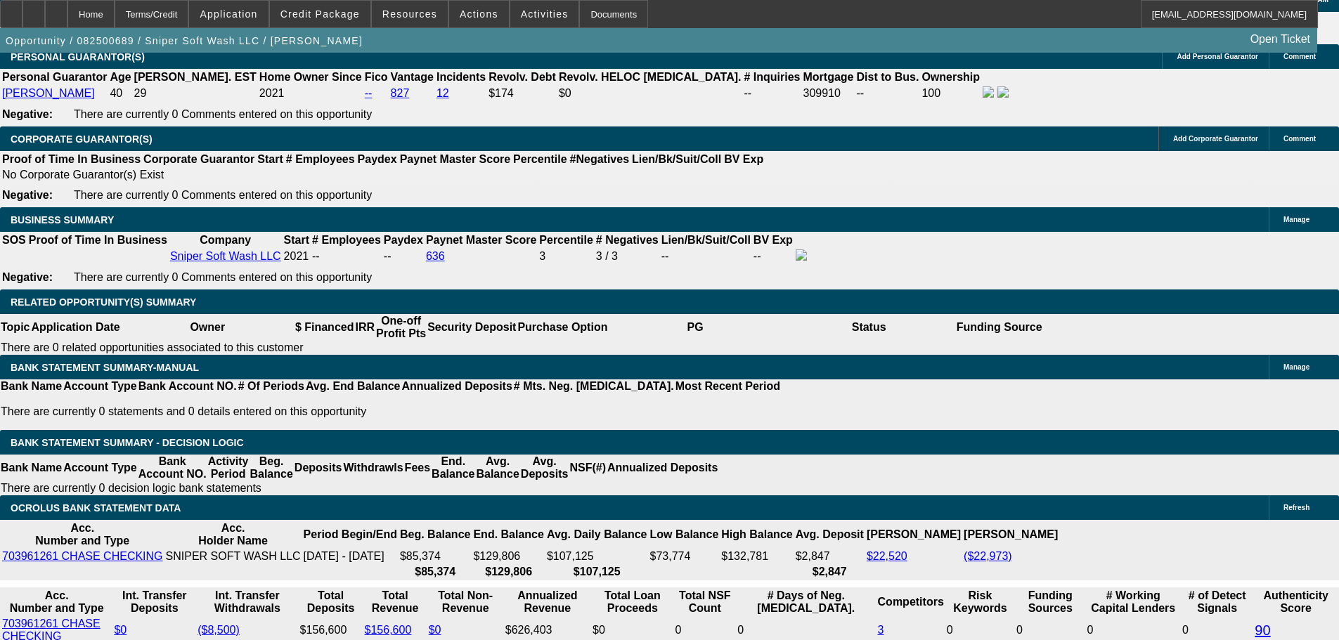
click at [73, 312] on body "Home Terms/Credit Application Credit Package Resources Actions Activities Docum…" at bounding box center [669, 491] width 1339 height 5168
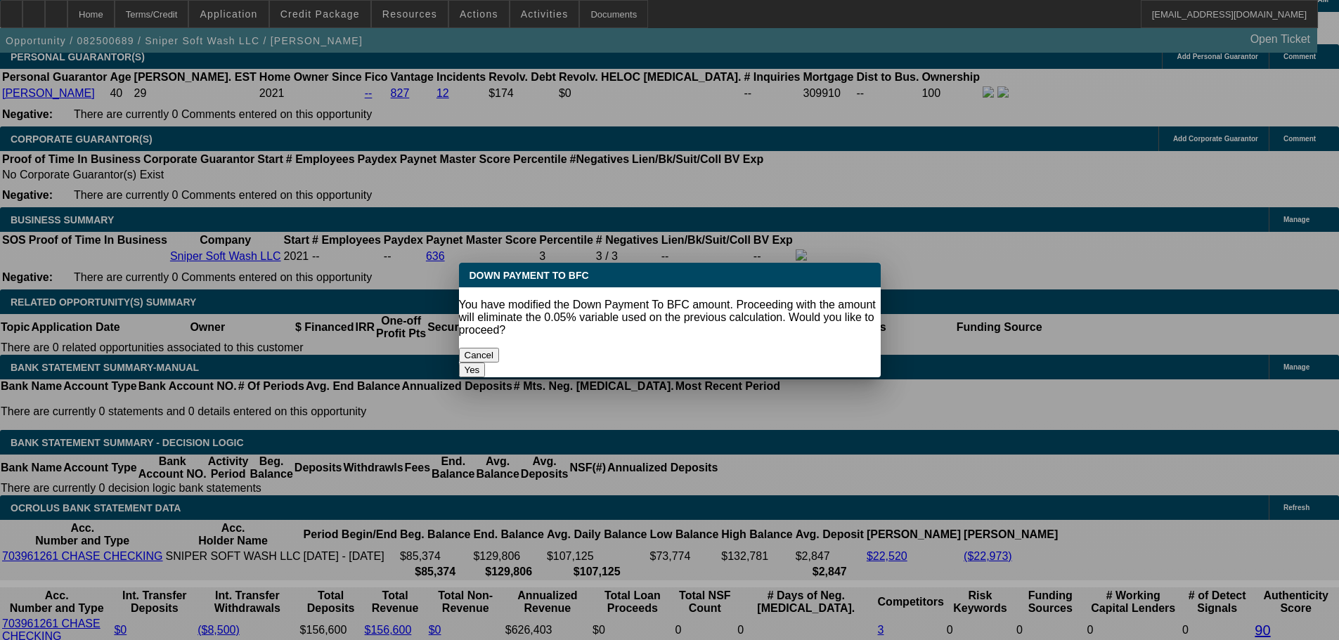
scroll to position [0, 0]
click at [486, 363] on button "Yes" at bounding box center [472, 370] width 27 height 15
select select "0"
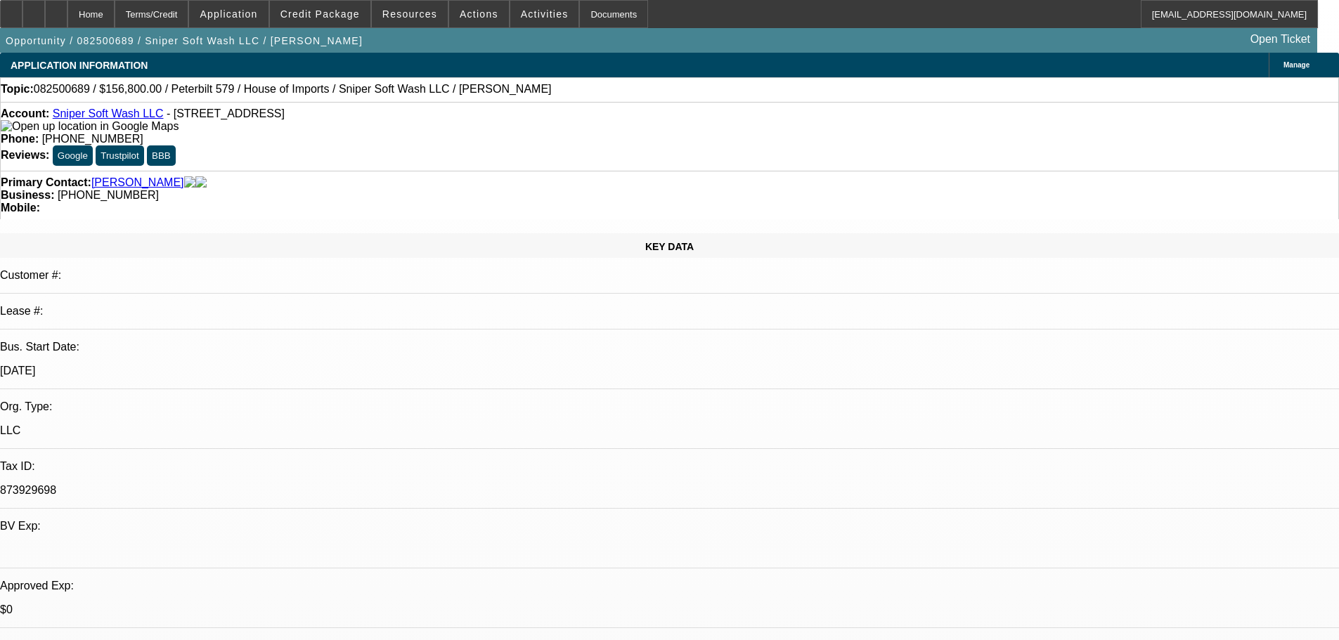
scroll to position [2093, 0]
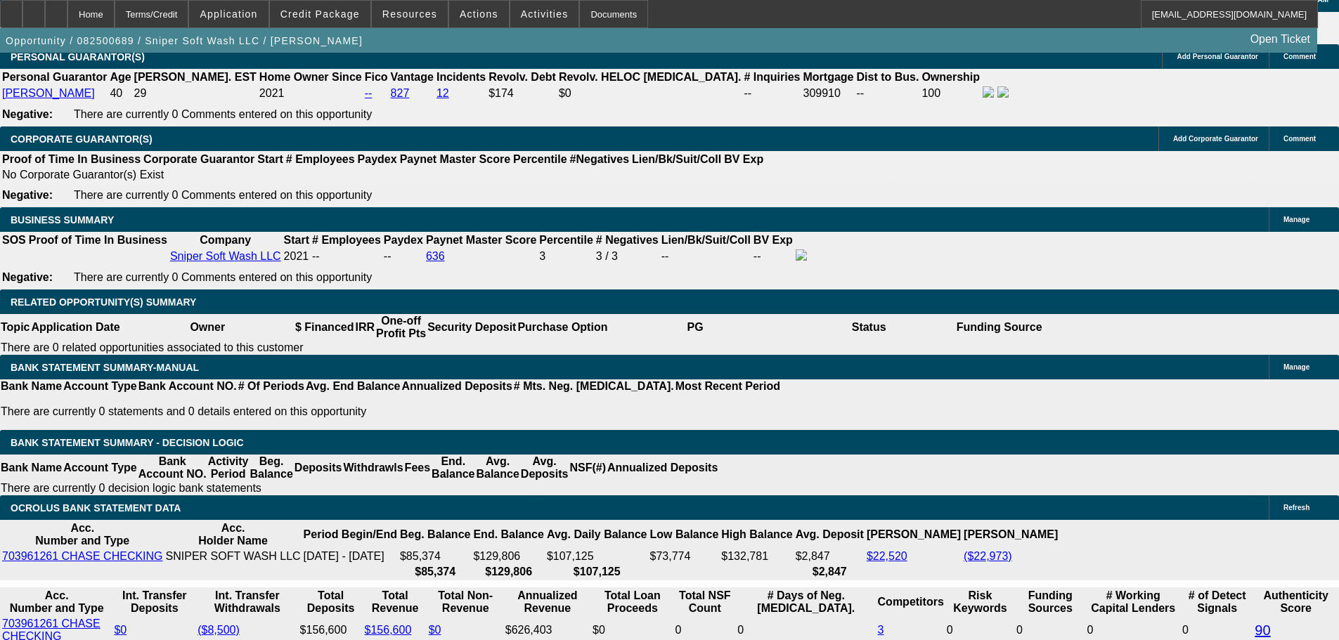
type input "$3,732.83"
type input "$7,465.66"
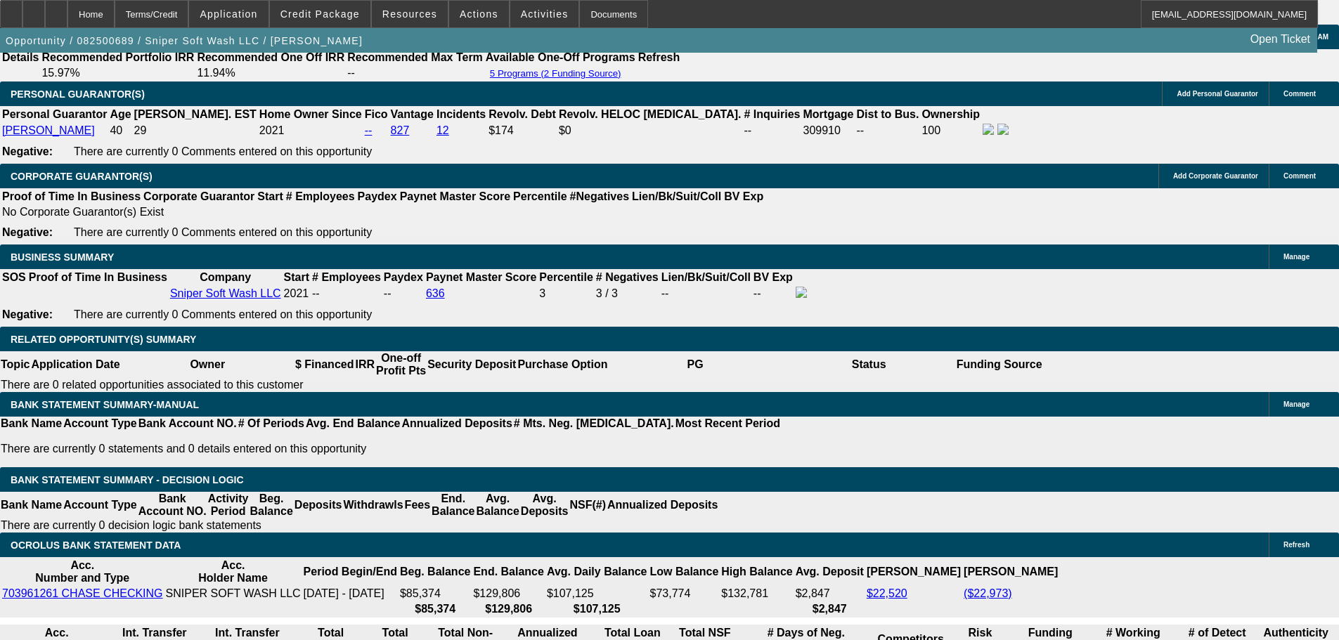
scroll to position [2022, 0]
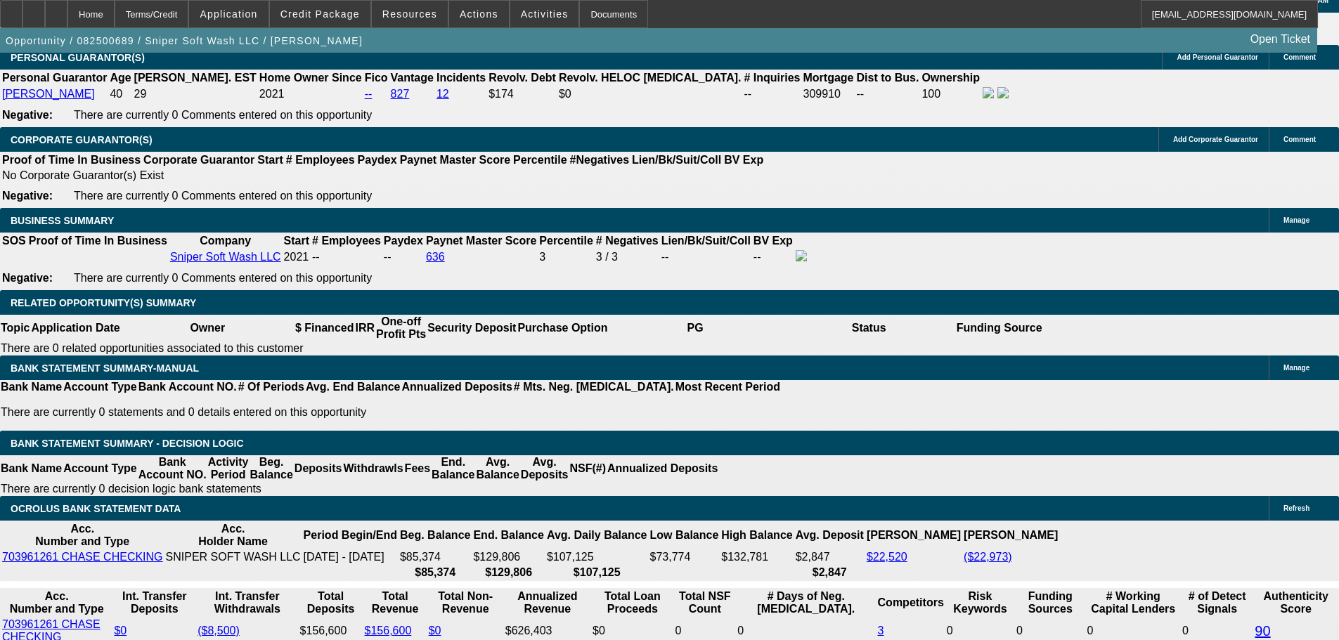
scroll to position [2093, 0]
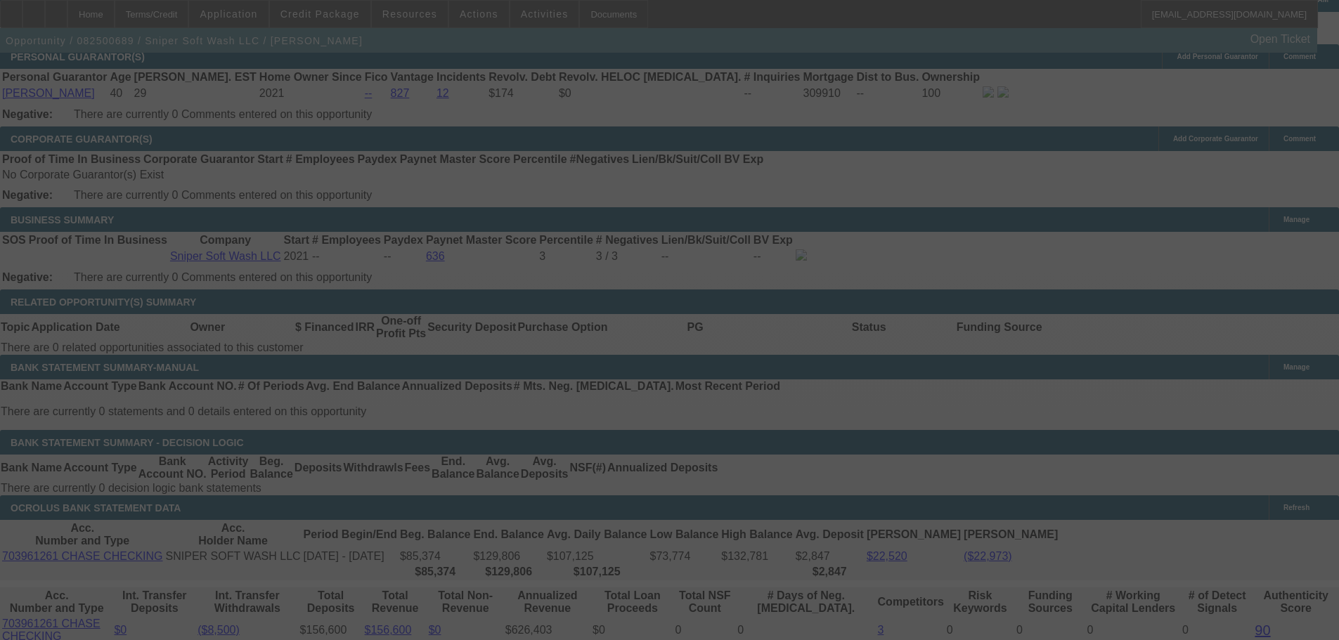
select select "0"
select select "2"
select select "0"
select select "6"
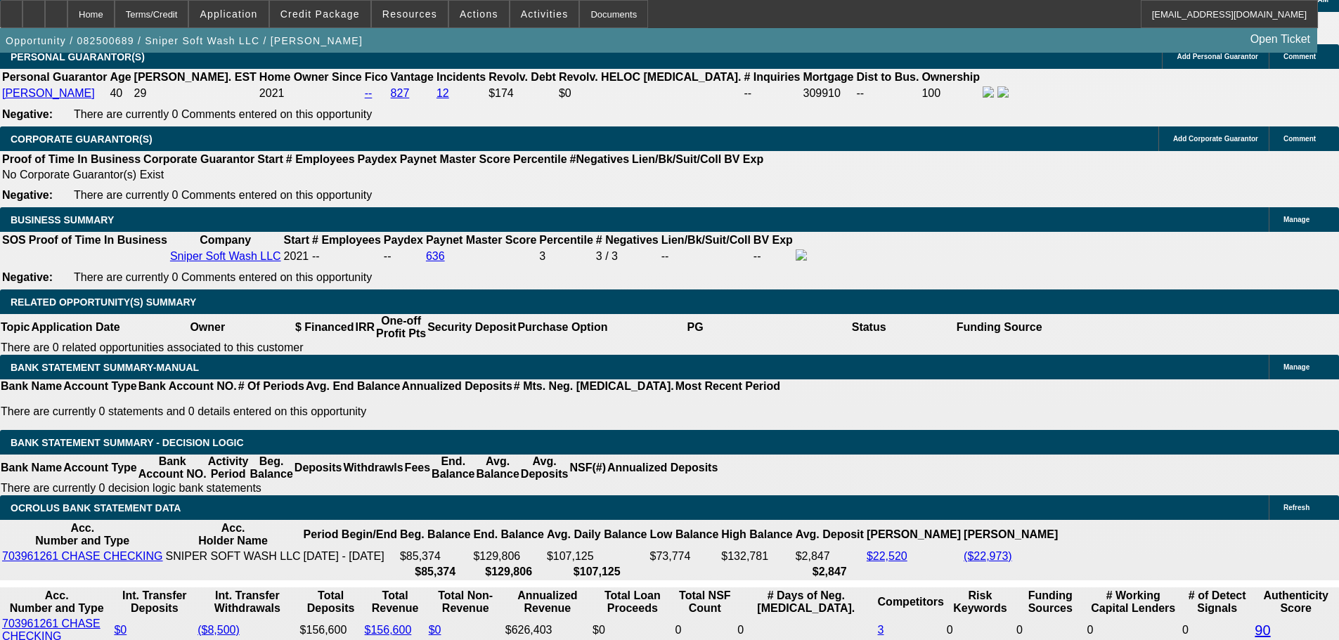
drag, startPoint x: 258, startPoint y: 265, endPoint x: 322, endPoint y: 261, distance: 64.1
type input "$8,800.00"
type input "UNKNOWN"
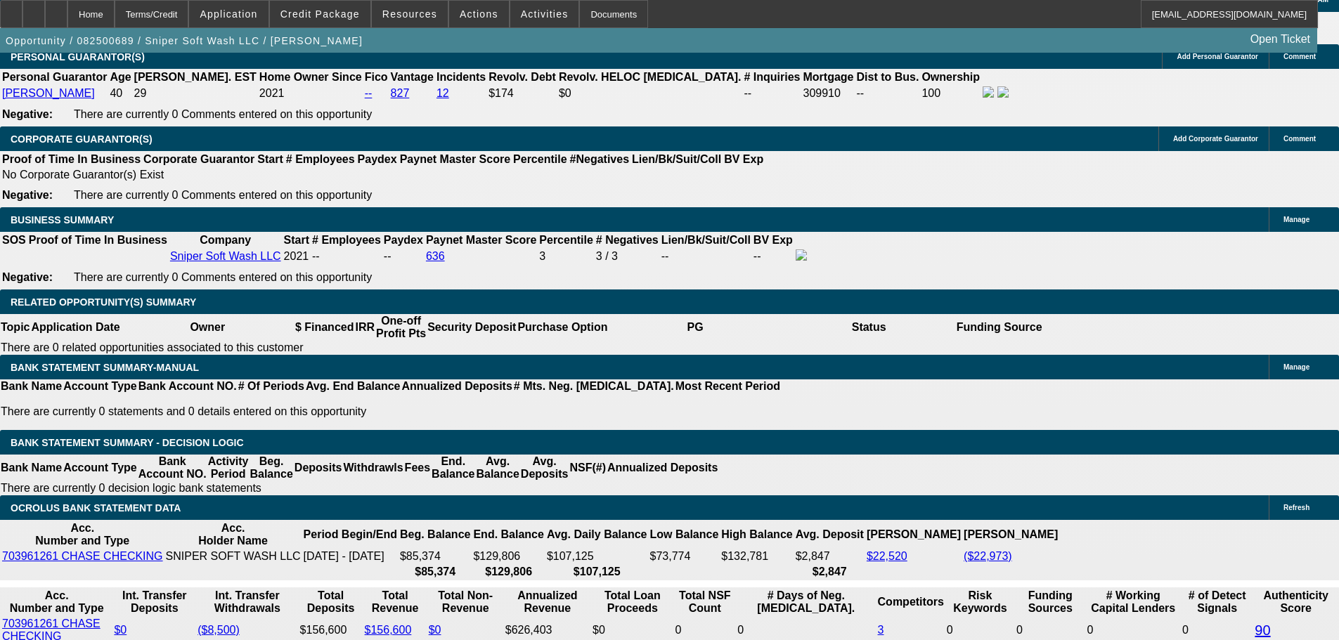
type input "$7,516.46"
type input "$3,758.23"
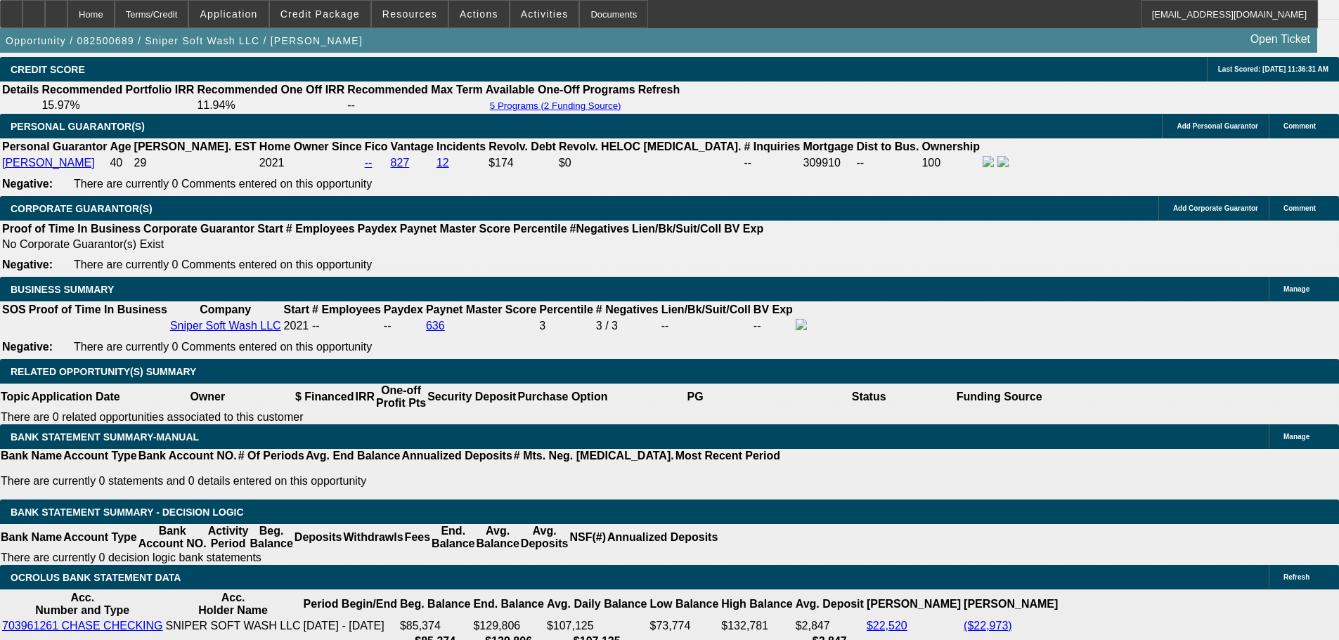
scroll to position [1882, 0]
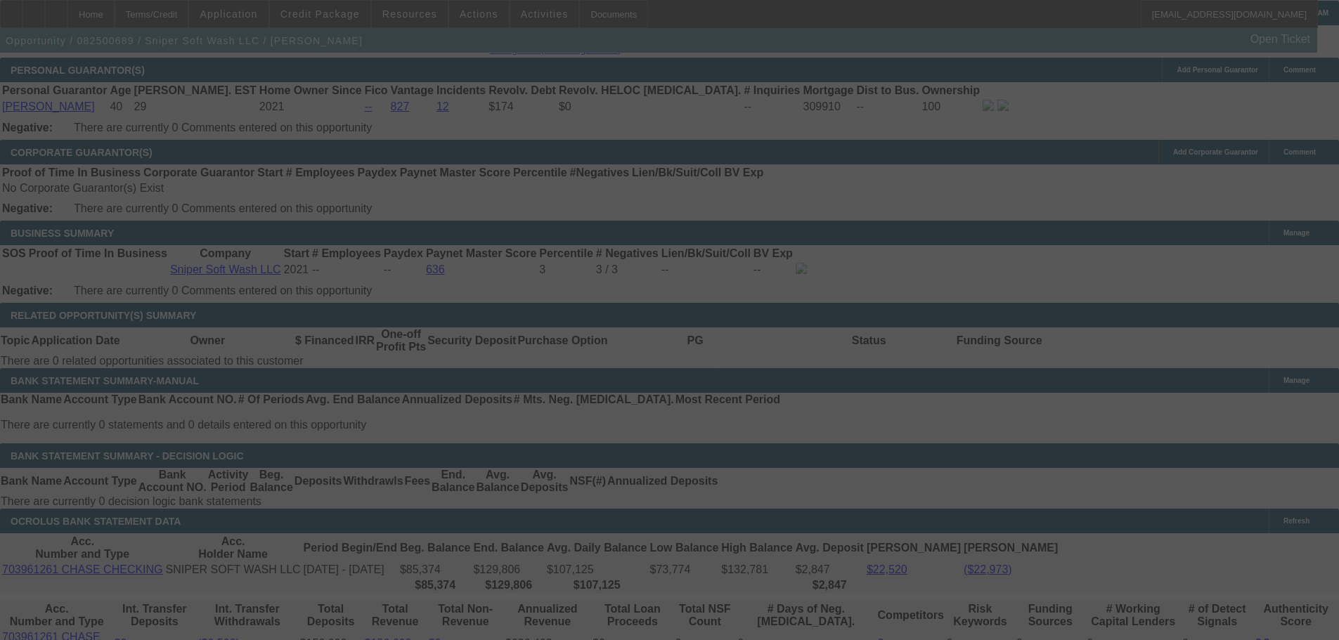
scroll to position [2093, 0]
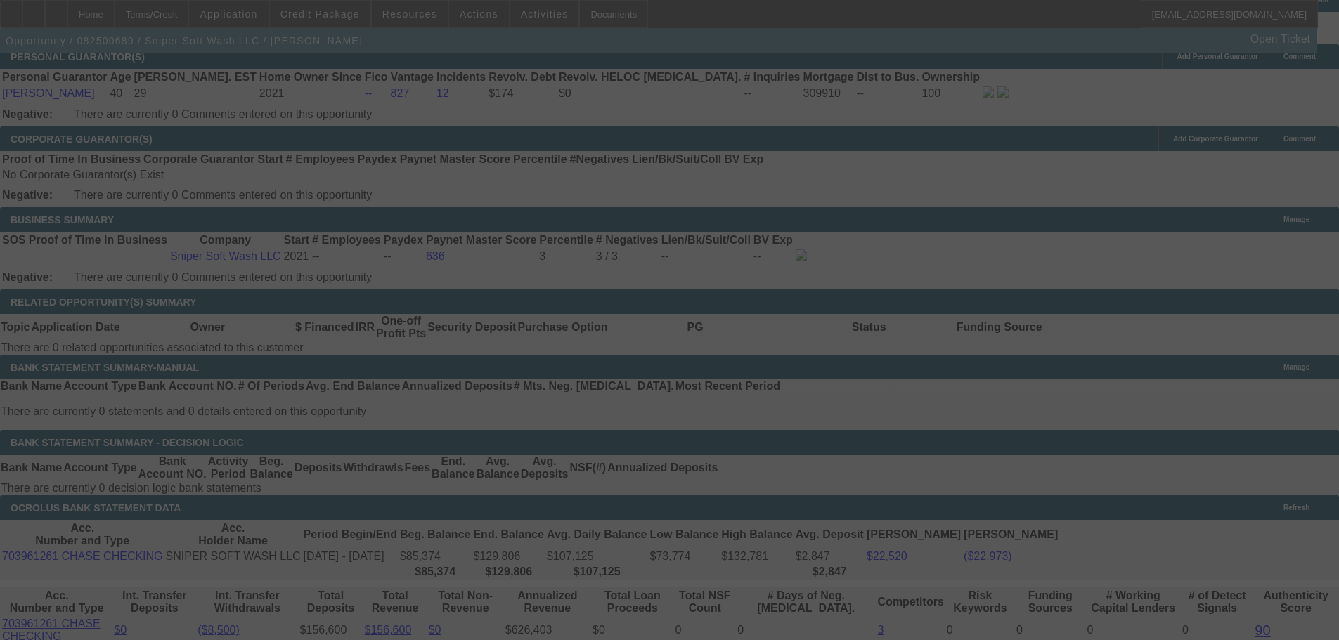
select select "0"
select select "2"
select select "0"
select select "6"
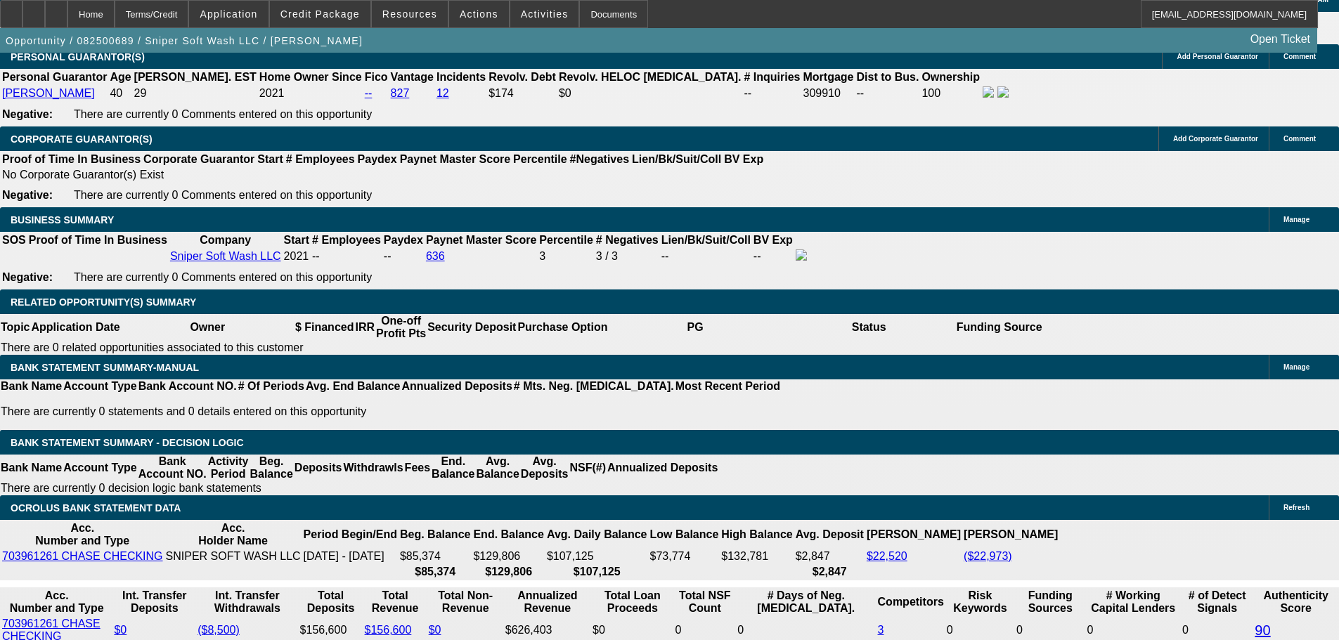
drag, startPoint x: 214, startPoint y: 378, endPoint x: 391, endPoint y: 369, distance: 177.4
type input "3"
type input "$6.00"
type input "UNKNOWN"
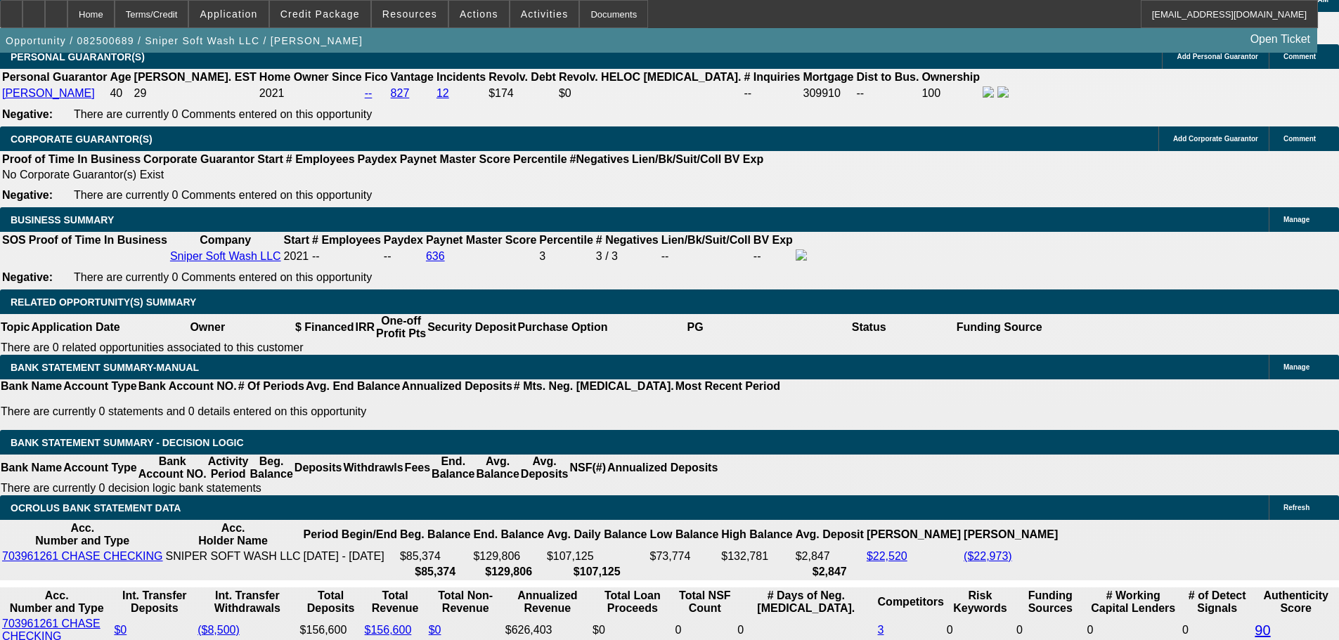
type input "3745"
type input "17.8"
type input "$7,490.00"
type input "$3,745.00"
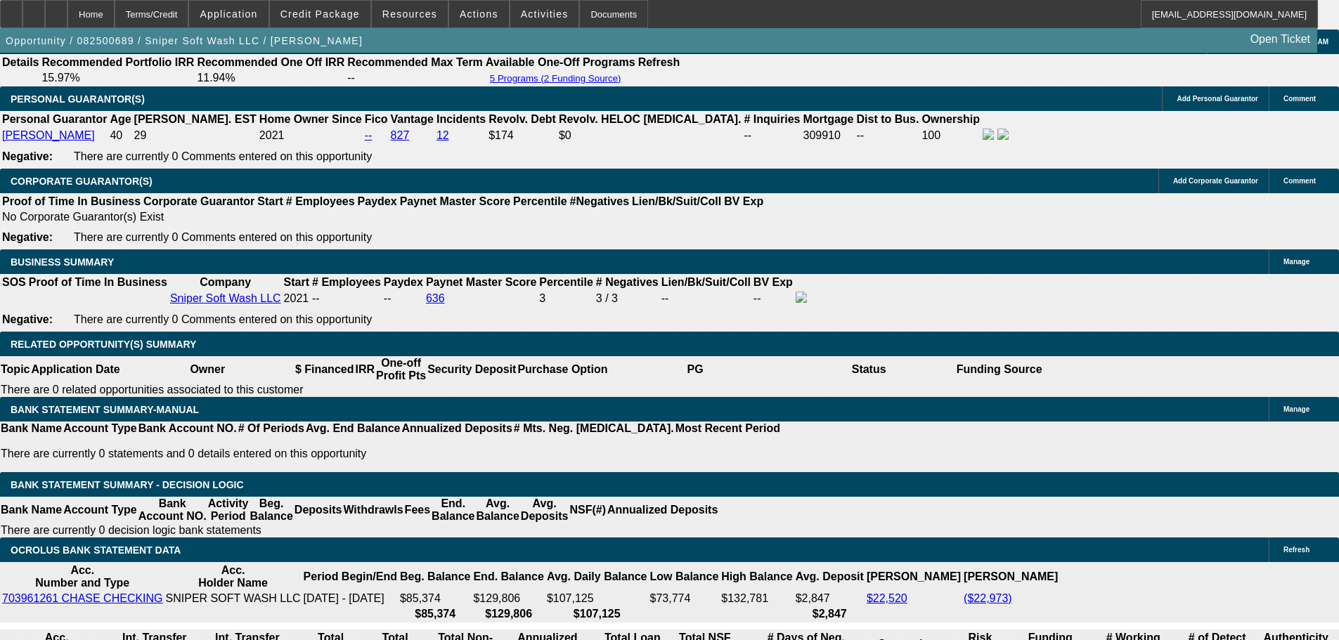
scroll to position [1882, 0]
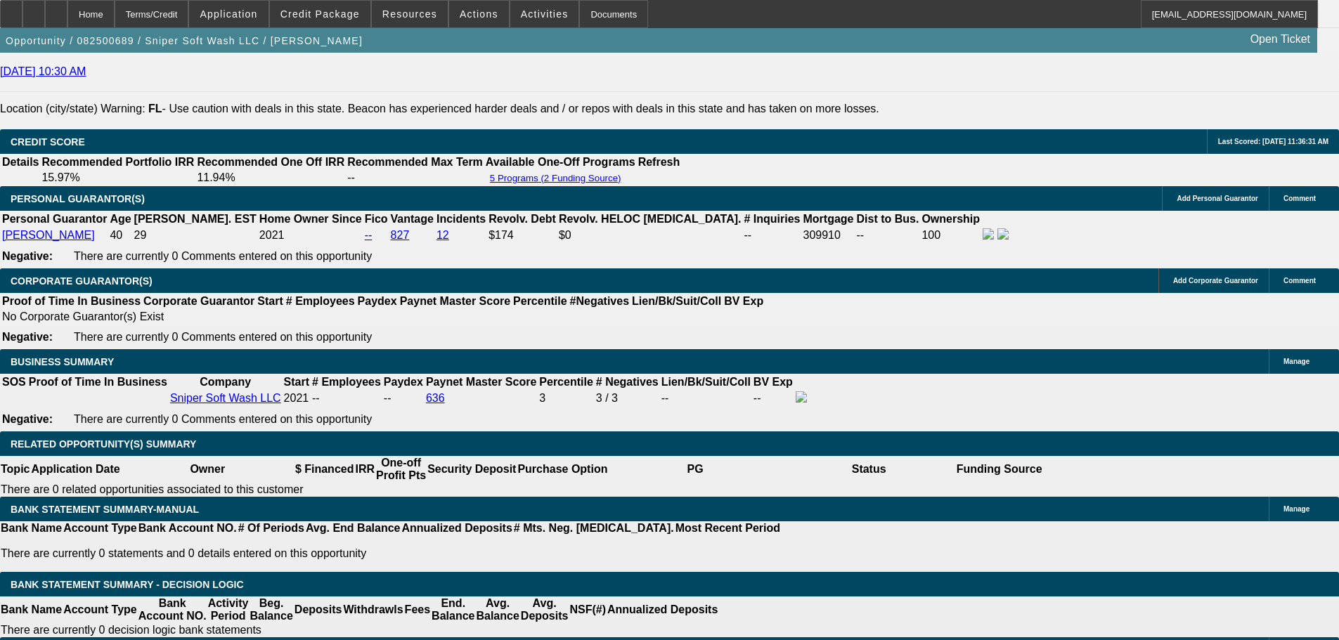
scroll to position [2093, 0]
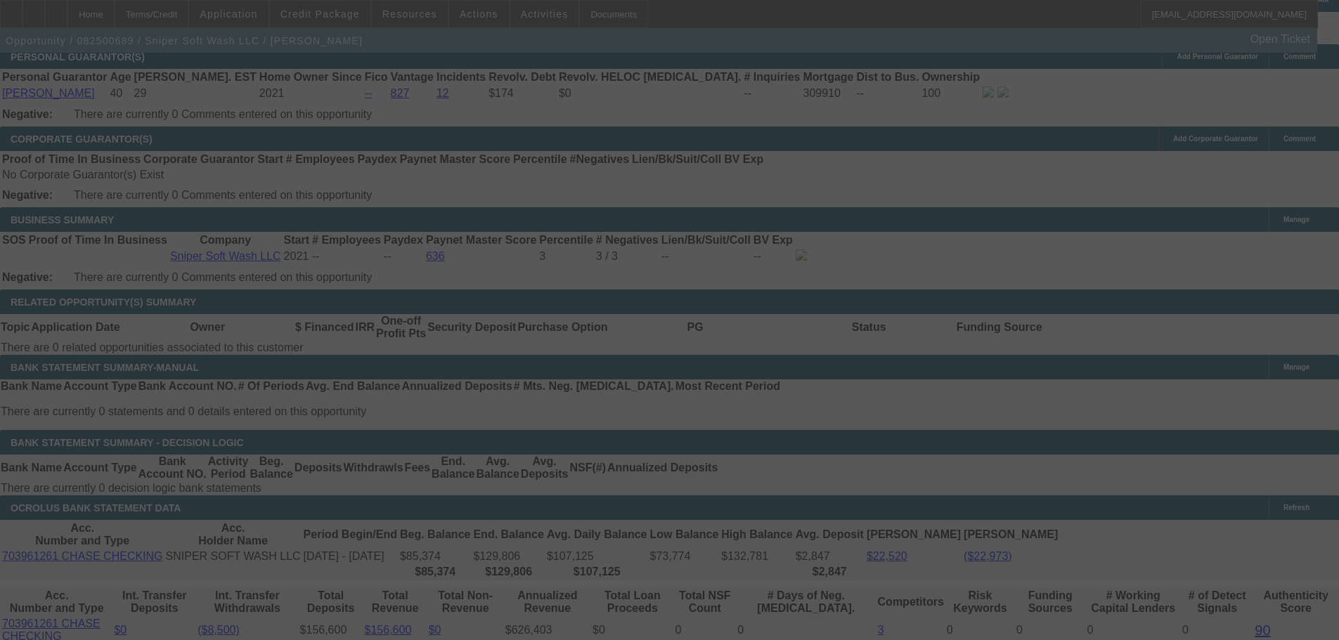
select select "0"
select select "2"
select select "0"
select select "6"
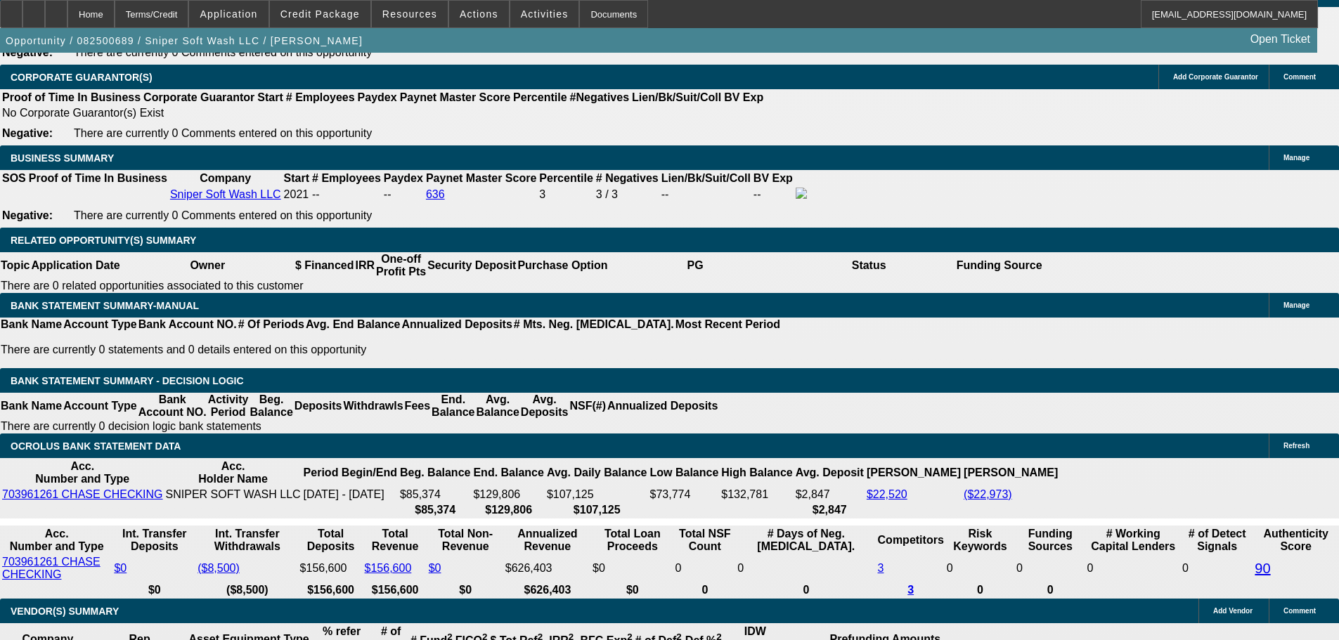
scroll to position [2163, 0]
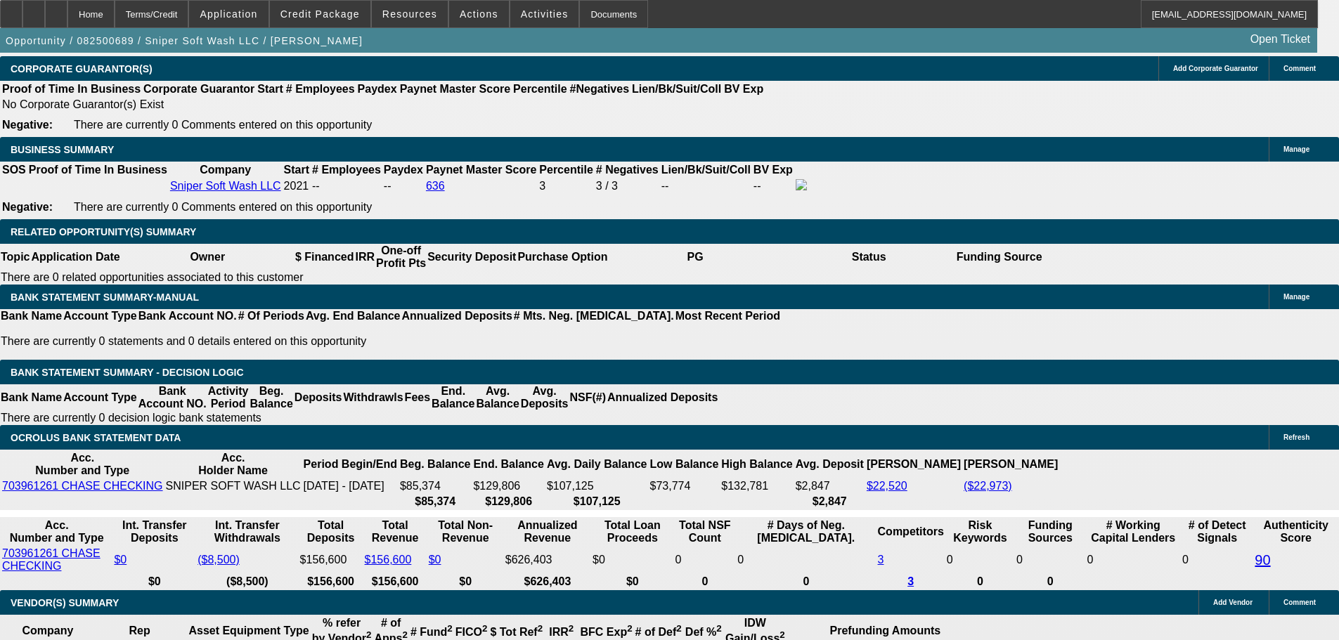
drag, startPoint x: 209, startPoint y: 306, endPoint x: 302, endPoint y: 293, distance: 93.7
type input "3"
type input "$6.00"
type input "UNKNOWN"
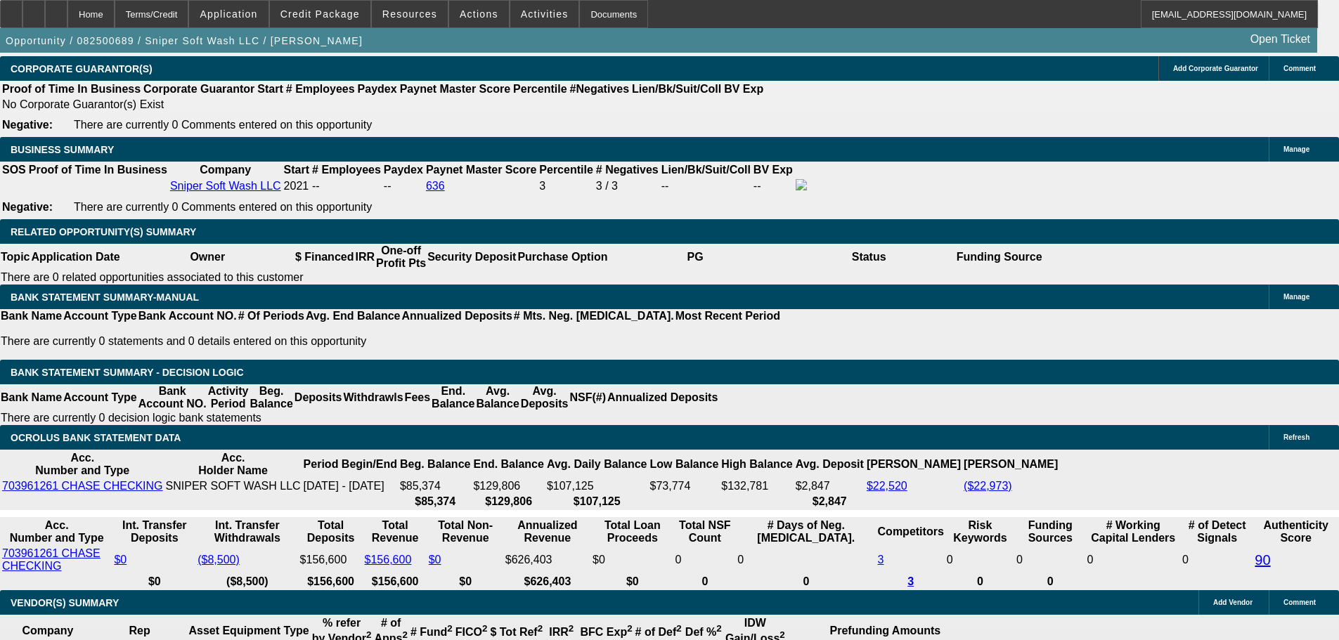
type input "3725"
type input "17.6"
type input "$7,450.00"
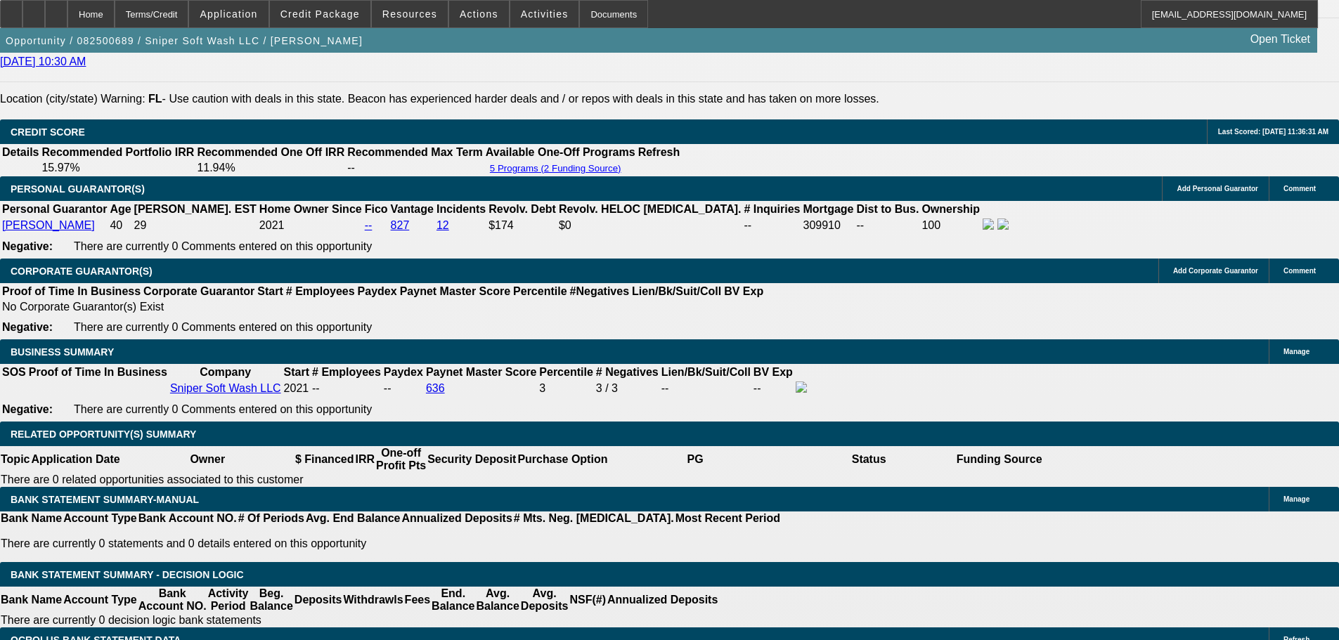
scroll to position [2093, 0]
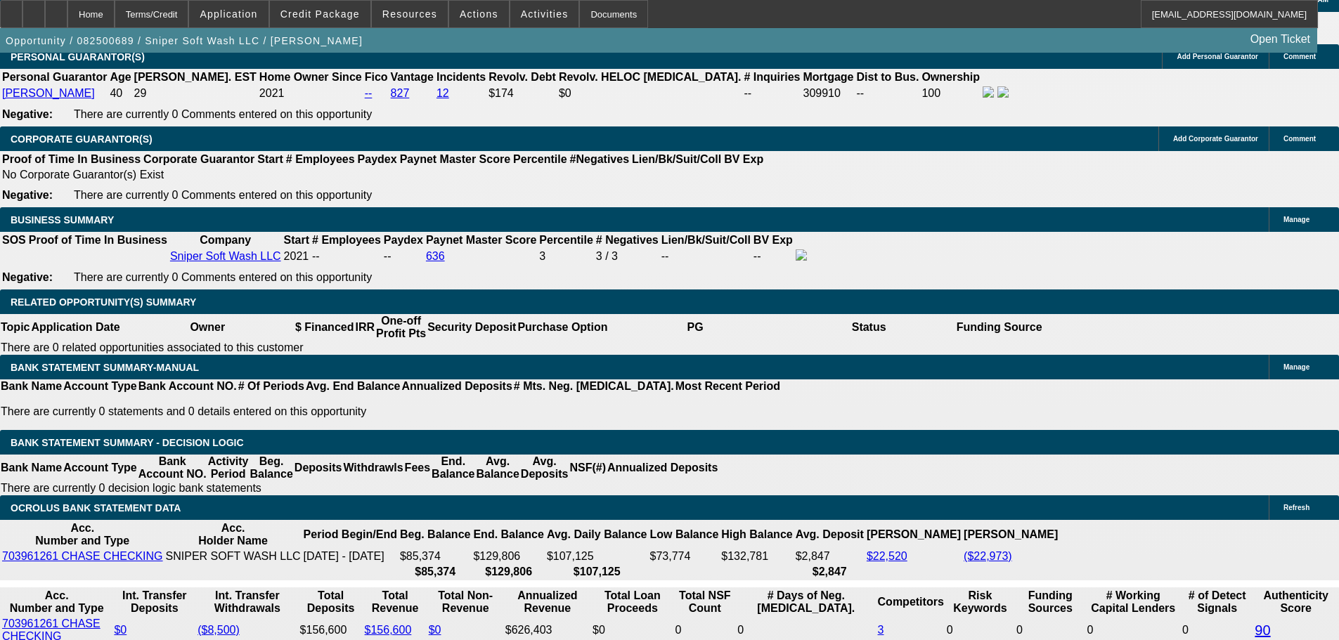
type input "$3,725.00"
drag, startPoint x: 303, startPoint y: 376, endPoint x: 433, endPoint y: 340, distance: 134.9
type input "16"
type input "$2,529.87"
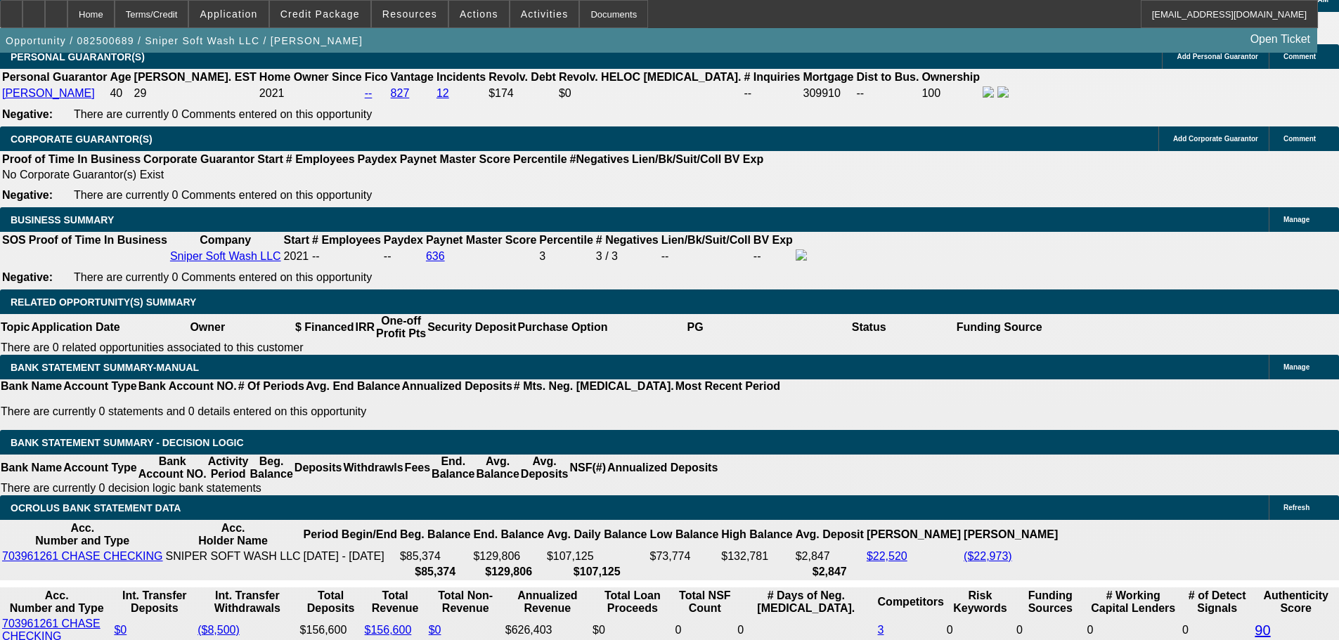
type input "$5,059.74"
type input "$3,599.07"
type input "$7,198.14"
type input "16"
drag, startPoint x: 207, startPoint y: 374, endPoint x: 367, endPoint y: 349, distance: 162.1
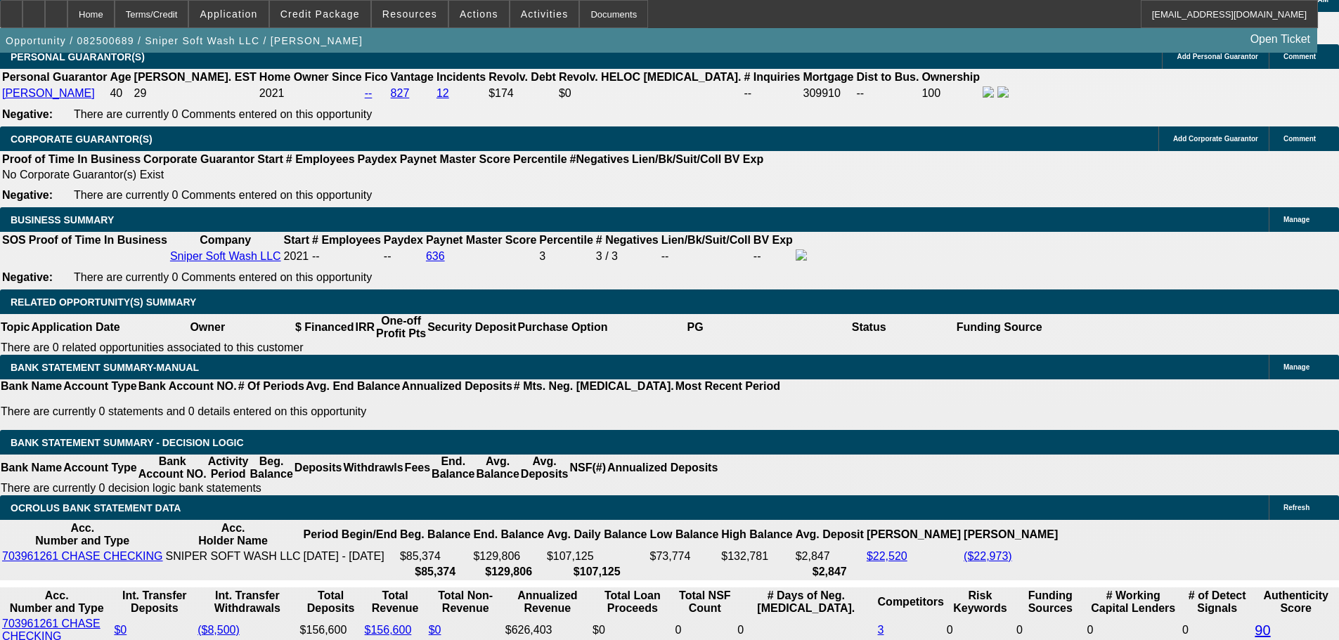
type input "35"
type input "$70.00"
type input "3595"
type input "15.9"
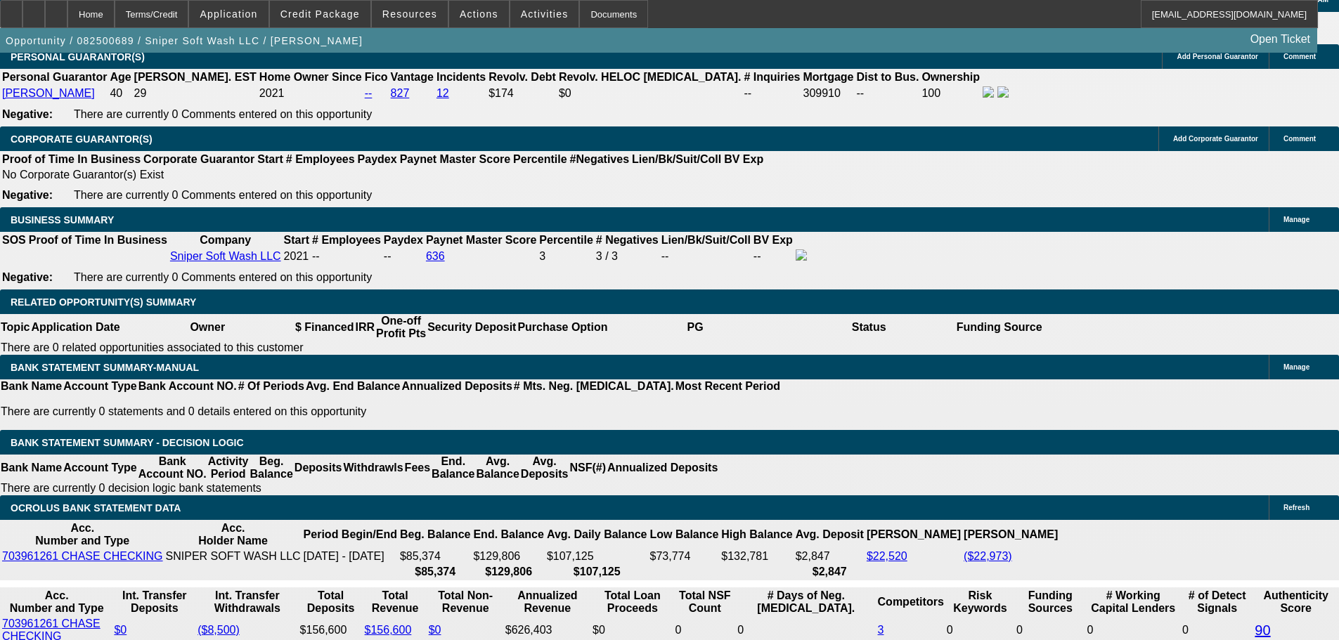
type input "$7,190.00"
type input "$3,595.00"
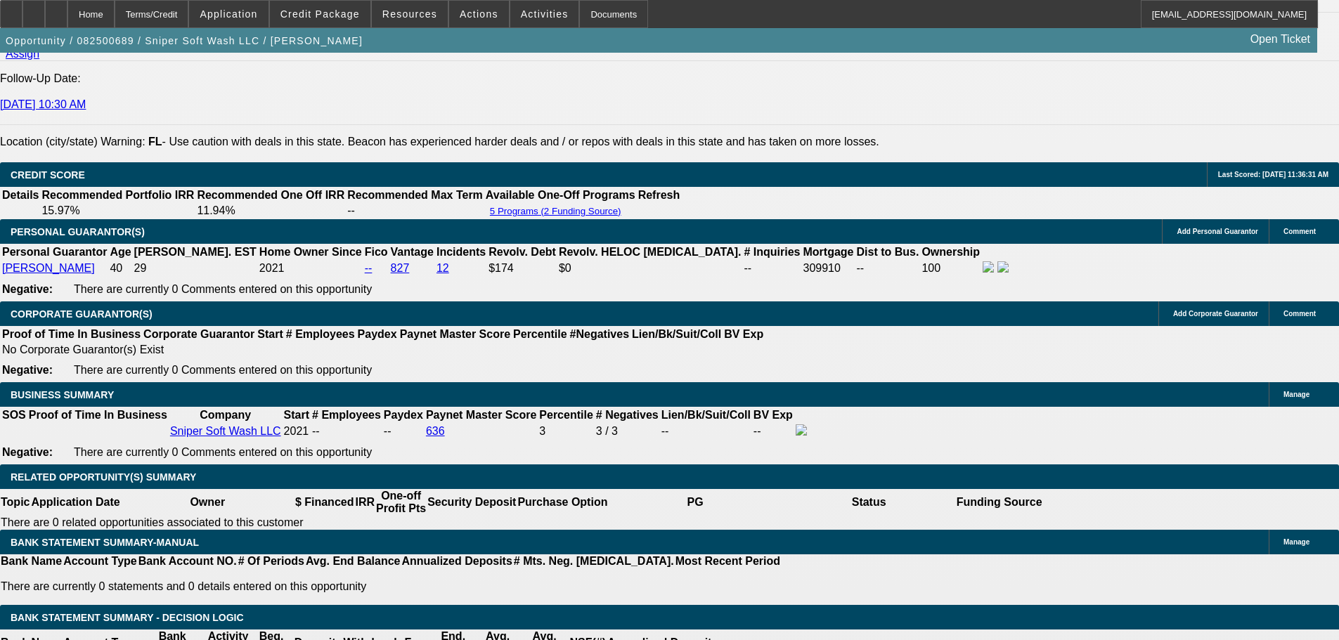
scroll to position [1811, 0]
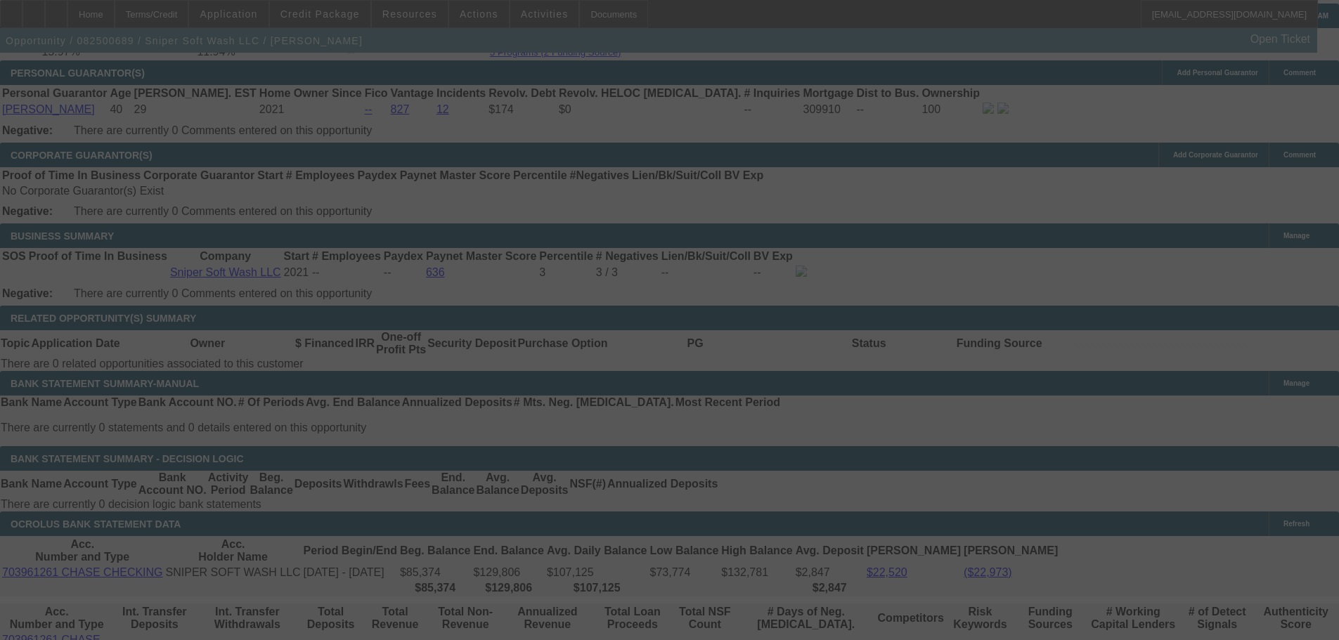
scroll to position [2233, 0]
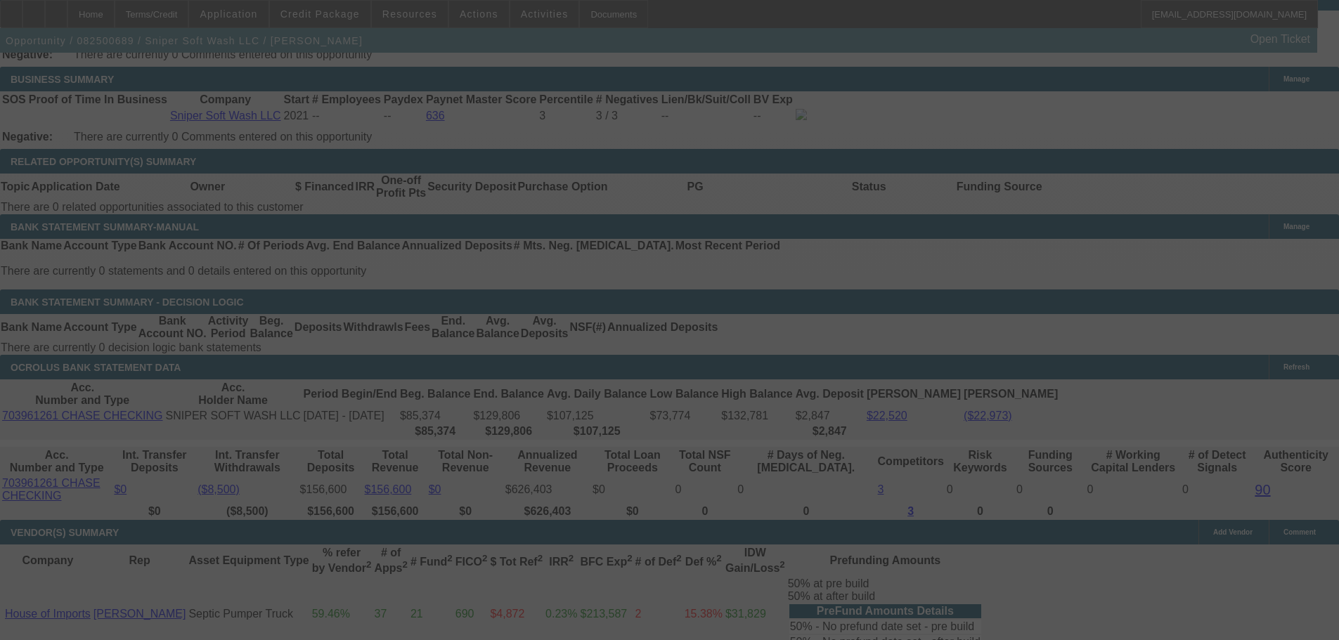
select select "0"
select select "2"
select select "0"
select select "6"
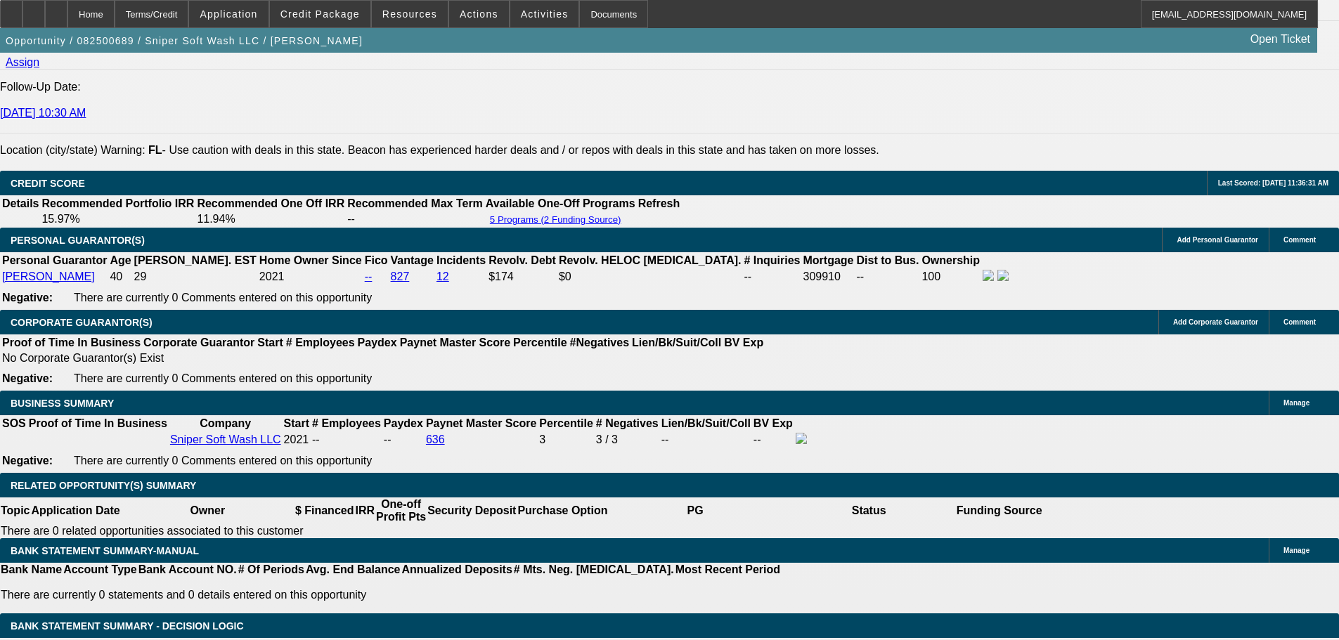
scroll to position [1671, 0]
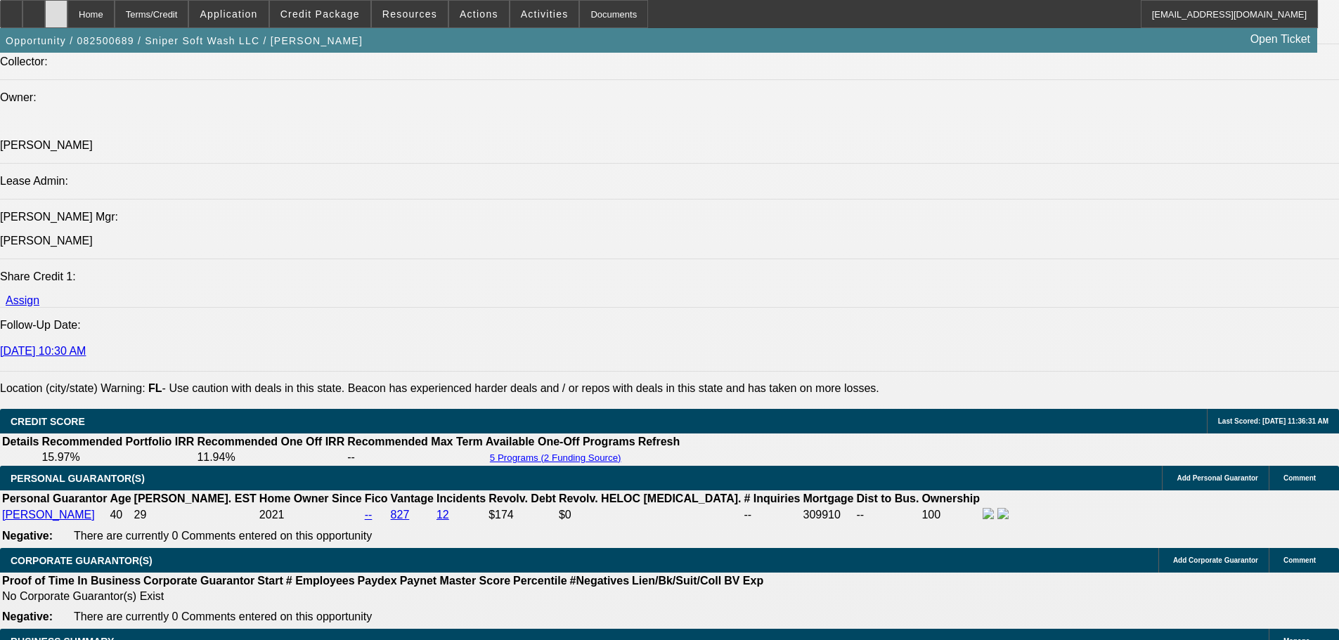
click at [67, 15] on div at bounding box center [56, 14] width 22 height 28
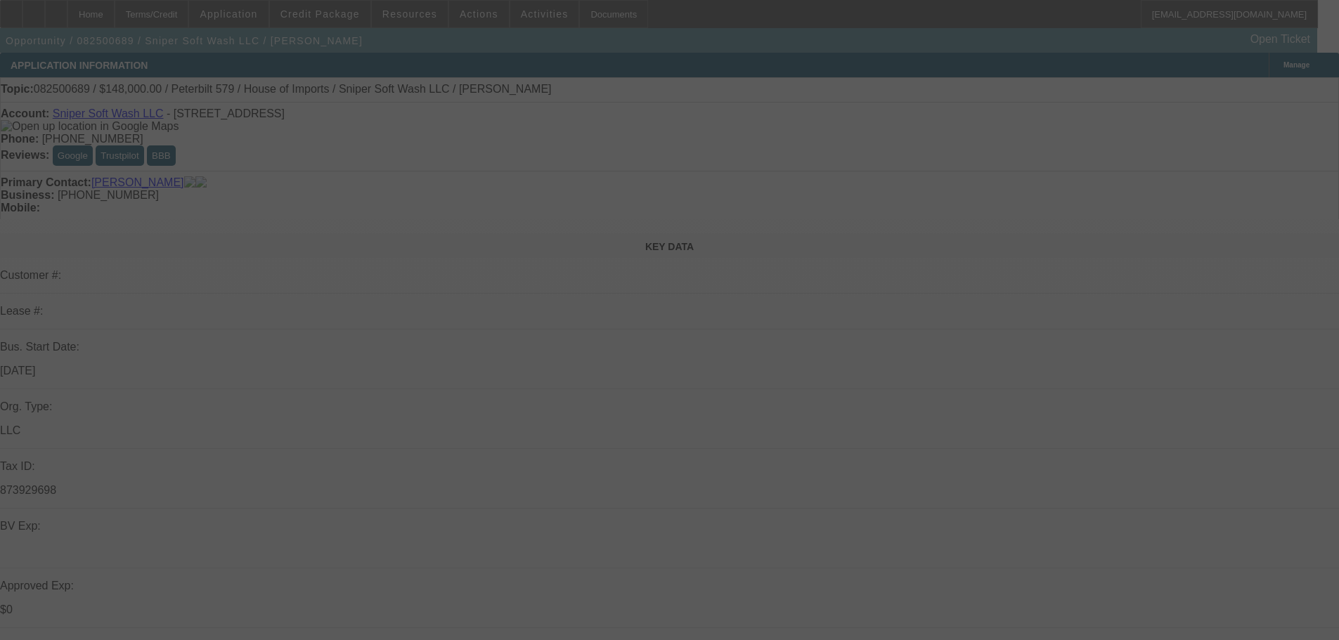
select select "0"
select select "2"
select select "0"
select select "6"
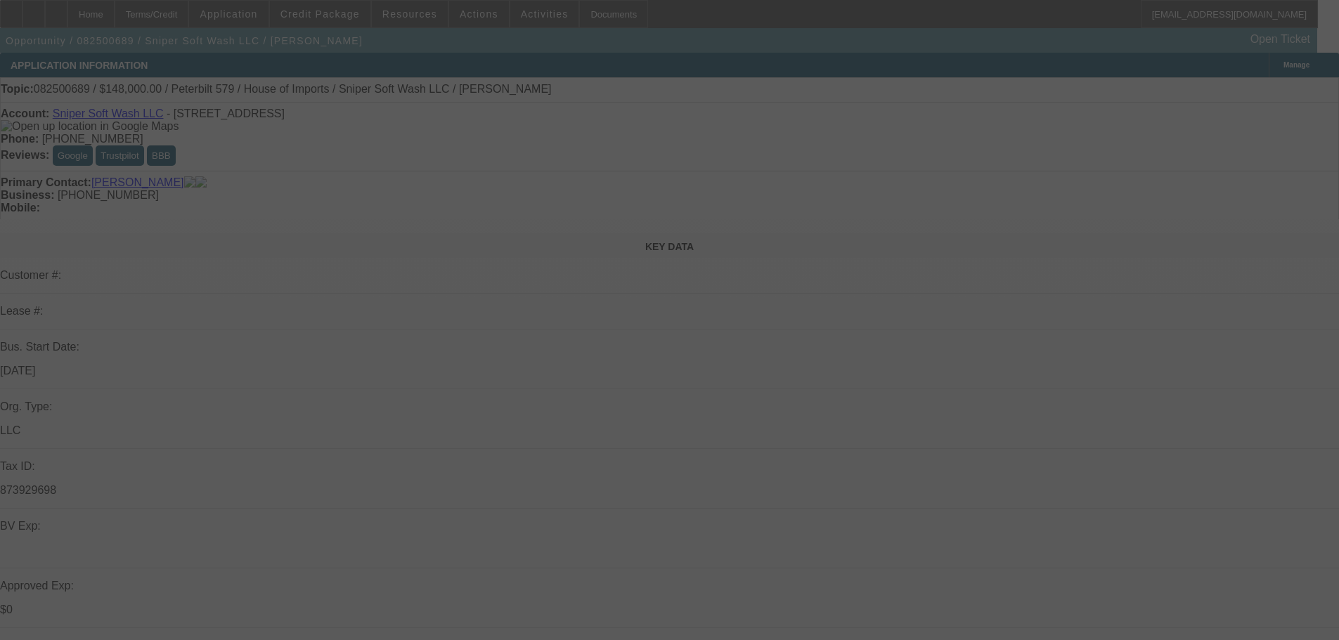
select select "0"
select select "2"
select select "0"
select select "6"
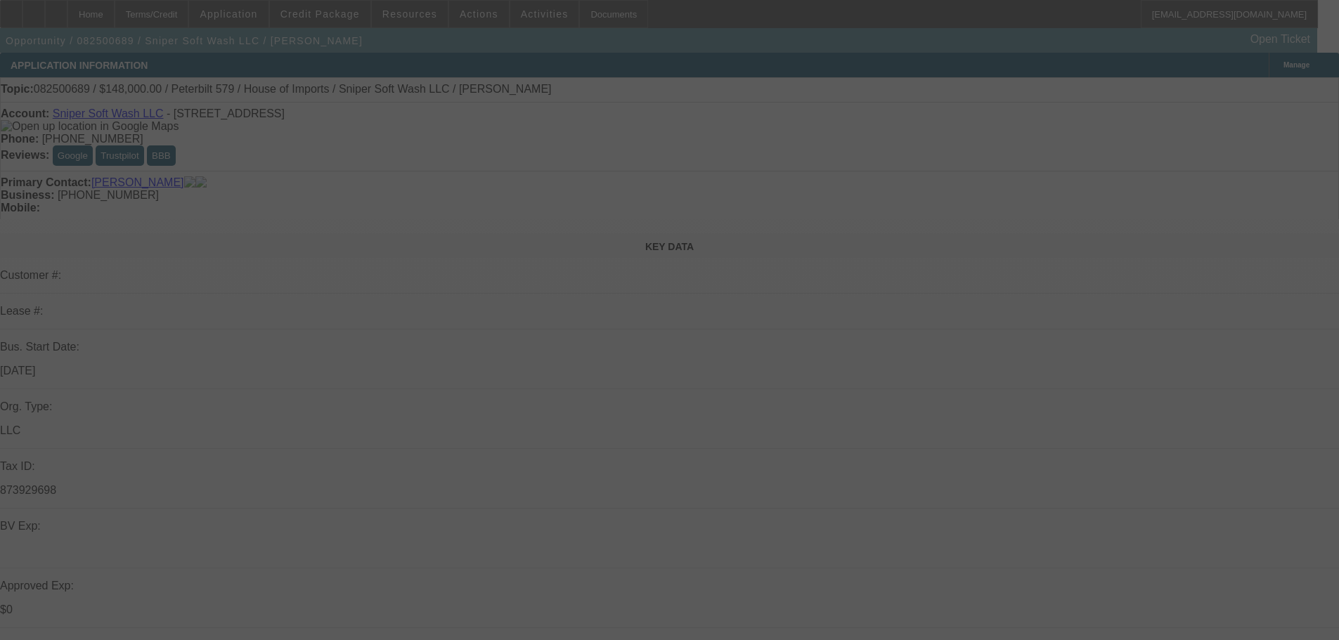
select select "0"
select select "6"
select select "0"
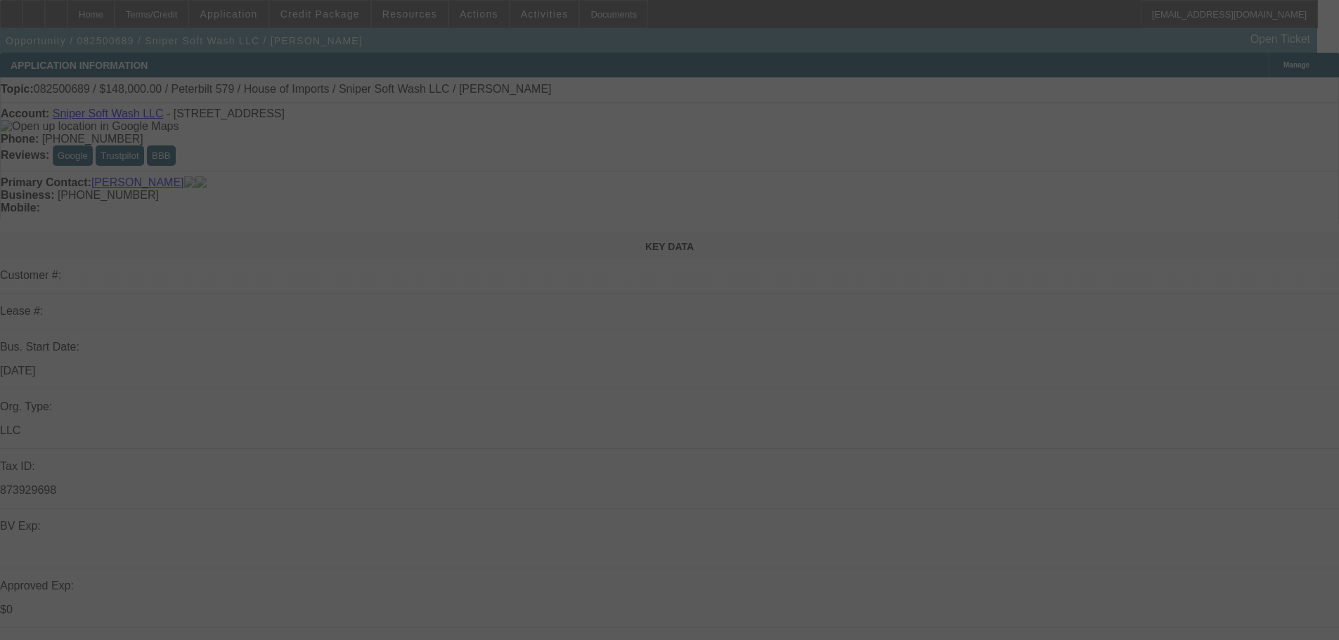
select select "0"
select select "6"
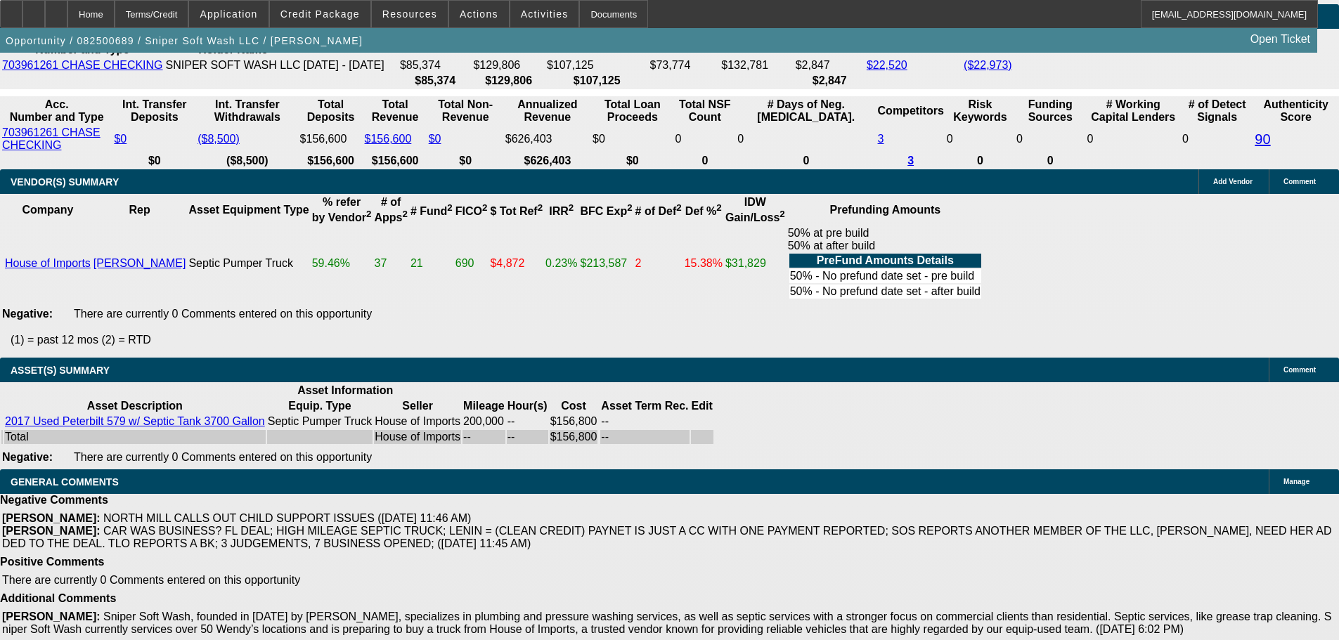
scroll to position [2625, 0]
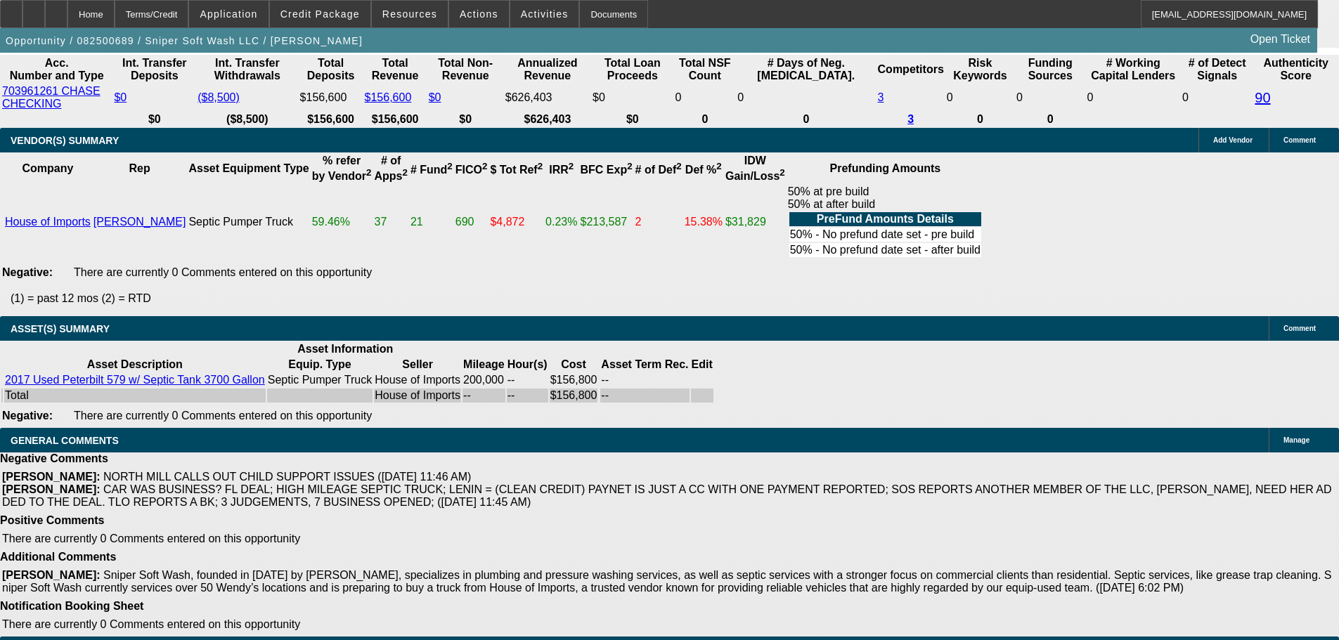
select select "6"
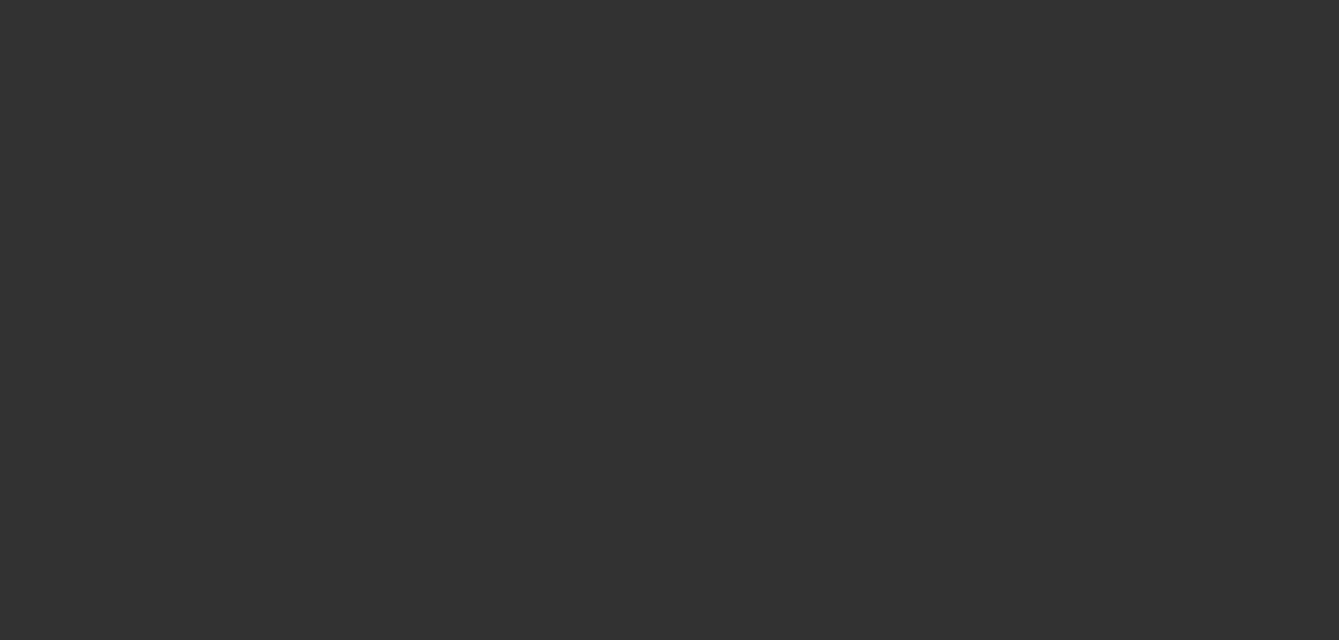
scroll to position [0, 0]
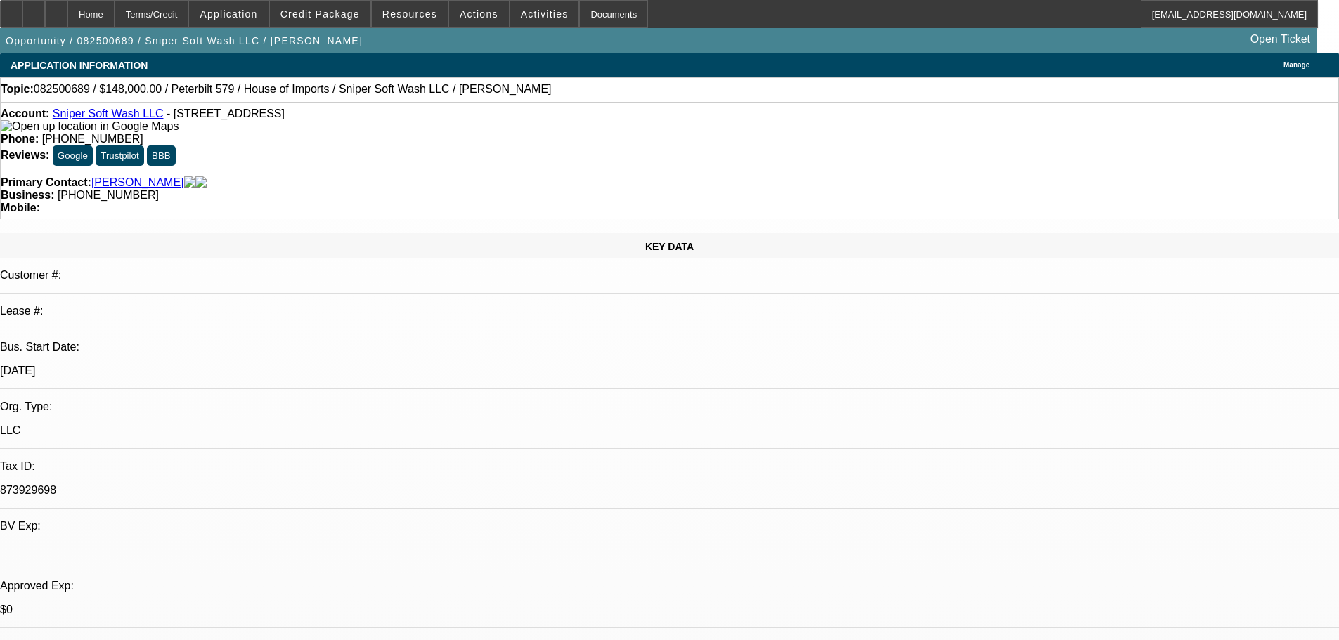
paste textarea "[PERSON_NAME], I’M OK WITH THE DEAL, BUT THE SOS LISTS ANOTHER MANAGER, [PERSON…"
type textarea "[PERSON_NAME], I’M OK WITH THE DEAL, BUT THE SOS LISTS ANOTHER MANAGER, [PERSON…"
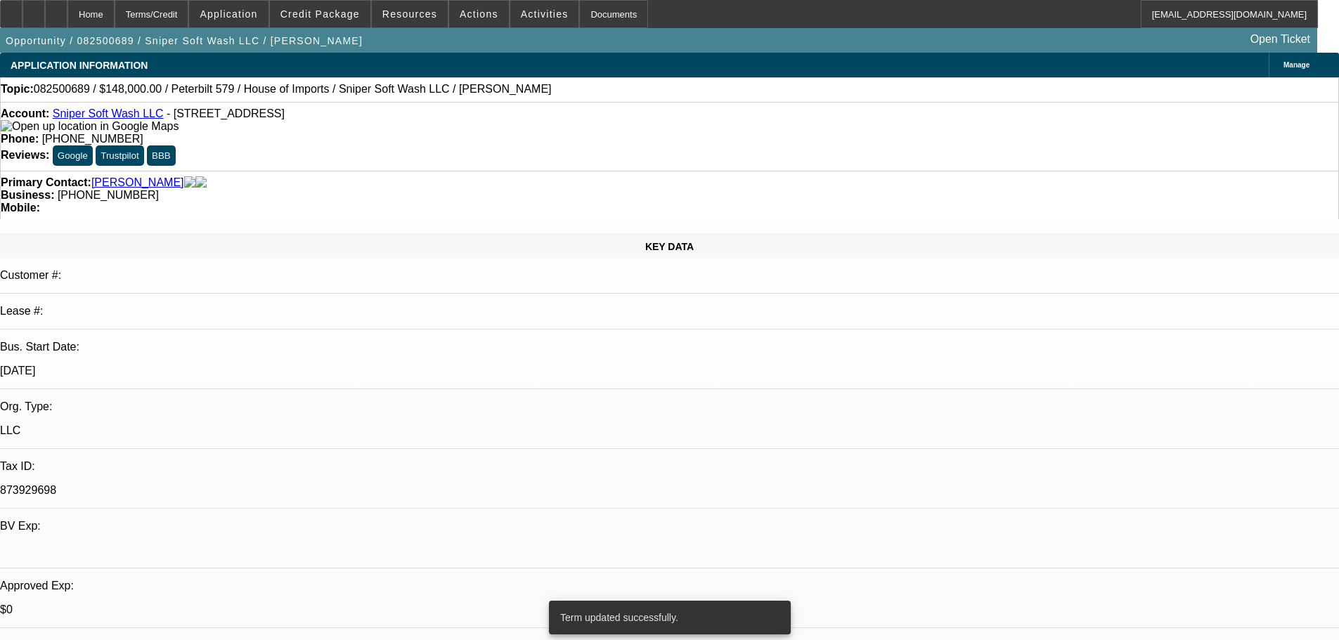
select select "0"
select select "2"
select select "0"
select select "6"
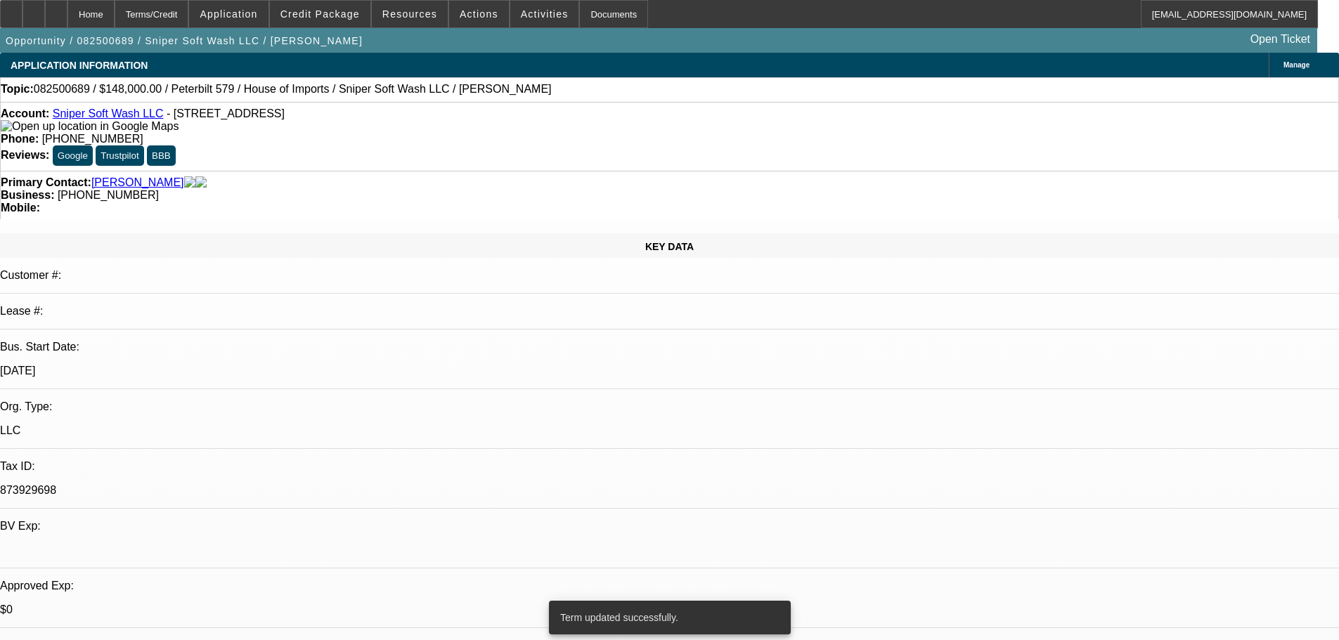
select select "0"
select select "2"
select select "0"
select select "6"
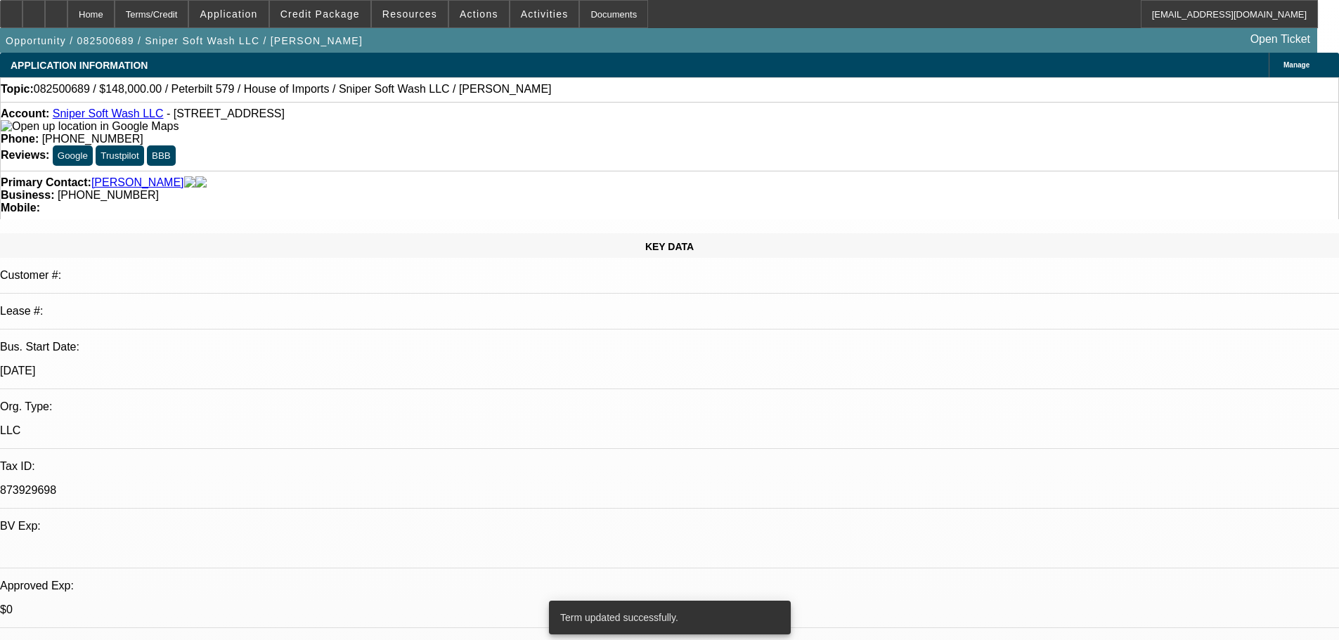
select select "0"
select select "2"
select select "0"
select select "6"
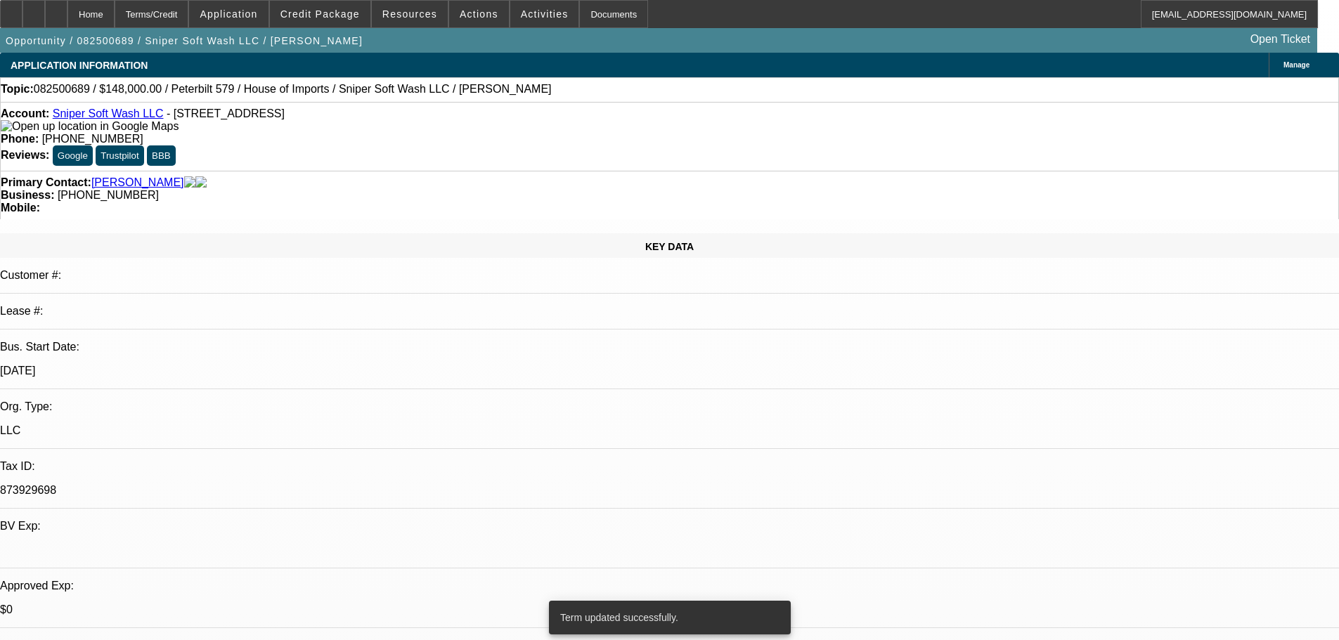
select select "0"
select select "6"
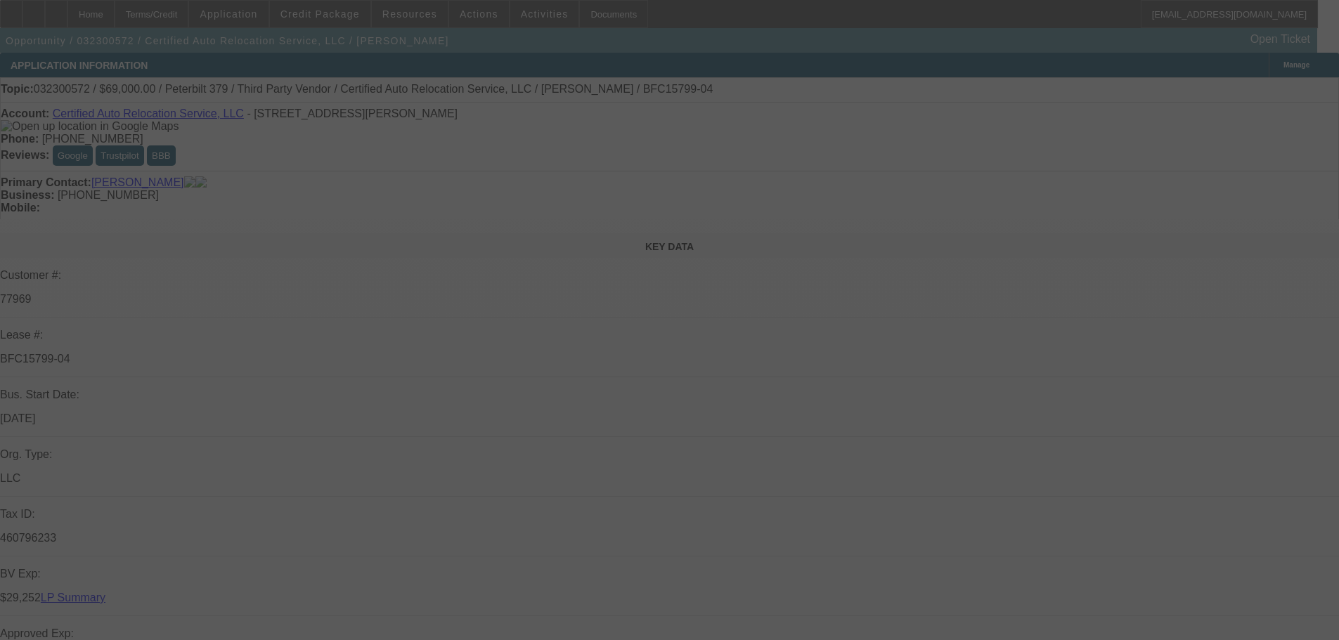
select select "0"
select select "2"
select select "0"
select select "6"
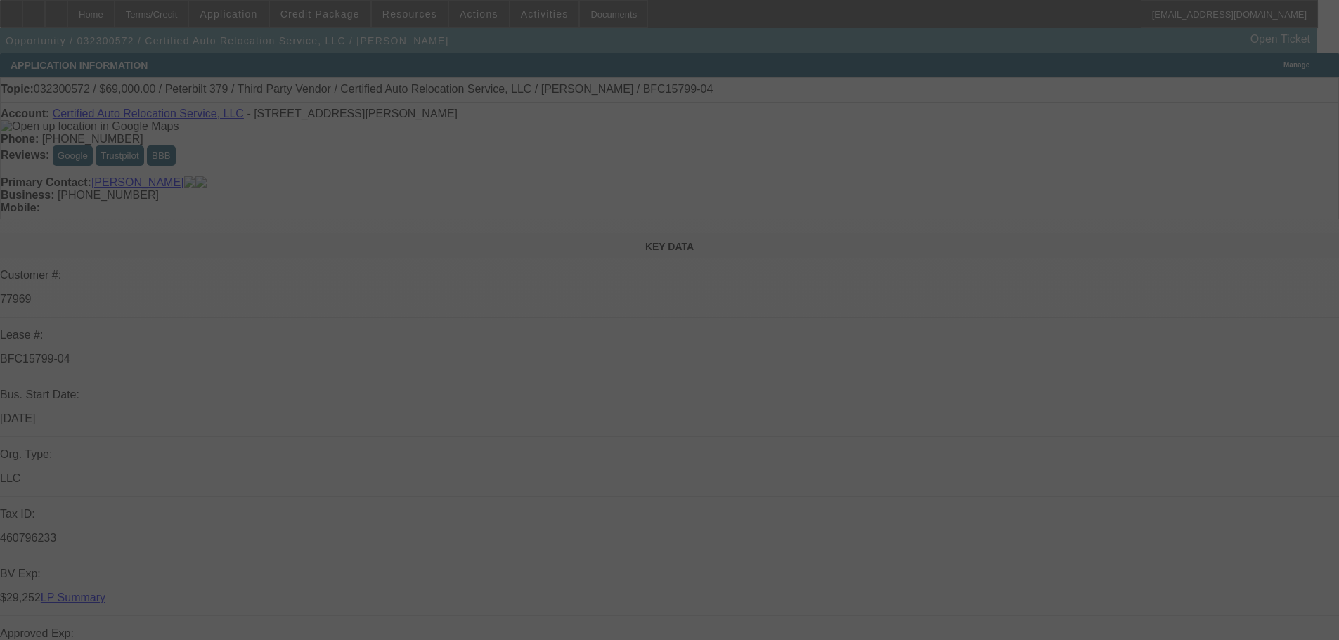
select select "0"
select select "2"
select select "0"
select select "6"
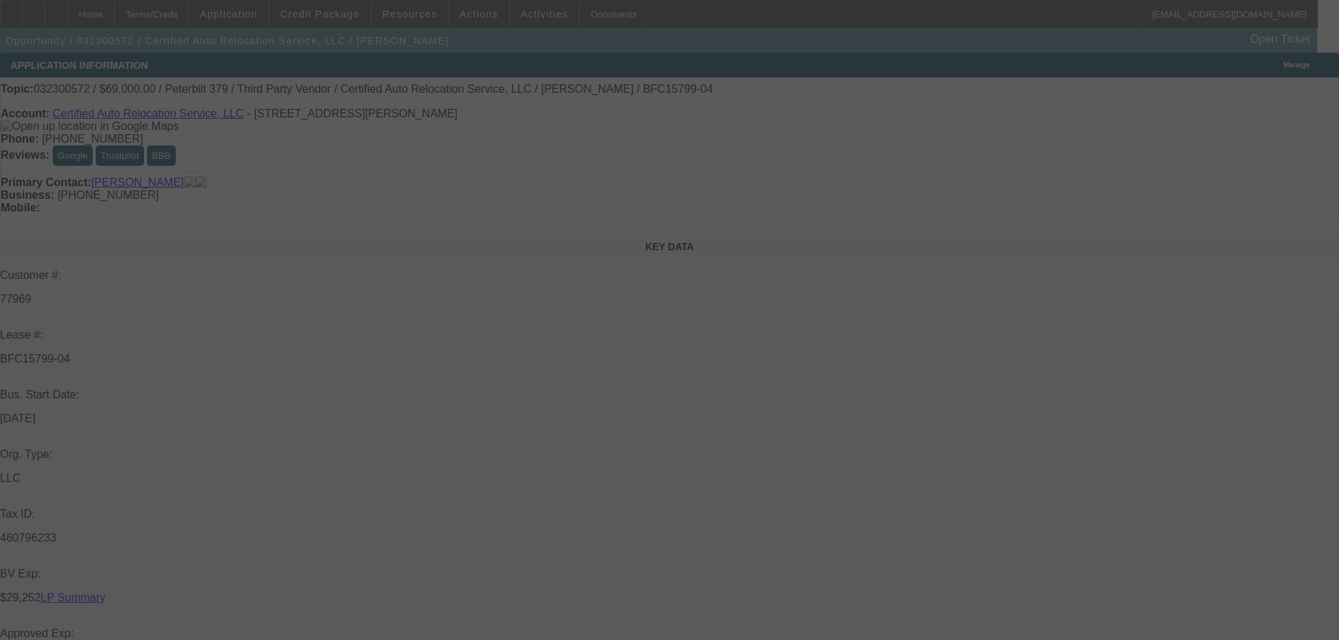
select select "0"
select select "2"
select select "0"
select select "6"
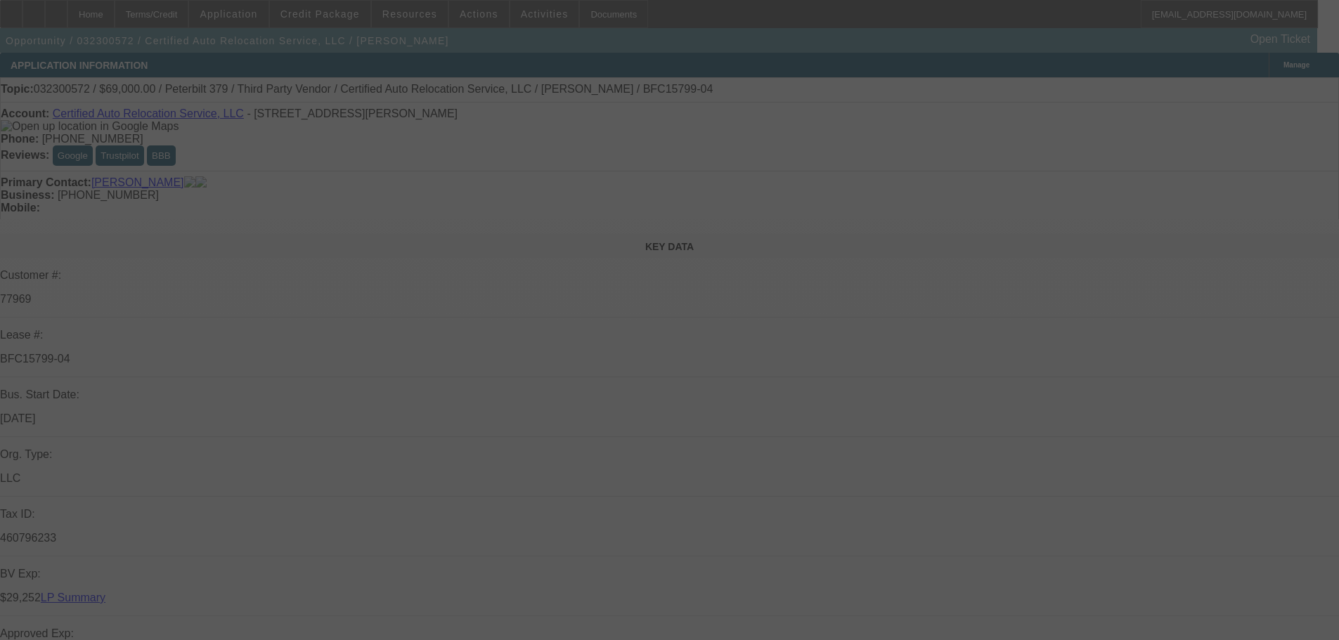
select select "0"
select select "2"
select select "0"
select select "6"
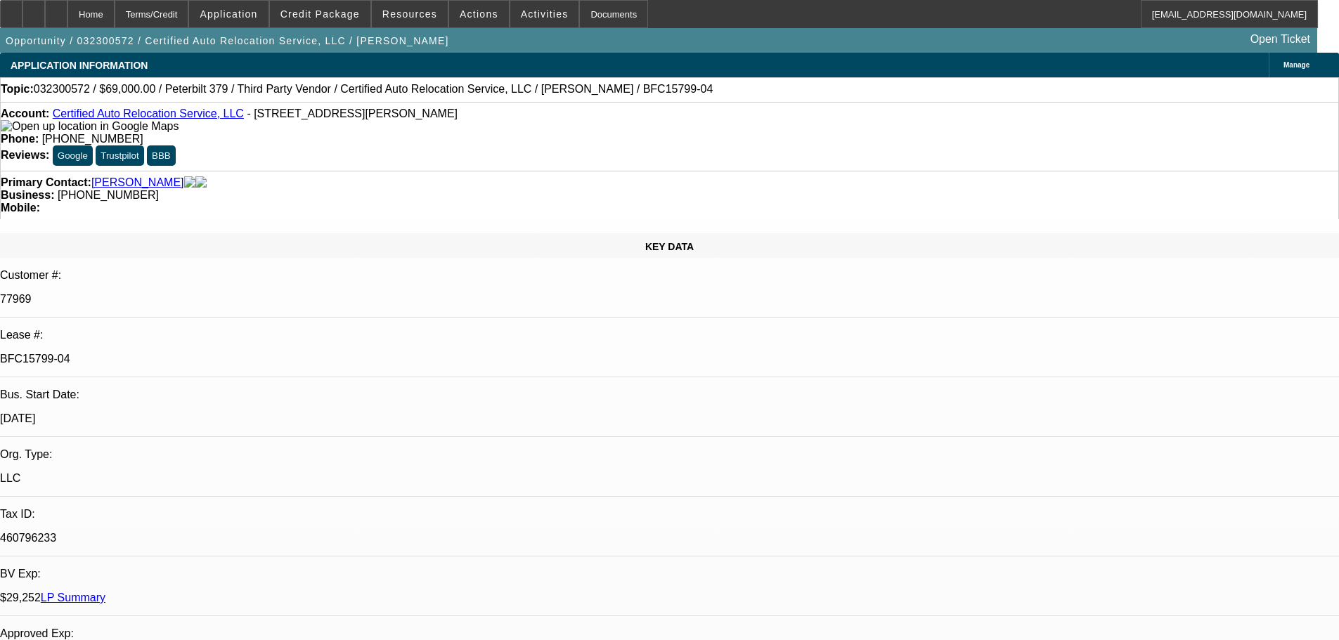
click at [105, 592] on link "LP Summary" at bounding box center [73, 598] width 65 height 12
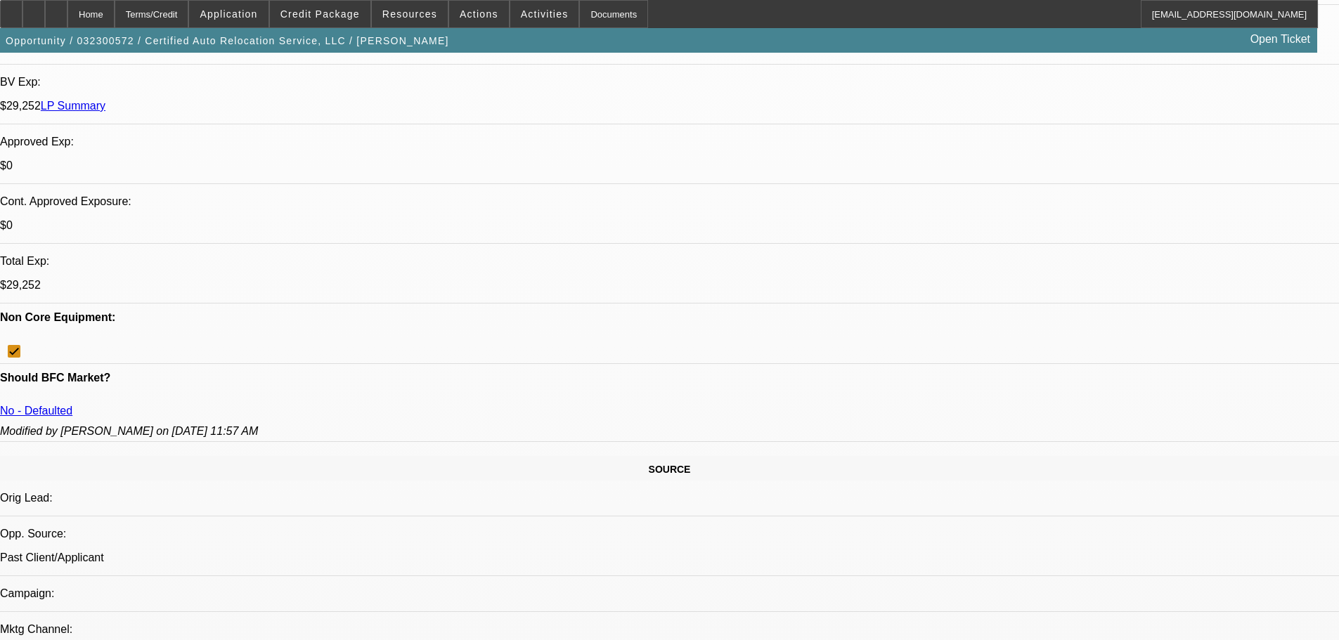
scroll to position [281, 0]
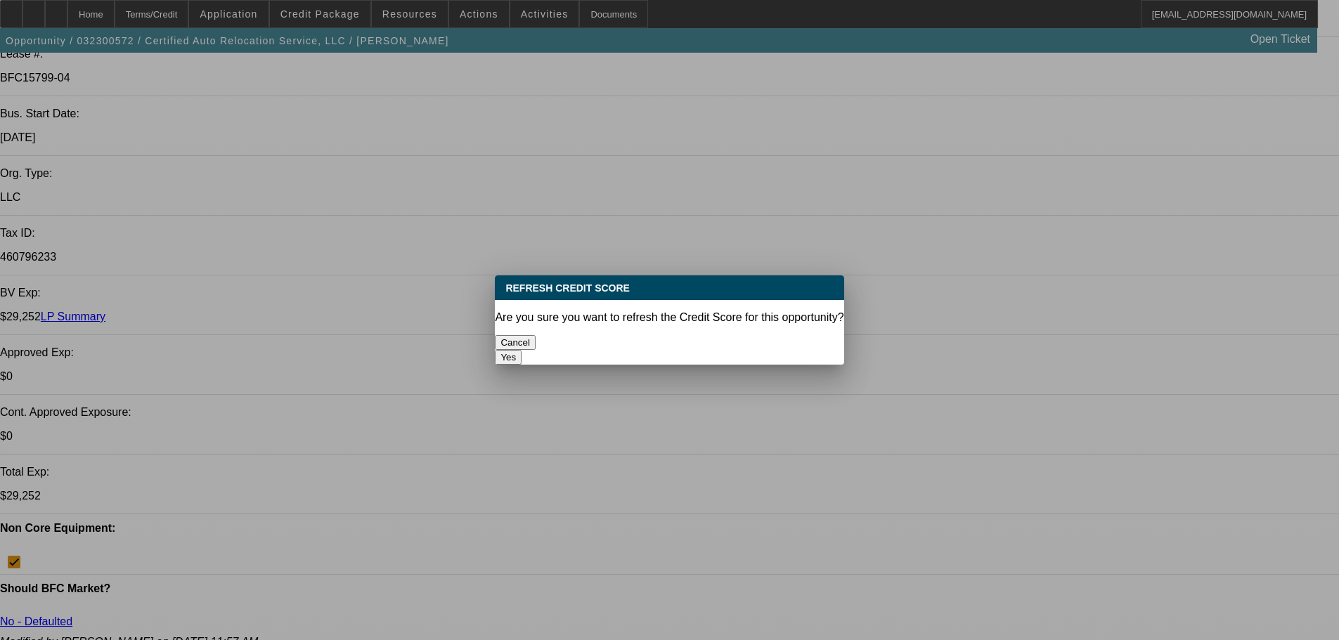
click at [522, 350] on button "Yes" at bounding box center [508, 357] width 27 height 15
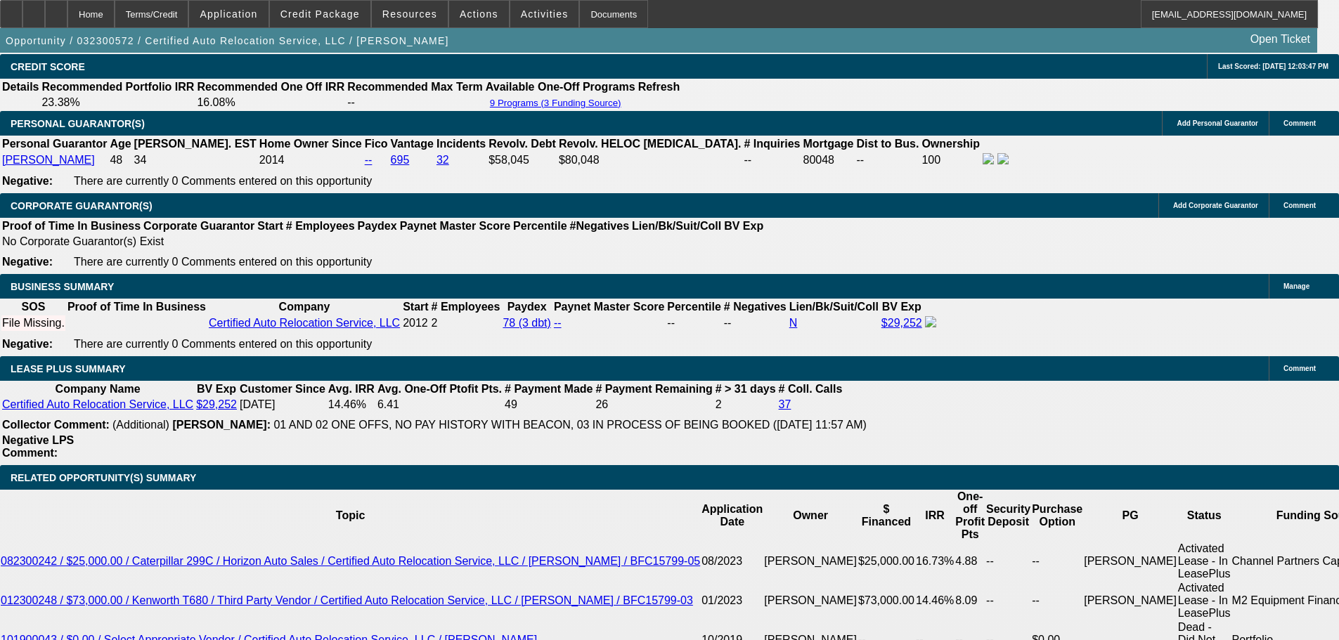
scroll to position [2179, 0]
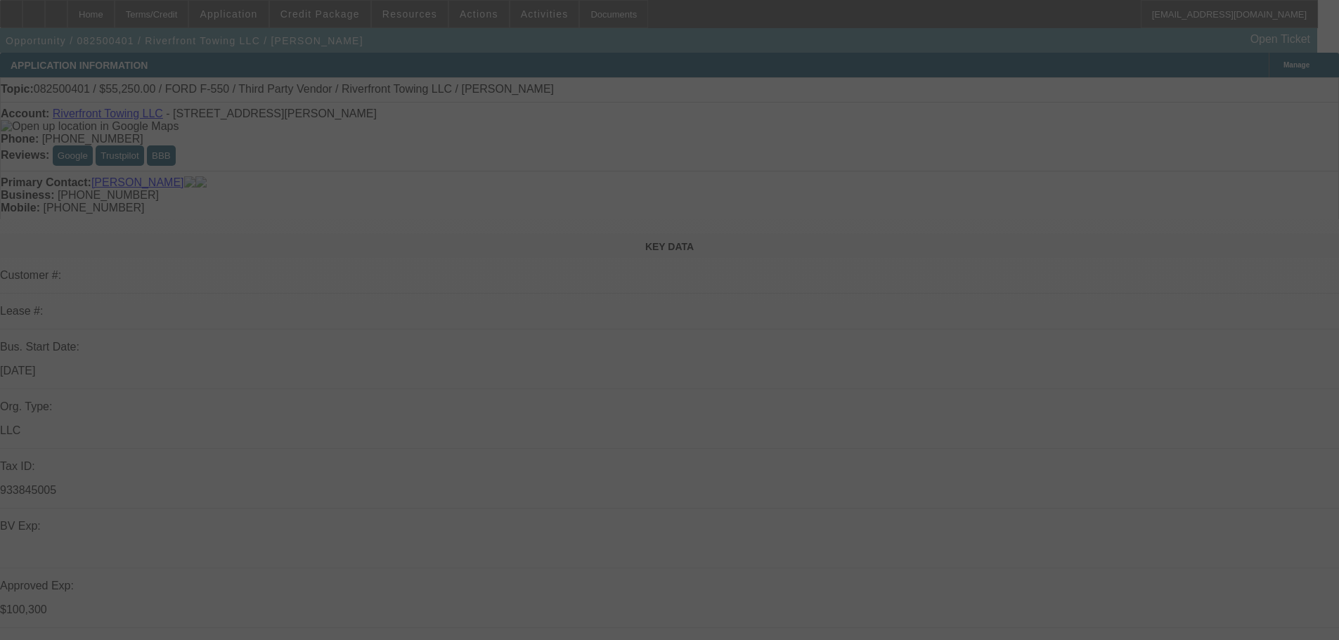
select select "0.15"
select select "2"
select select "0"
select select "6"
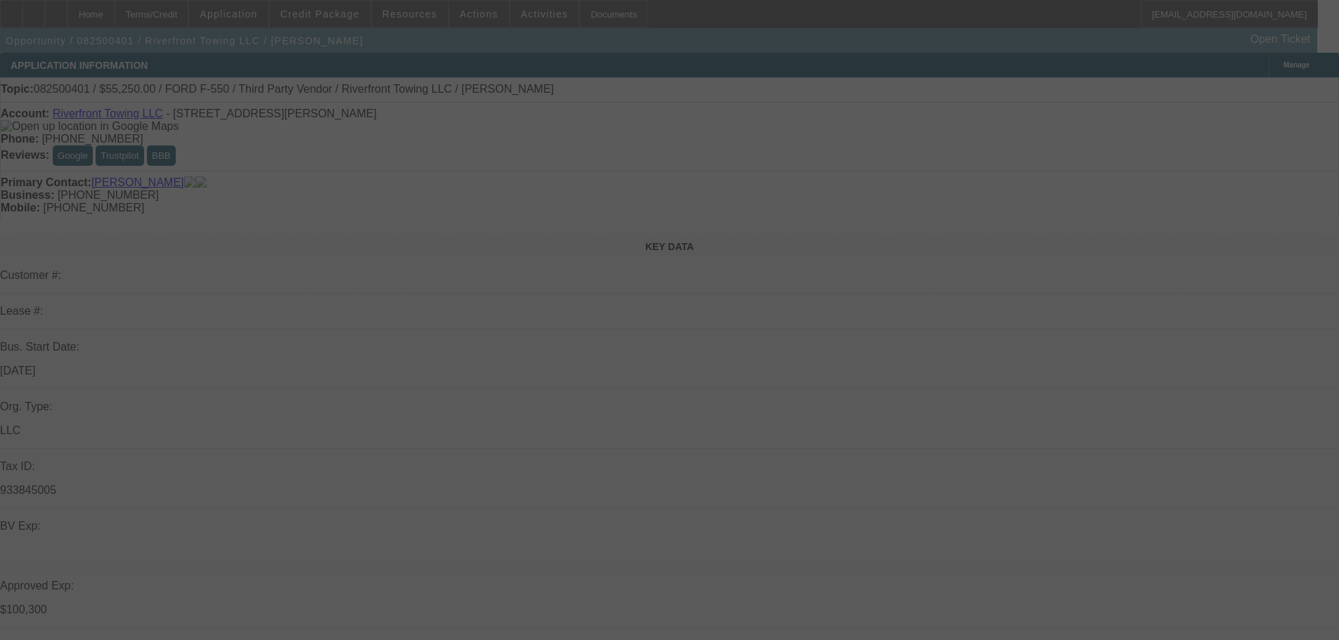
select select "0.15"
select select "2"
select select "0"
select select "6"
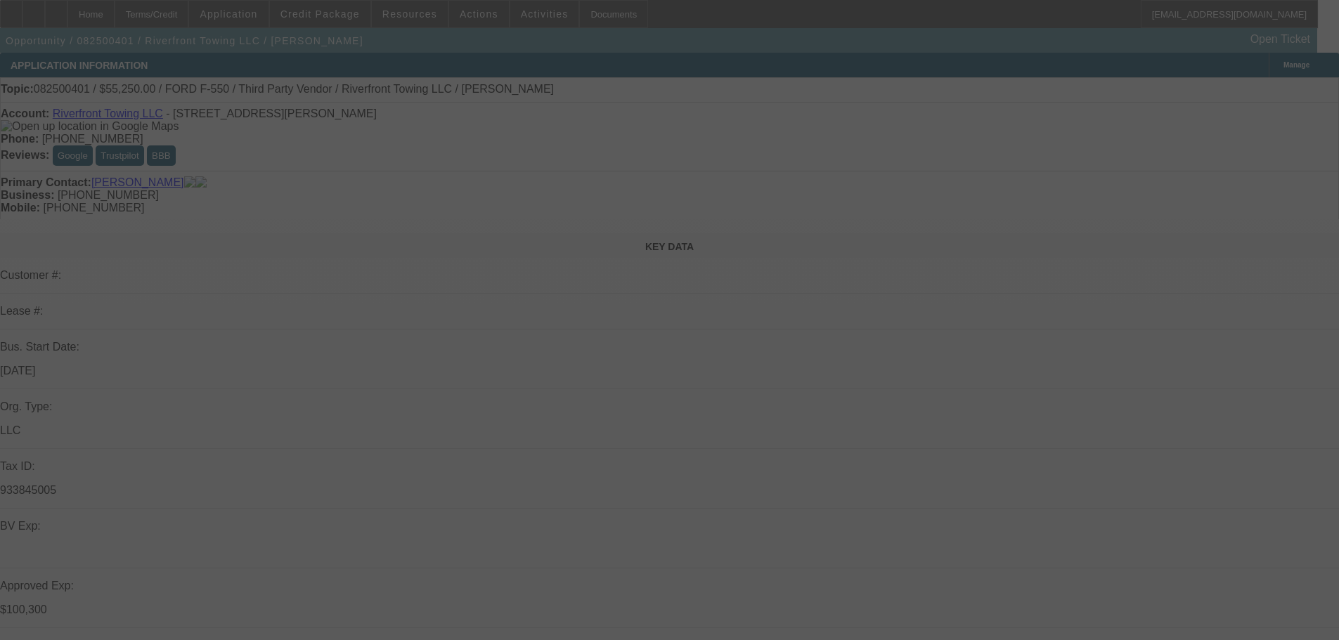
select select "0.15"
select select "2"
select select "0"
select select "6"
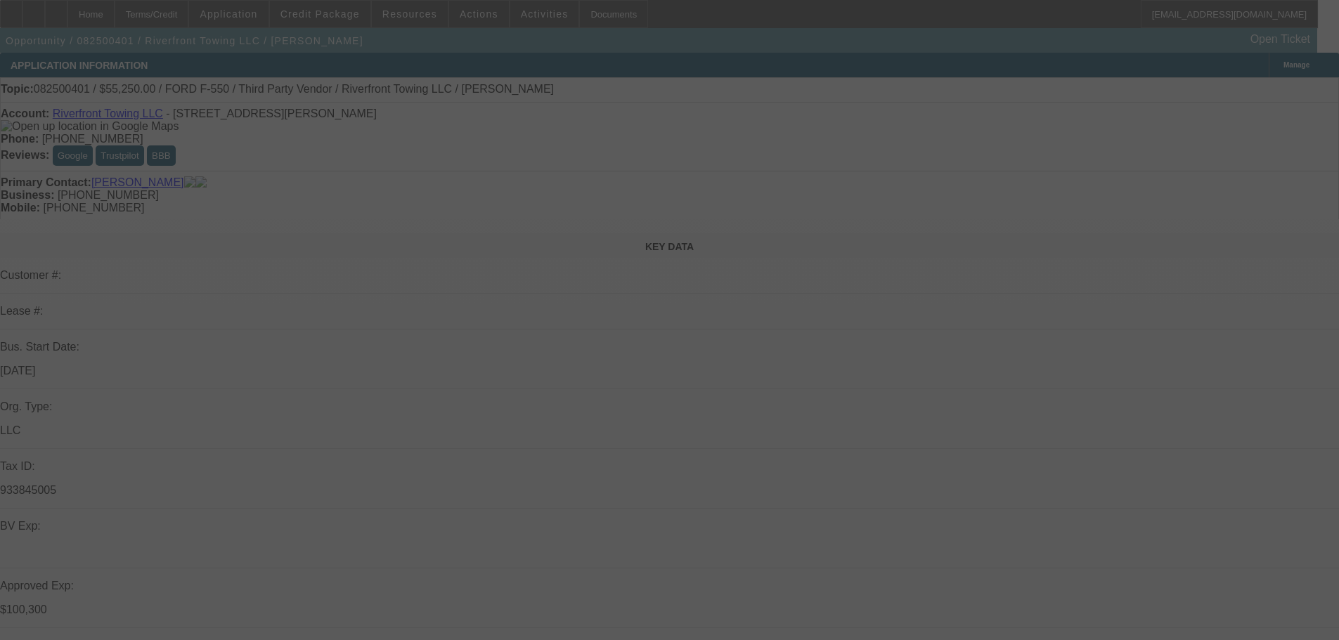
select select "0.15"
select select "2"
select select "0"
select select "6"
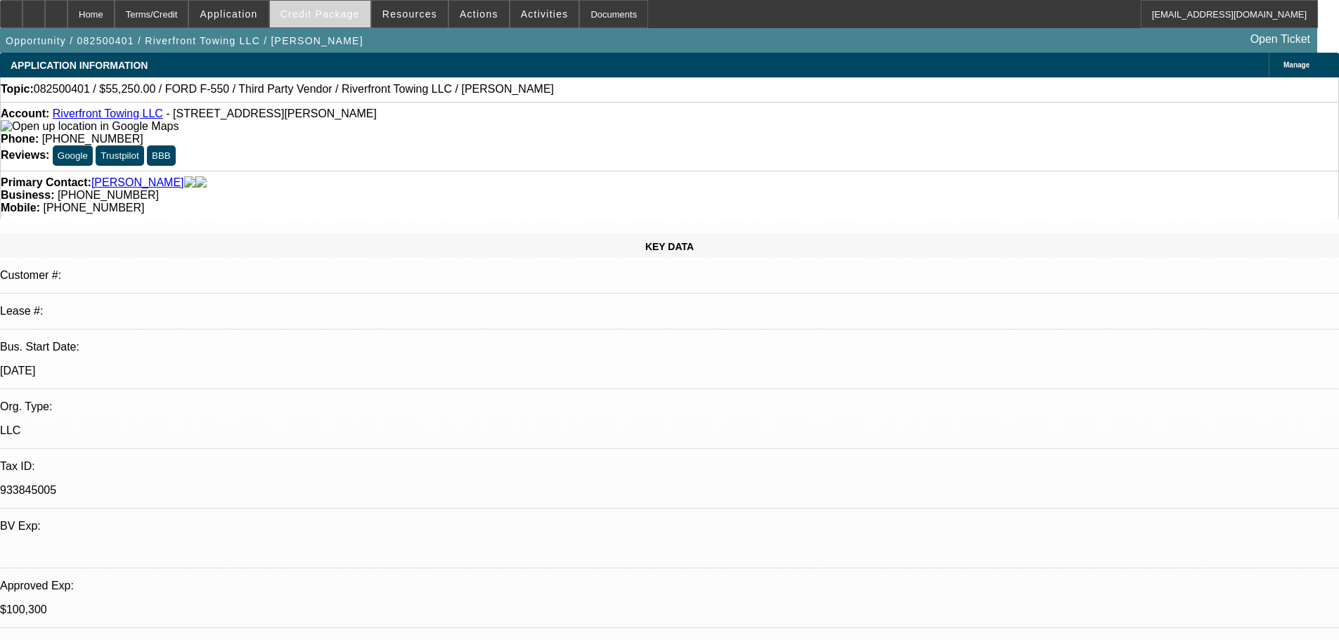
click at [343, 15] on span "Credit Package" at bounding box center [319, 13] width 79 height 11
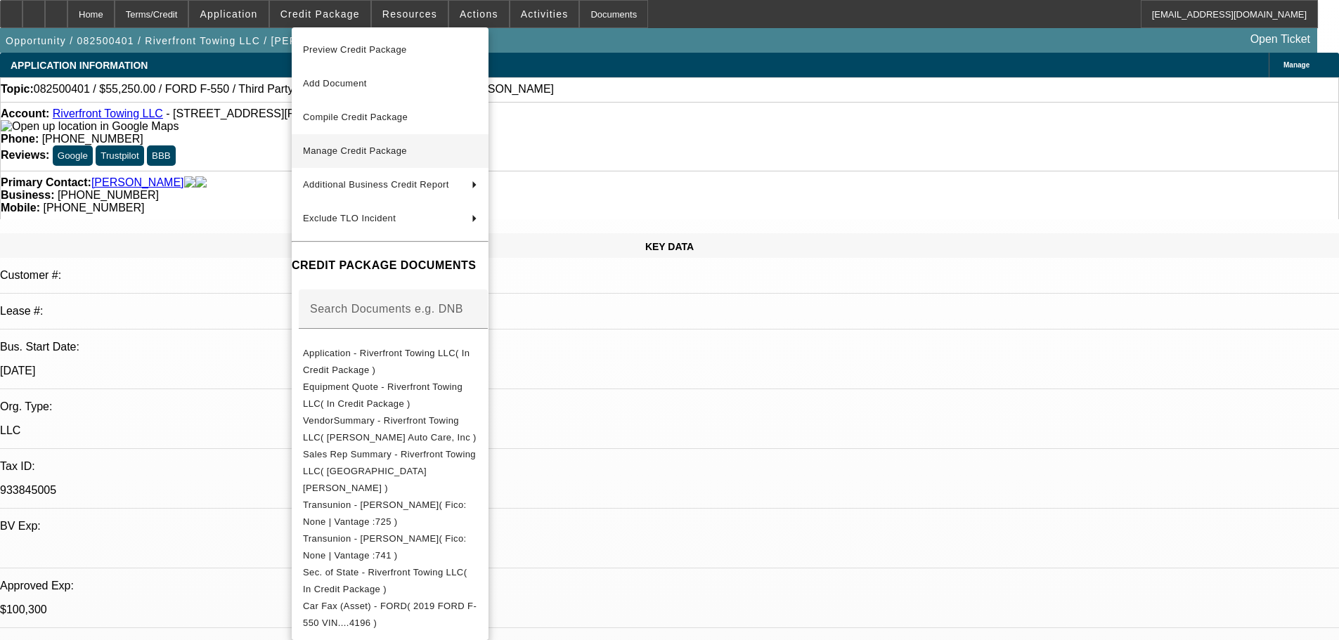
click at [351, 154] on span "Manage Credit Package" at bounding box center [355, 151] width 104 height 11
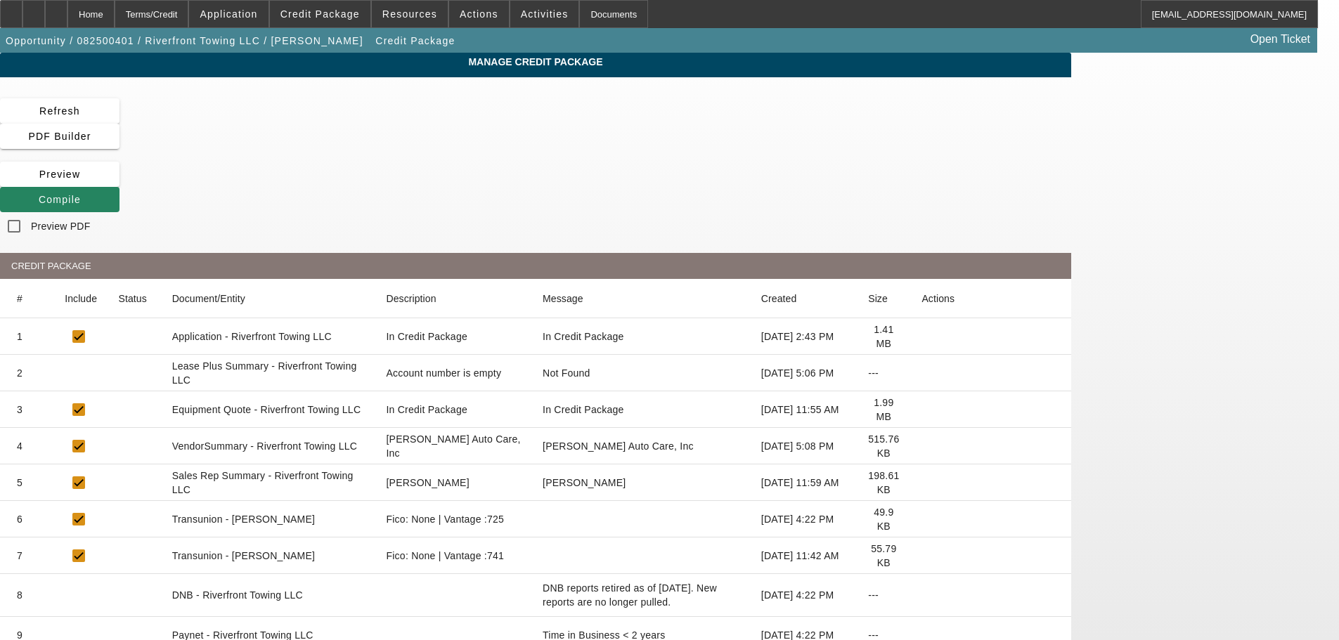
click at [922, 373] on icon at bounding box center [922, 373] width 0 height 0
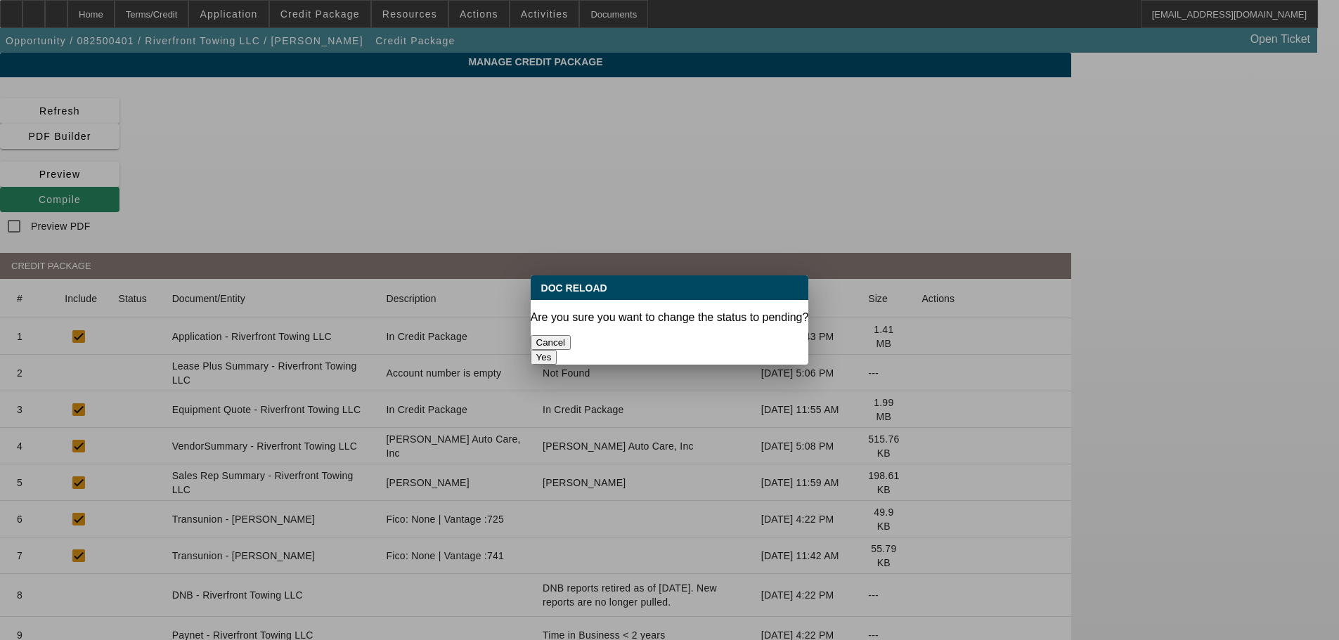
click at [557, 350] on button "Yes" at bounding box center [544, 357] width 27 height 15
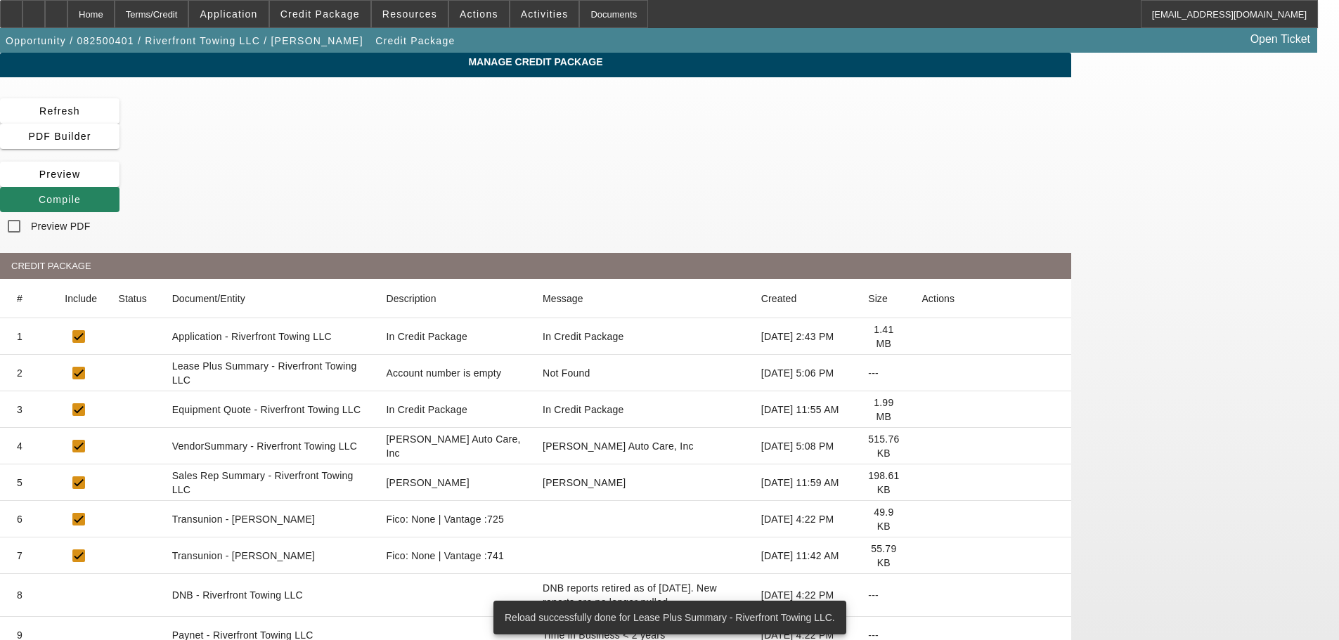
click at [922, 446] on icon at bounding box center [922, 446] width 0 height 0
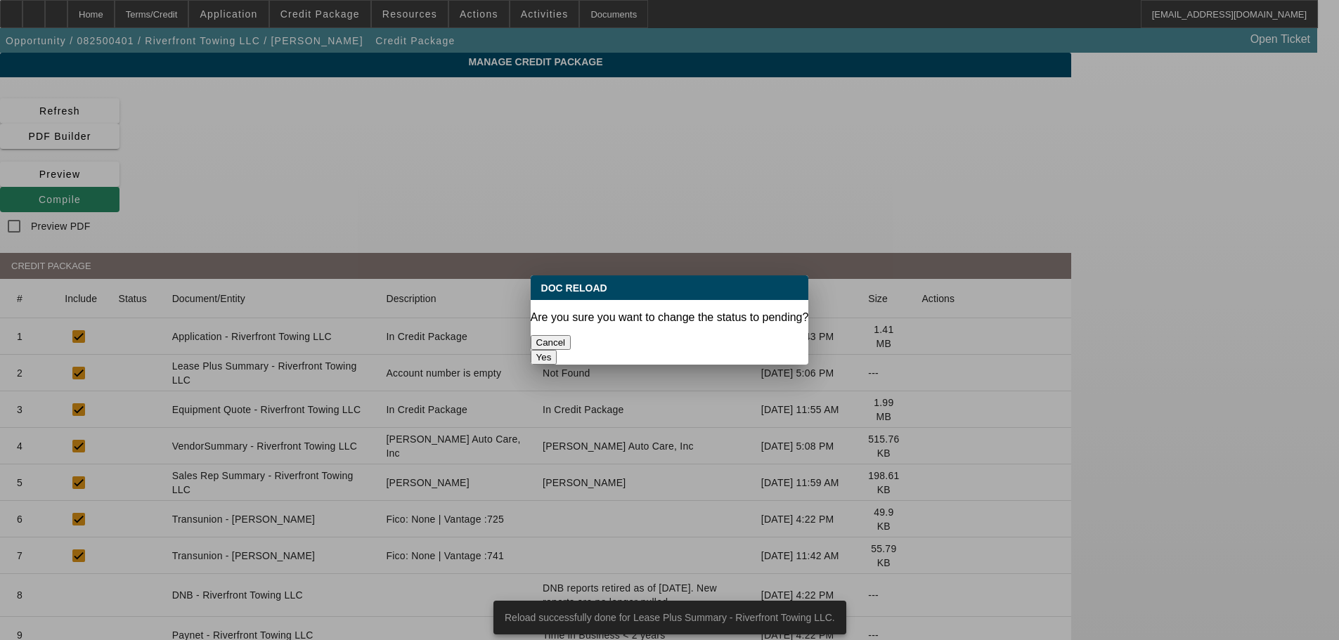
click at [557, 350] on button "Yes" at bounding box center [544, 357] width 27 height 15
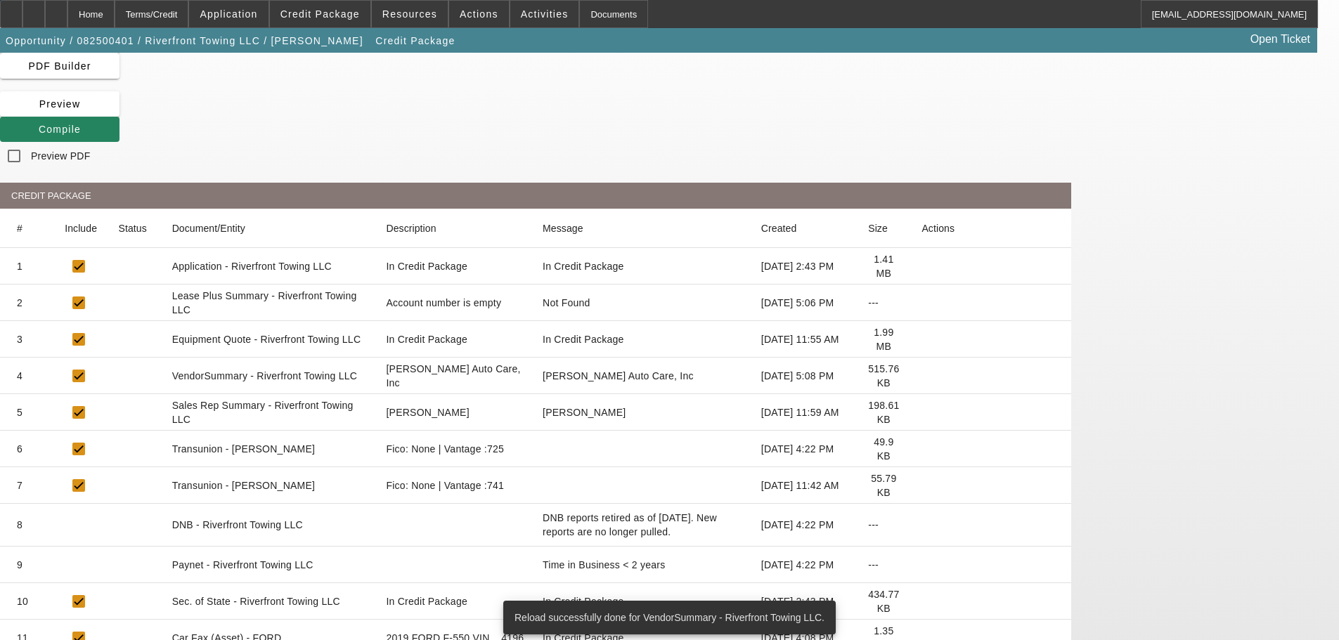
scroll to position [141, 0]
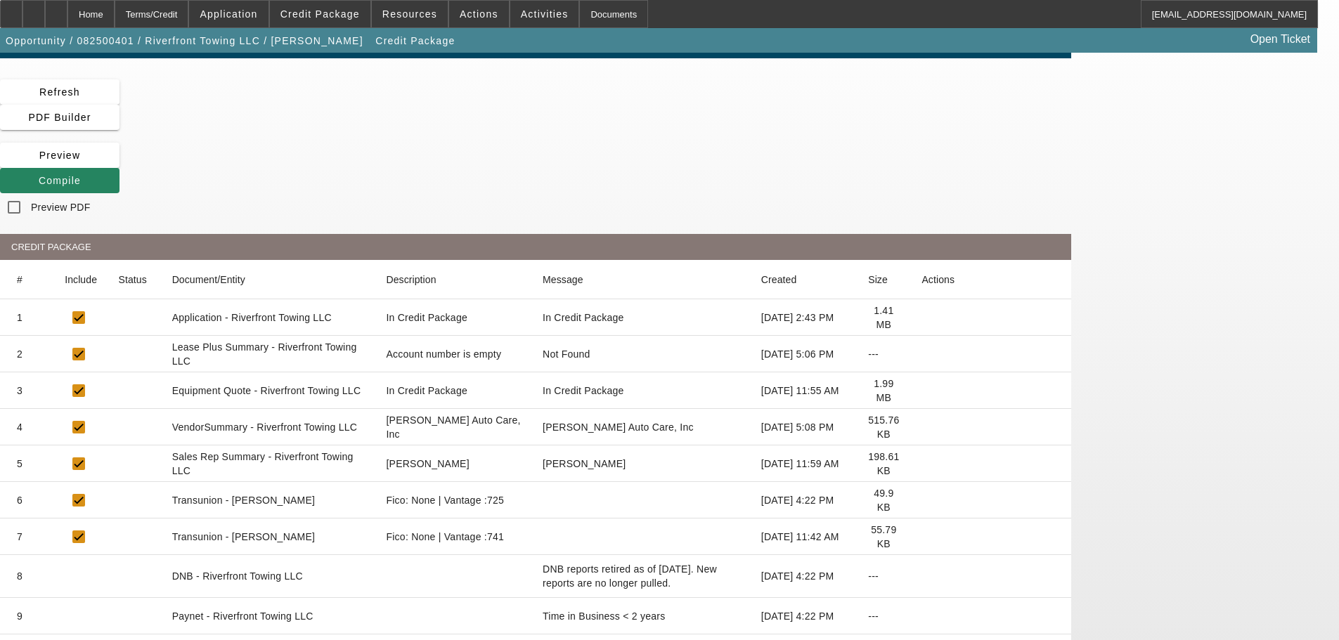
scroll to position [0, 0]
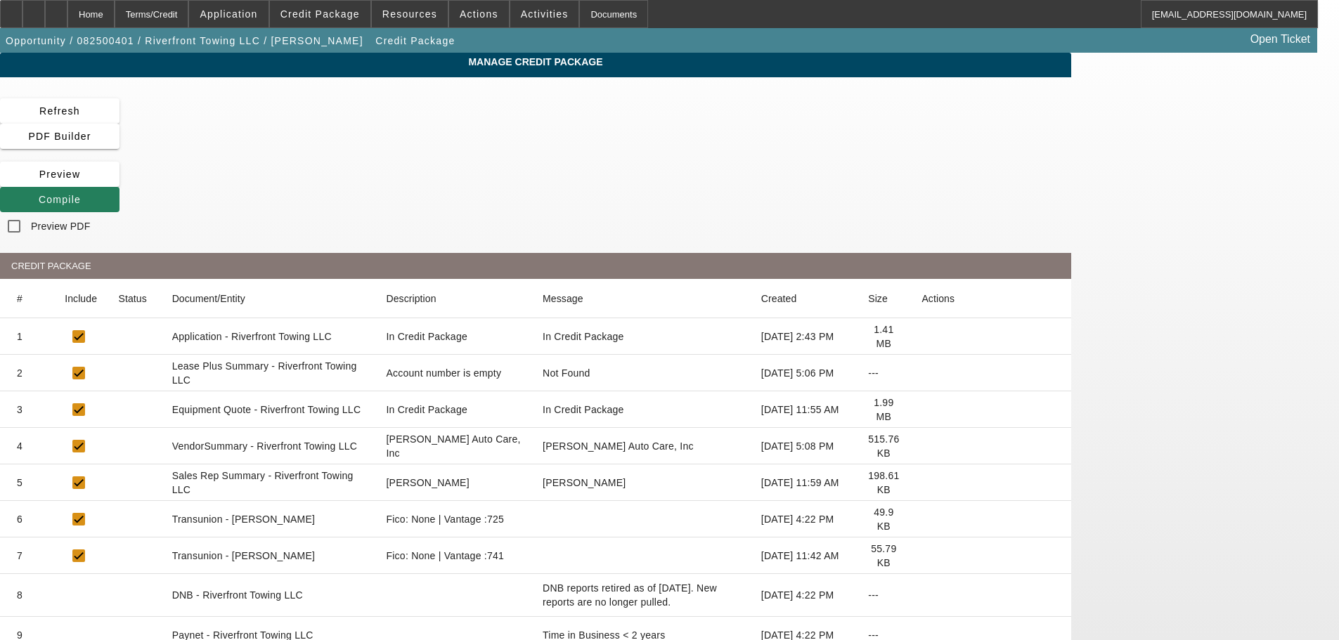
click at [81, 194] on span "Compile" at bounding box center [60, 199] width 42 height 11
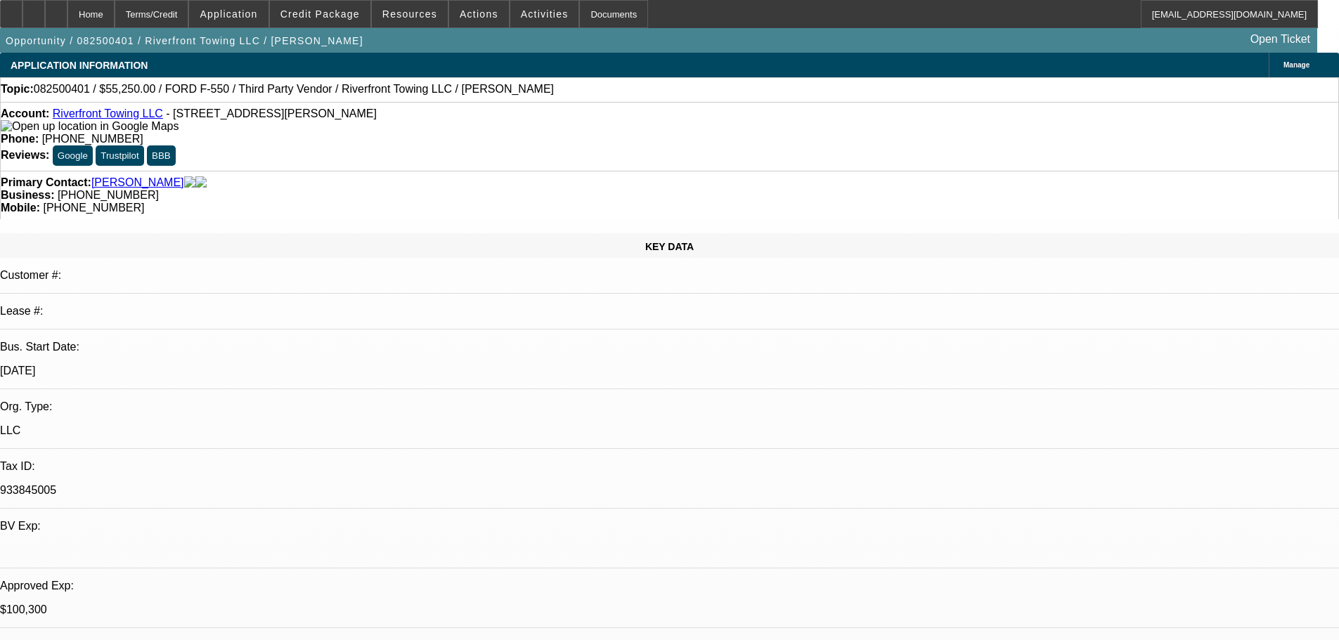
select select "0.15"
select select "2"
select select "0"
select select "6"
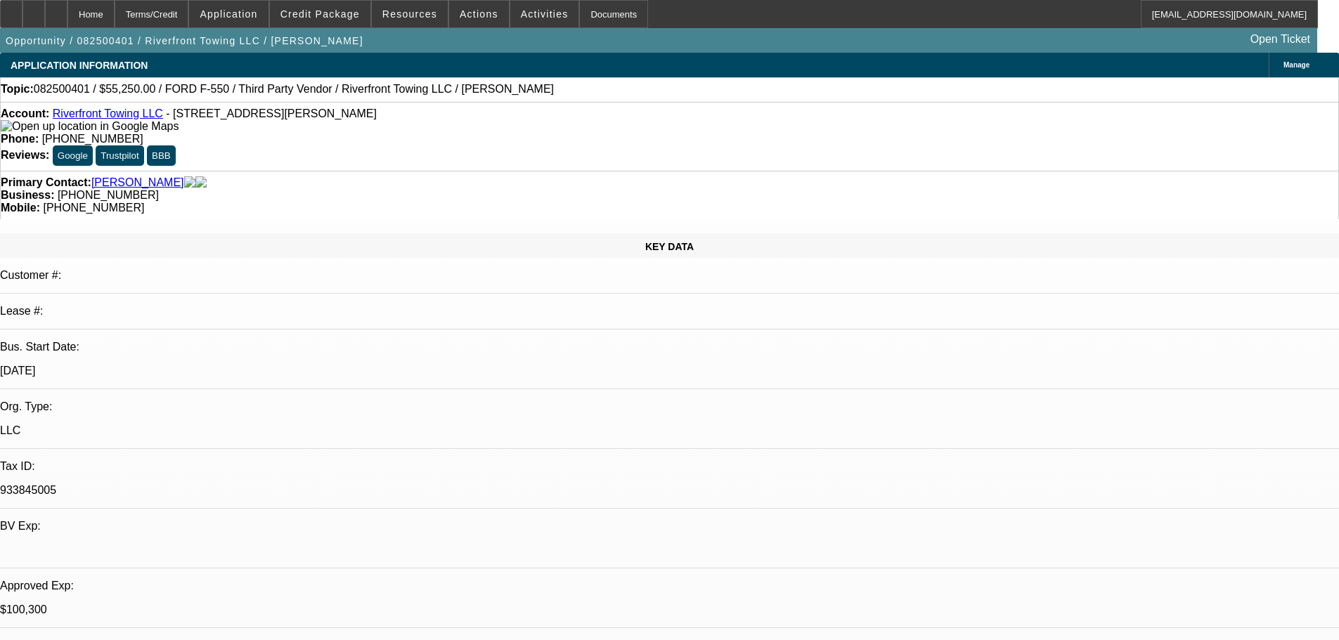
select select "0.15"
select select "2"
select select "0"
select select "6"
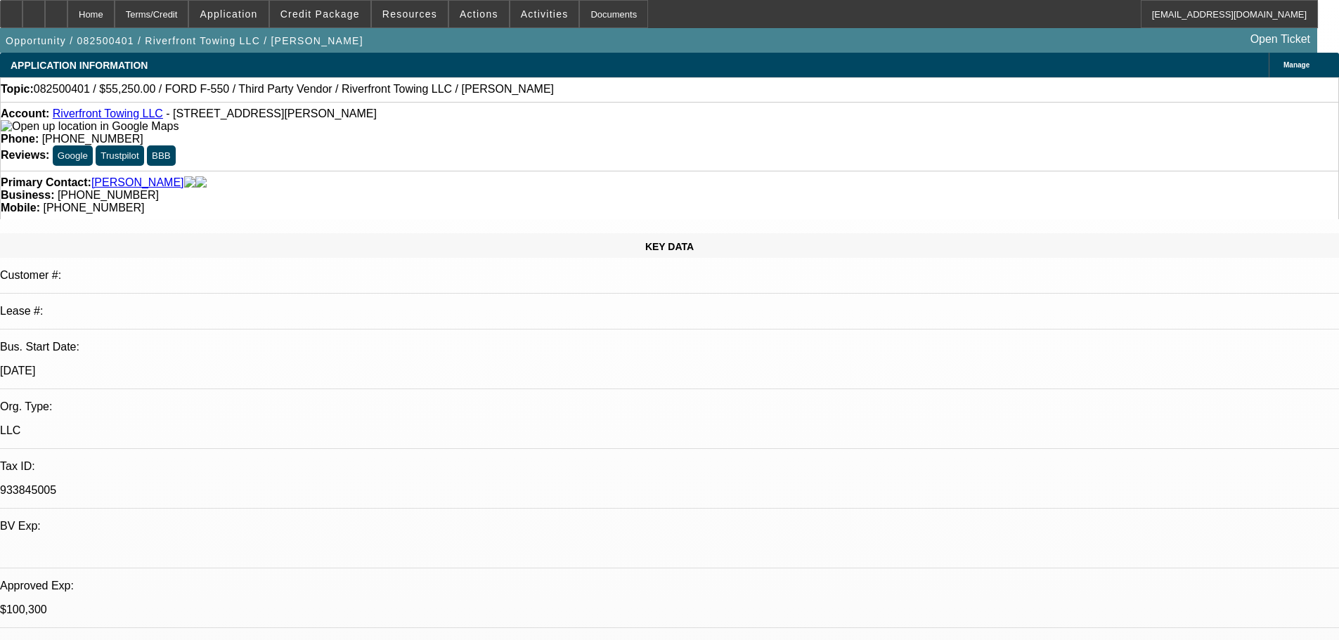
select select "0.15"
select select "2"
select select "0"
select select "6"
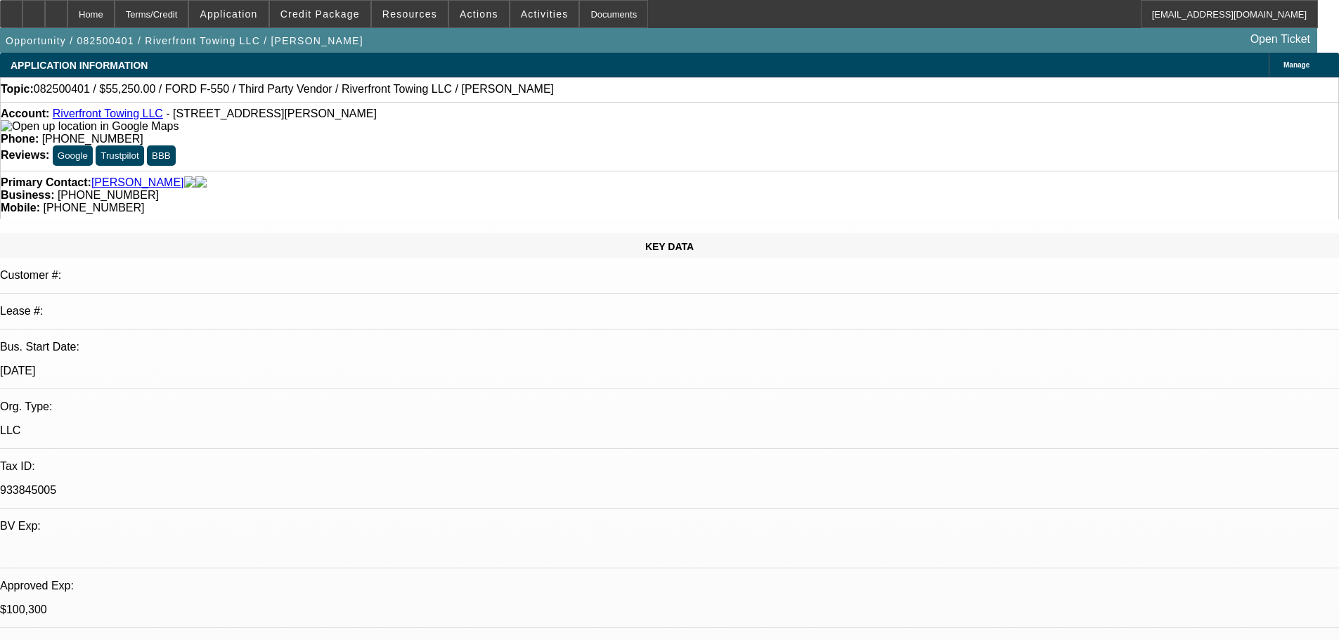
select select "0.15"
select select "2"
select select "0"
select select "6"
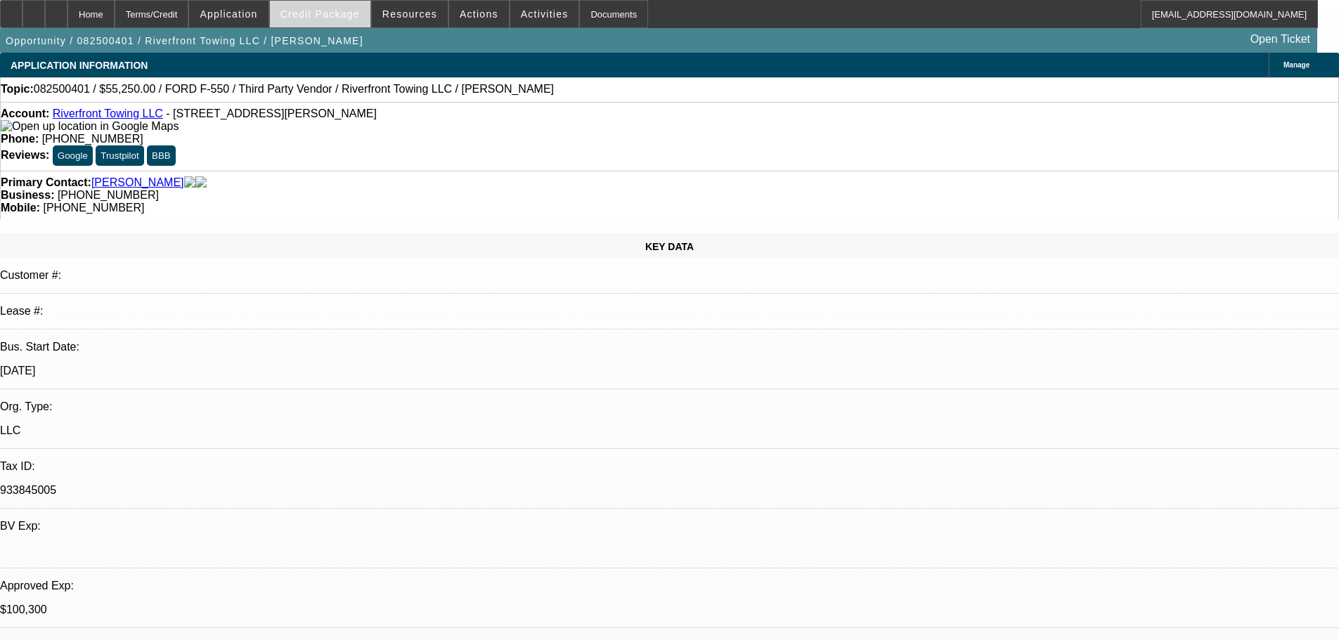
click at [329, 23] on span at bounding box center [320, 14] width 101 height 34
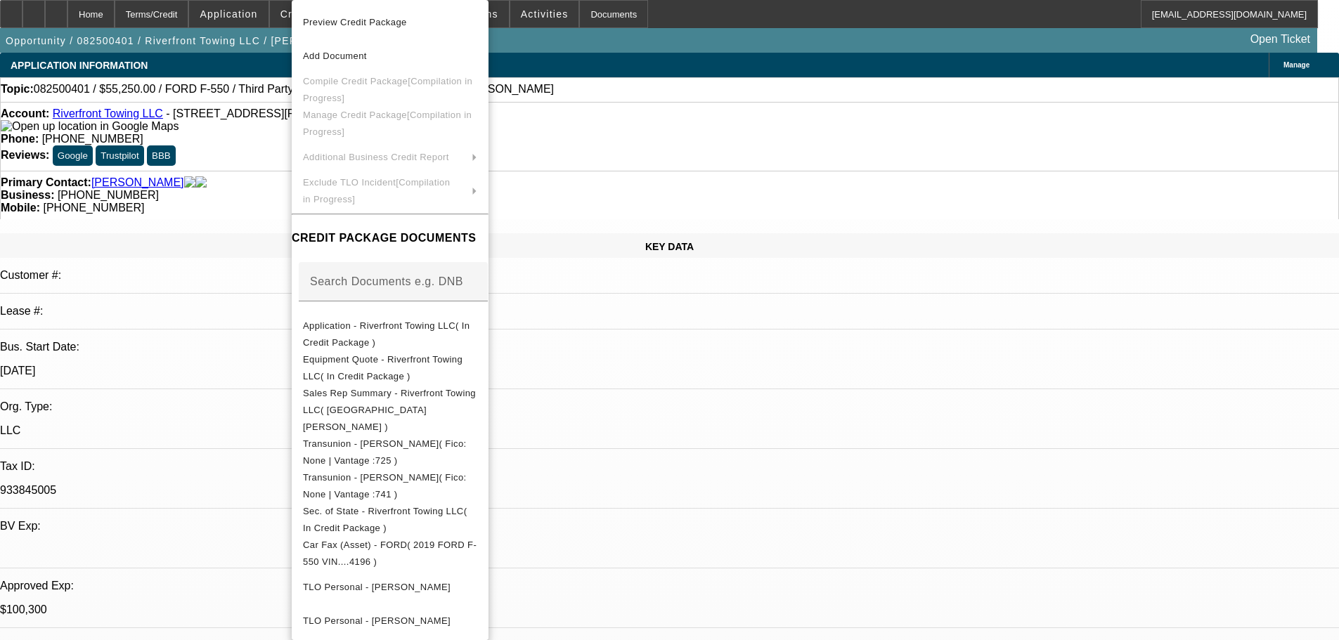
click at [258, 183] on div at bounding box center [669, 320] width 1339 height 640
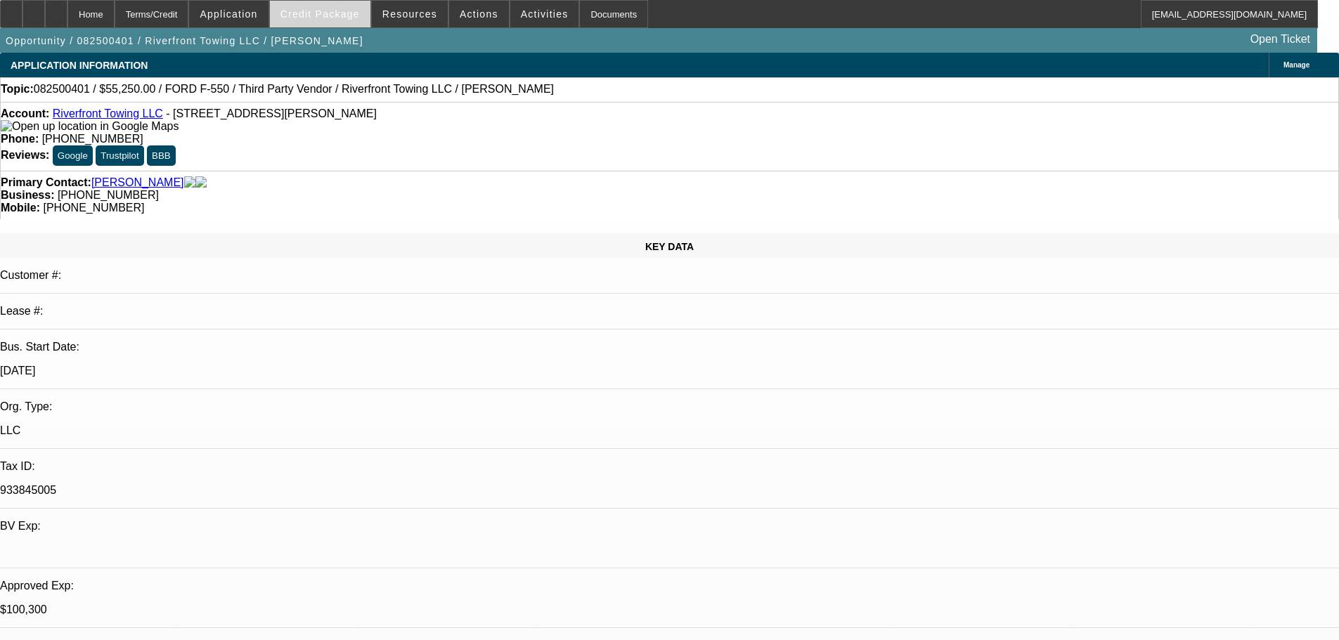
click at [340, 4] on span at bounding box center [320, 14] width 101 height 34
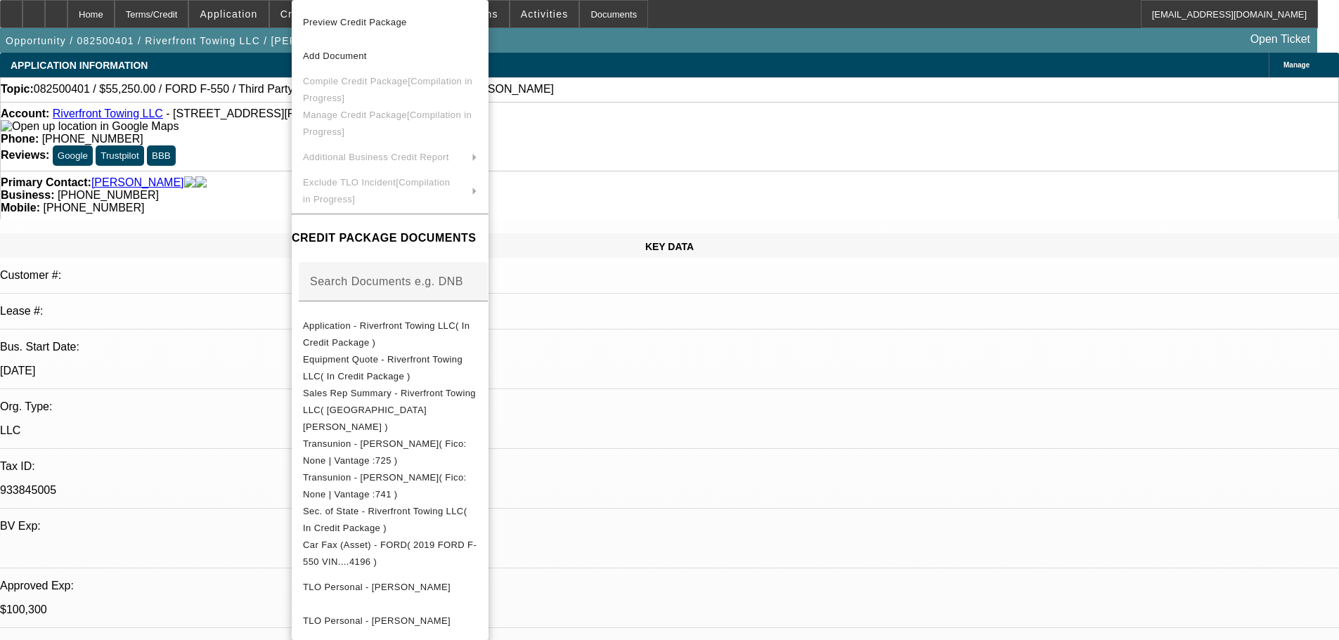
click at [240, 156] on div at bounding box center [669, 320] width 1339 height 640
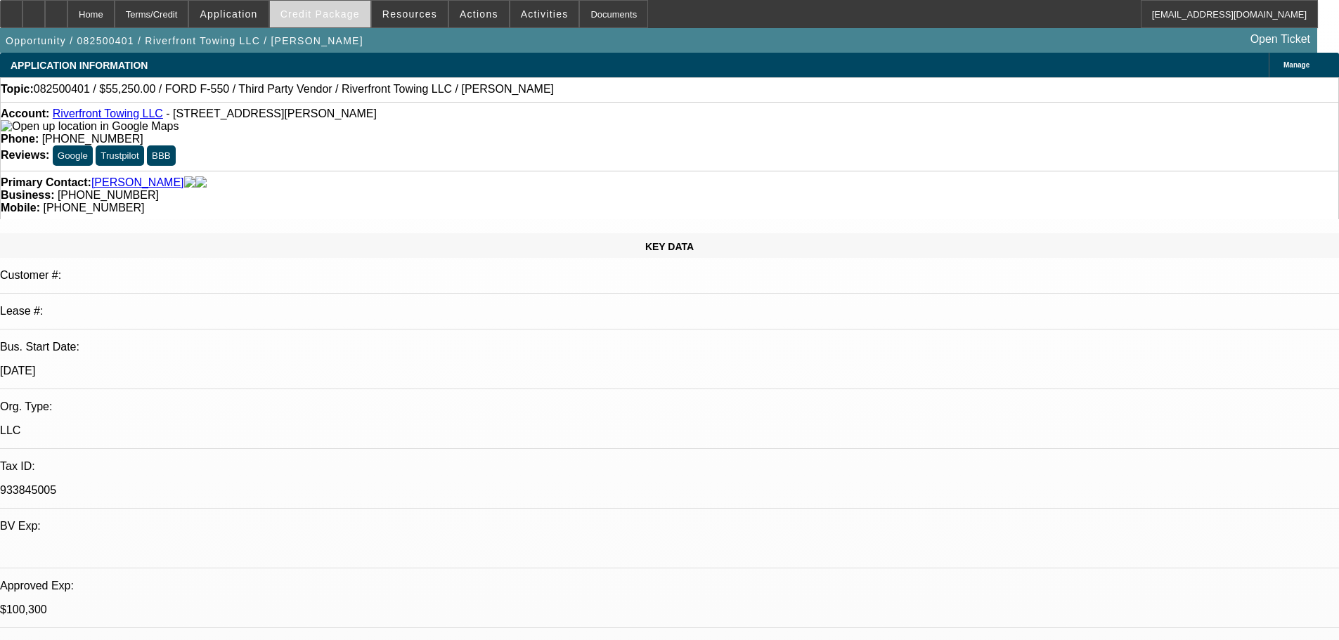
click at [335, 24] on span at bounding box center [320, 14] width 101 height 34
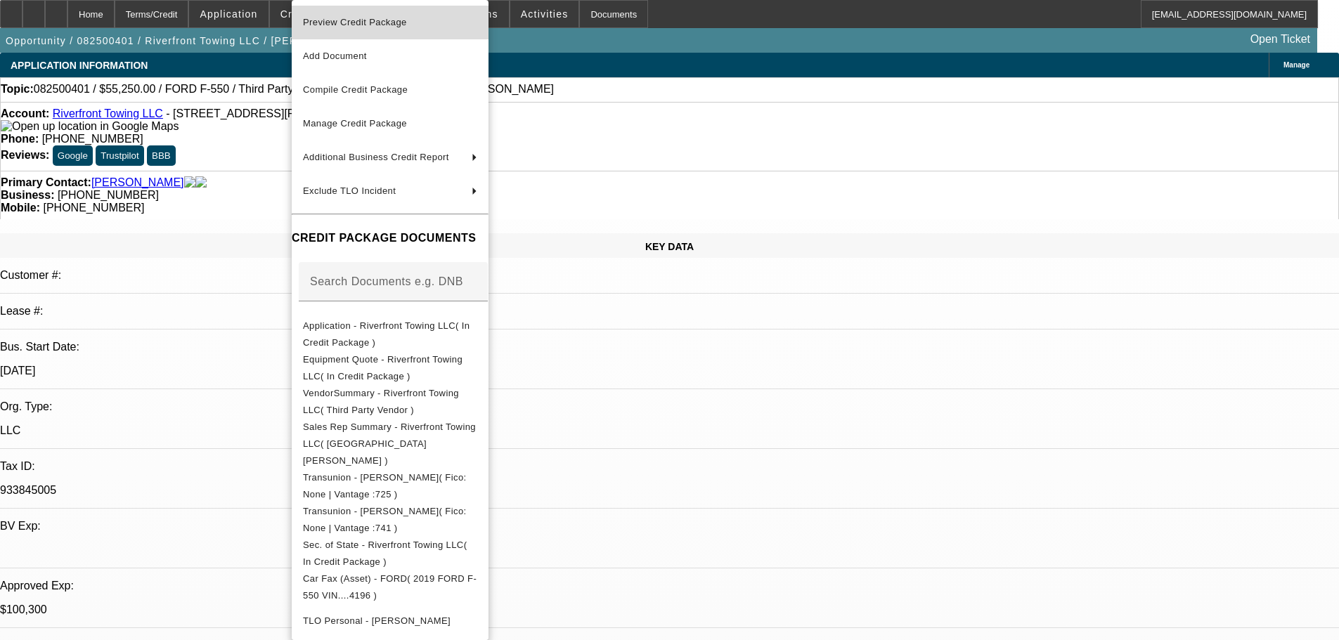
click at [362, 27] on span "Preview Credit Package" at bounding box center [355, 22] width 104 height 11
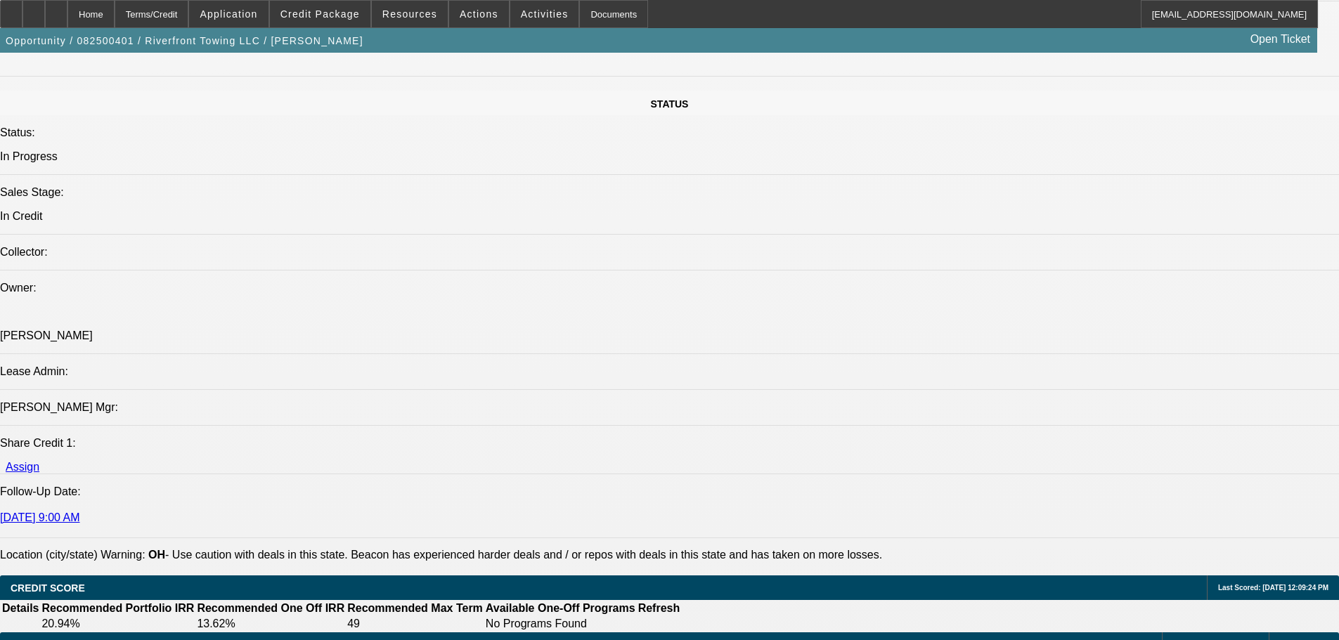
scroll to position [1627, 0]
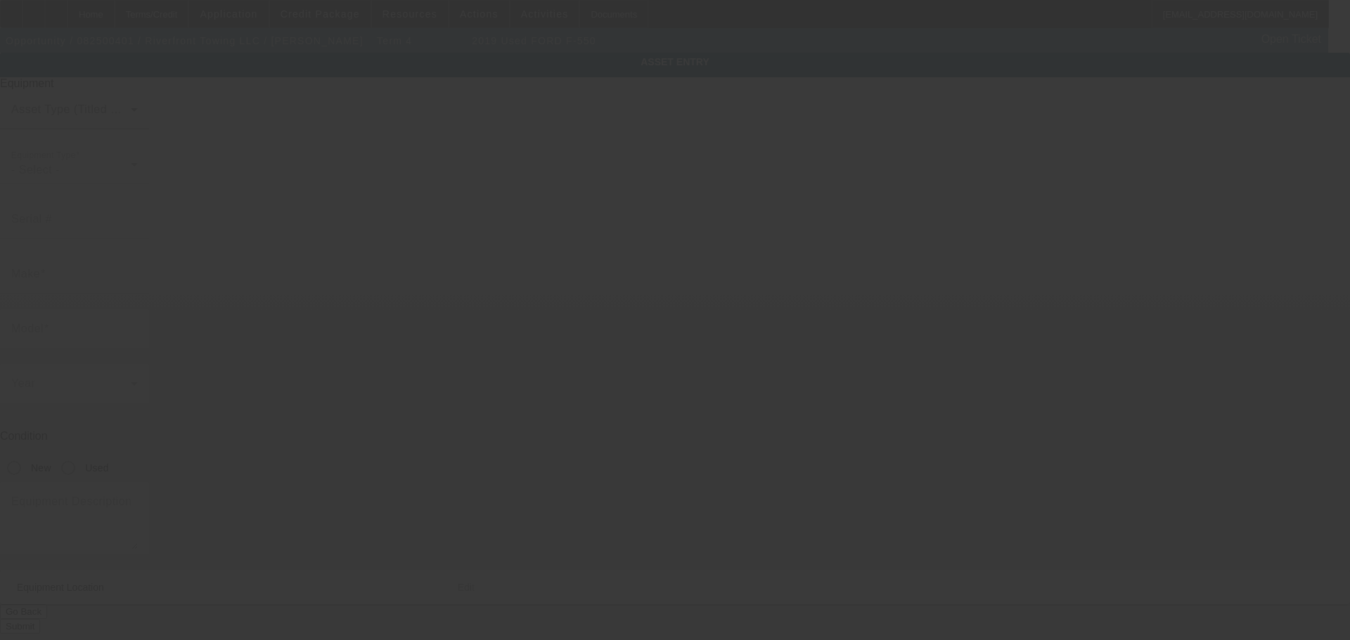
type input "[US_VEHICLE_IDENTIFICATION_NUMBER]"
type input "Ford"
type input "F-550"
radio input "true"
type textarea "Gas engine, auto trans"
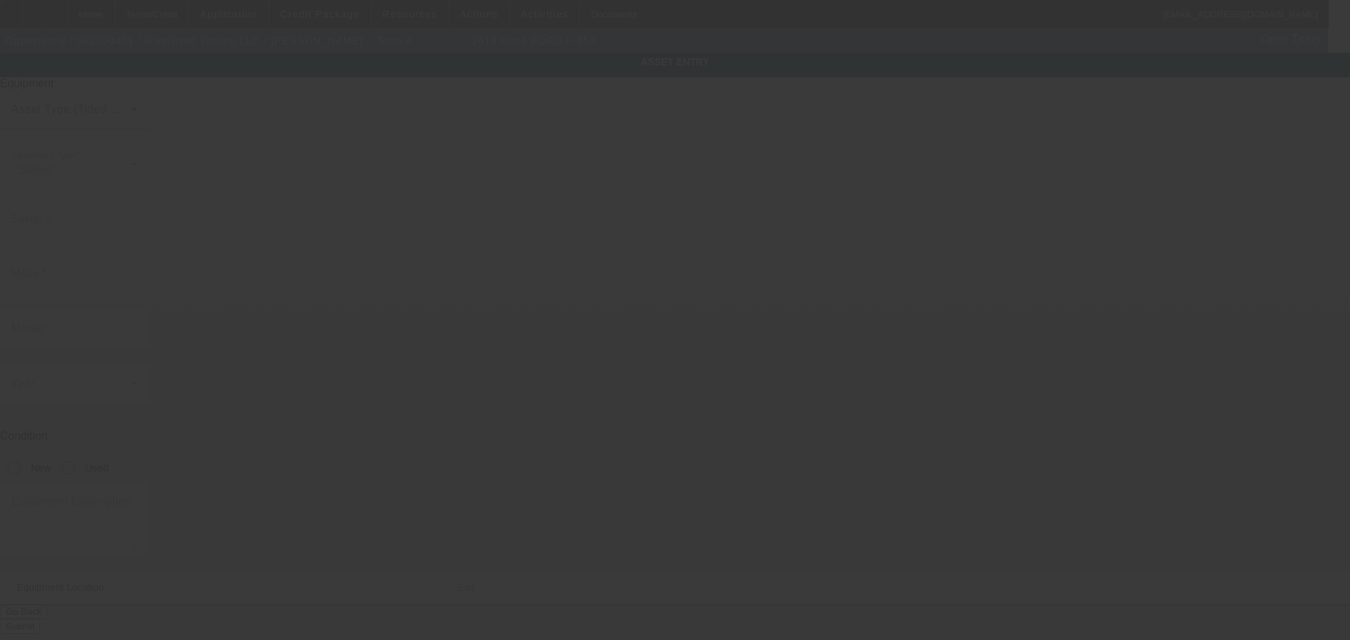
type input "[STREET_ADDRESS][PERSON_NAME]"
type input "Cleves"
type input "45002"
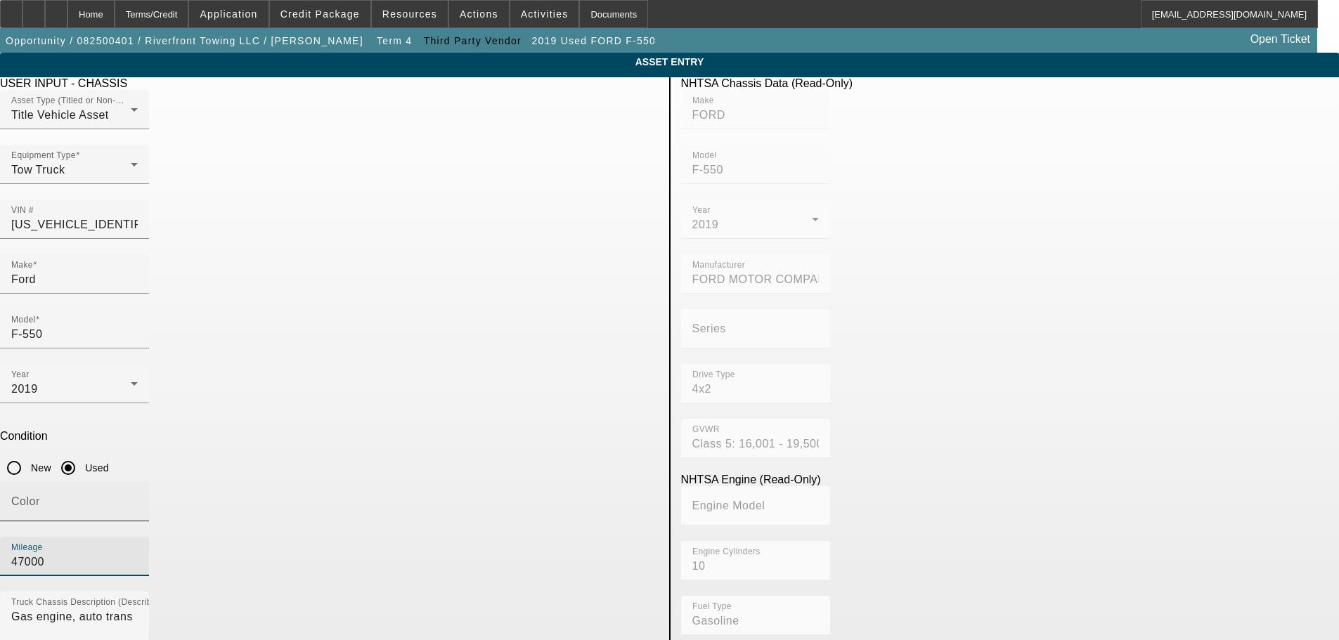
drag, startPoint x: 530, startPoint y: 368, endPoint x: 332, endPoint y: 356, distance: 197.9
click at [335, 482] on div "Color [GEOGRAPHIC_DATA] 47000" at bounding box center [329, 537] width 659 height 110
type input "46524"
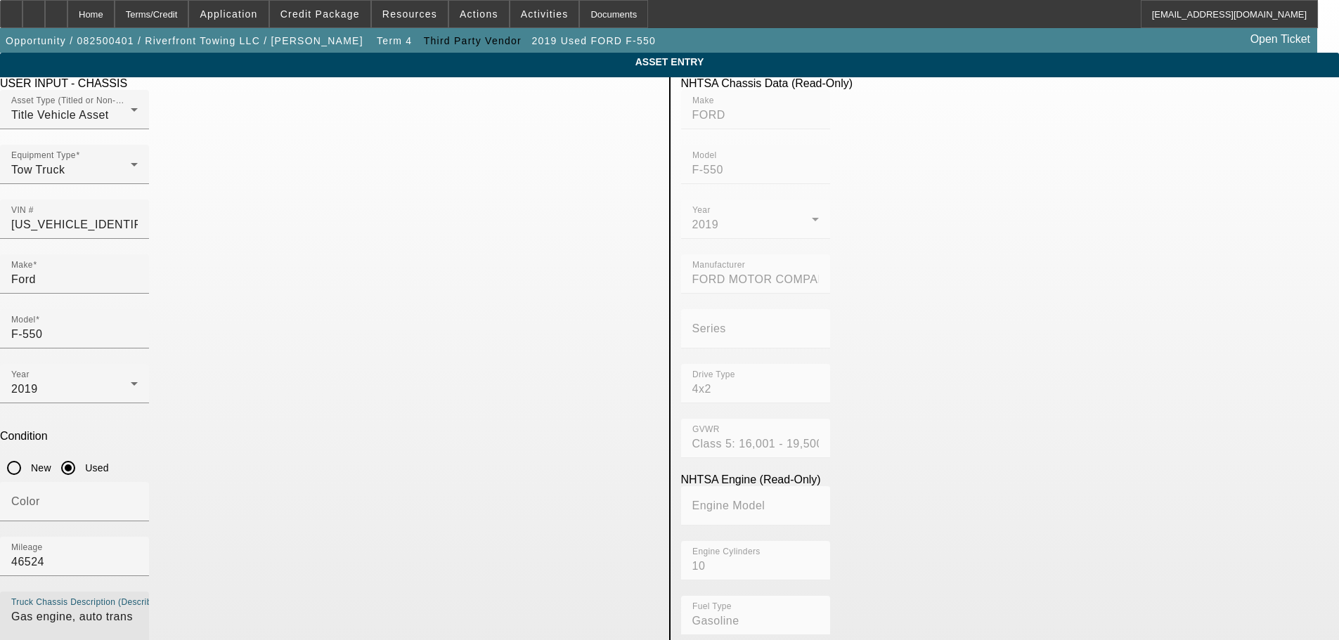
click at [106, 325] on app-asset-collateral-manage "ASSET ENTRY Delete asset USER INPUT - CHASSIS Asset Type (Titled or Non-Titled)…" at bounding box center [669, 600] width 1339 height 1094
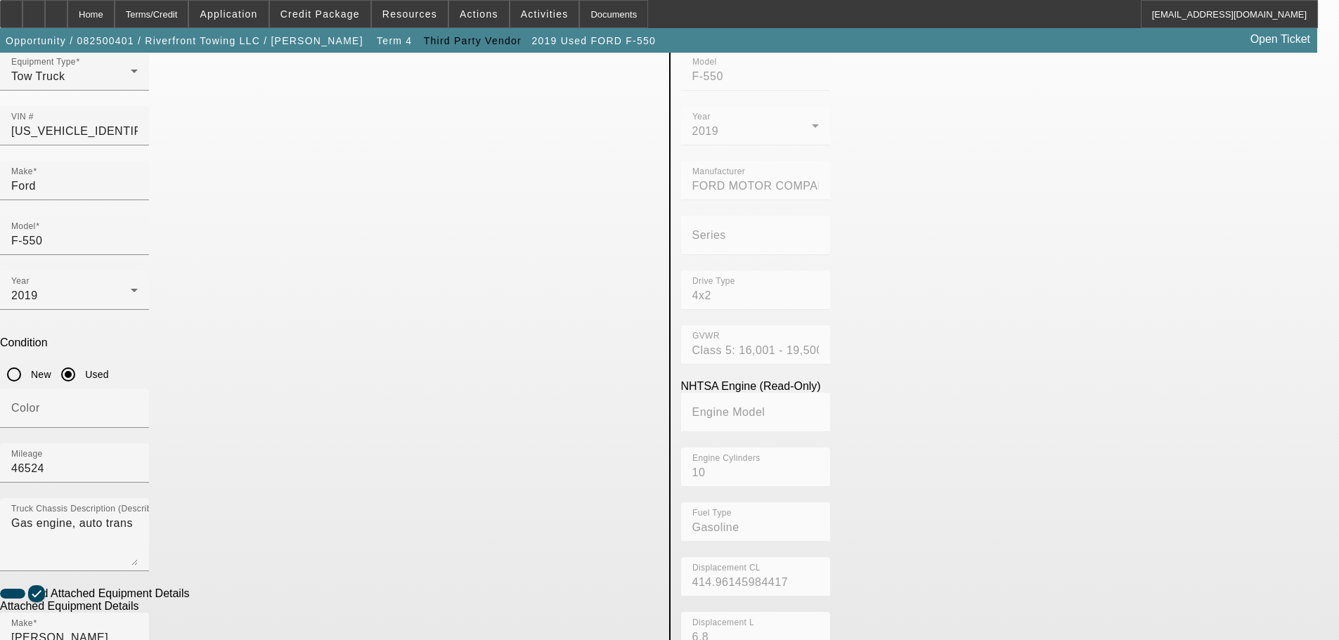
scroll to position [265, 0]
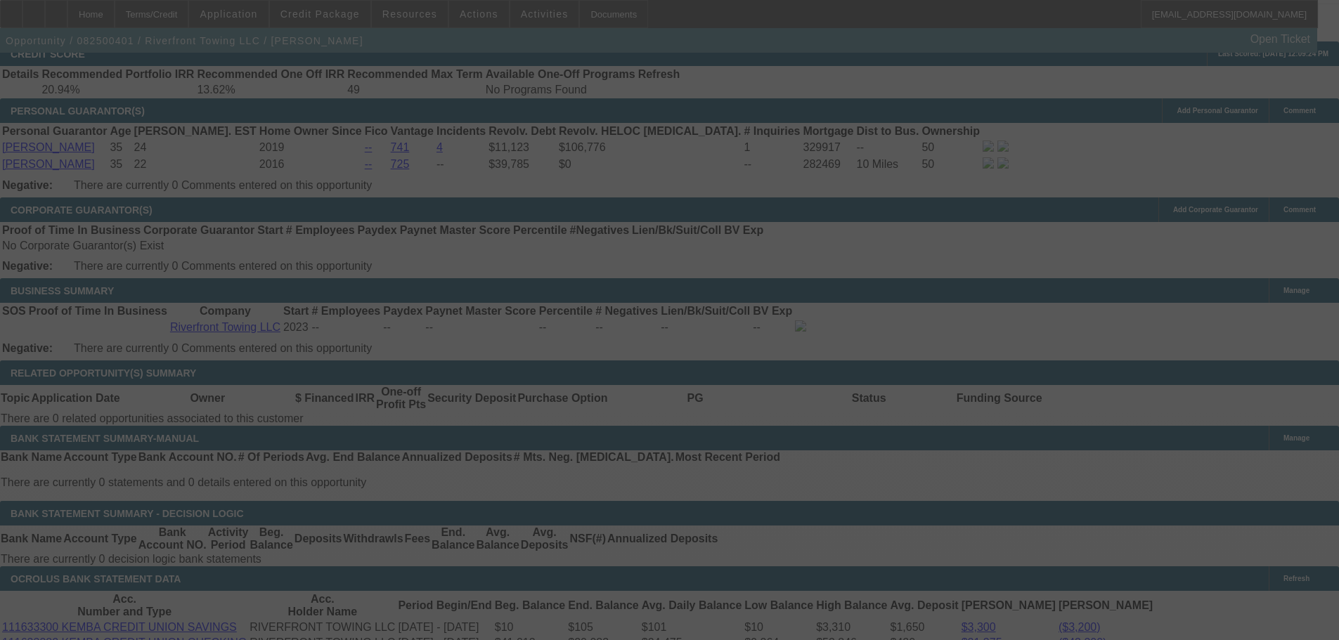
scroll to position [2086, 0]
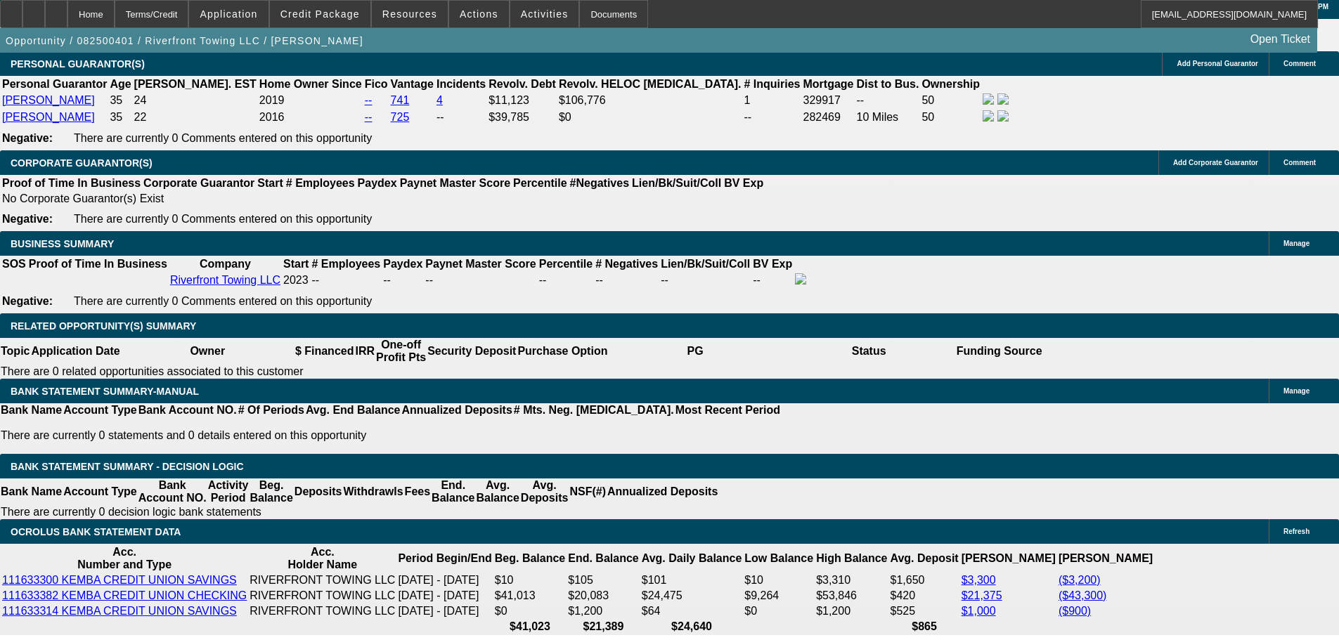
select select "0.15"
select select "2"
select select "0"
select select "6"
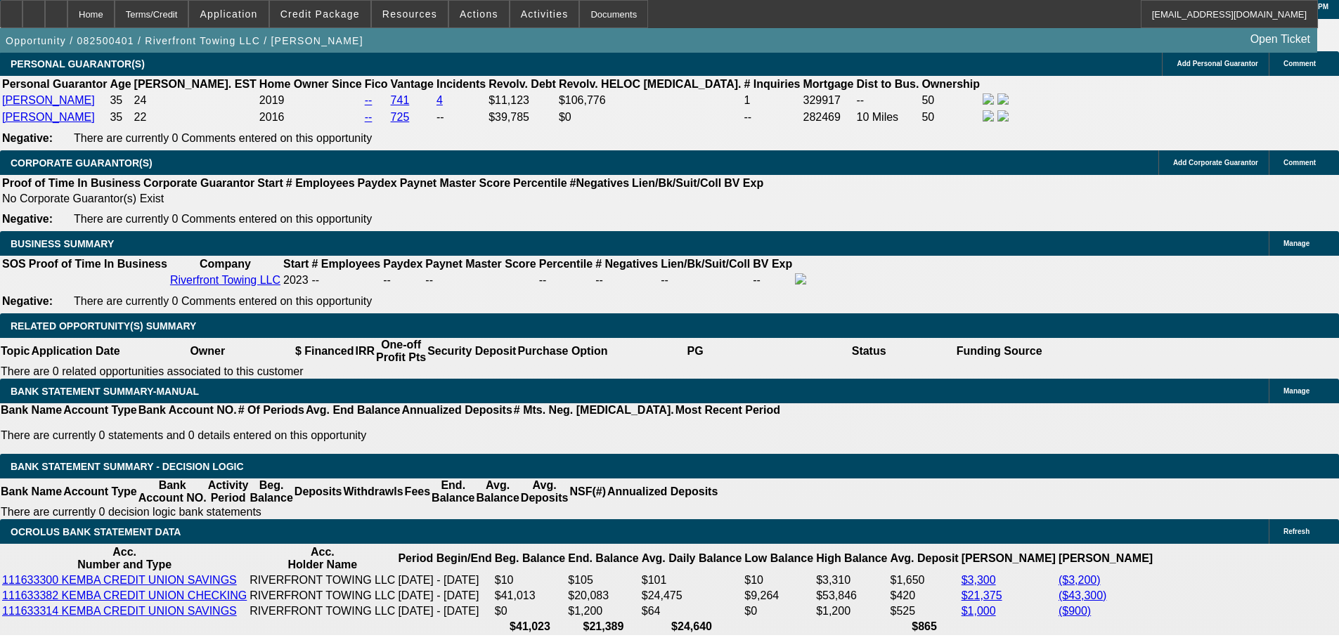
select select "0.15"
select select "2"
select select "0"
select select "6"
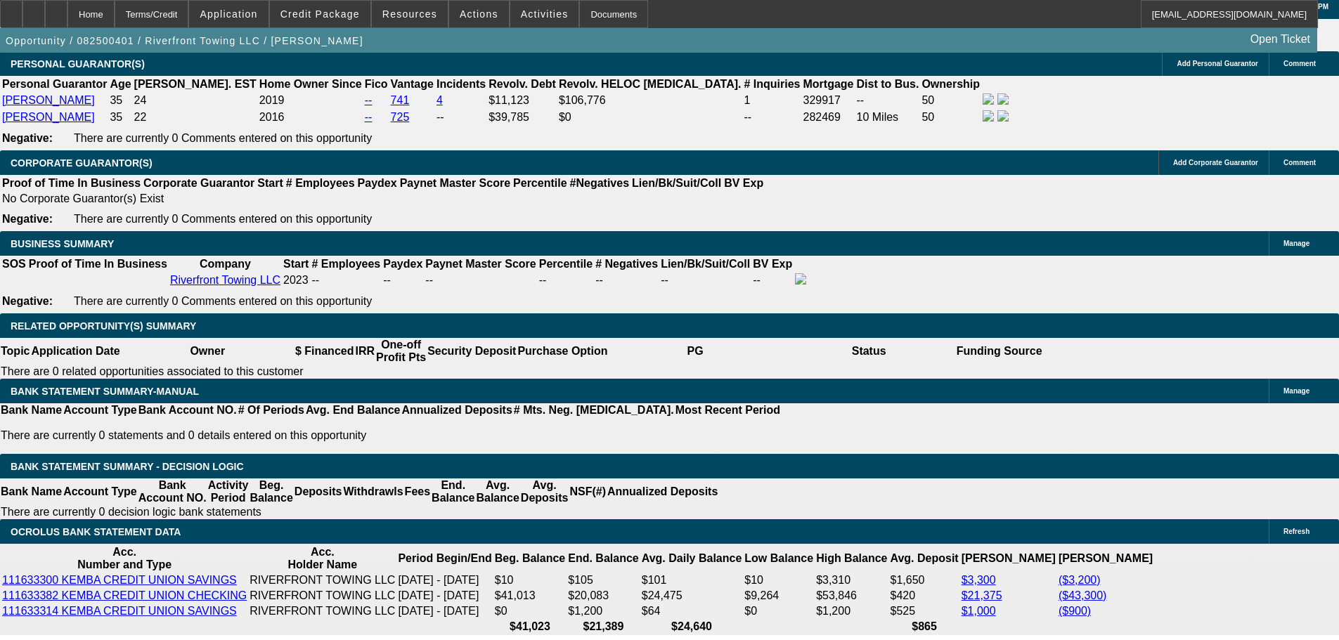
select select "0.15"
select select "2"
select select "0"
select select "6"
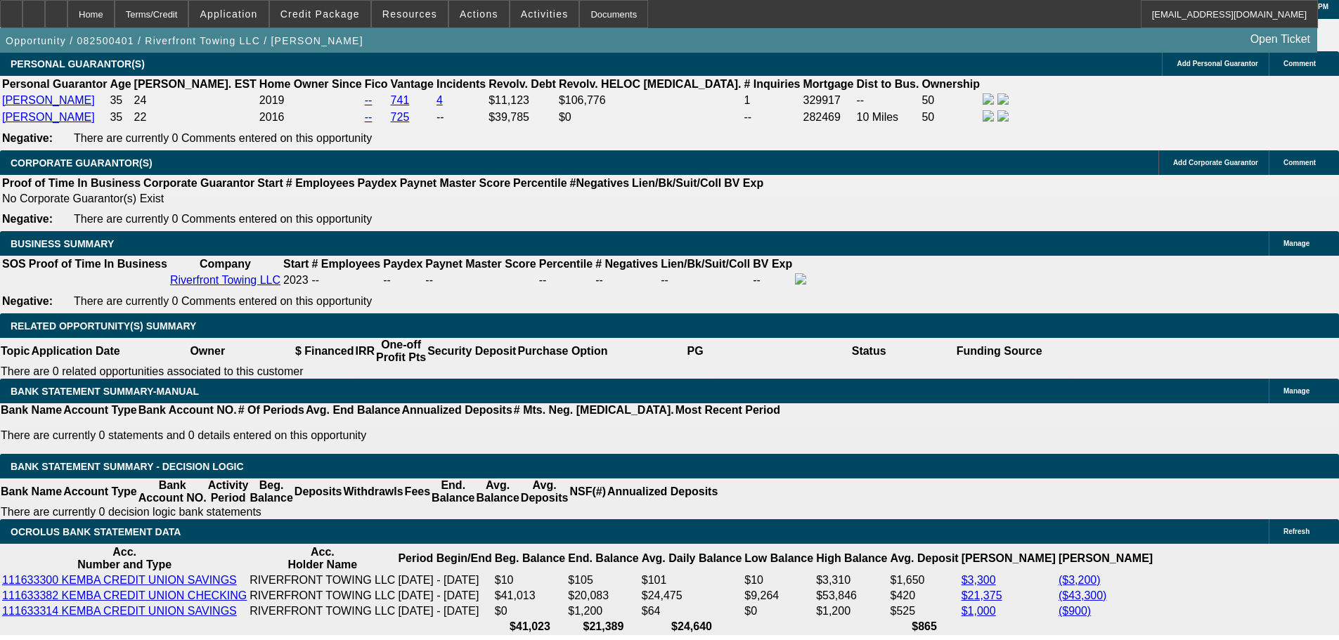
select select "0.15"
select select "2"
select select "0"
select select "6"
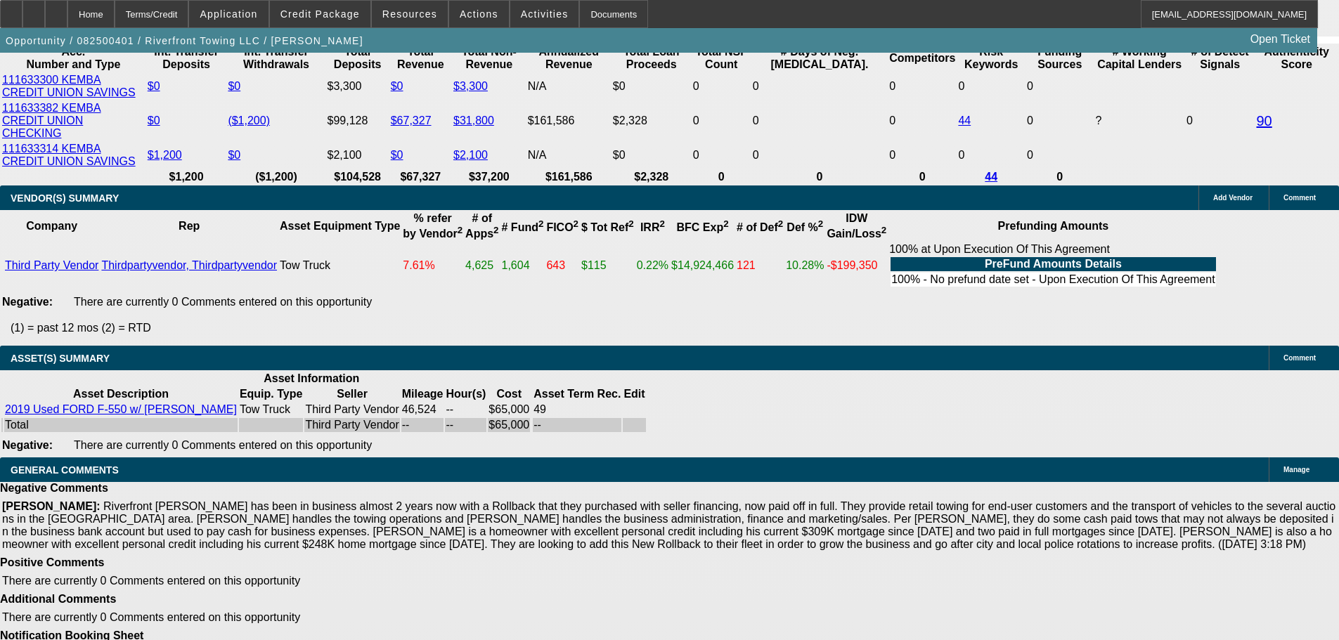
scroll to position [2822, 0]
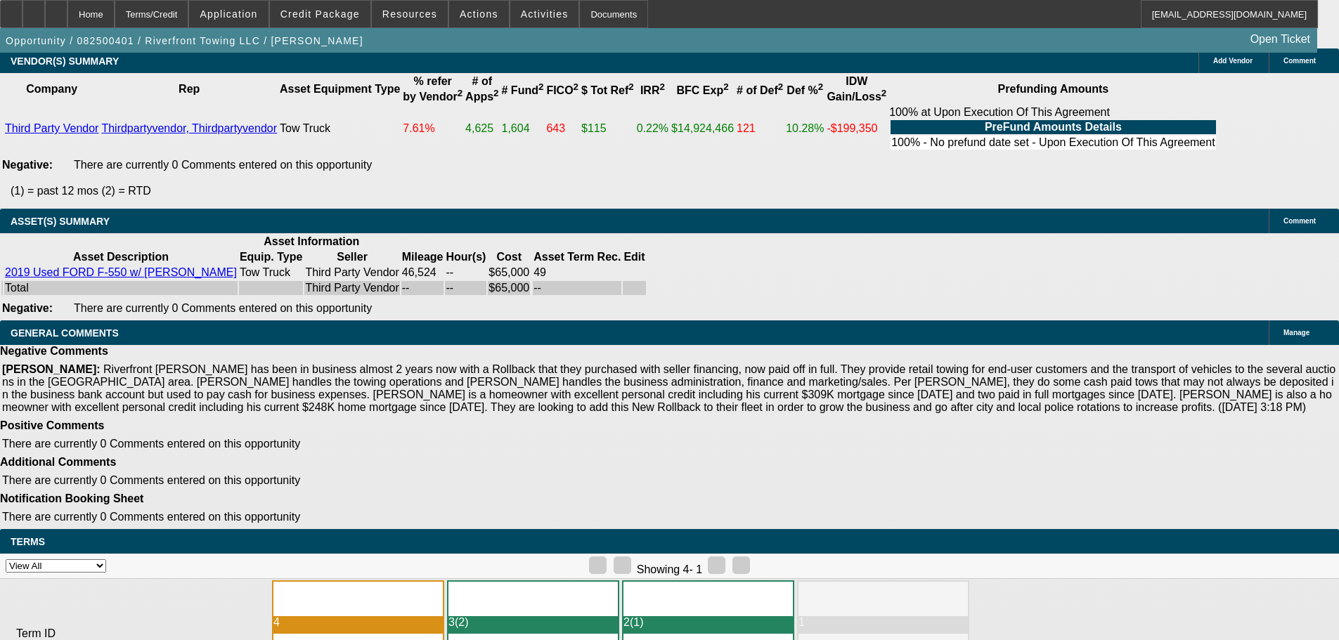
select select "5"
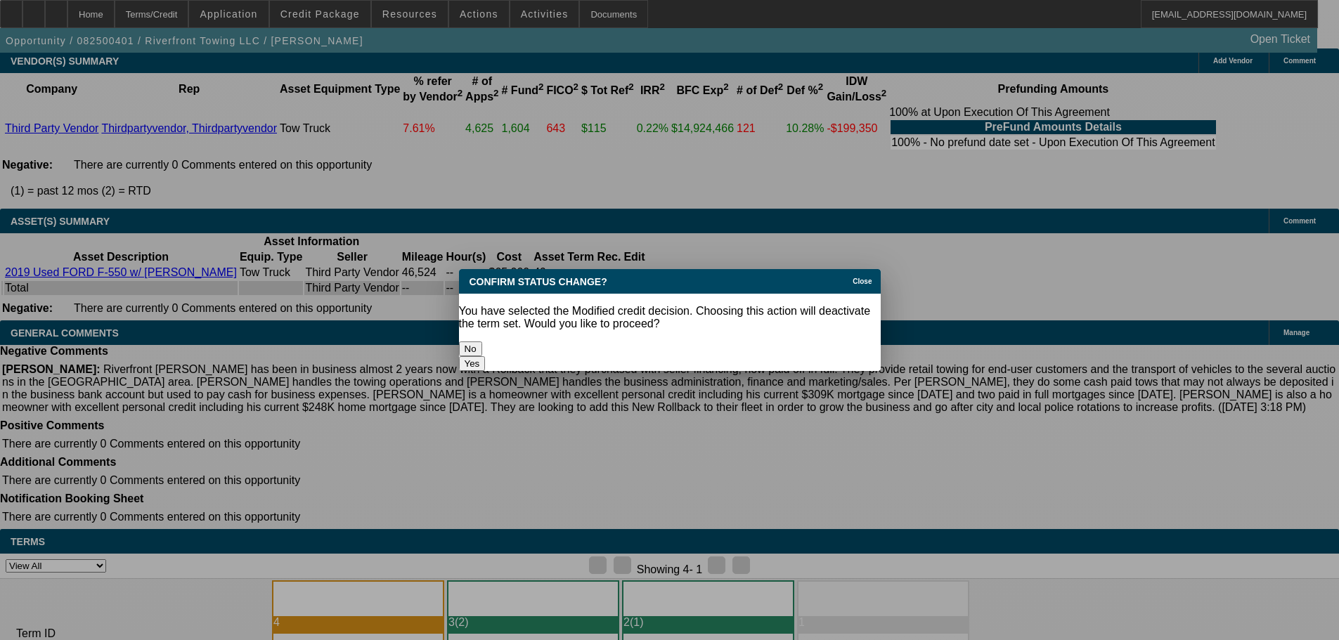
click at [486, 356] on button "Yes" at bounding box center [472, 363] width 27 height 15
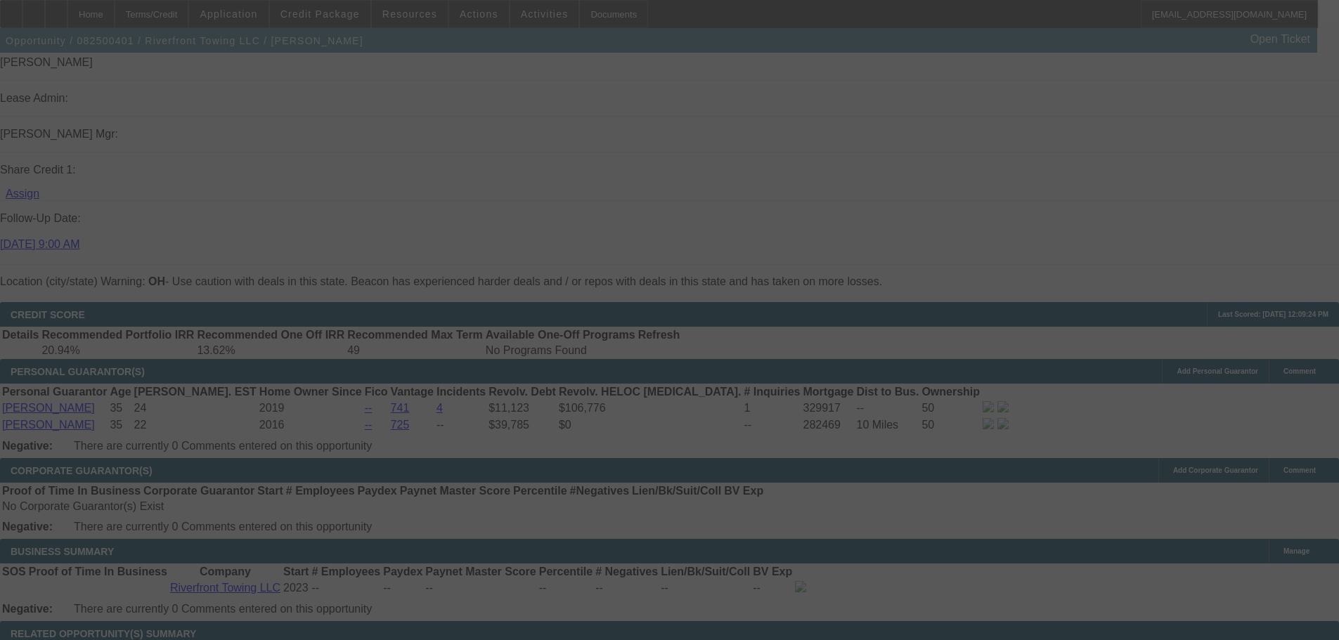
scroll to position [2259, 0]
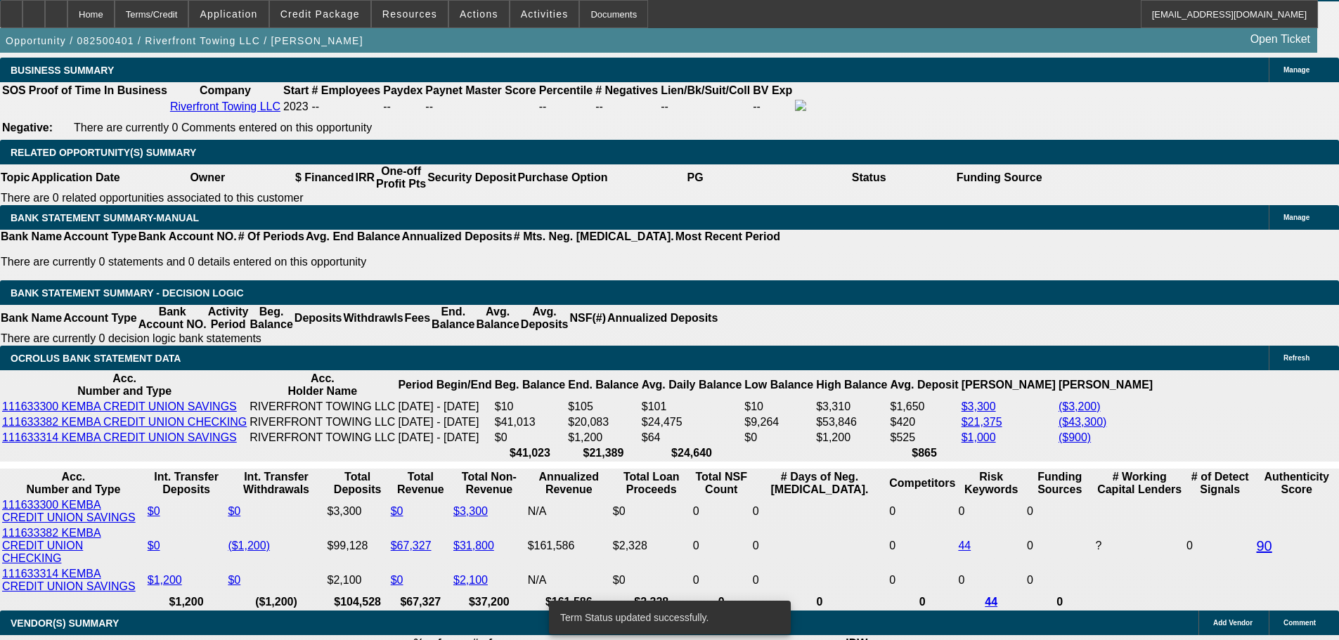
select select "0.15"
select select "2"
select select "0"
select select "6"
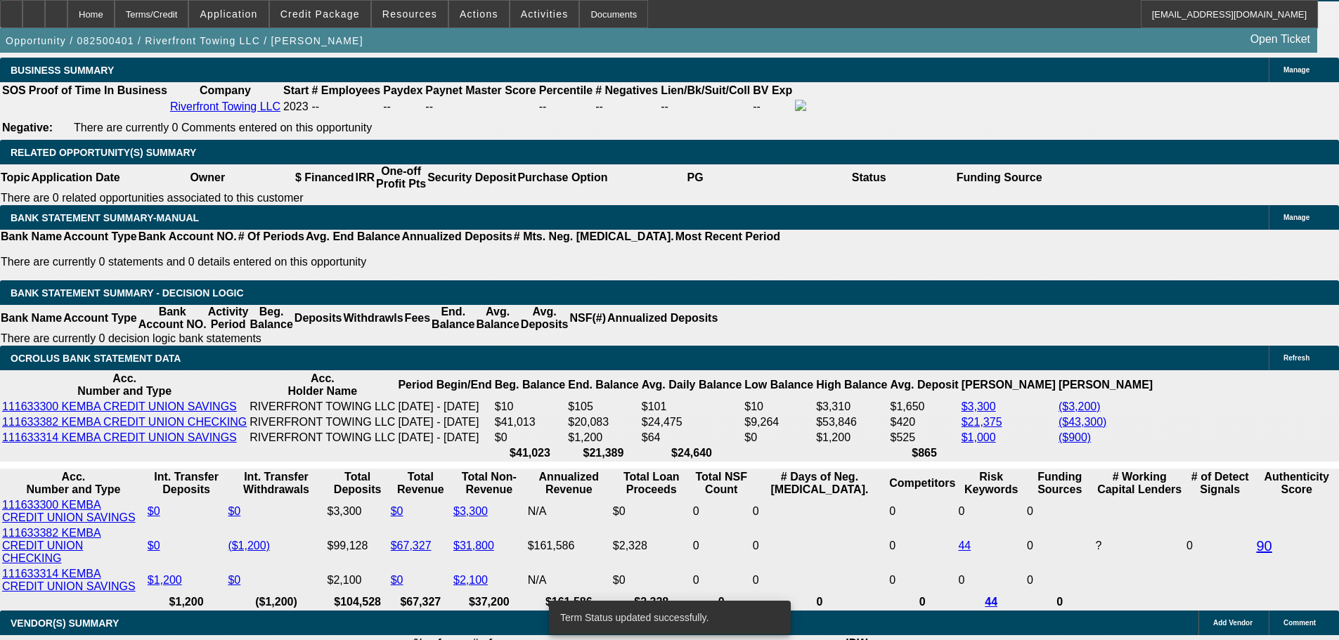
select select "0.15"
select select "2"
select select "0"
select select "6"
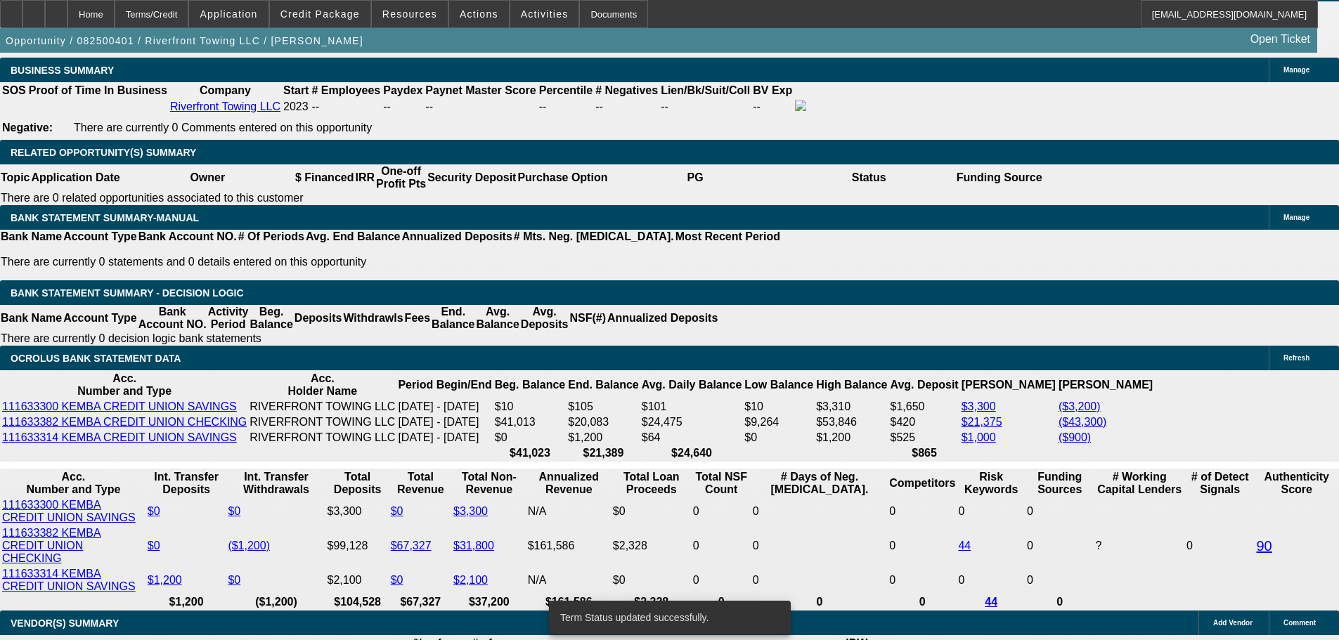
select select "0.15"
select select "2"
select select "0"
select select "6"
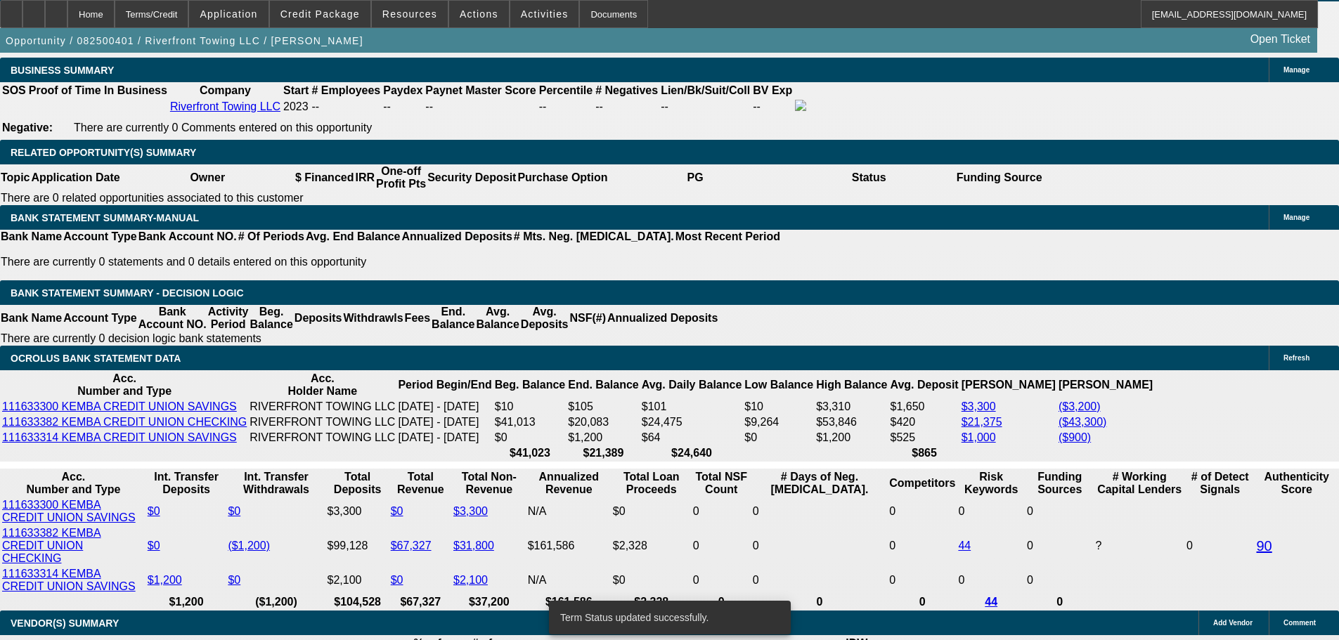
select select "0.15"
select select "2"
select select "0"
select select "6"
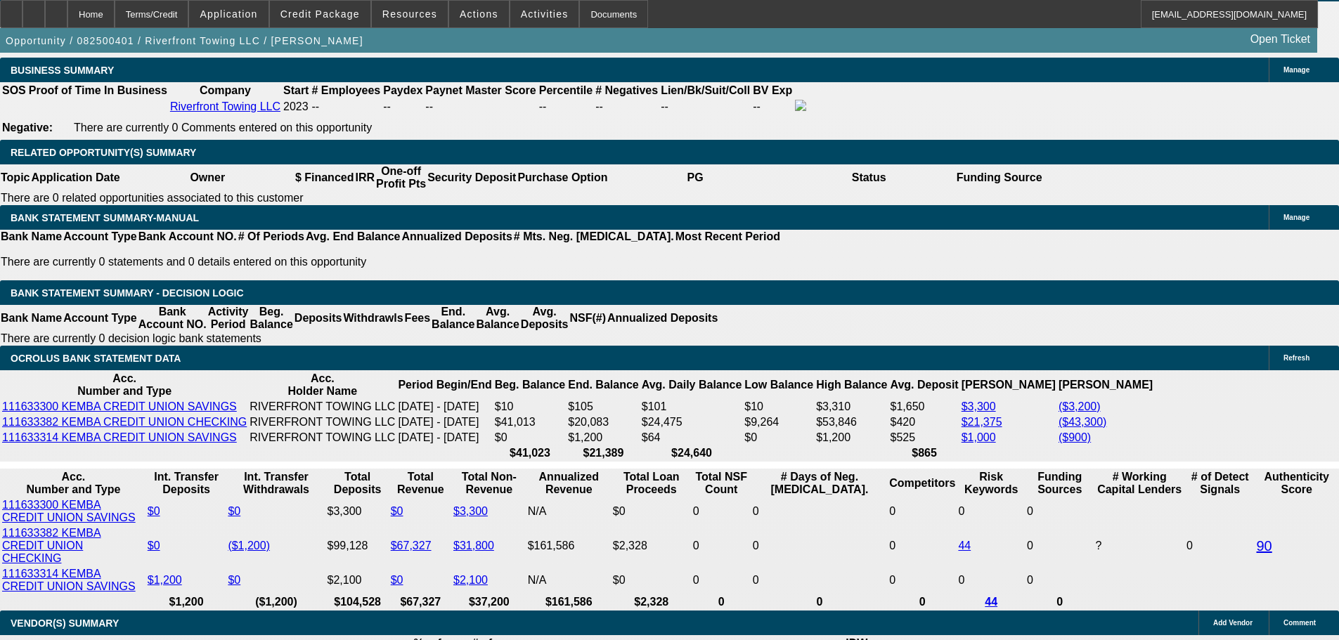
drag, startPoint x: 276, startPoint y: 468, endPoint x: 389, endPoint y: 455, distance: 114.0
type input "5"
type input "UNKNOWN"
type input "$11,472.52"
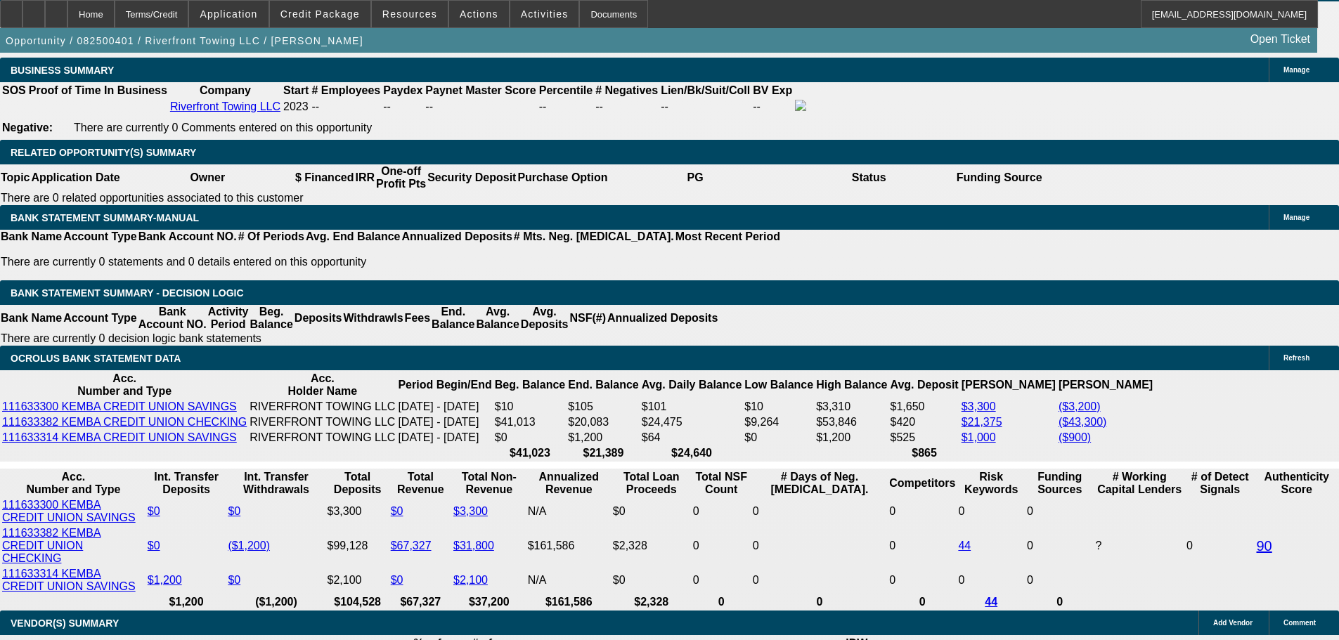
type input "$22,945.04"
type input "52"
type input "$1,456.13"
type input "$2,912.26"
type input "52"
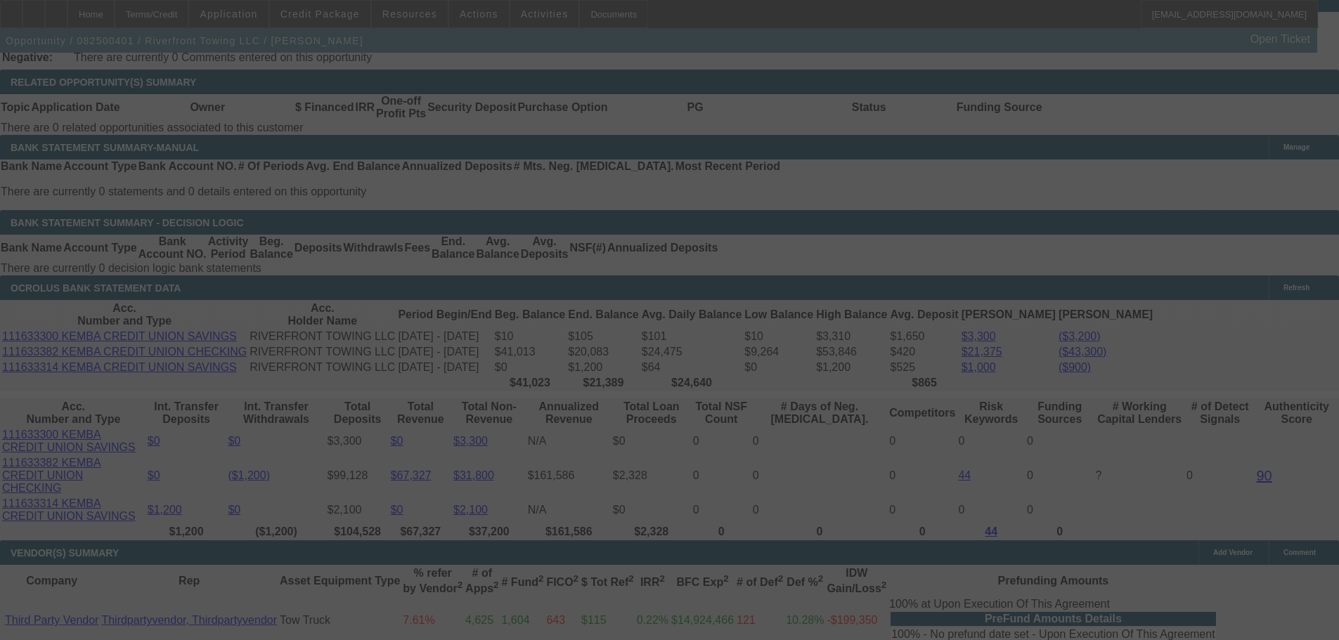
select select "0.15"
select select "2"
select select "0"
select select "6"
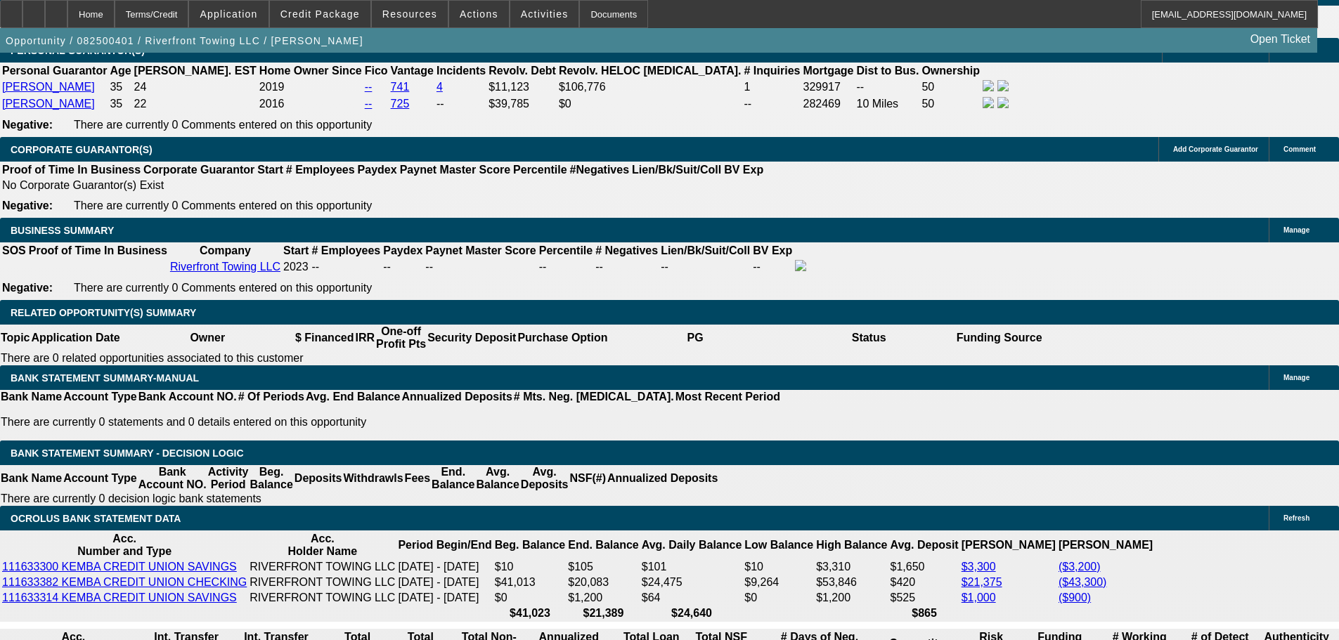
scroll to position [2119, 0]
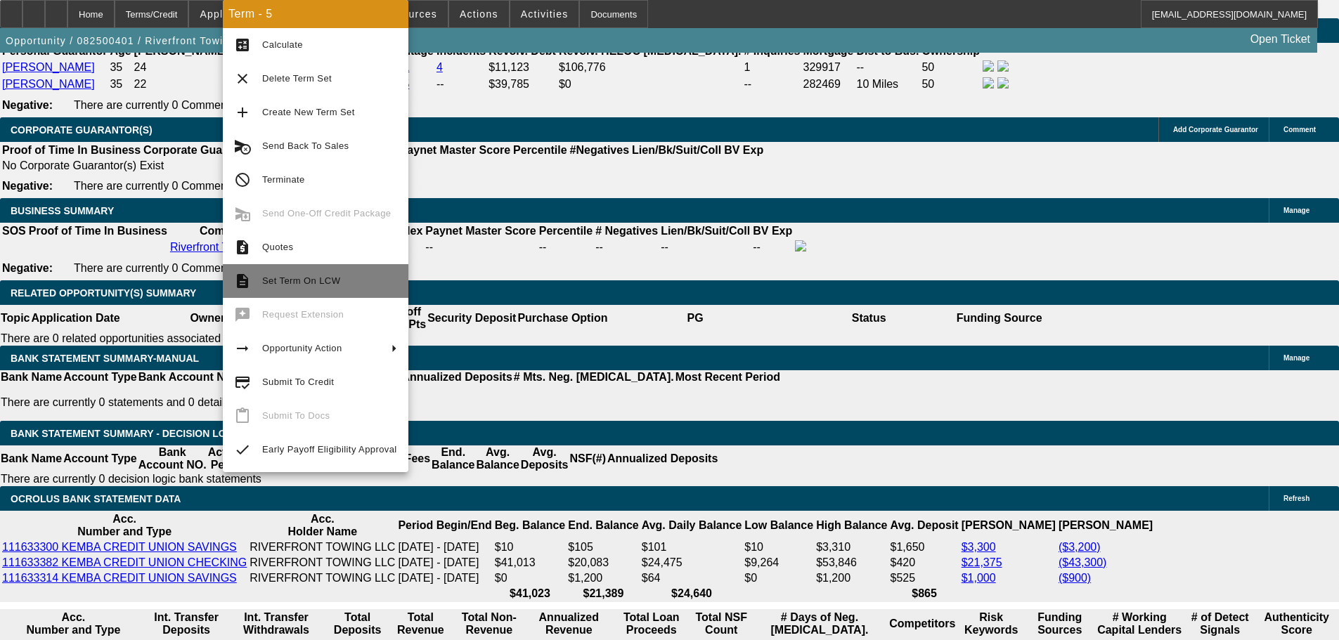
click at [318, 283] on span "Set Term On LCW" at bounding box center [301, 281] width 78 height 11
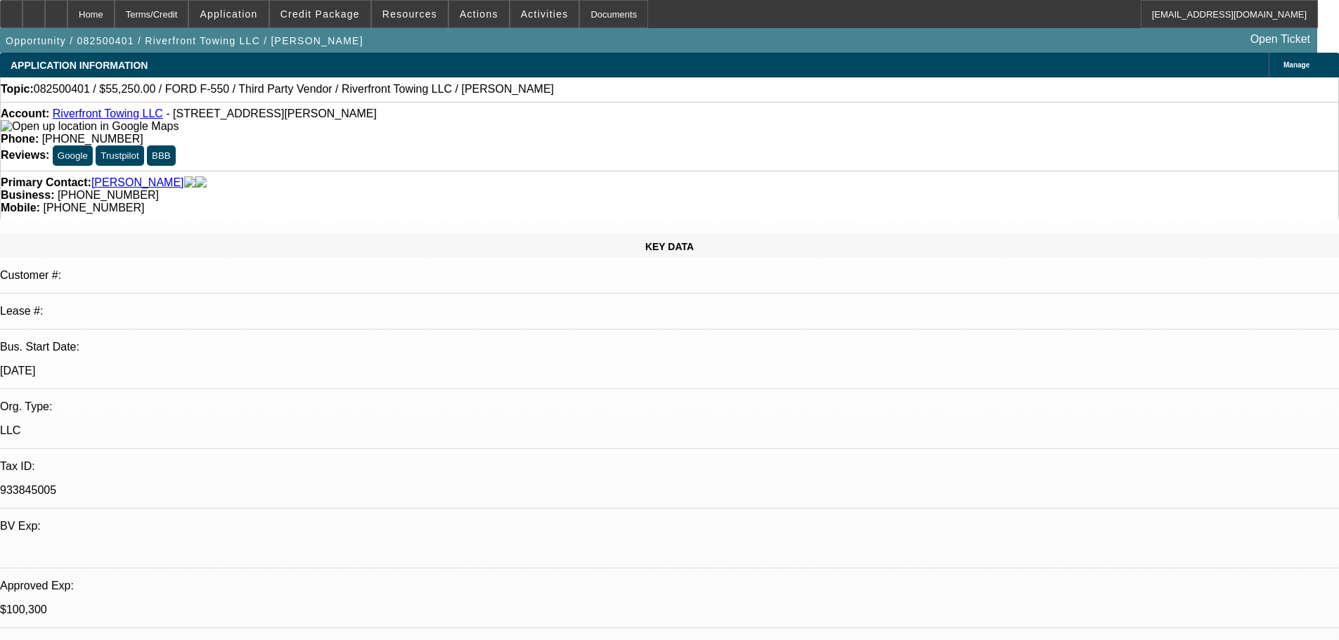
select select "0.15"
select select "2"
select select "0"
select select "6"
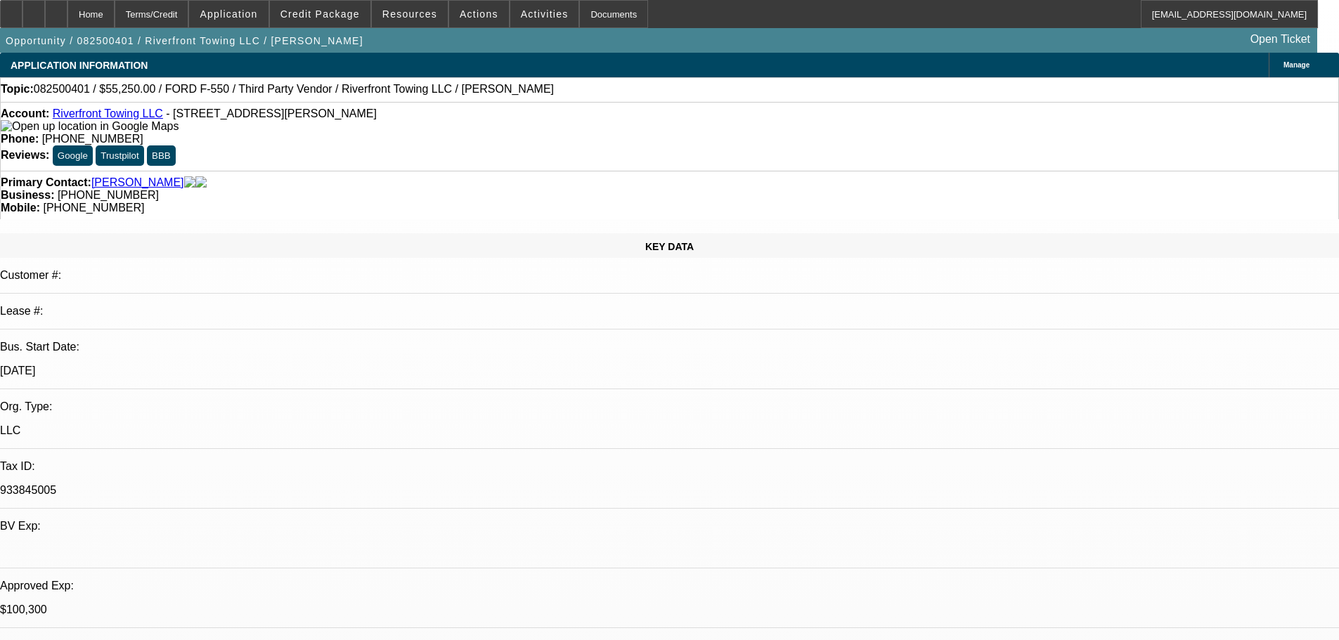
select select "0.15"
select select "2"
select select "0"
select select "6"
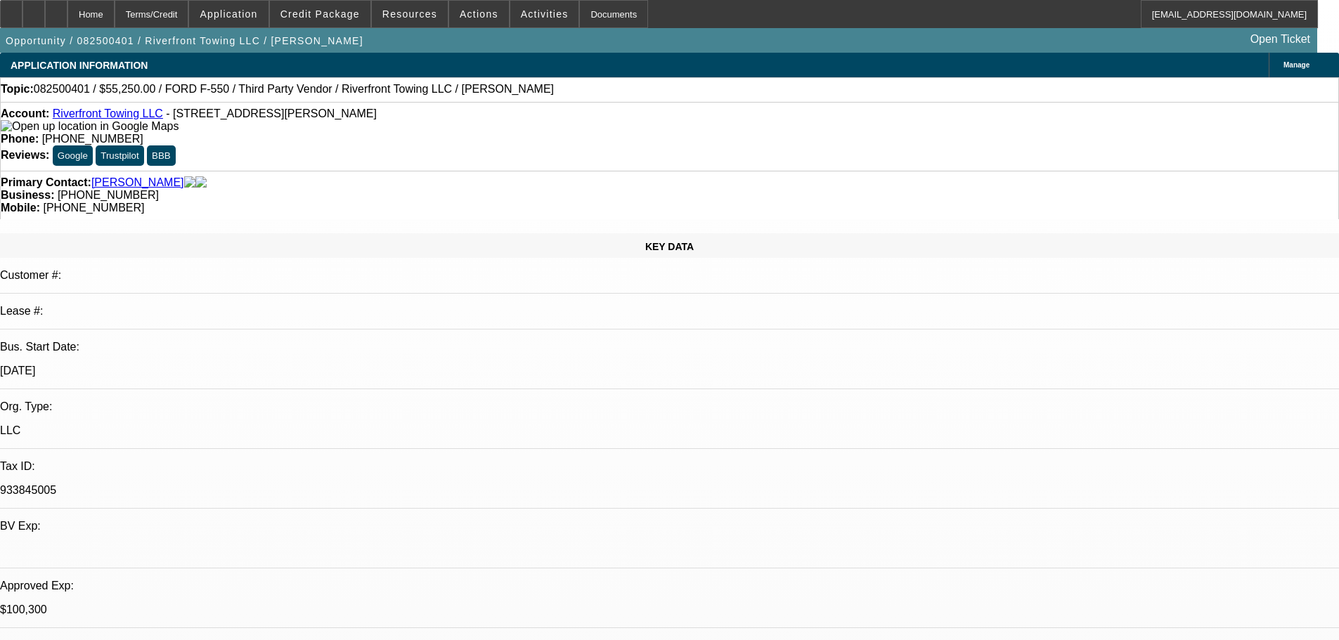
select select "0.15"
select select "2"
select select "0"
select select "6"
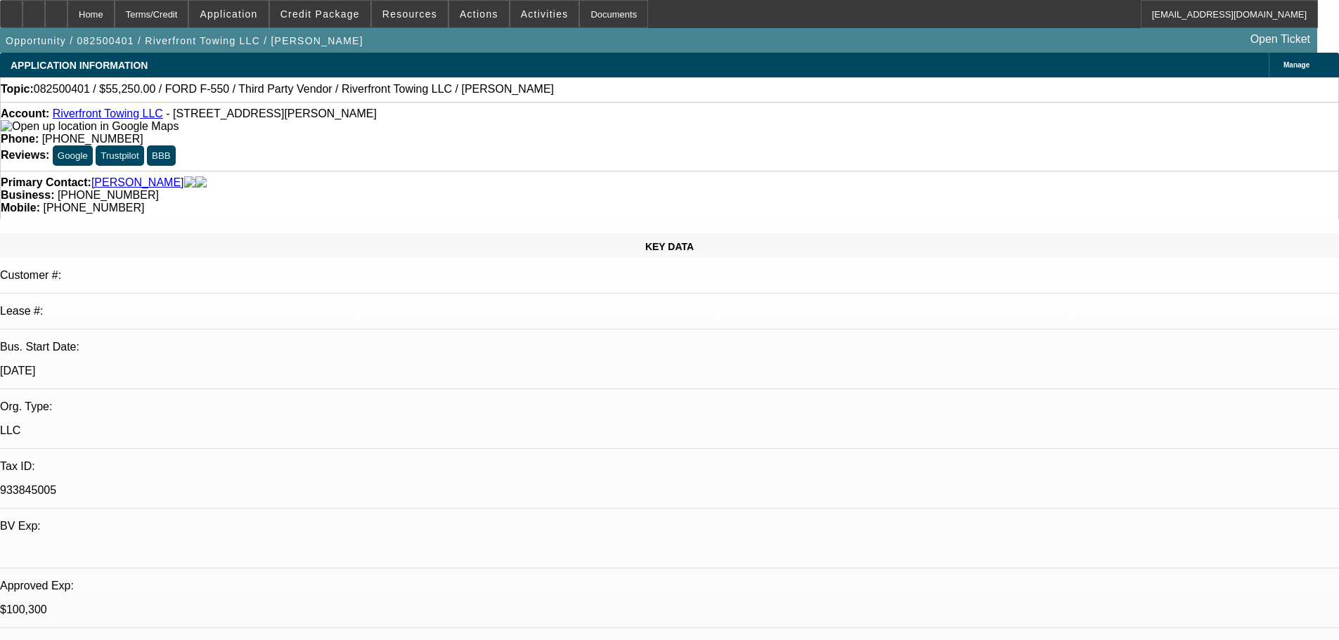
select select "0.15"
select select "2"
select select "0"
select select "6"
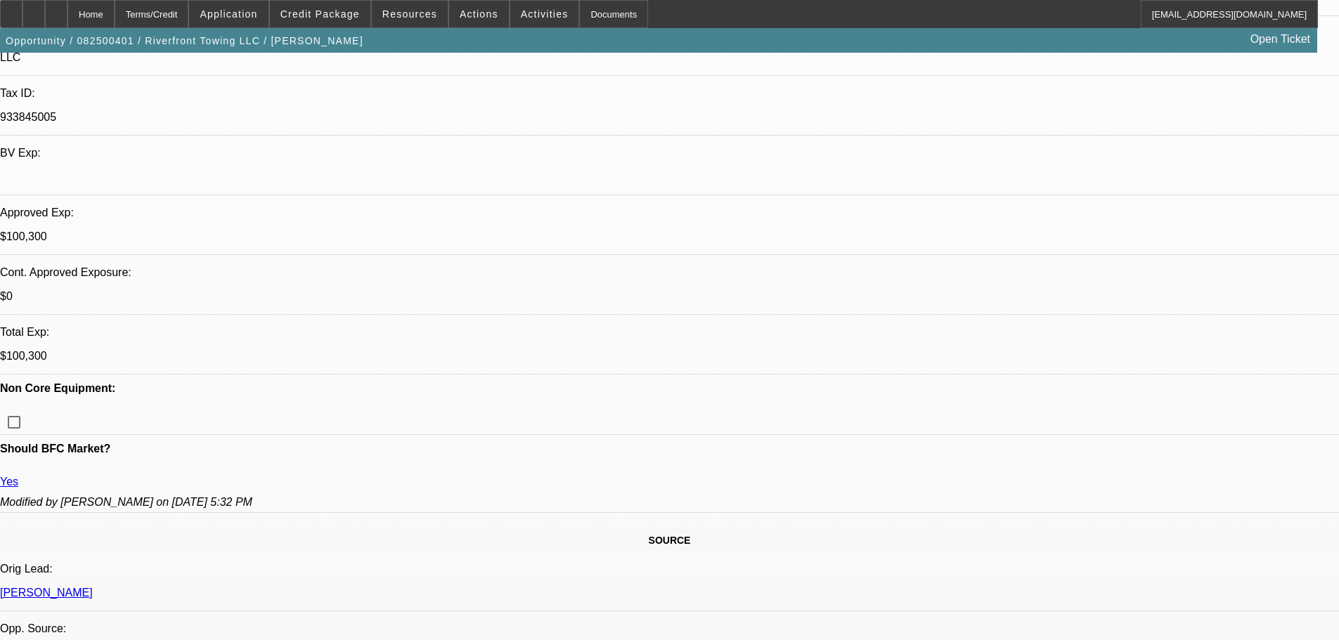
scroll to position [281, 0]
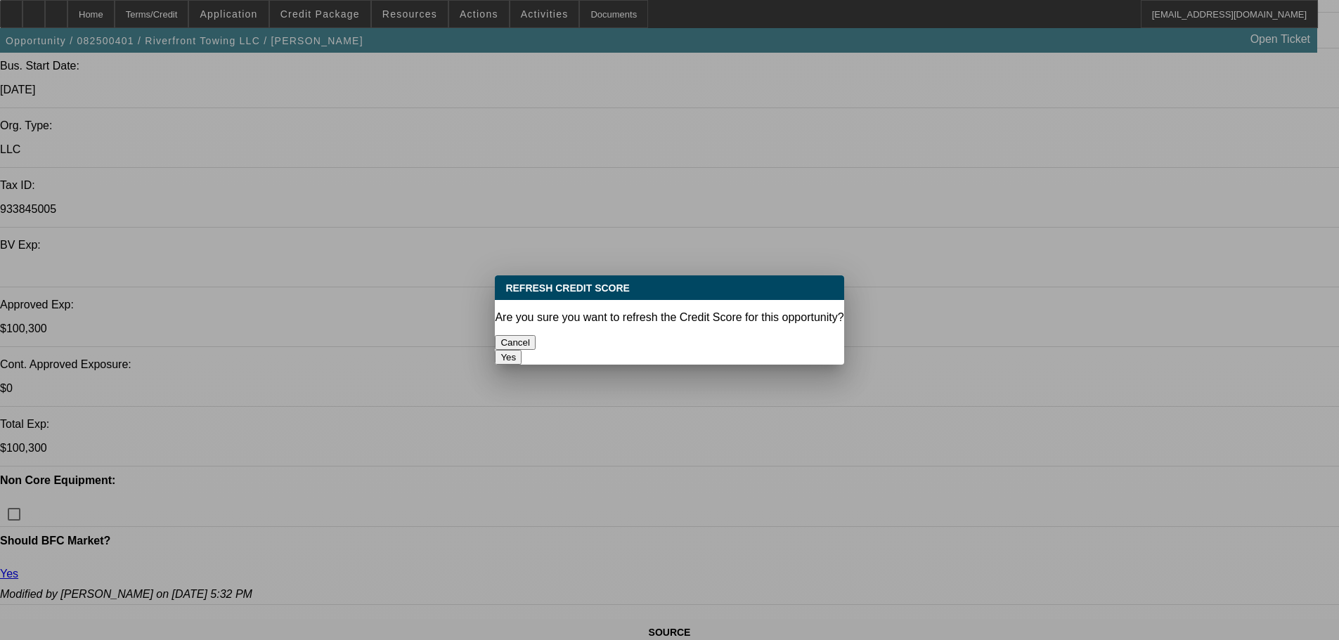
scroll to position [0, 0]
click at [522, 350] on button "Yes" at bounding box center [508, 357] width 27 height 15
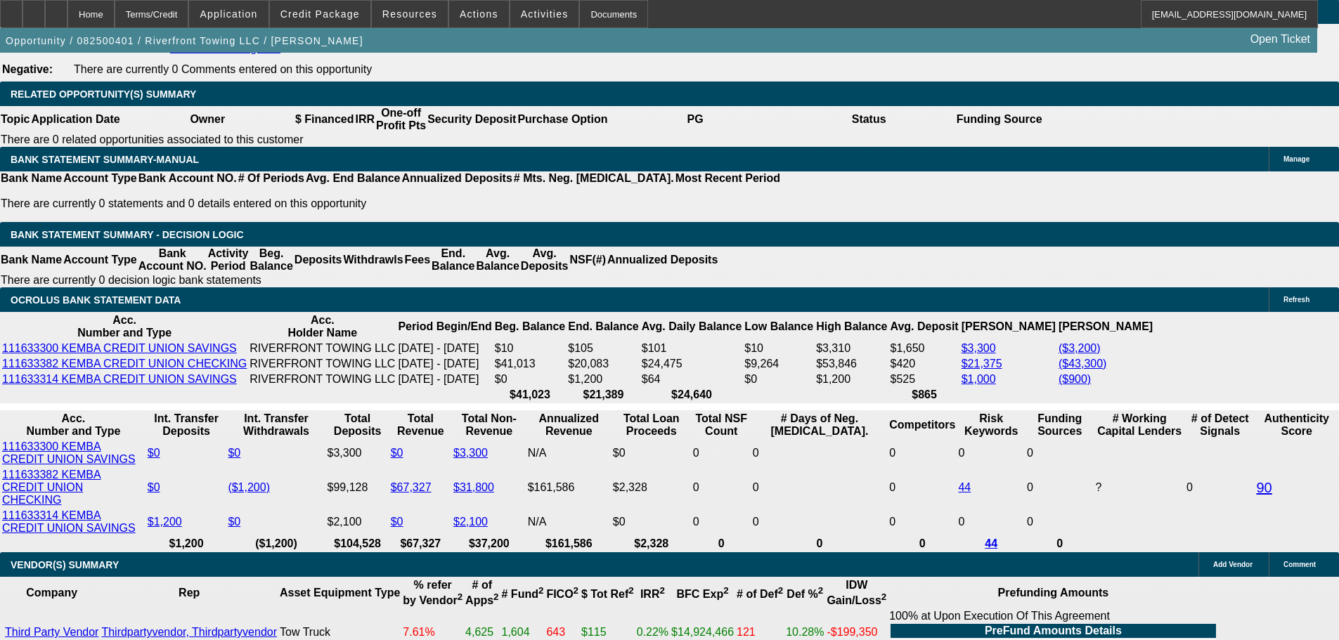
scroll to position [2320, 0]
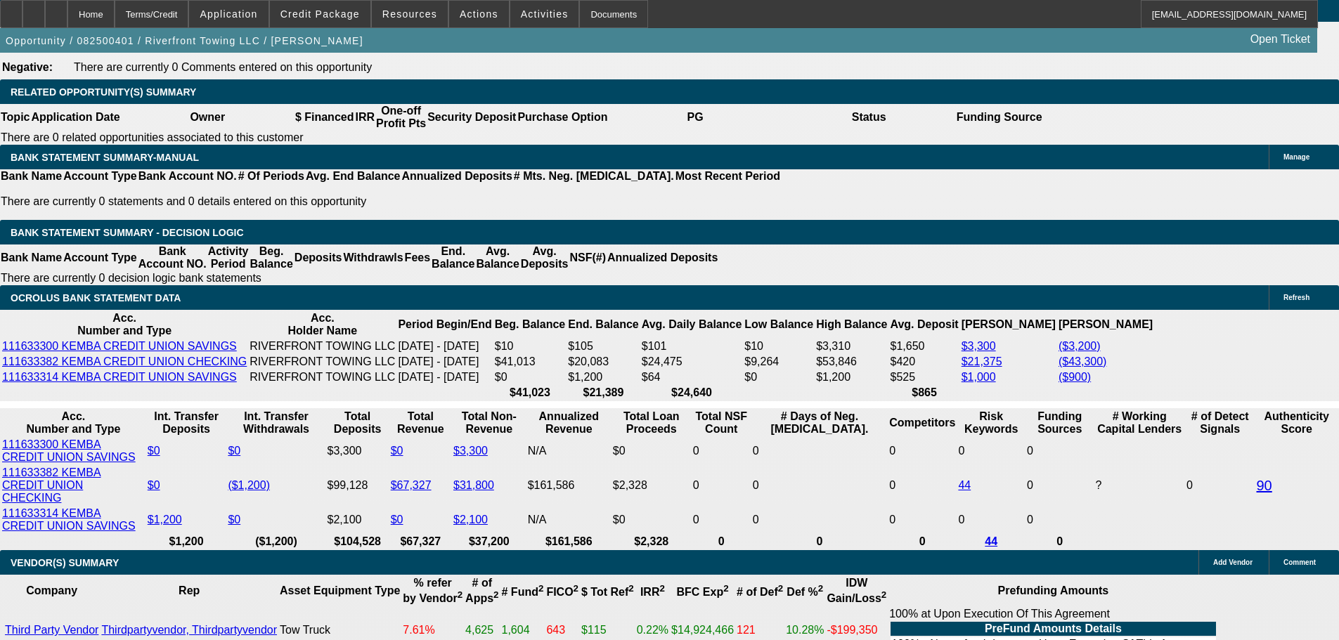
drag, startPoint x: 207, startPoint y: 412, endPoint x: 448, endPoint y: 349, distance: 249.3
type input "145"
type input "$290.00"
type input "UNKNOWN"
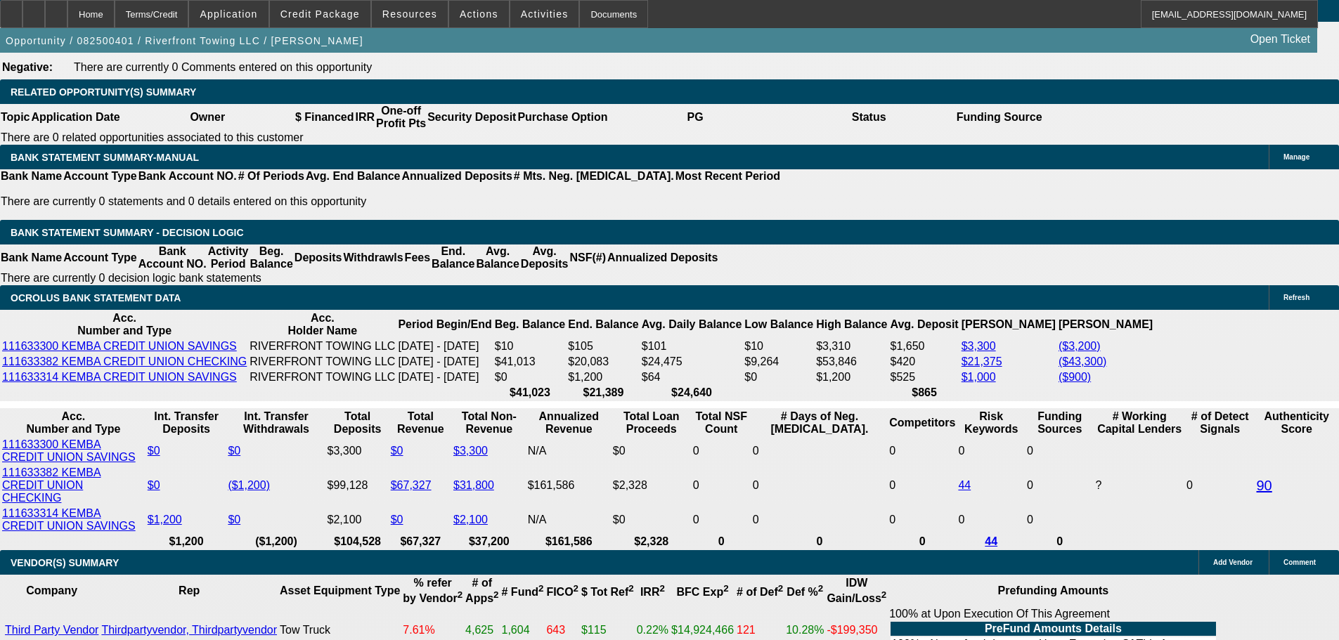
type input "1455"
type input "15.1"
type input "$2,910.00"
type input "$1,455.00"
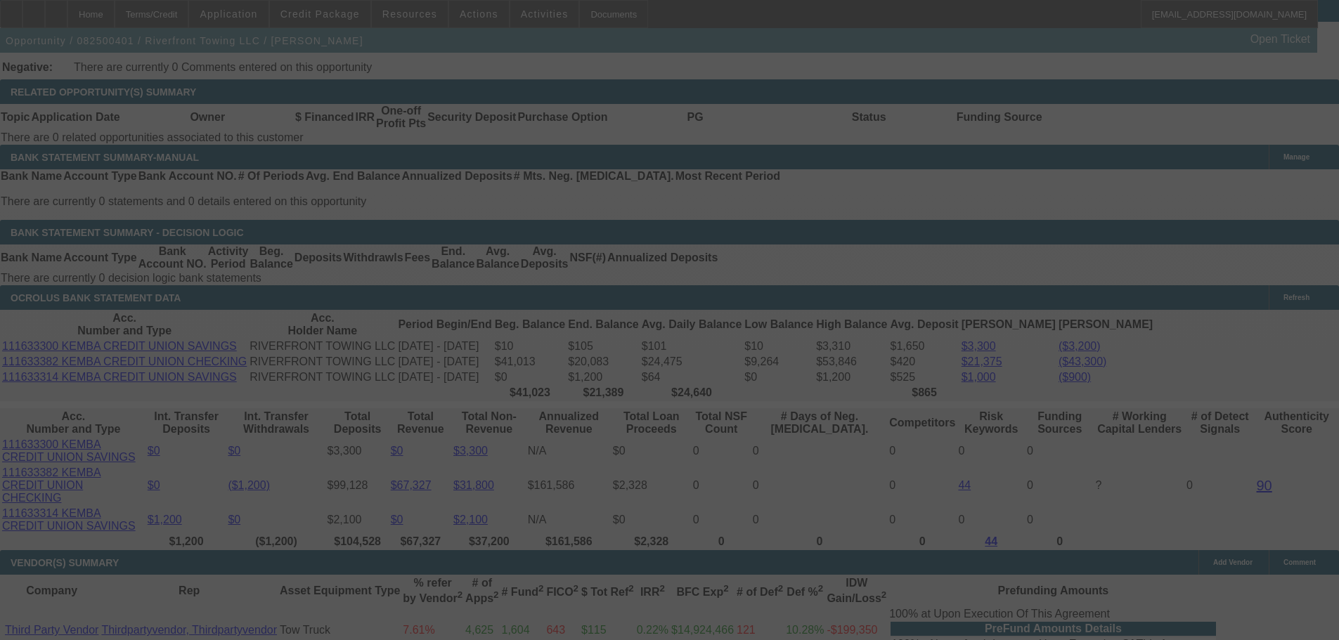
select select "0.15"
select select "2"
select select "0"
select select "6"
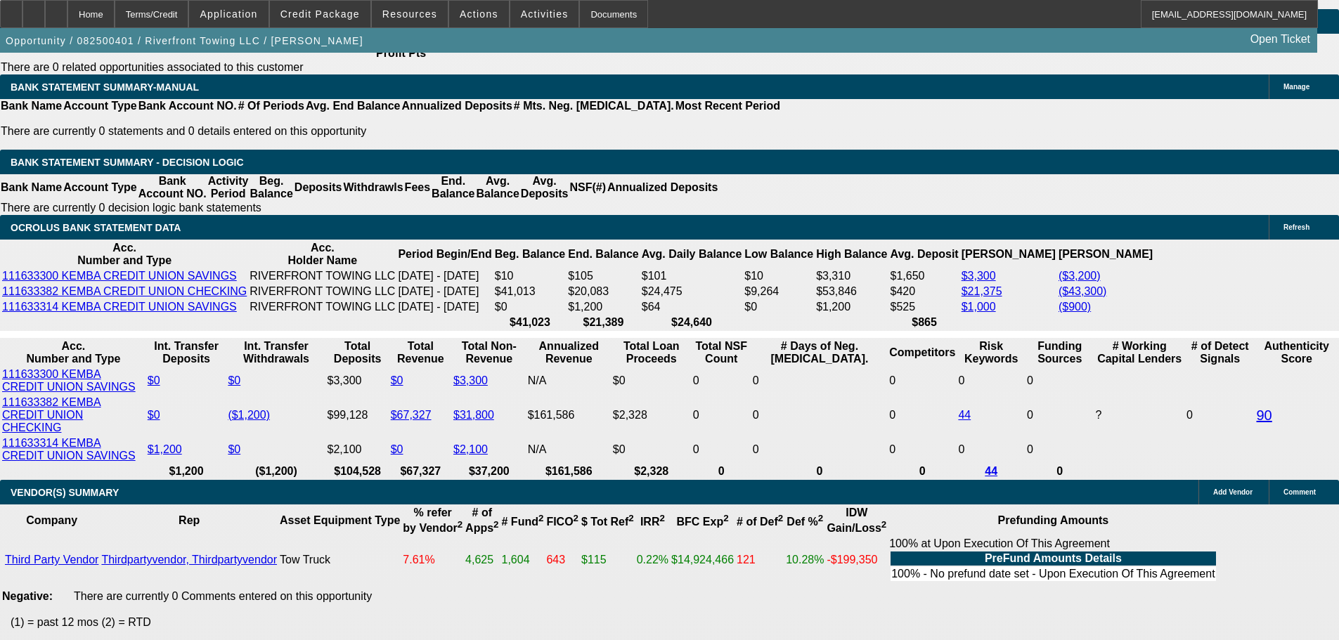
scroll to position [2812, 0]
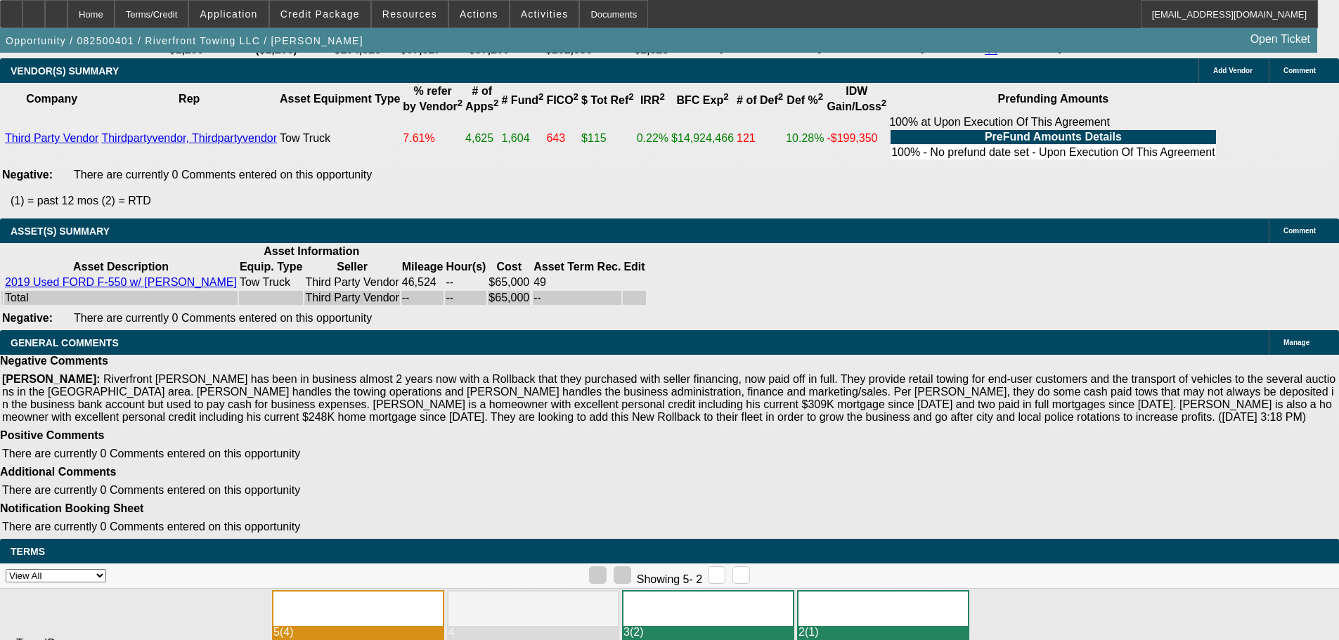
drag, startPoint x: 292, startPoint y: 592, endPoint x: 420, endPoint y: 597, distance: 128.7
copy span "APPROVED, GPS REQUIRED."
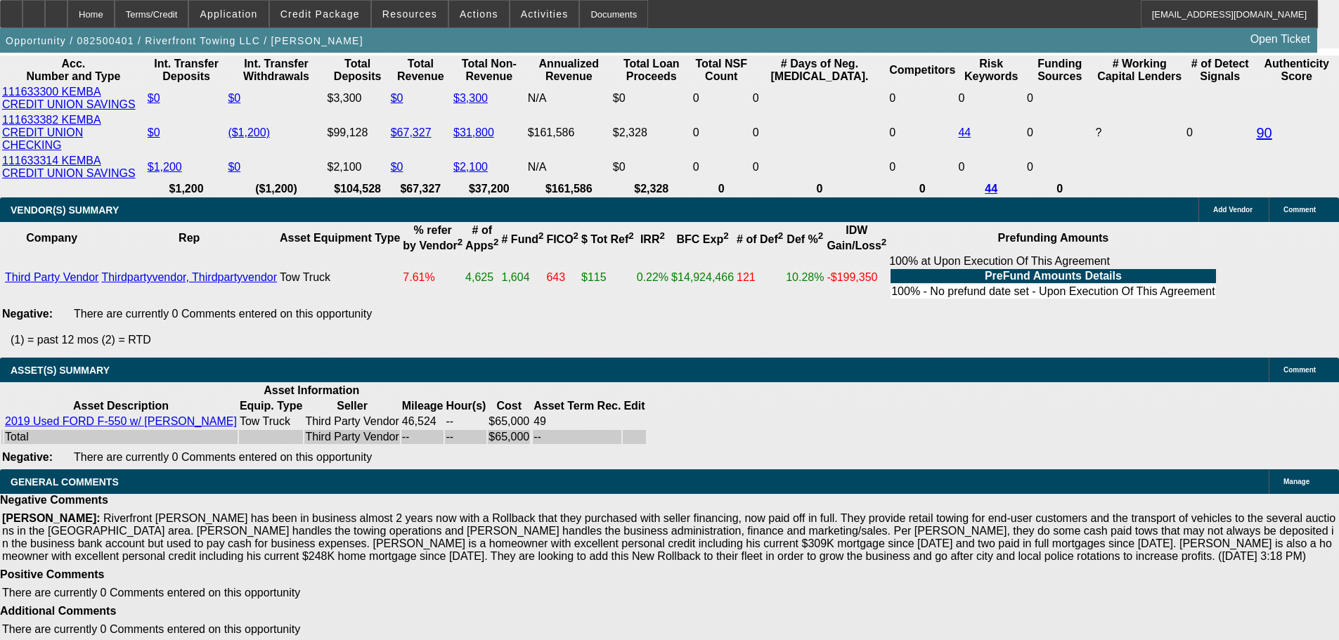
scroll to position [2836, 0]
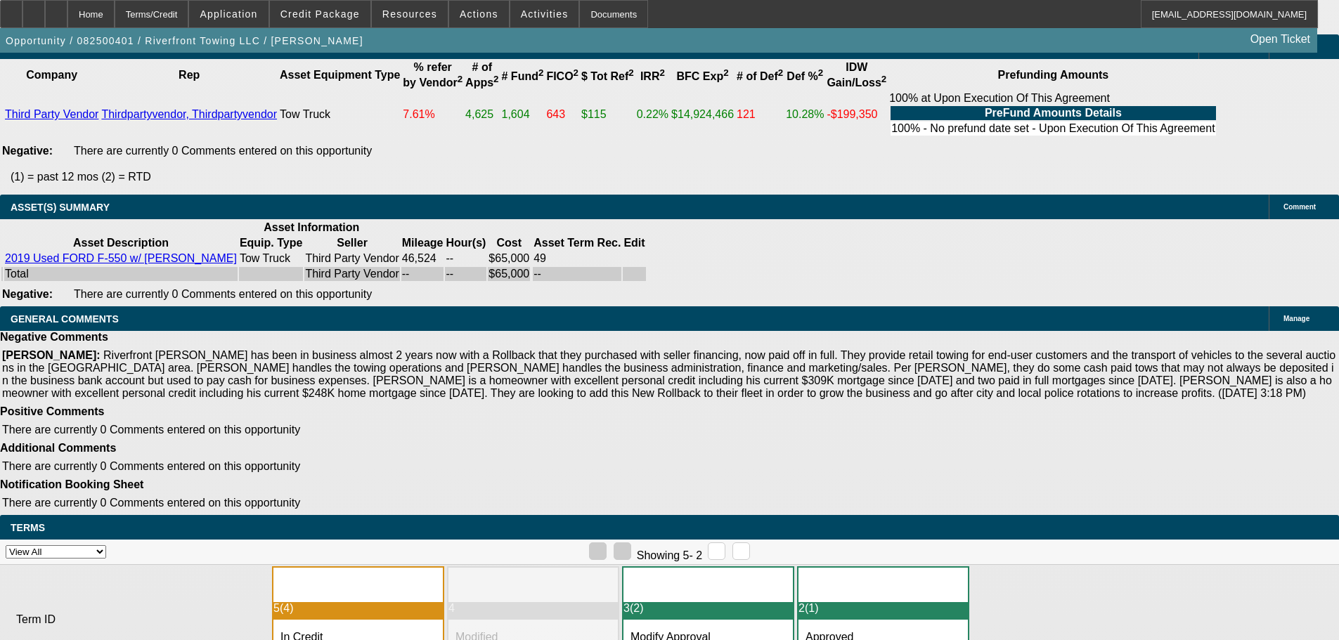
select select "3"
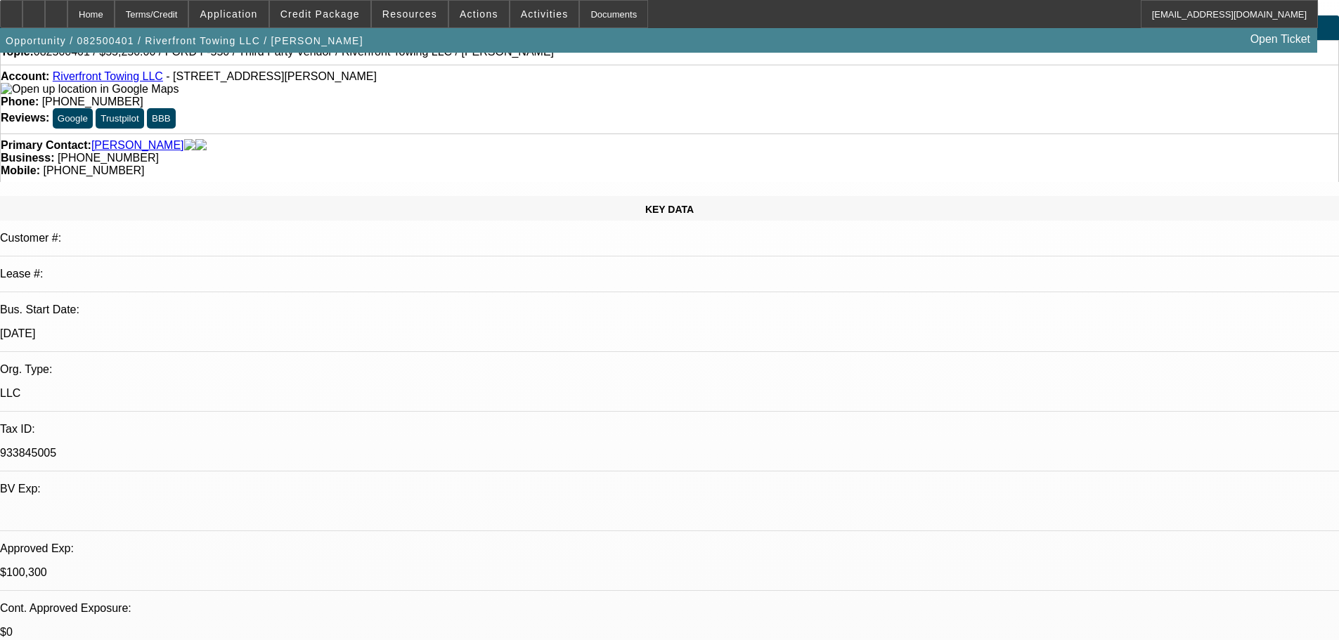
scroll to position [70, 0]
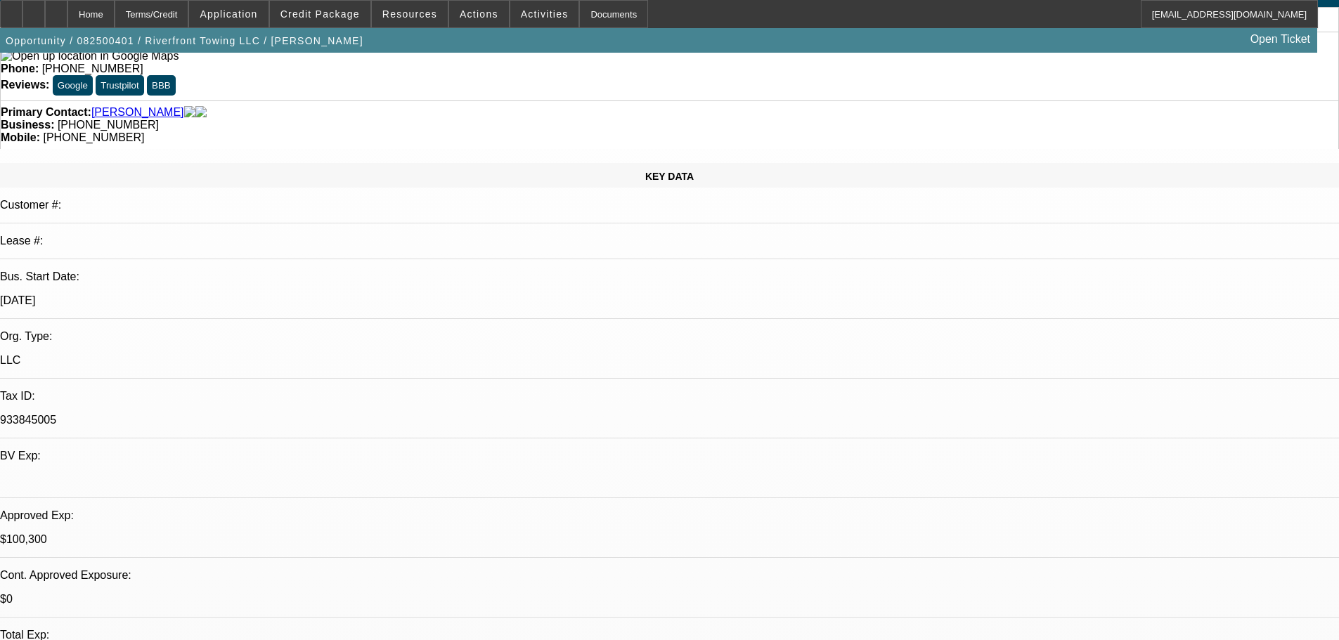
paste textarea "APPROVED, GPS REQUIRED."
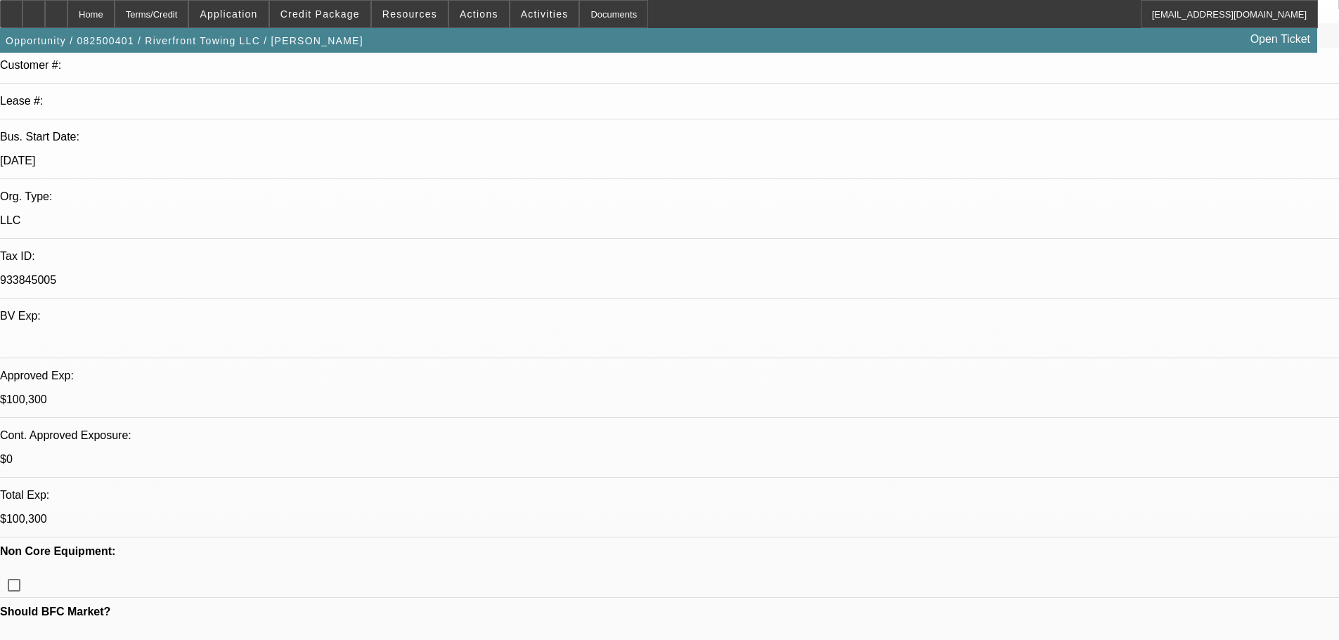
scroll to position [211, 0]
type textarea "APPROVED, GPS REQUIRED. CONTINGENT ON ACCEPTABLE INSPECTION."
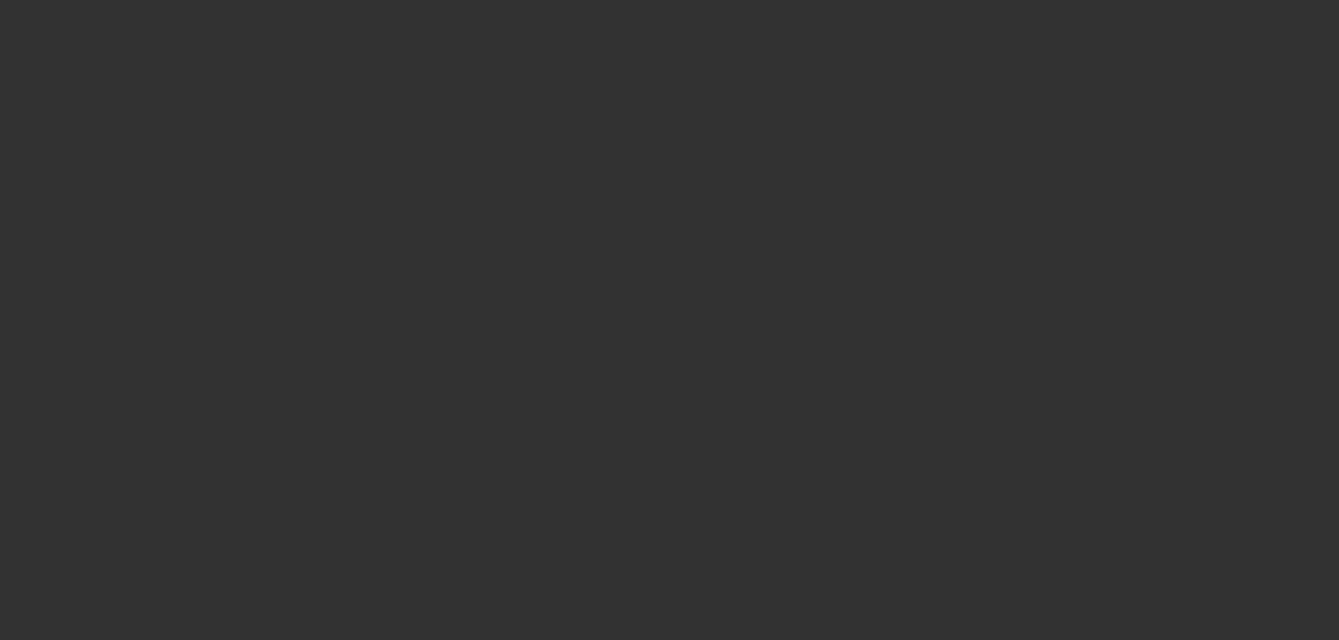
scroll to position [0, 0]
select select "0.15"
select select "2"
select select "0"
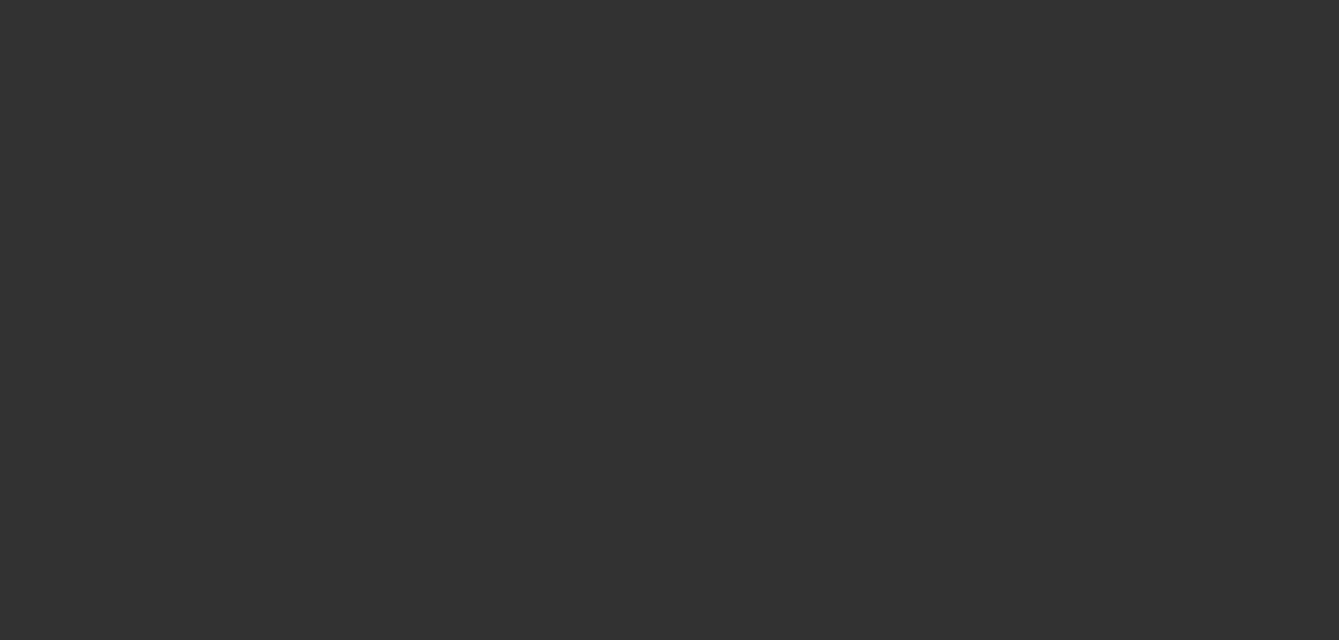
select select "6"
select select "0.15"
select select "2"
select select "0"
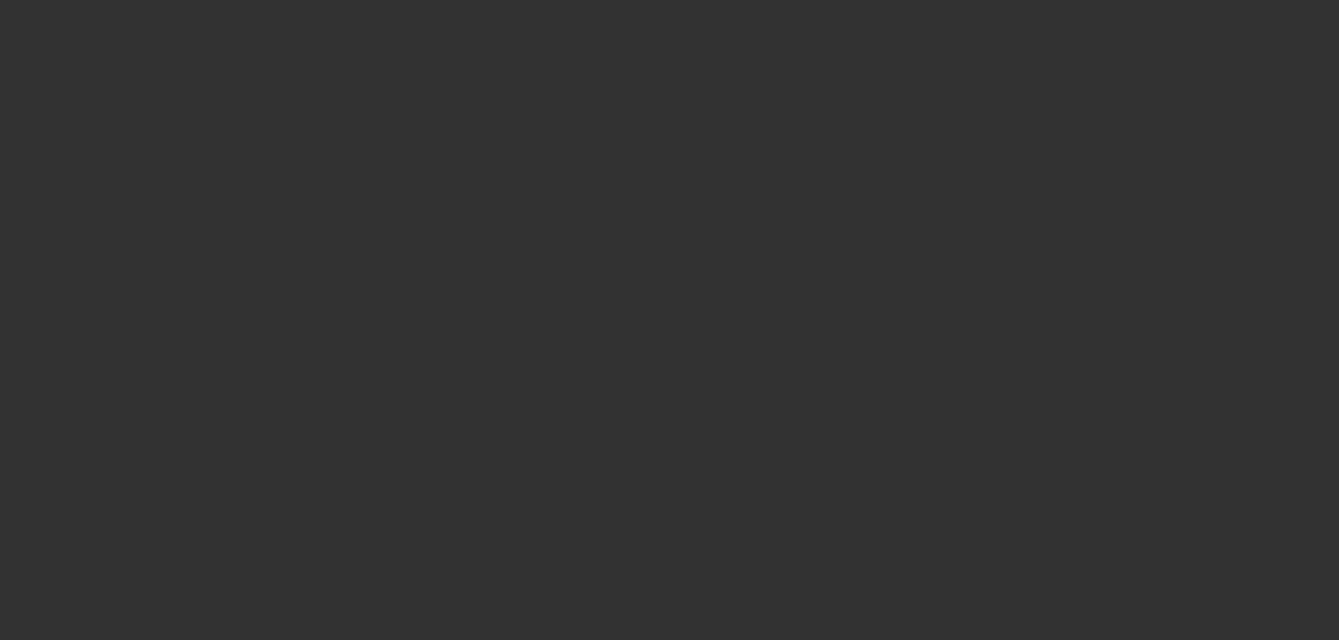
select select "6"
select select "0.15"
select select "2"
select select "0"
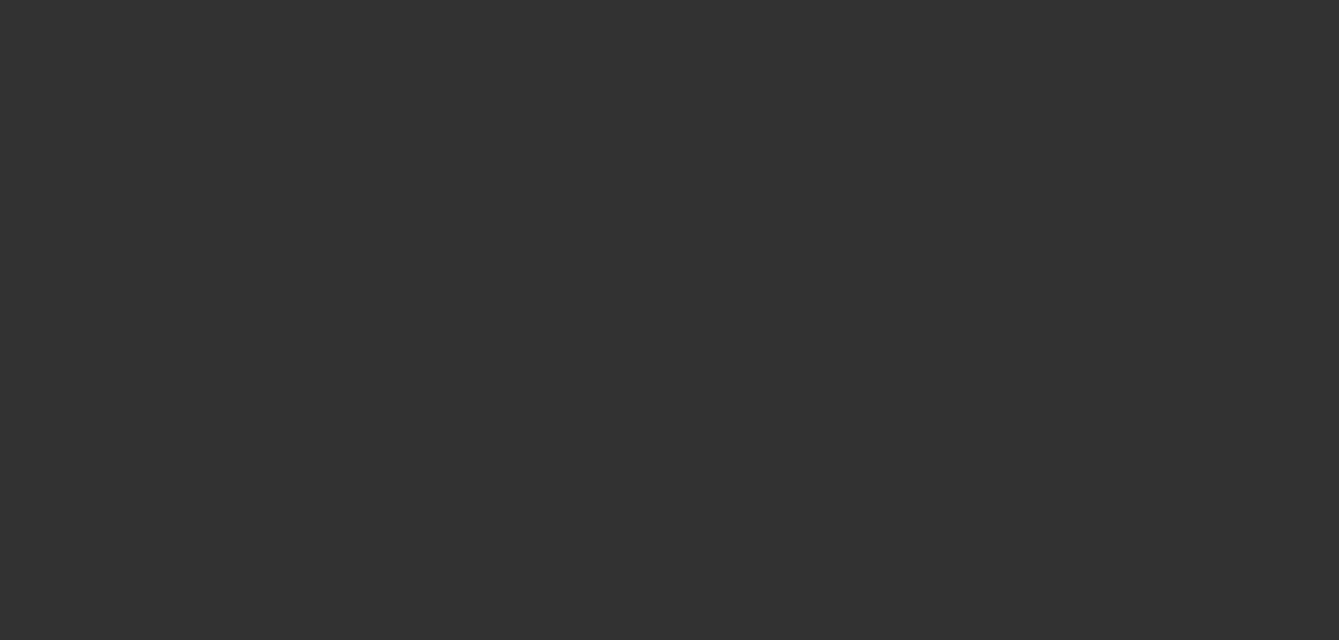
select select "6"
select select "0.15"
select select "2"
select select "0"
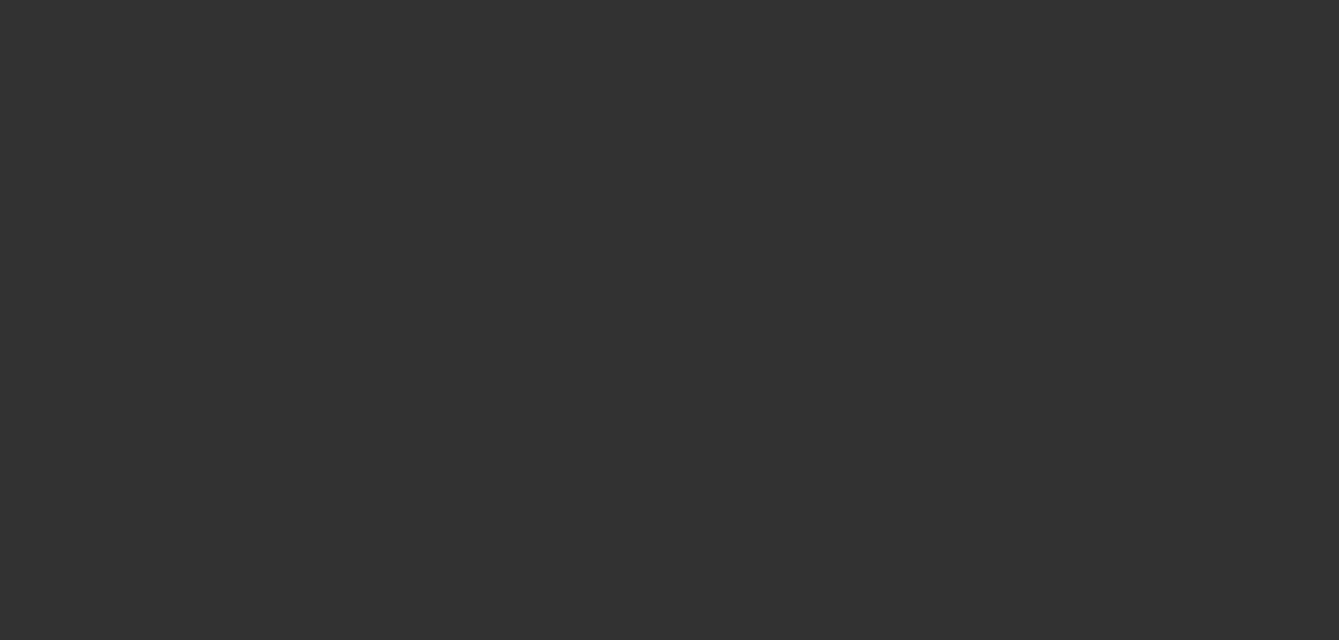
select select "6"
